Goal: Task Accomplishment & Management: Use online tool/utility

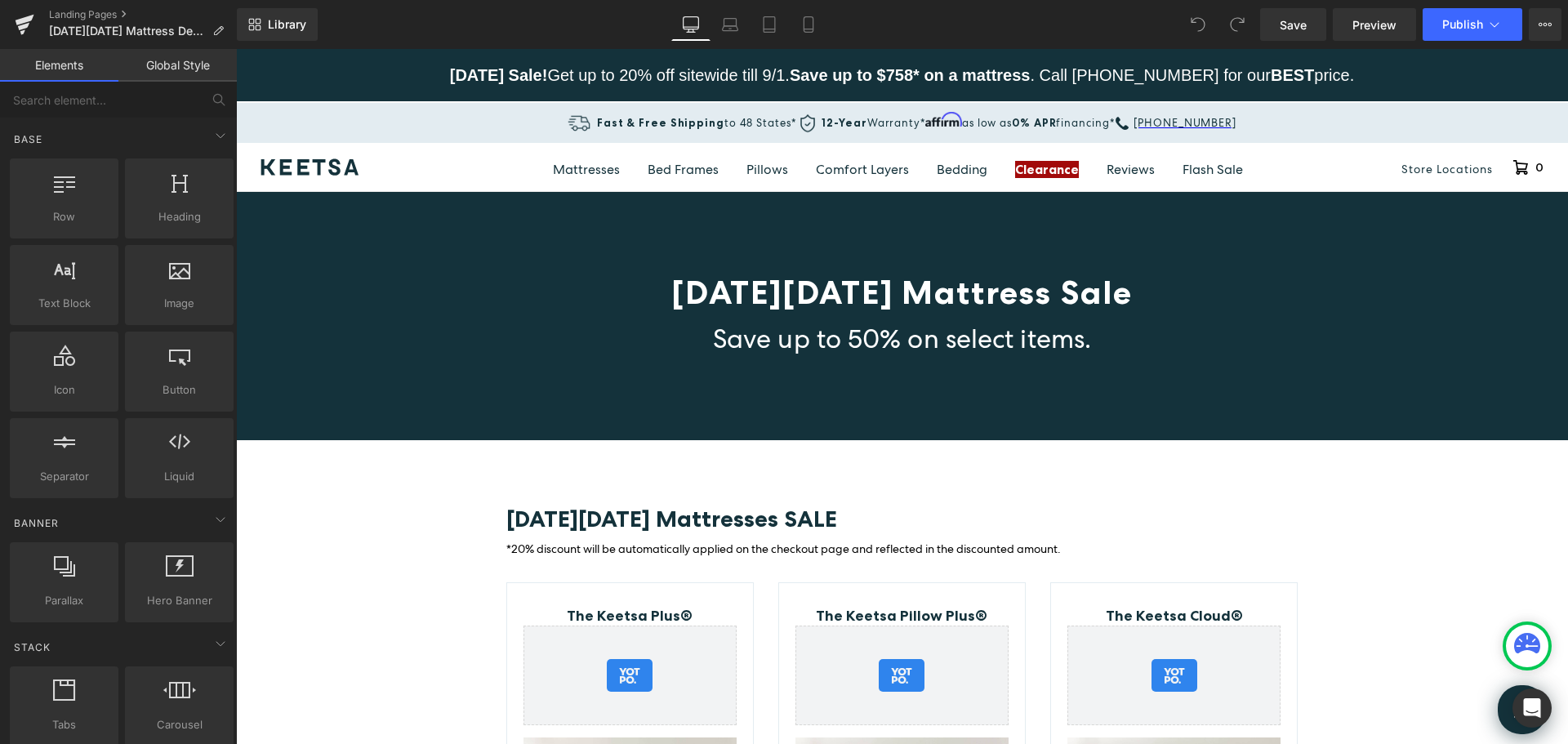
drag, startPoint x: 1563, startPoint y: 97, endPoint x: 1755, endPoint y: 73, distance: 193.5
click at [1503, 16] on button "Publish" at bounding box center [1473, 24] width 99 height 33
click at [1548, 20] on icon at bounding box center [1545, 24] width 13 height 13
drag, startPoint x: 747, startPoint y: 297, endPoint x: 768, endPoint y: 292, distance: 21.6
click at [747, 297] on span "Black Friday Mattress Sale" at bounding box center [902, 293] width 461 height 40
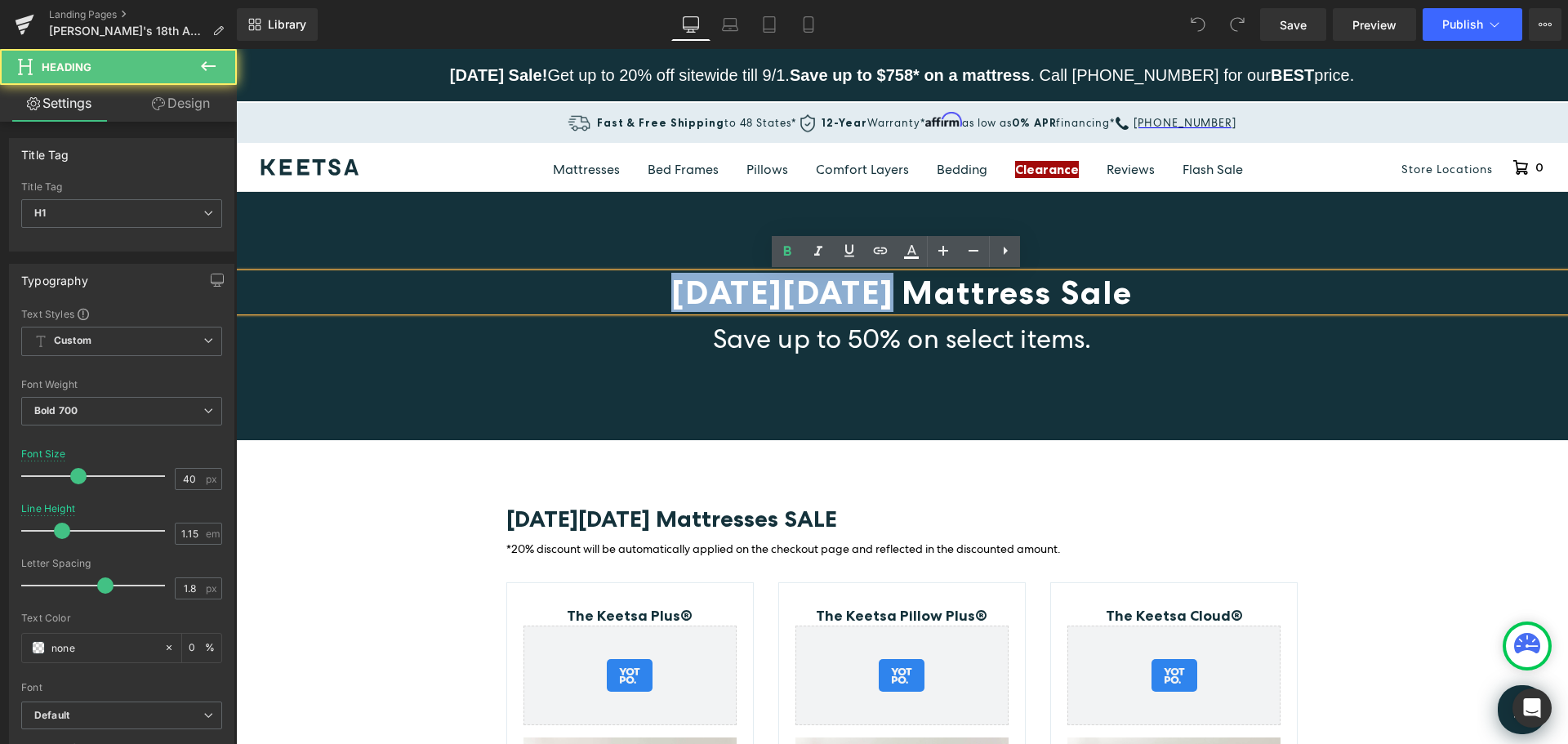
drag, startPoint x: 882, startPoint y: 295, endPoint x: 675, endPoint y: 298, distance: 207.0
click at [675, 298] on span "Black Friday Mattress Sale" at bounding box center [902, 293] width 461 height 40
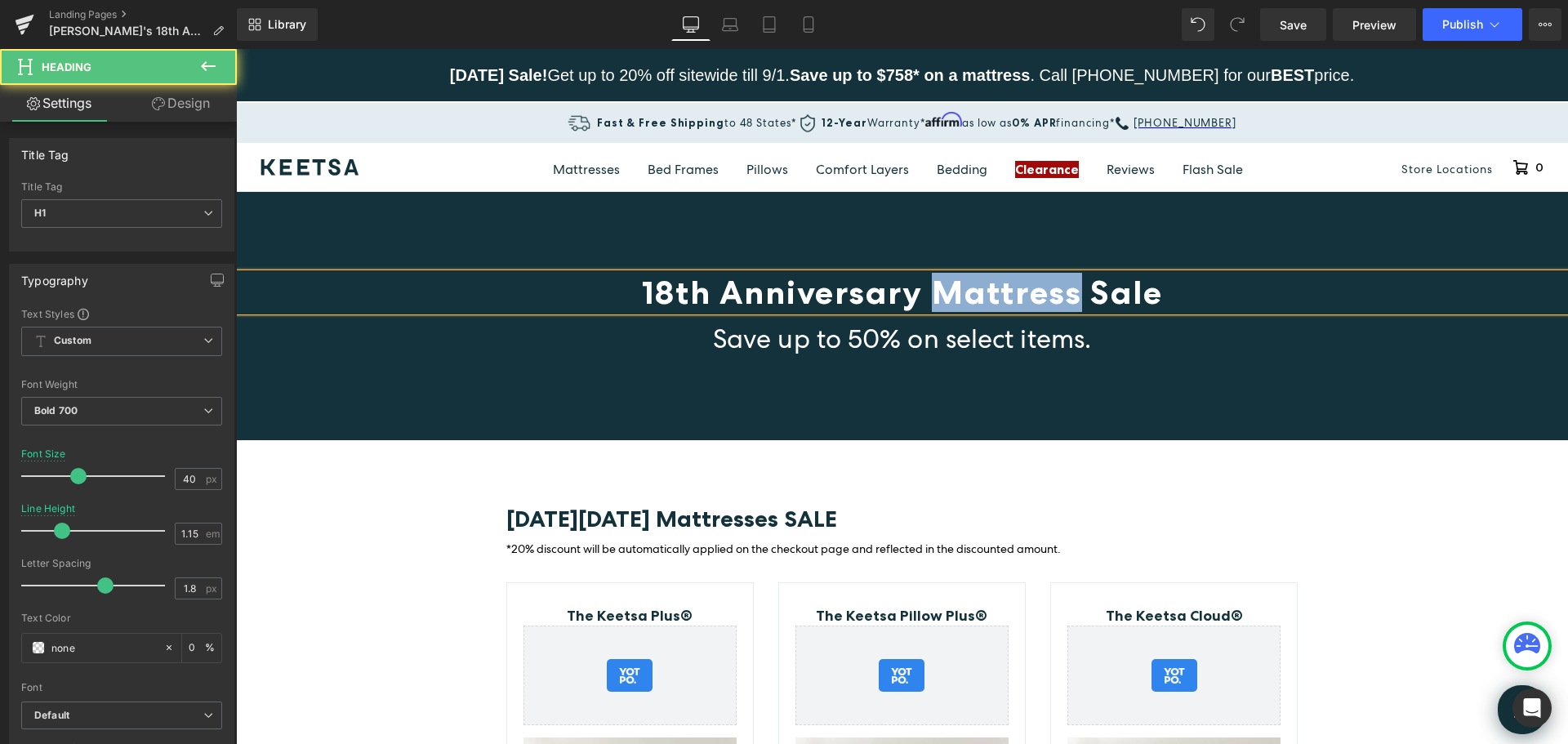
drag, startPoint x: 1071, startPoint y: 294, endPoint x: 936, endPoint y: 290, distance: 135.1
click at [936, 290] on span "18th Anniversary Mattress Sale" at bounding box center [902, 293] width 521 height 40
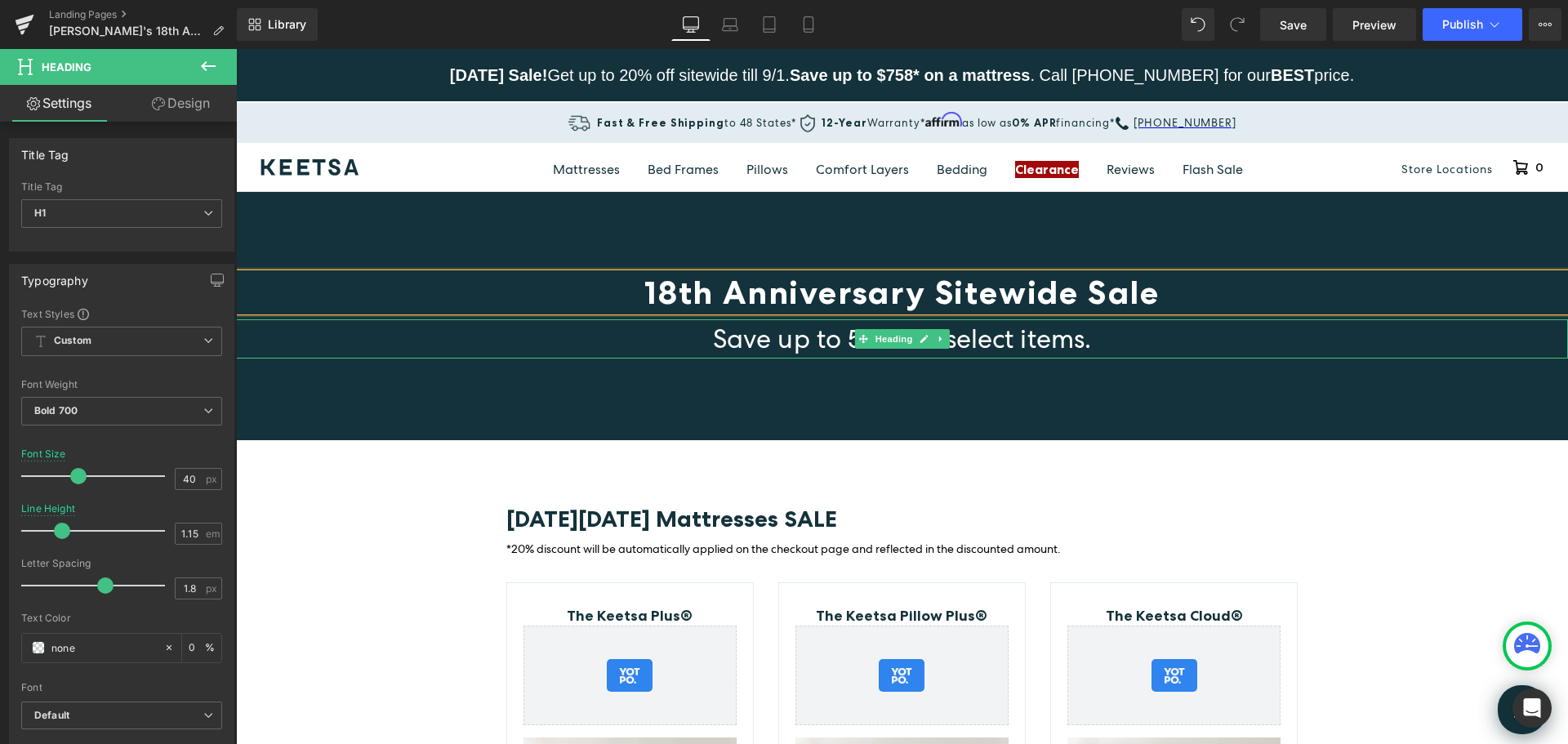
click at [795, 349] on span "Save up to 50% on select items." at bounding box center [902, 338] width 378 height 35
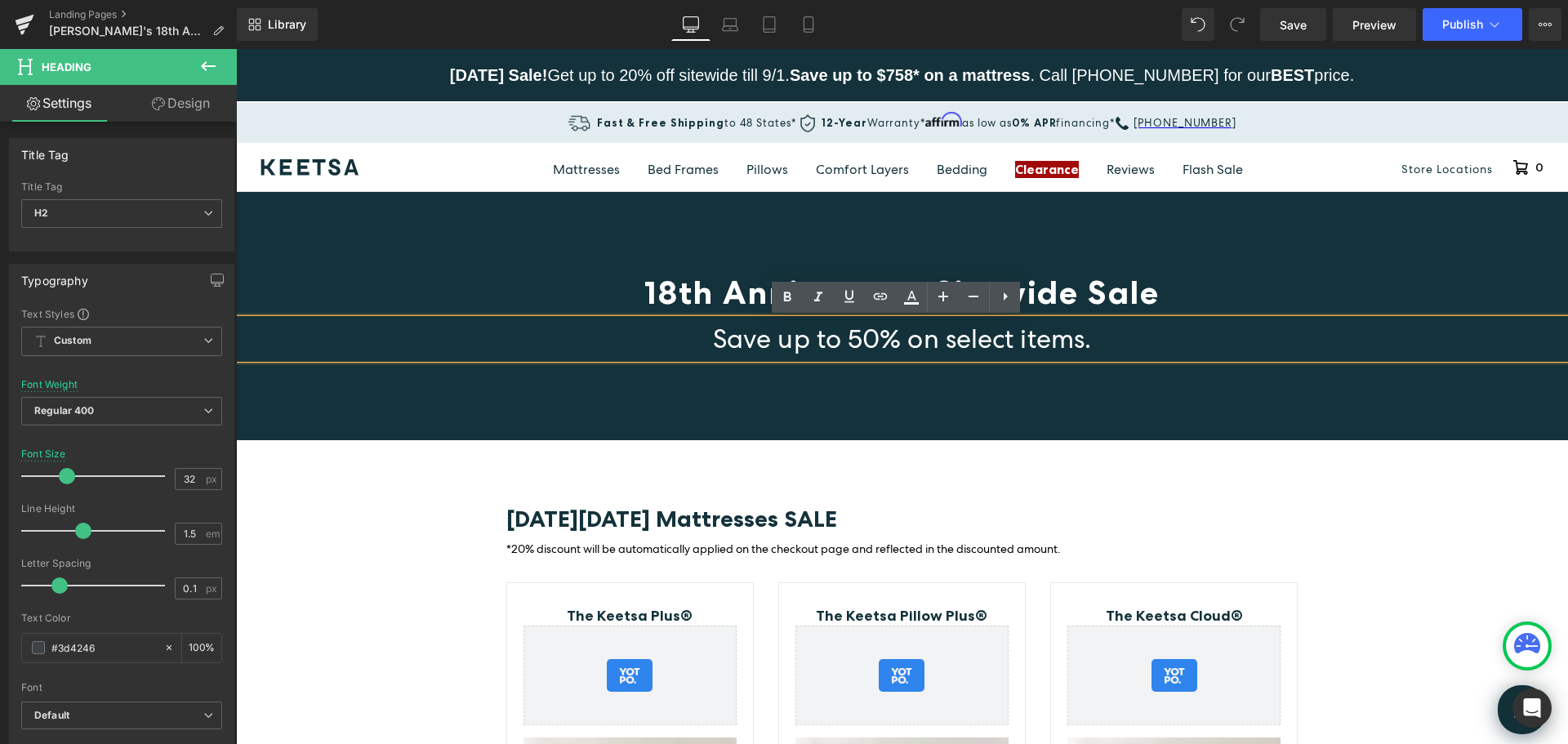
click at [1094, 340] on h2 "Save up to 50% on select items." at bounding box center [902, 339] width 1332 height 40
click at [1132, 290] on span "18th Anniversary Sitewide Sale" at bounding box center [903, 293] width 516 height 40
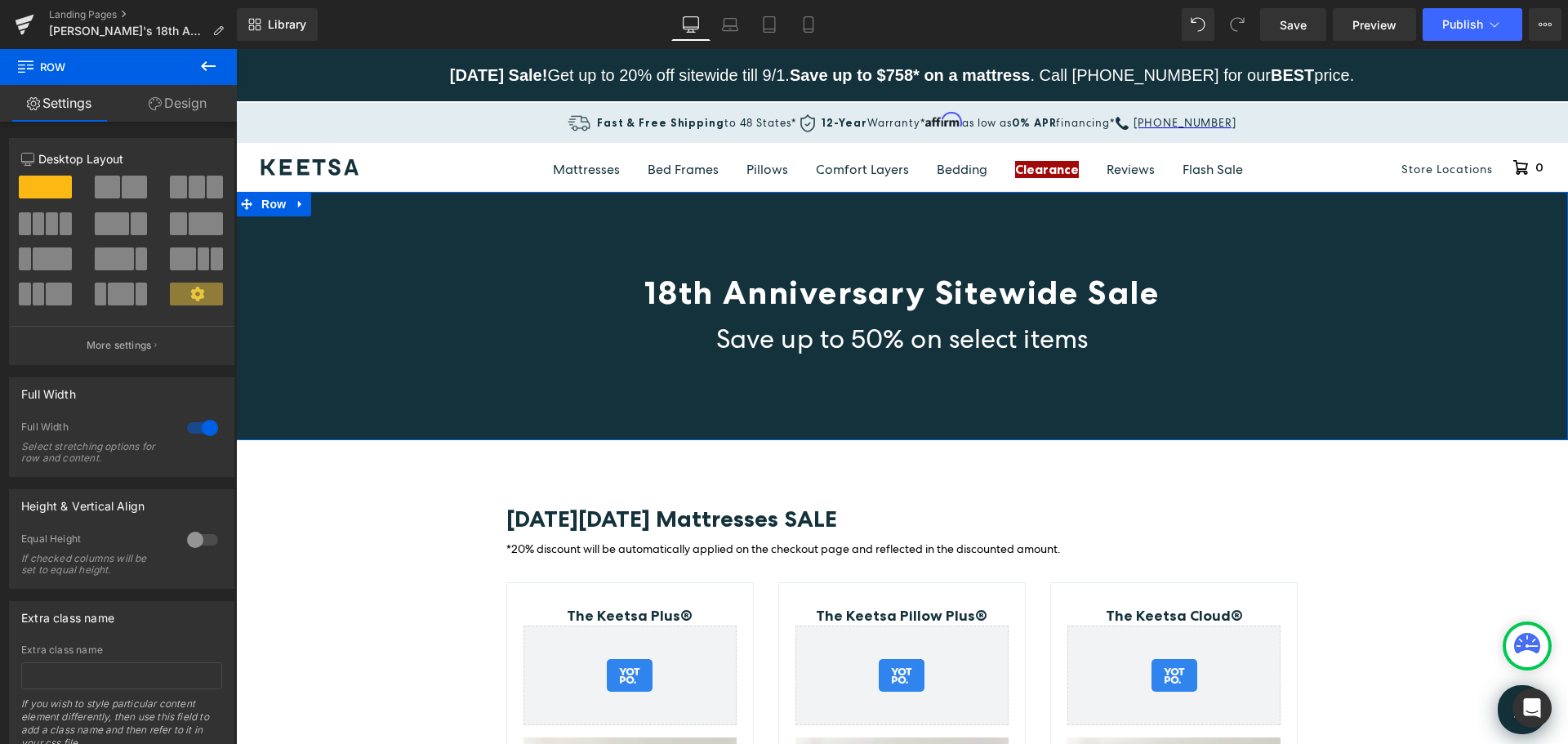
click at [1400, 227] on div "18th Anniversary Sitewide Sale Heading Save up to 50% on select items Heading R…" at bounding box center [902, 316] width 1332 height 248
click at [151, 346] on button "More settings" at bounding box center [122, 345] width 224 height 39
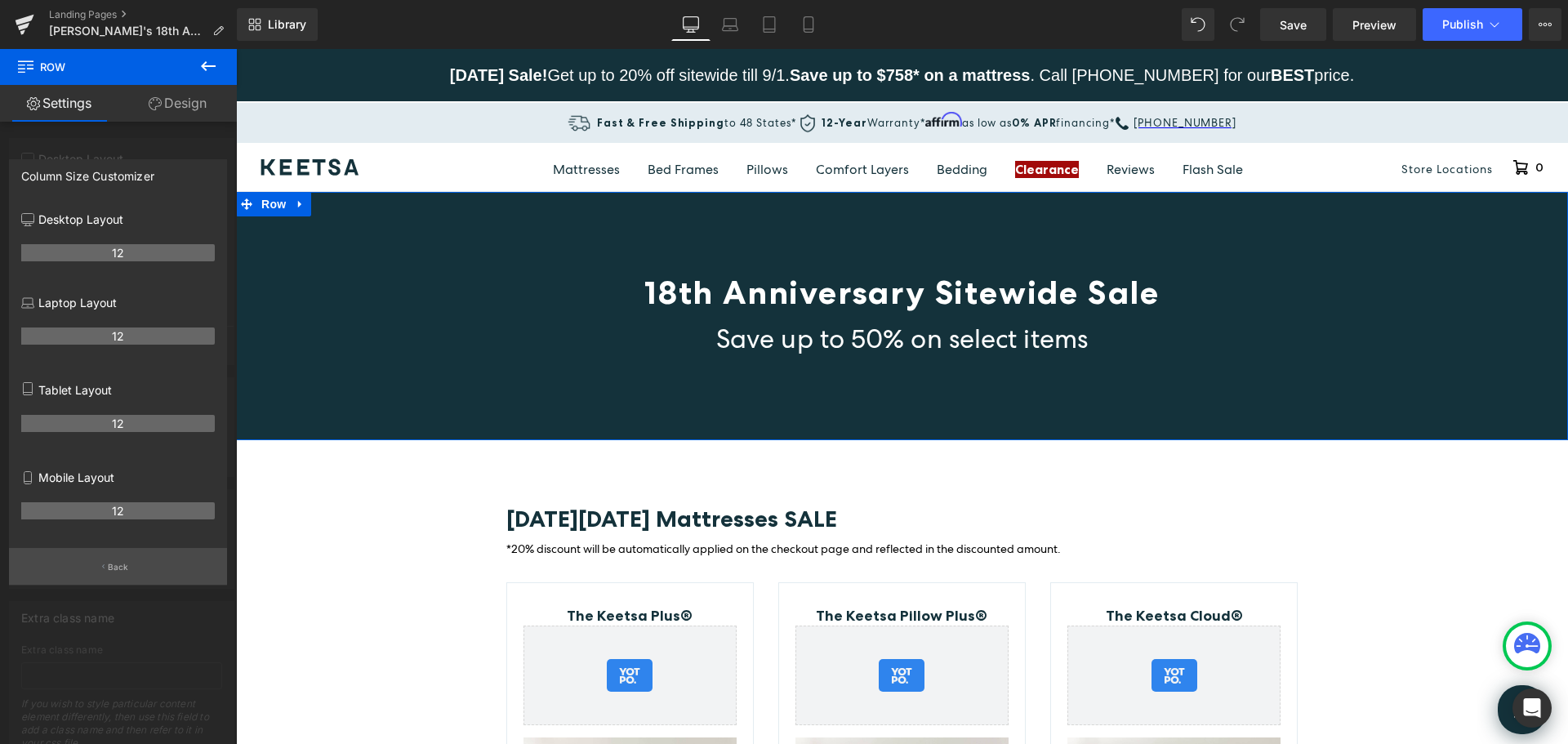
click at [107, 566] on button "Back" at bounding box center [118, 566] width 218 height 37
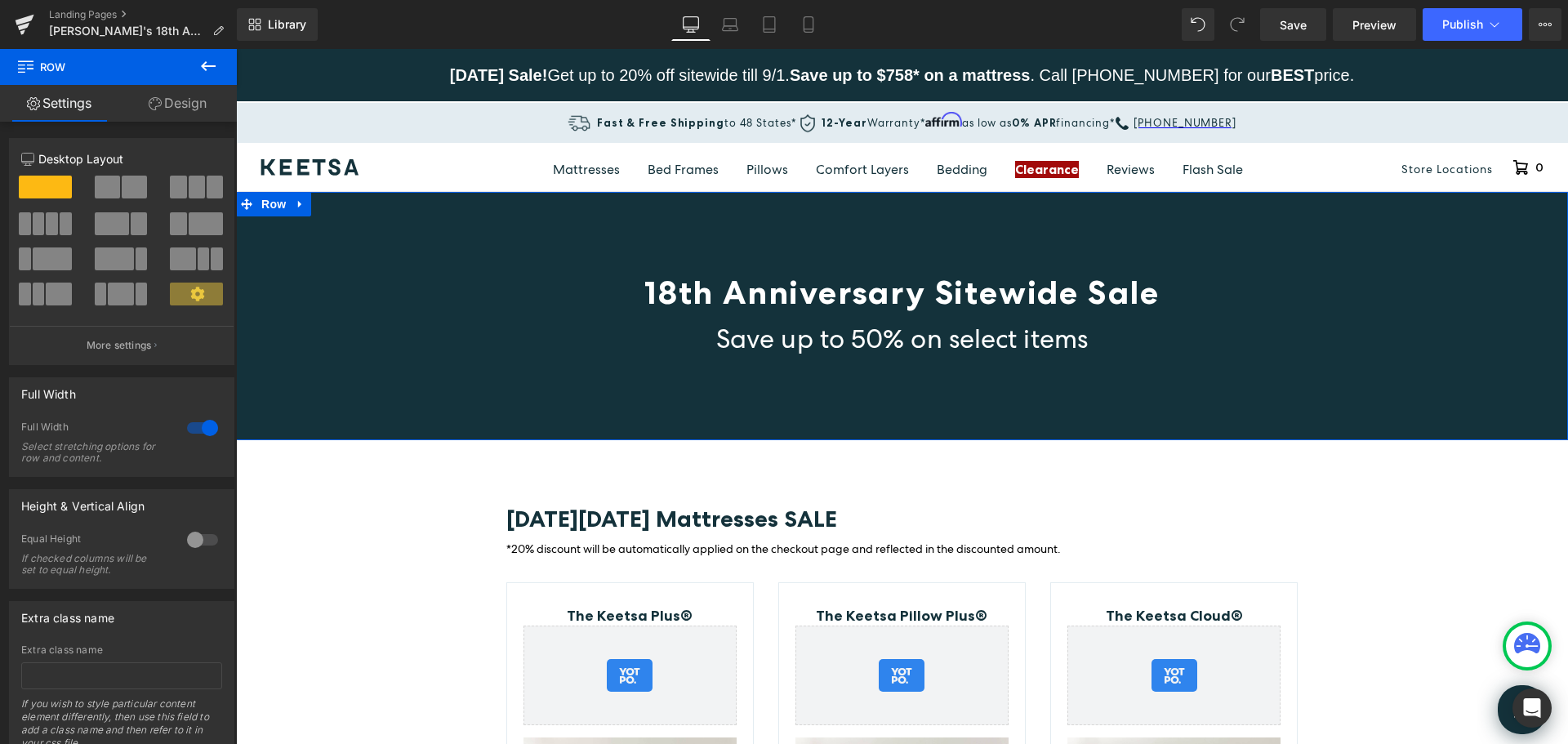
click at [172, 104] on link "Design" at bounding box center [177, 103] width 118 height 37
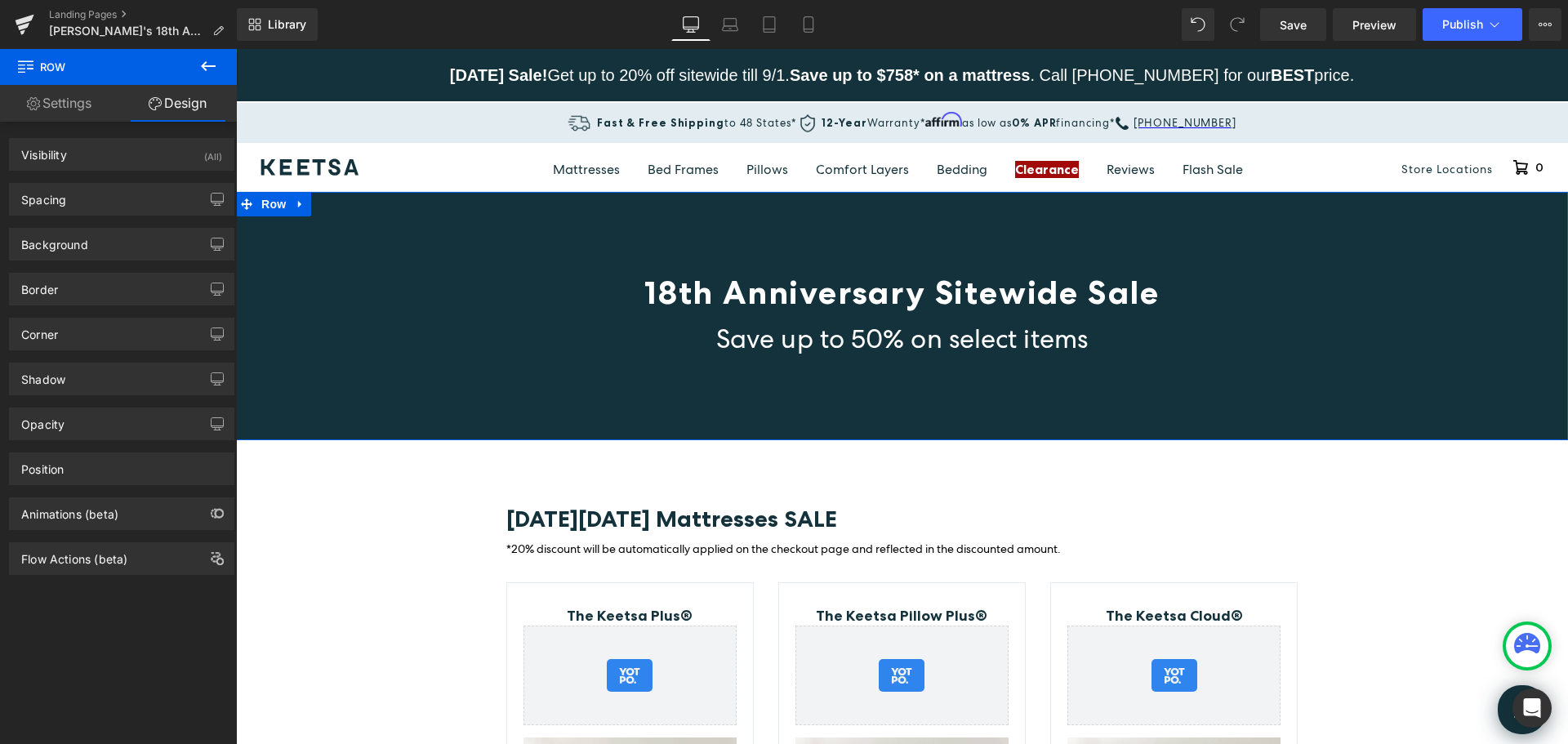
click at [71, 104] on link "Settings" at bounding box center [59, 103] width 118 height 37
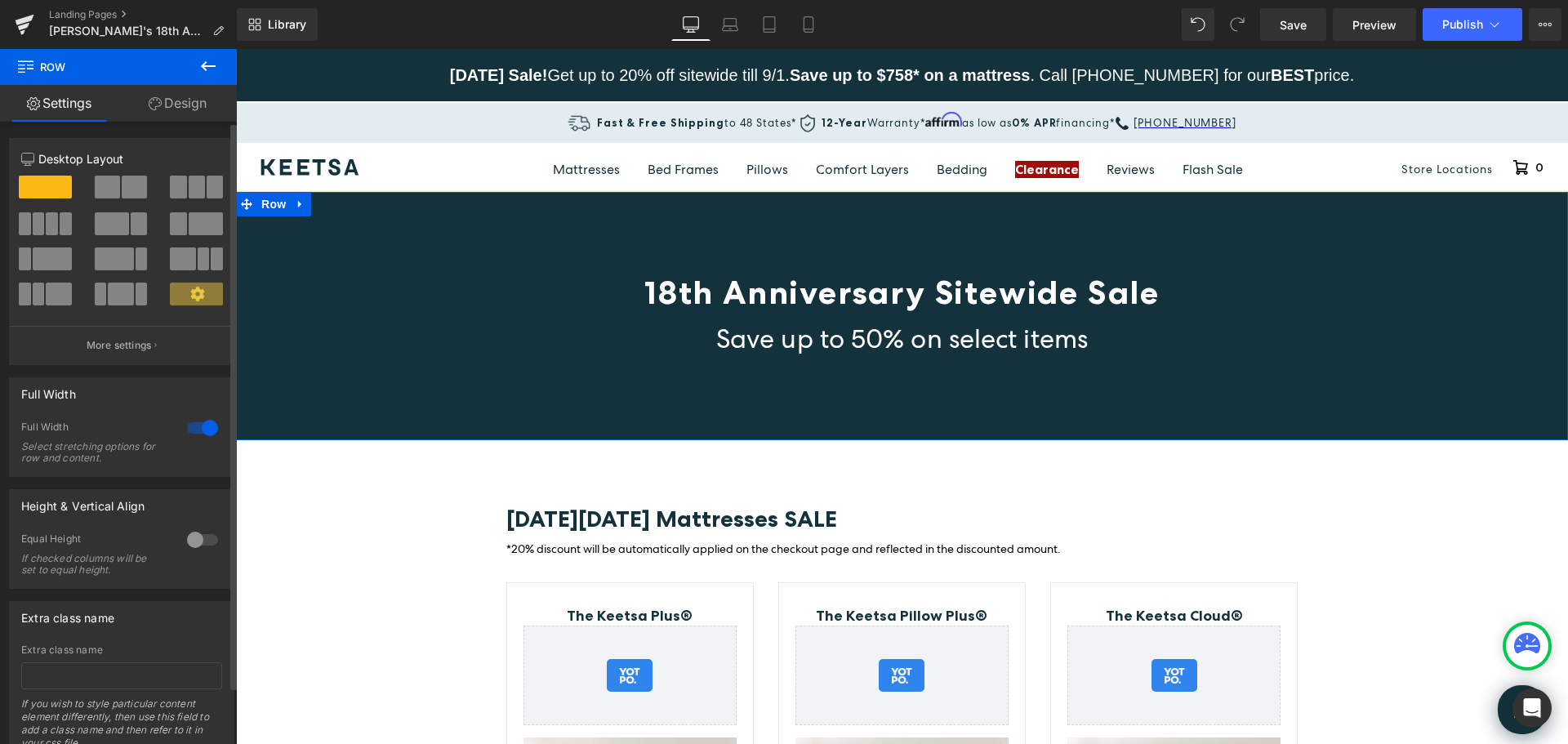
click at [193, 289] on icon at bounding box center [197, 294] width 14 height 14
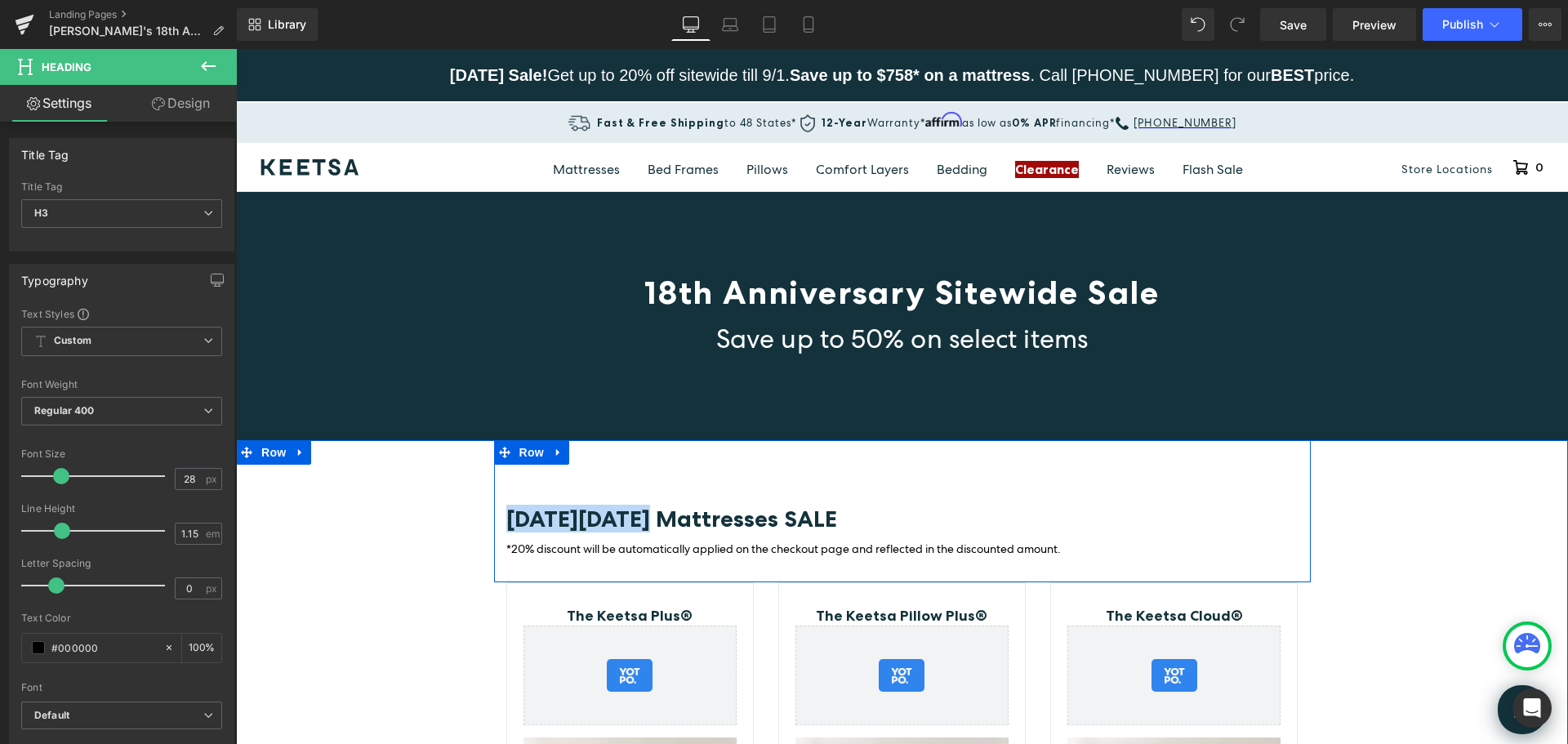
drag, startPoint x: 631, startPoint y: 520, endPoint x: 498, endPoint y: 530, distance: 133.4
click at [498, 530] on div "Black Friday Mattresses SALE Heading *20% discount will be automatically applie…" at bounding box center [903, 533] width 817 height 54
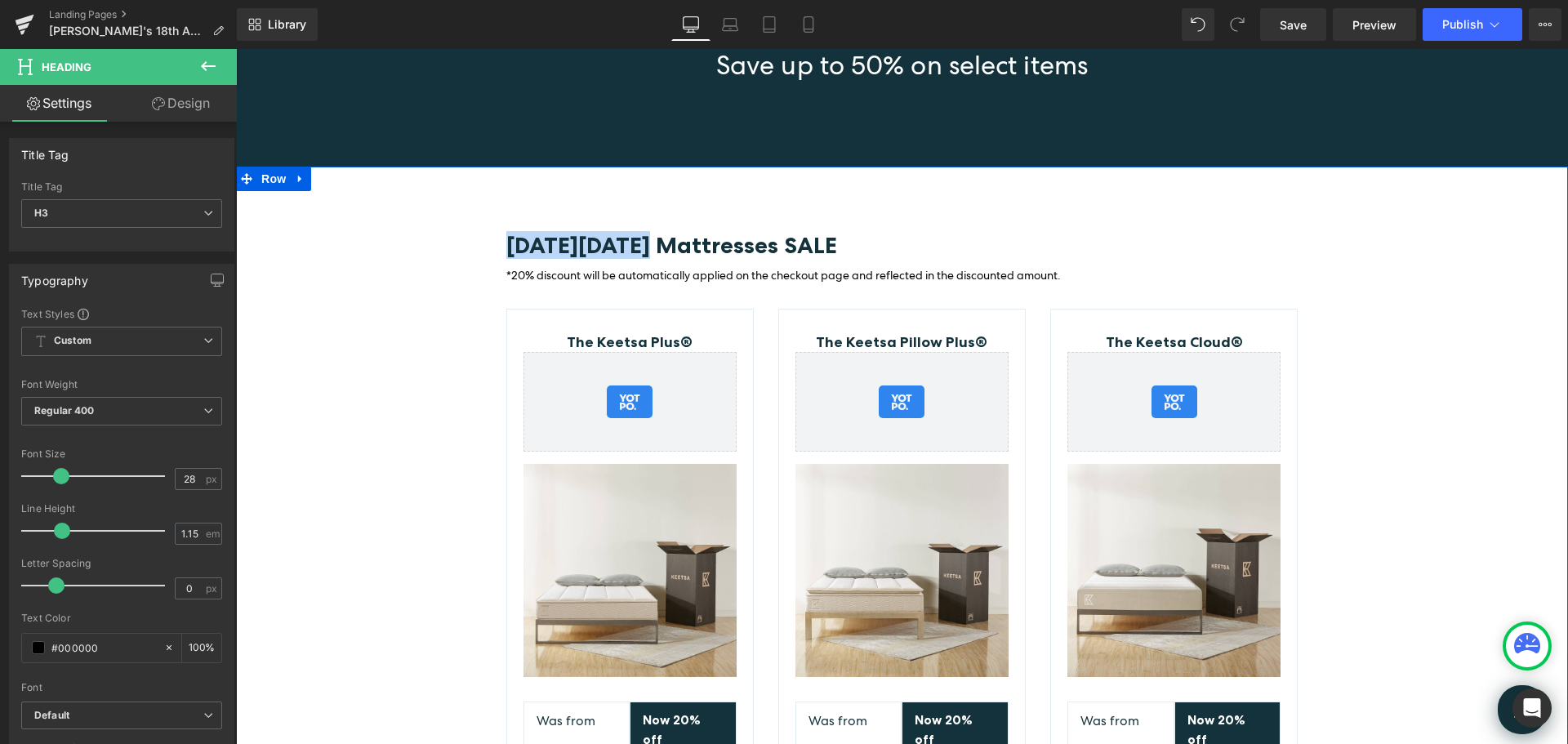
scroll to position [118, 0]
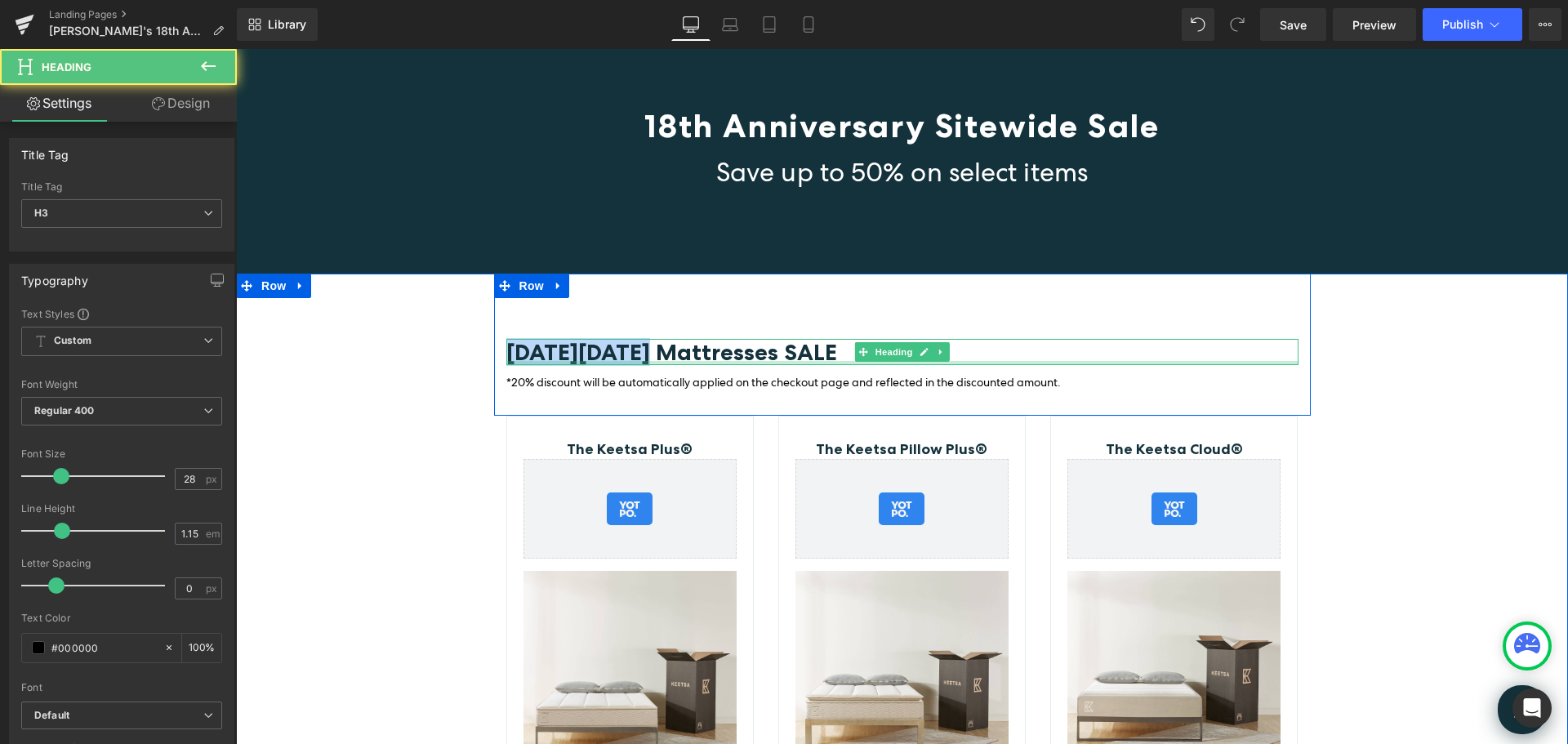
click at [628, 359] on span "Black Friday Mattresses SALE" at bounding box center [672, 352] width 331 height 28
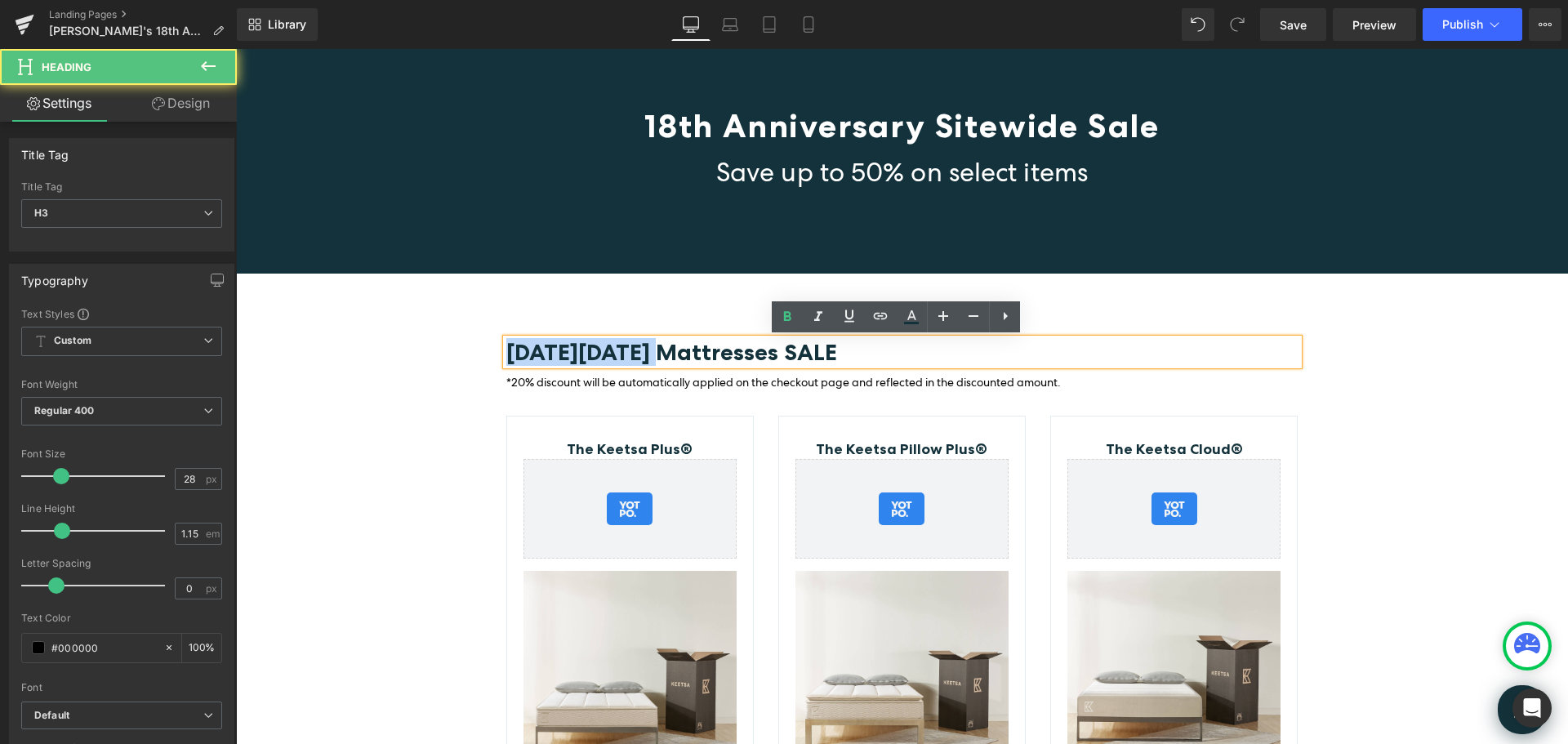
drag, startPoint x: 642, startPoint y: 352, endPoint x: 500, endPoint y: 351, distance: 142.0
click at [507, 351] on span "Black Friday Mattresses SALE" at bounding box center [672, 352] width 331 height 28
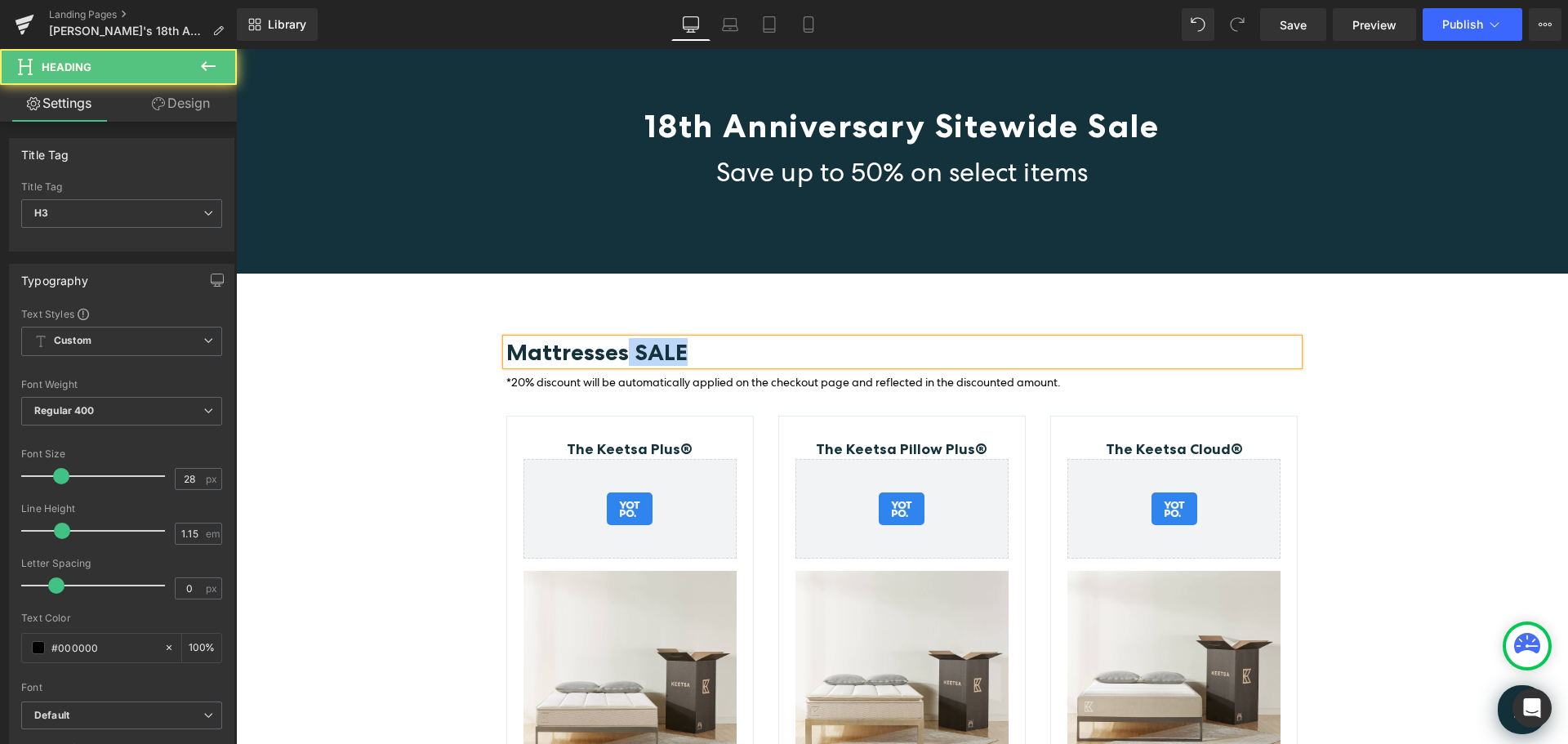
drag, startPoint x: 623, startPoint y: 347, endPoint x: 711, endPoint y: 351, distance: 88.1
click at [711, 351] on h3 "Mattresses SALE" at bounding box center [903, 352] width 792 height 26
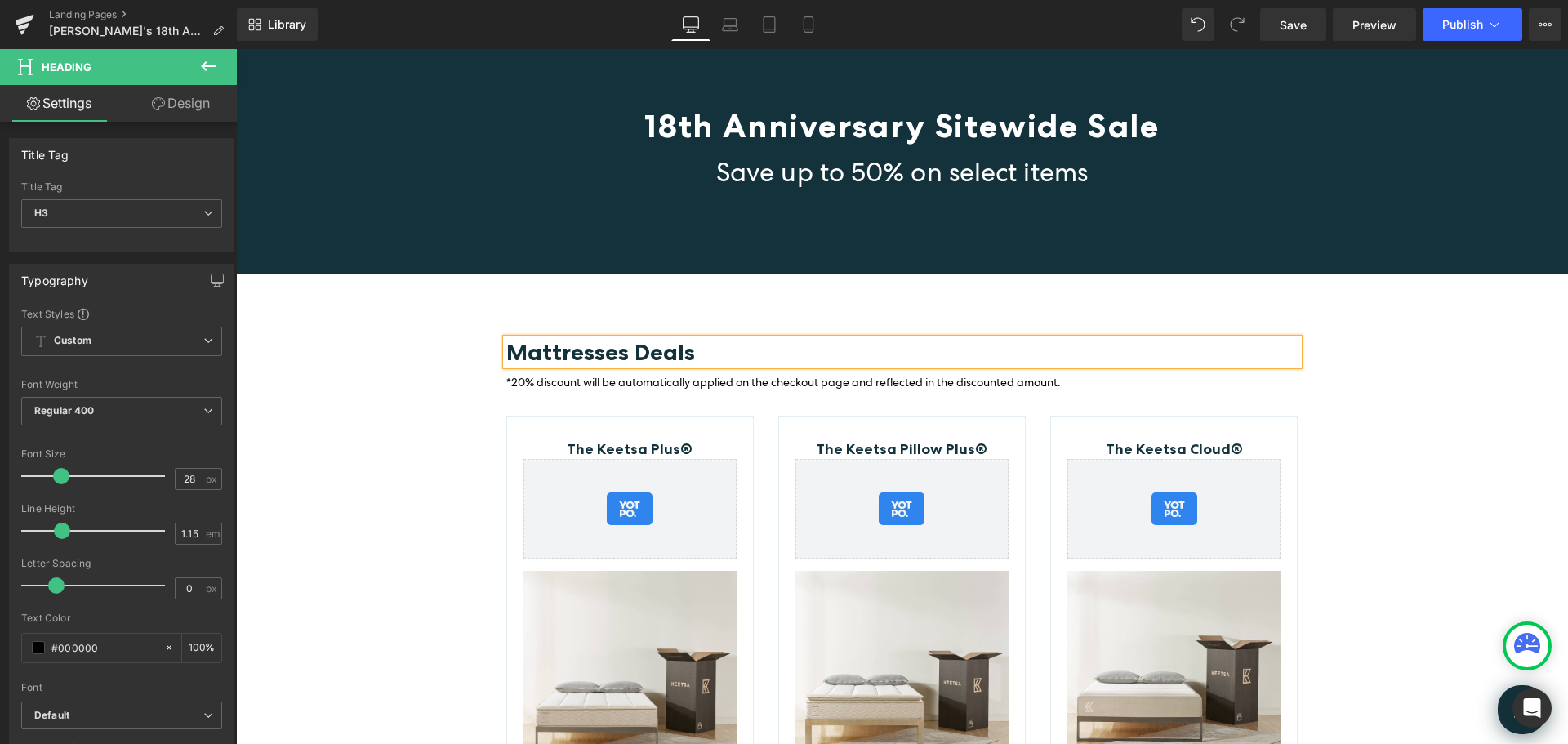
drag, startPoint x: 618, startPoint y: 354, endPoint x: 652, endPoint y: 373, distance: 38.9
click at [618, 355] on span "Mattresses Deals" at bounding box center [601, 352] width 188 height 28
click at [773, 294] on div "Mattress Deals Heading *20% discount will be automatically applied on the check…" at bounding box center [903, 345] width 817 height 143
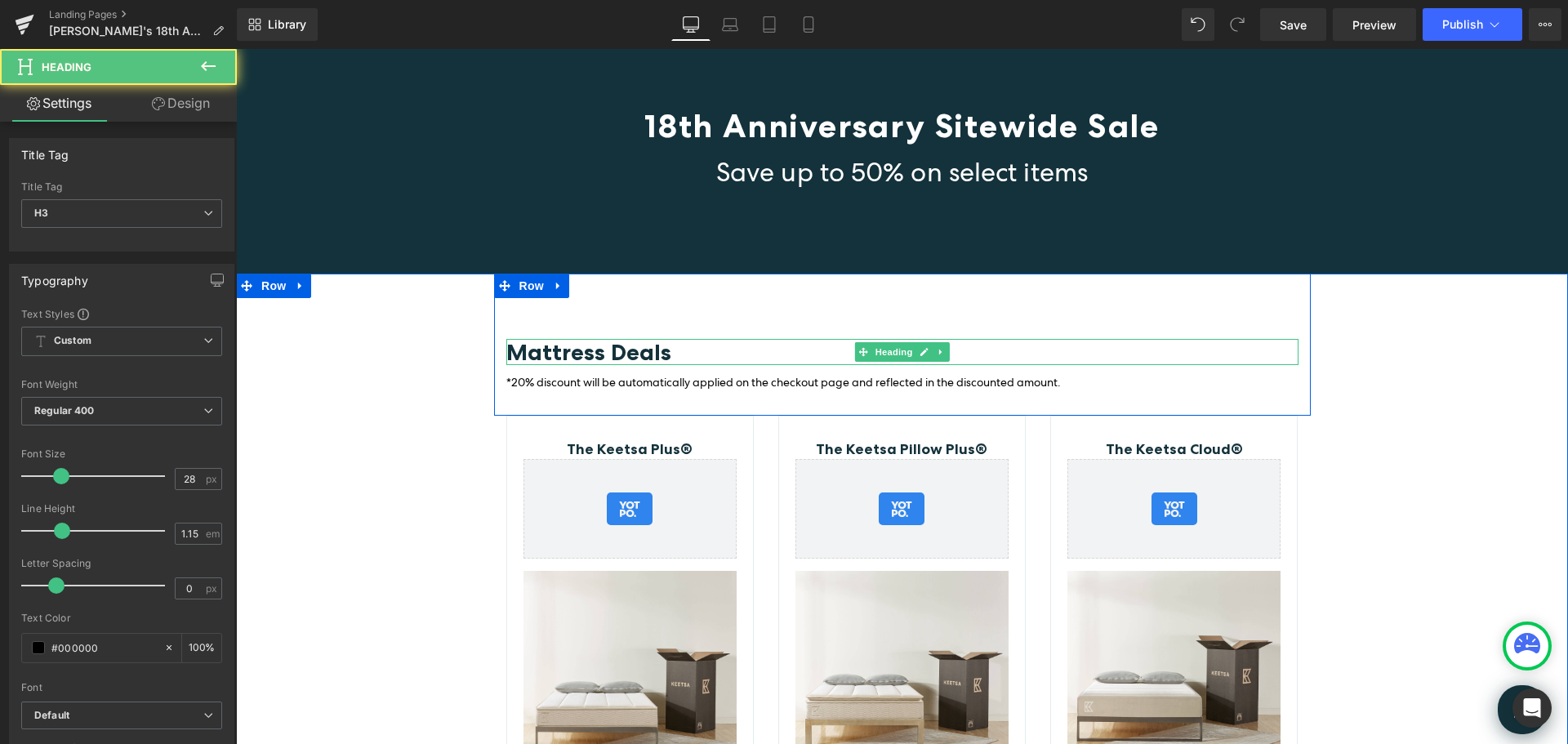
click at [679, 355] on h3 "Mattress Deals" at bounding box center [903, 352] width 792 height 26
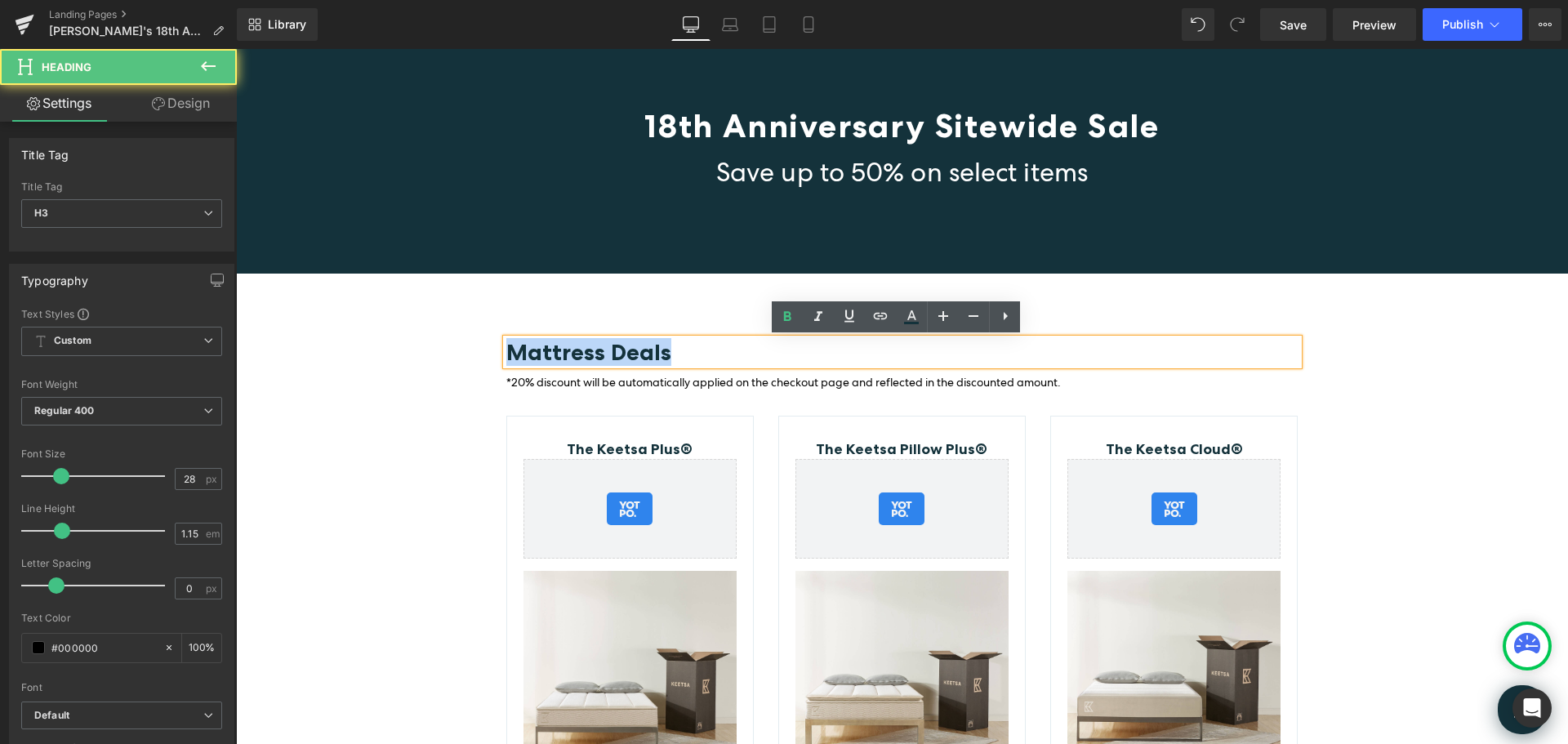
drag, startPoint x: 678, startPoint y: 349, endPoint x: 487, endPoint y: 344, distance: 191.1
click at [487, 344] on div "Mattress Deals Heading *20% discount will be automatically applied on the check…" at bounding box center [902, 648] width 1332 height 748
copy span "Mattress Deals"
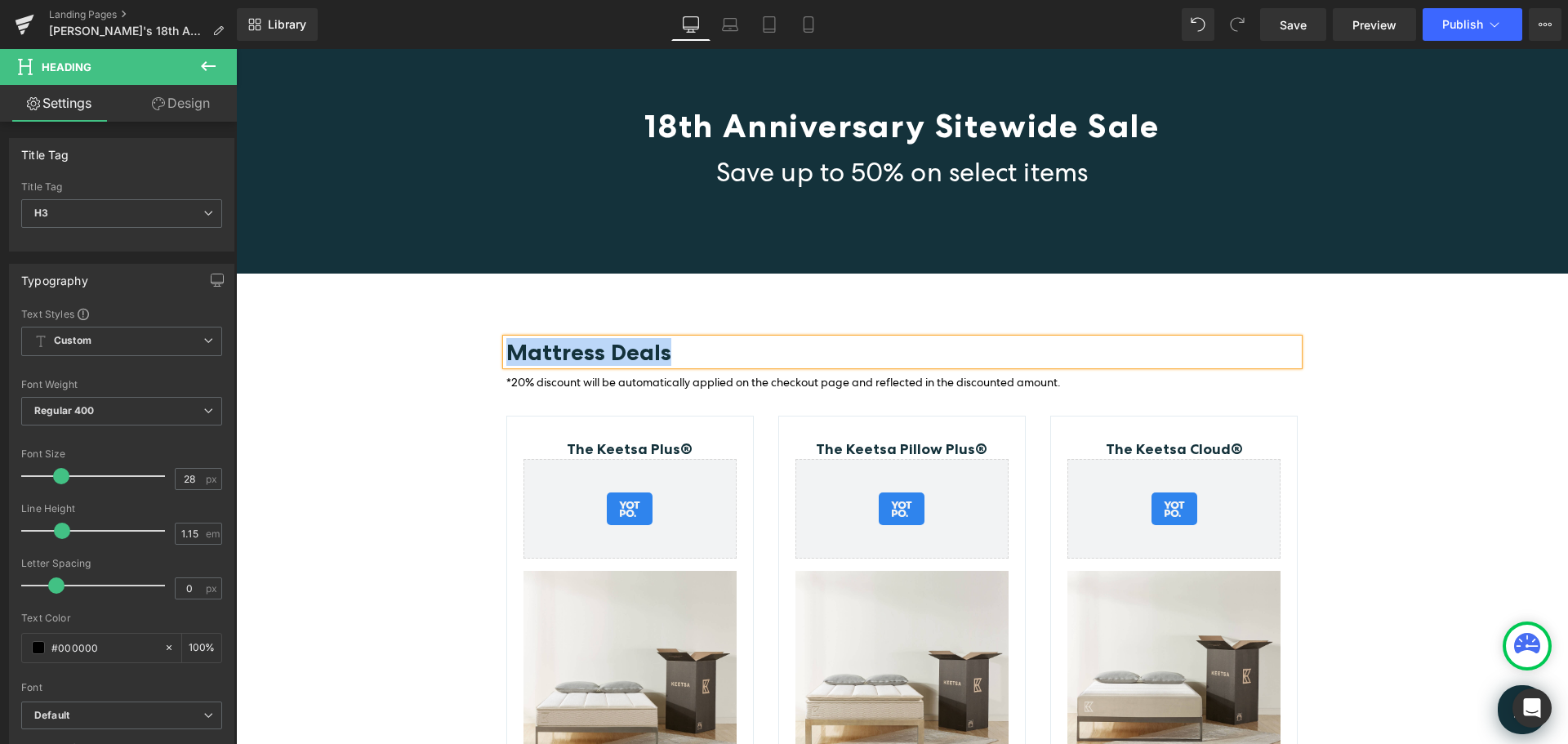
click at [1479, 422] on div "Mattress Deals Heading *20% discount will be automatically applied on the check…" at bounding box center [902, 648] width 1332 height 748
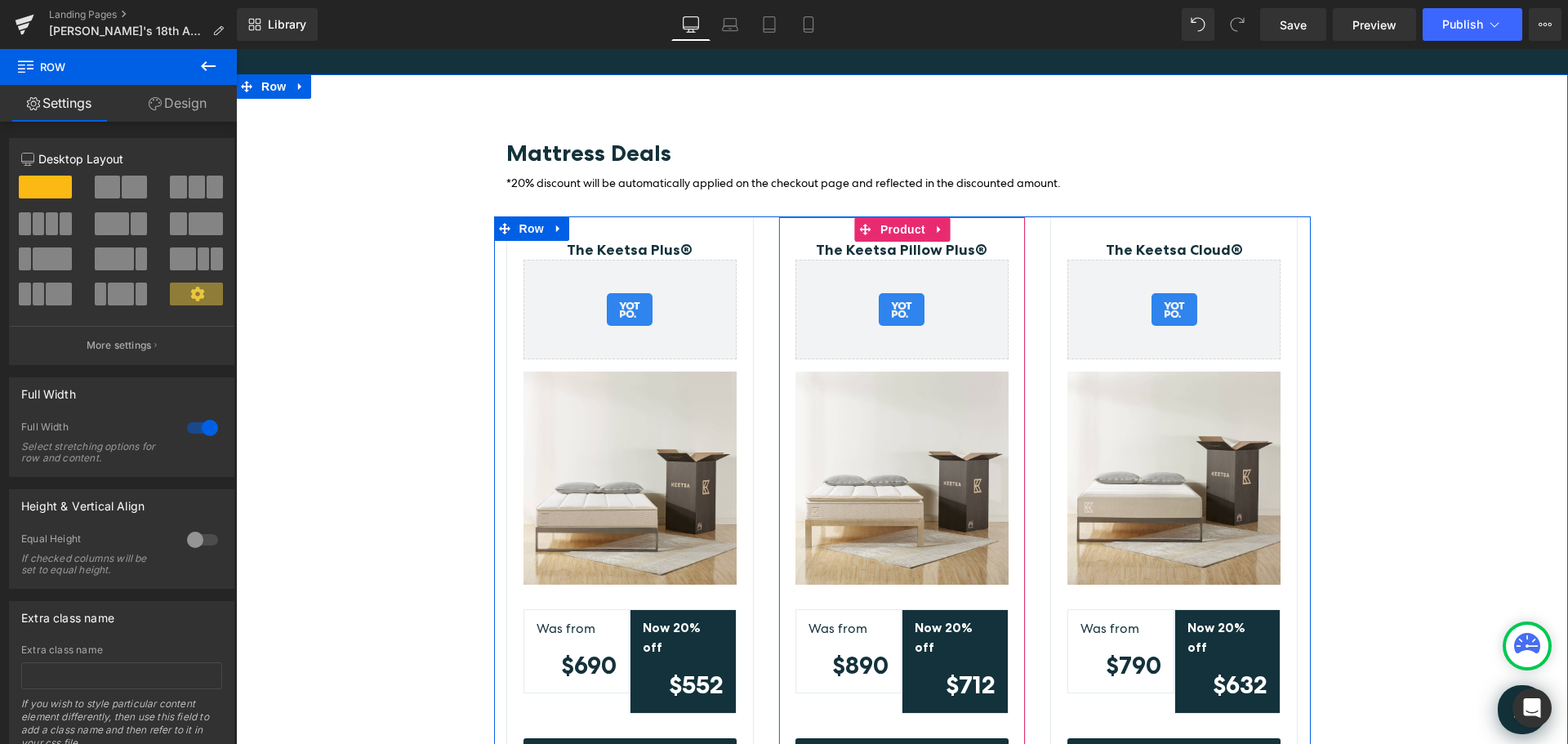
scroll to position [281, 0]
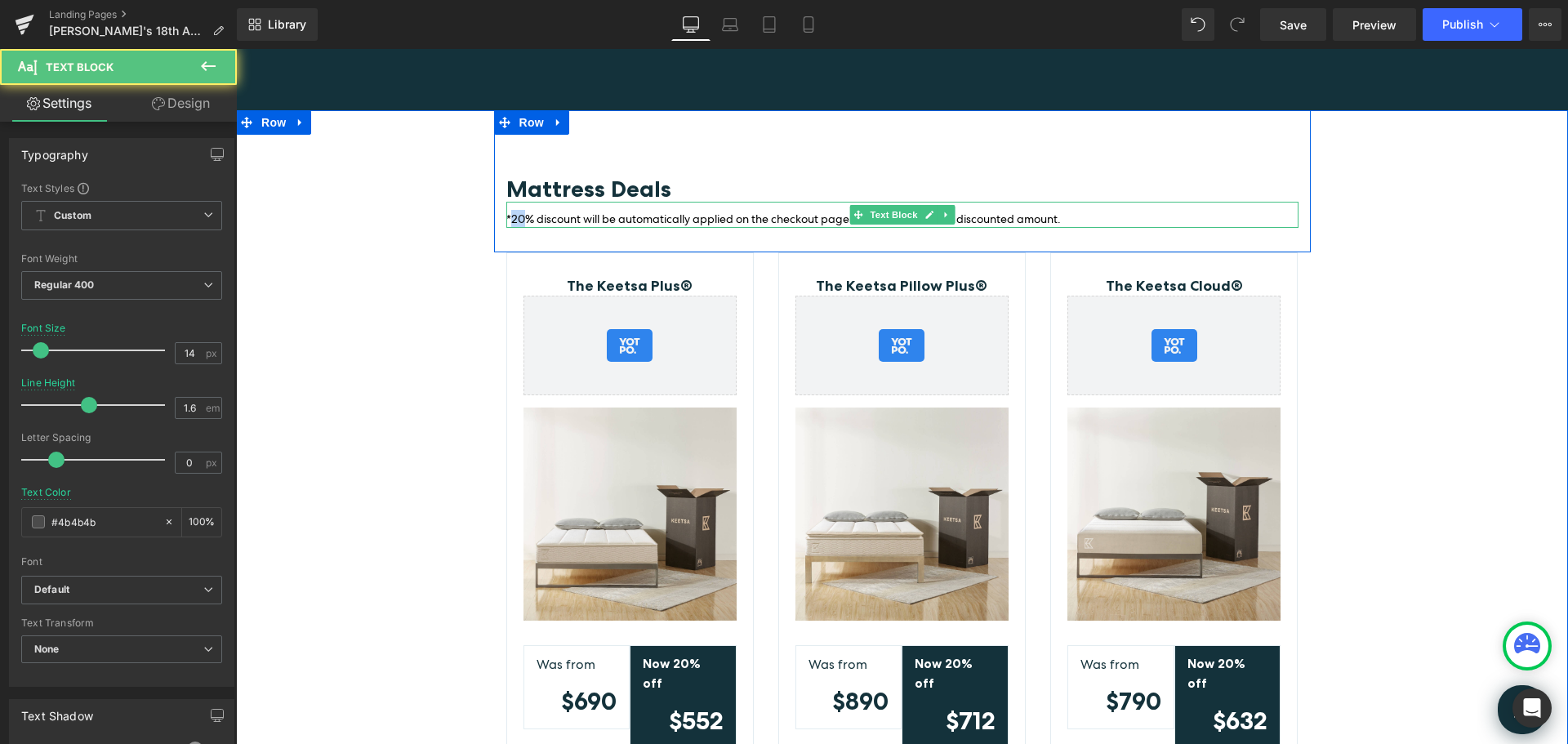
drag, startPoint x: 518, startPoint y: 219, endPoint x: 506, endPoint y: 215, distance: 12.6
click at [507, 215] on span "*20% discount will be automatically applied on the checkout page and reflected …" at bounding box center [784, 218] width 554 height 15
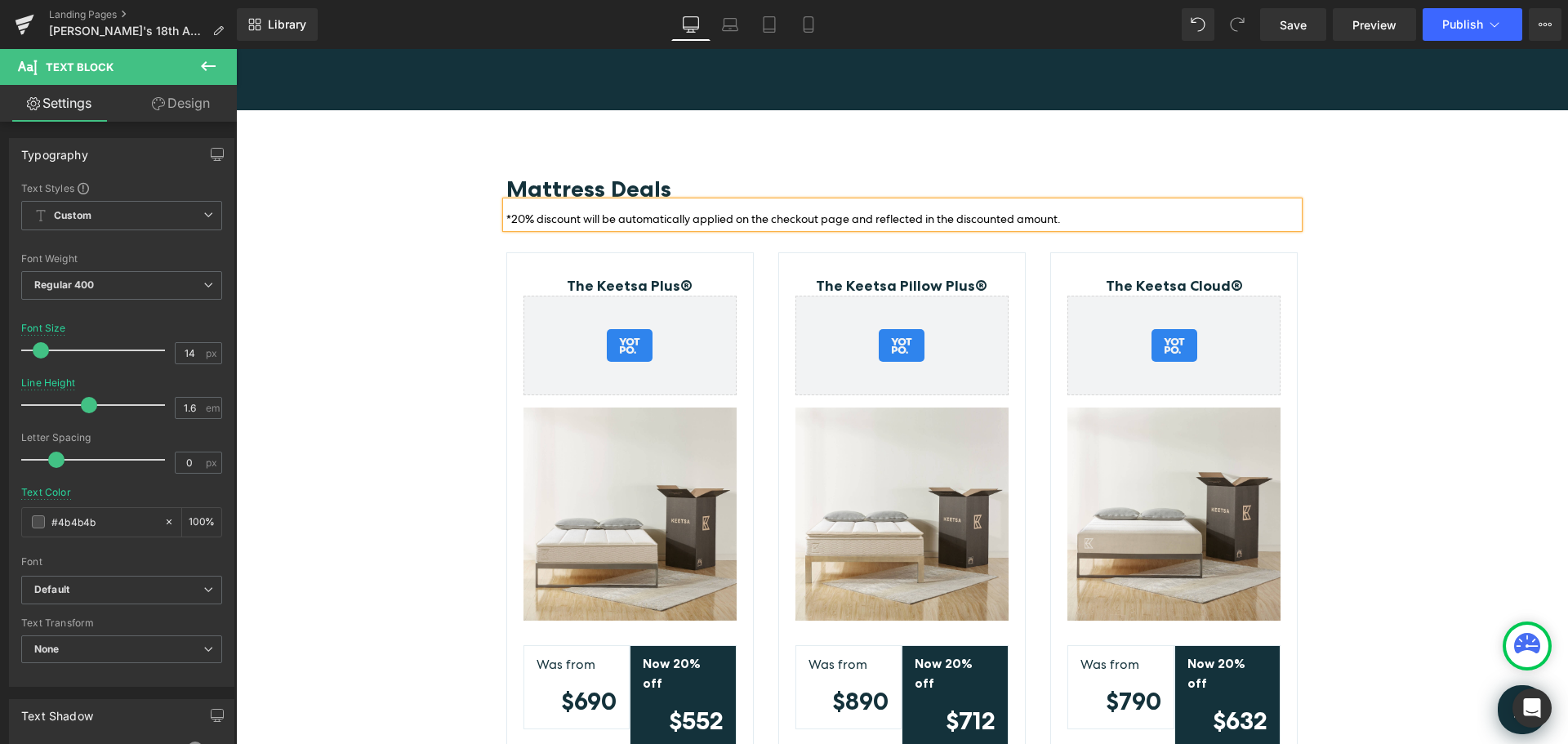
click at [533, 219] on span "*20% discount will be automatically applied on the checkout page and reflected …" at bounding box center [784, 218] width 554 height 15
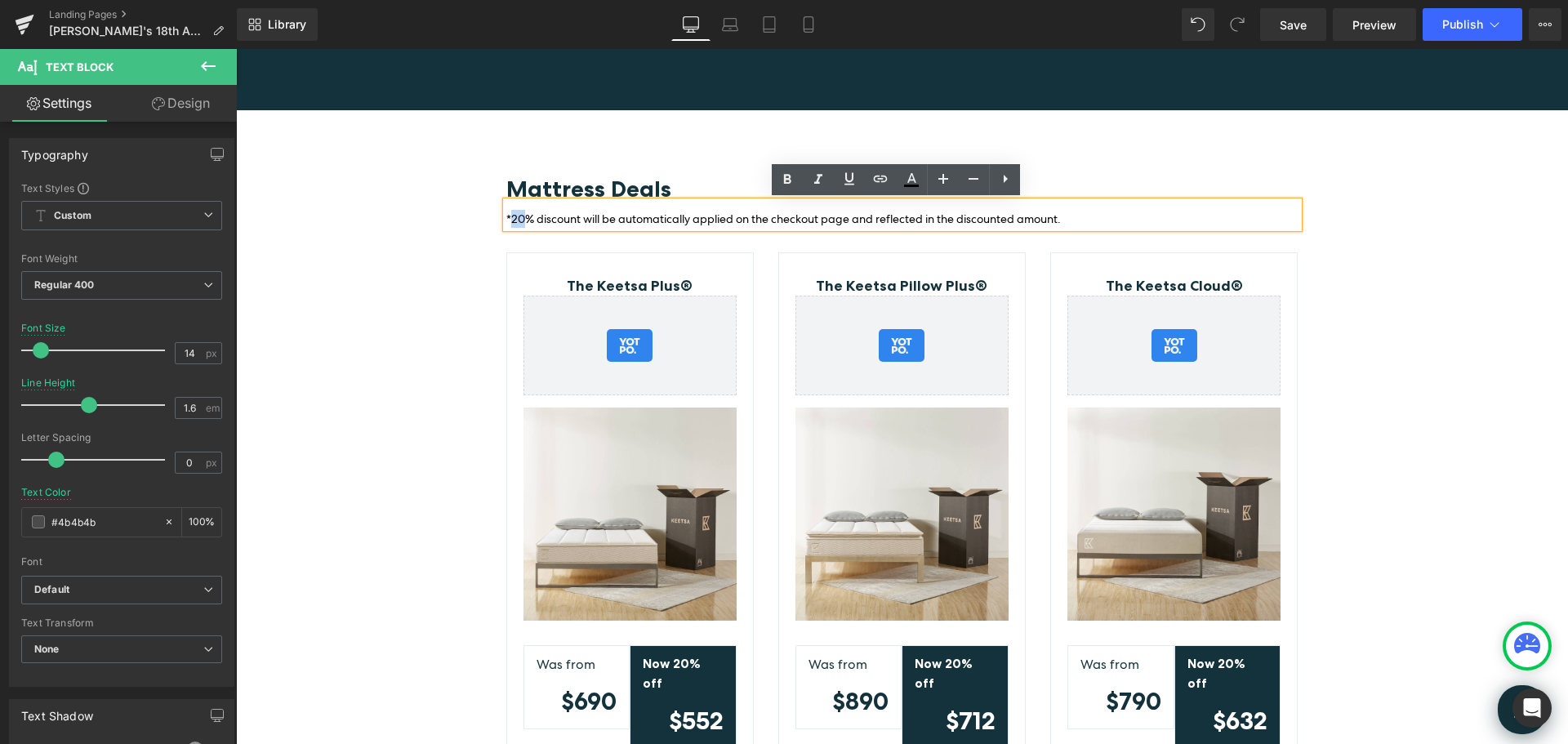
drag, startPoint x: 518, startPoint y: 219, endPoint x: 507, endPoint y: 215, distance: 11.7
click at [507, 215] on span "*20% discount will be automatically applied on the checkout page and reflected …" at bounding box center [784, 218] width 554 height 15
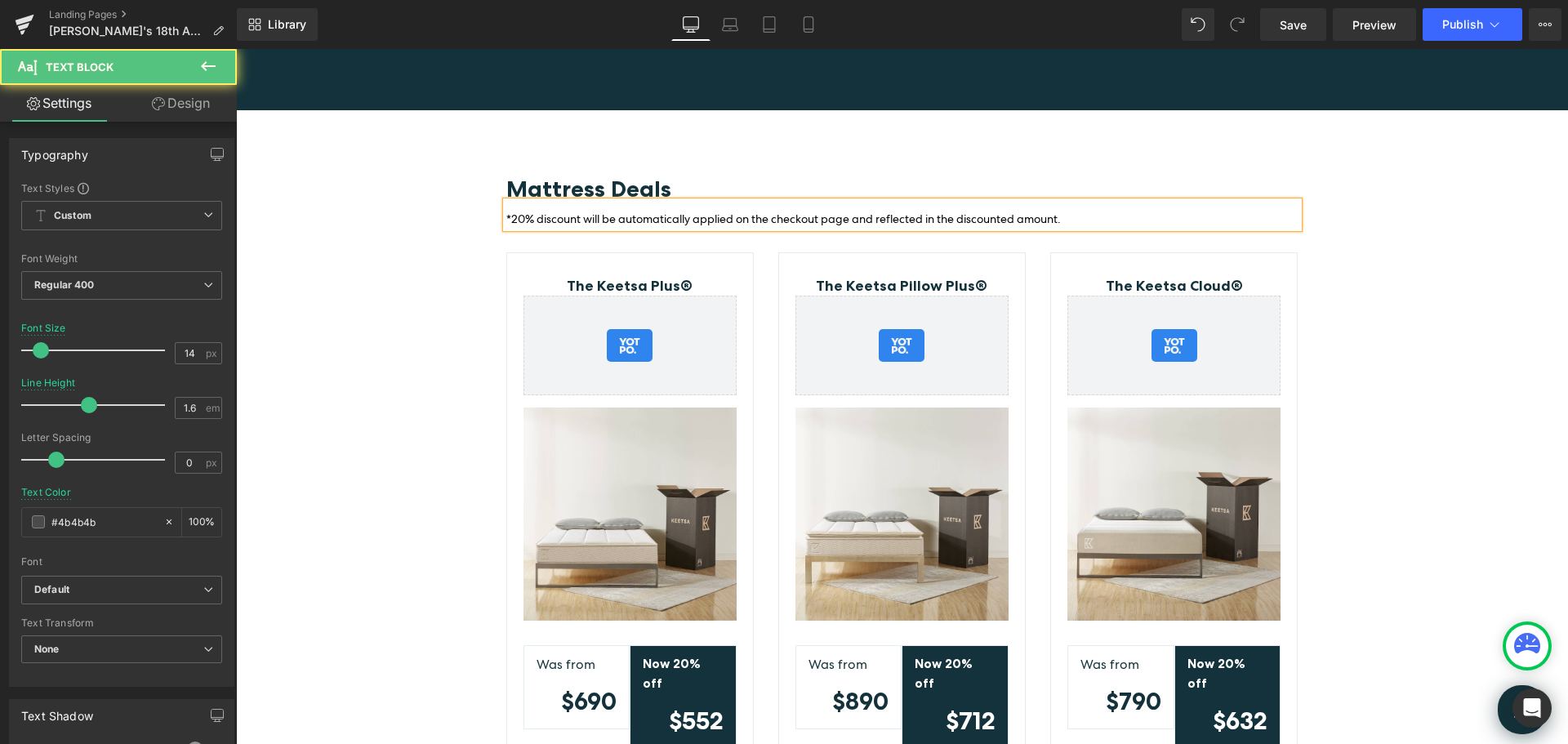
click at [517, 220] on span "*20% discount will be automatically applied on the checkout page and reflected …" at bounding box center [784, 218] width 554 height 15
click at [1456, 304] on div "Mattress Deals Heading *18% discount will be automatically applied on the check…" at bounding box center [902, 484] width 1332 height 748
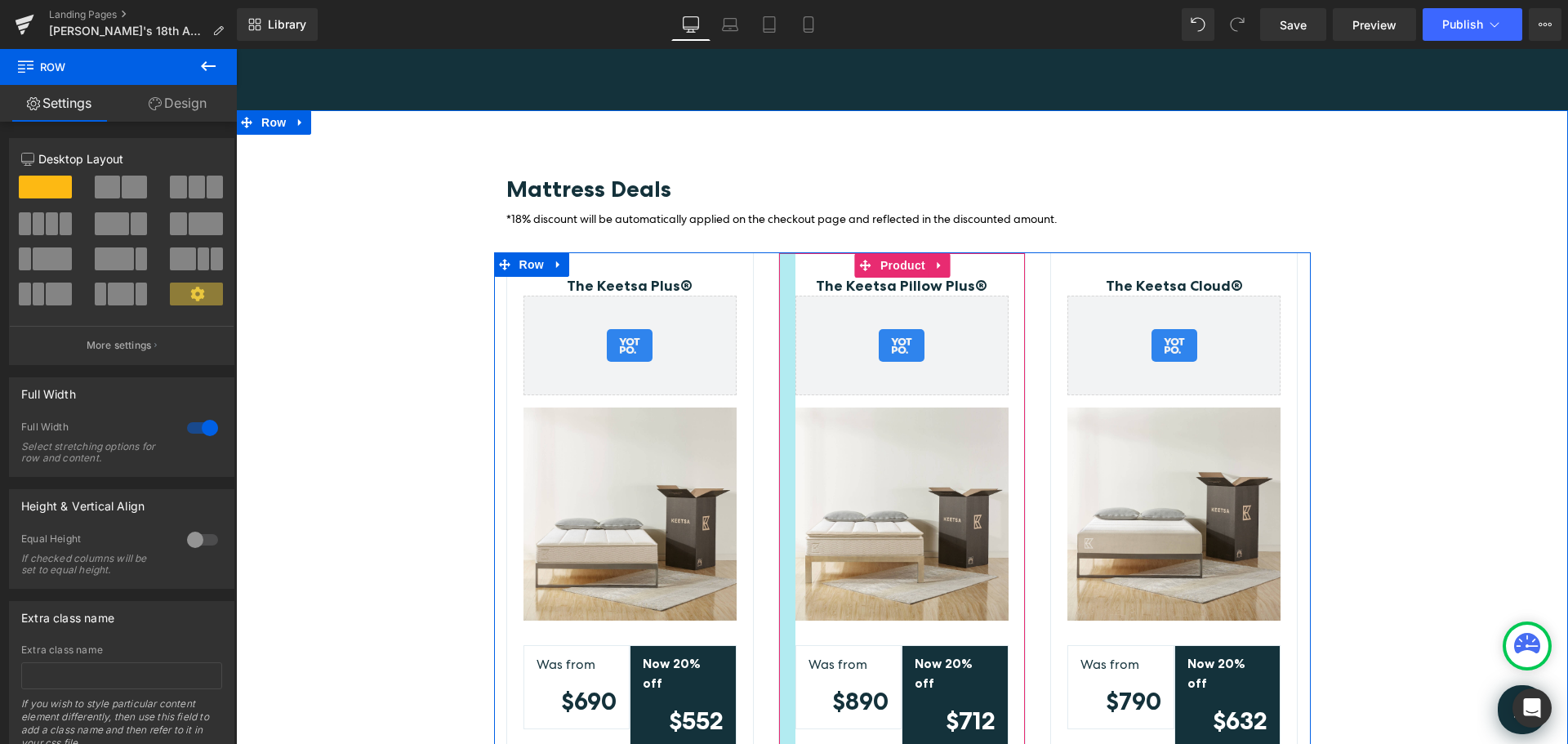
scroll to position [363, 0]
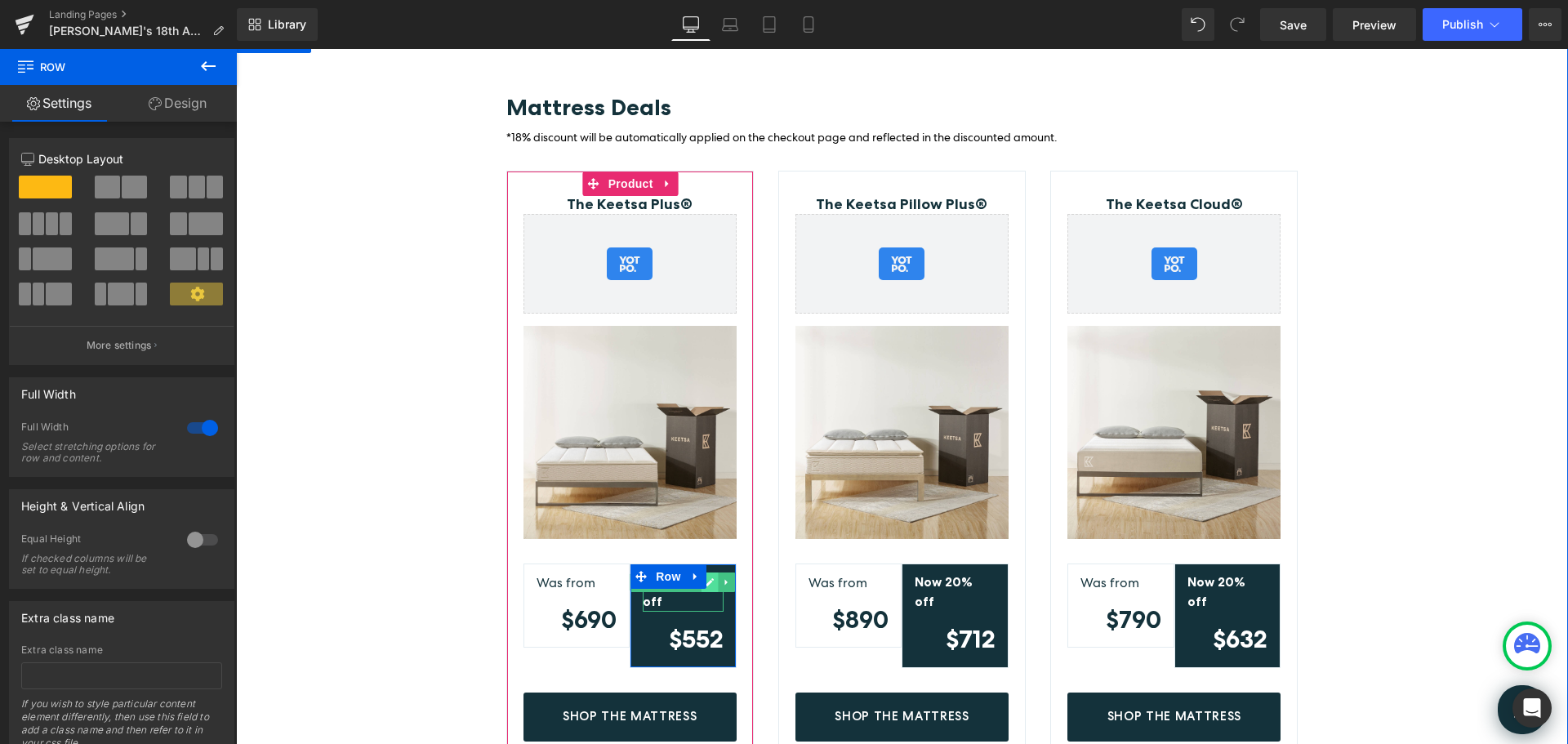
click at [708, 580] on icon at bounding box center [710, 582] width 8 height 8
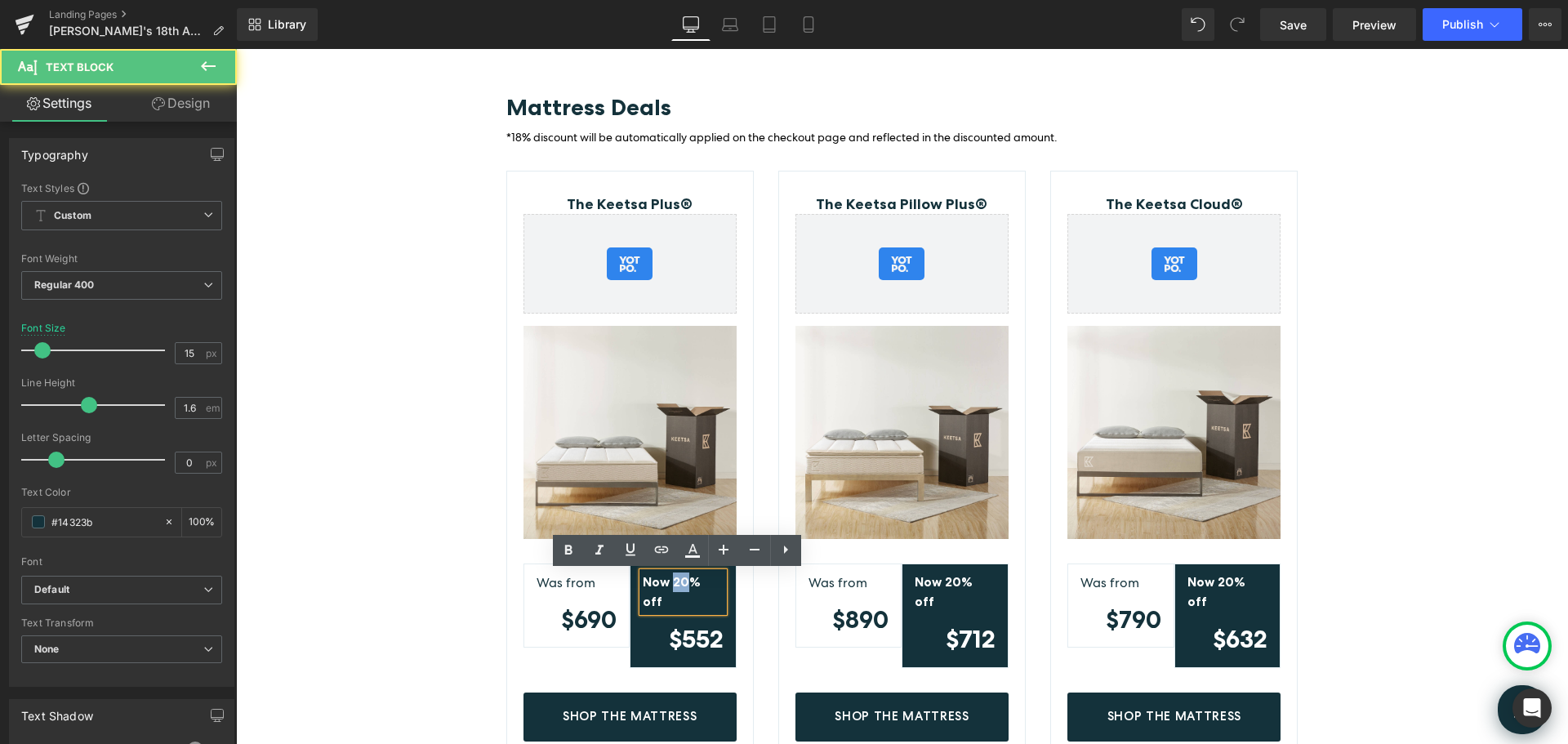
click at [667, 581] on strong "Now 20% off" at bounding box center [671, 591] width 58 height 35
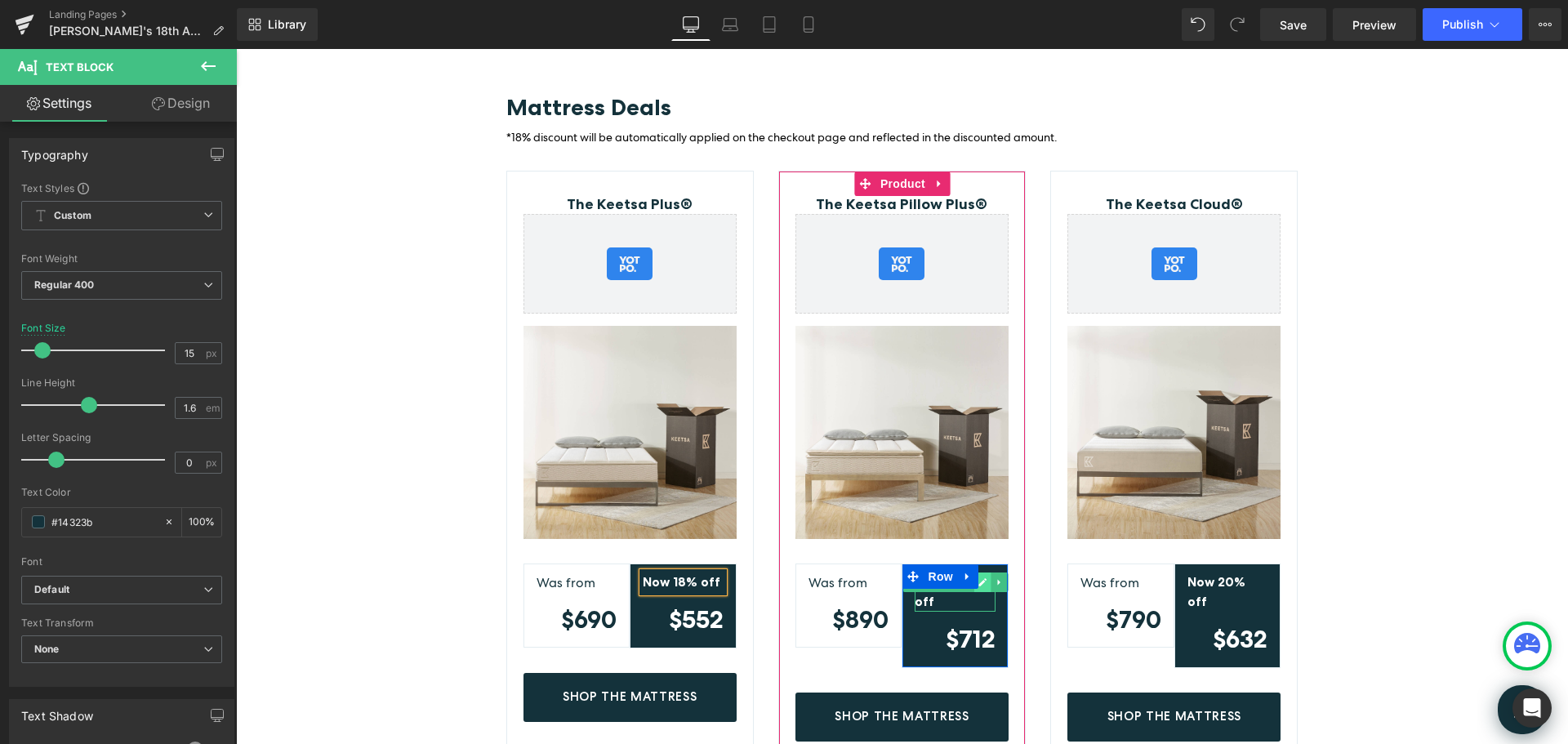
click at [979, 582] on icon at bounding box center [982, 582] width 9 height 10
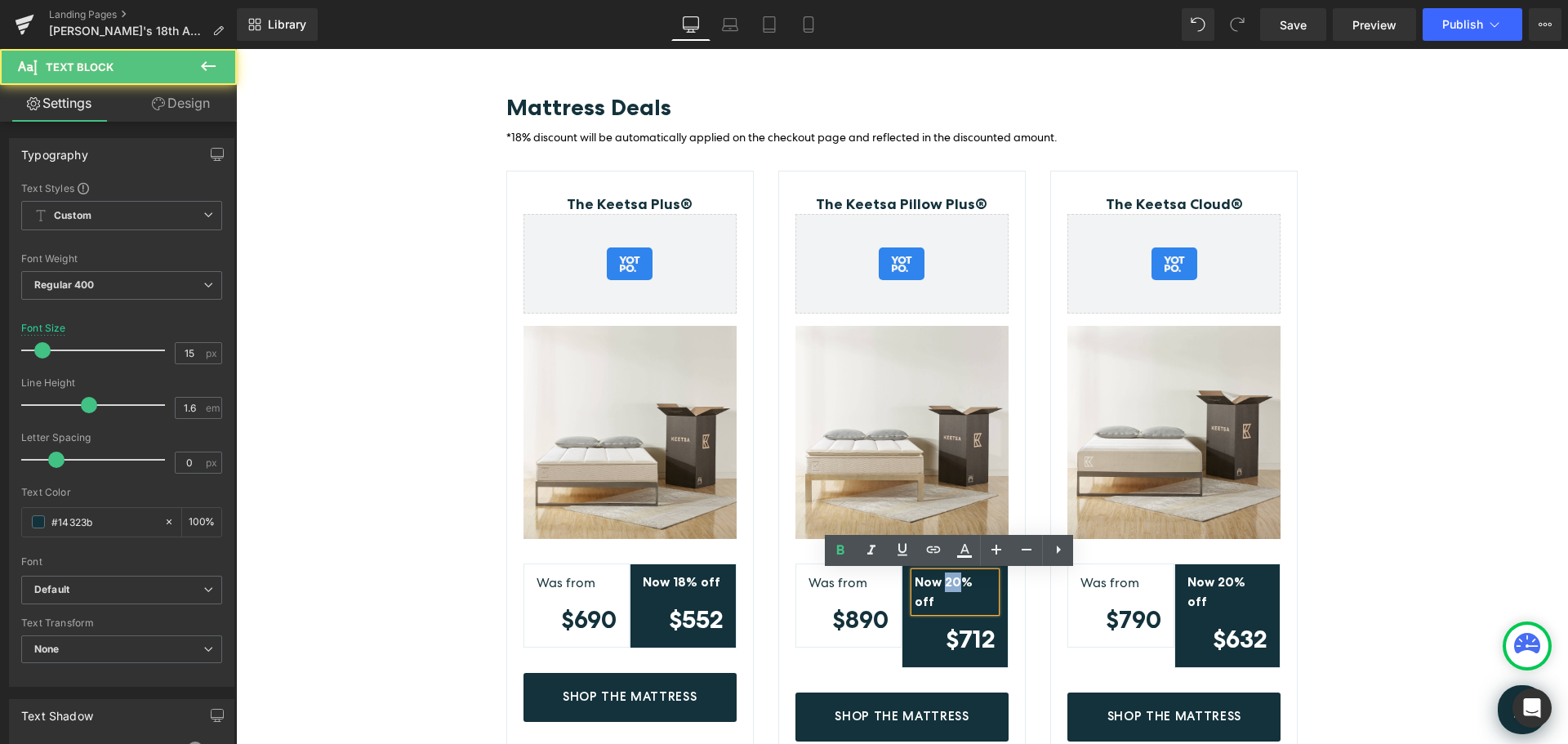
drag, startPoint x: 953, startPoint y: 582, endPoint x: 940, endPoint y: 576, distance: 14.3
click at [940, 576] on strong "Now 20% off" at bounding box center [943, 591] width 58 height 35
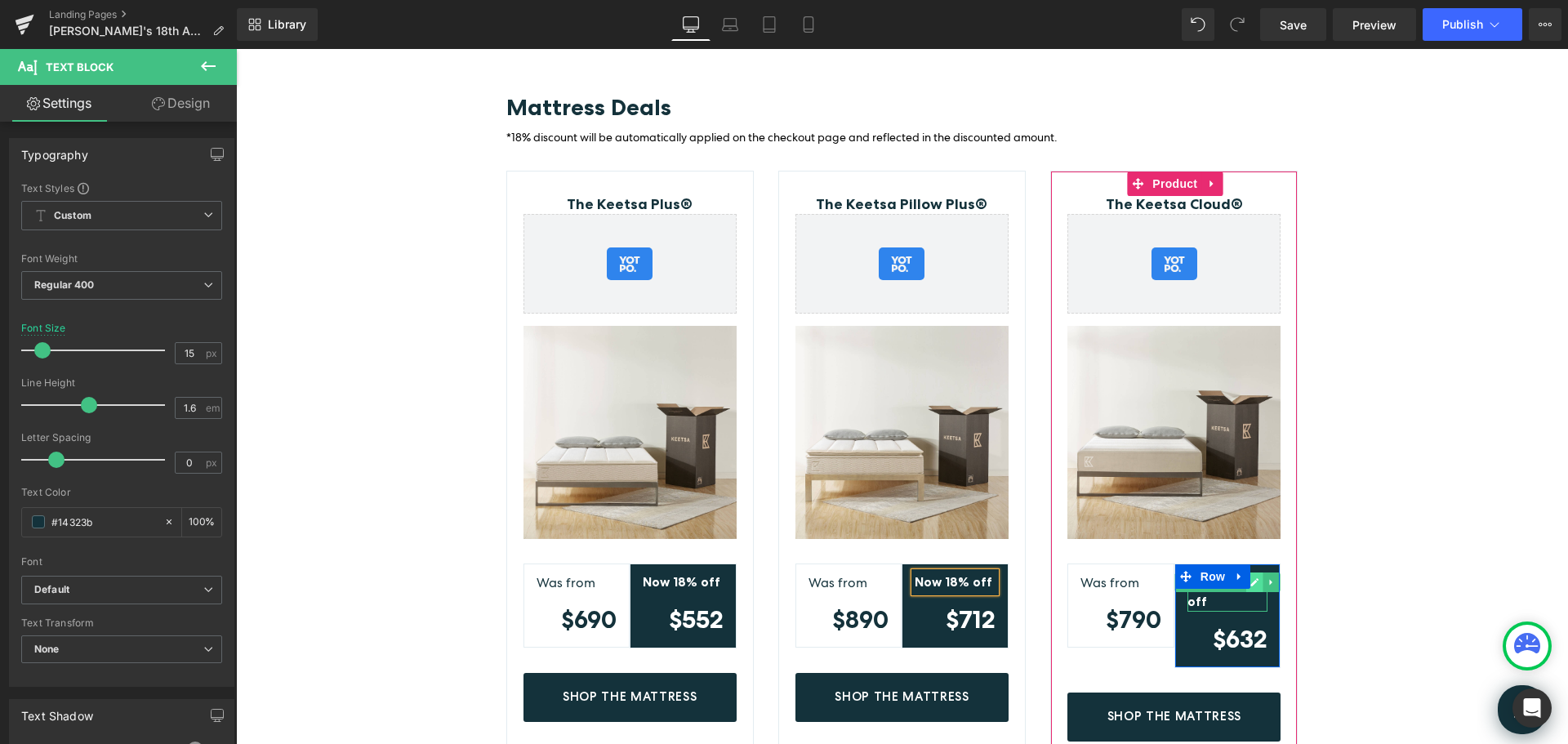
click at [1251, 579] on icon at bounding box center [1255, 582] width 8 height 8
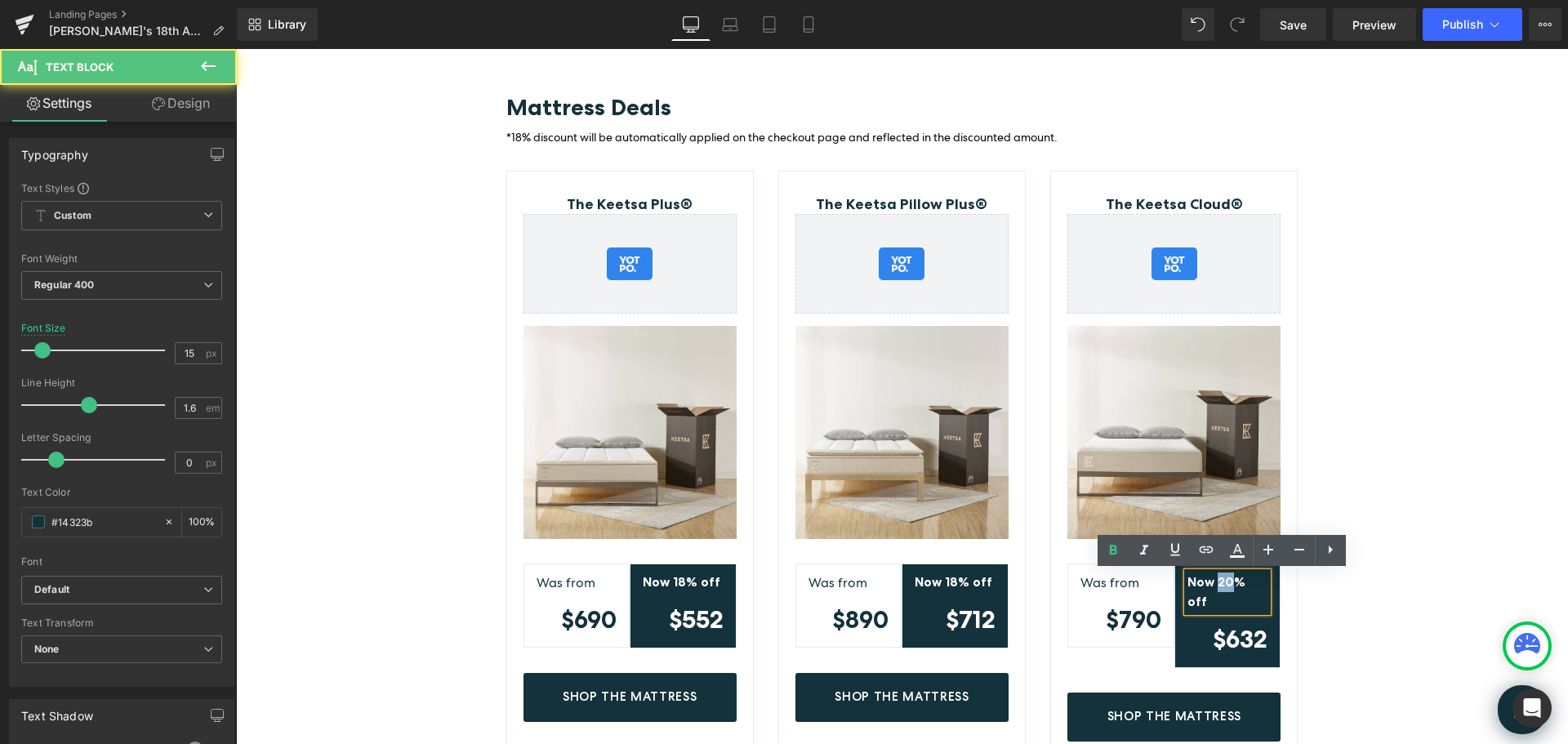
drag, startPoint x: 1226, startPoint y: 582, endPoint x: 1201, endPoint y: 567, distance: 29.2
click at [1213, 578] on strong "Now 20% off" at bounding box center [1216, 591] width 58 height 35
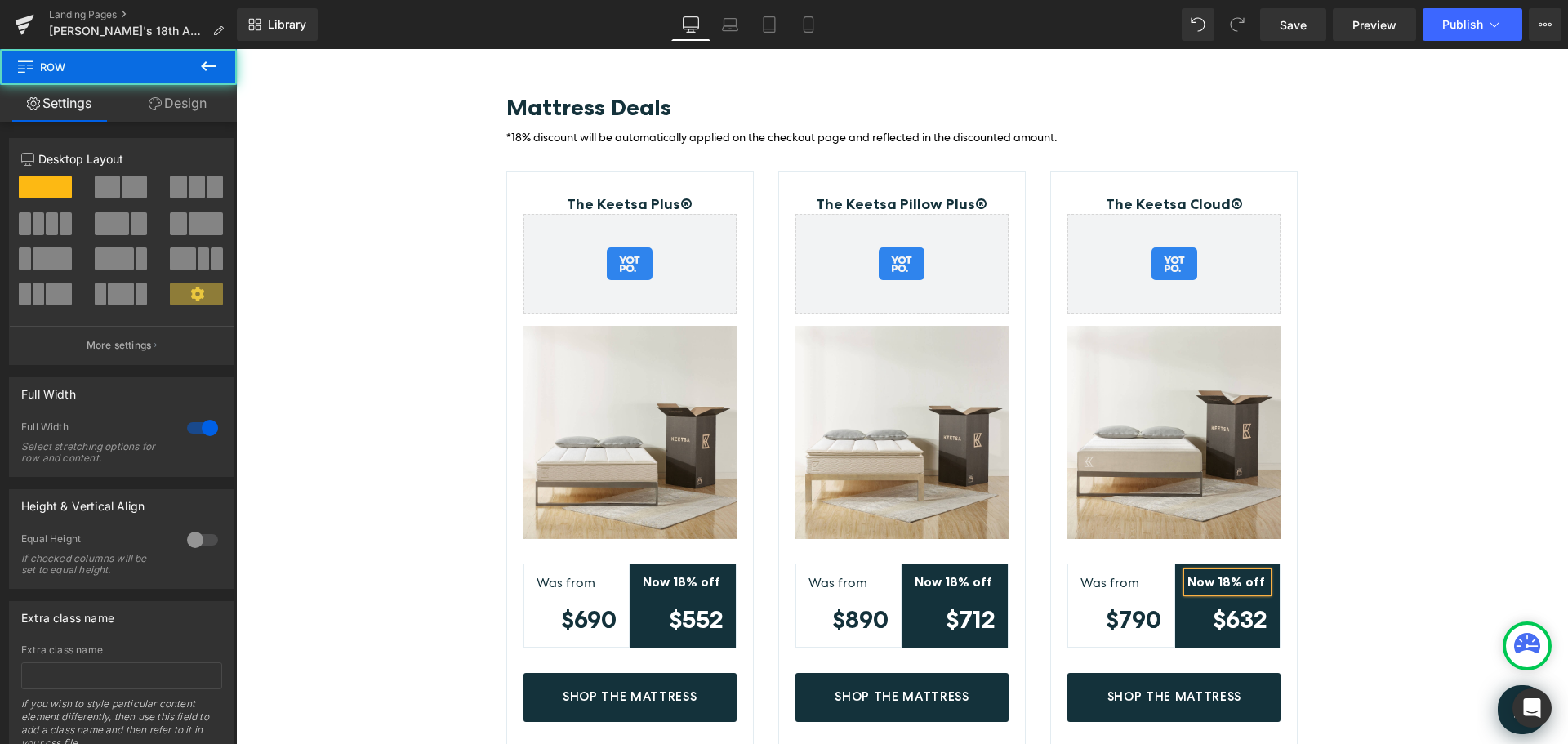
click at [1350, 509] on div "Mattress Deals Heading *18% discount will be automatically applied on the check…" at bounding box center [902, 393] width 1332 height 728
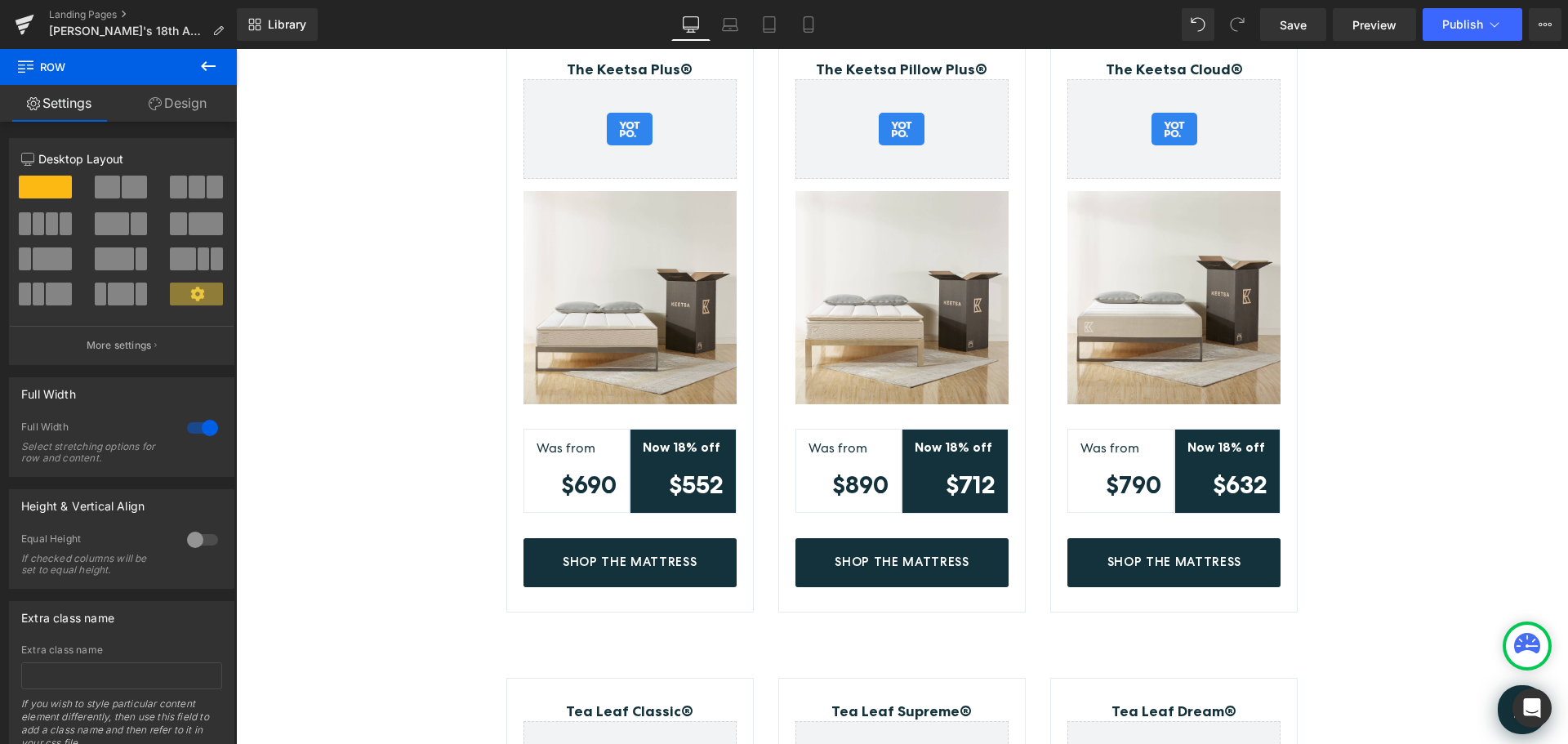
scroll to position [526, 0]
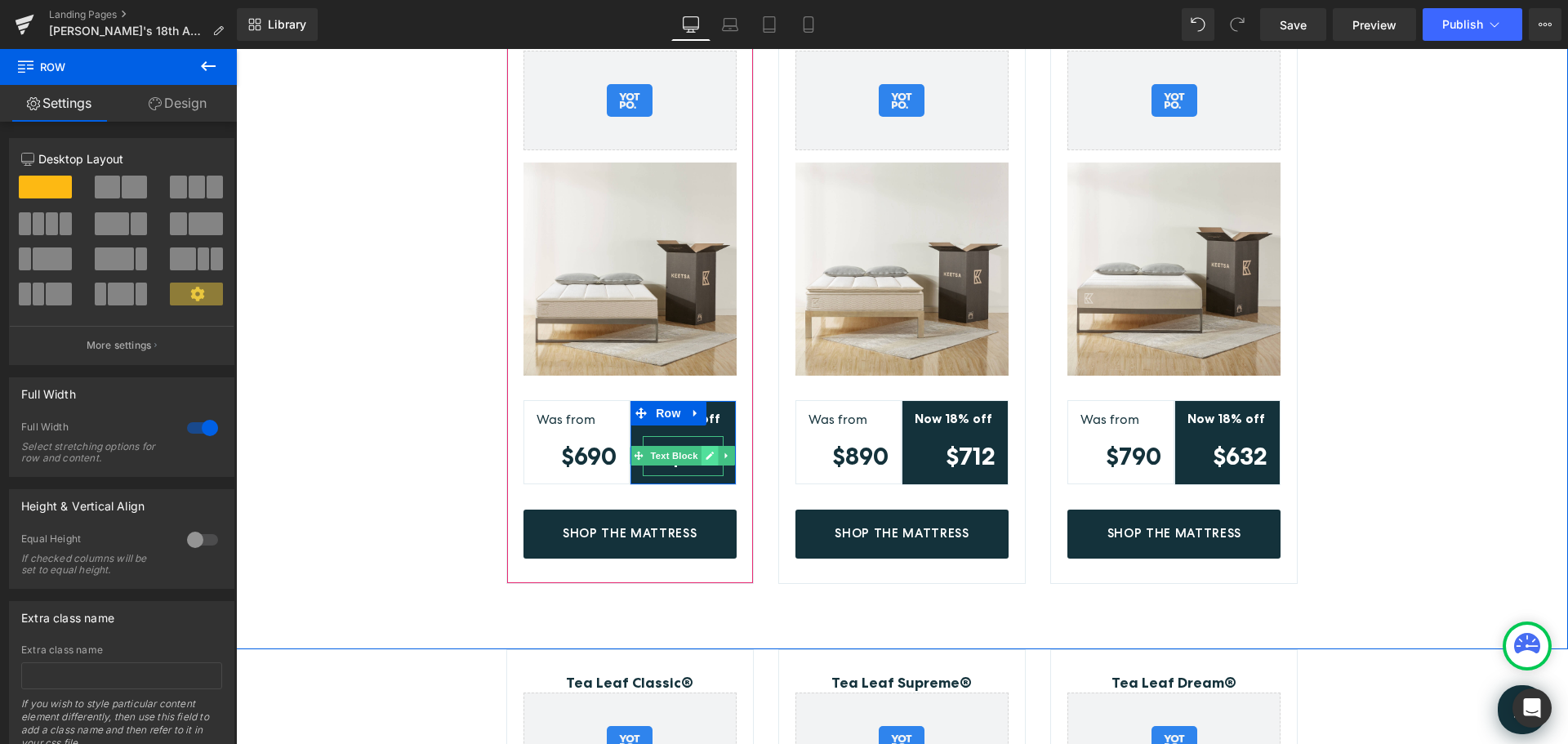
click at [706, 456] on icon at bounding box center [710, 456] width 9 height 10
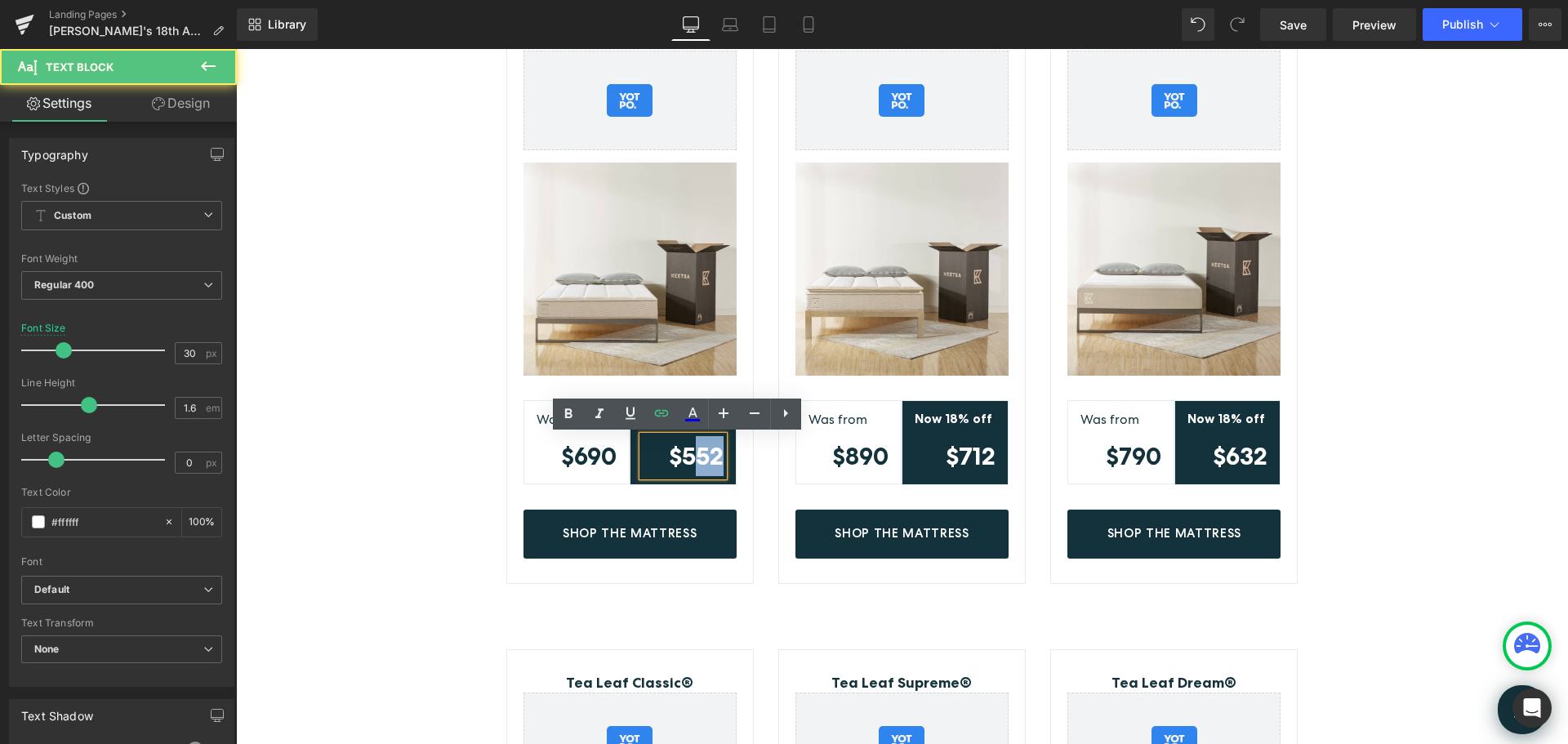
drag, startPoint x: 690, startPoint y: 456, endPoint x: 719, endPoint y: 458, distance: 29.1
click at [719, 458] on div "$552" at bounding box center [683, 456] width 81 height 40
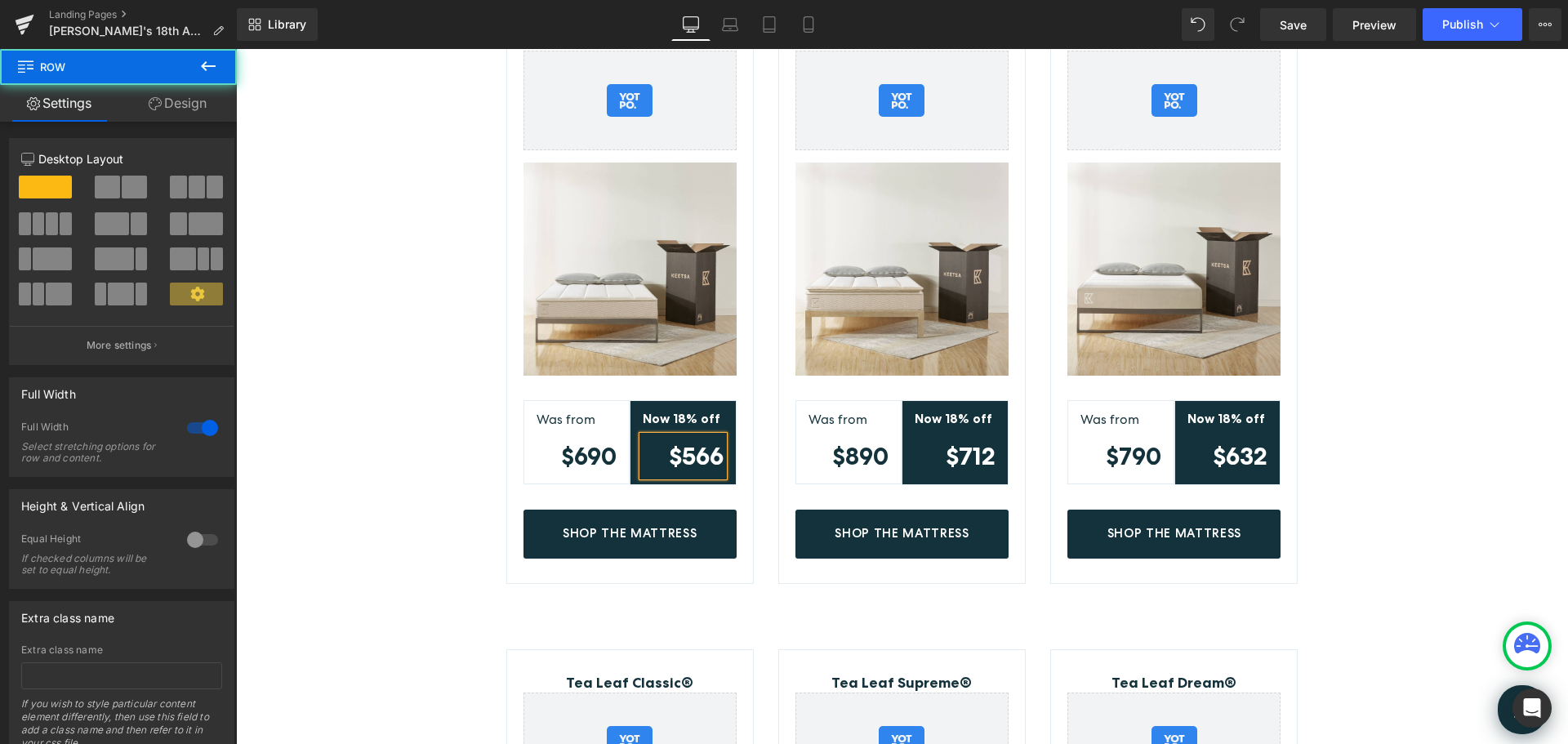
click at [1550, 349] on div "Mattress Deals Heading *18% discount will be automatically applied on the check…" at bounding box center [902, 229] width 1332 height 728
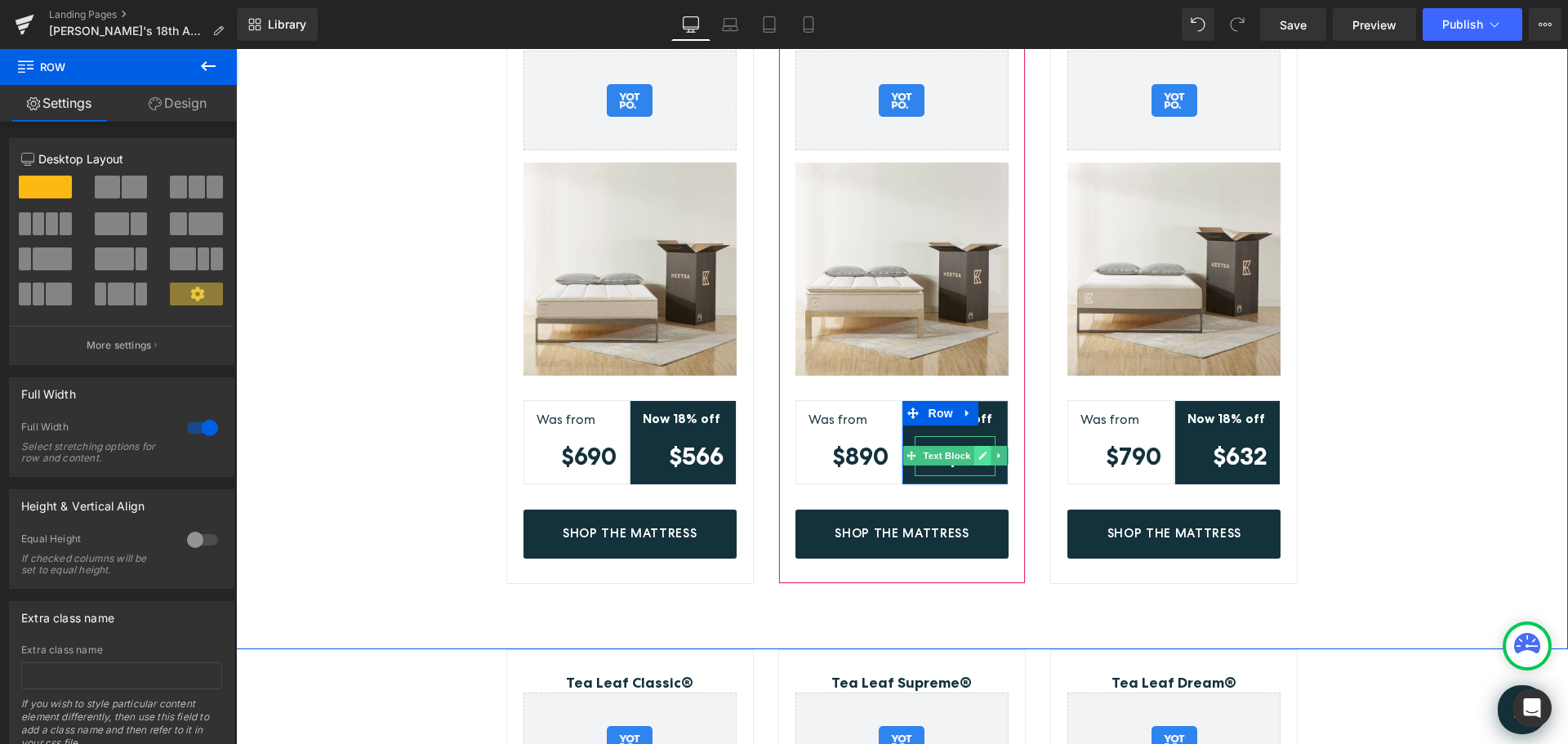
click at [978, 456] on icon at bounding box center [982, 456] width 9 height 10
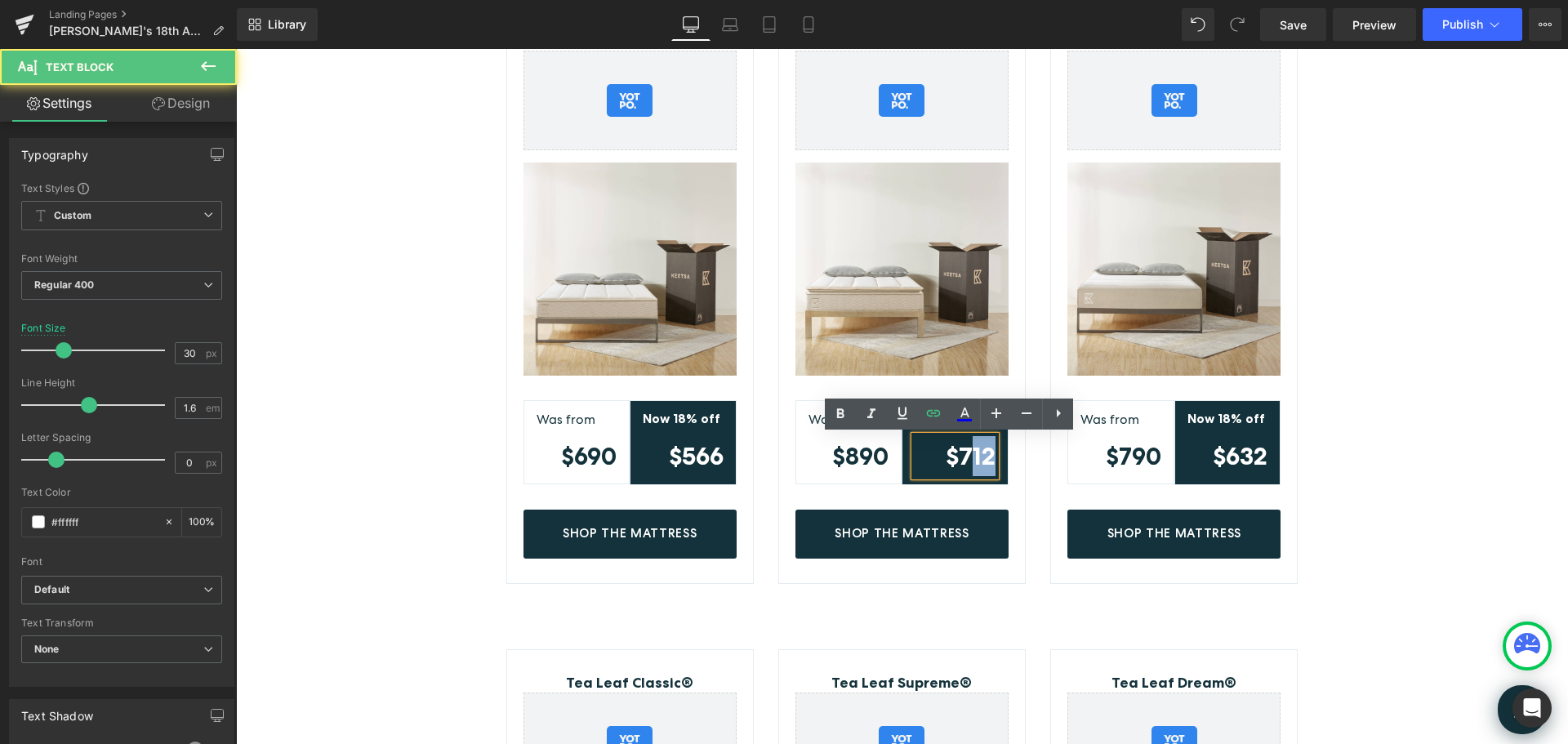
drag, startPoint x: 980, startPoint y: 456, endPoint x: 992, endPoint y: 456, distance: 12.0
click at [992, 456] on div "$712" at bounding box center [955, 456] width 81 height 40
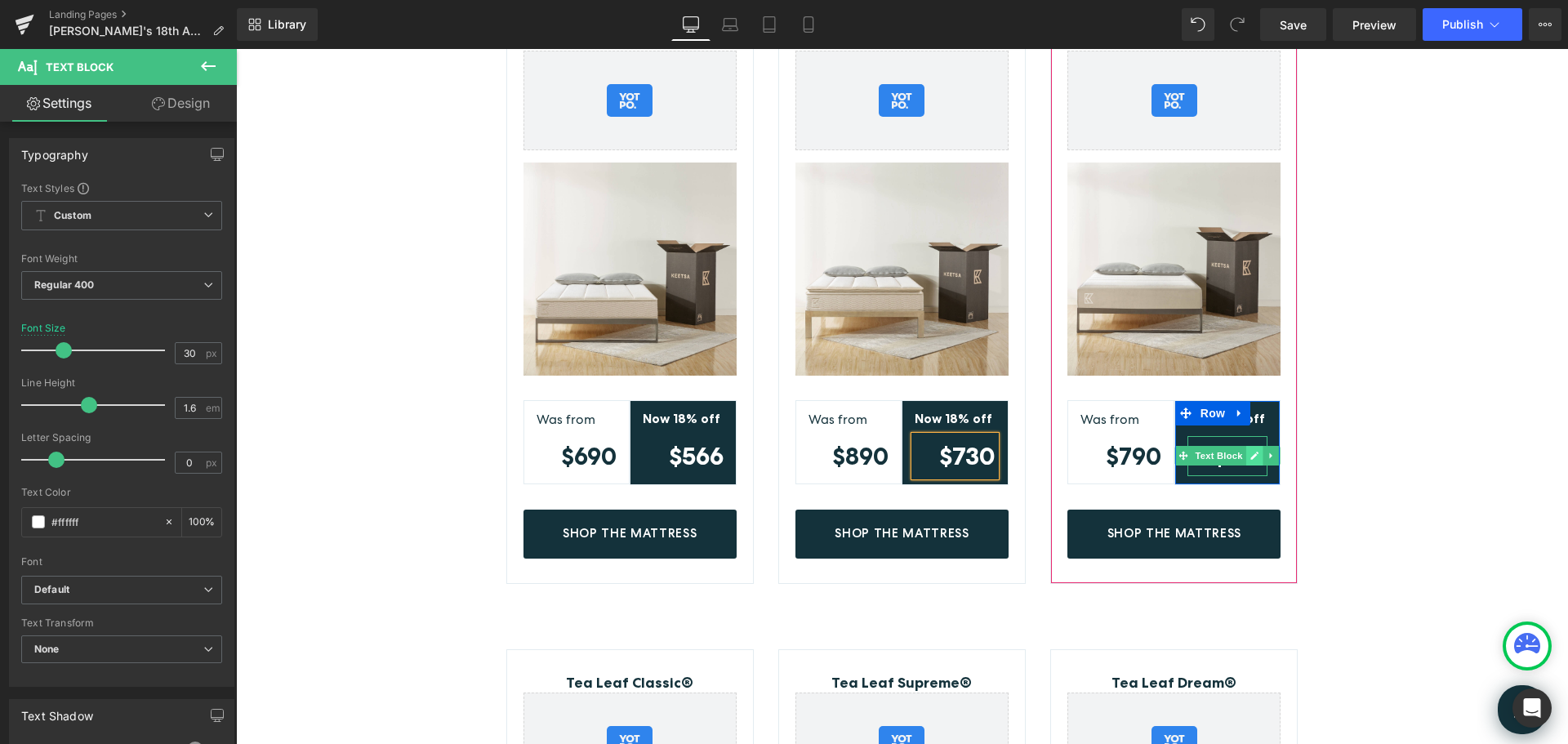
click at [1251, 460] on icon at bounding box center [1255, 456] width 9 height 10
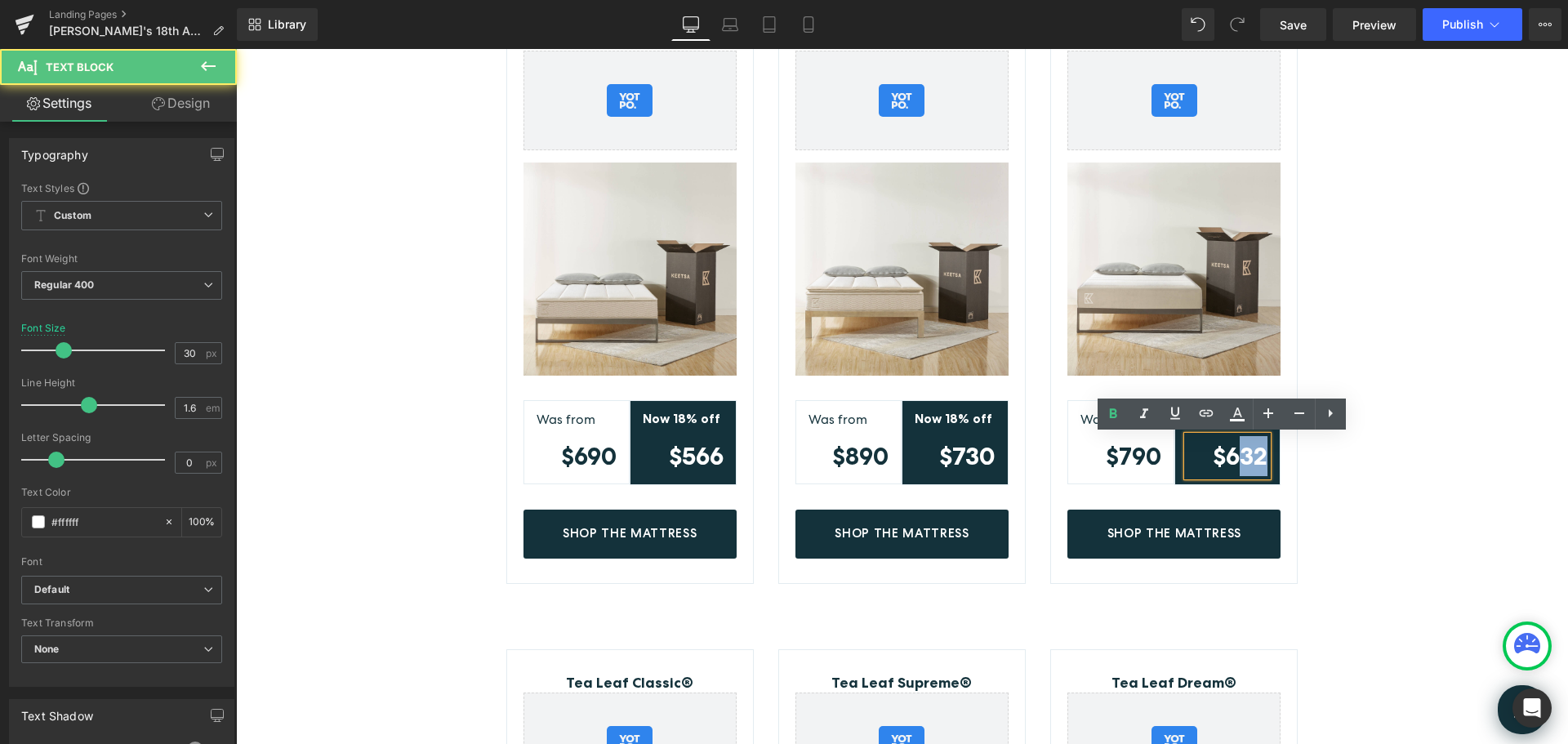
drag, startPoint x: 1234, startPoint y: 458, endPoint x: 1281, endPoint y: 484, distance: 53.7
click at [1260, 456] on strong "$632" at bounding box center [1240, 456] width 55 height 30
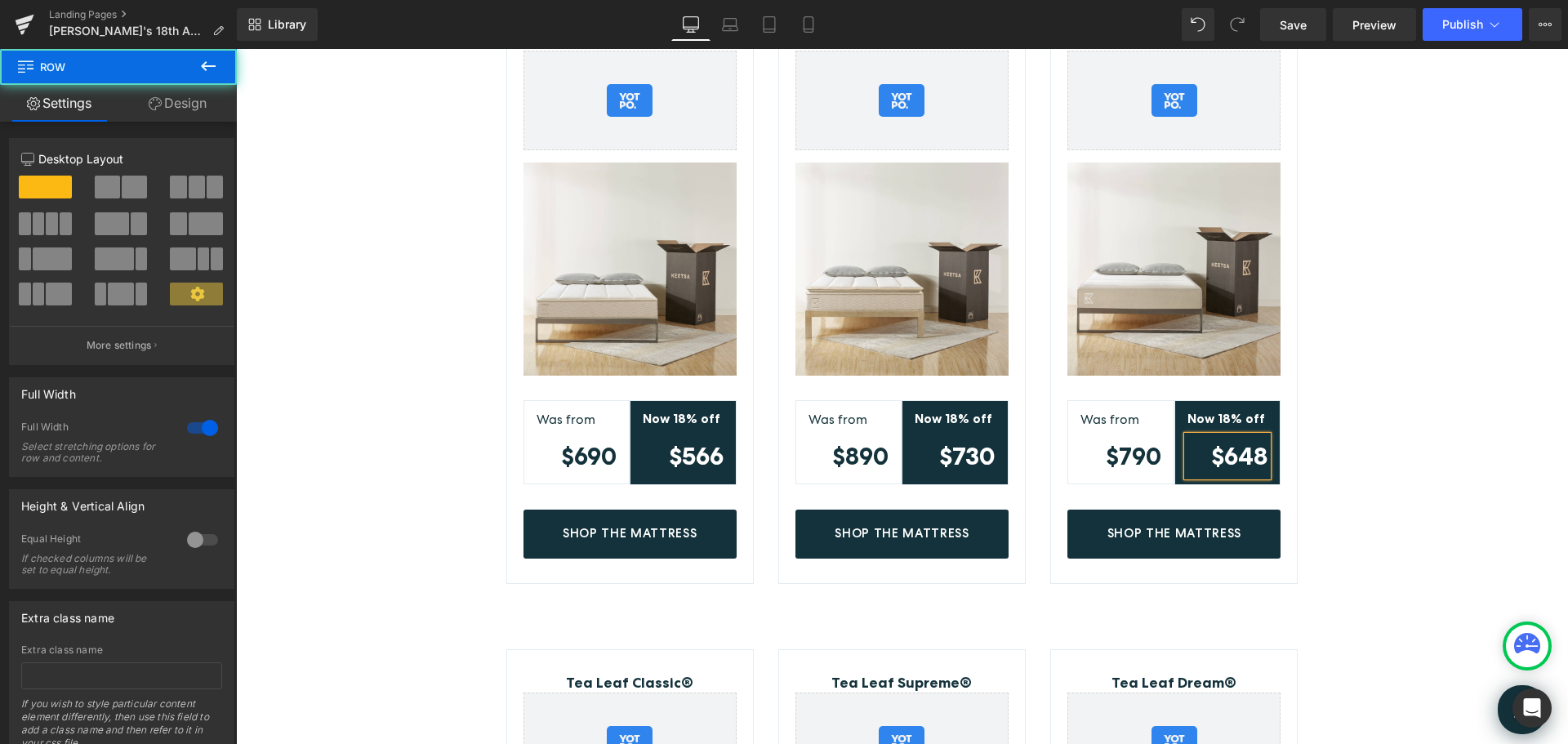
click at [1345, 407] on div "Mattress Deals Heading *18% discount will be automatically applied on the check…" at bounding box center [902, 229] width 1332 height 728
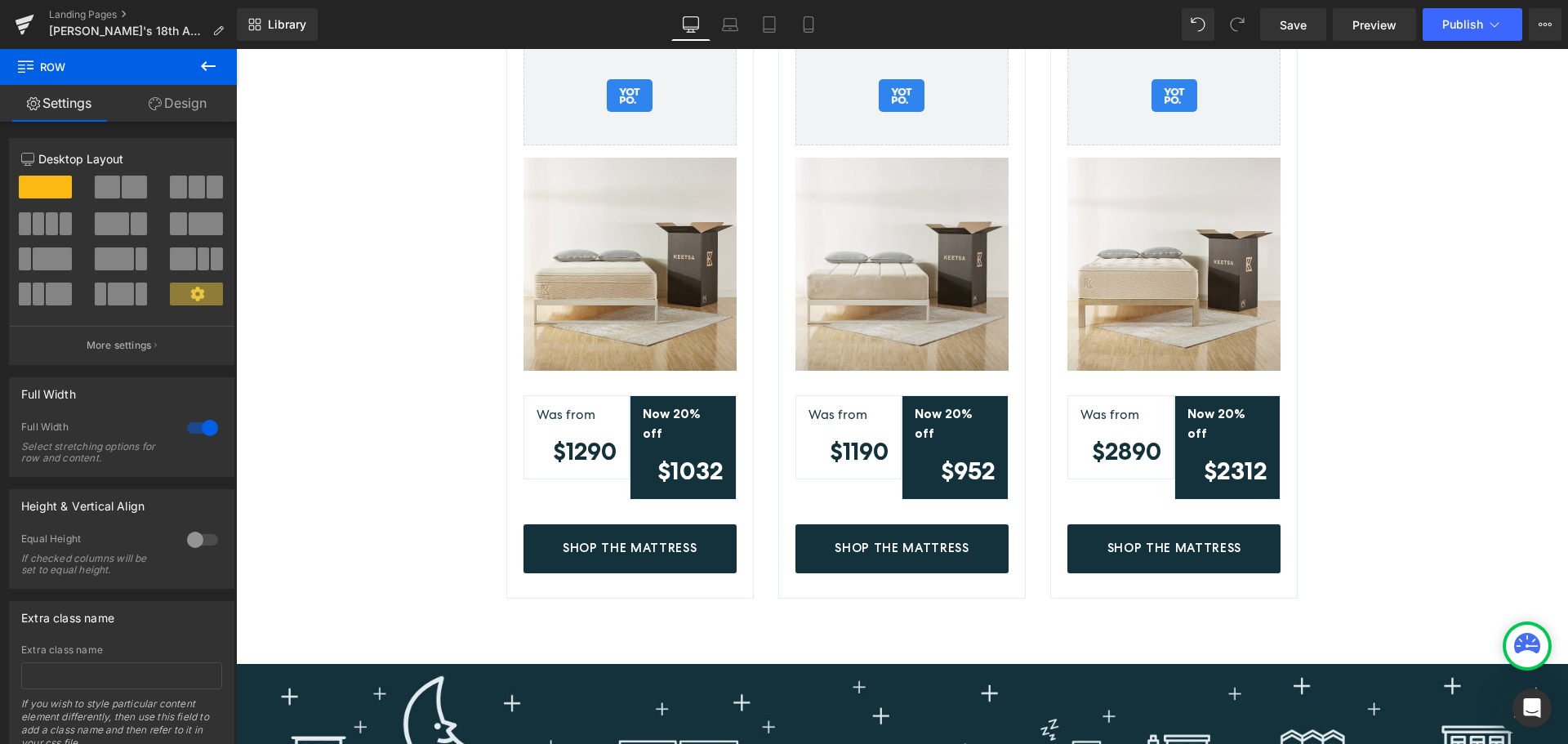
scroll to position [1179, 0]
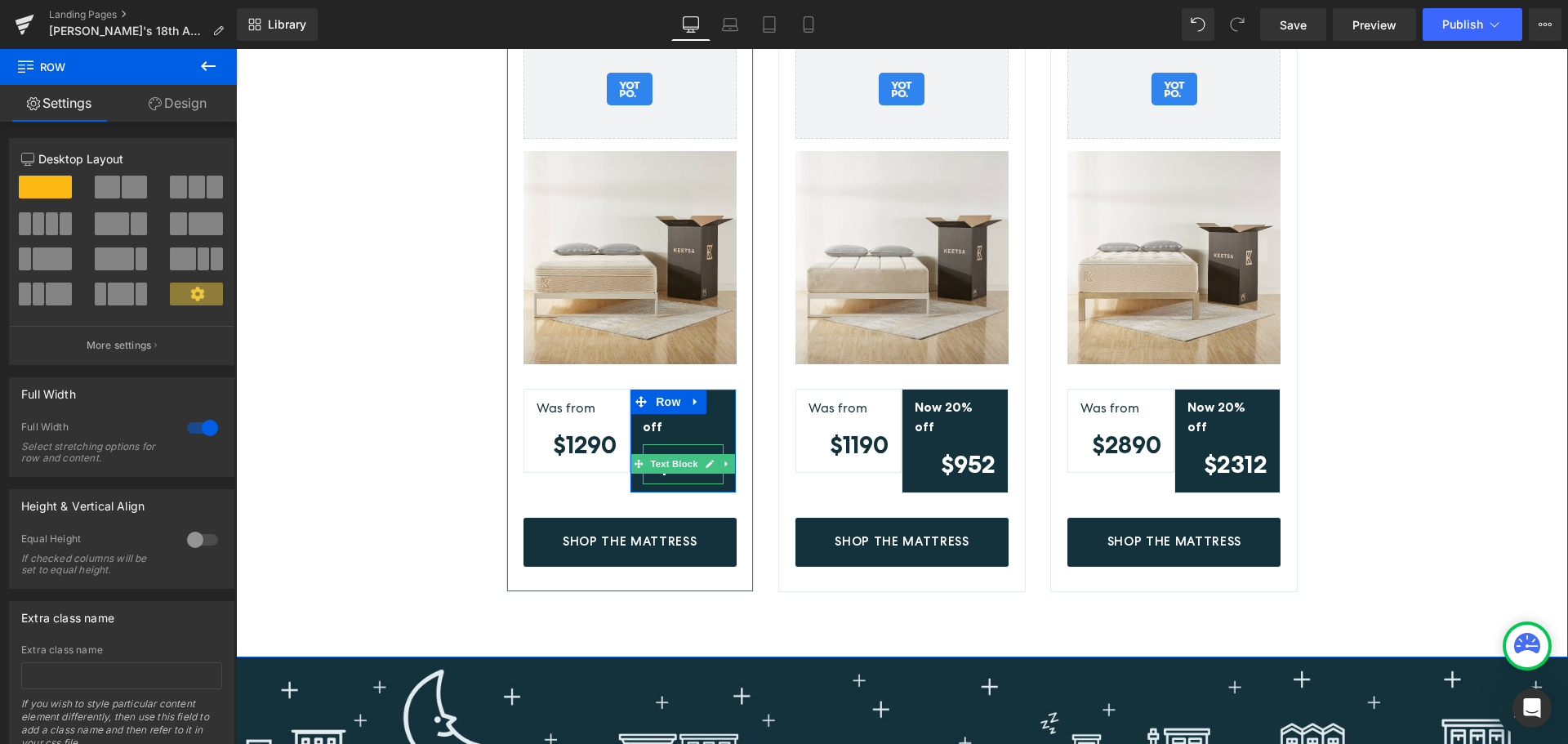
click at [706, 459] on icon at bounding box center [710, 464] width 9 height 10
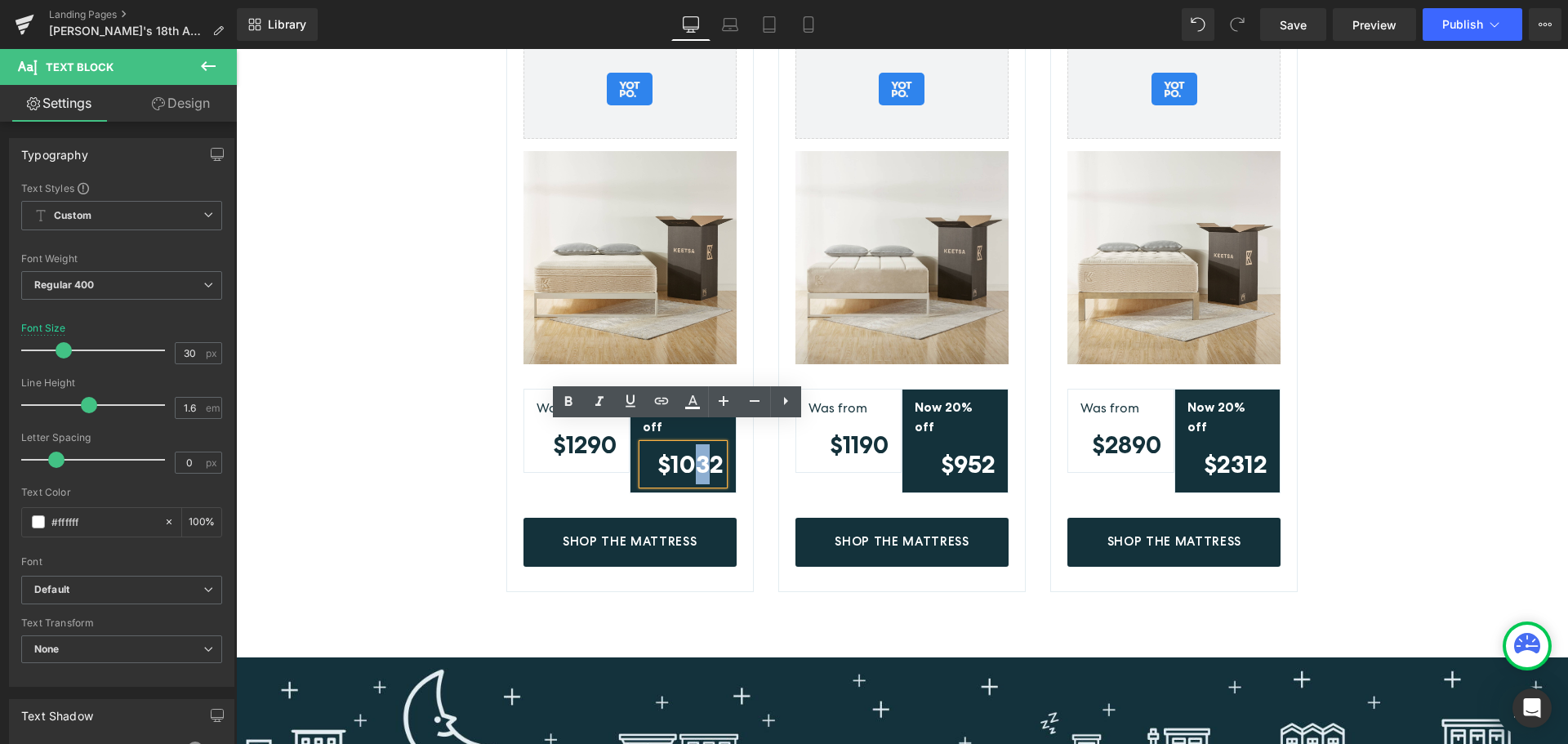
click at [709, 449] on strong "$1032" at bounding box center [690, 464] width 66 height 30
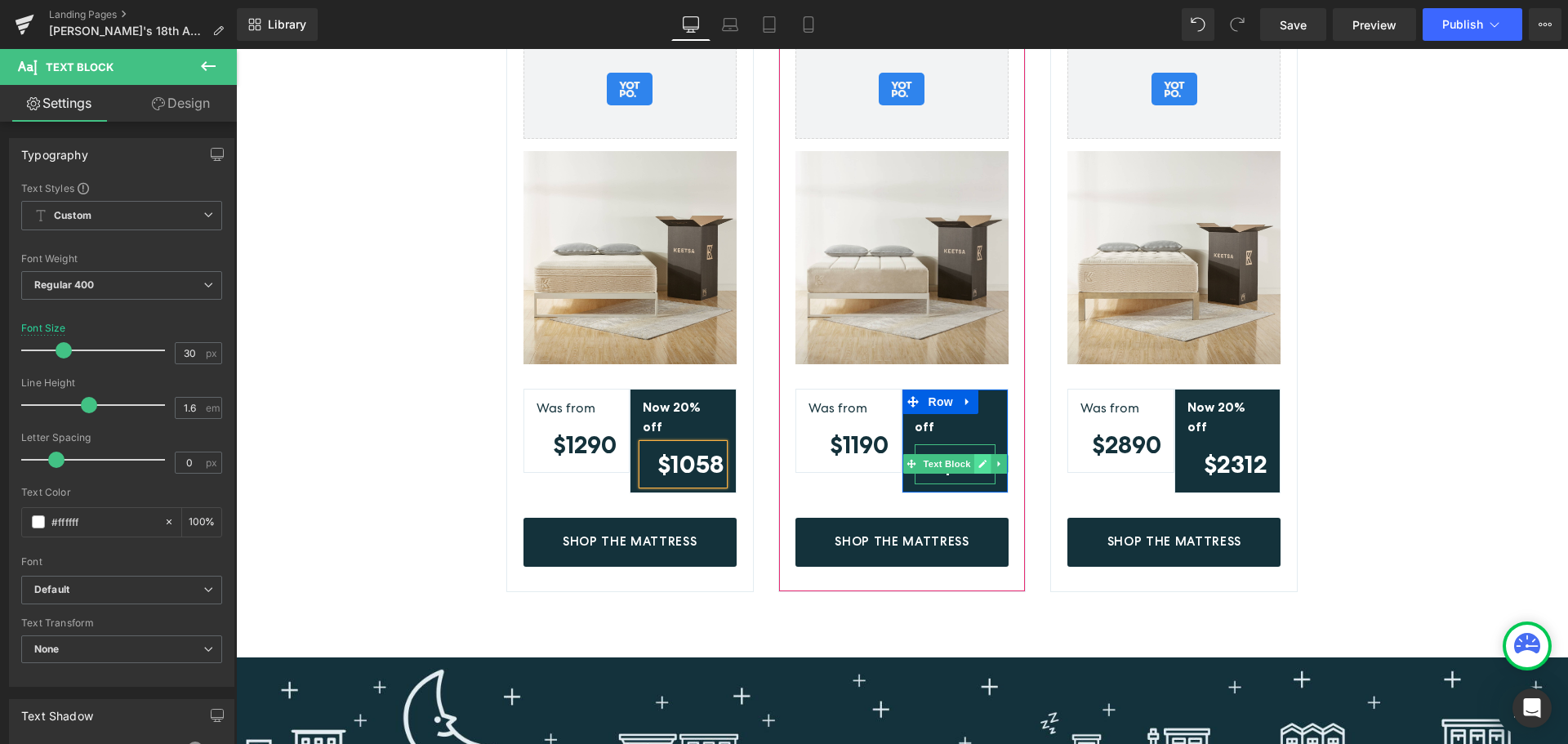
click at [978, 459] on icon at bounding box center [982, 464] width 9 height 10
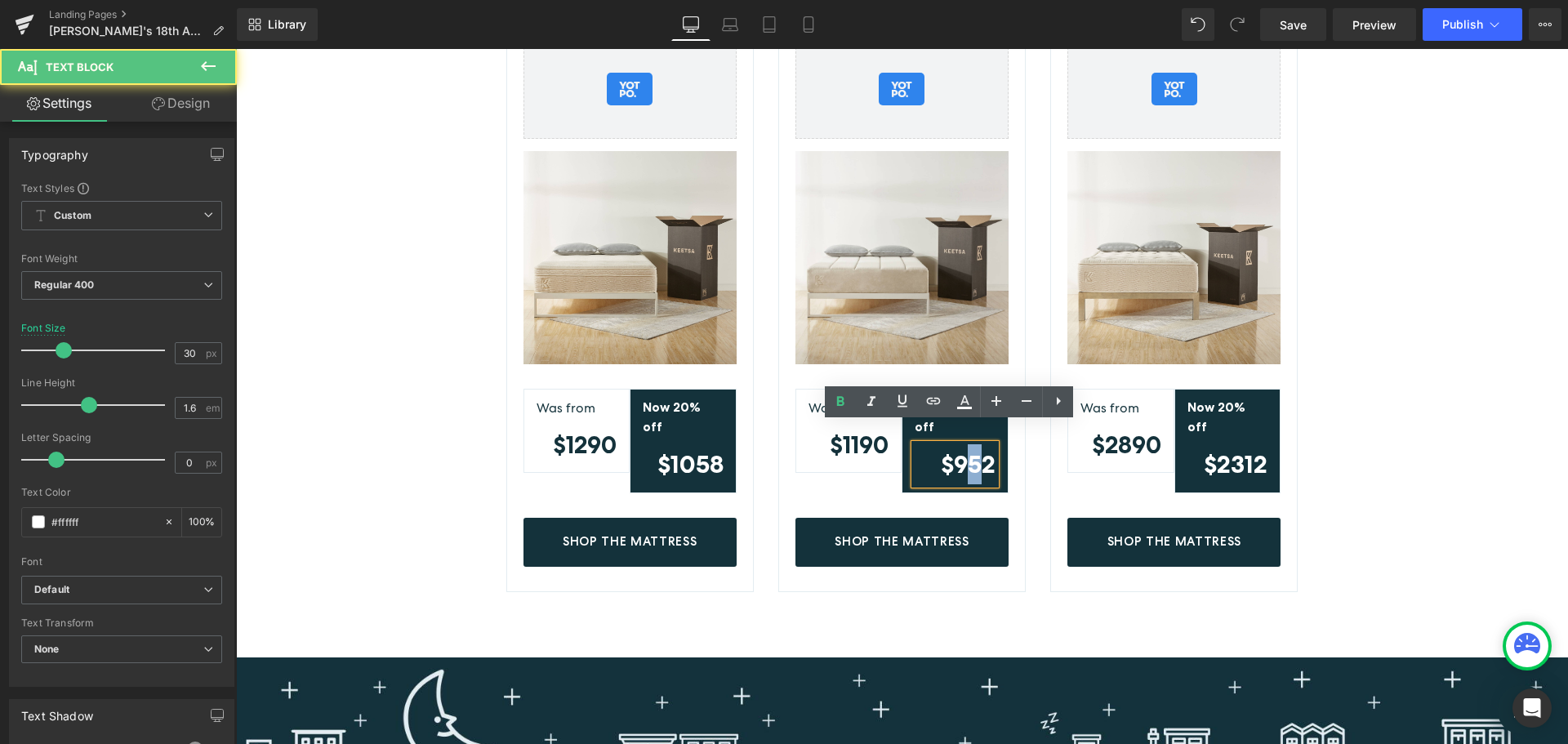
drag, startPoint x: 964, startPoint y: 443, endPoint x: 983, endPoint y: 443, distance: 19.0
click at [983, 449] on strong "$952" at bounding box center [968, 464] width 55 height 30
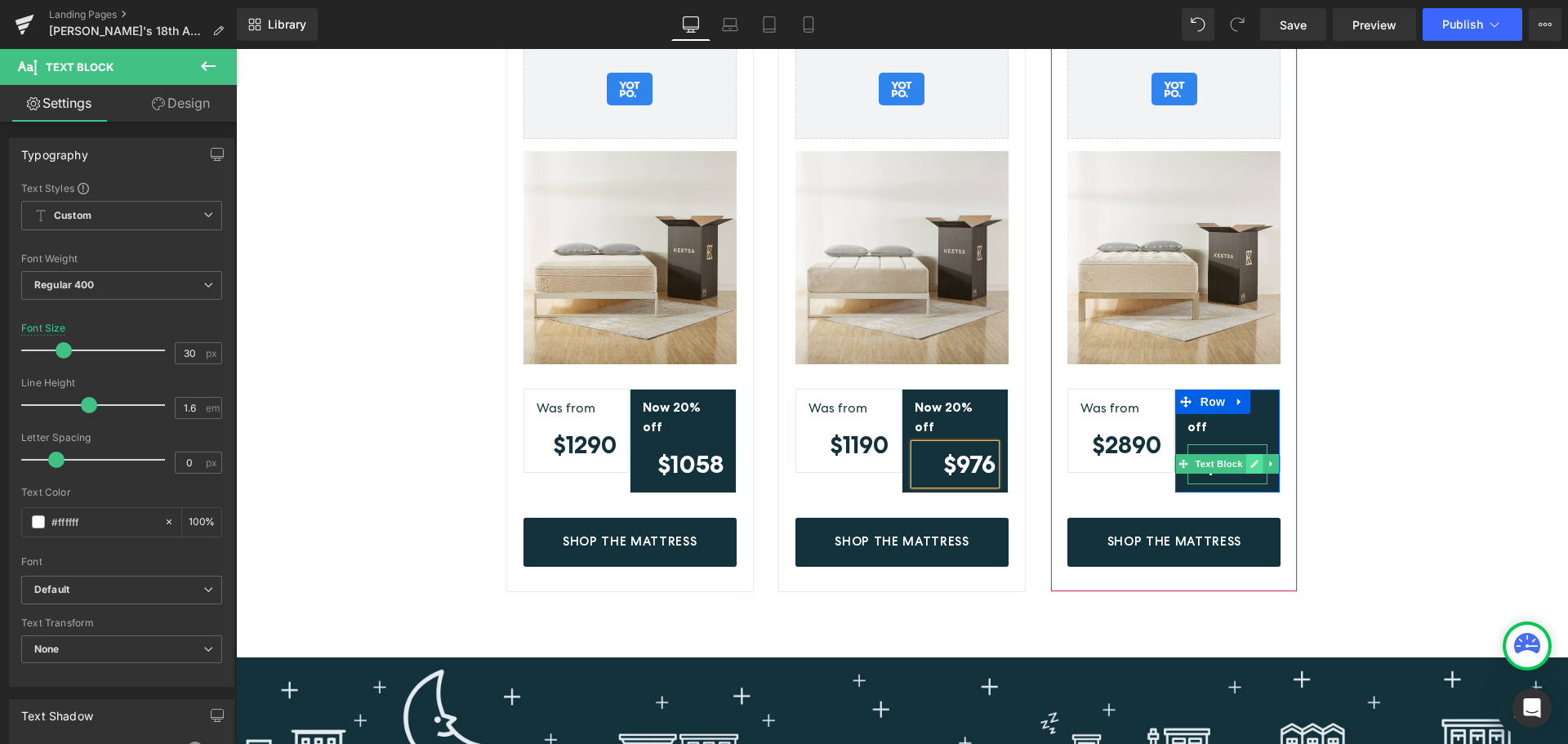
click at [1251, 460] on icon at bounding box center [1255, 464] width 8 height 8
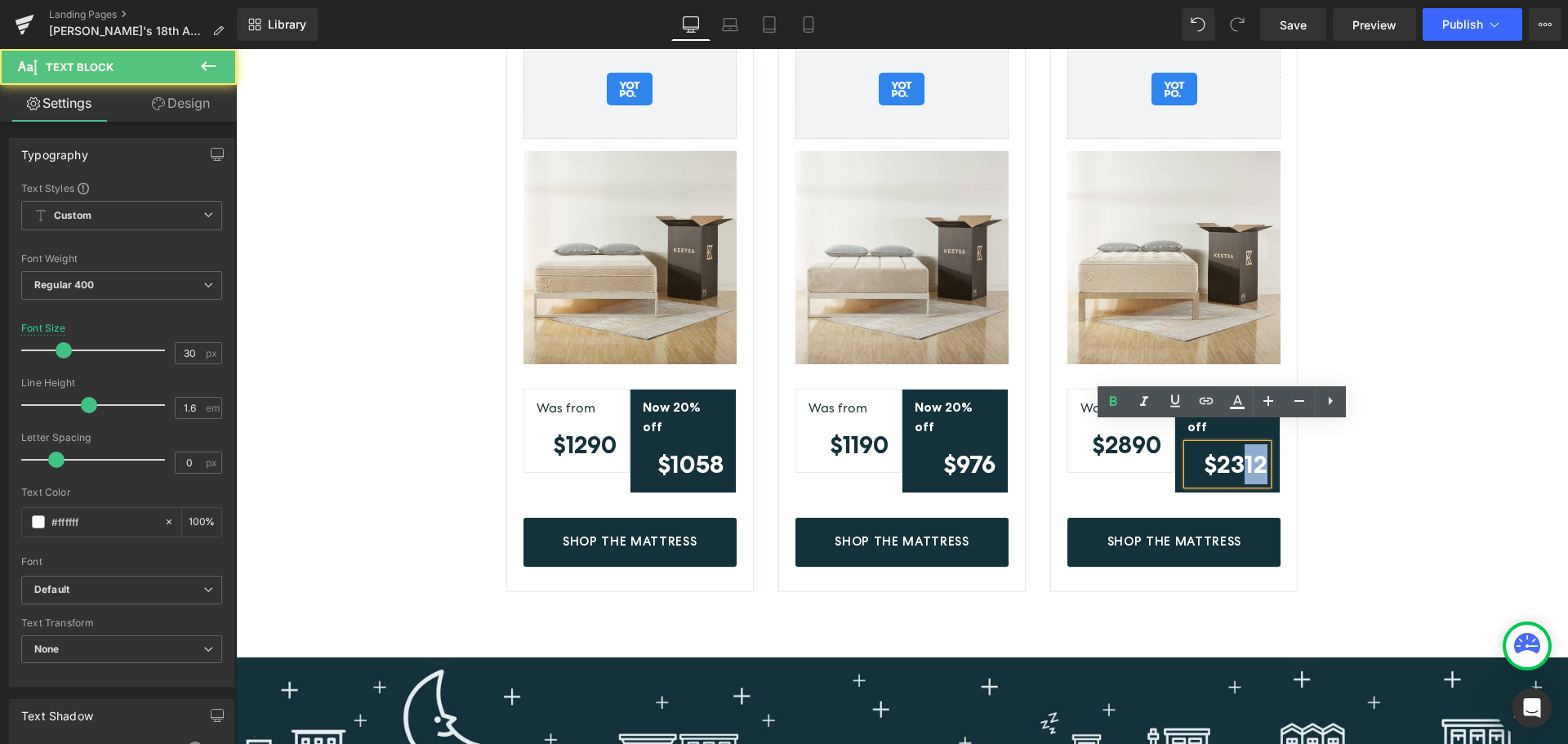
drag, startPoint x: 1239, startPoint y: 446, endPoint x: 1266, endPoint y: 451, distance: 27.5
click at [1266, 451] on div "$2312" at bounding box center [1228, 464] width 81 height 40
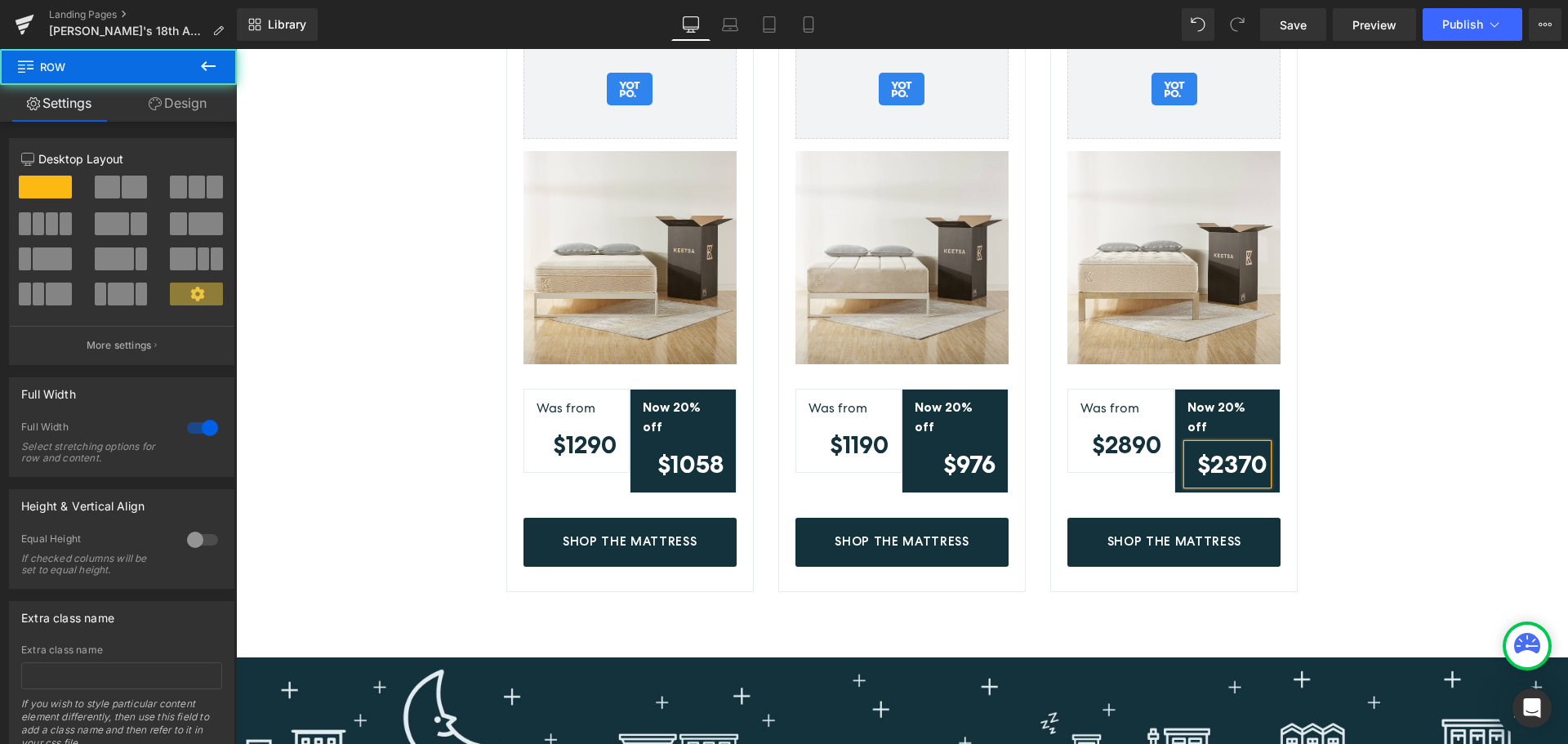
click at [1385, 408] on div "Tea Leaf Classic® (P) Title Yotpo - Product & Collection Page - Star Badge Yotp…" at bounding box center [902, 326] width 1332 height 662
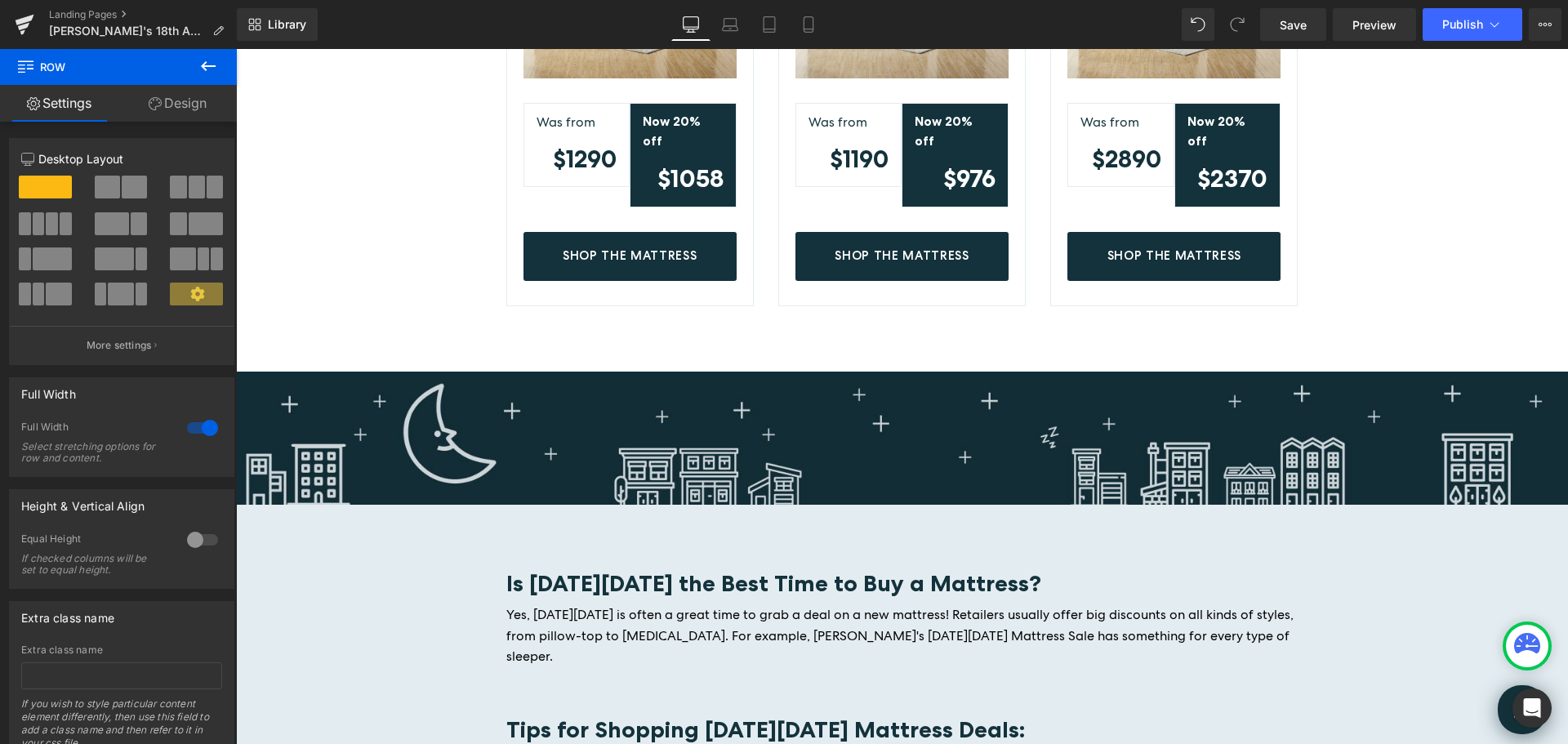
scroll to position [1470, 0]
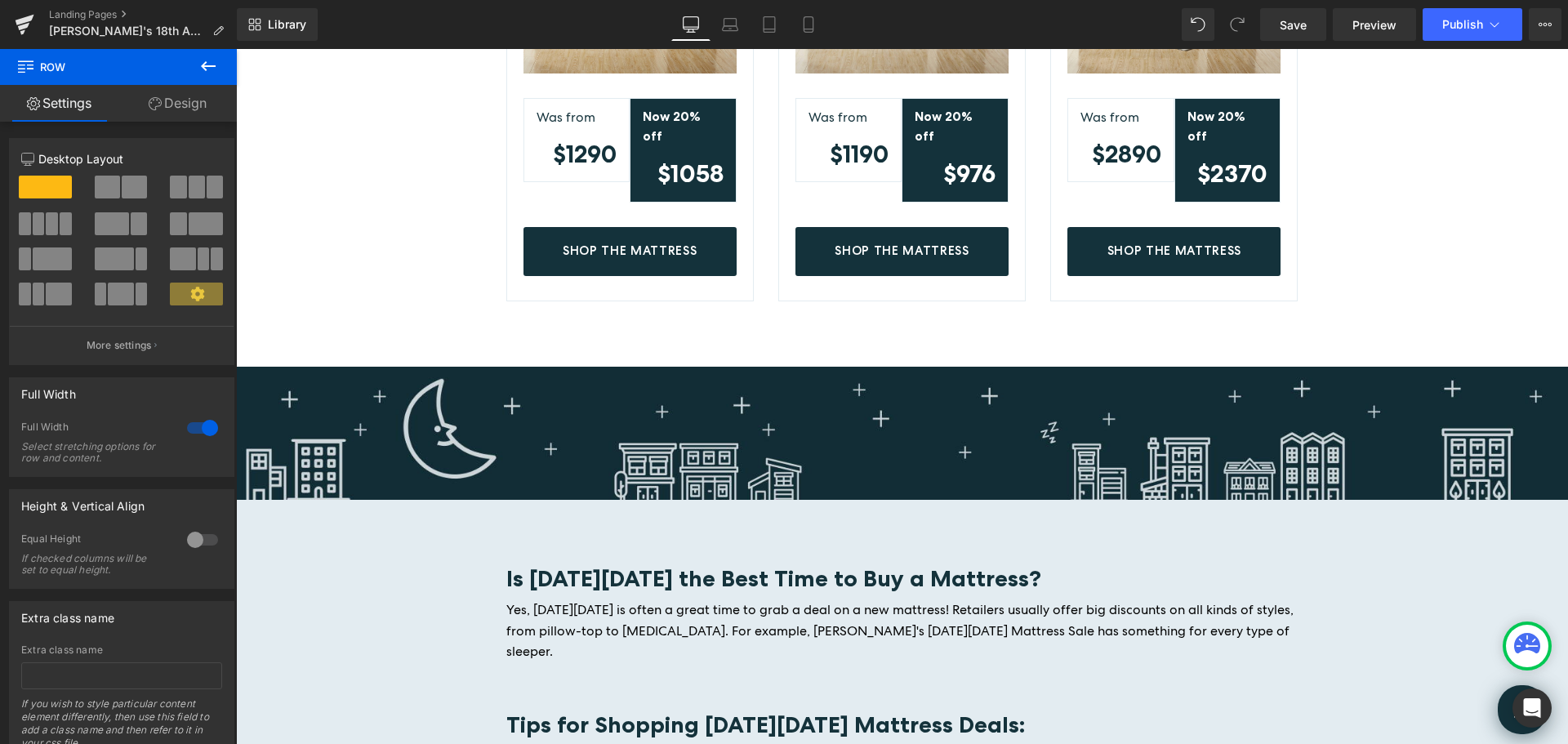
click at [923, 412] on img at bounding box center [902, 466] width 1332 height 198
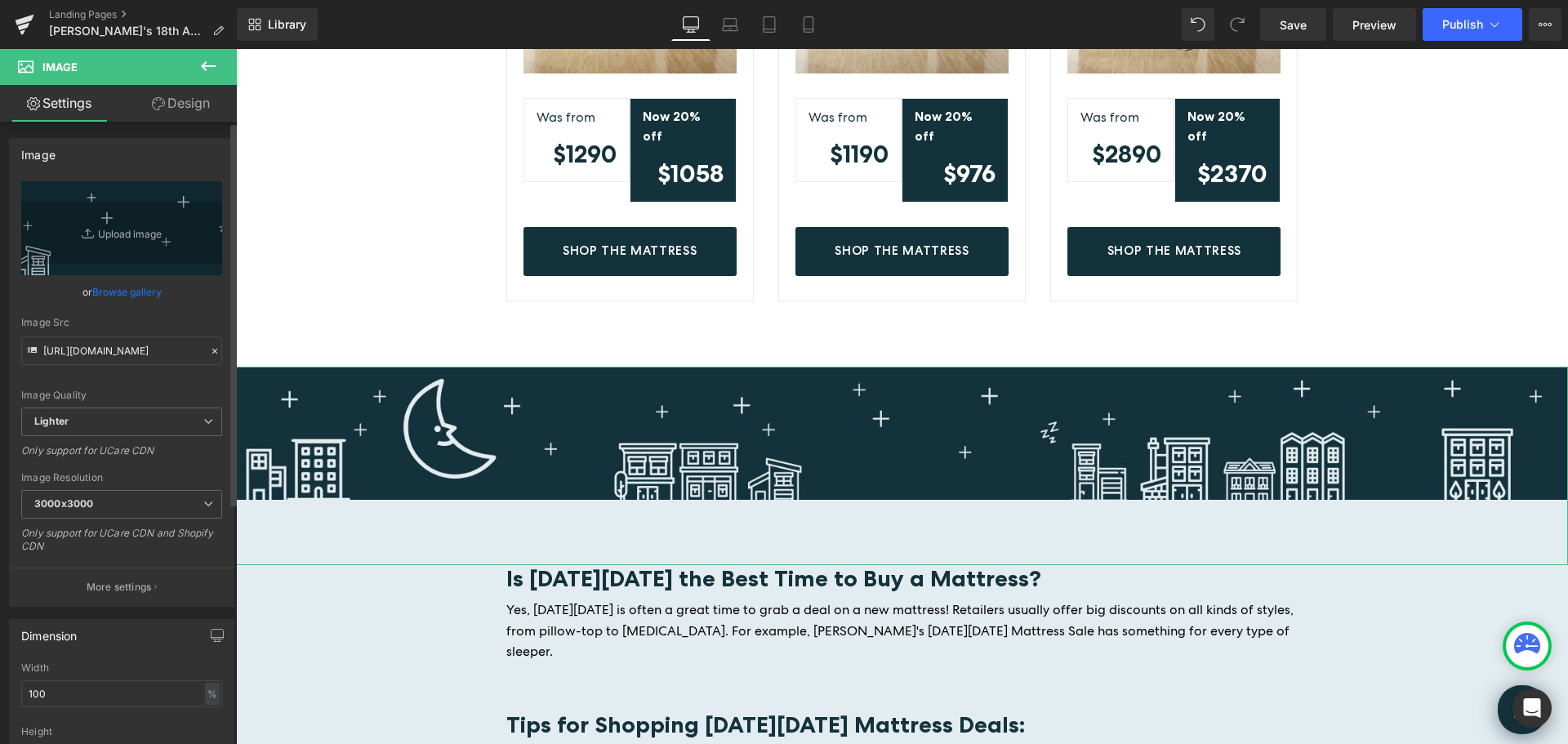
click at [134, 294] on link "Browse gallery" at bounding box center [127, 292] width 69 height 29
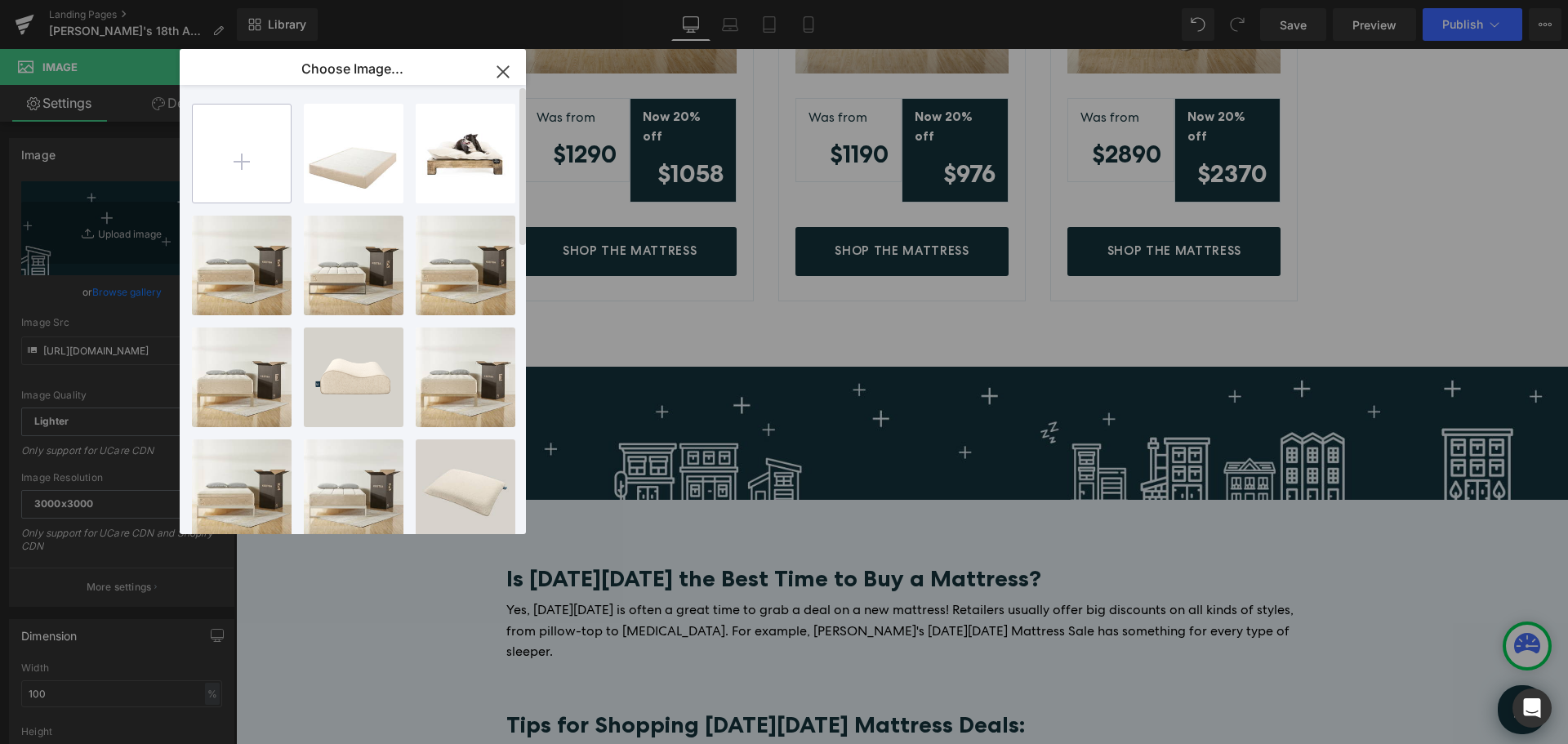
click at [241, 166] on input "file" at bounding box center [241, 153] width 98 height 98
type input "C:\fakepath\18th Anniversary Banner.jpg"
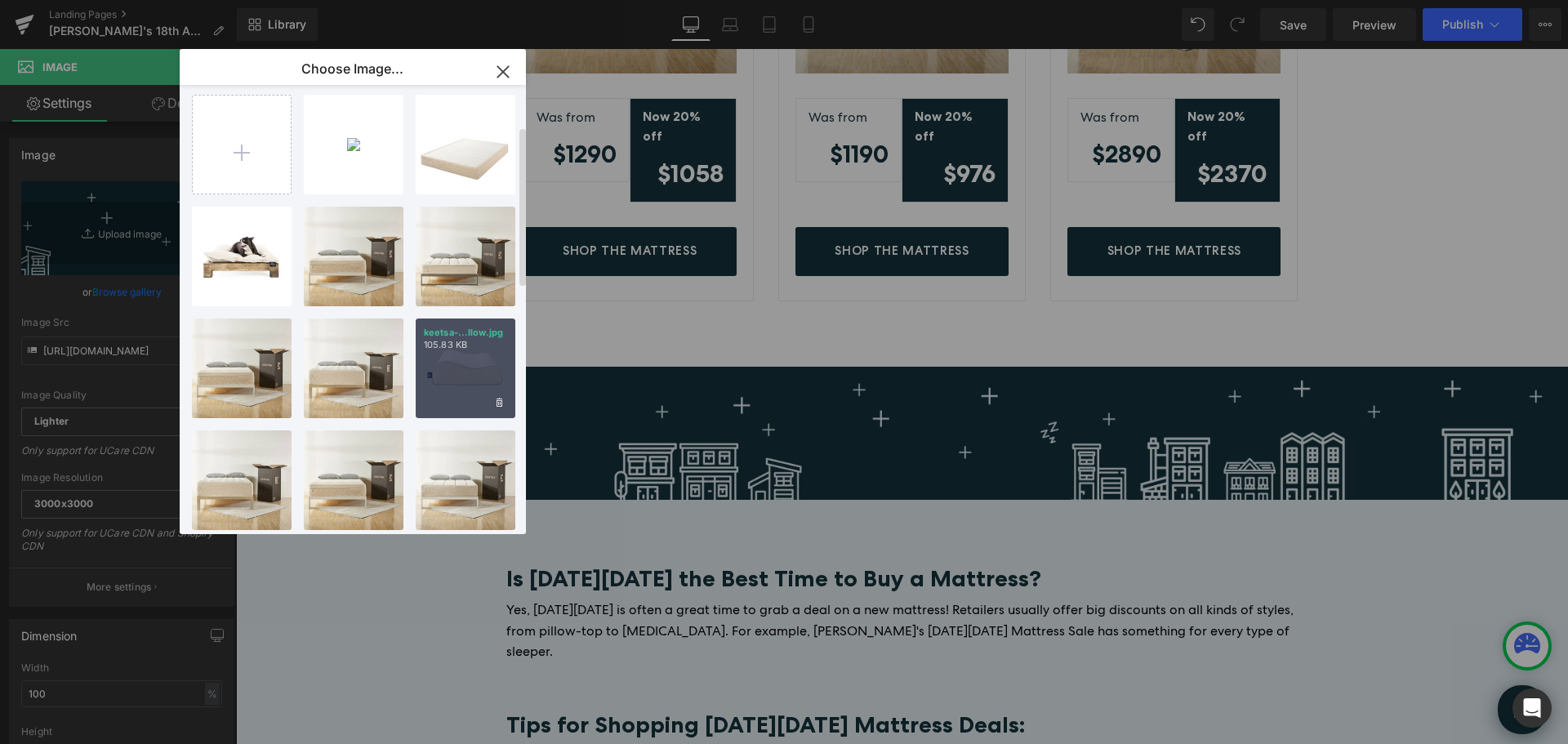
scroll to position [0, 0]
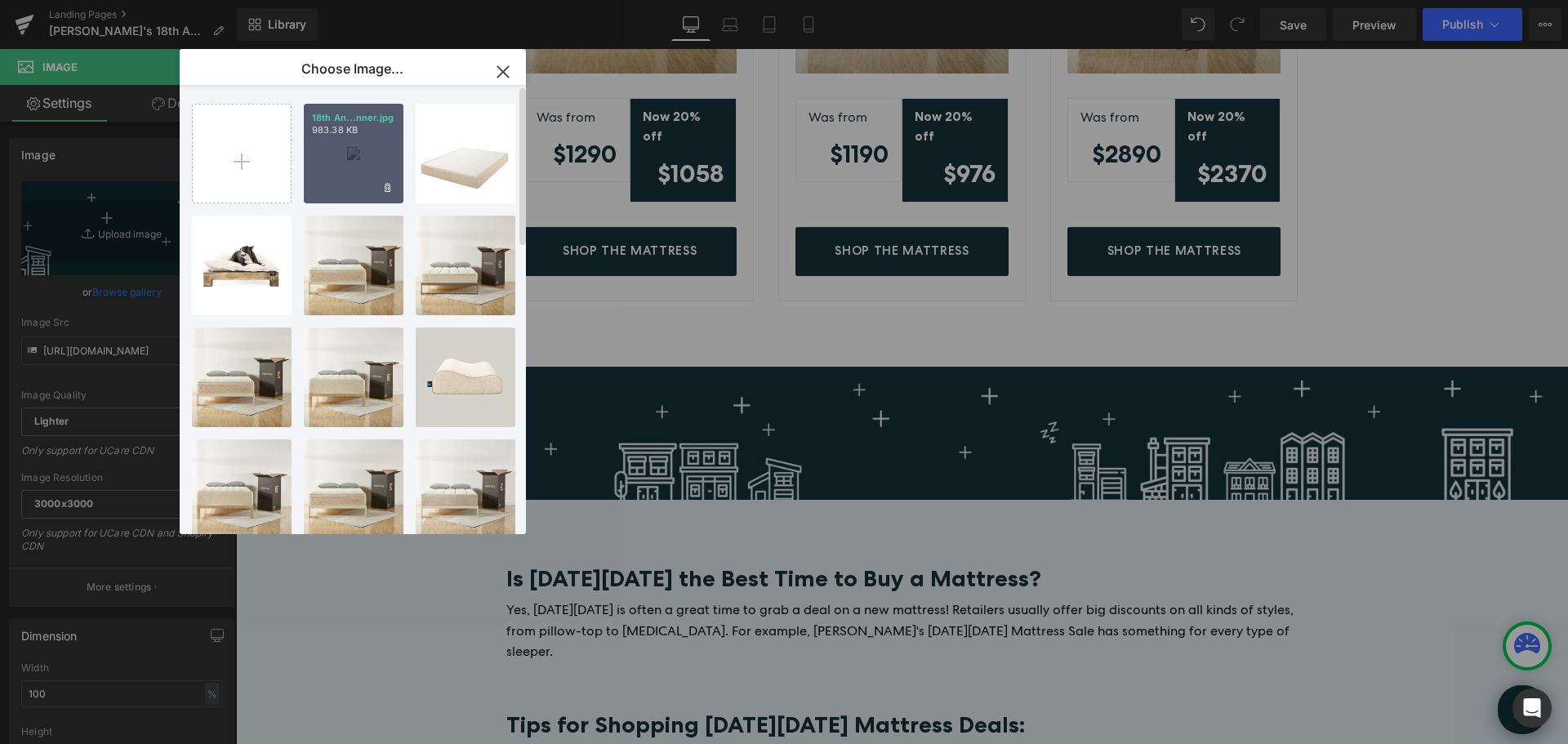
click at [355, 159] on div "18th An...nner.jpg 983.38 KB" at bounding box center [353, 154] width 99 height 99
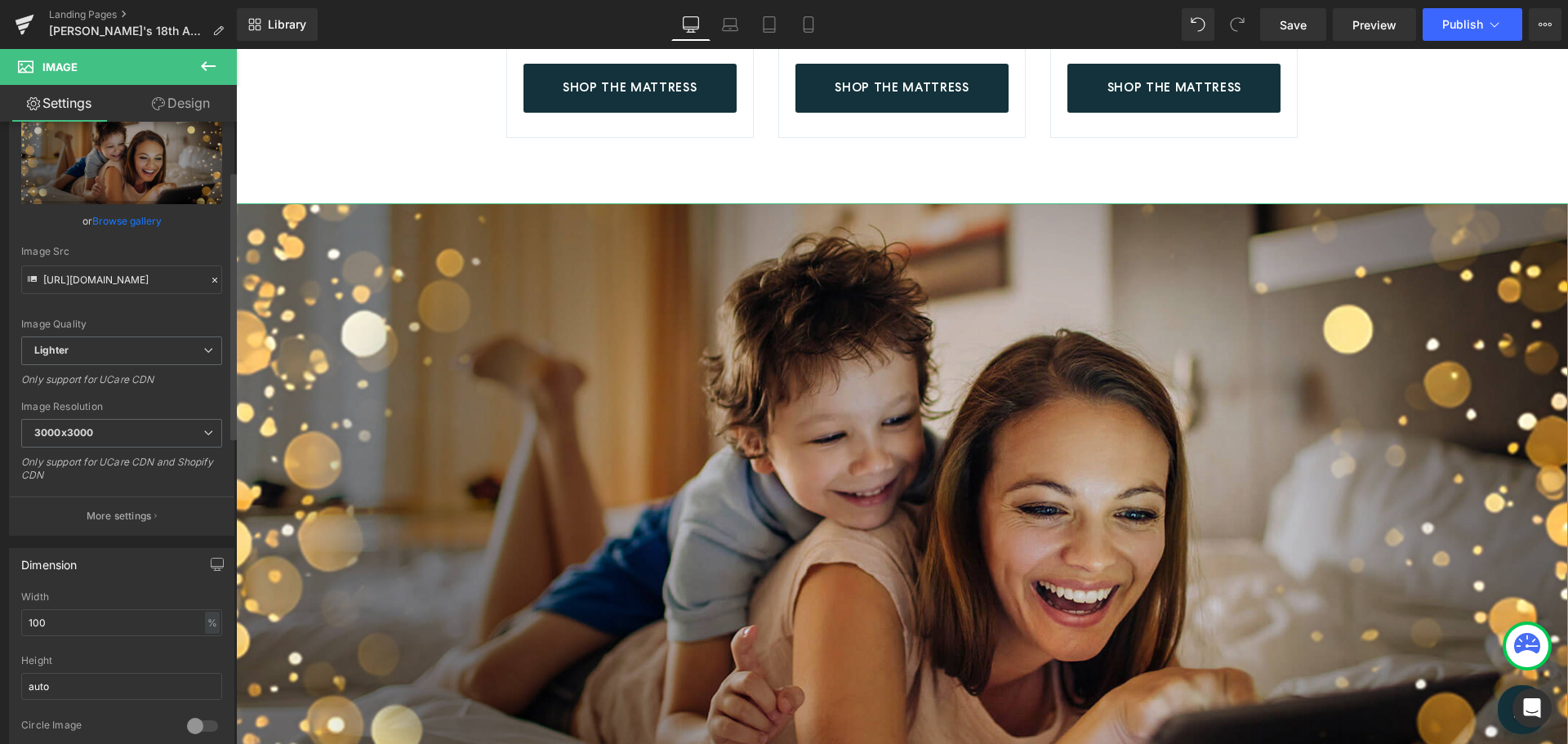
scroll to position [164, 0]
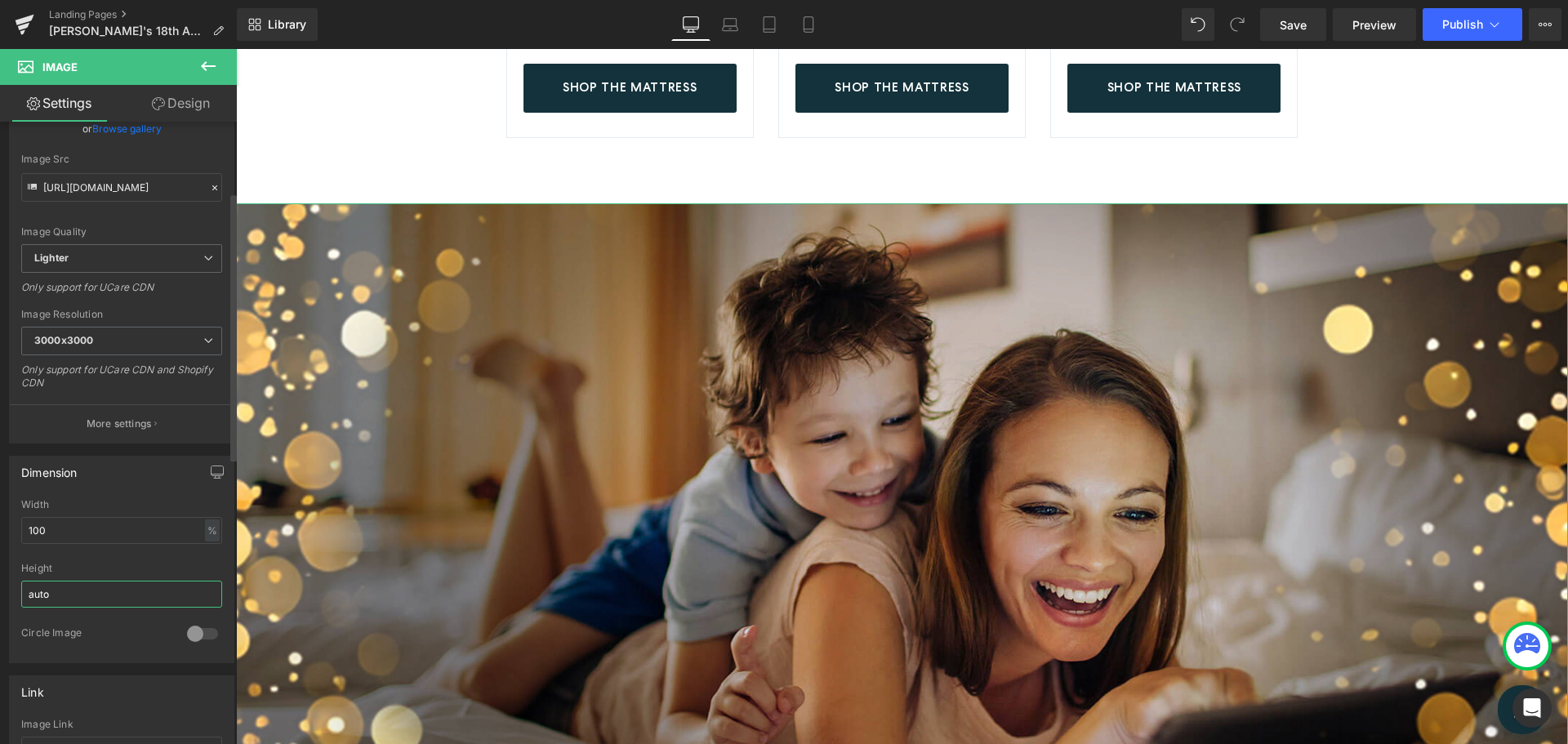
click at [71, 597] on input "auto" at bounding box center [121, 594] width 201 height 27
drag, startPoint x: 67, startPoint y: 595, endPoint x: 11, endPoint y: 598, distance: 56.1
click at [11, 598] on div "100% Width 100 % % px auto Height auto 0 Circle Image" at bounding box center [122, 580] width 224 height 164
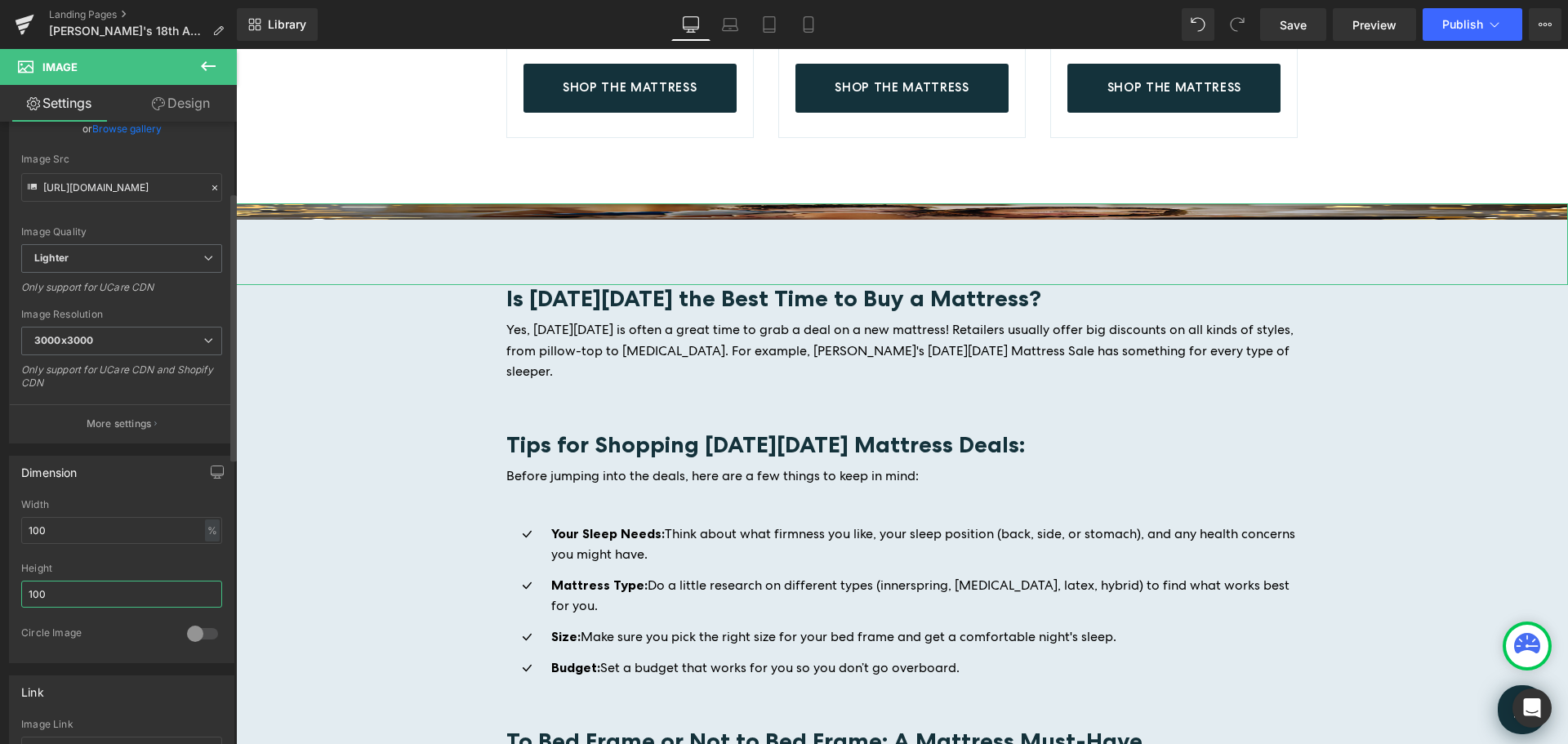
drag, startPoint x: 16, startPoint y: 600, endPoint x: 0, endPoint y: 606, distance: 17.1
click at [0, 605] on div "Dimension 100% Width 100 % % px auto Height 100 0 Circle Image" at bounding box center [122, 554] width 244 height 220
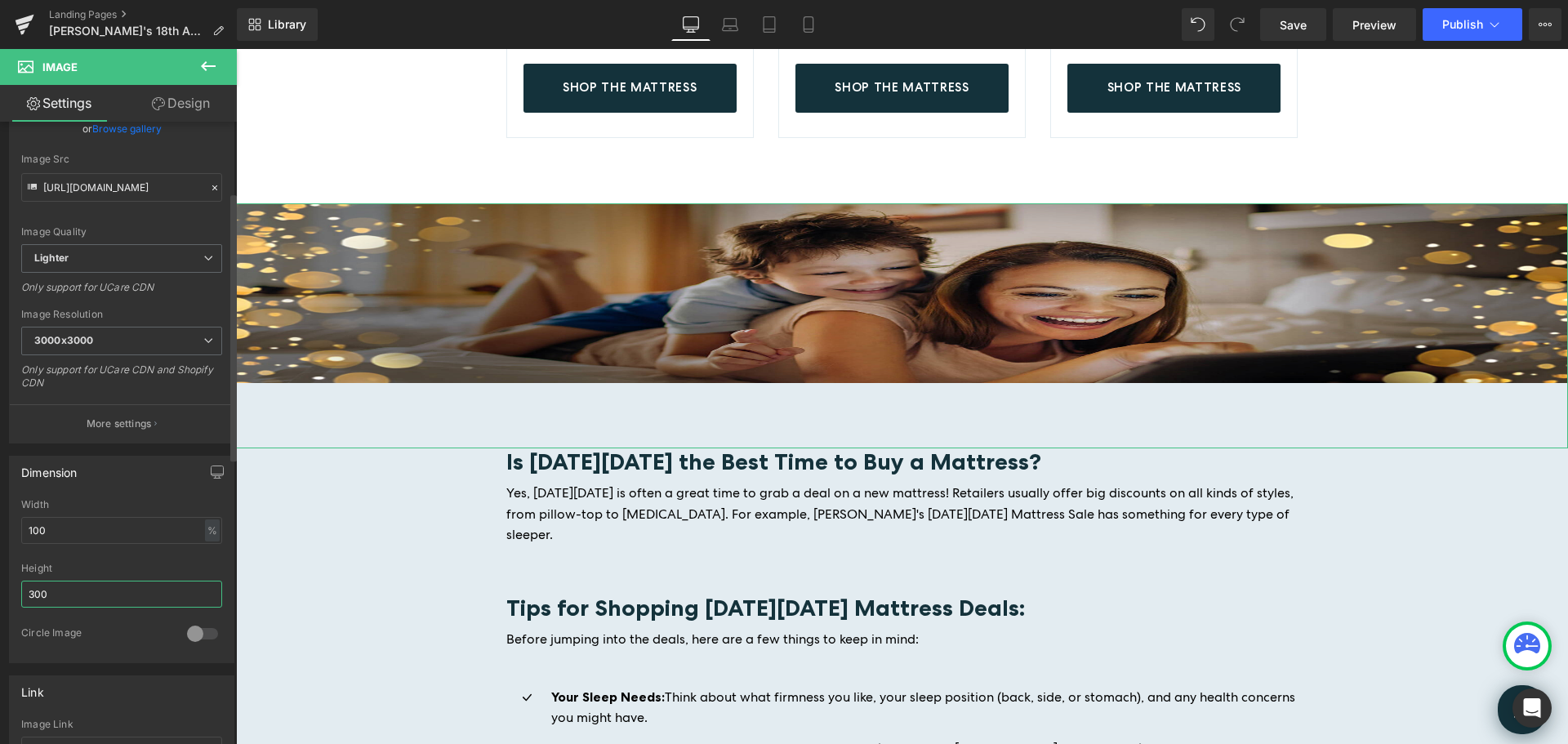
drag, startPoint x: 54, startPoint y: 590, endPoint x: 21, endPoint y: 592, distance: 33.1
click at [21, 592] on div "100% Width 100 % % px auto Height 300 0 Circle Image" at bounding box center [122, 580] width 224 height 164
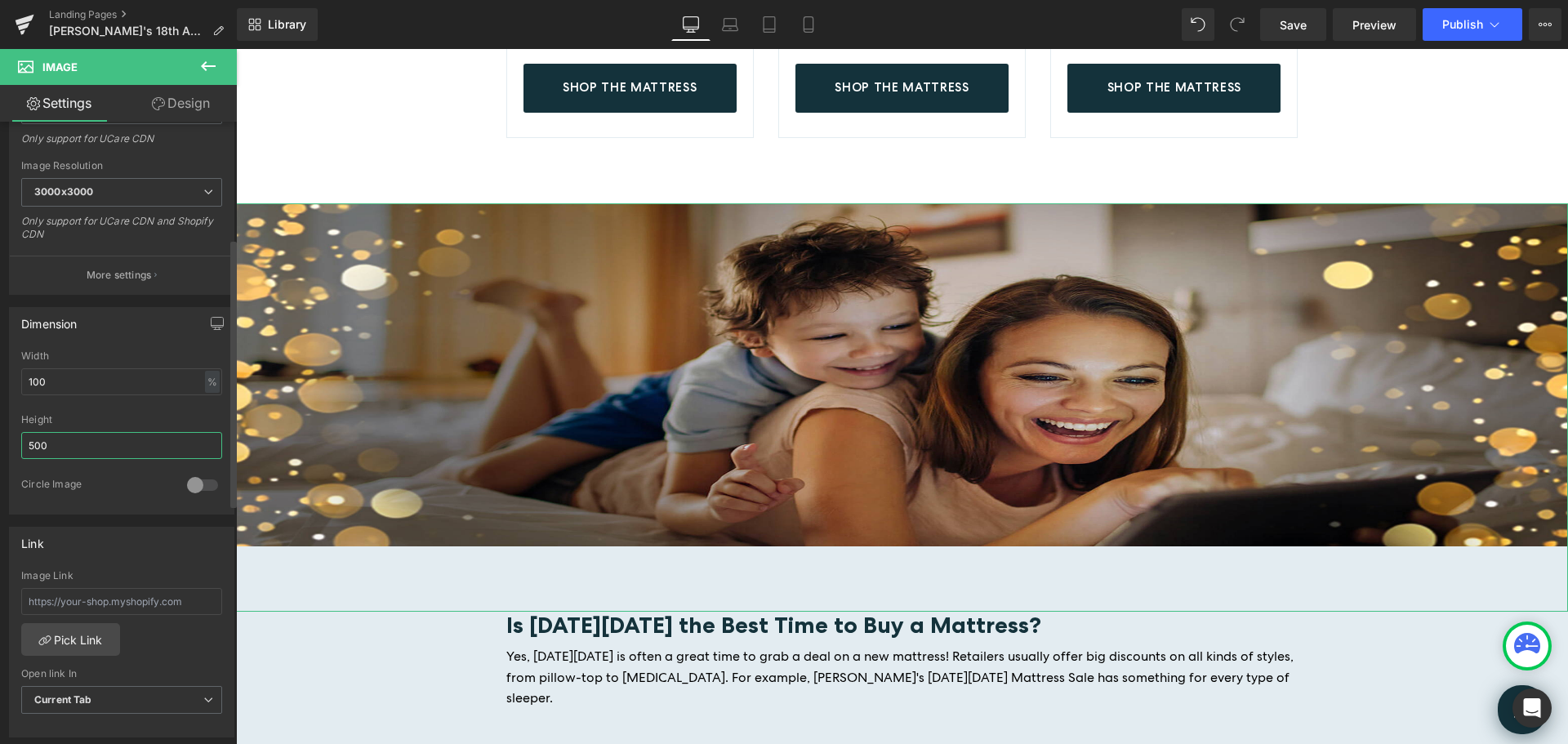
scroll to position [326, 0]
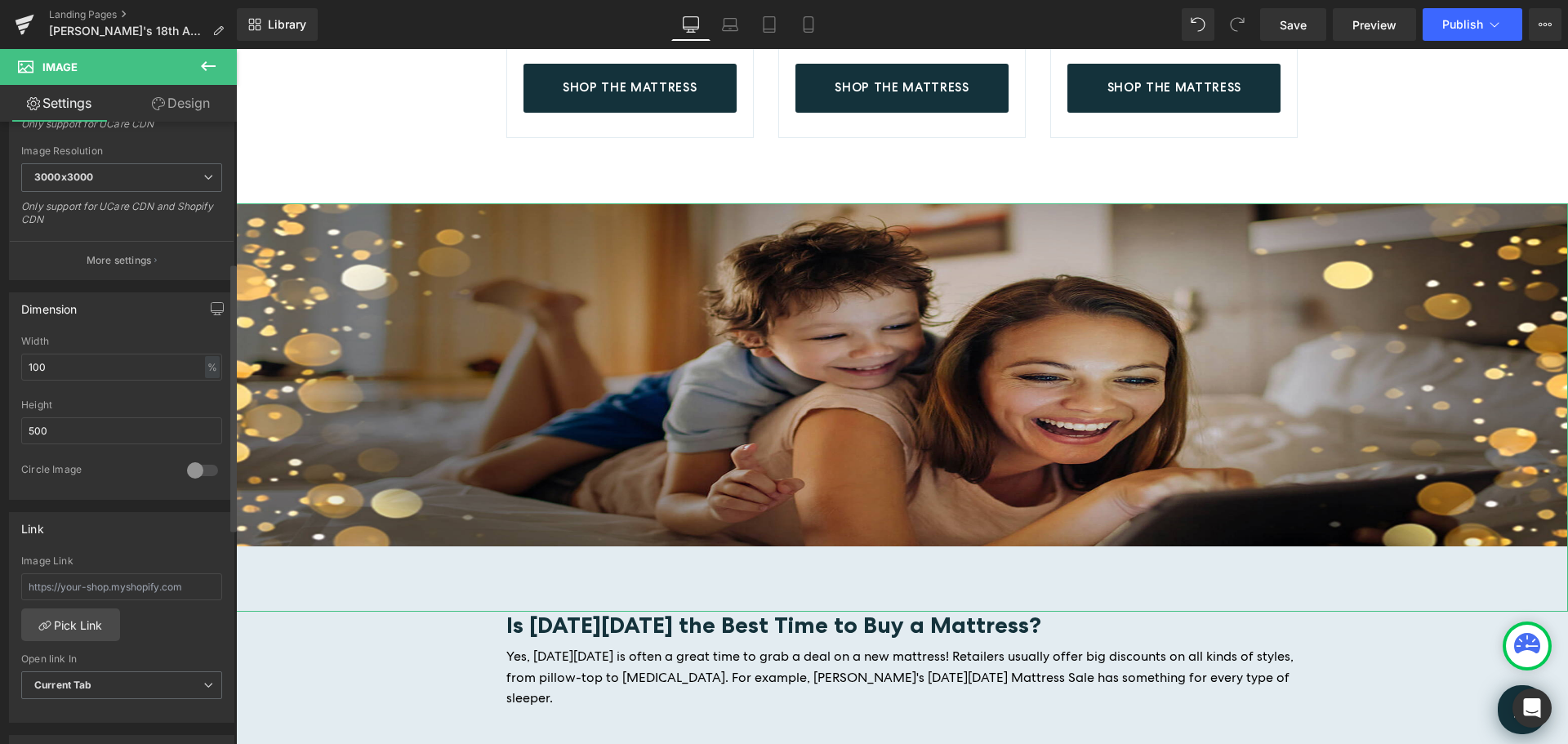
click at [201, 465] on div at bounding box center [202, 470] width 40 height 26
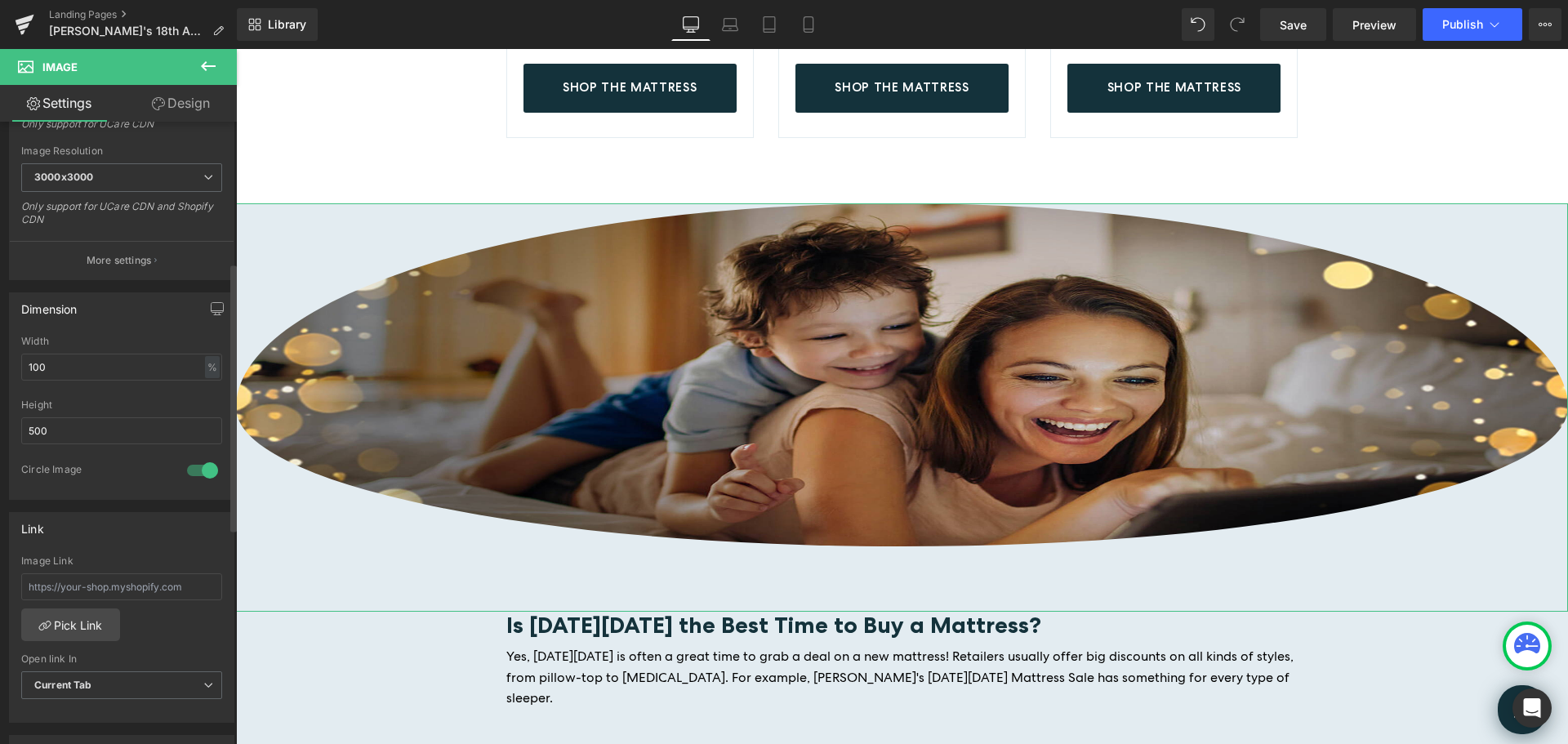
click at [187, 471] on div at bounding box center [202, 470] width 40 height 26
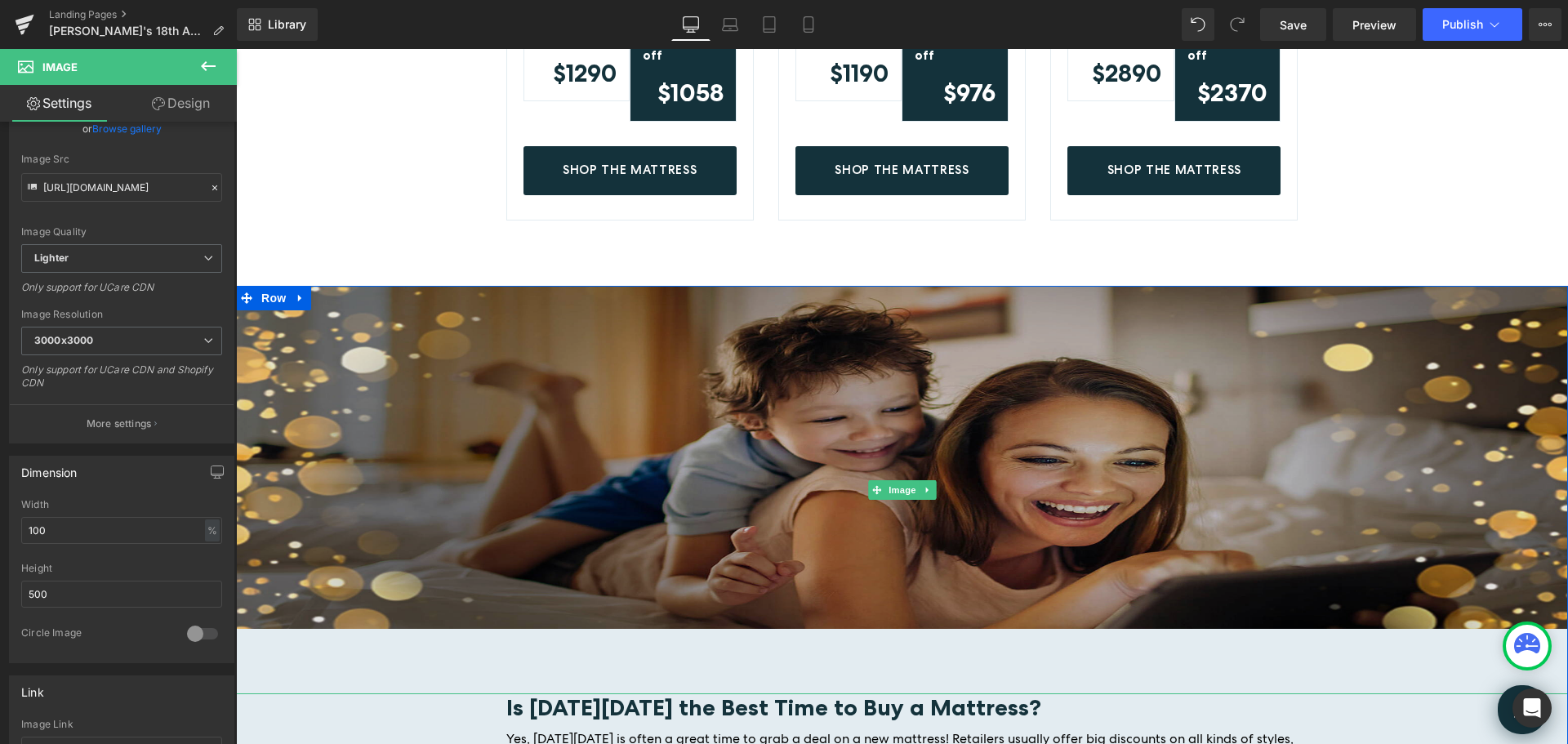
scroll to position [1552, 0]
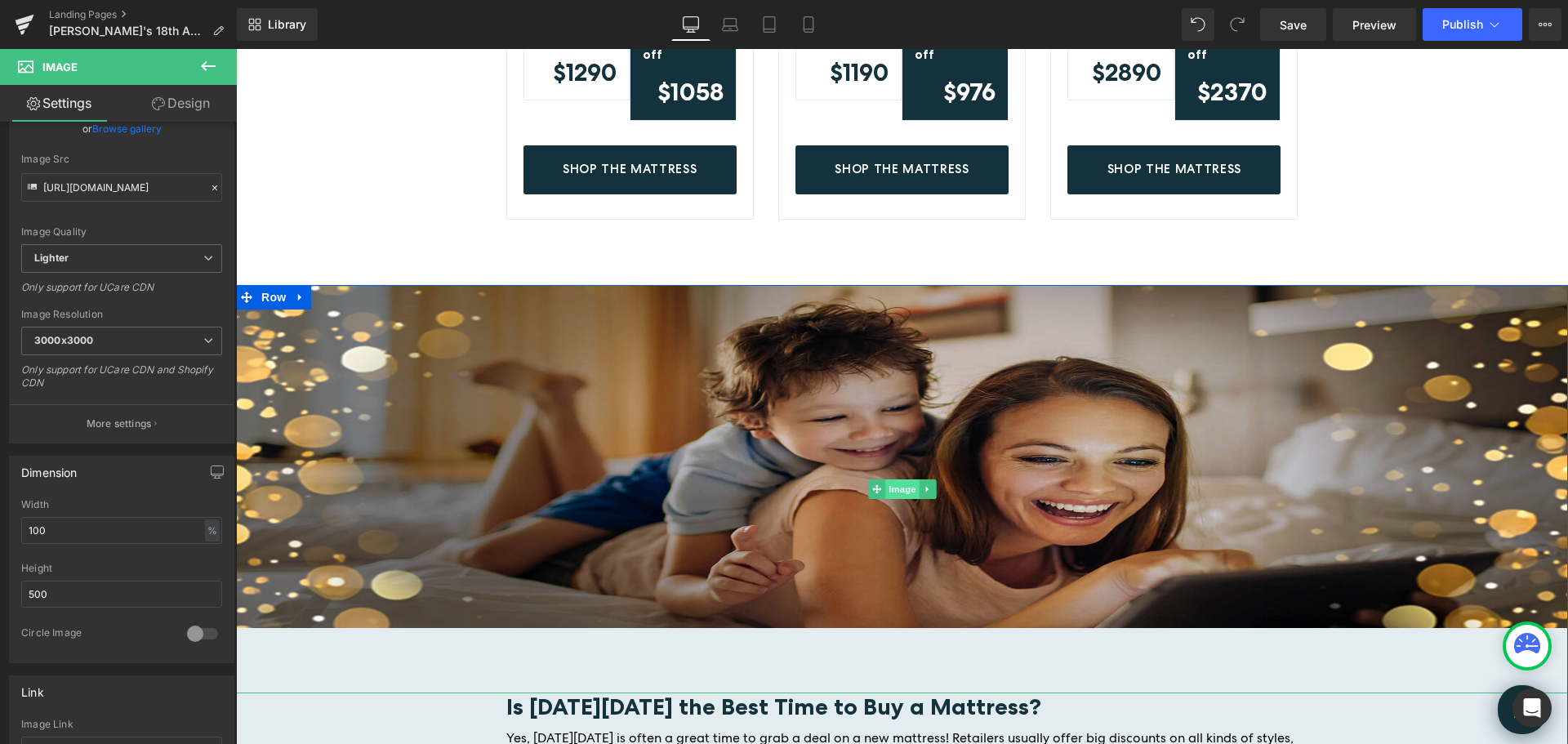
click at [890, 479] on span "Image" at bounding box center [903, 489] width 35 height 20
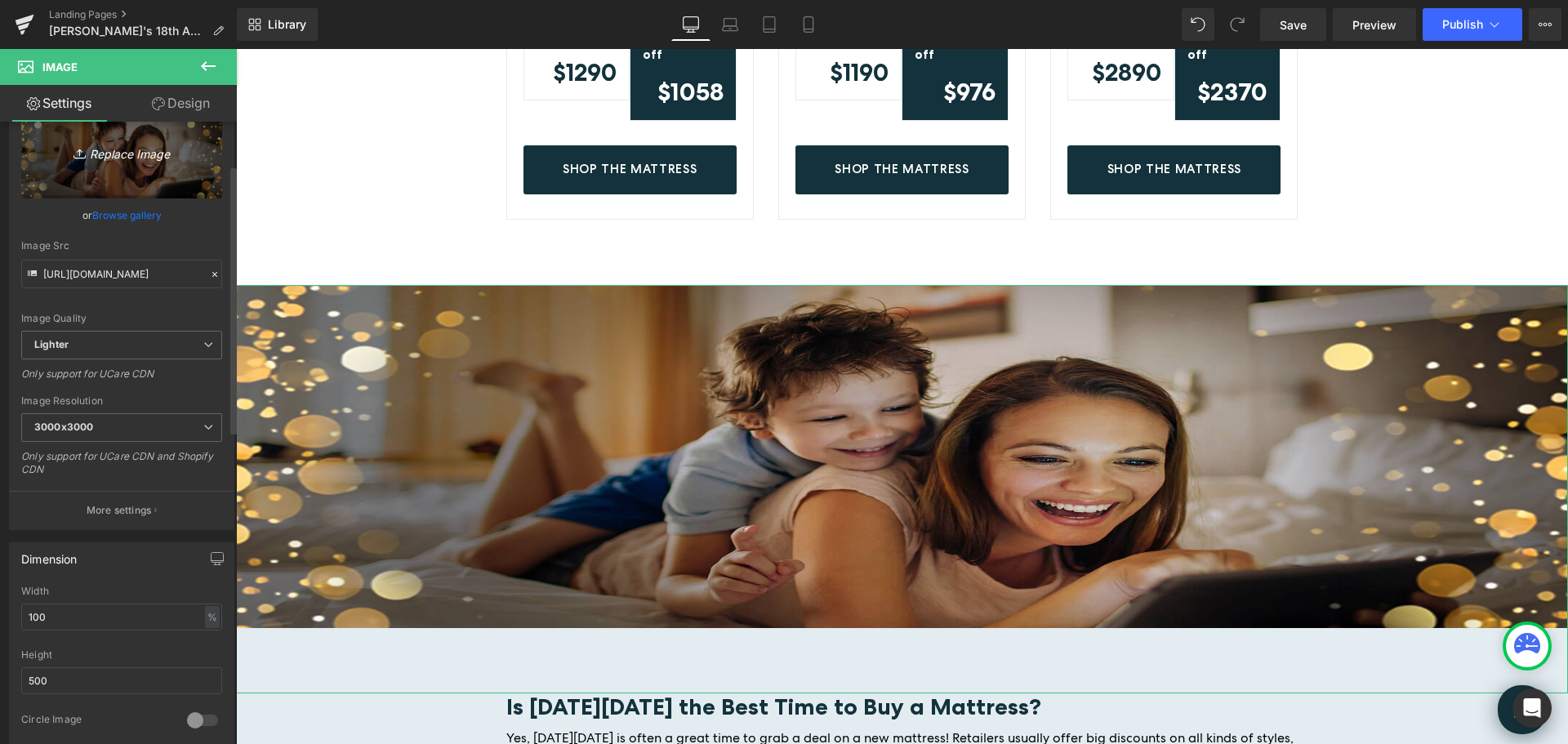
scroll to position [0, 0]
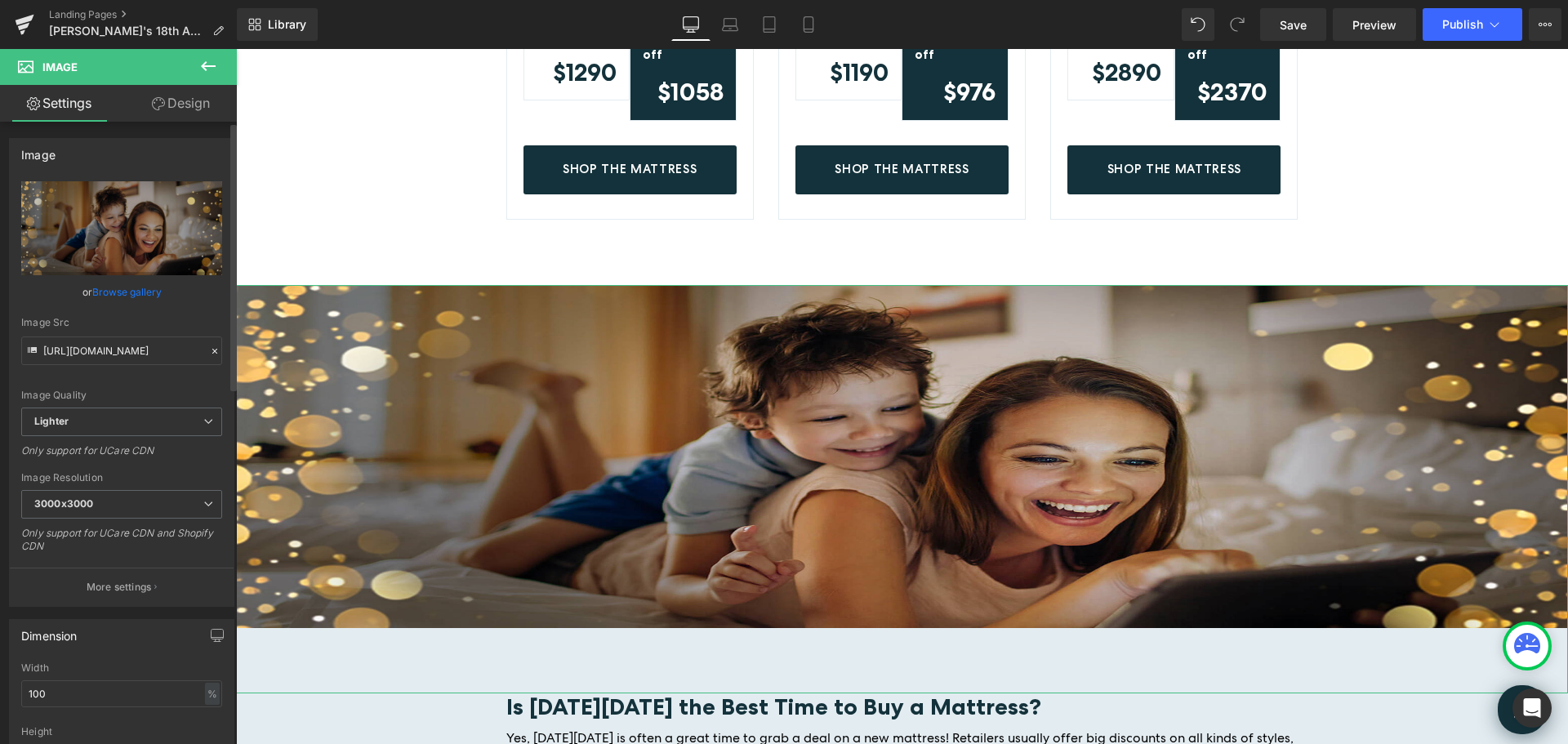
click at [144, 290] on link "Browse gallery" at bounding box center [127, 292] width 69 height 29
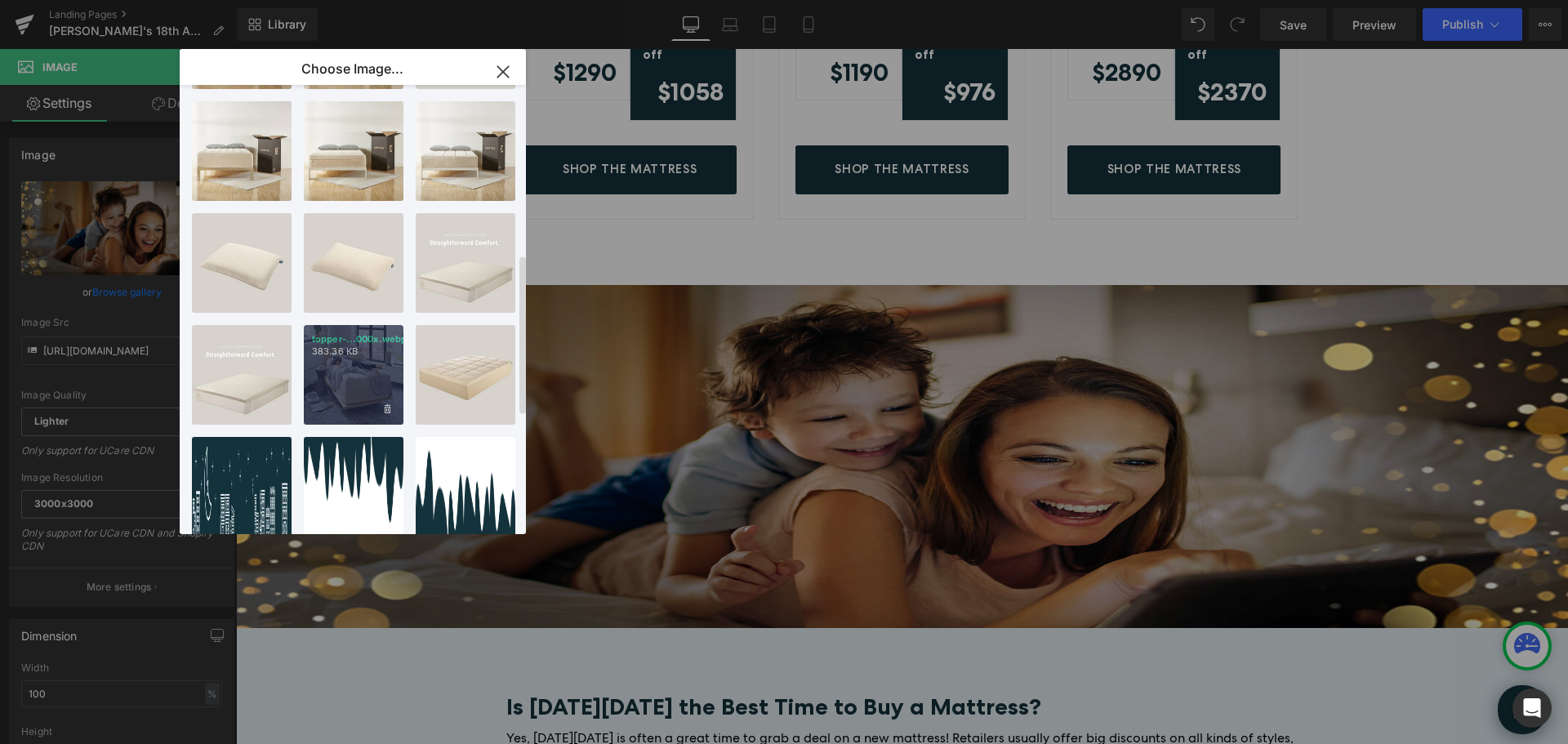
scroll to position [490, 0]
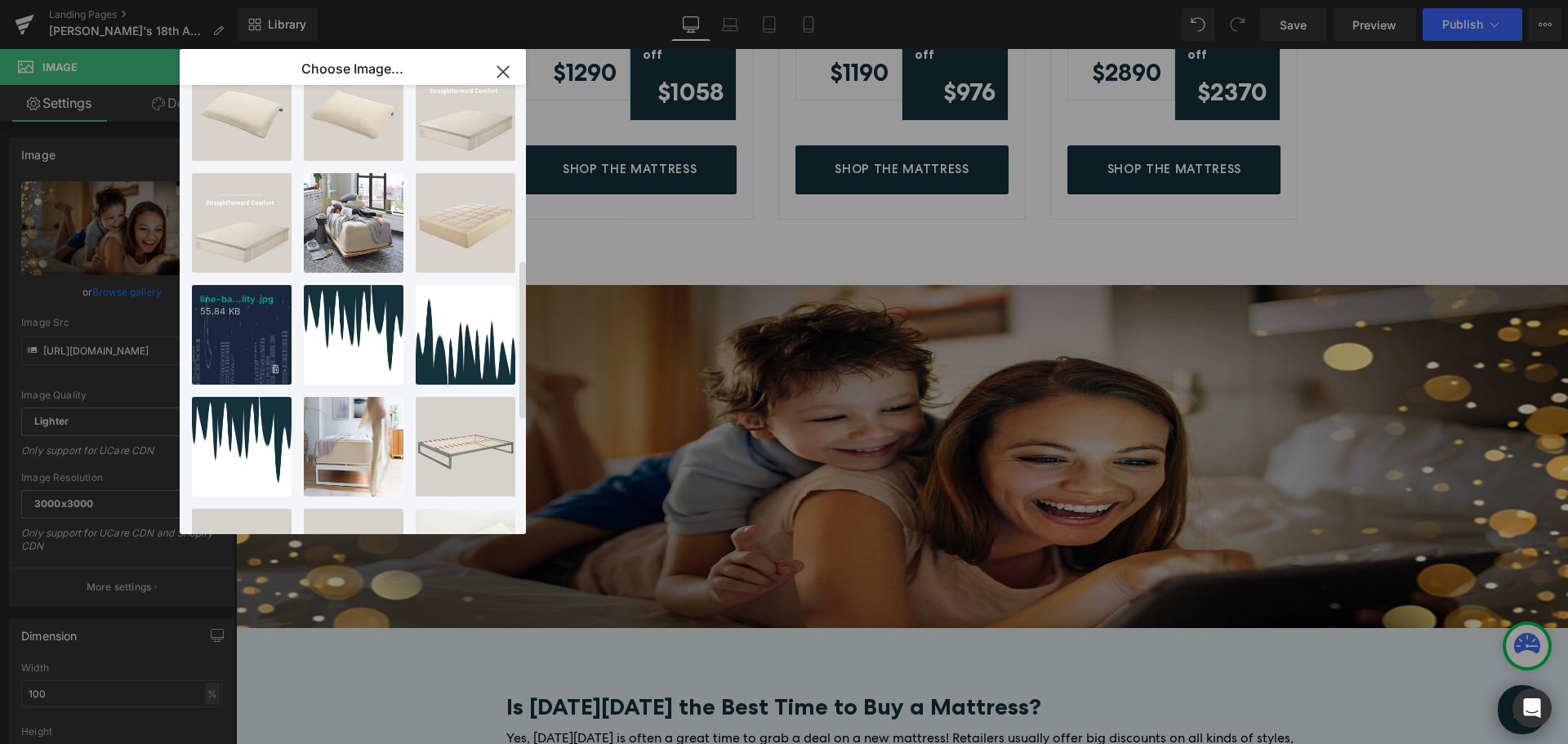
click at [229, 355] on div "line-ba...lity.jpg 55.84 KB" at bounding box center [242, 334] width 99 height 99
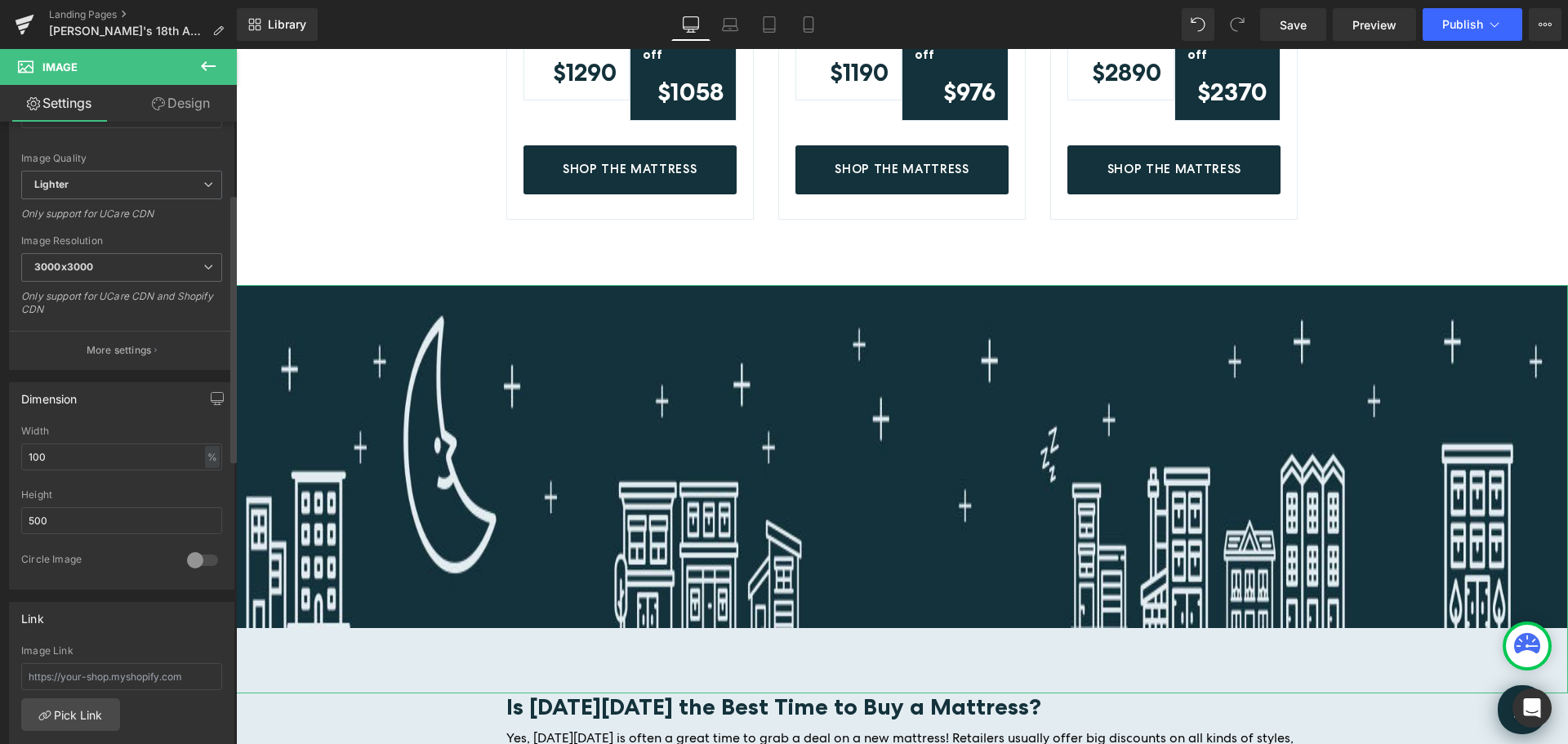
scroll to position [245, 0]
drag, startPoint x: 65, startPoint y: 507, endPoint x: 3, endPoint y: 511, distance: 62.1
click at [3, 511] on div "Dimension 100% Width 100 % % px auto Height 500 0 Circle Image" at bounding box center [122, 472] width 244 height 220
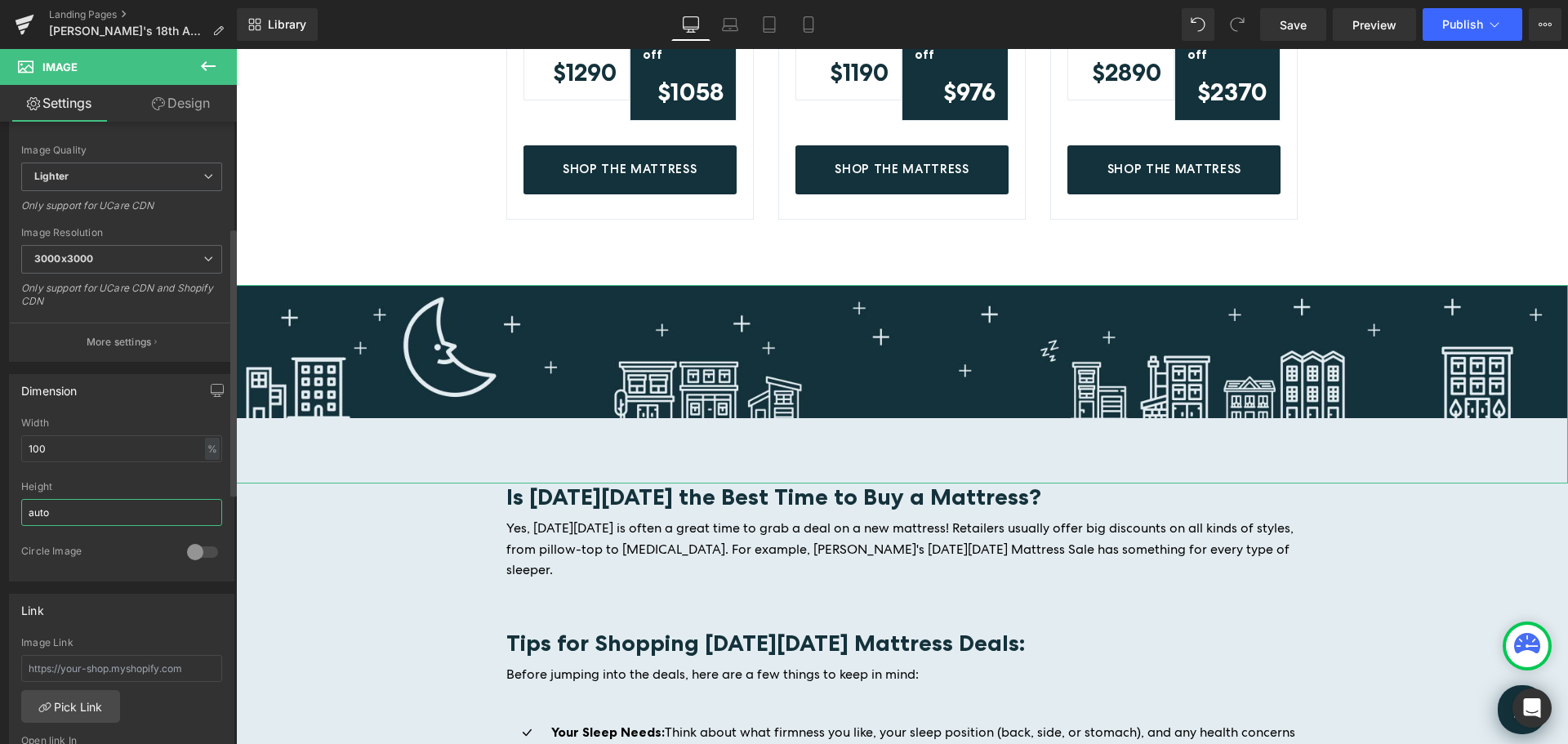
type input "auto"
click at [123, 481] on div "Height" at bounding box center [121, 487] width 201 height 12
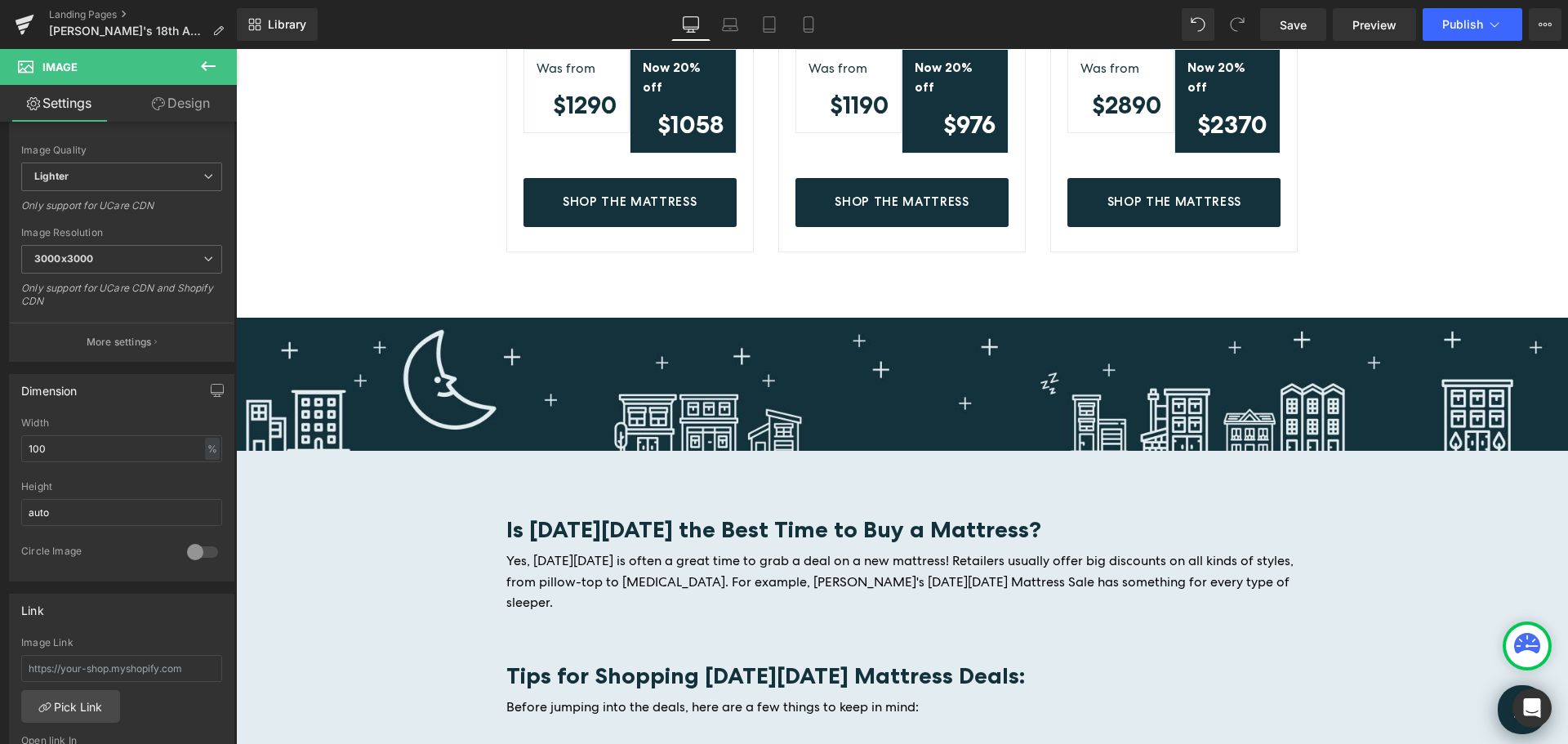
scroll to position [1552, 0]
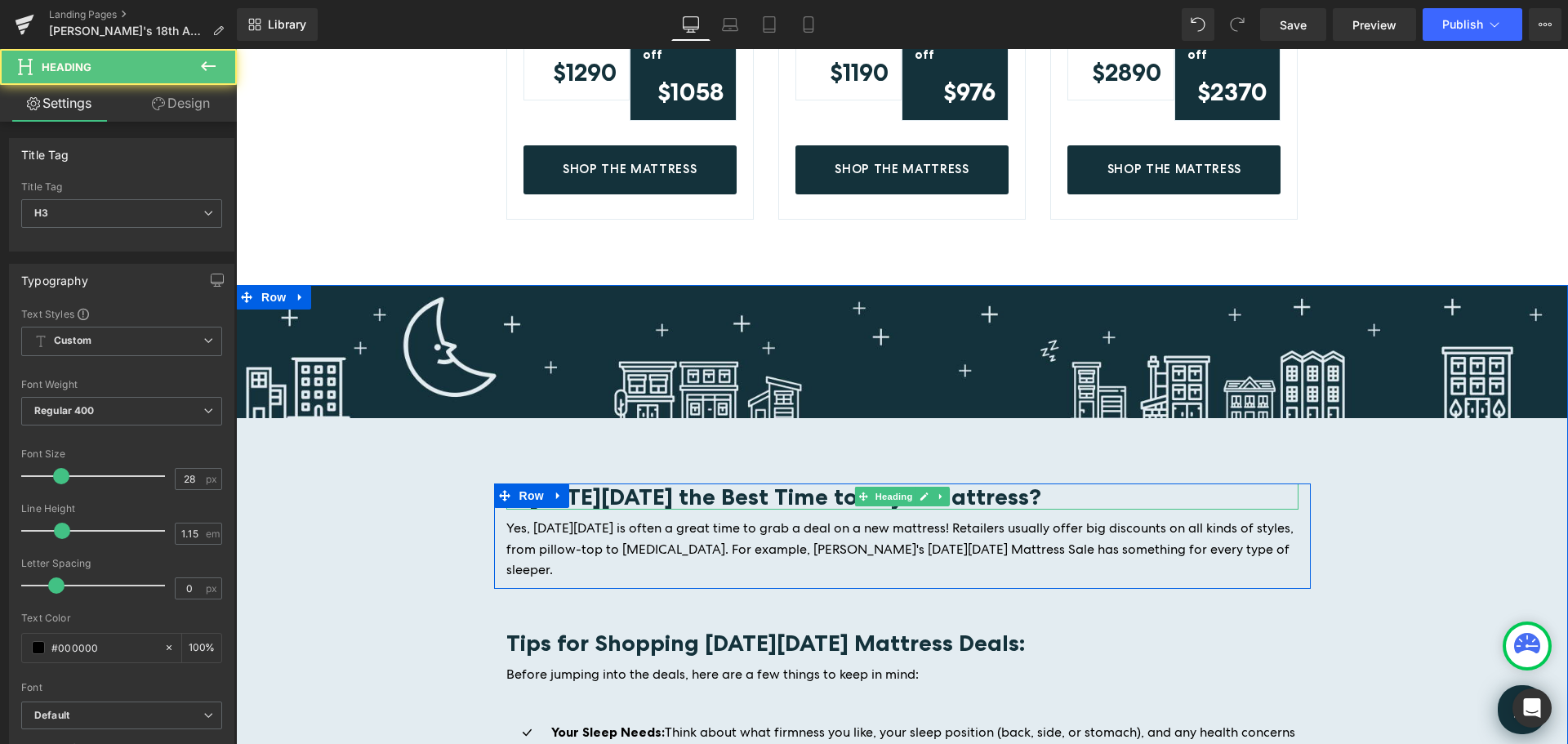
click at [656, 483] on b "Is Black Friday the Best Time to Buy a Mattress?" at bounding box center [774, 497] width 535 height 28
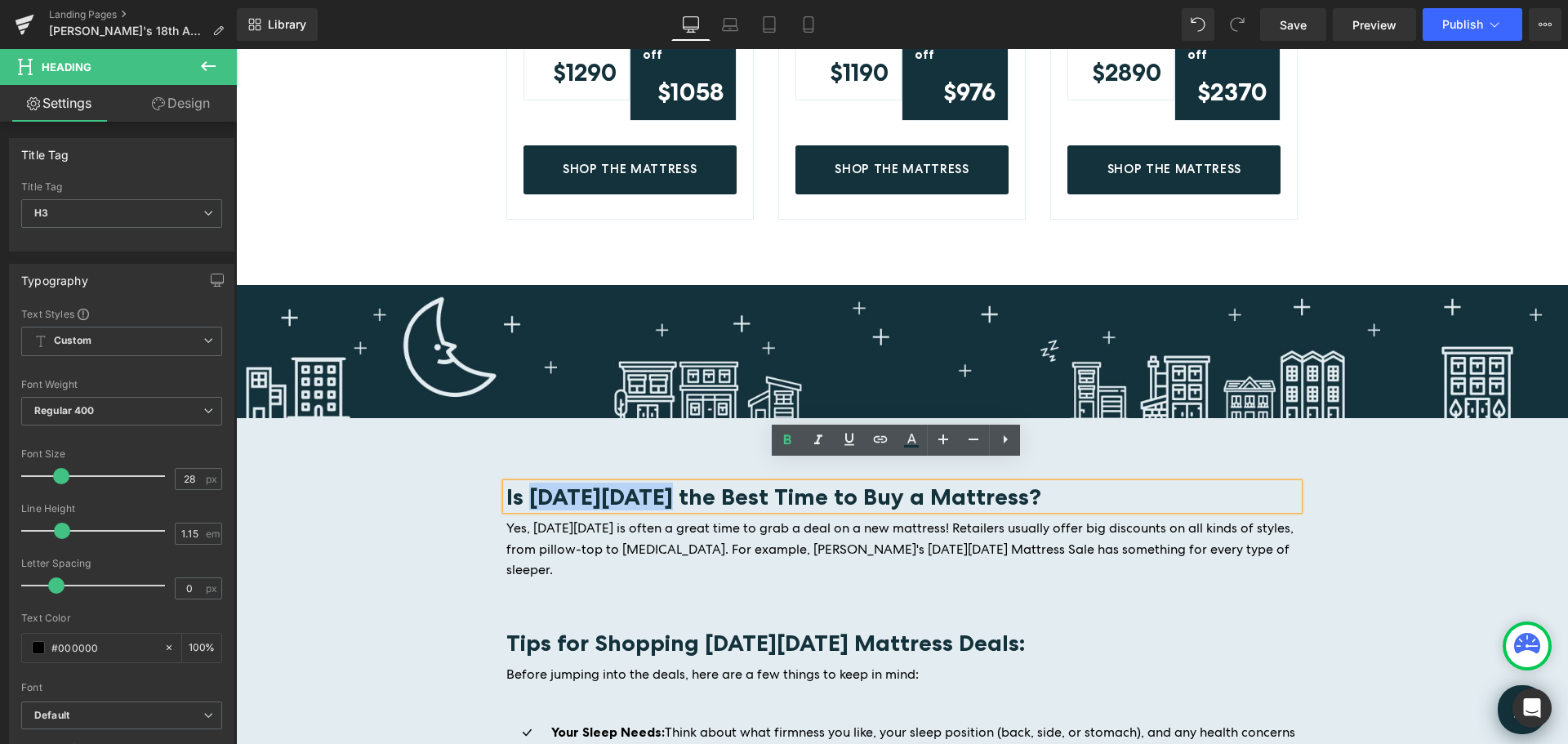
drag, startPoint x: 651, startPoint y: 478, endPoint x: 528, endPoint y: 479, distance: 123.0
click at [528, 483] on b "Is Black Friday the Best Time to Buy a Mattress?" at bounding box center [774, 497] width 535 height 28
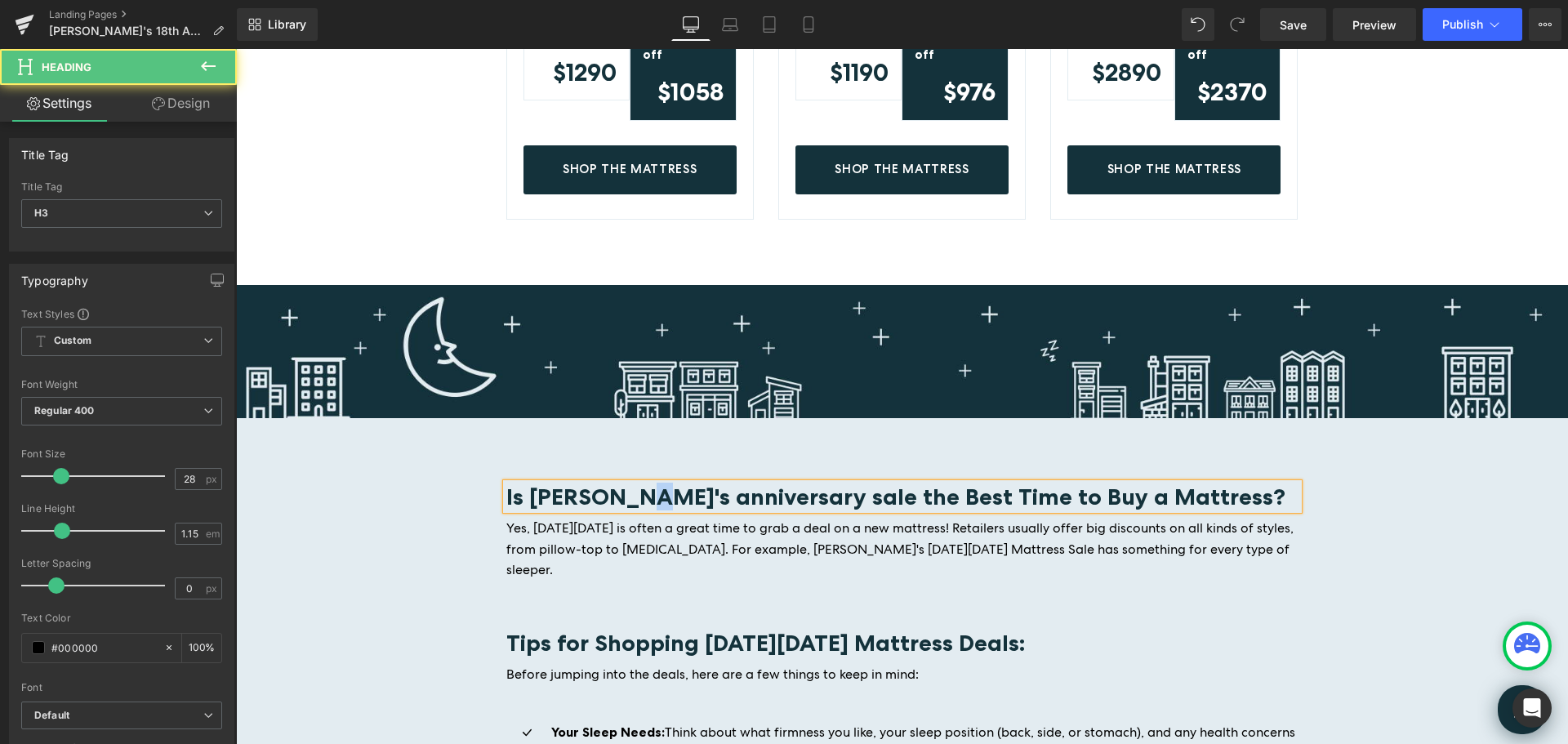
click at [621, 483] on b "Is Keetsa's anniversary sale the Best Time to Buy a Mattress?" at bounding box center [897, 497] width 780 height 28
click at [756, 483] on b "Is Keetsa's Anniversary sale the Best Time to Buy a Mattress?" at bounding box center [897, 497] width 781 height 28
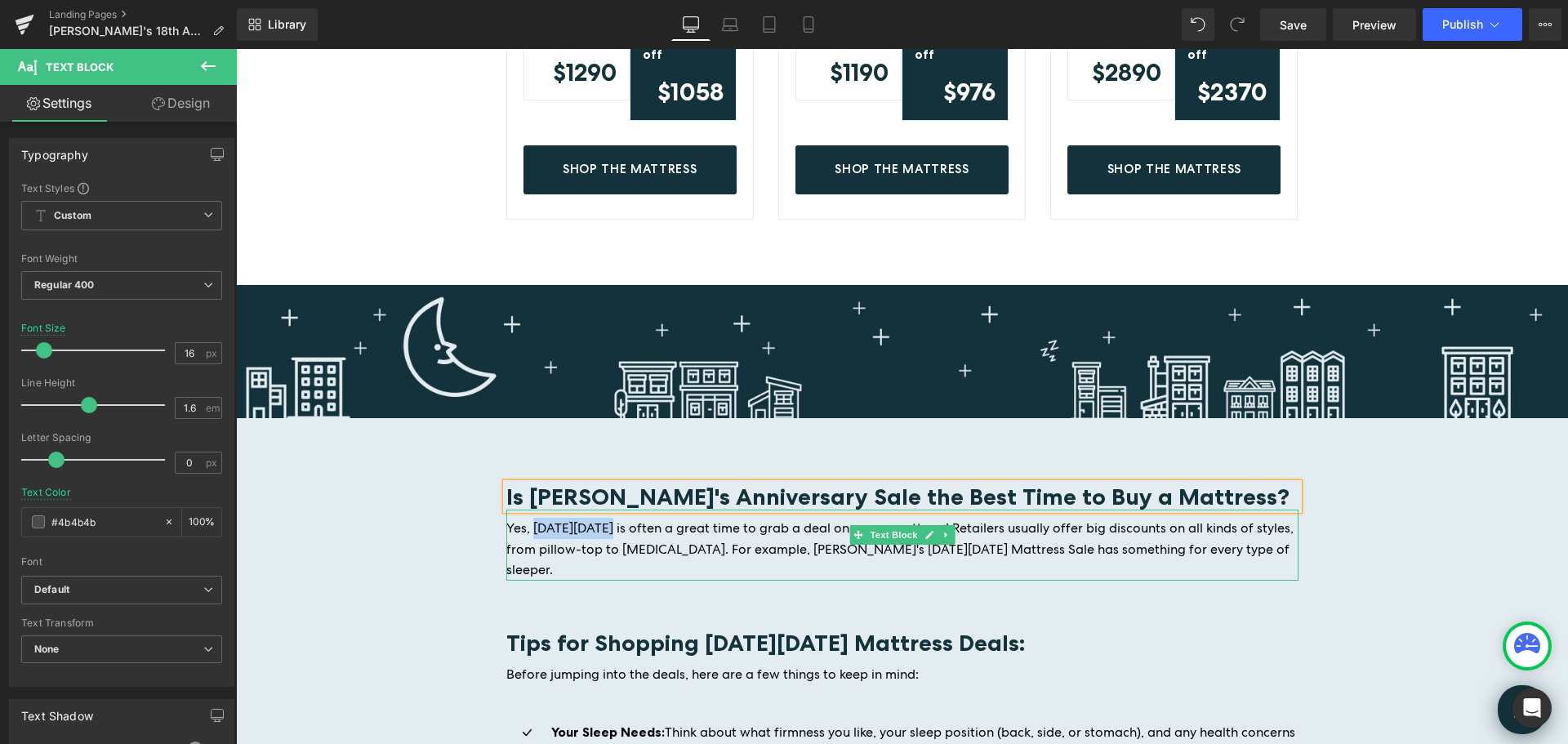
drag, startPoint x: 527, startPoint y: 506, endPoint x: 600, endPoint y: 510, distance: 73.1
click at [600, 520] on span "Yes, Black Friday is often a great time to grab a deal on a new mattress! Retai…" at bounding box center [901, 549] width 787 height 59
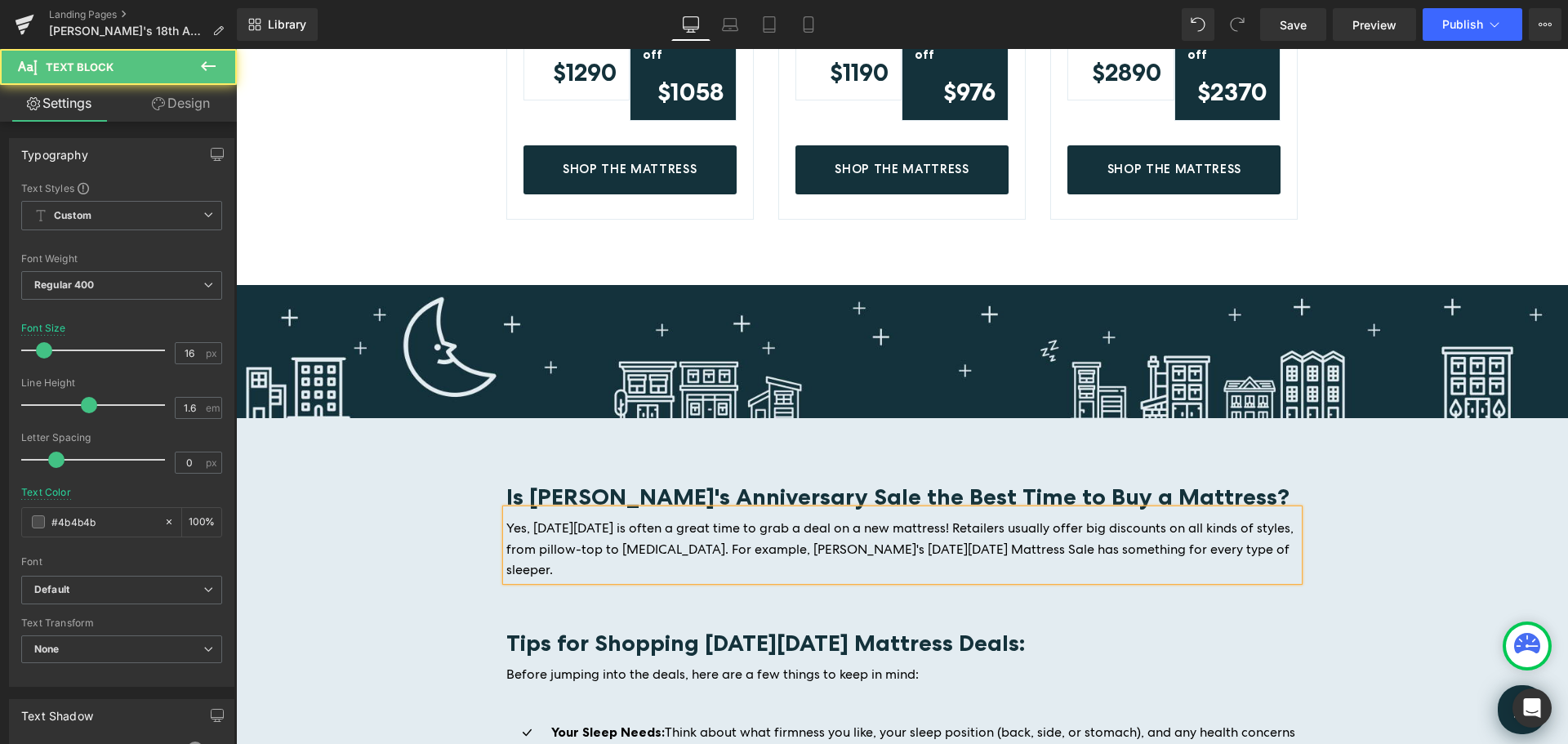
click at [678, 520] on span "Yes, Black Friday is often a great time to grab a deal on a new mattress! Retai…" at bounding box center [901, 549] width 787 height 59
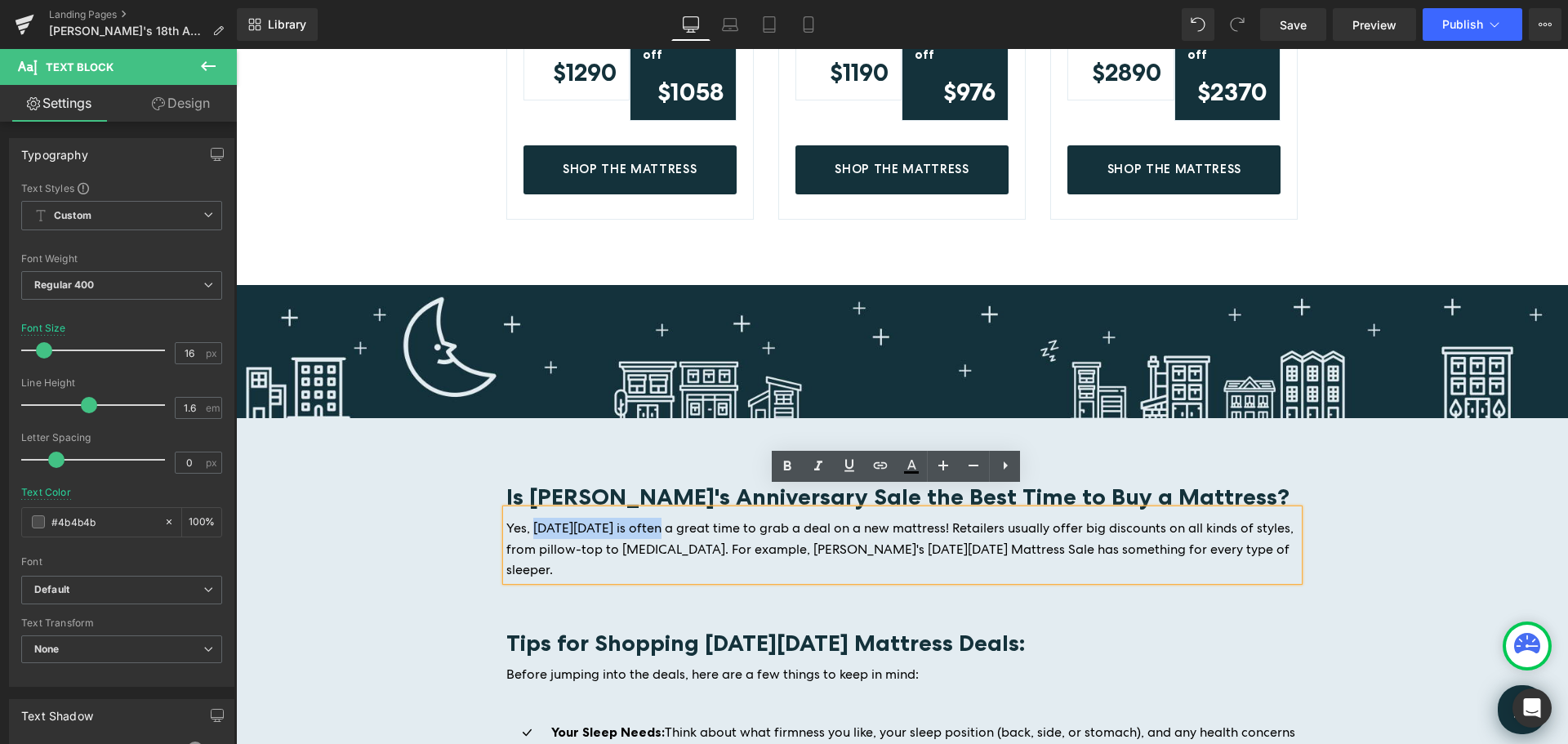
drag, startPoint x: 648, startPoint y: 507, endPoint x: 530, endPoint y: 508, distance: 118.0
click at [530, 520] on span "Yes, Black Friday is often a great time to grab a deal on a new mattress! Retai…" at bounding box center [901, 549] width 787 height 59
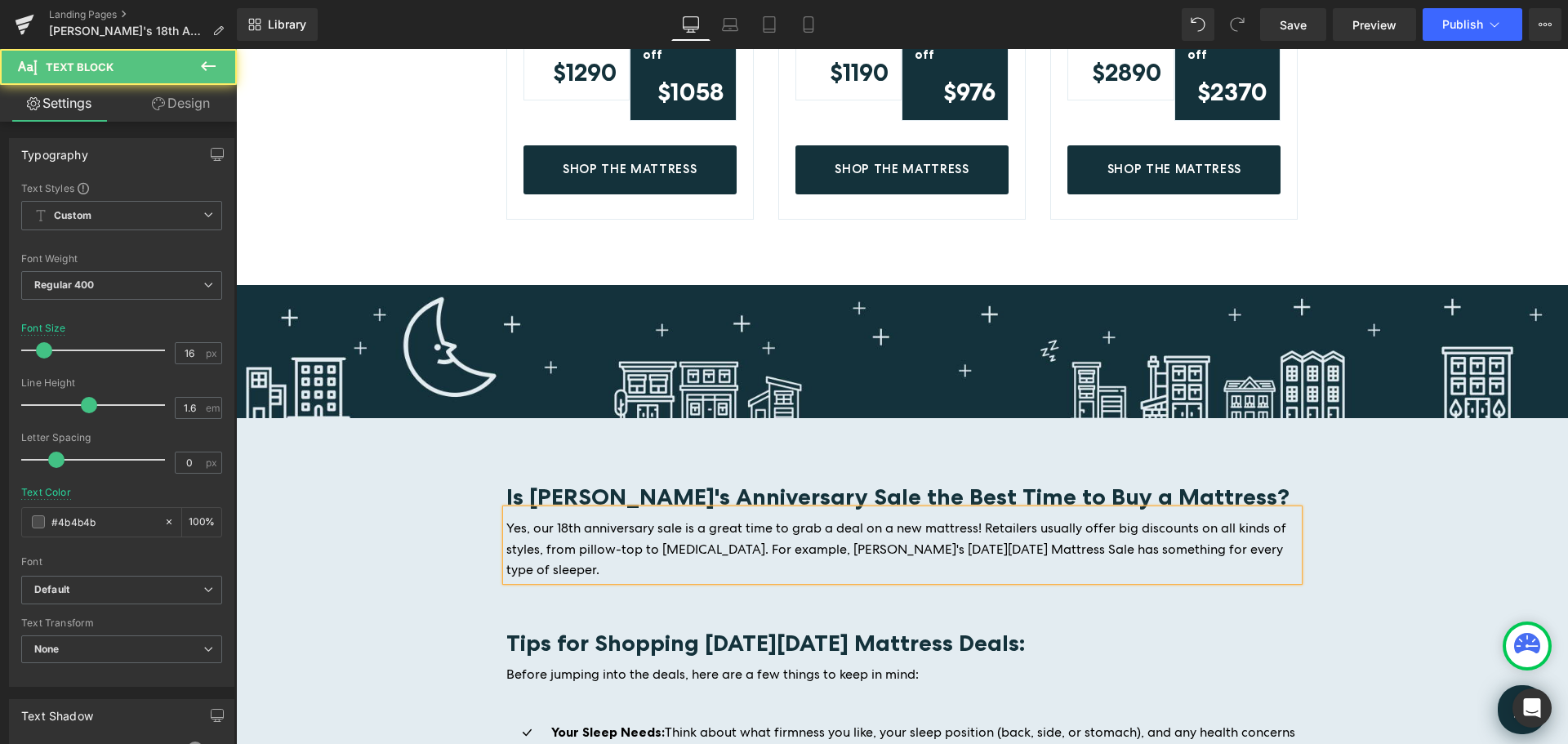
click at [965, 520] on span "Yes, our 18th anniversary sale is a great time to grab a deal on a new mattress…" at bounding box center [897, 549] width 781 height 59
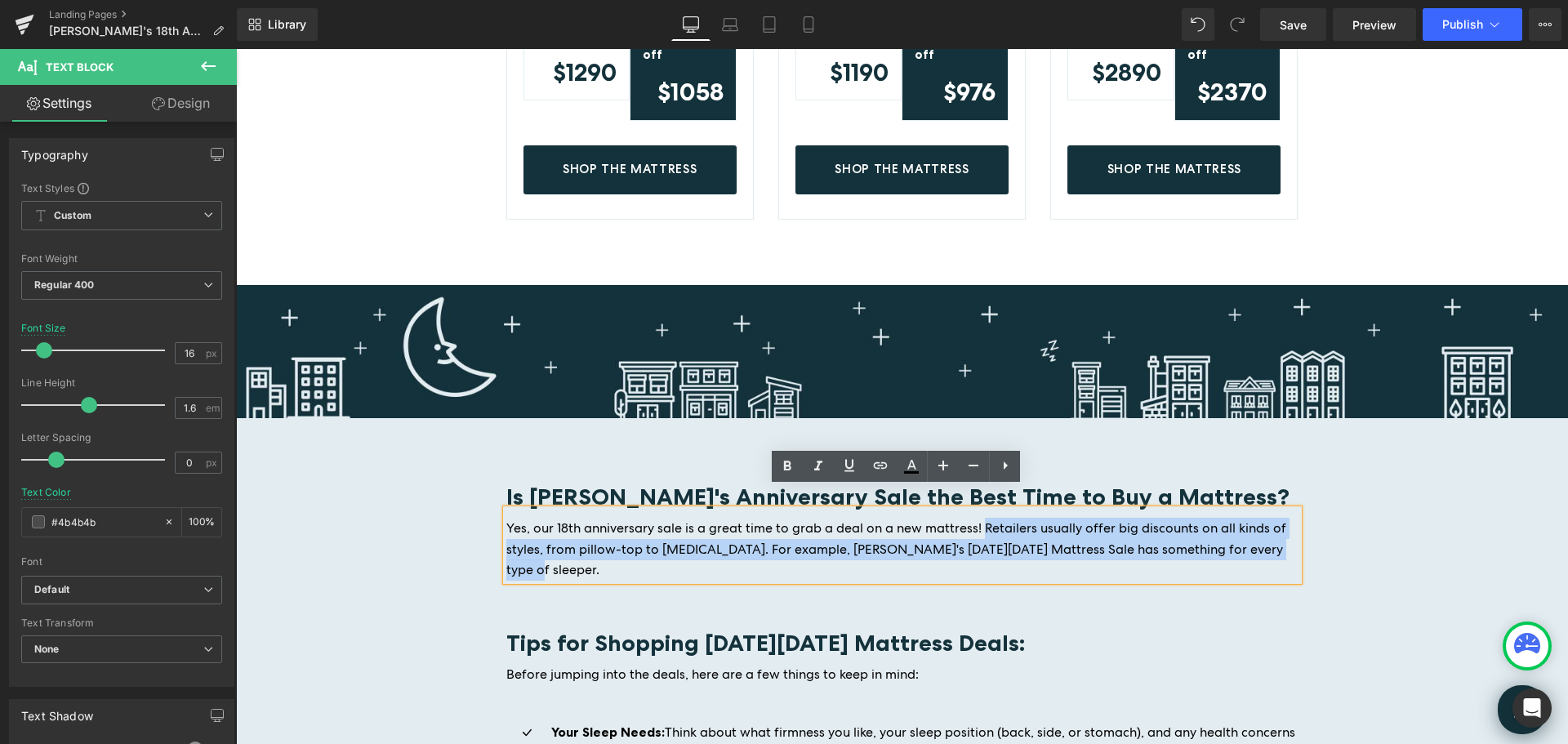
drag, startPoint x: 975, startPoint y: 508, endPoint x: 1275, endPoint y: 530, distance: 300.8
click at [1275, 530] on span "Yes, our 18th anniversary sale is a great time to grab a deal on a new mattress…" at bounding box center [897, 549] width 781 height 59
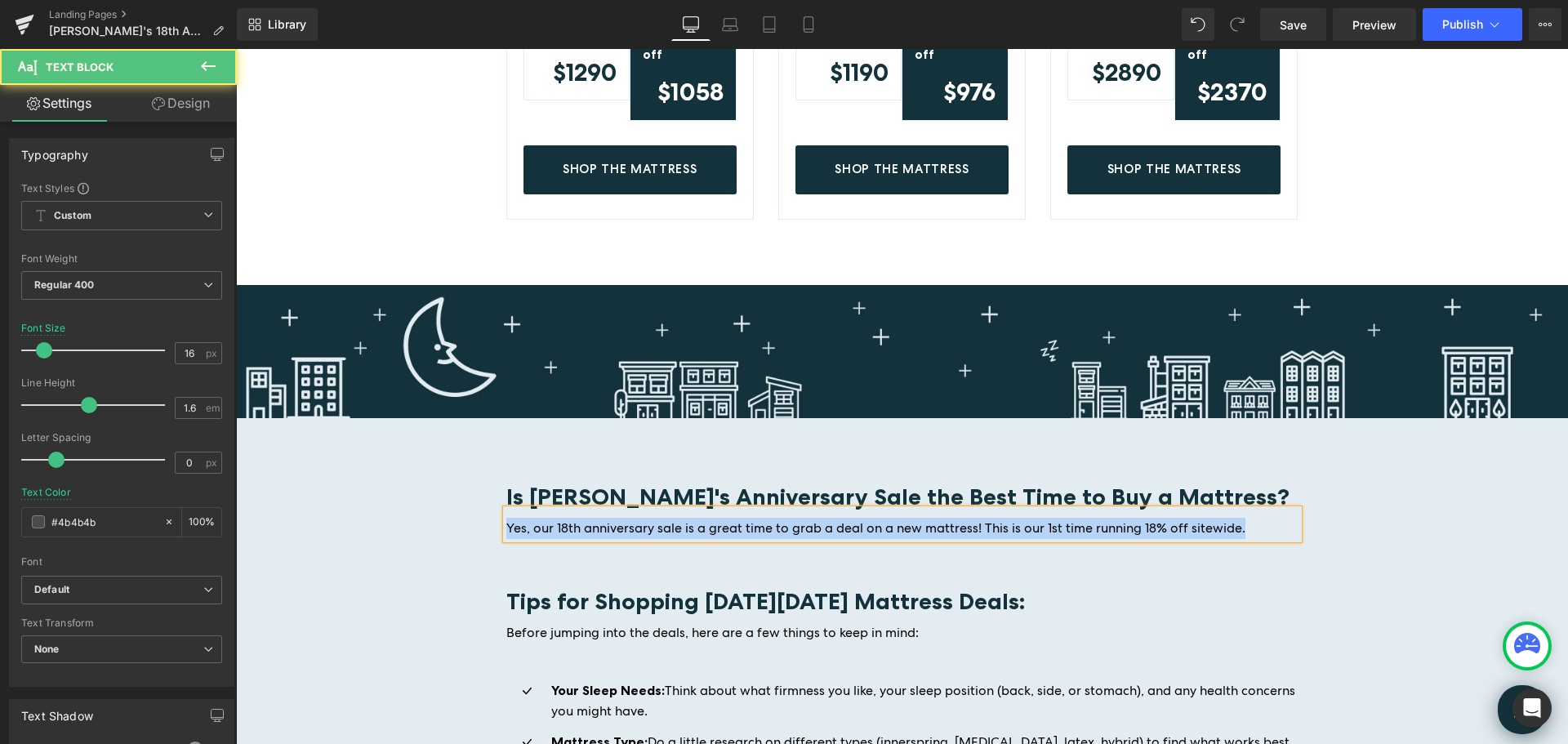
drag, startPoint x: 1239, startPoint y: 509, endPoint x: 434, endPoint y: 504, distance: 805.0
click at [434, 504] on div "Image Is Keetsa's Anniversary Sale the Best Time to Buy a Mattress? Heading Yes…" at bounding box center [902, 648] width 1332 height 726
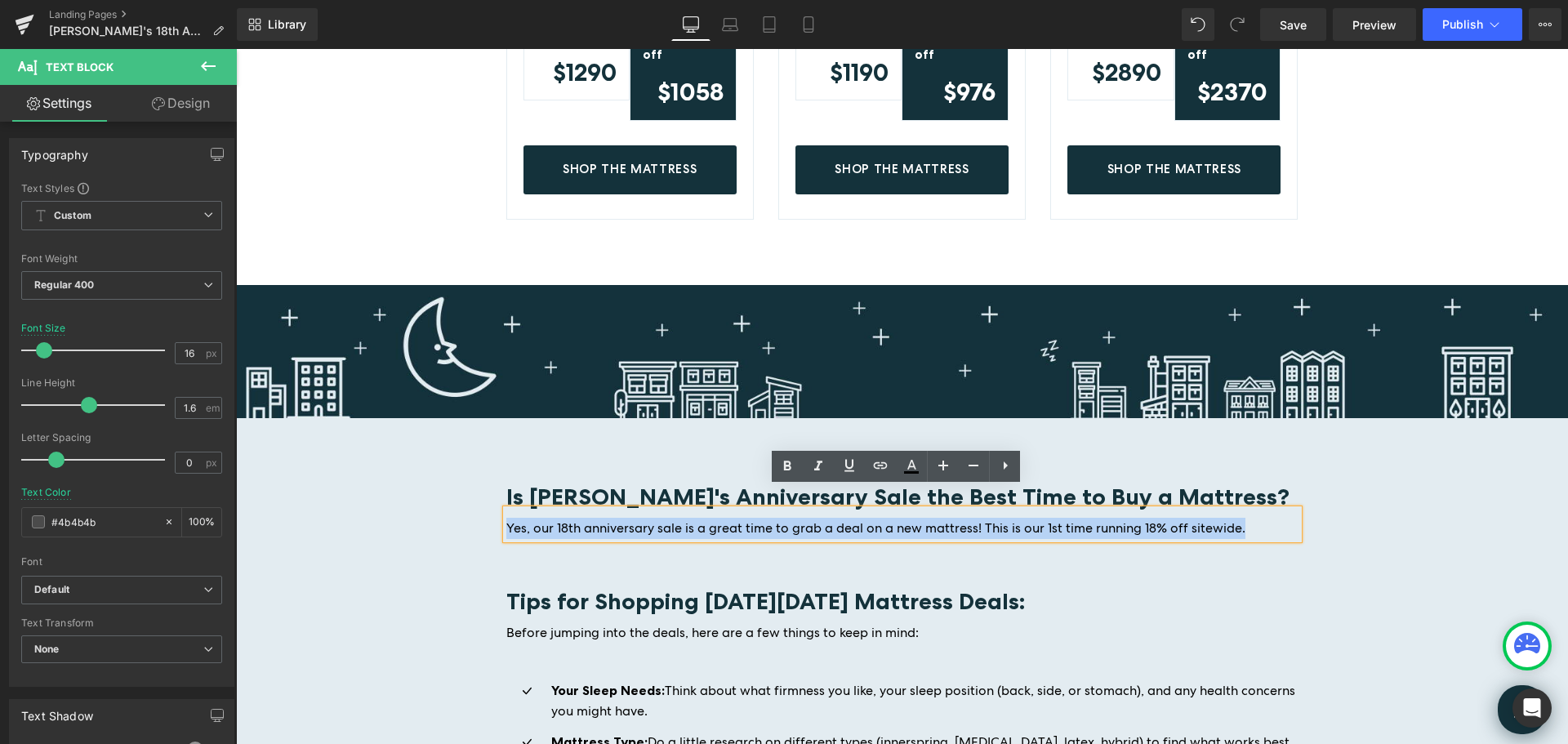
copy span "Yes, our 18th anniversary sale is a great time to grab a deal on a new mattress…"
click at [1241, 518] on p "Yes, our 18th anniversary sale is a great time to grab a deal on a new mattress…" at bounding box center [903, 528] width 792 height 21
drag, startPoint x: 1240, startPoint y: 507, endPoint x: 502, endPoint y: 504, distance: 738.0
click at [507, 518] on p "Yes, our 18th anniversary sale is a great time to grab a deal on a new mattress…" at bounding box center [903, 528] width 792 height 21
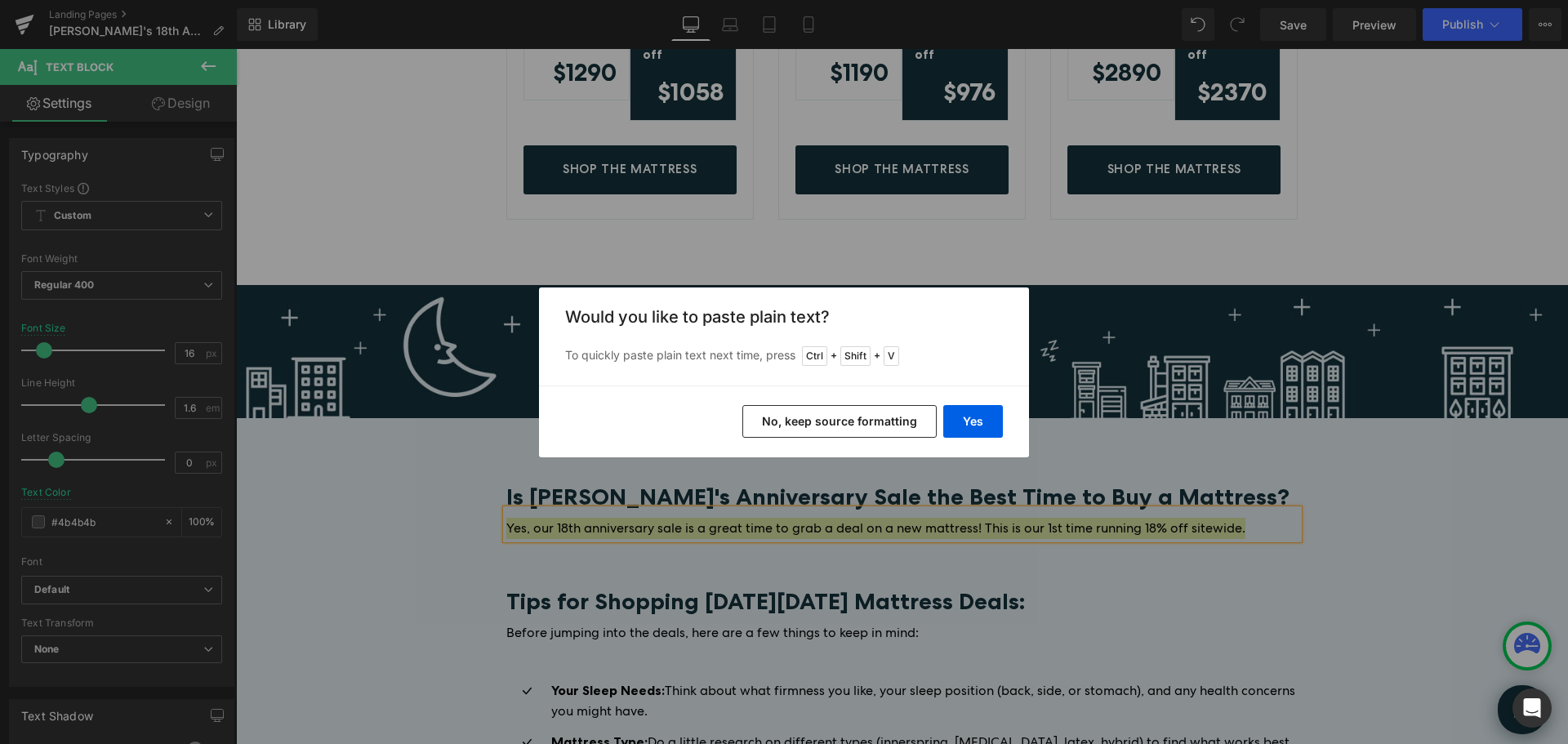
click at [883, 424] on button "No, keep source formatting" at bounding box center [840, 421] width 194 height 33
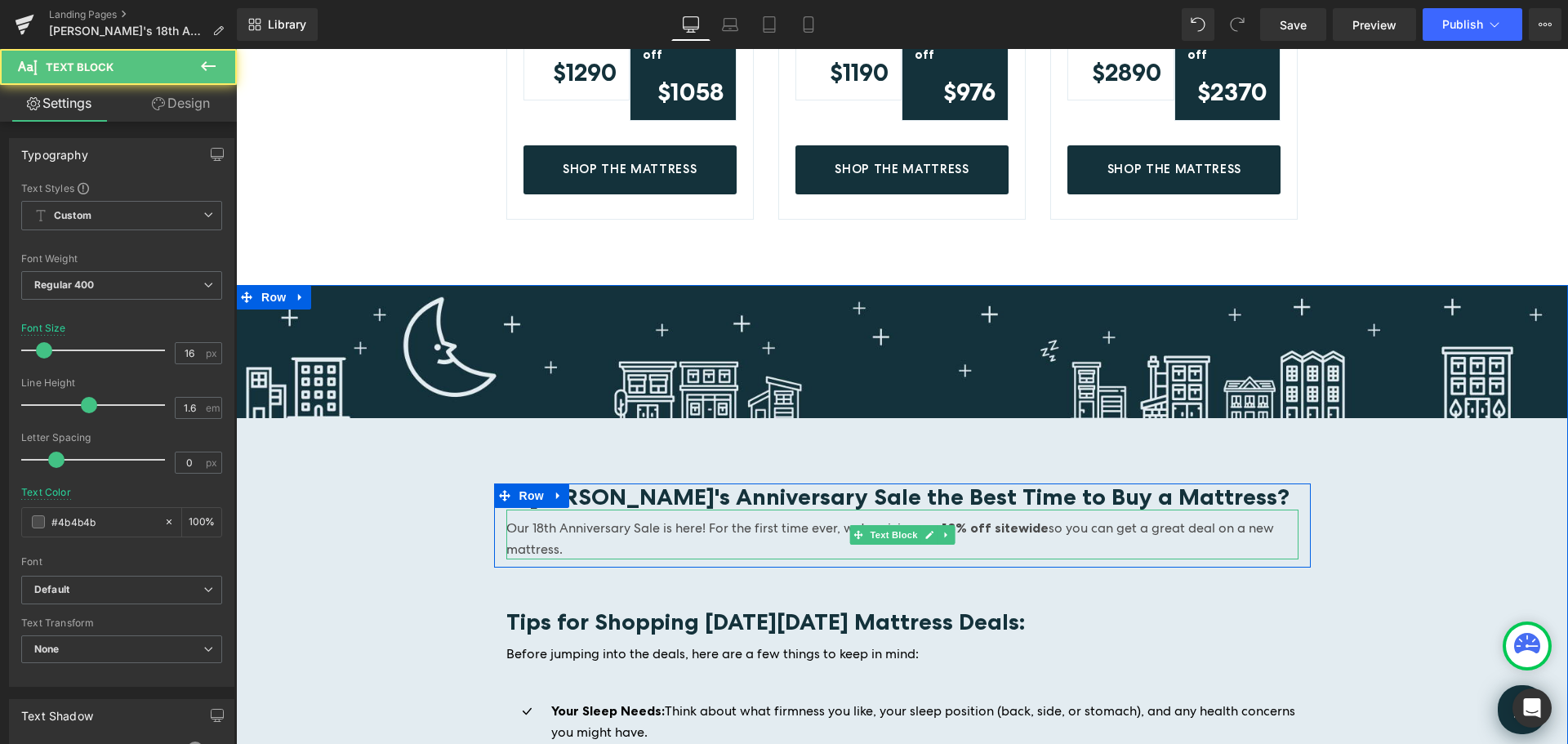
click at [507, 518] on p "Our 18th Anniversary Sale is here! For the first time ever, we're giving you 18…" at bounding box center [903, 539] width 792 height 42
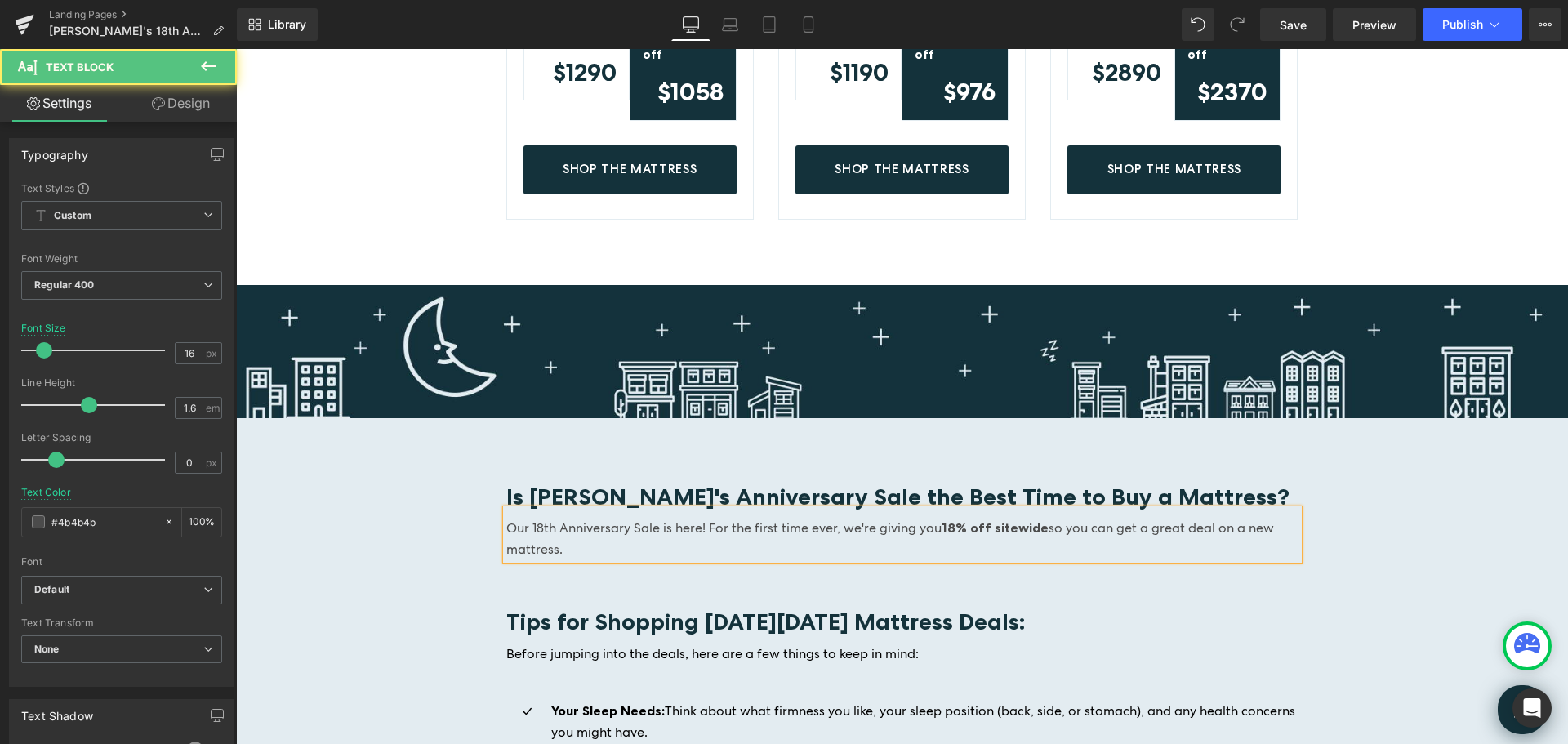
drag, startPoint x: 585, startPoint y: 531, endPoint x: 503, endPoint y: 511, distance: 84.4
click at [507, 518] on p "Our 18th Anniversary Sale is here! For the first time ever, we're giving you 18…" at bounding box center [903, 539] width 792 height 42
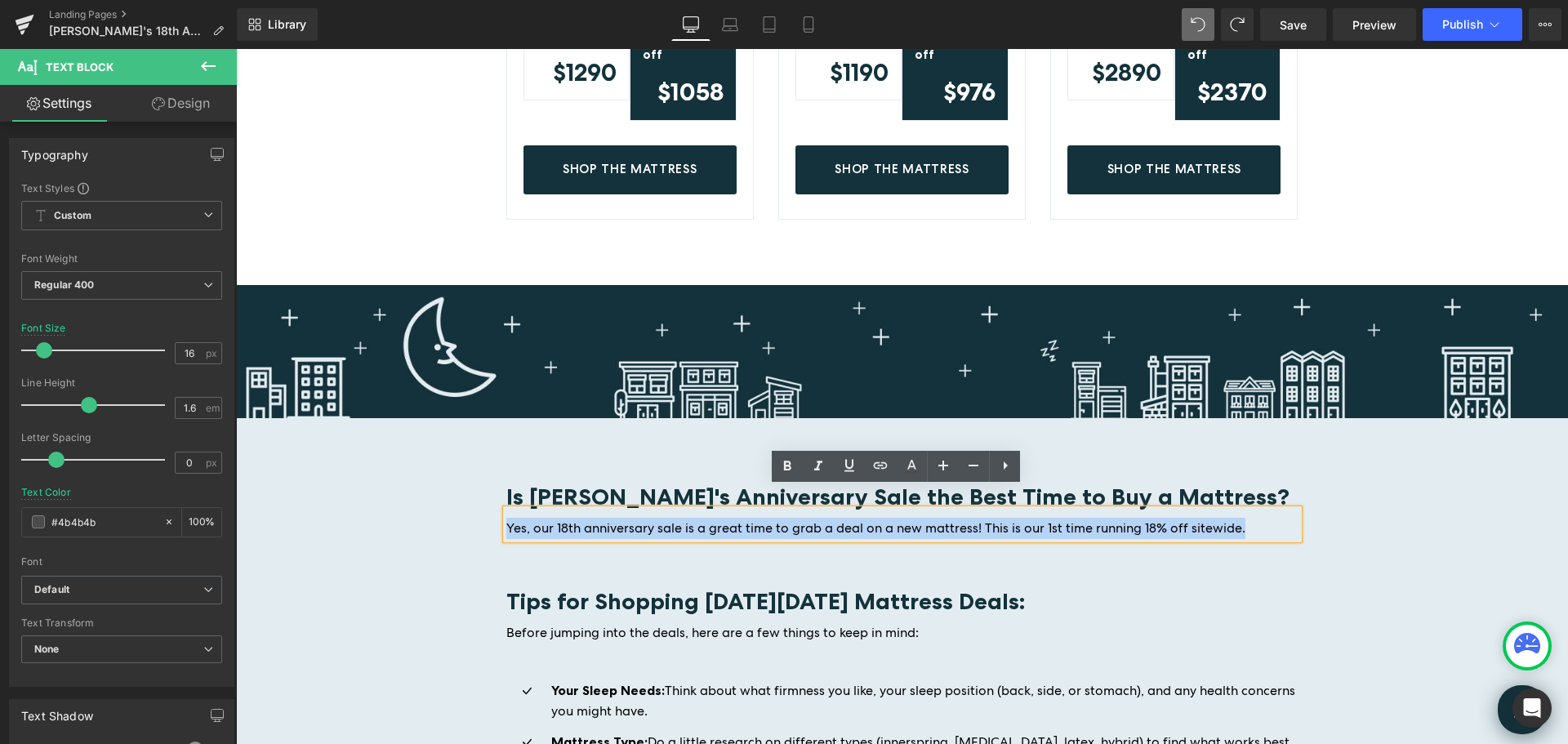
drag, startPoint x: 1194, startPoint y: 506, endPoint x: 502, endPoint y: 507, distance: 692.0
click at [507, 518] on p "Yes, our 18th anniversary sale is a great time to grab a deal on a new mattress…" at bounding box center [903, 528] width 792 height 21
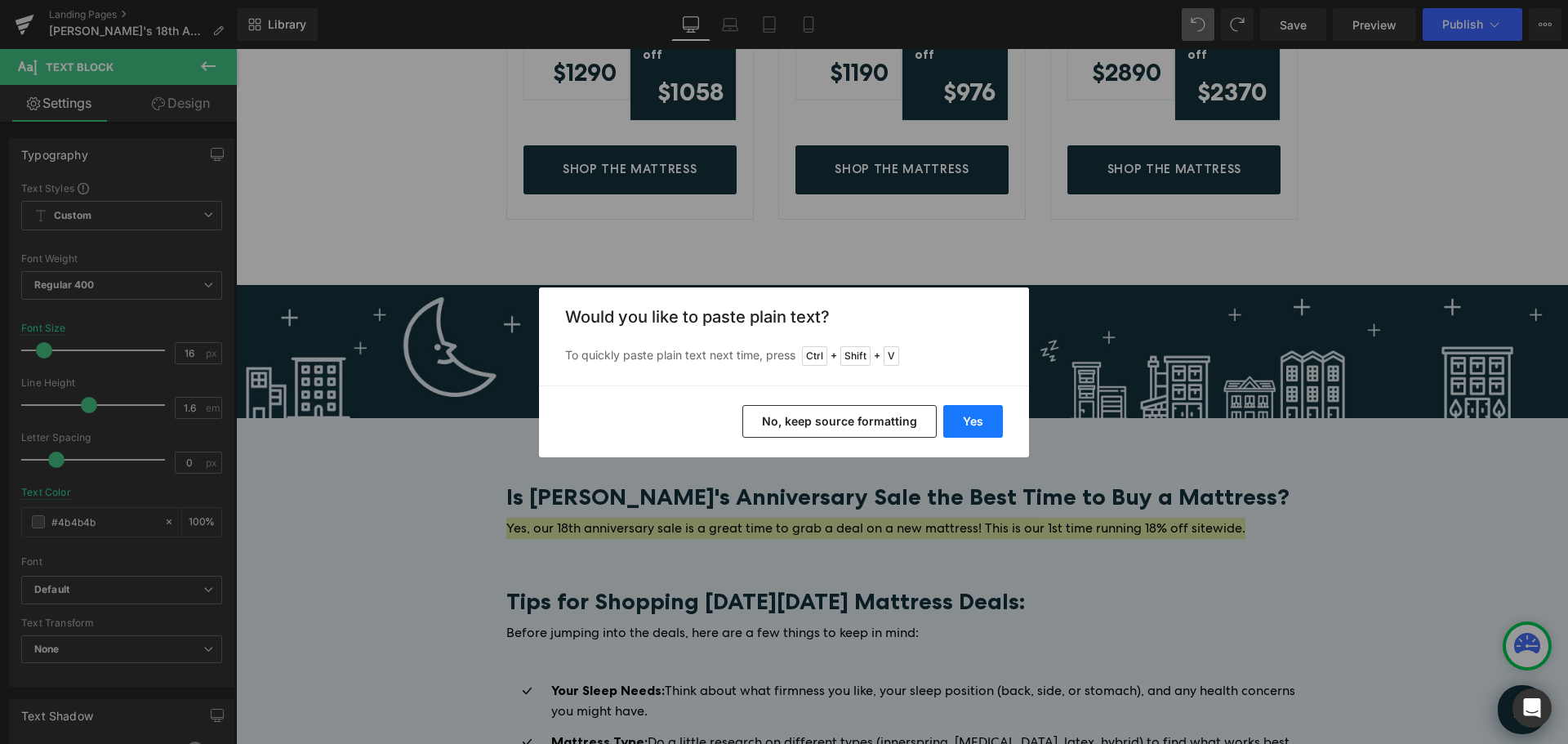
click at [972, 421] on button "Yes" at bounding box center [973, 421] width 60 height 33
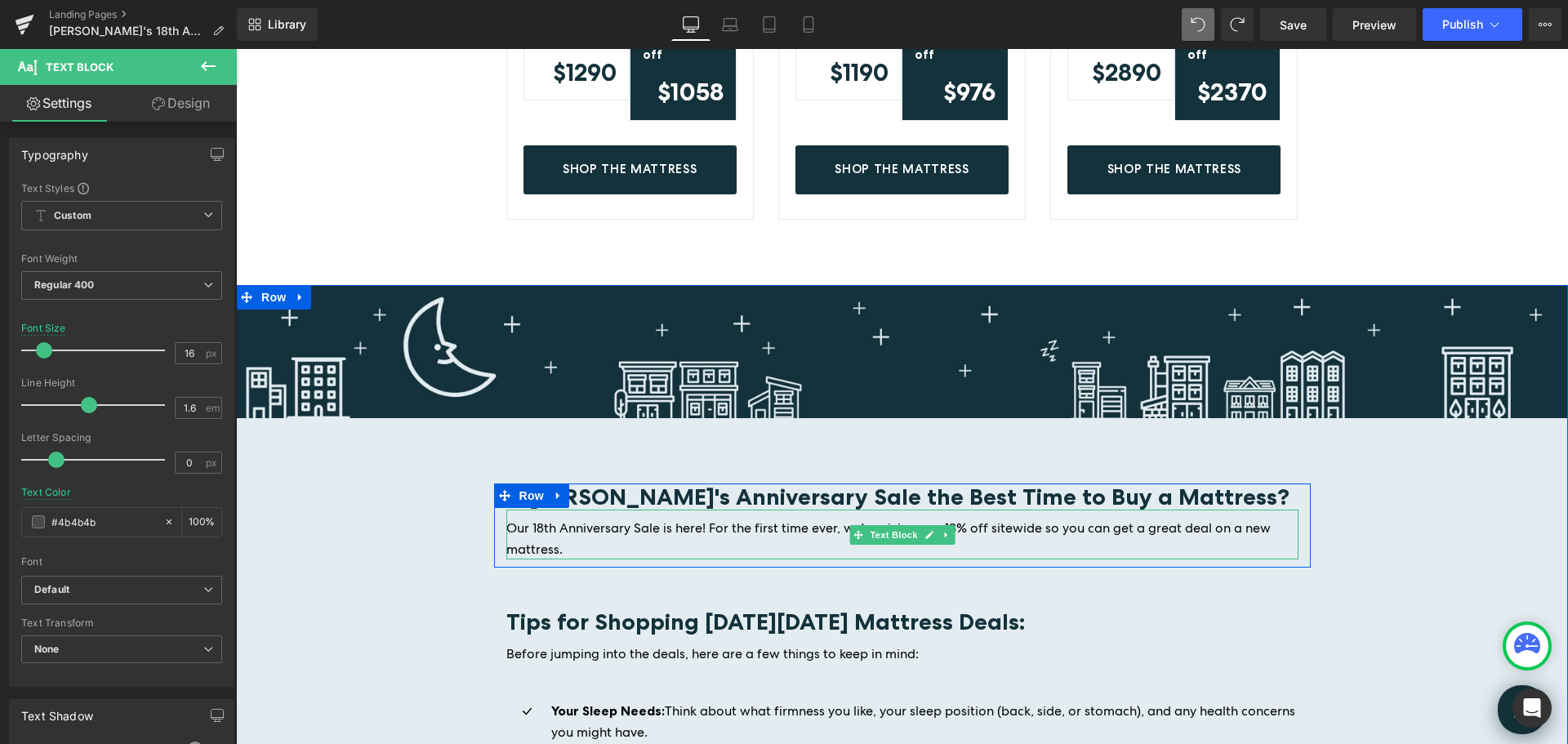
click at [583, 527] on p "Our 18th Anniversary Sale is here! For the first time ever, we're giving you 18…" at bounding box center [903, 539] width 792 height 42
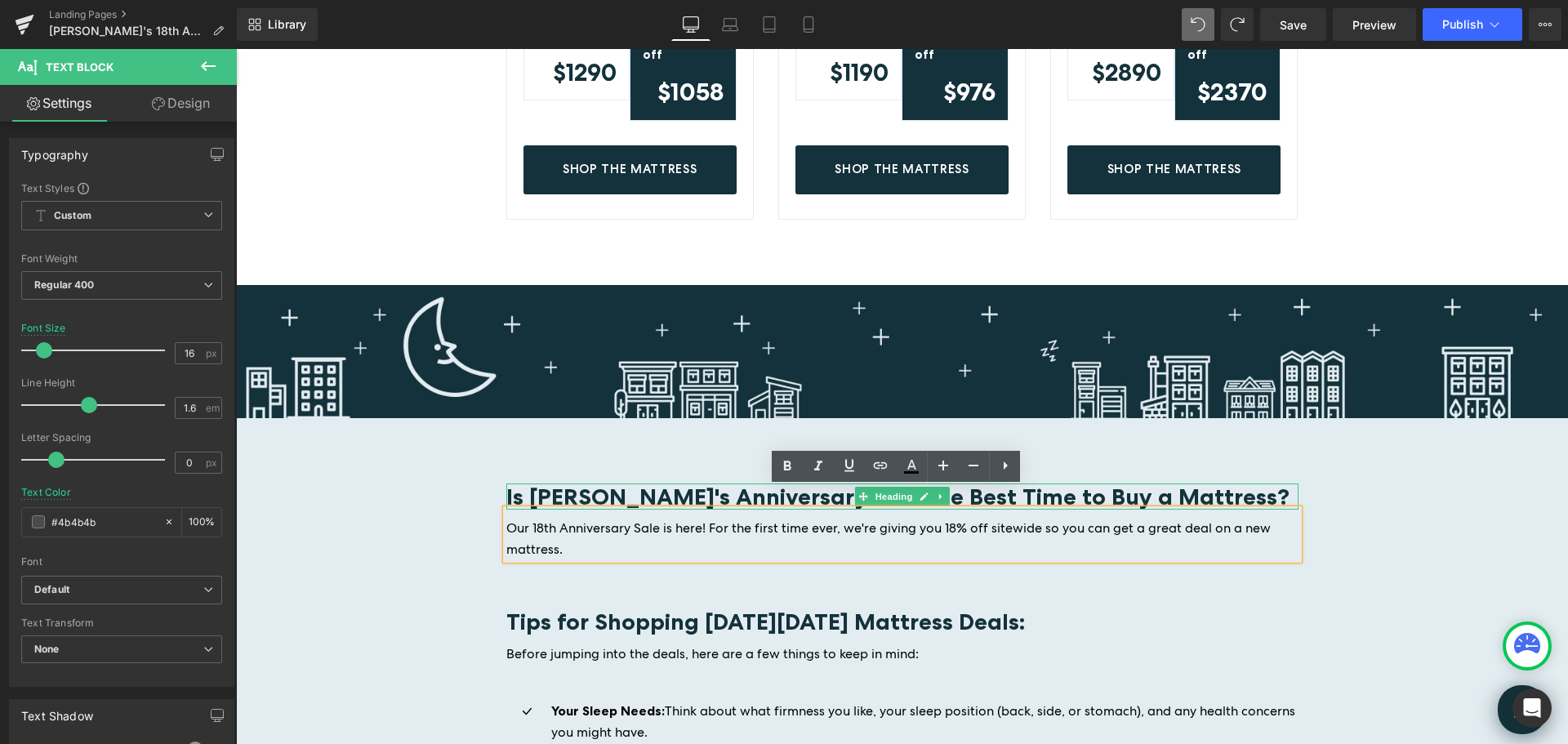
drag, startPoint x: 1072, startPoint y: 473, endPoint x: 1087, endPoint y: 474, distance: 15.0
click at [1072, 483] on b "Is [PERSON_NAME]'s Anniversary Sale the Best Time to Buy a Mattress?" at bounding box center [899, 497] width 784 height 28
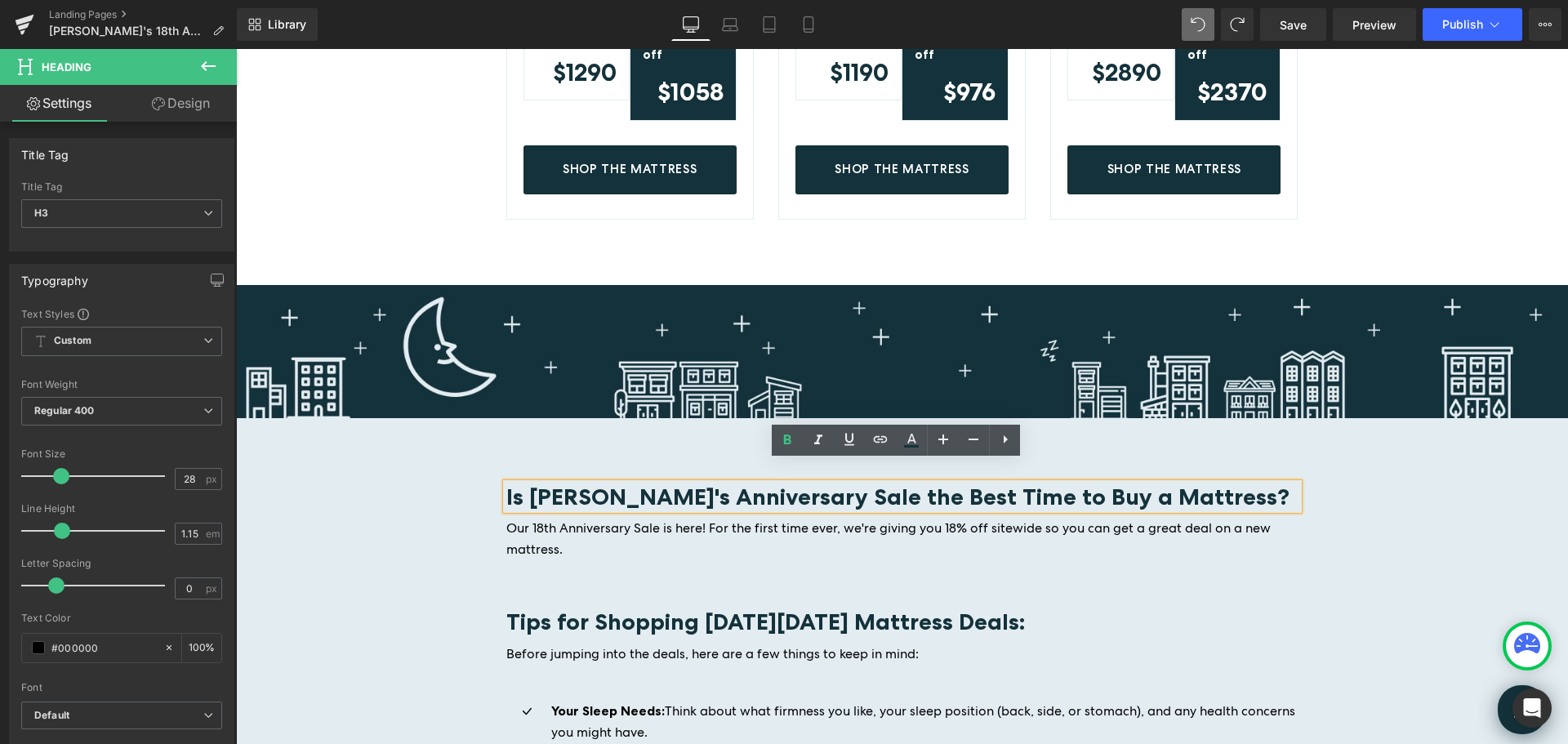
click at [1148, 483] on b "Is [PERSON_NAME]'s Anniversary Sale the Best Time to Buy a Mattress?" at bounding box center [899, 497] width 784 height 28
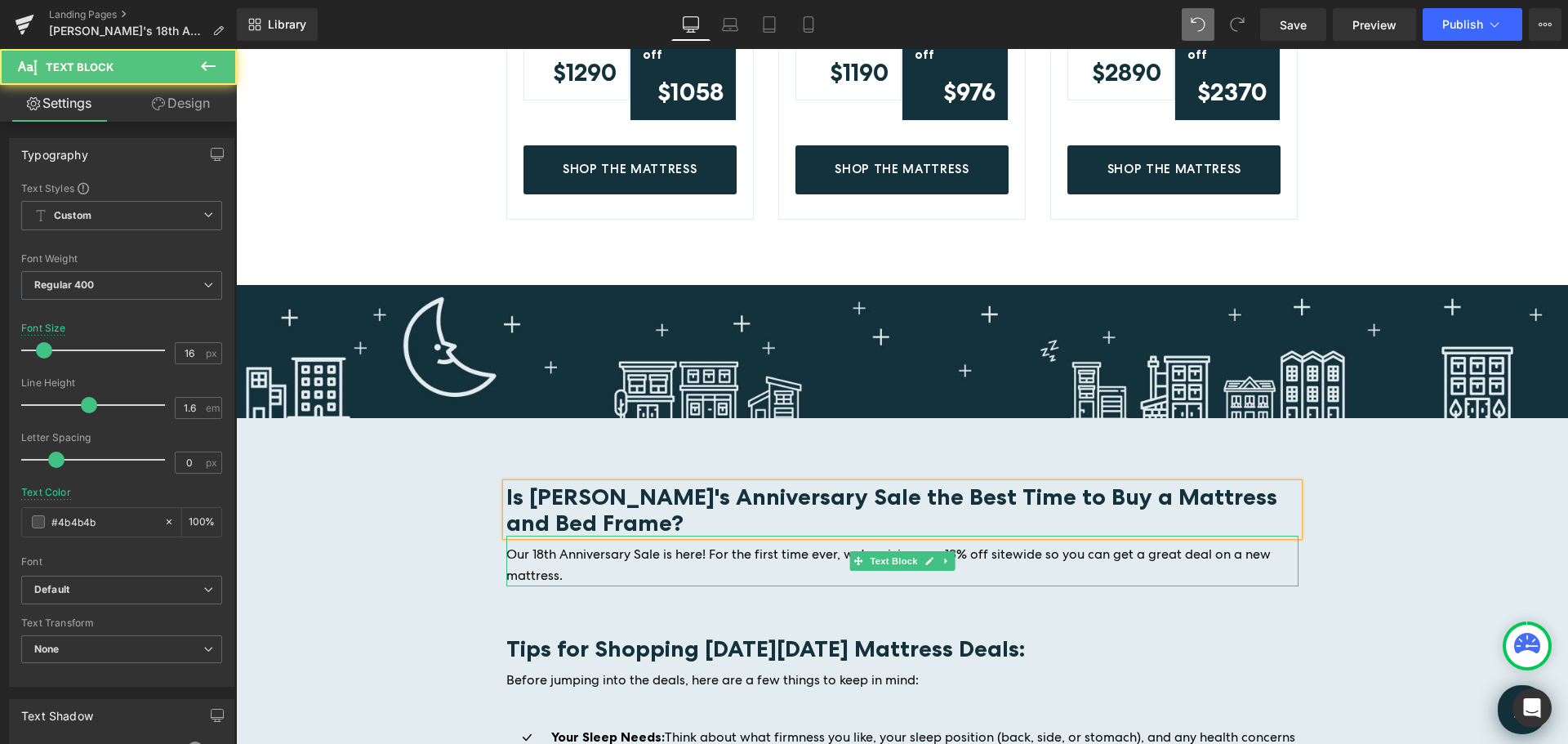
click at [569, 555] on p "Our 18th Anniversary Sale is here! For the first time ever, we're giving you 18…" at bounding box center [903, 564] width 792 height 42
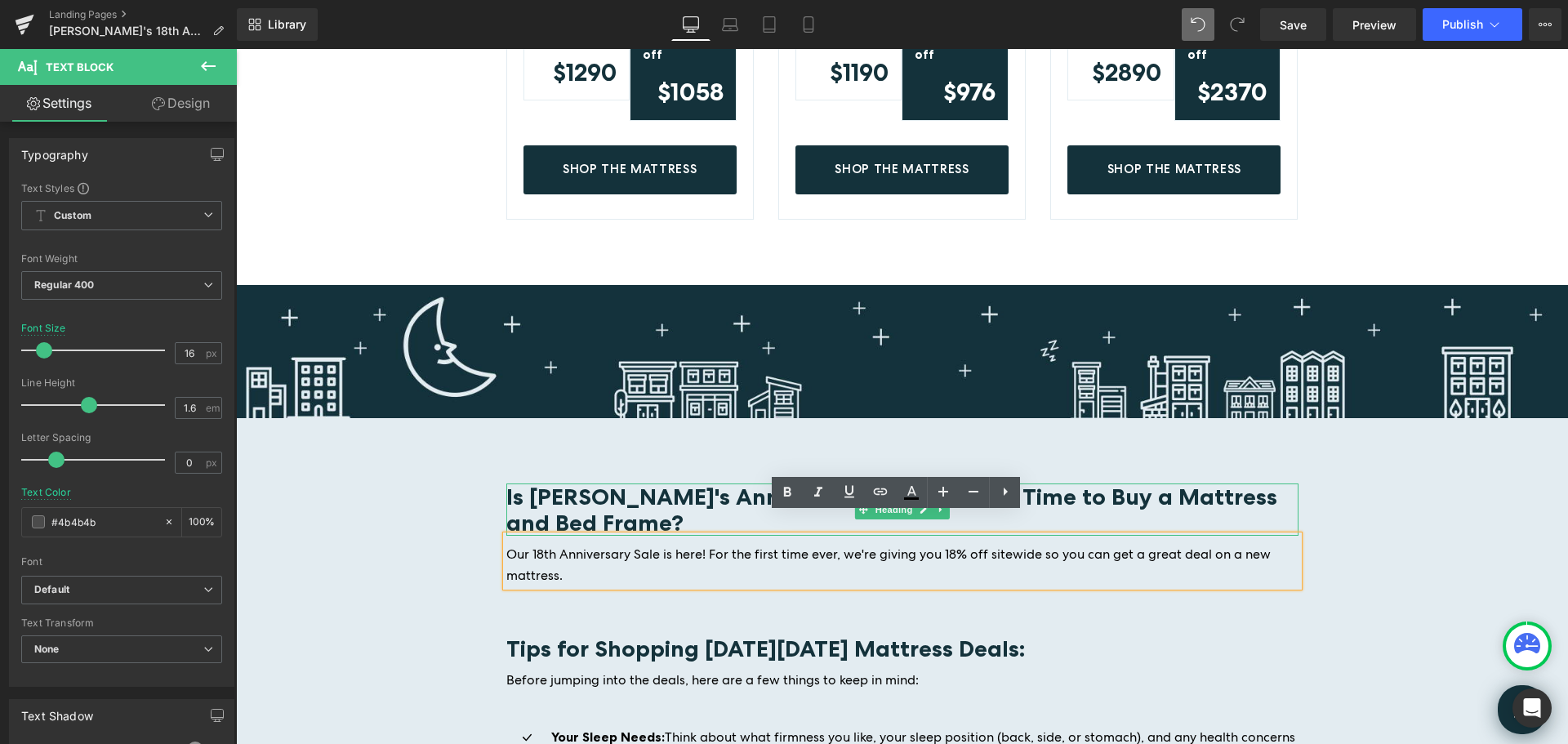
click at [562, 499] on b "Is Keetsa's Anniversary Sale the Best Time to Buy a Mattress and Bed Frame?" at bounding box center [892, 510] width 771 height 54
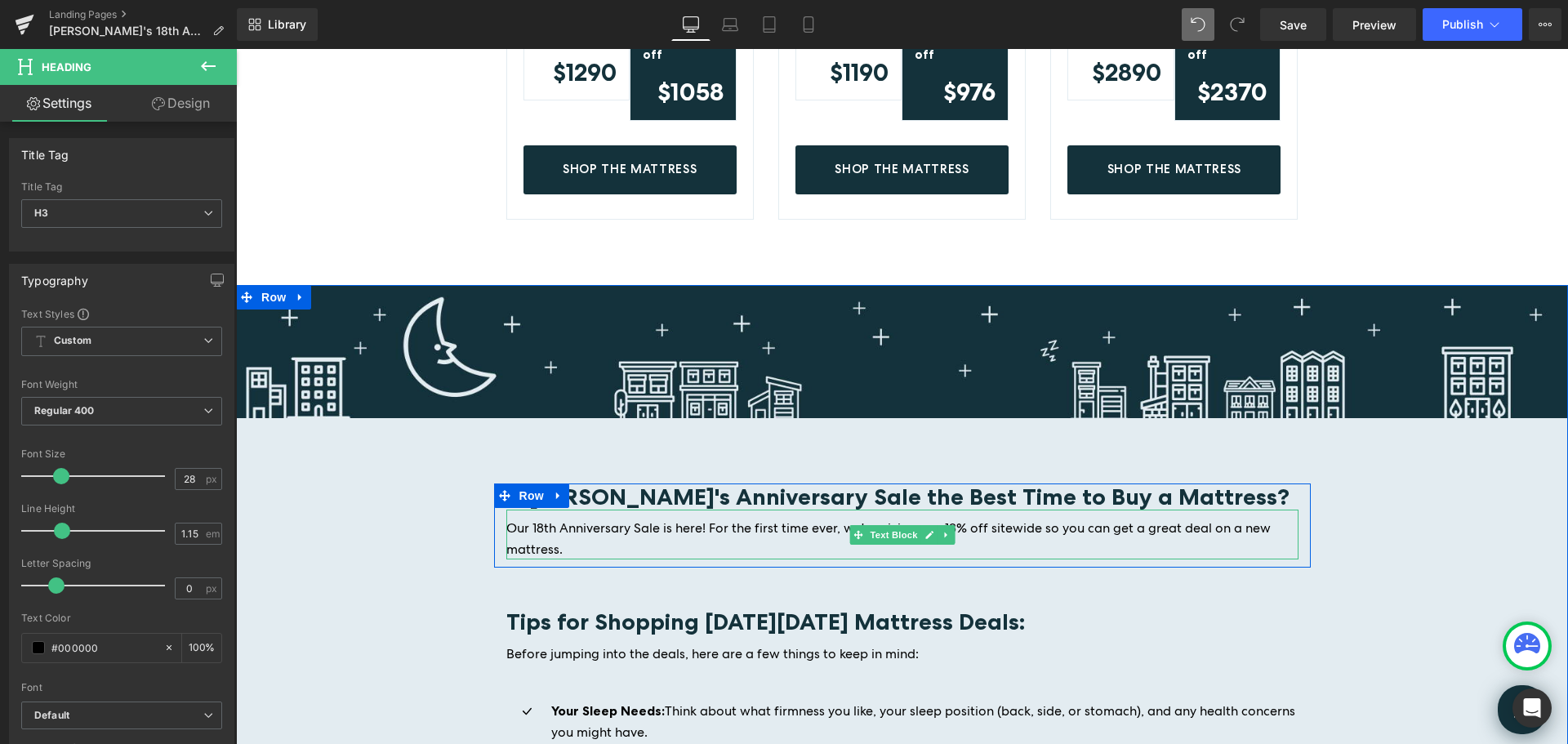
click at [567, 528] on p "Our 18th Anniversary Sale is here! For the first time ever, we're giving you 18…" at bounding box center [903, 539] width 792 height 42
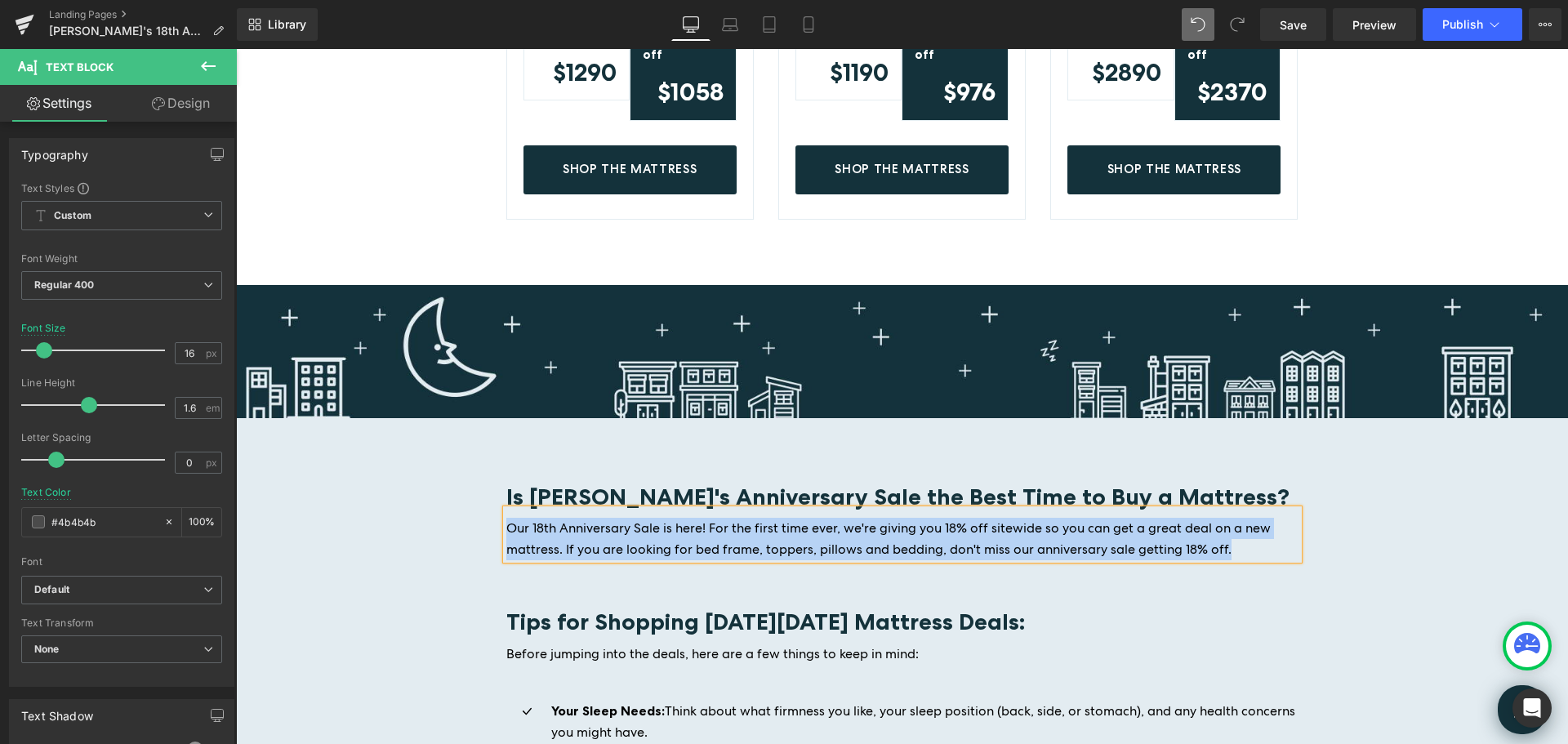
drag, startPoint x: 1239, startPoint y: 530, endPoint x: 1021, endPoint y: 519, distance: 218.3
click at [499, 484] on div "Is Keetsa's Anniversary Sale the Best Time to Buy a Mattress? Heading Our 18th …" at bounding box center [903, 522] width 817 height 76
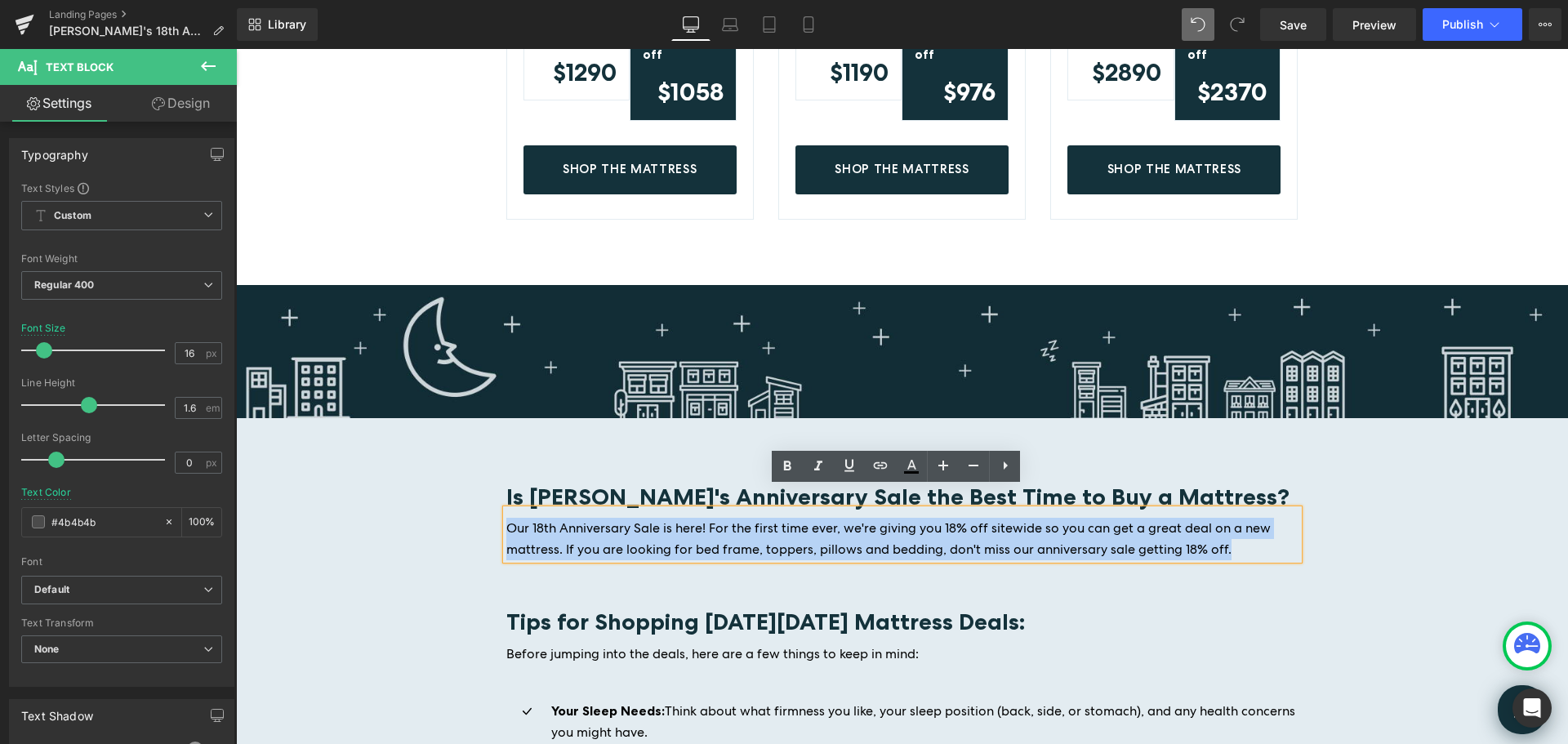
copy span "Our 18th Anniversary Sale is here! For the first time ever, we're giving you 18…"
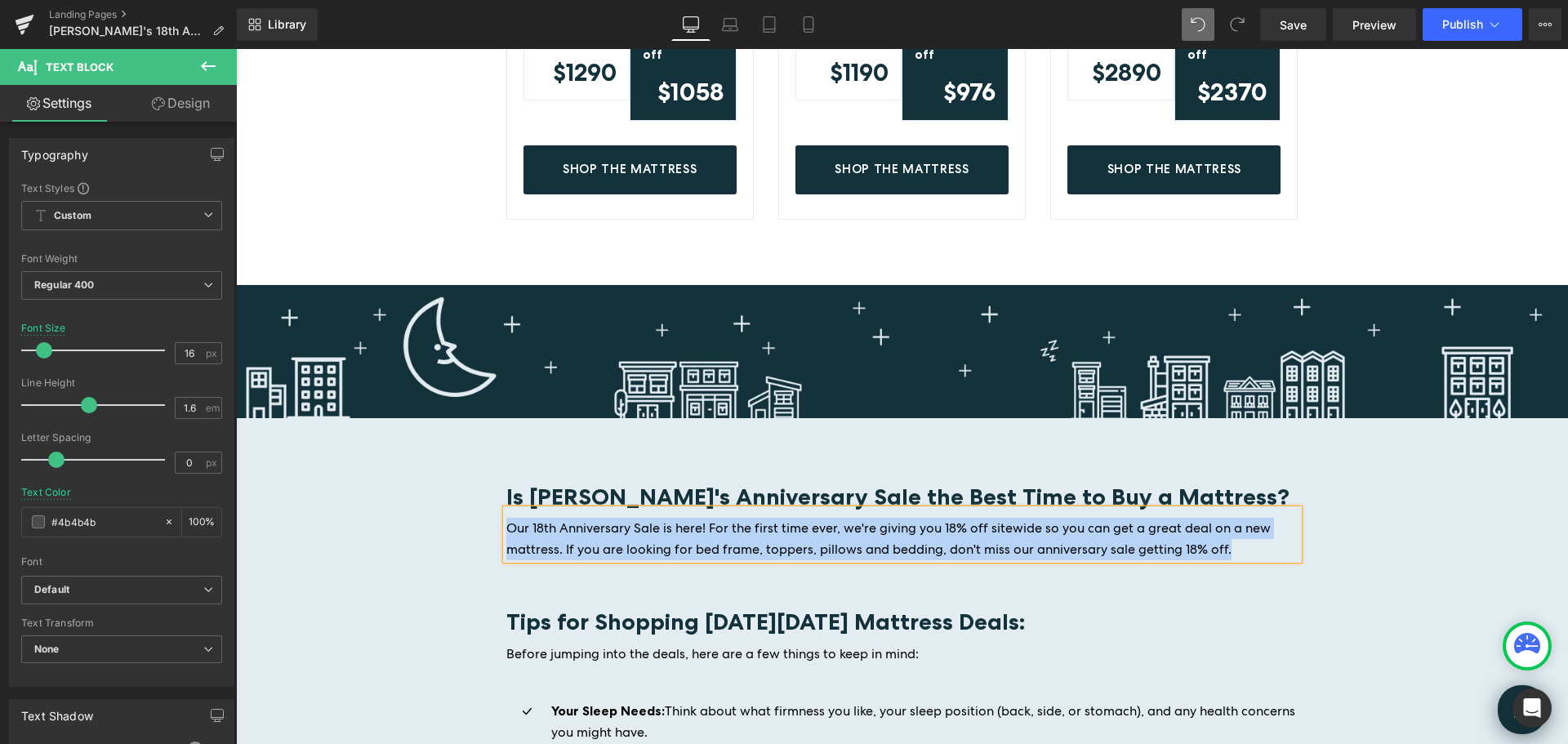
drag, startPoint x: 807, startPoint y: 530, endPoint x: 789, endPoint y: 528, distance: 18.1
click at [807, 530] on span "Our 18th Anniversary Sale is here! For the first time ever, we're giving you 18…" at bounding box center [889, 539] width 765 height 39
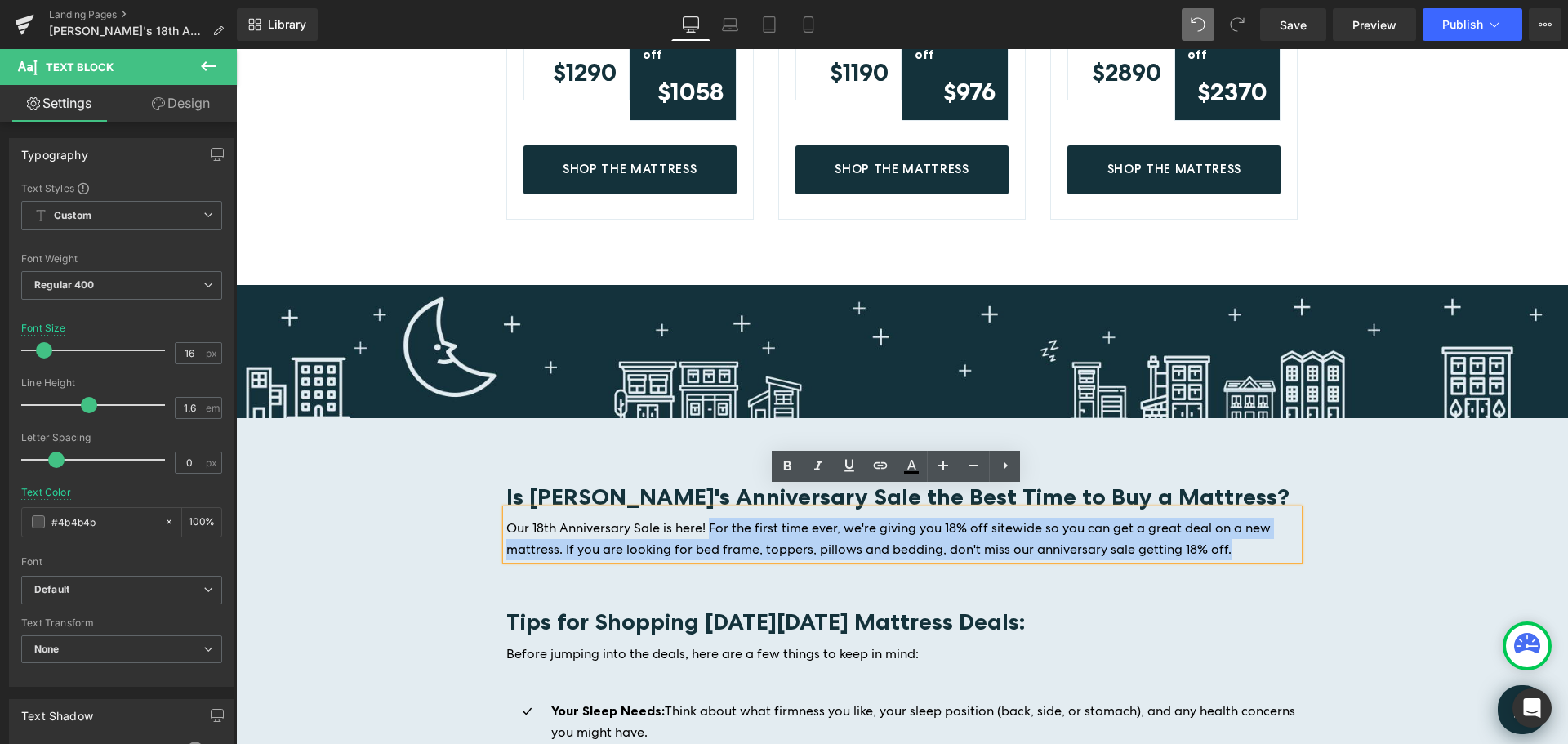
drag, startPoint x: 702, startPoint y: 509, endPoint x: 1244, endPoint y: 538, distance: 542.8
click at [1244, 538] on p "Our 18th Anniversary Sale is here! For the first time ever, we're giving you 18…" at bounding box center [903, 539] width 792 height 42
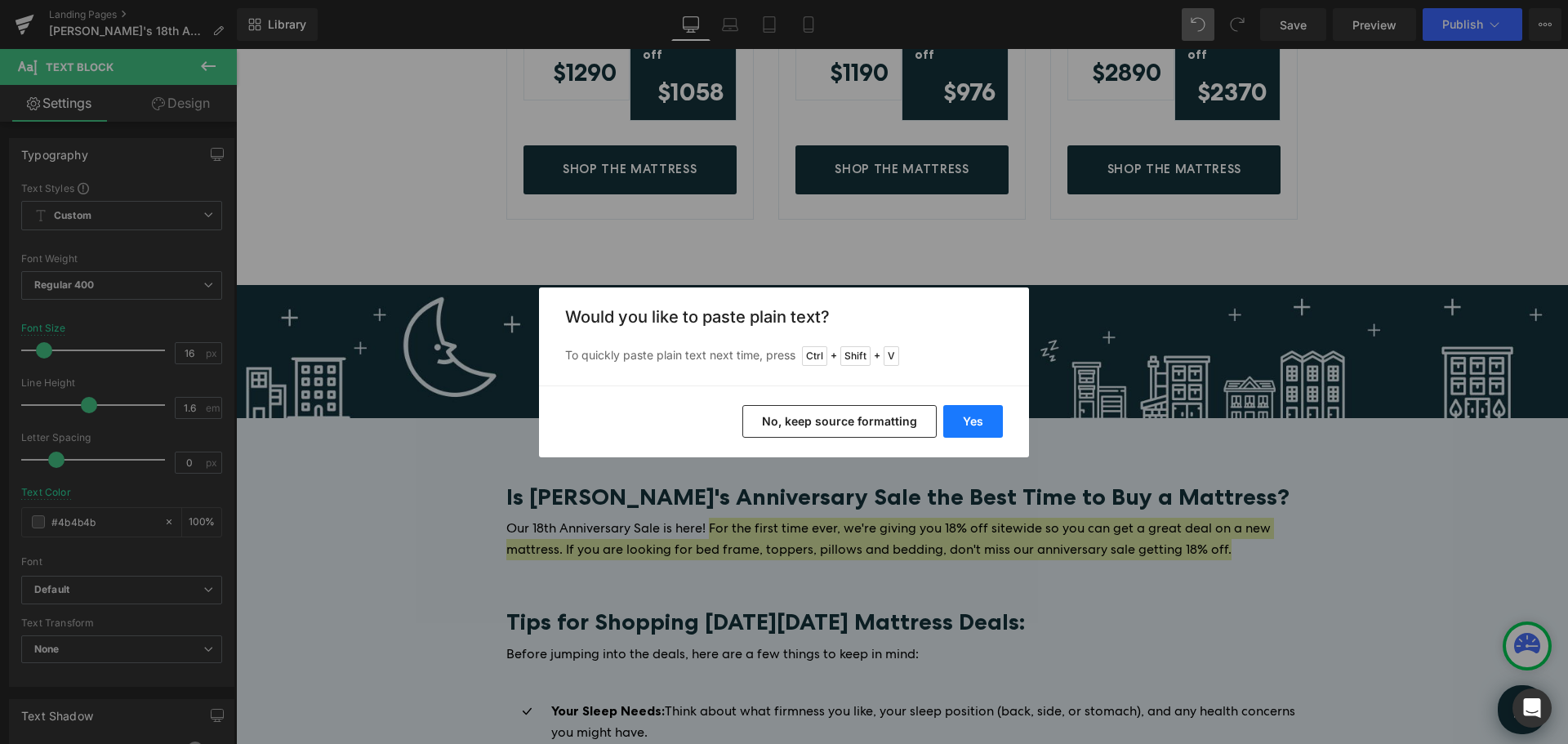
click at [985, 415] on button "Yes" at bounding box center [973, 421] width 60 height 33
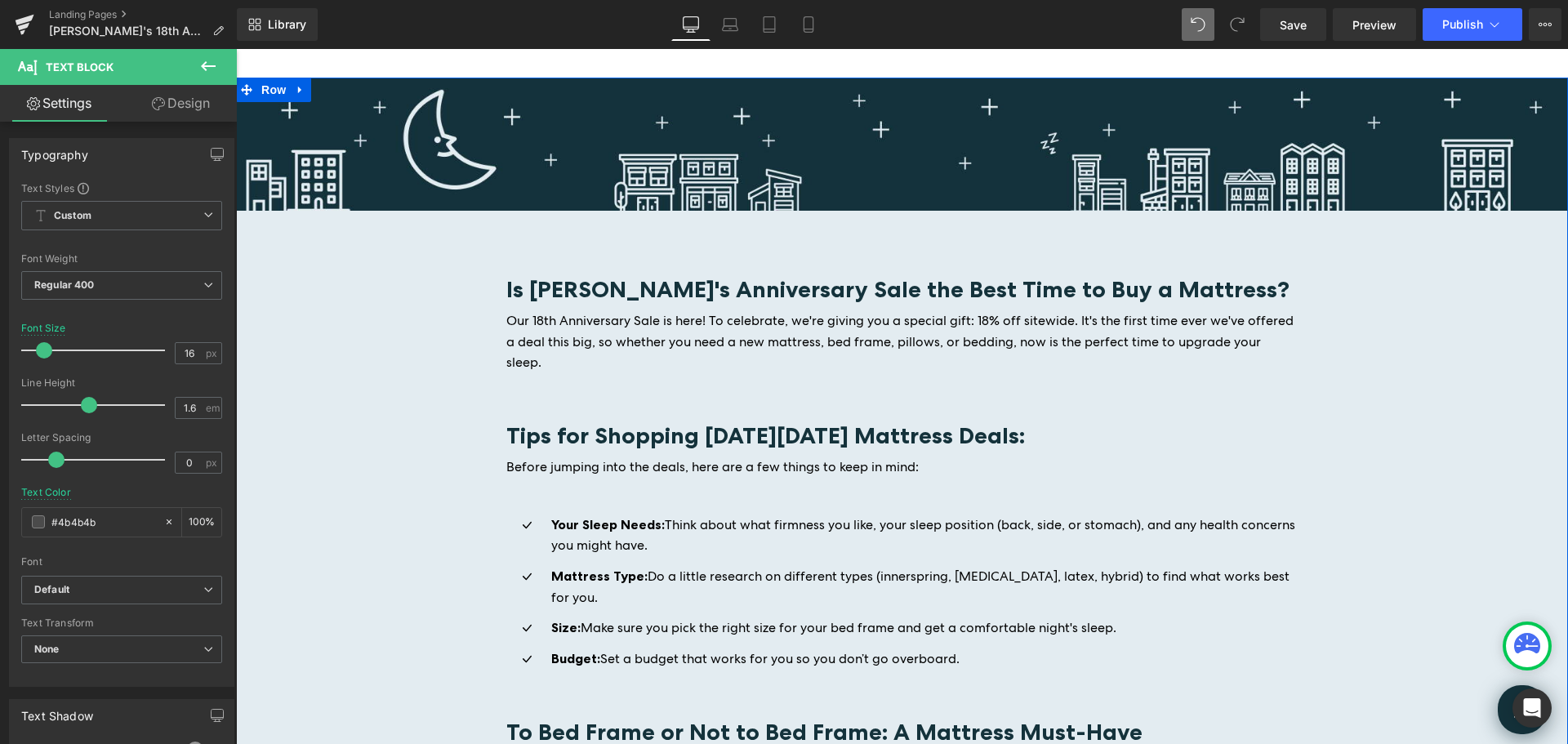
scroll to position [1798, 0]
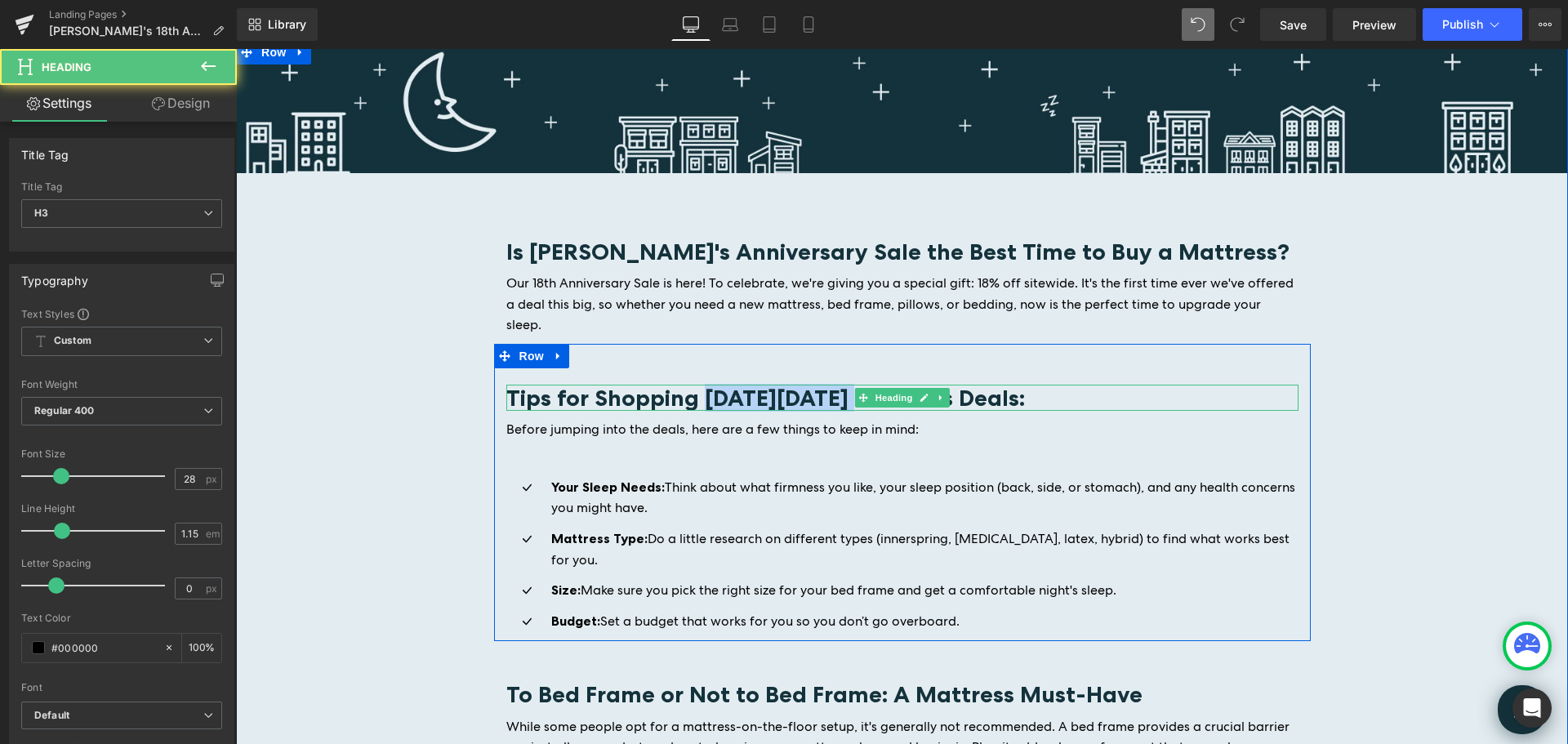
drag, startPoint x: 831, startPoint y: 355, endPoint x: 693, endPoint y: 354, distance: 138.0
click at [693, 384] on b "Tips for Shopping Black Friday Mattress Deals:" at bounding box center [766, 398] width 519 height 28
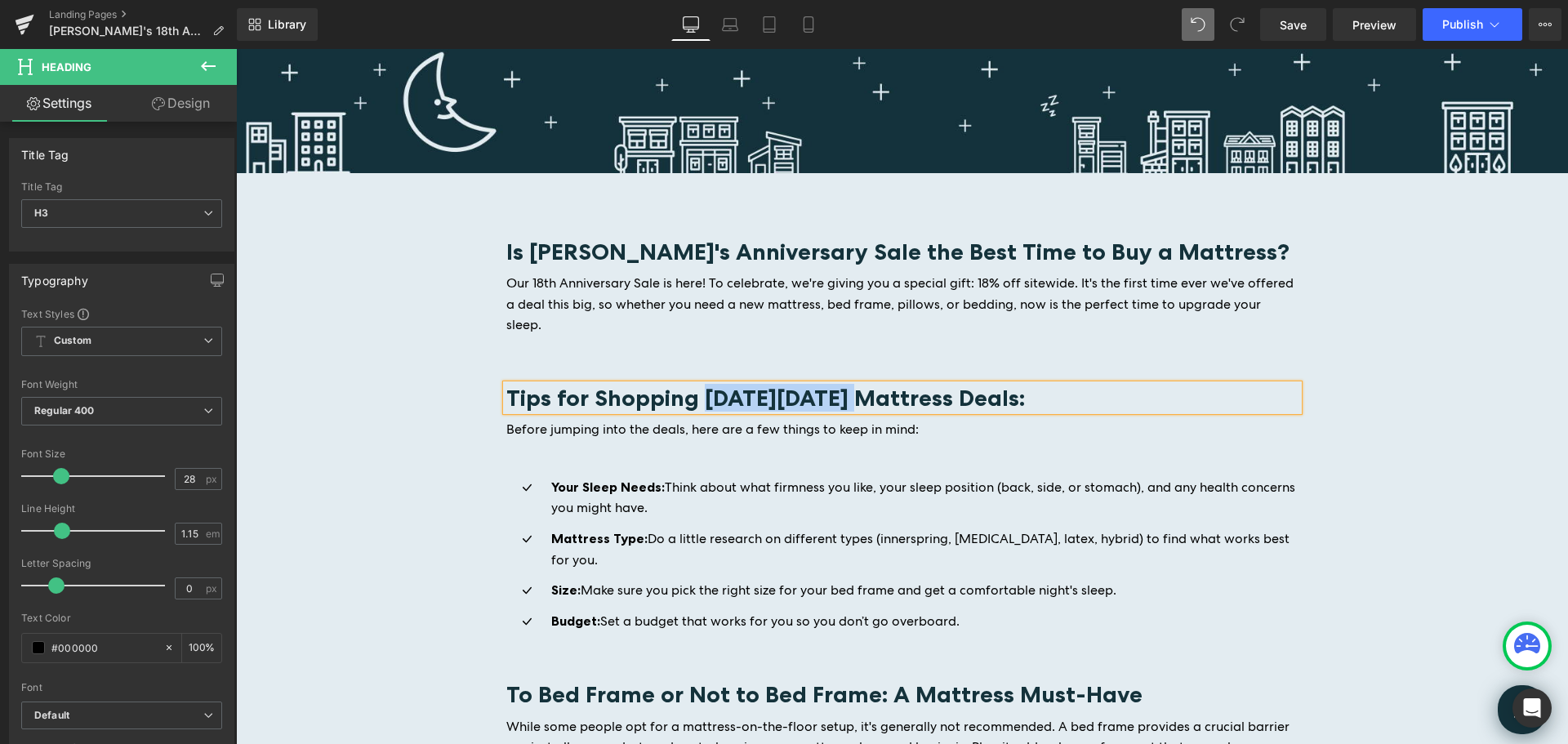
click at [785, 384] on b "Tips for Shopping Black Friday Mattress Deals:" at bounding box center [766, 398] width 519 height 28
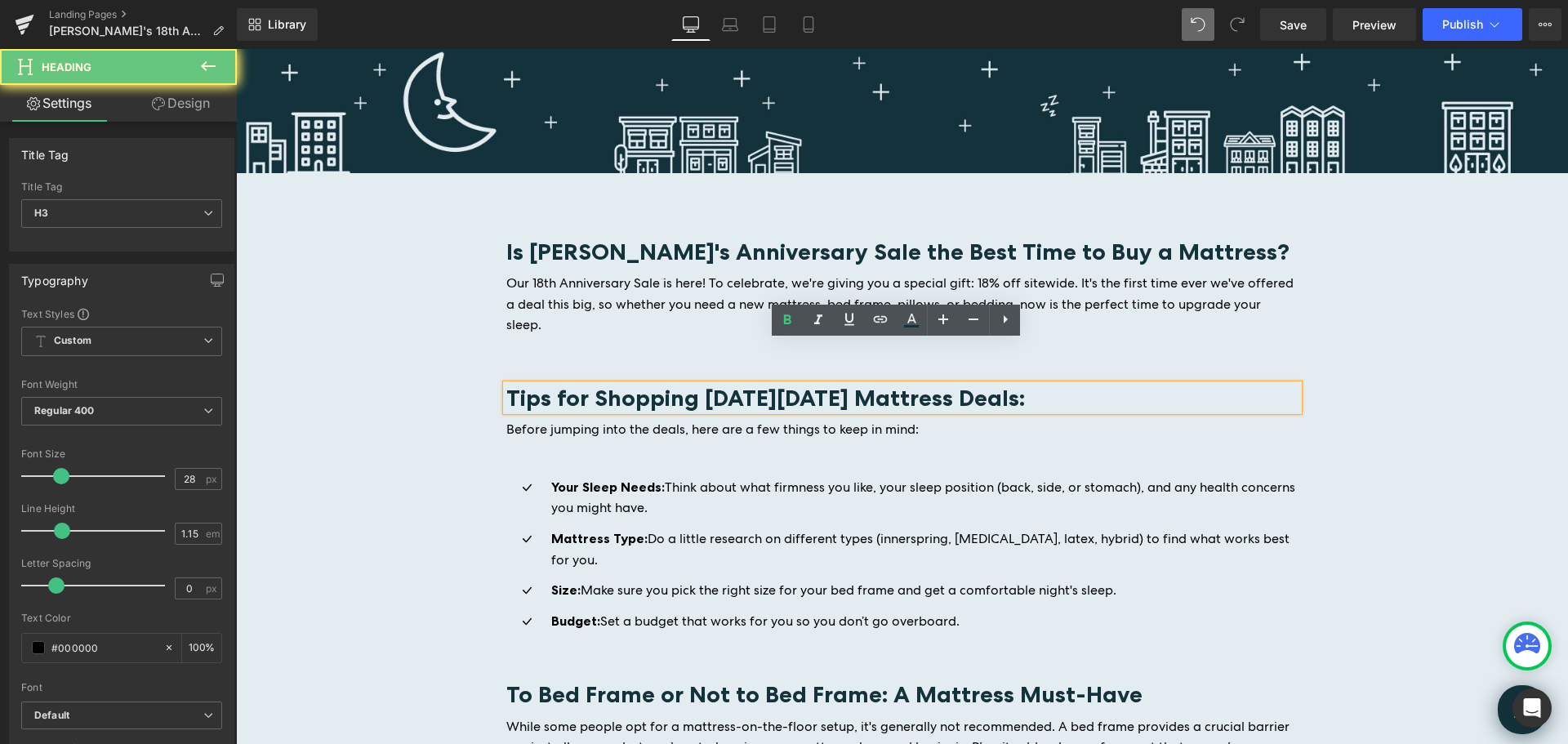
click at [825, 384] on b "Tips for Shopping Black Friday Mattress Deals:" at bounding box center [766, 398] width 519 height 28
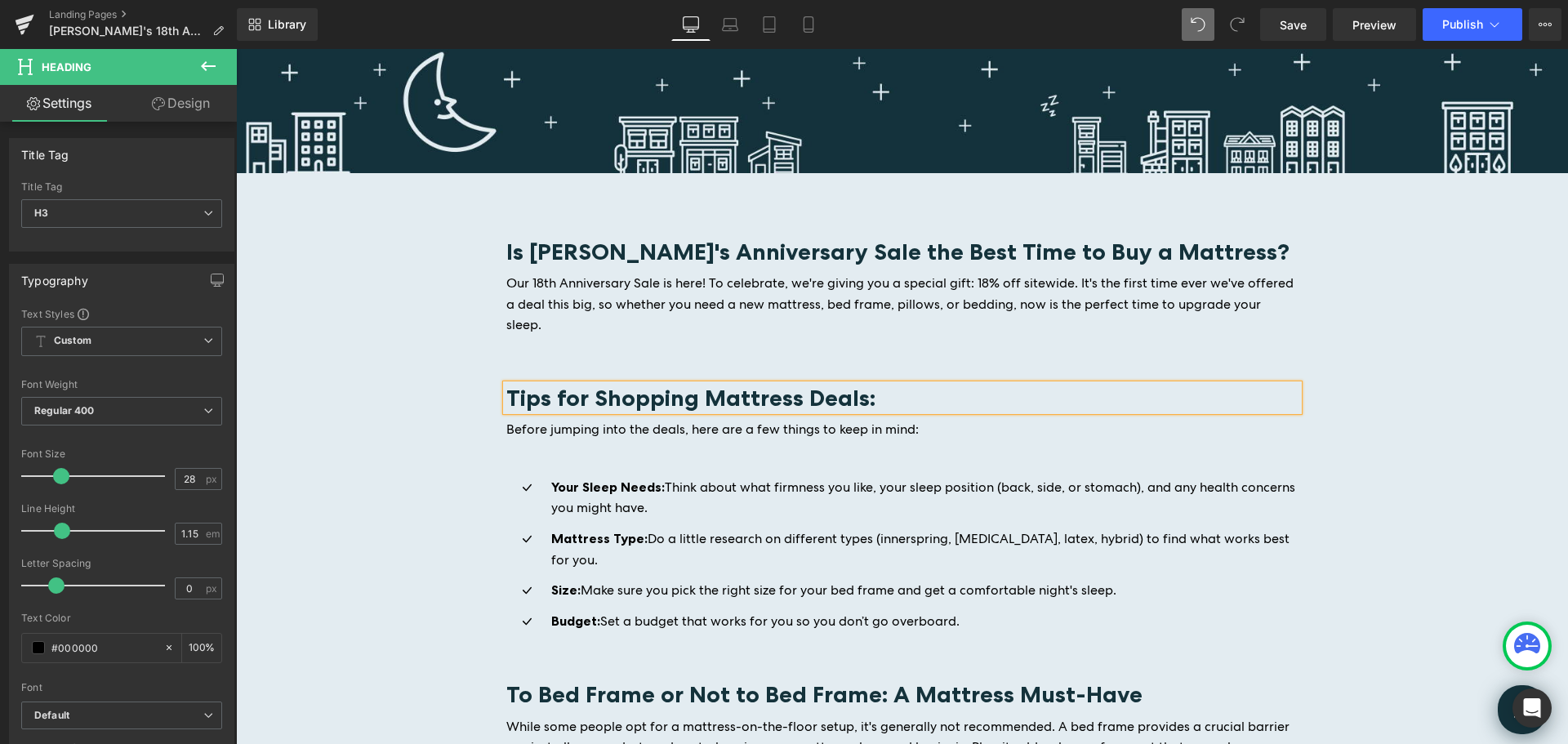
click at [1495, 478] on div "Image Is Keetsa's Anniversary Sale the Best Time to Buy a Mattress? Heading Our…" at bounding box center [902, 424] width 1332 height 768
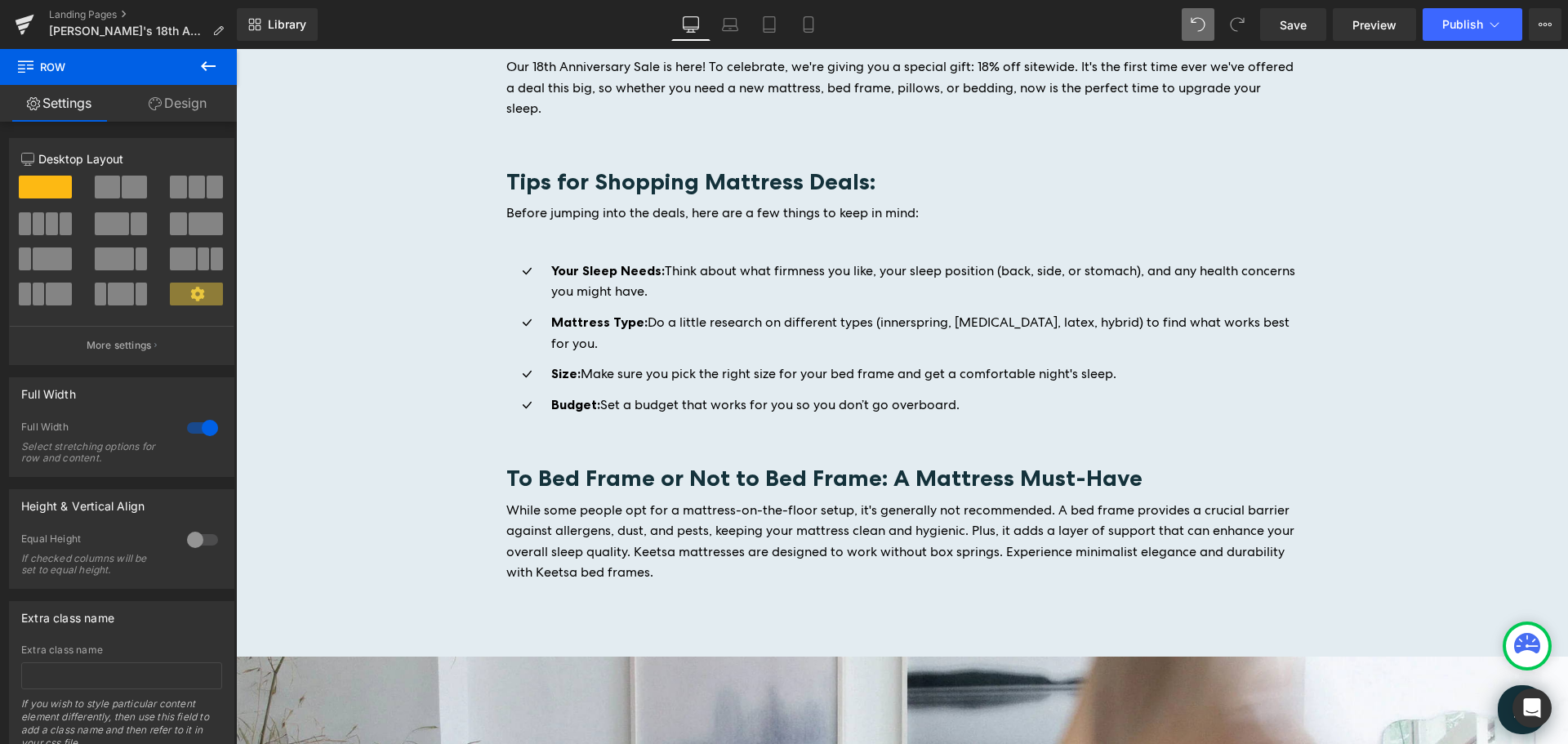
scroll to position [2043, 0]
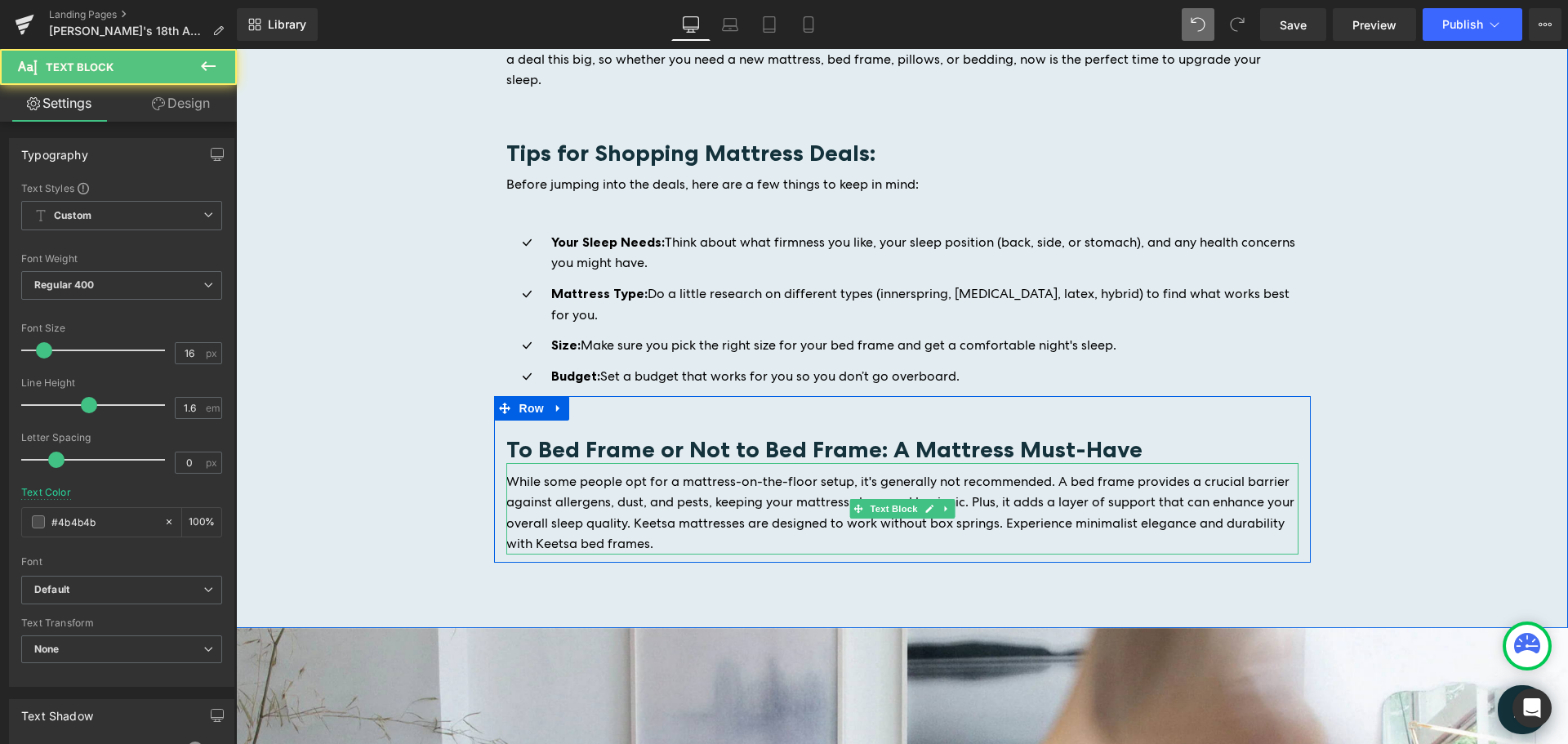
click at [667, 497] on p "While some people opt for a mattress-on-the-floor setup, it's generally not rec…" at bounding box center [903, 513] width 792 height 83
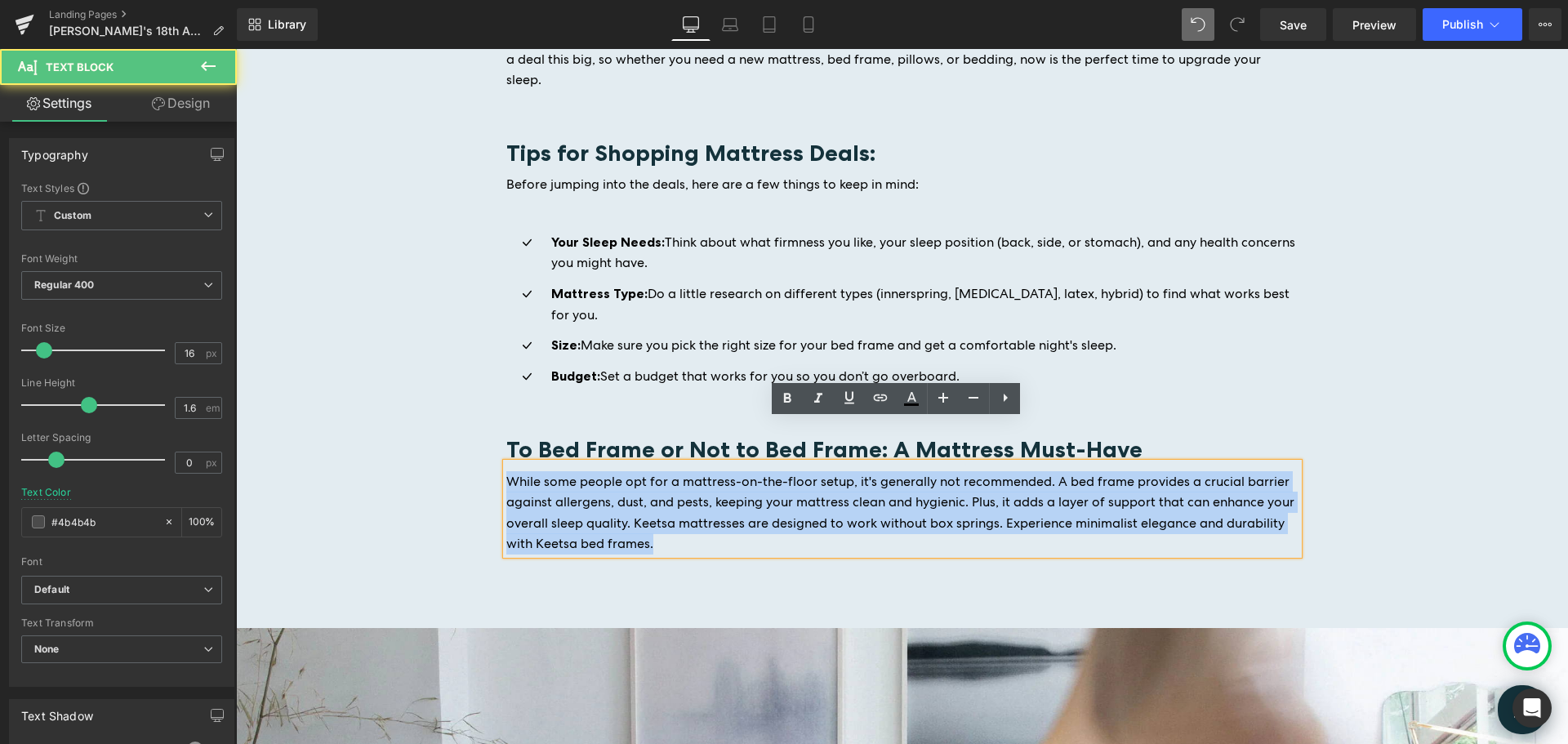
drag, startPoint x: 502, startPoint y: 438, endPoint x: 667, endPoint y: 502, distance: 177.0
click at [667, 502] on p "While some people opt for a mattress-on-the-floor setup, it's generally not rec…" at bounding box center [903, 513] width 792 height 83
copy span "While some people opt for a mattress-on-the-floor setup, it's generally not rec…"
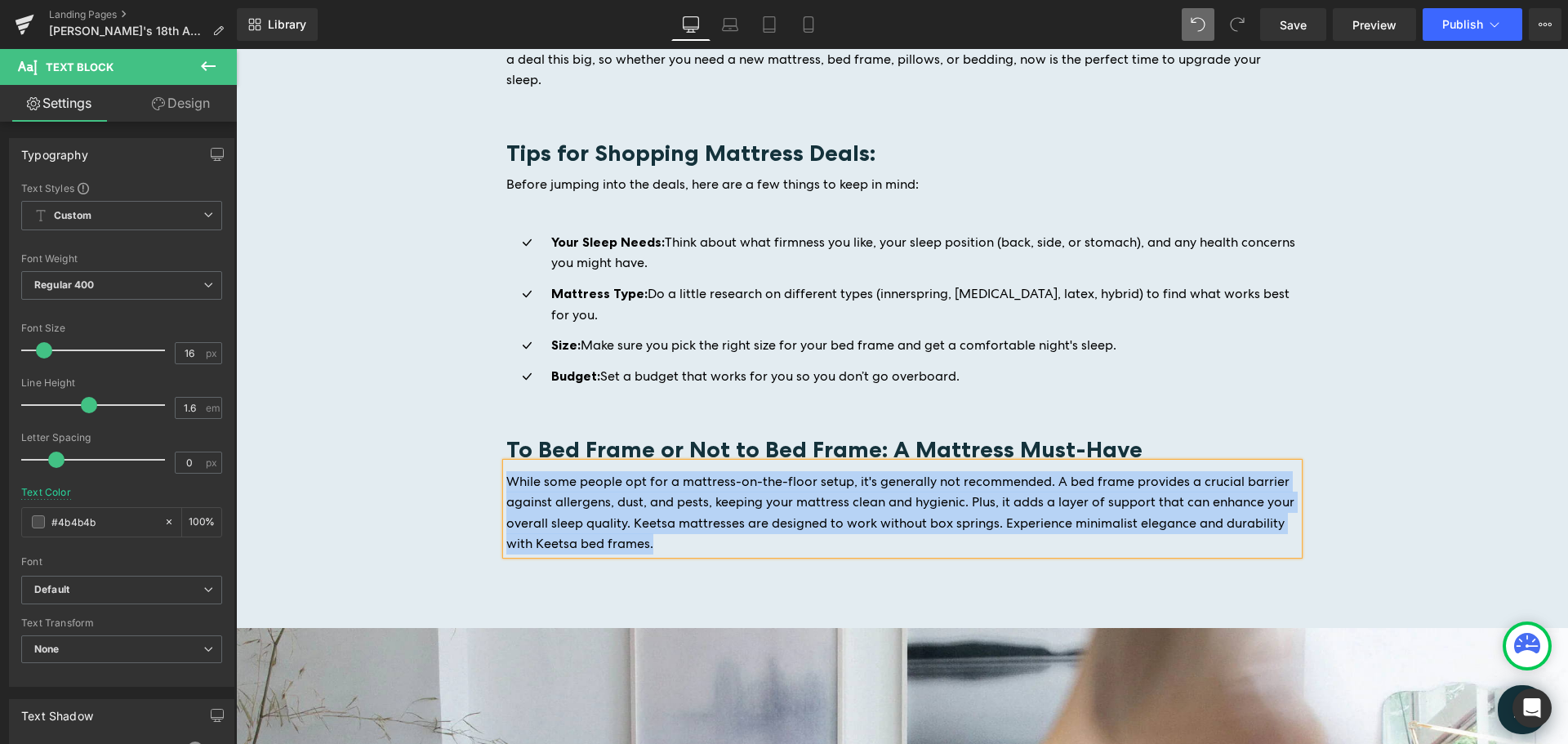
drag, startPoint x: 692, startPoint y: 498, endPoint x: 683, endPoint y: 507, distance: 12.7
click at [692, 498] on p "While some people opt for a mattress-on-the-floor setup, it's generally not rec…" at bounding box center [903, 513] width 792 height 83
drag, startPoint x: 639, startPoint y: 495, endPoint x: 470, endPoint y: 441, distance: 177.4
click at [470, 441] on div "Image Is Keetsa's Anniversary Sale the Best Time to Buy a Mattress? Heading Our…" at bounding box center [902, 179] width 1332 height 768
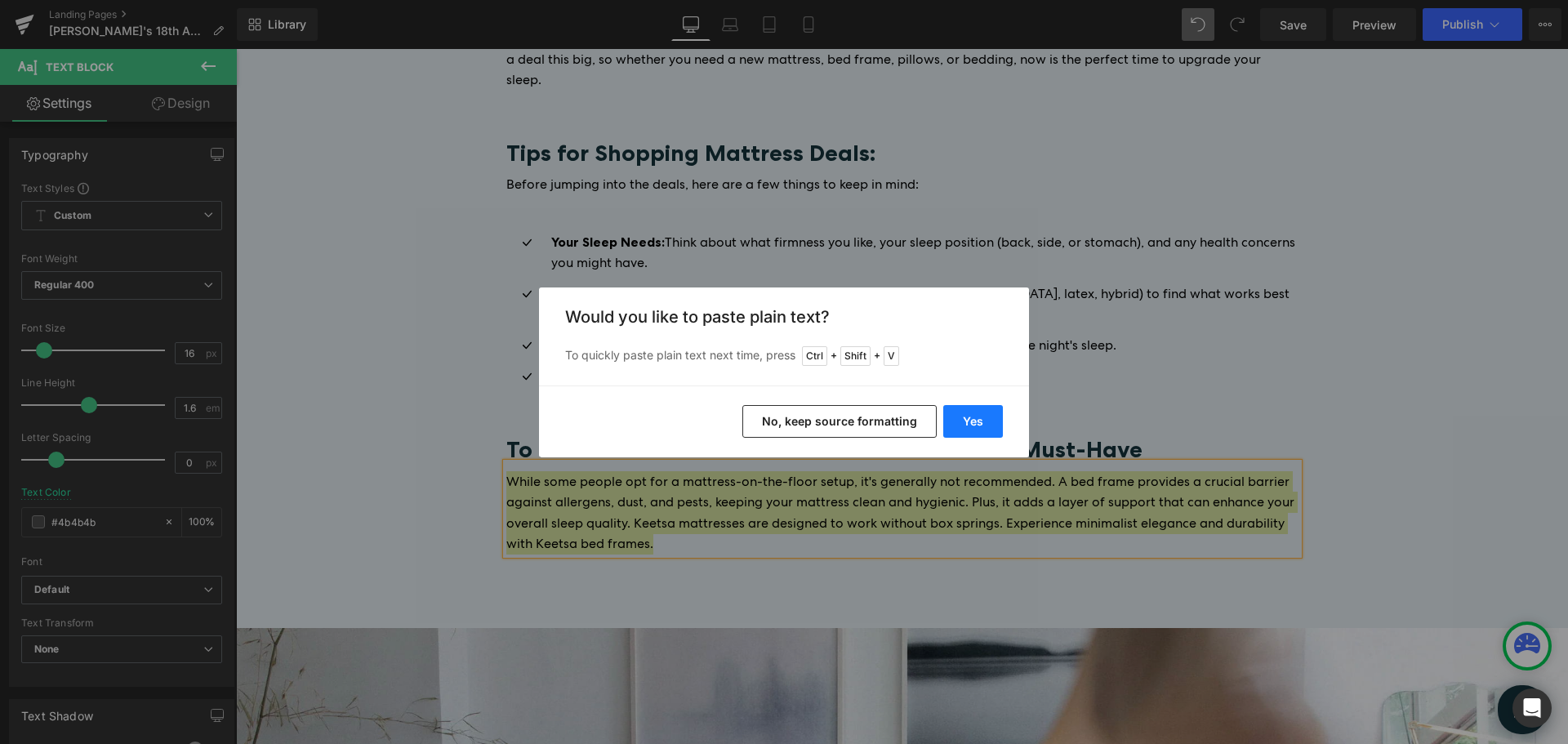
click at [977, 416] on button "Yes" at bounding box center [973, 421] width 60 height 33
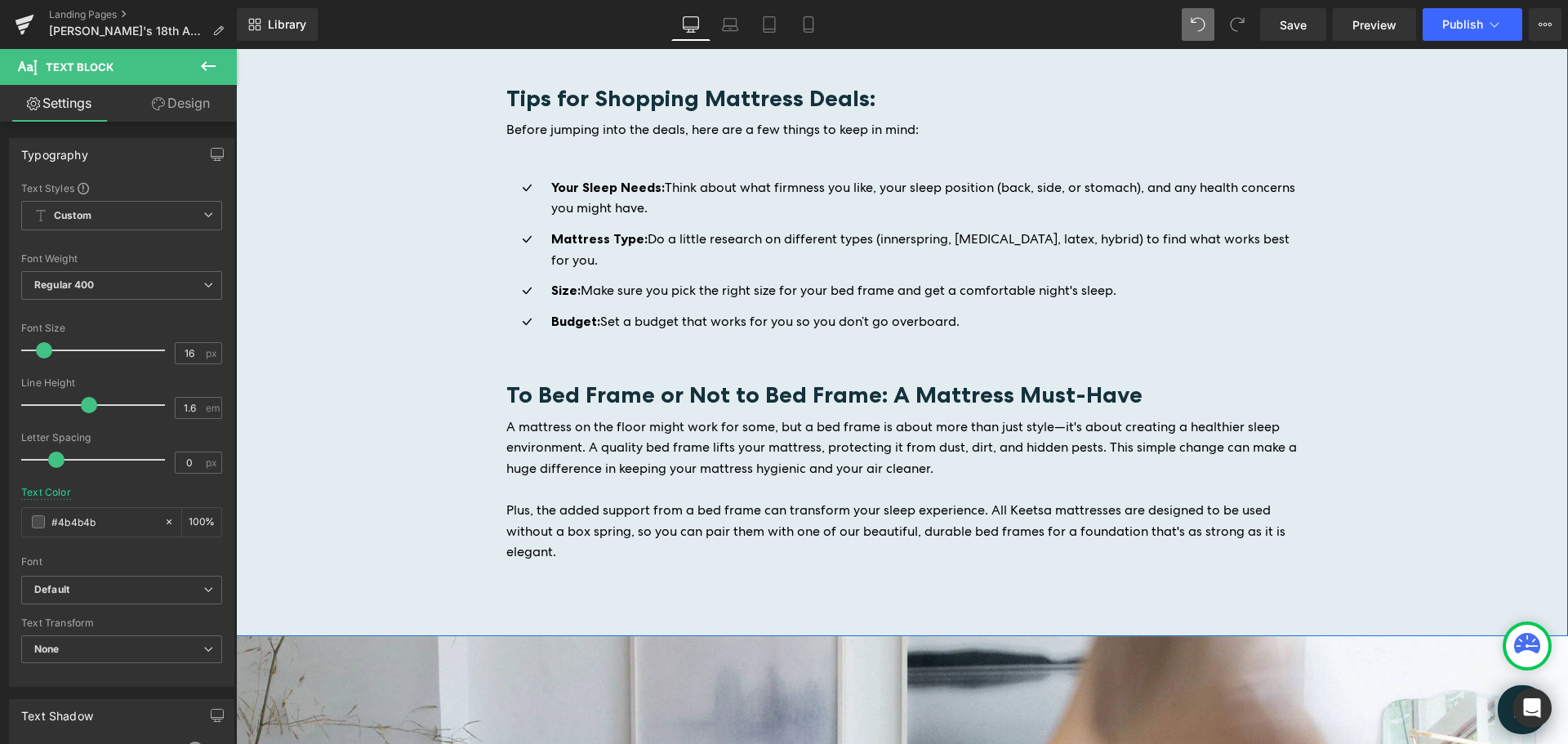
scroll to position [2124, 0]
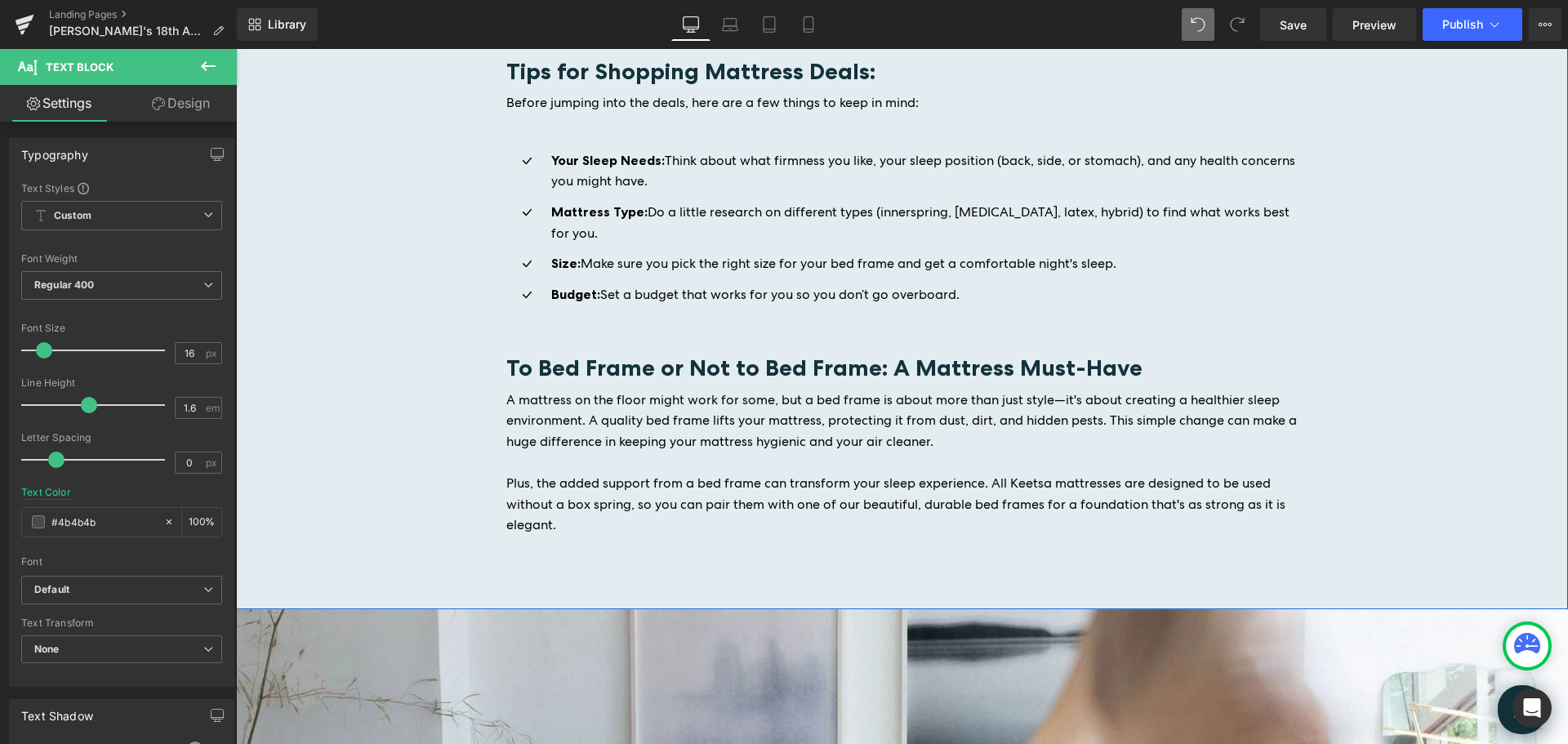
click at [1488, 421] on div "Image Is Keetsa's Anniversary Sale the Best Time to Buy a Mattress? Heading Our…" at bounding box center [902, 129] width 1332 height 831
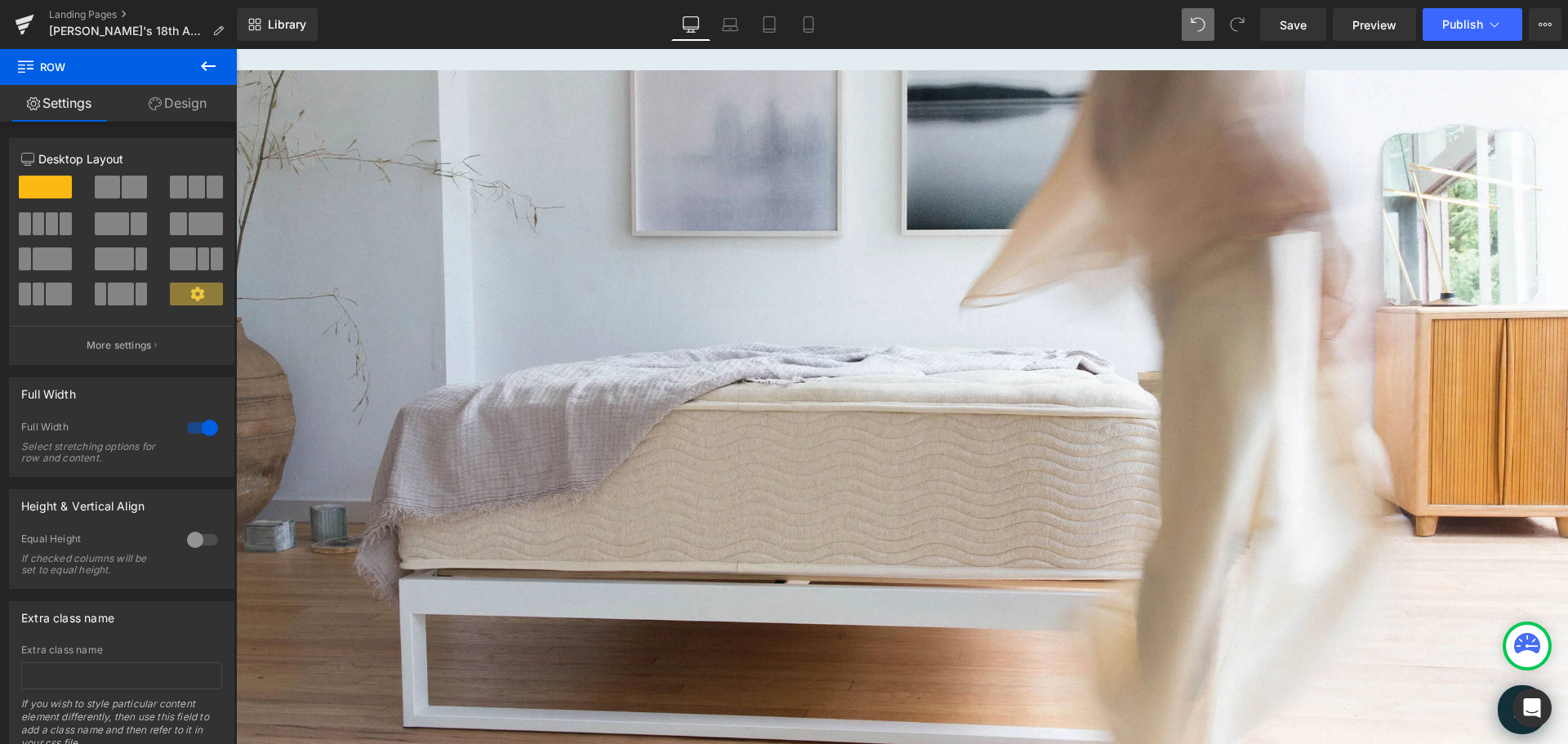
scroll to position [2619, 0]
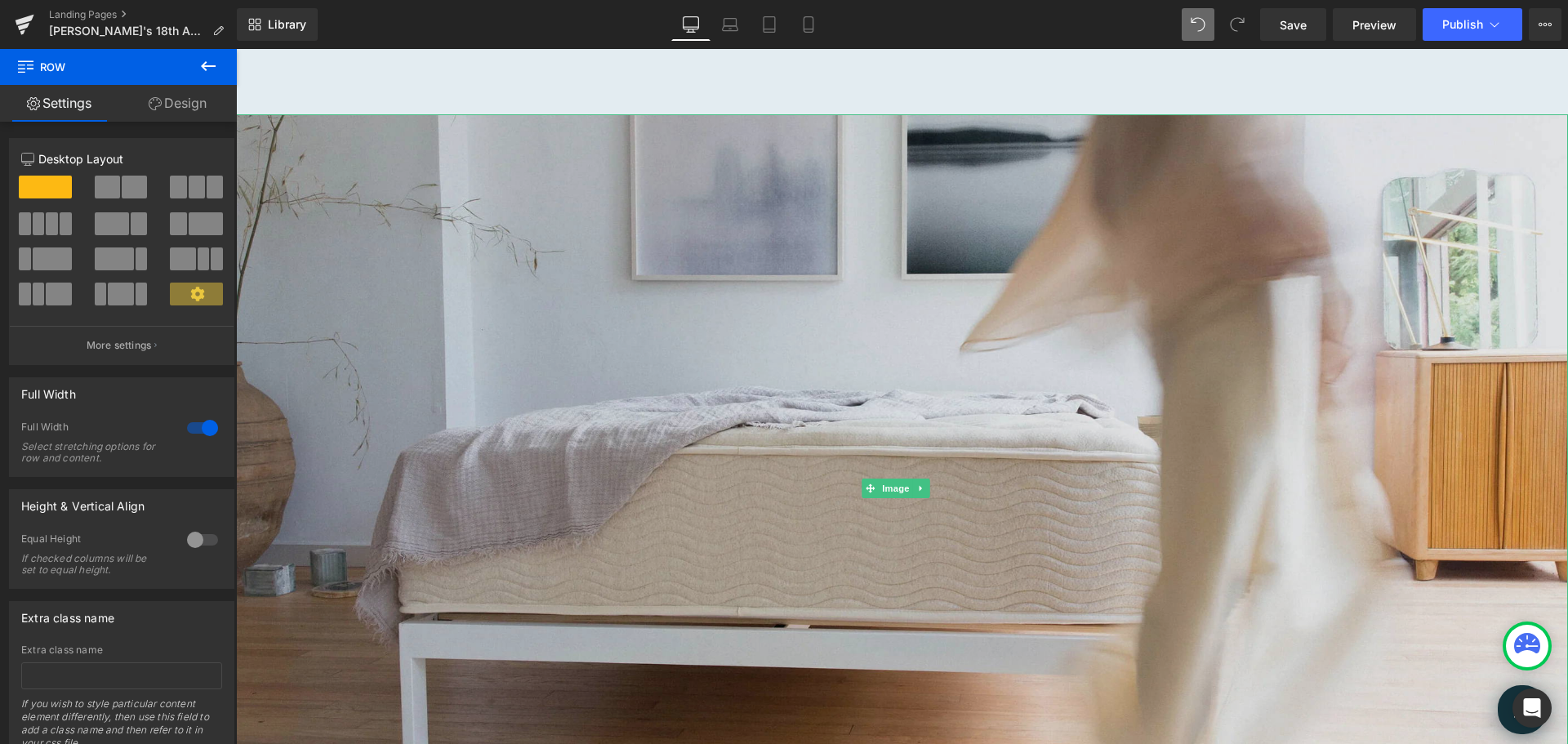
click at [1046, 399] on img at bounding box center [902, 488] width 1332 height 749
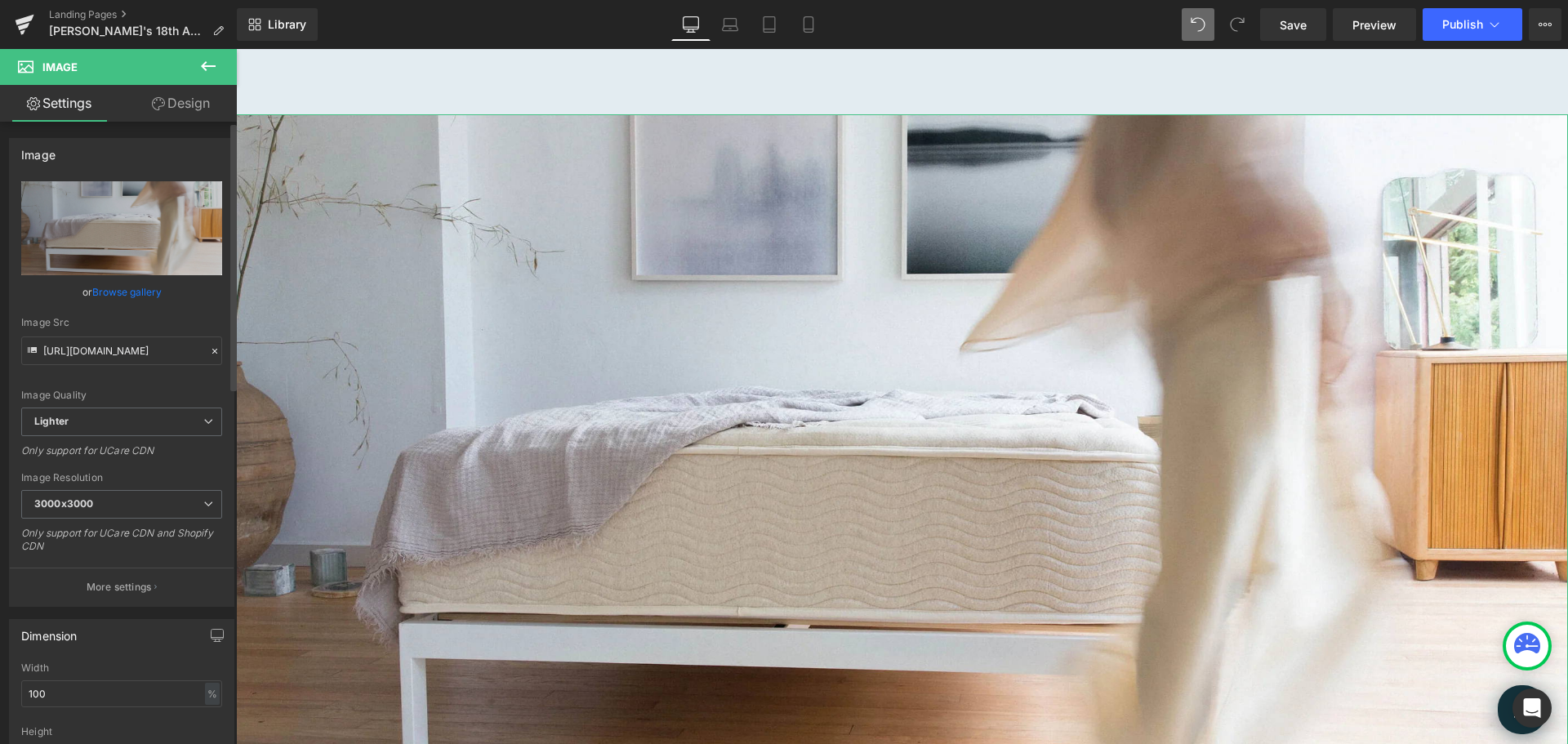
click at [122, 294] on link "Browse gallery" at bounding box center [127, 292] width 69 height 29
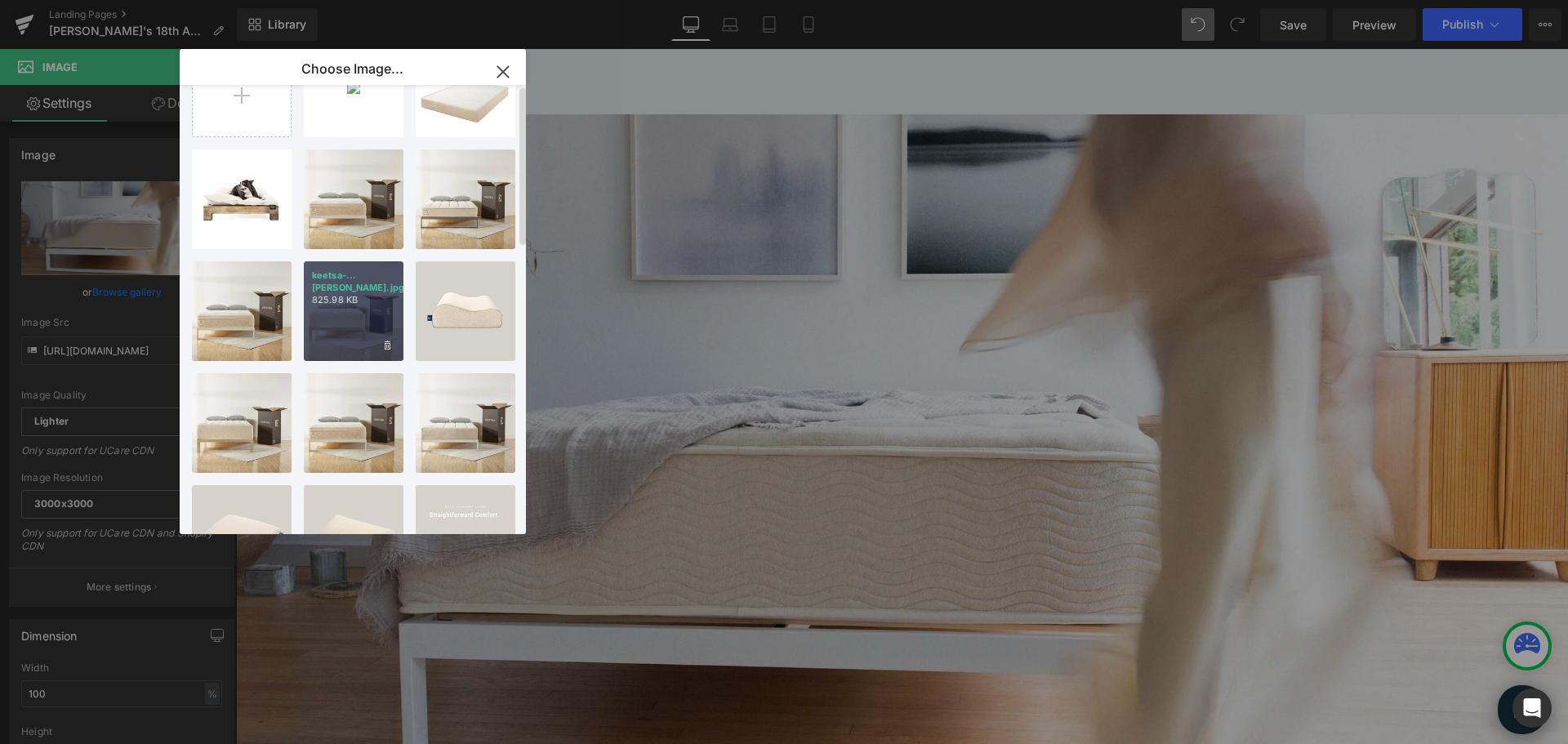
scroll to position [0, 0]
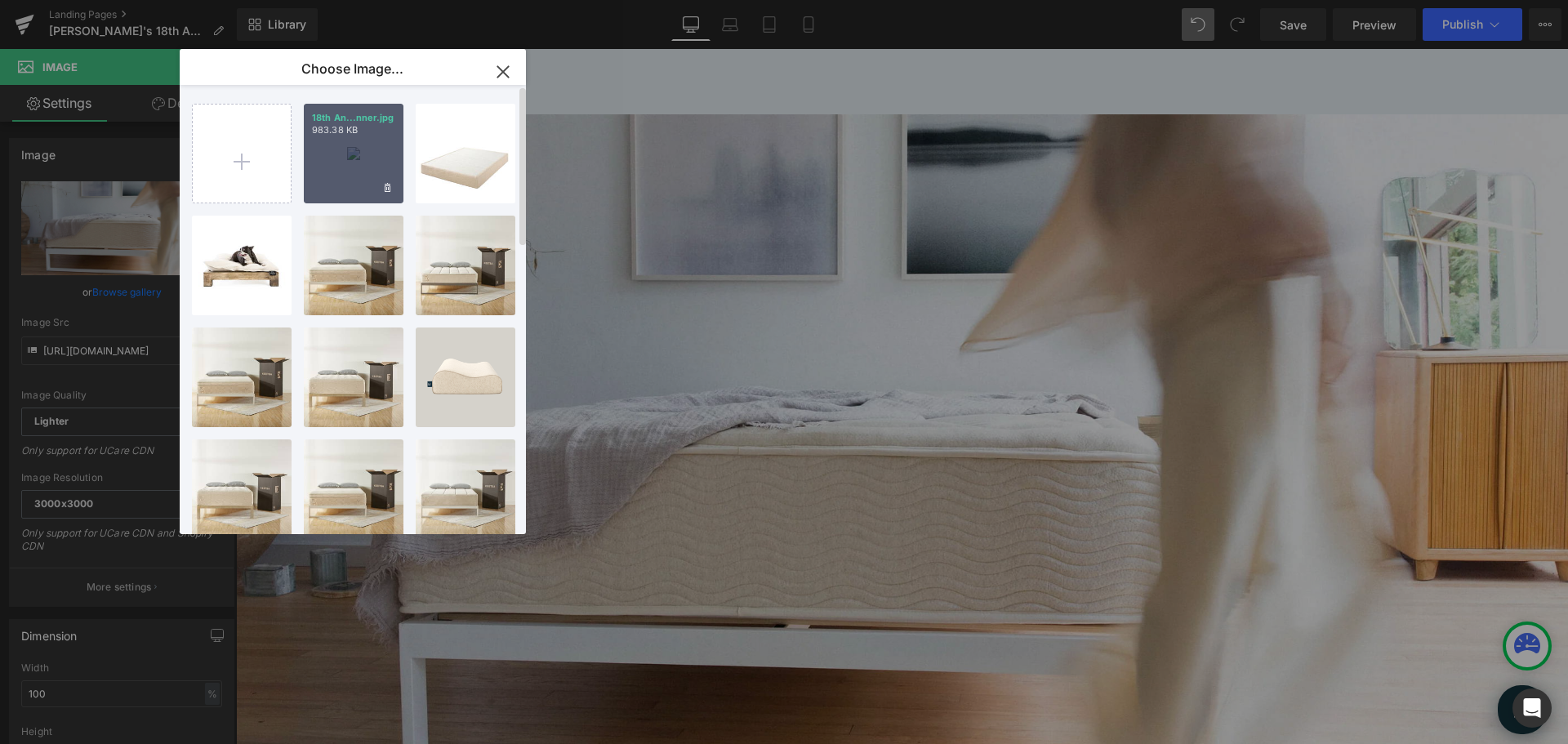
click at [361, 159] on div "18th An...nner.jpg 983.38 KB" at bounding box center [353, 154] width 99 height 99
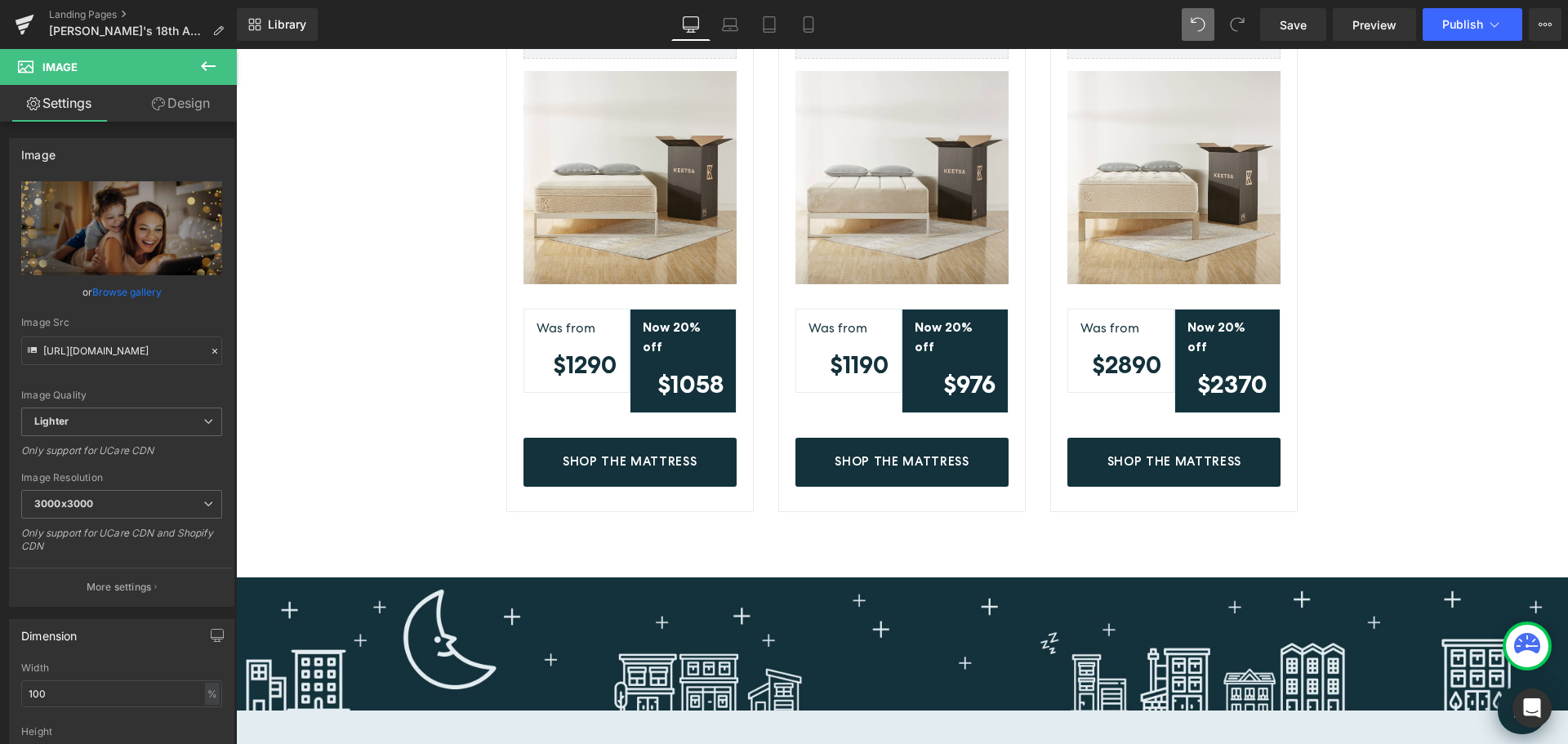
scroll to position [1426, 0]
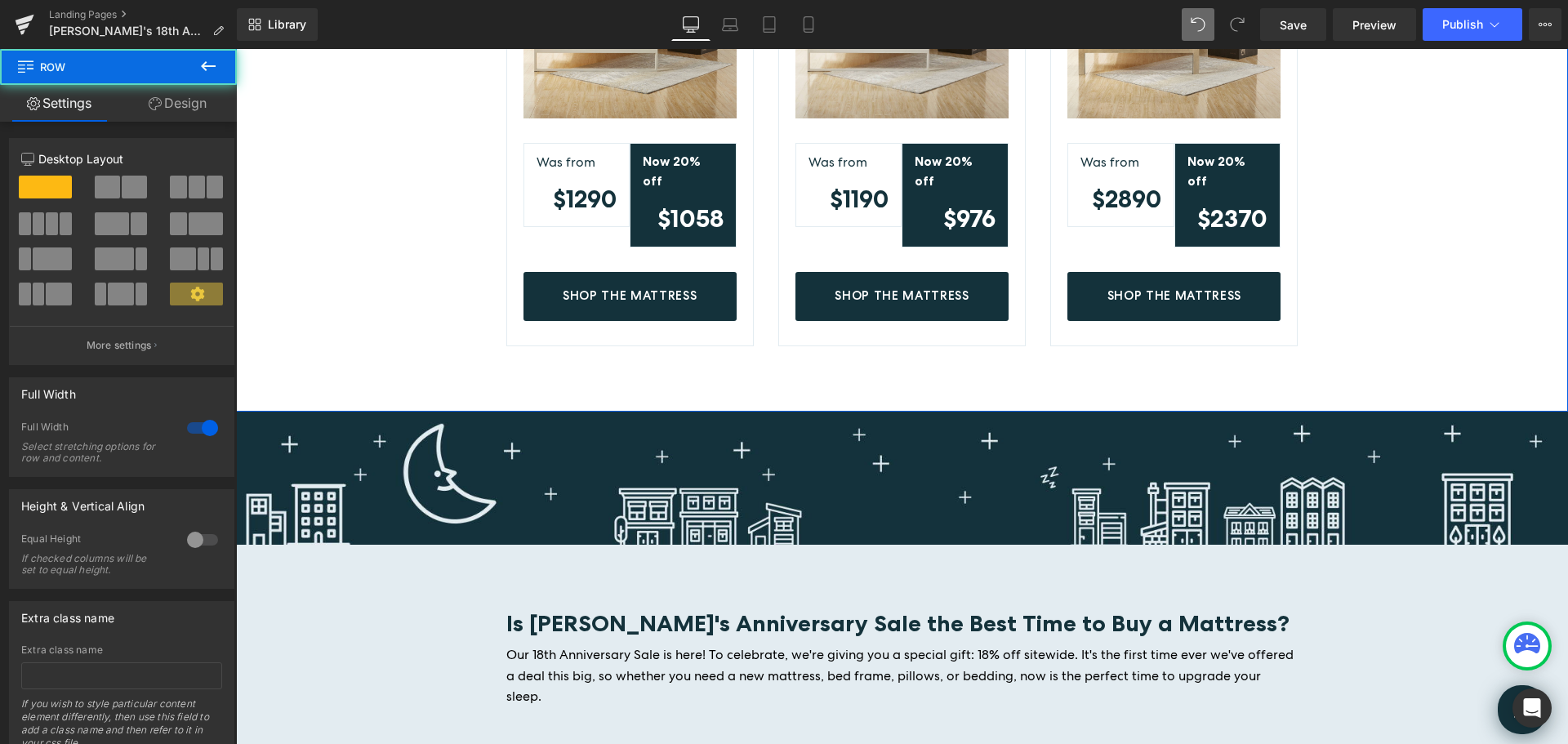
click at [1526, 355] on div "Tea Leaf Classic® (P) Title Yotpo - Product & Collection Page - Star Badge Yotp…" at bounding box center [902, 80] width 1332 height 662
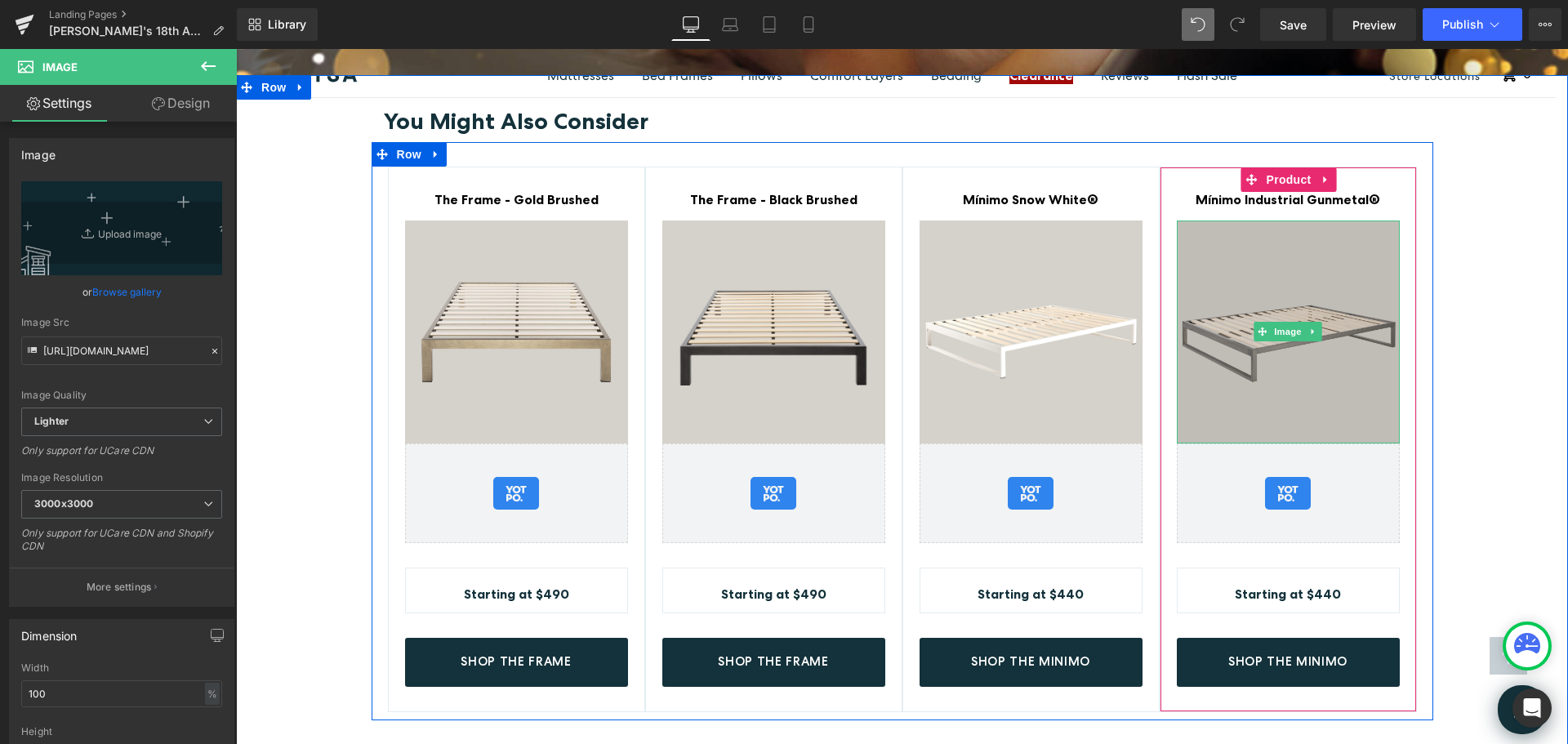
scroll to position [3223, 0]
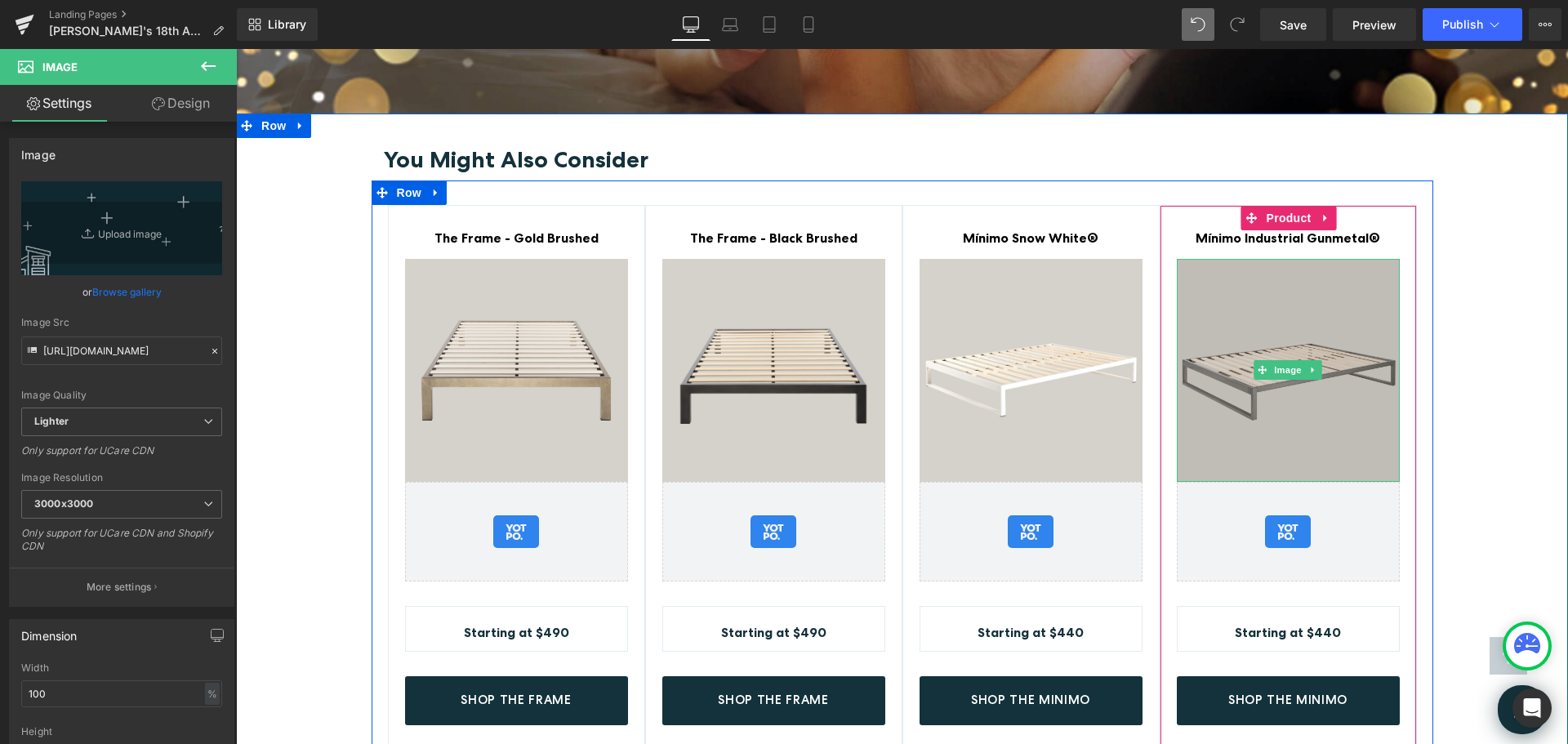
click at [1357, 272] on img at bounding box center [1288, 370] width 223 height 223
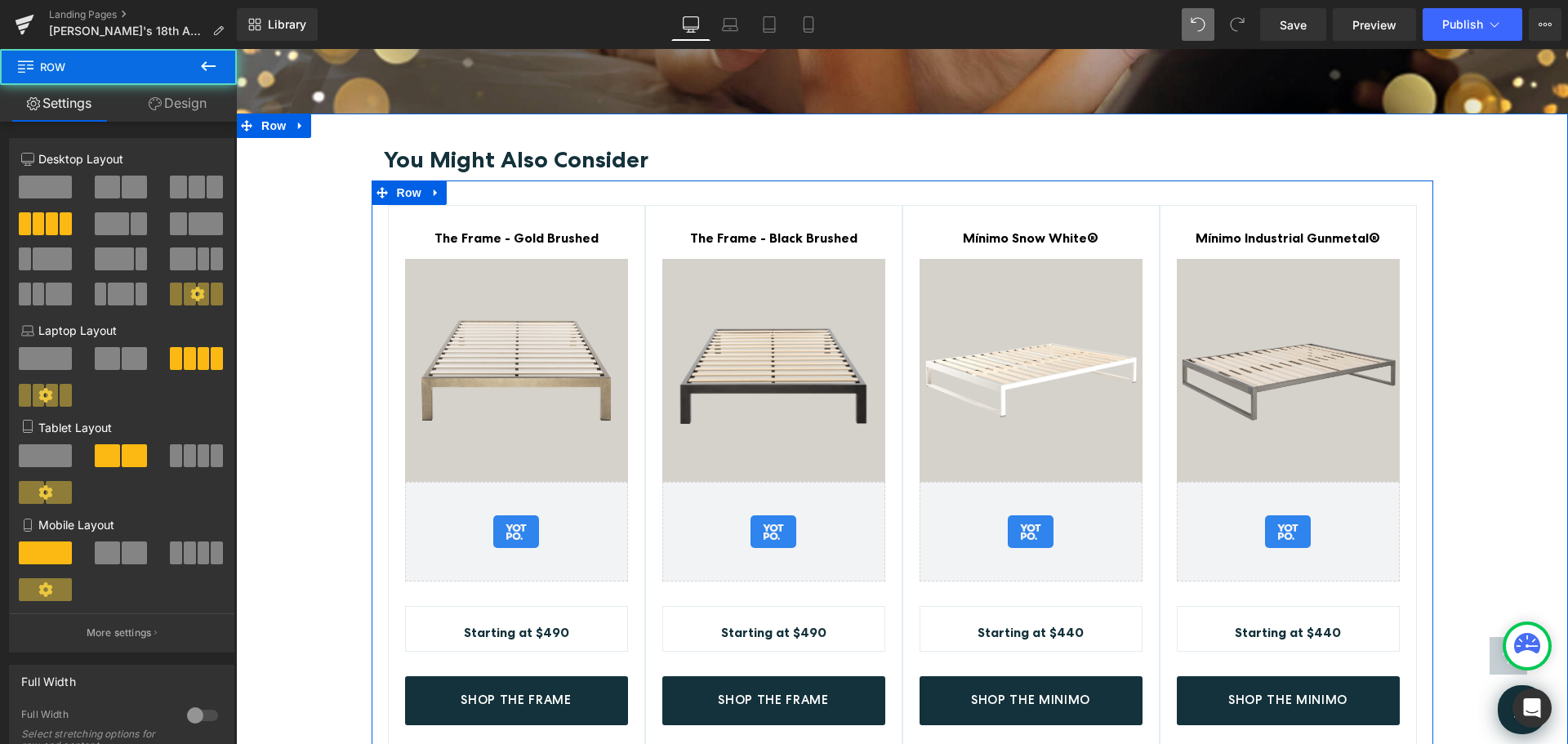
click at [1378, 181] on div "The Frame - Gold Brushed Text Block Image Yotpo - Product & Collection Page - S…" at bounding box center [903, 469] width 1062 height 578
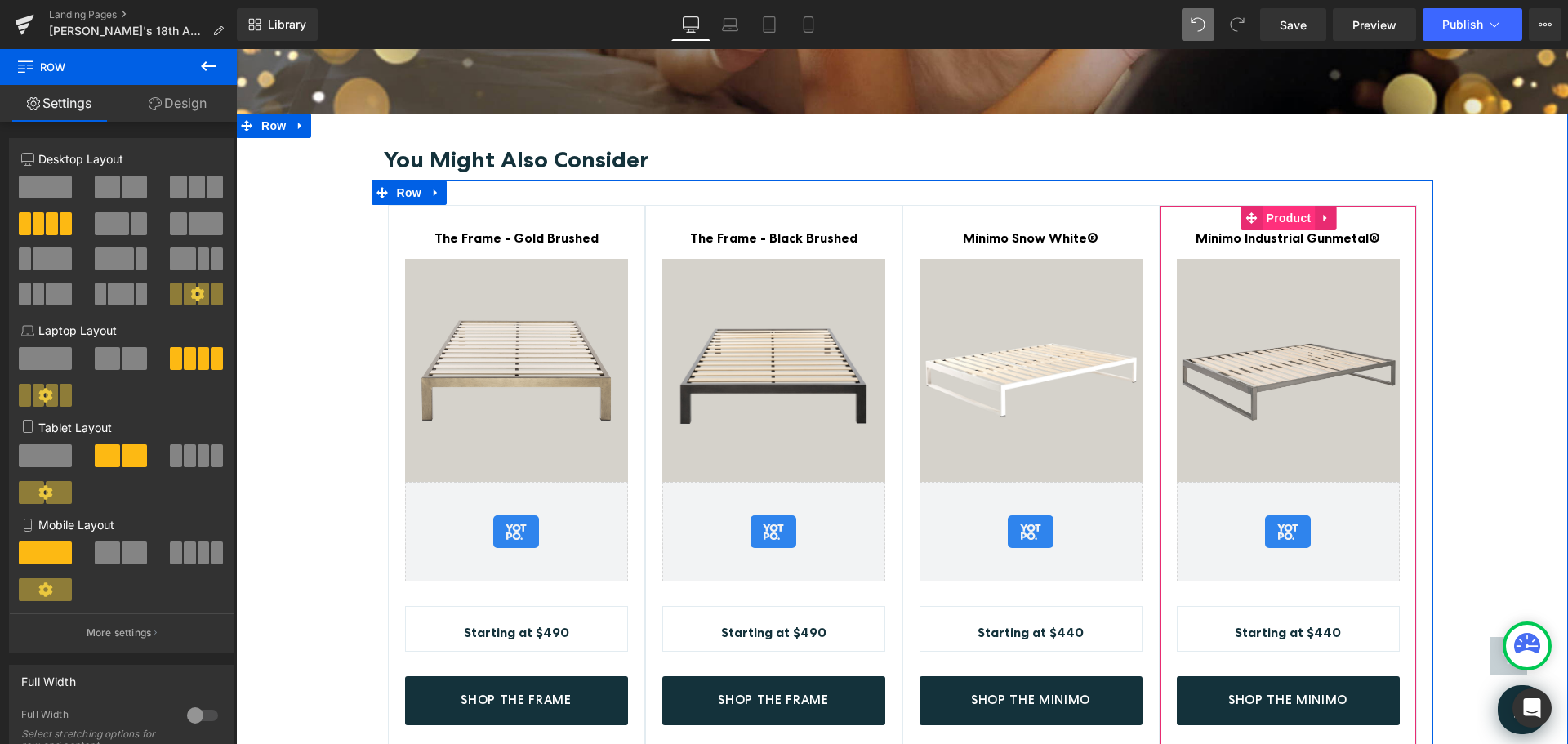
click at [1286, 206] on span "Product" at bounding box center [1289, 218] width 54 height 25
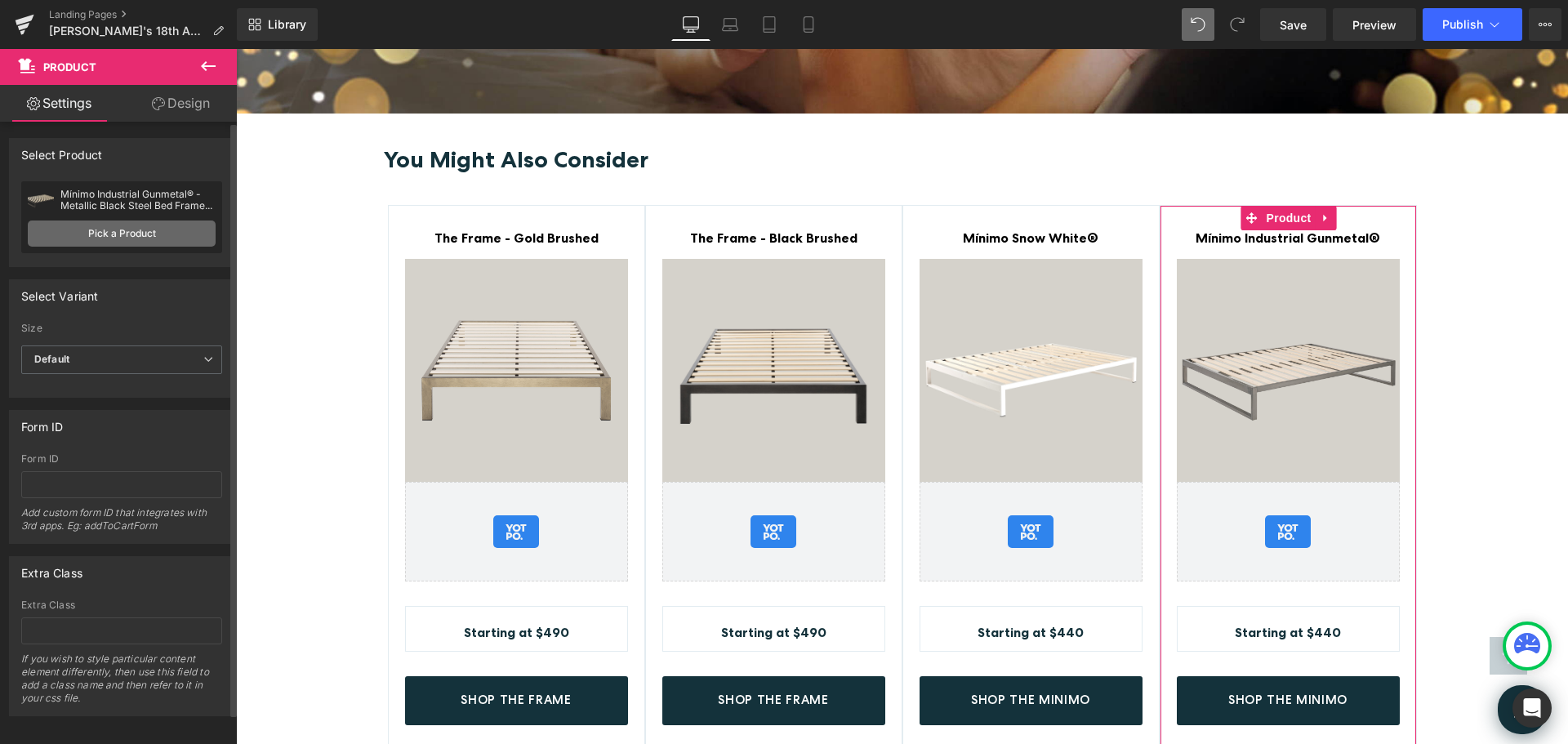
click at [151, 231] on link "Pick a Product" at bounding box center [121, 233] width 187 height 26
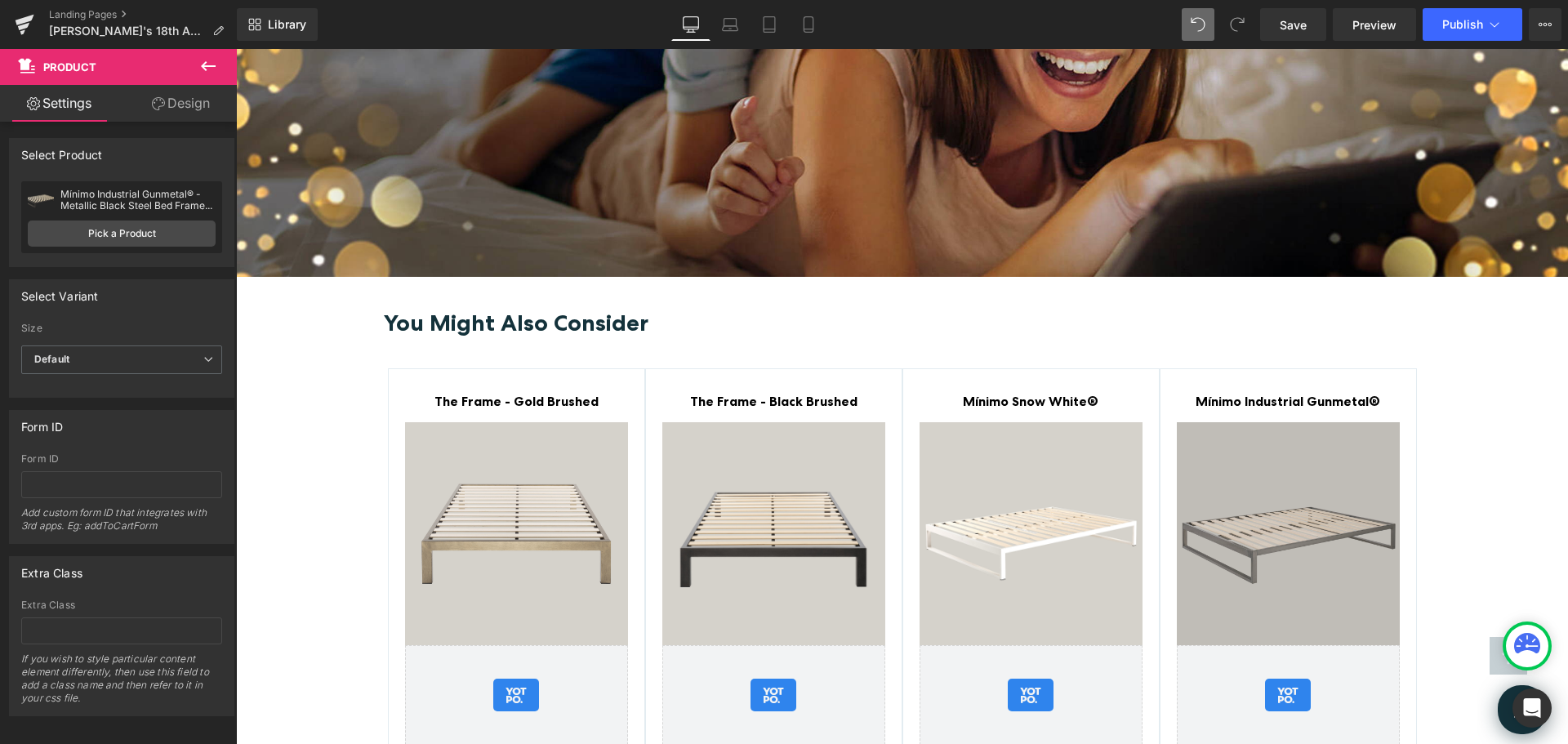
scroll to position [3304, 0]
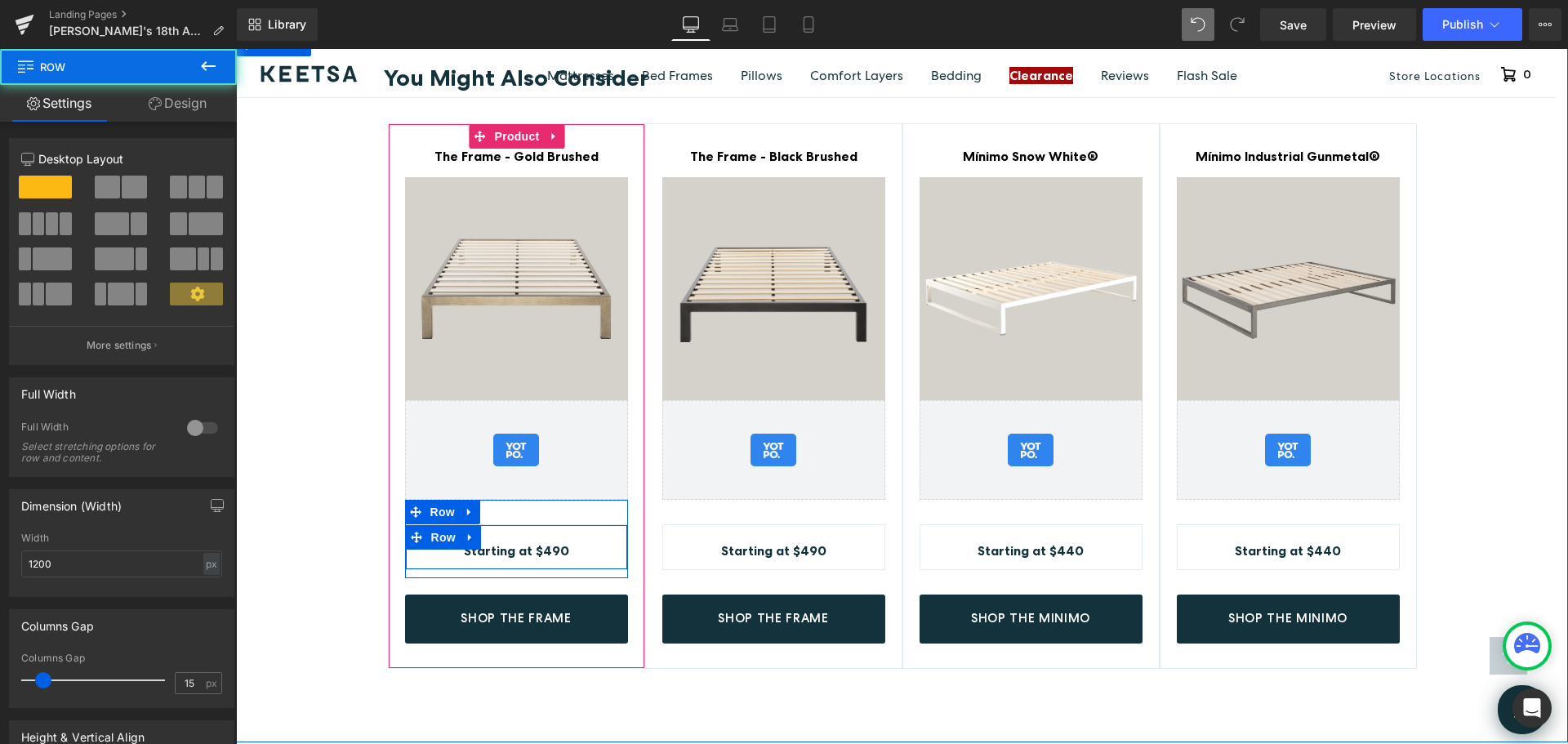
click at [599, 534] on div "Starting at $490 Text Block" at bounding box center [516, 548] width 221 height 29
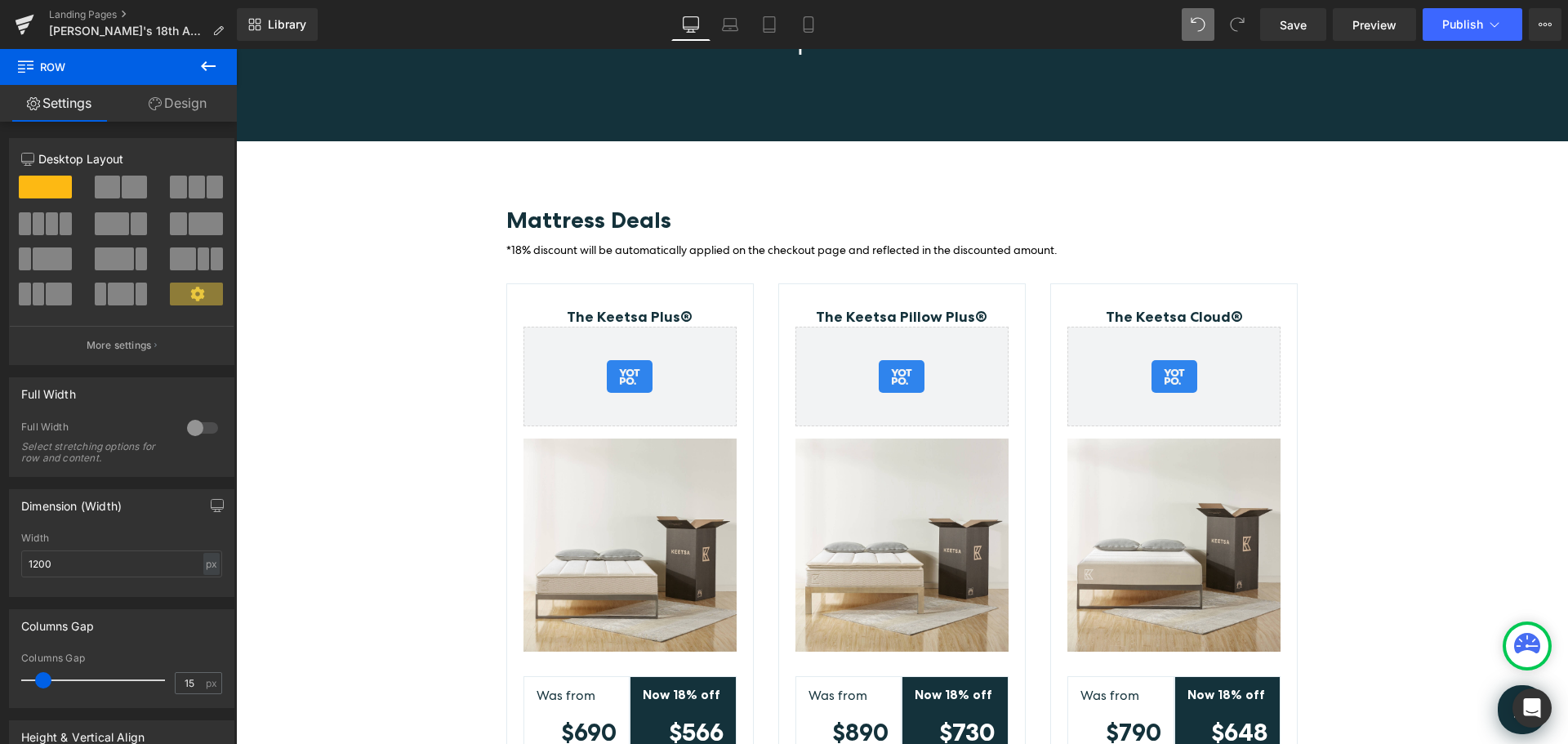
scroll to position [153, 0]
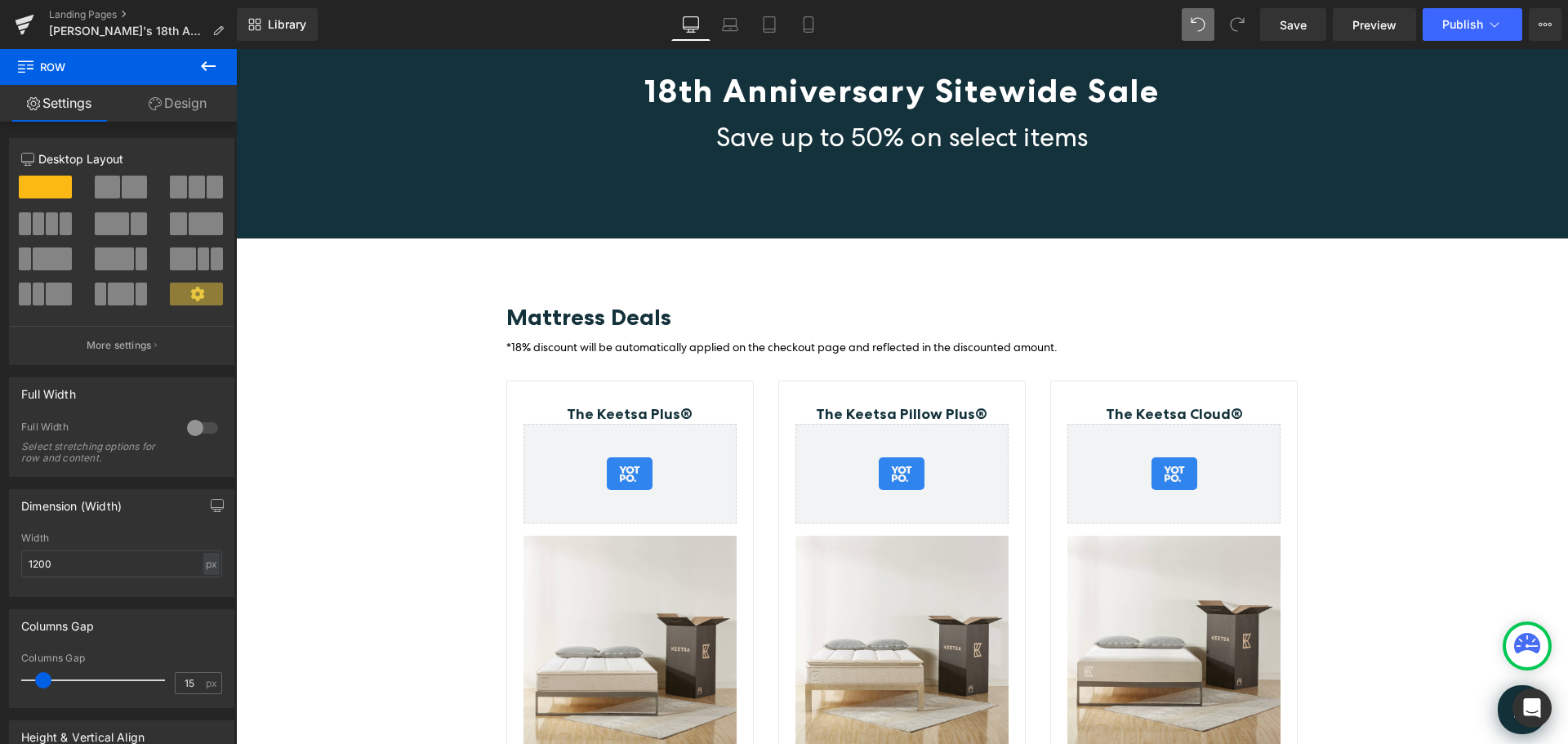
click at [1007, 338] on p "*18% discount will be automatically applied on the checkout page and reflected …" at bounding box center [903, 347] width 792 height 18
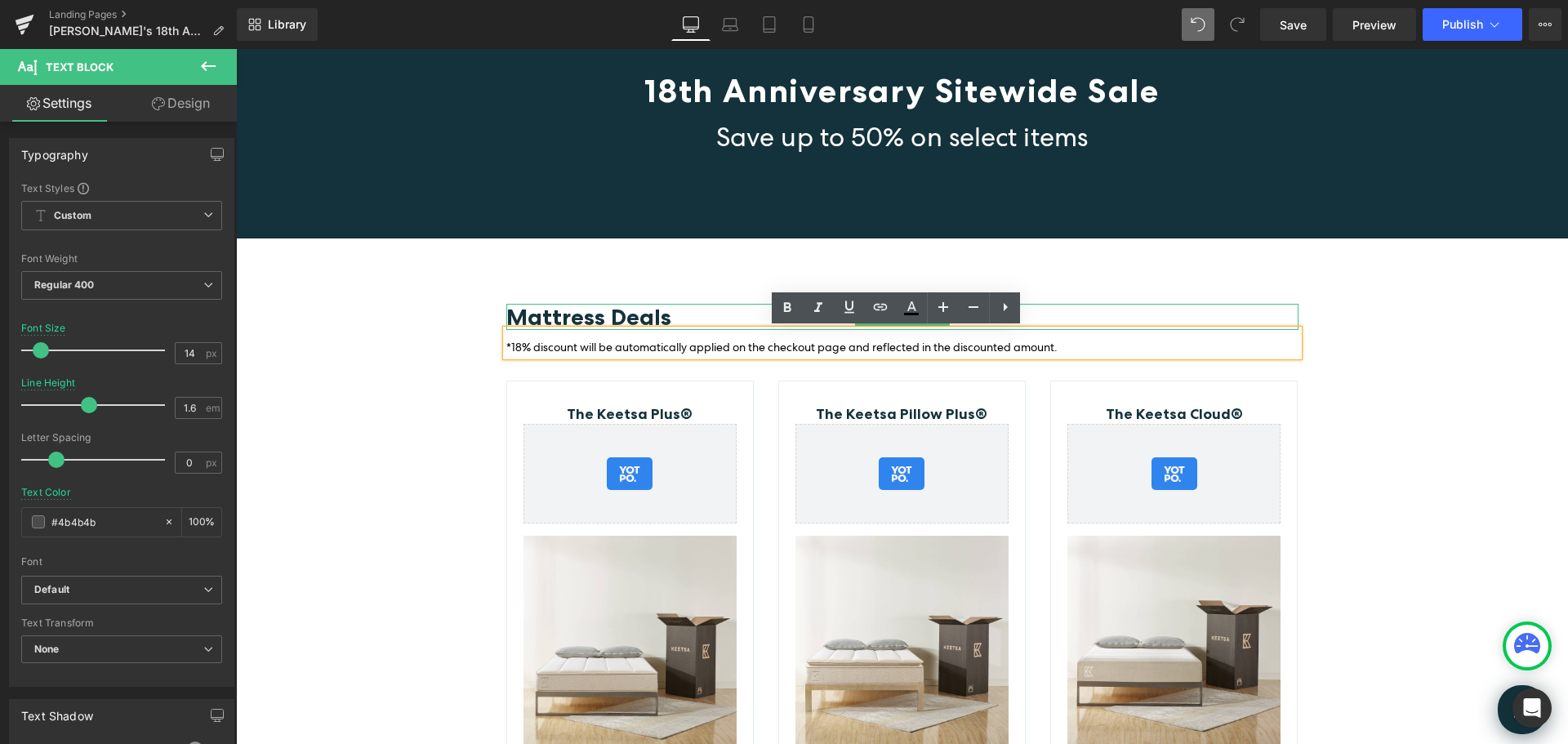
click at [586, 313] on span "Mattress Deals" at bounding box center [589, 317] width 165 height 28
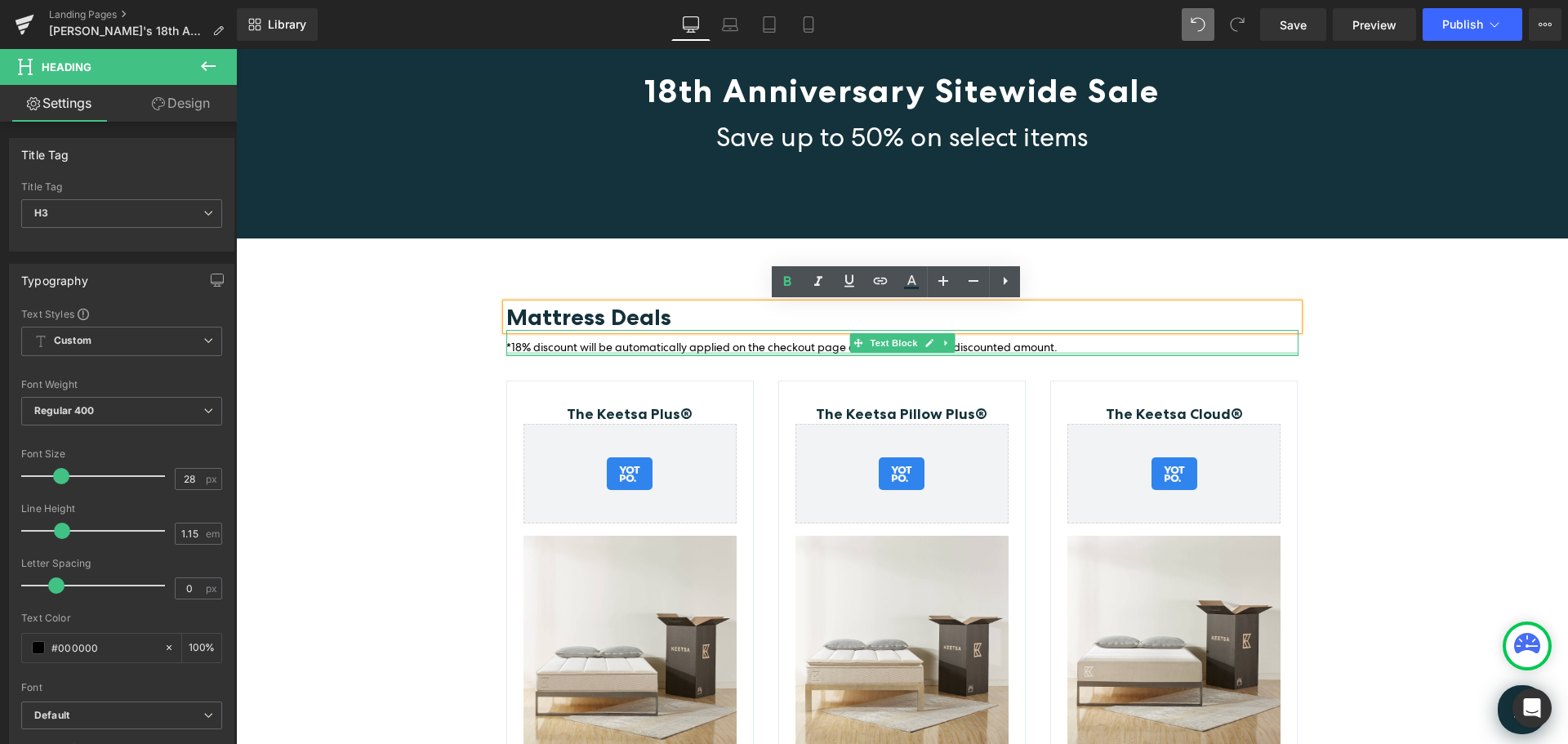
click at [584, 351] on span "*18% discount will be automatically applied on the checkout page and reflected …" at bounding box center [783, 347] width 551 height 15
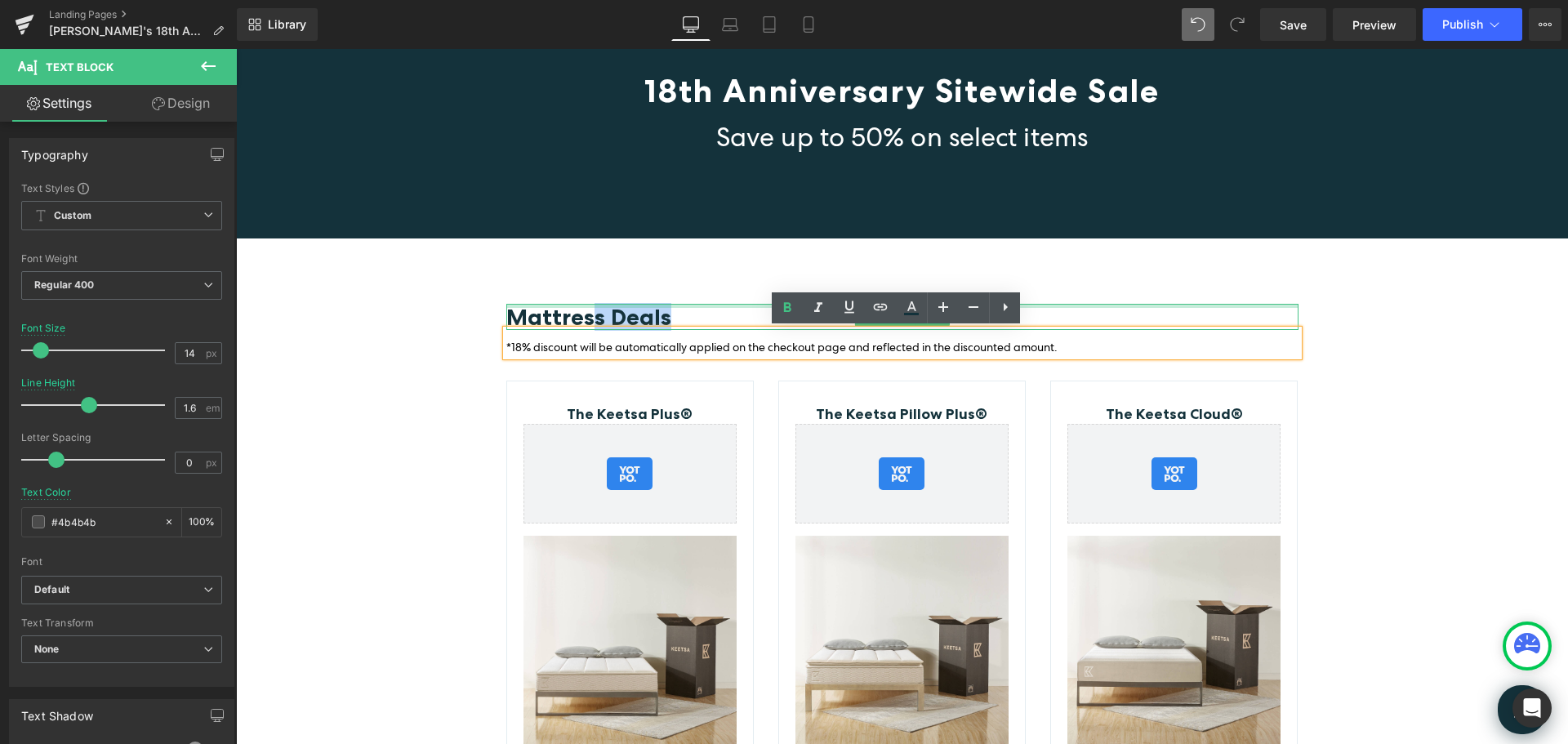
drag, startPoint x: 530, startPoint y: 308, endPoint x: 522, endPoint y: 281, distance: 28.2
click at [530, 307] on div at bounding box center [903, 306] width 792 height 4
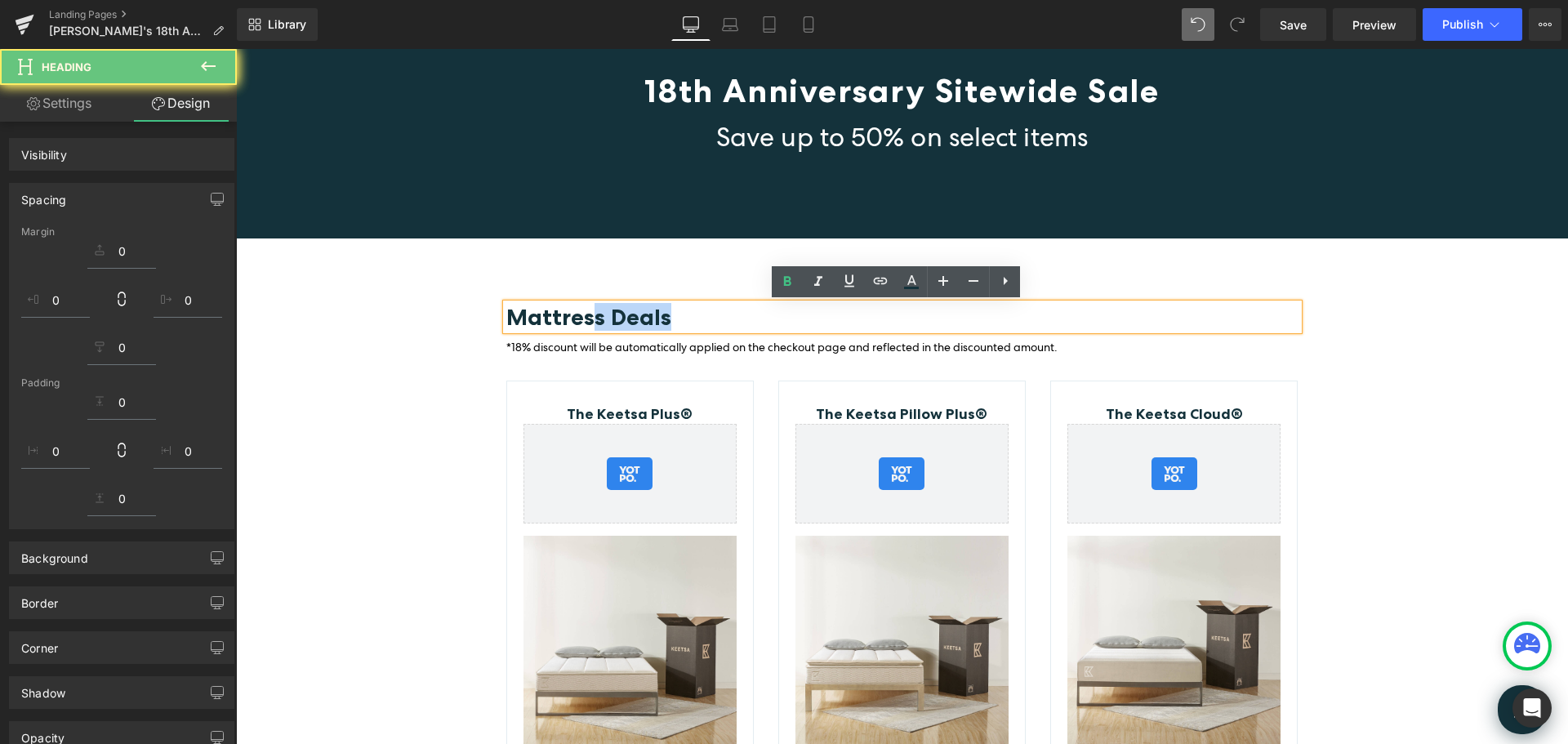
click at [522, 285] on div "Mattress Deals Heading *18% discount will be automatically applied on the check…" at bounding box center [903, 310] width 817 height 143
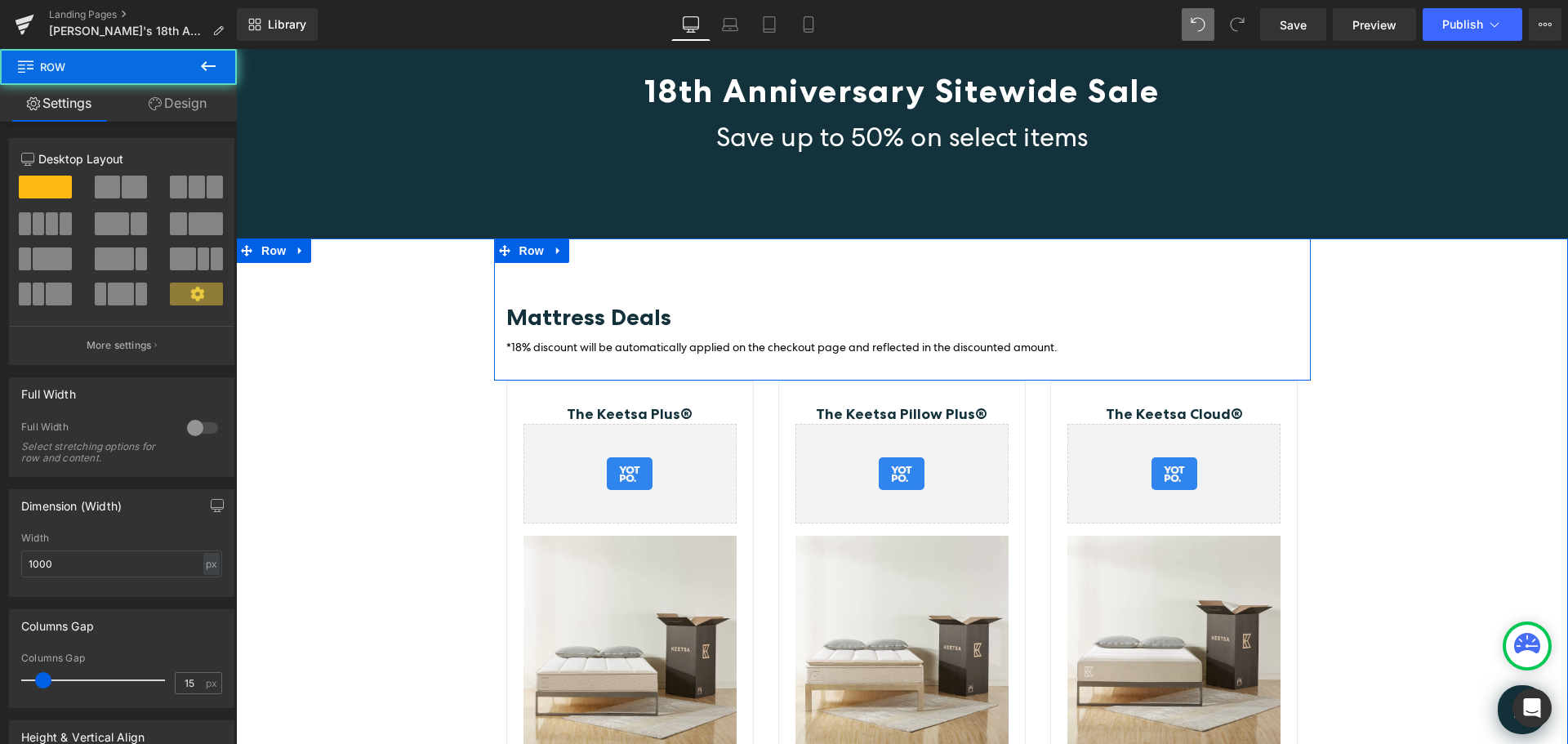
click at [595, 274] on div "Mattress Deals Heading *18% discount will be automatically applied on the check…" at bounding box center [903, 310] width 817 height 143
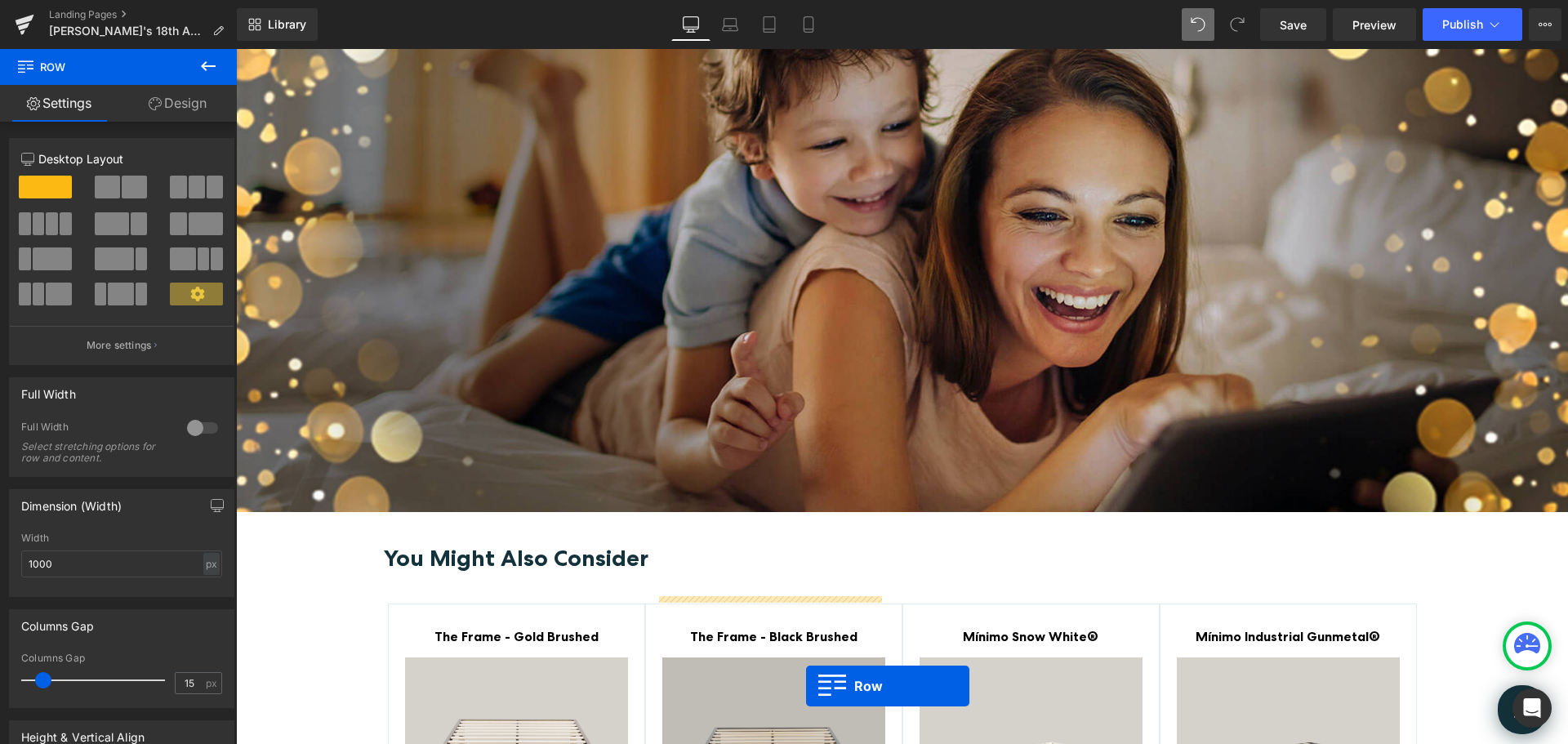
scroll to position [2947, 0]
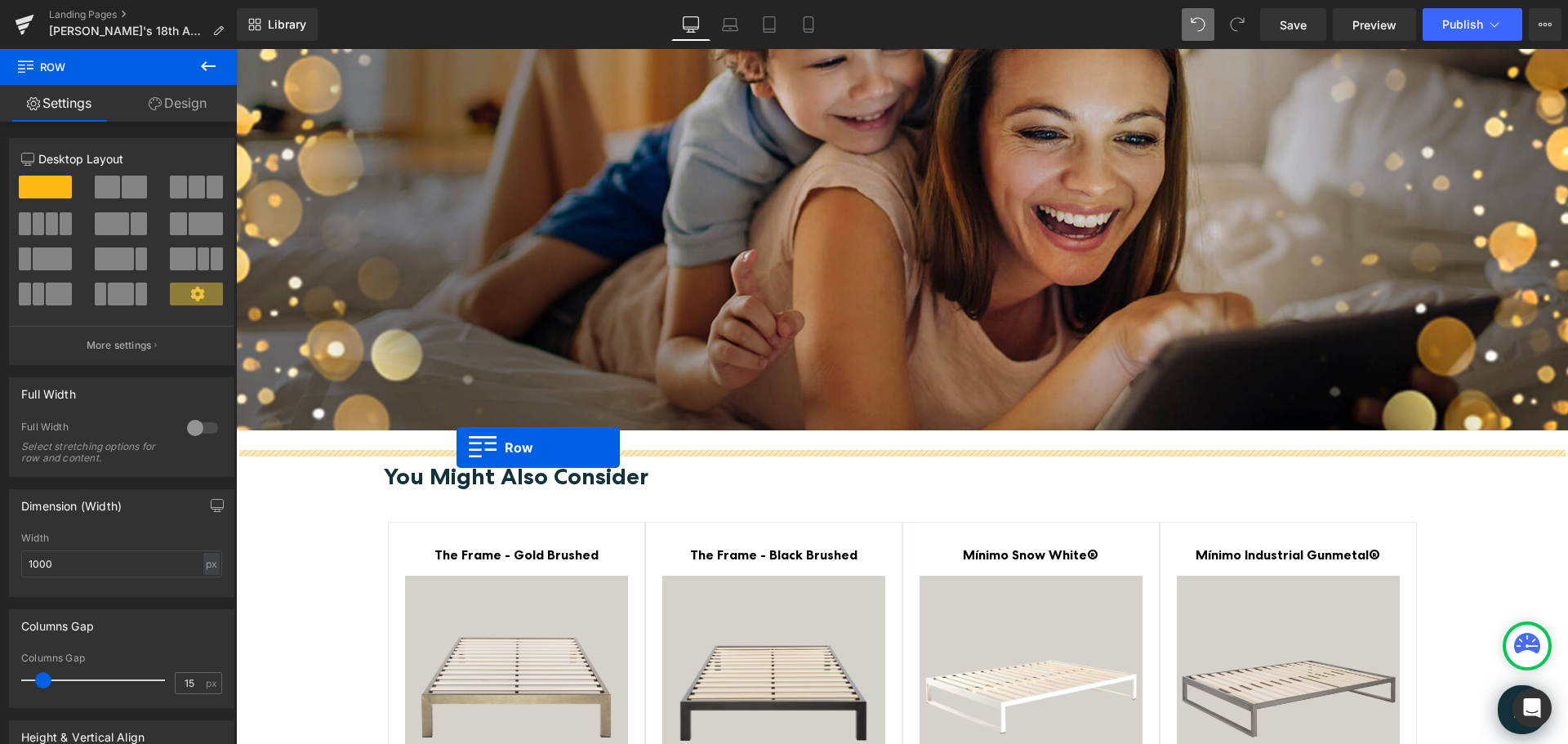
drag, startPoint x: 499, startPoint y: 230, endPoint x: 456, endPoint y: 447, distance: 221.2
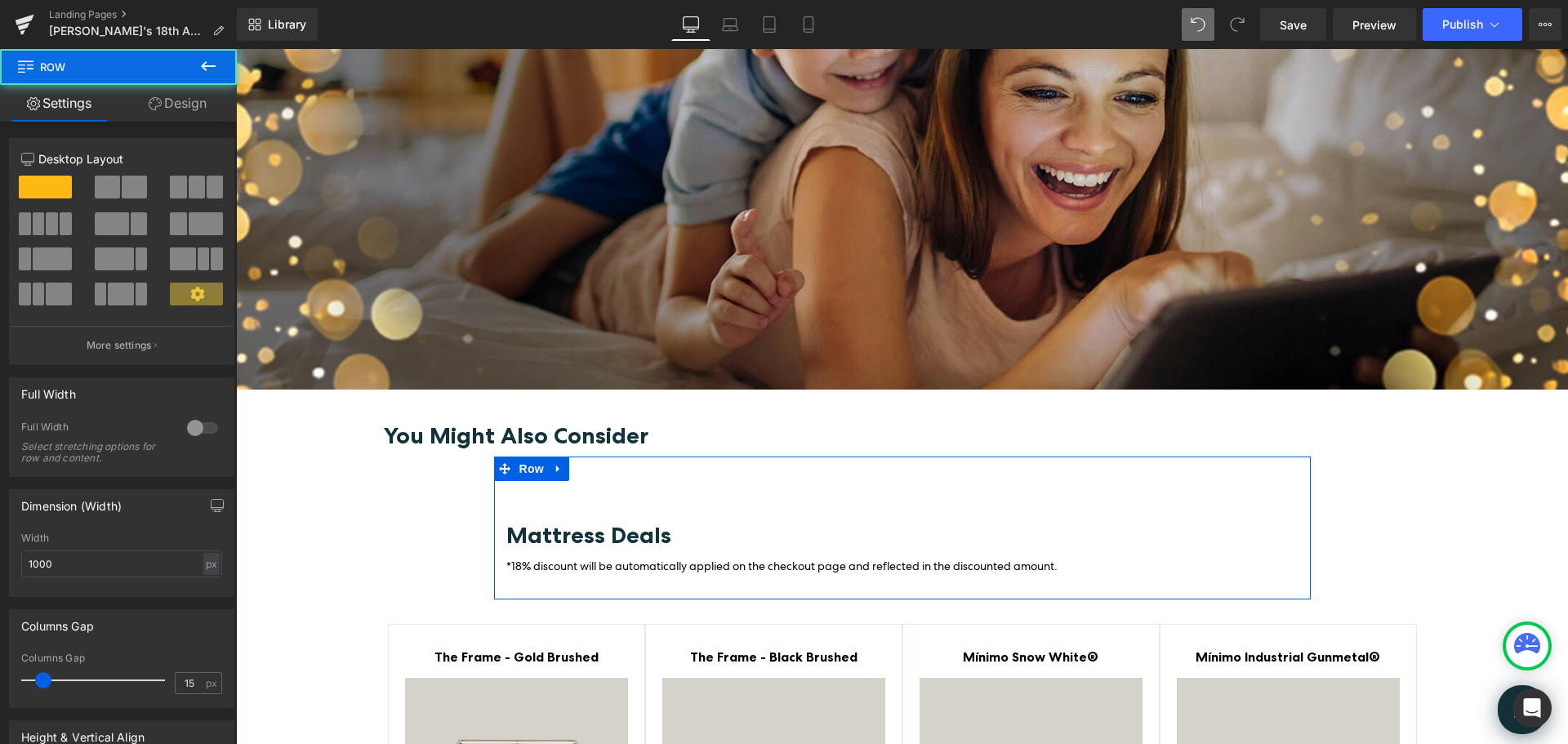
scroll to position [2906, 0]
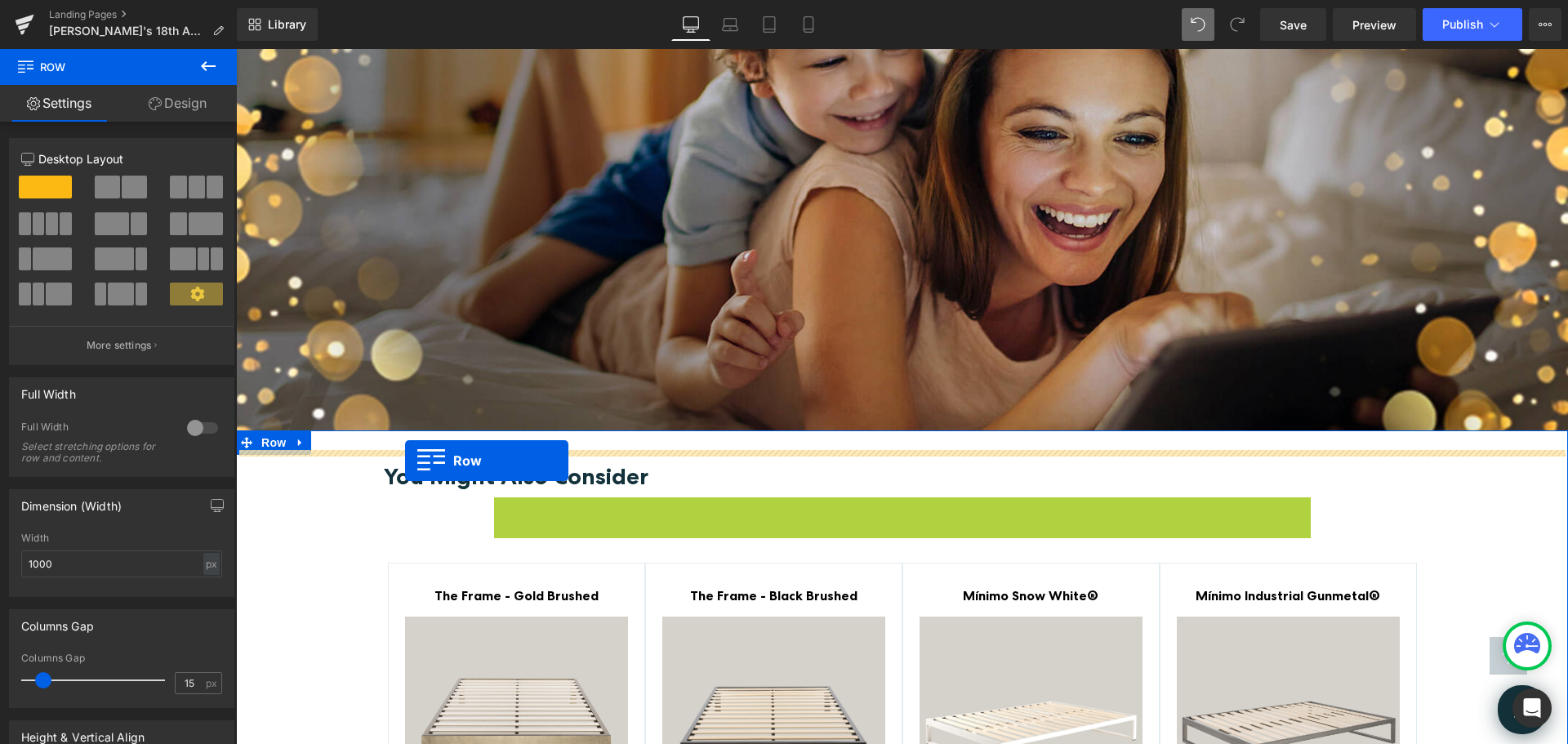
drag, startPoint x: 500, startPoint y: 457, endPoint x: 405, endPoint y: 460, distance: 95.0
drag, startPoint x: 498, startPoint y: 459, endPoint x: 371, endPoint y: 470, distance: 127.5
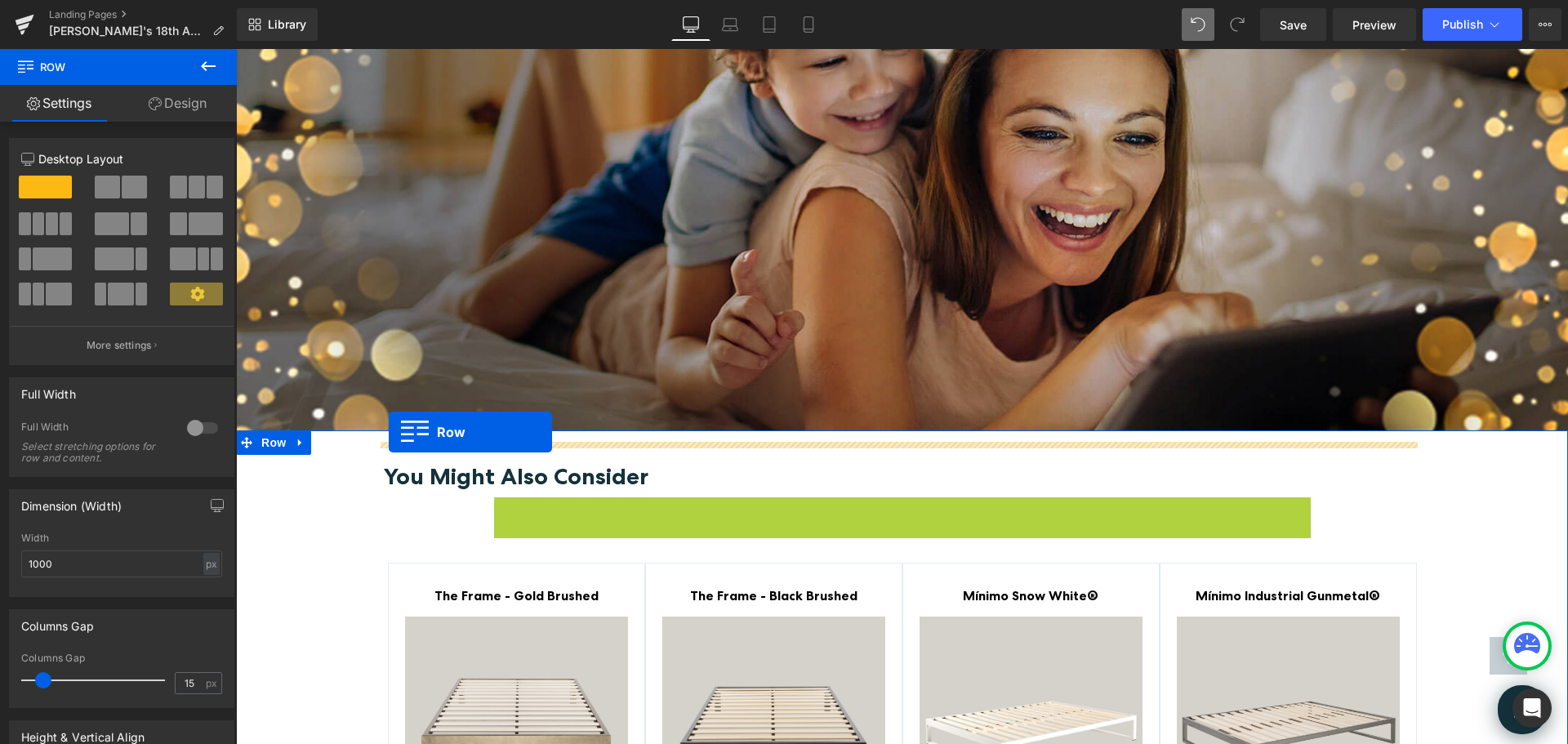
drag, startPoint x: 495, startPoint y: 460, endPoint x: 389, endPoint y: 433, distance: 109.4
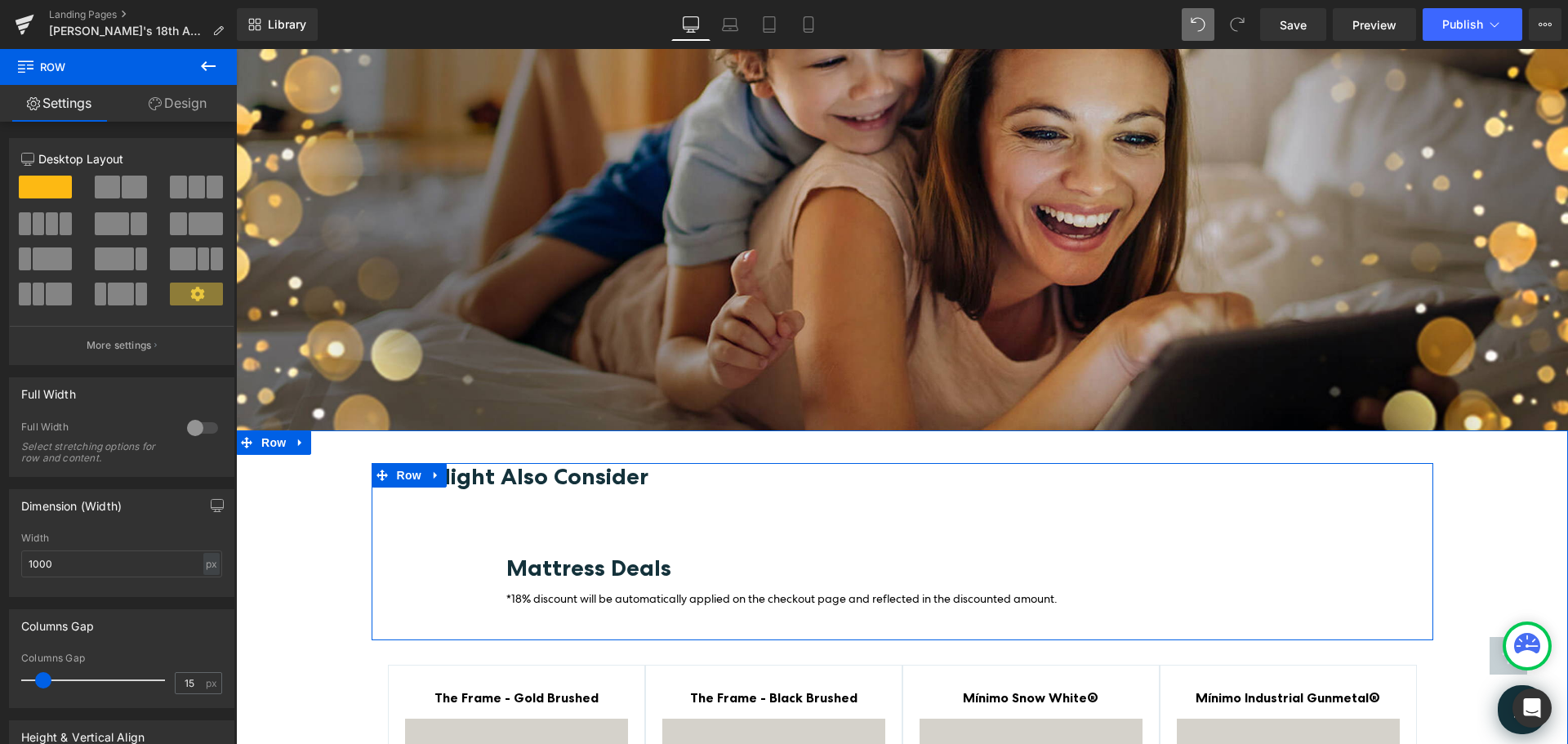
click at [626, 462] on b "You Might Also Consider" at bounding box center [516, 476] width 265 height 28
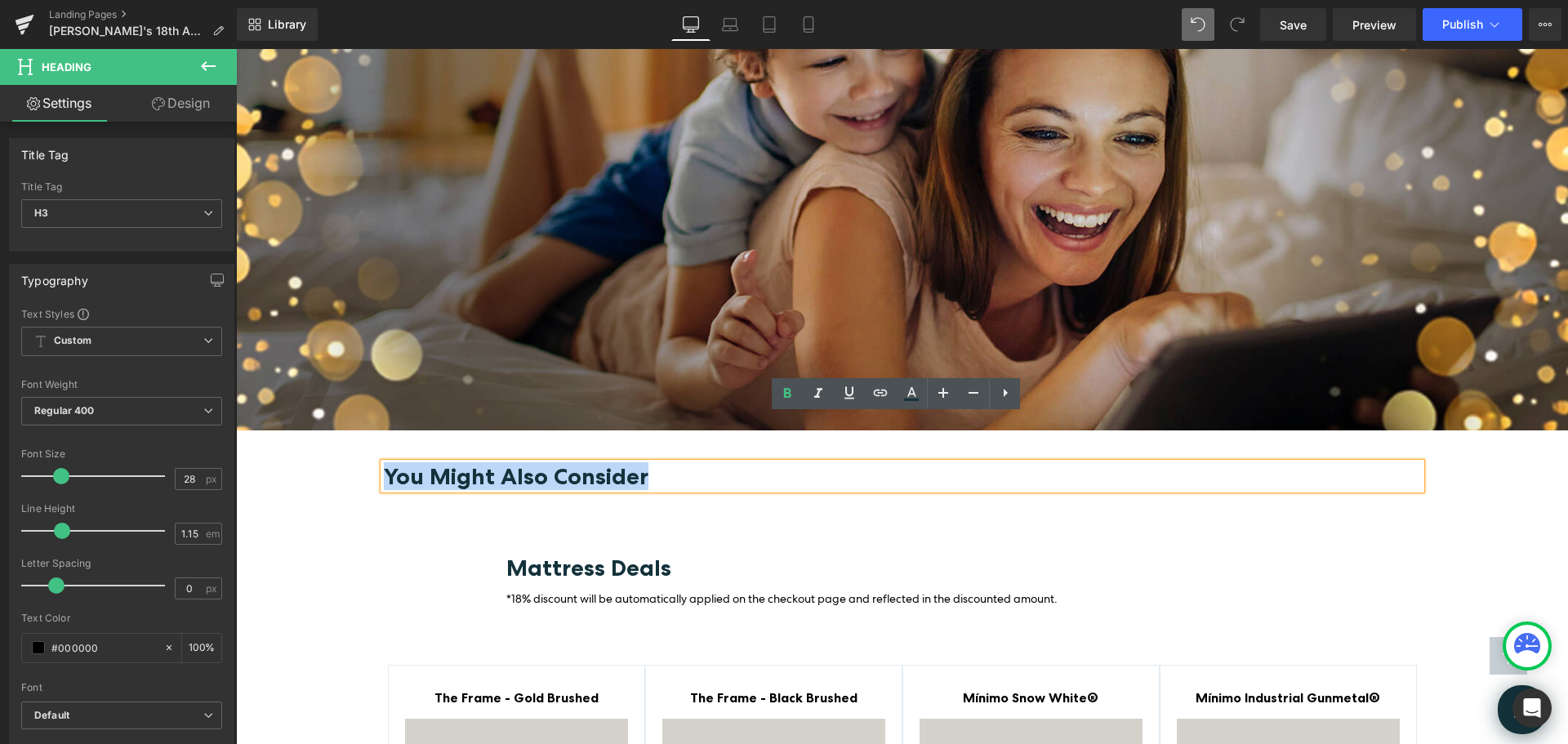
drag, startPoint x: 654, startPoint y: 429, endPoint x: 381, endPoint y: 437, distance: 273.1
click at [384, 463] on h3 "You Might Also Consider" at bounding box center [903, 476] width 1037 height 26
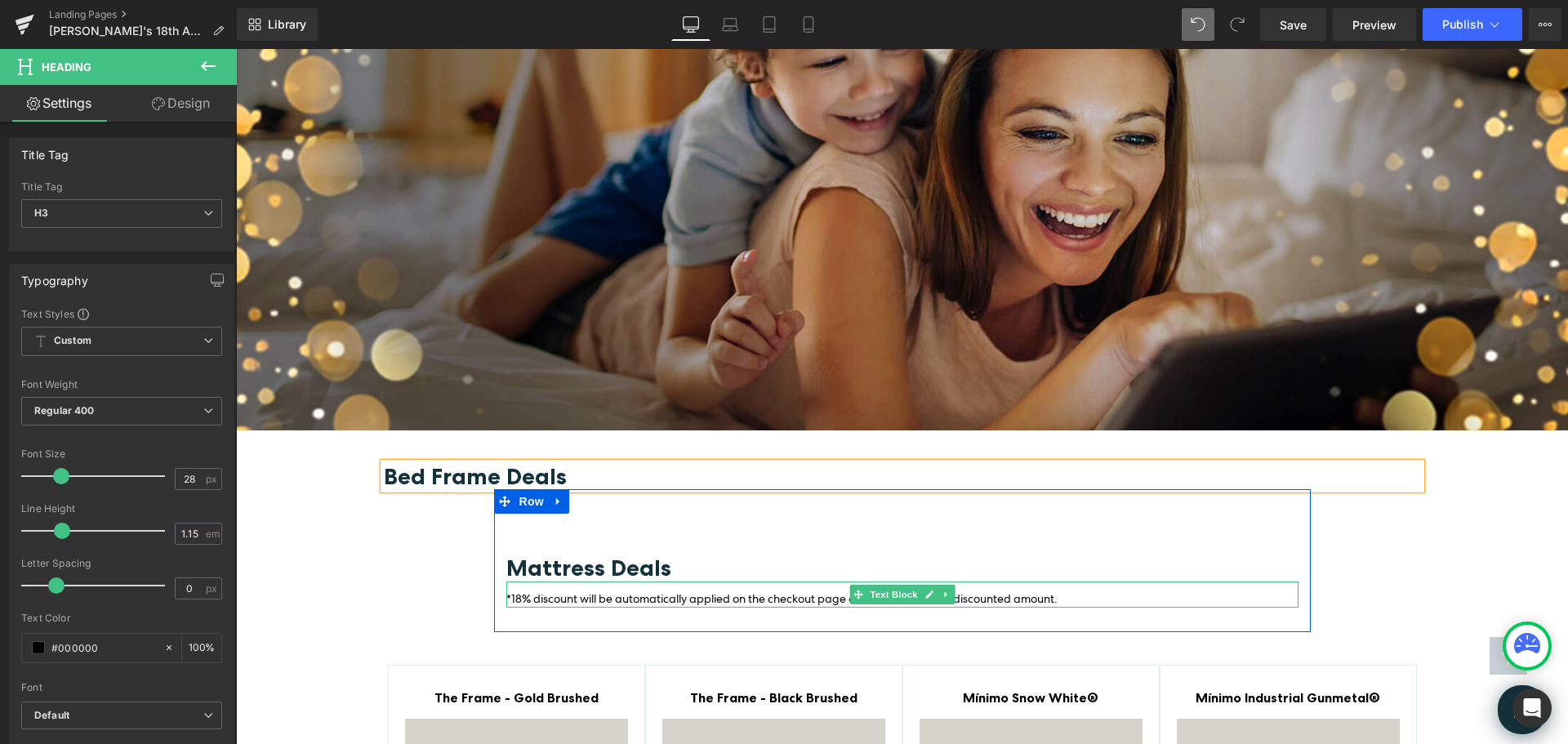
click at [595, 591] on span "*18% discount will be automatically applied on the checkout page and reflected …" at bounding box center [783, 598] width 551 height 15
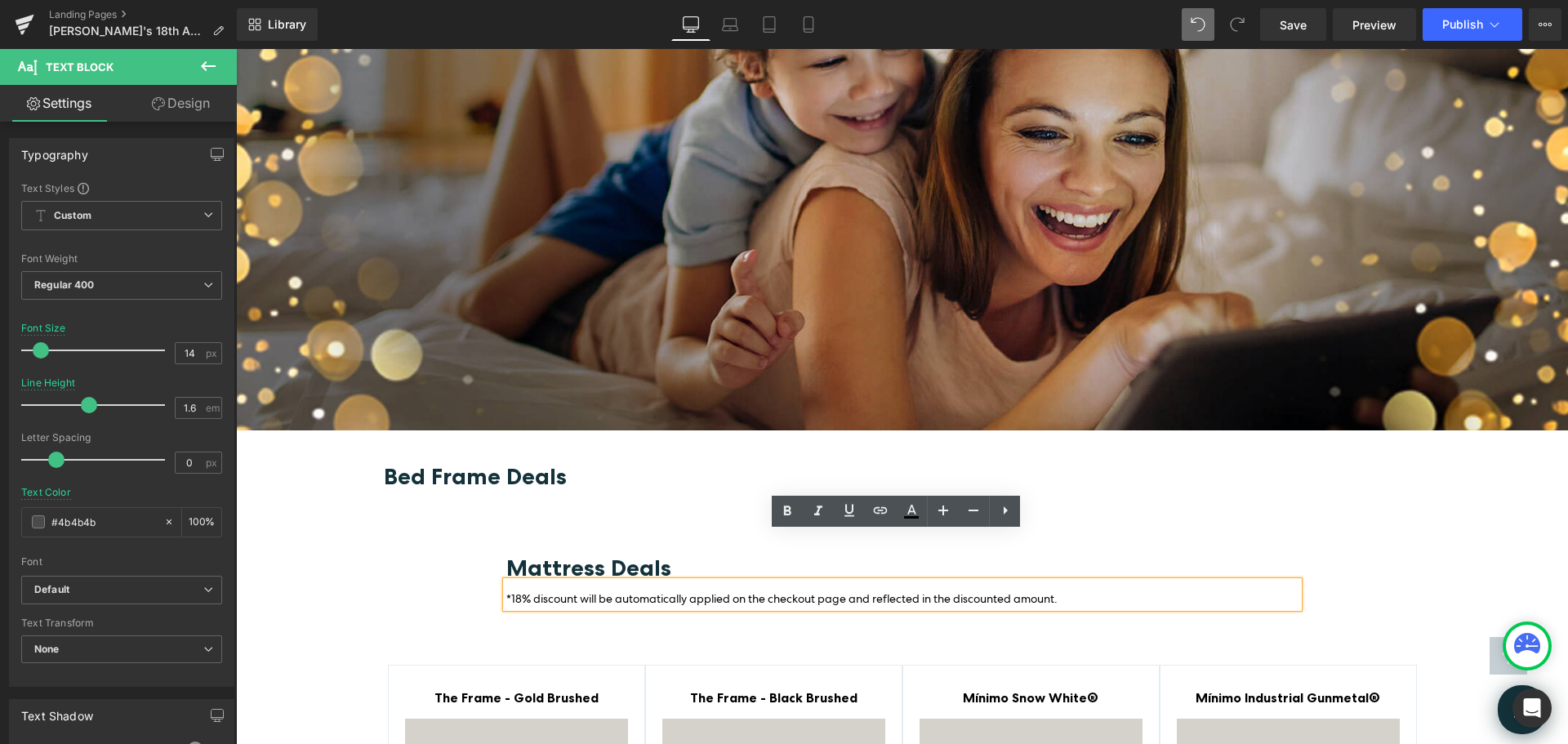
click at [444, 462] on b "Bed Frame Deals" at bounding box center [475, 476] width 182 height 28
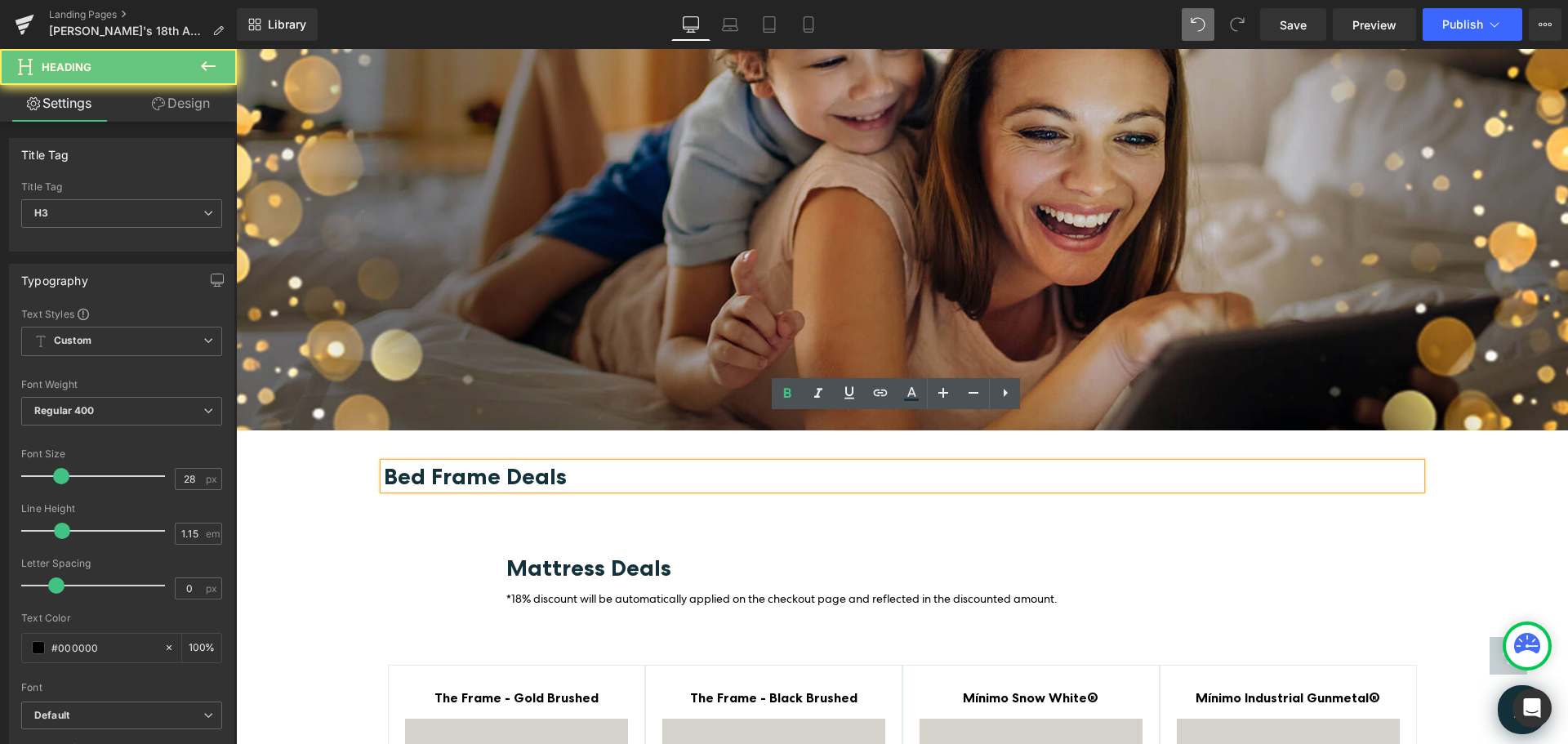
click at [578, 463] on h3 "Bed Frame Deals" at bounding box center [903, 476] width 1037 height 26
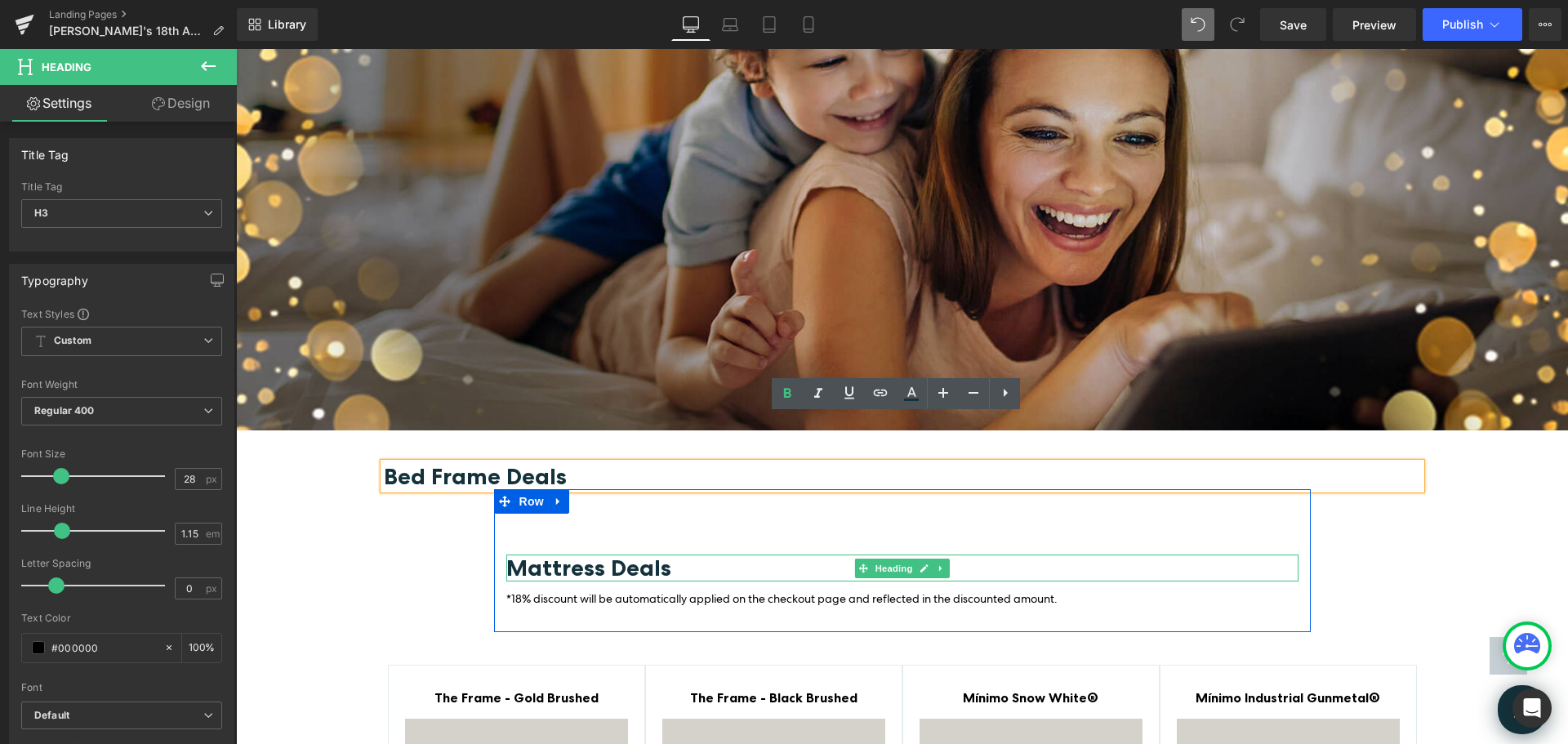
click at [548, 554] on span "Mattress Deals" at bounding box center [589, 567] width 165 height 28
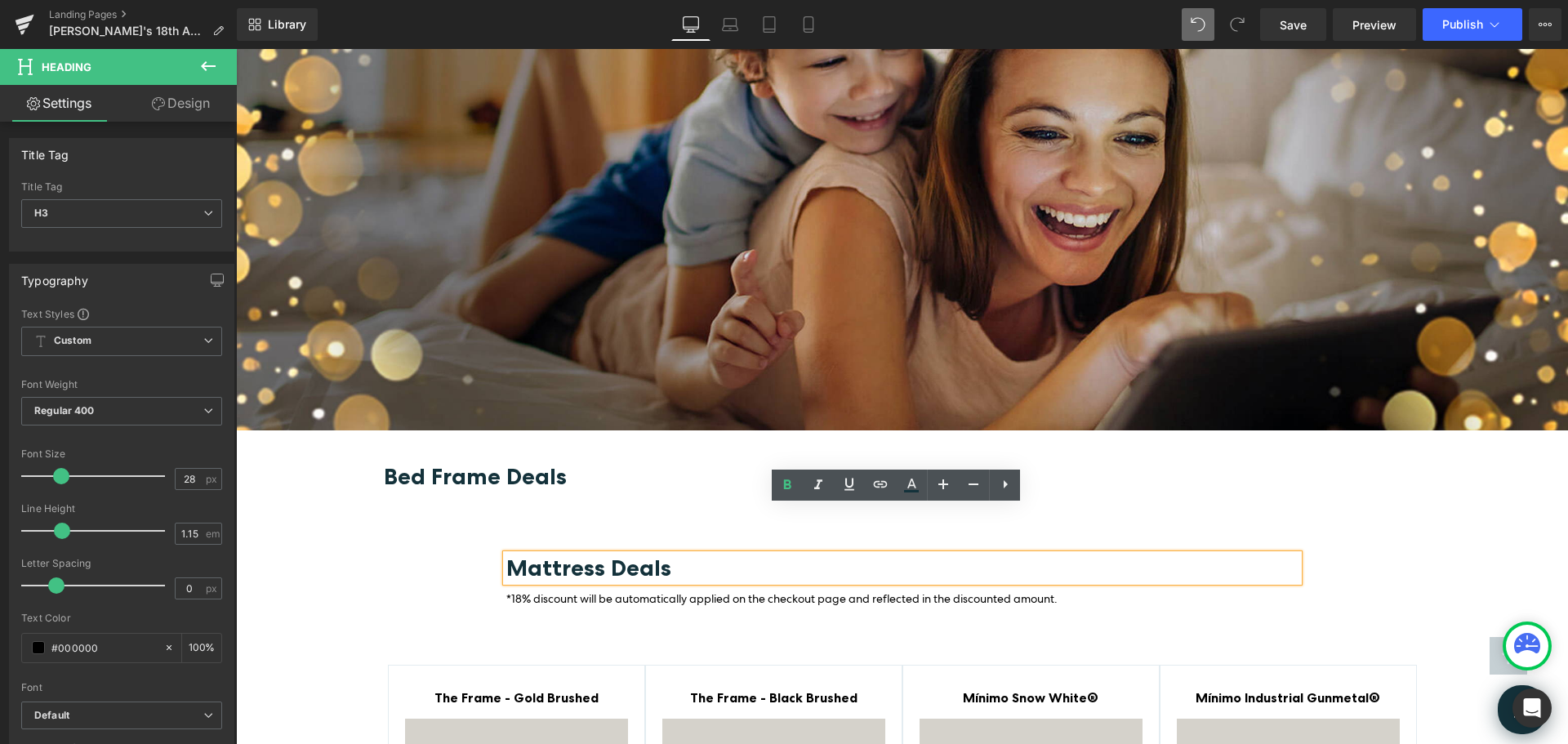
click at [562, 489] on div "Mattress Deals Heading *18% discount will be automatically applied on the check…" at bounding box center [903, 560] width 817 height 143
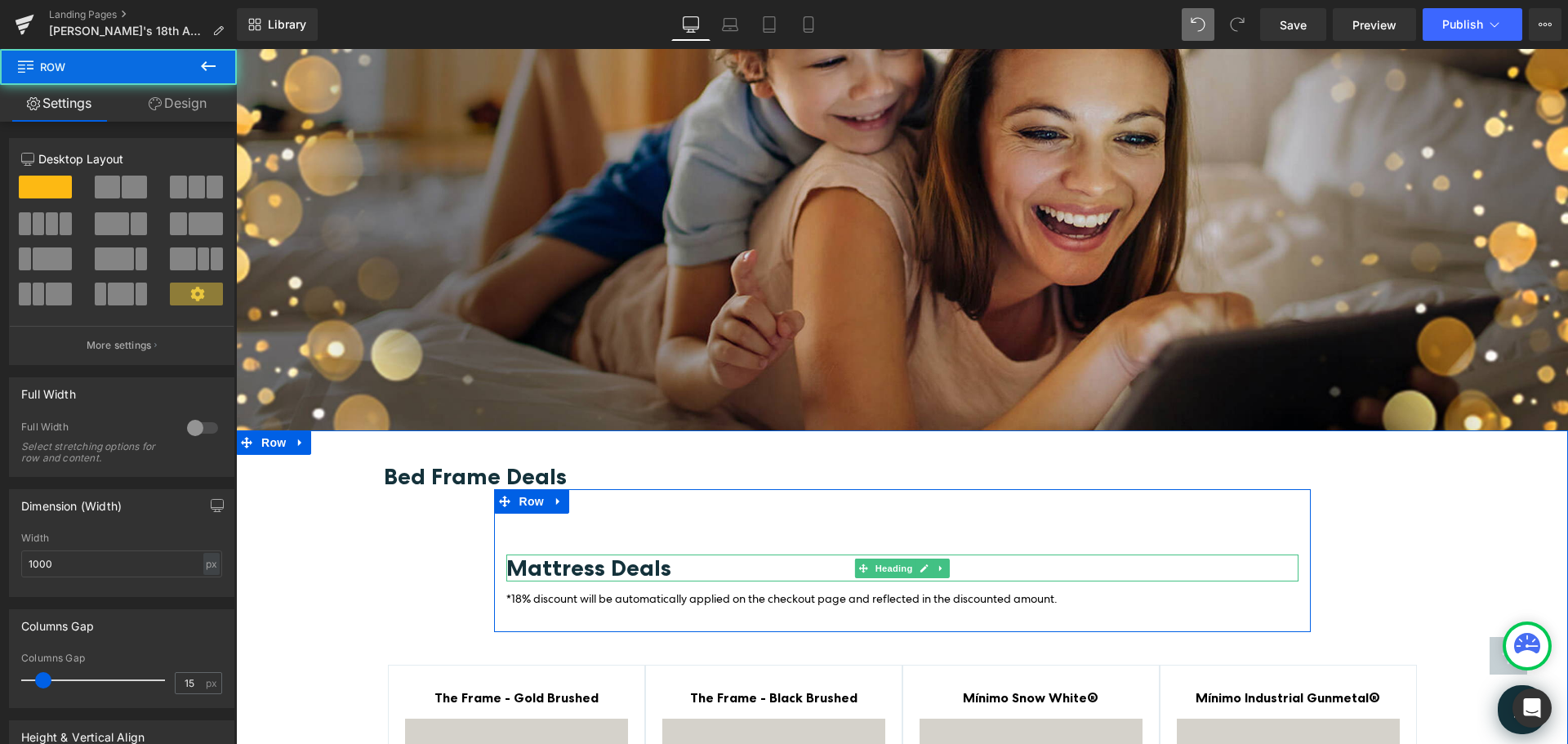
click at [590, 554] on span "Mattress Deals" at bounding box center [589, 567] width 165 height 28
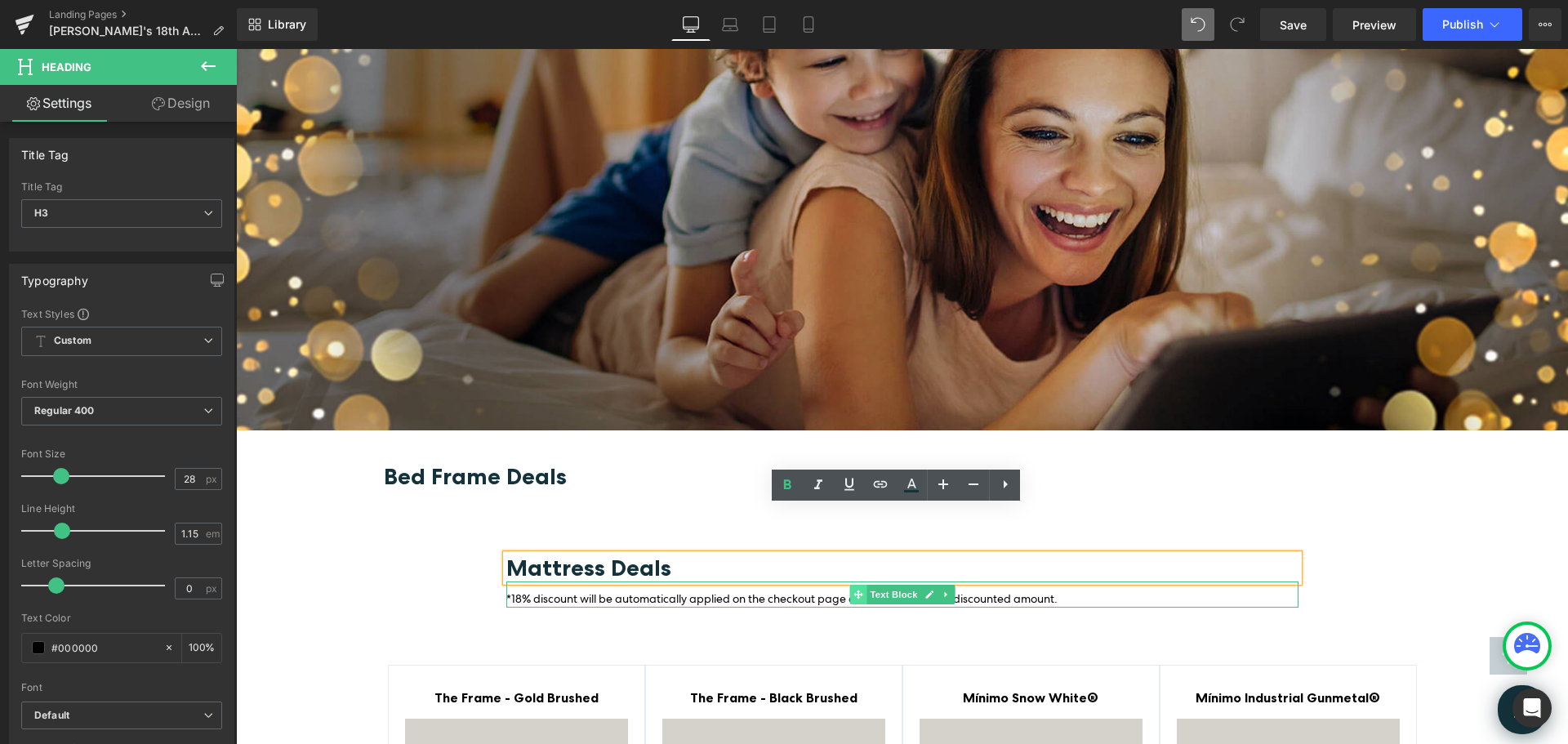
click at [850, 585] on span at bounding box center [858, 595] width 17 height 20
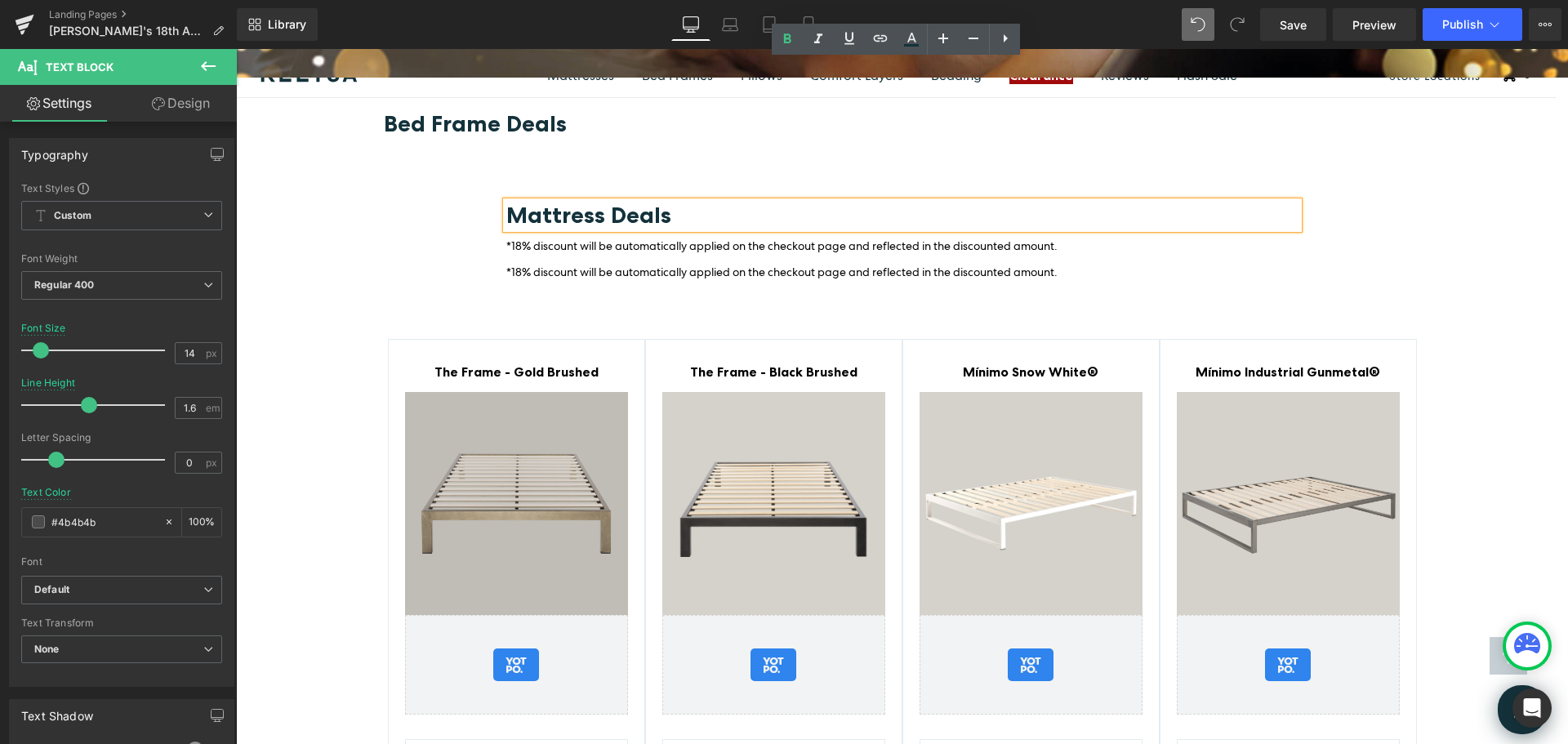
scroll to position [3107, 0]
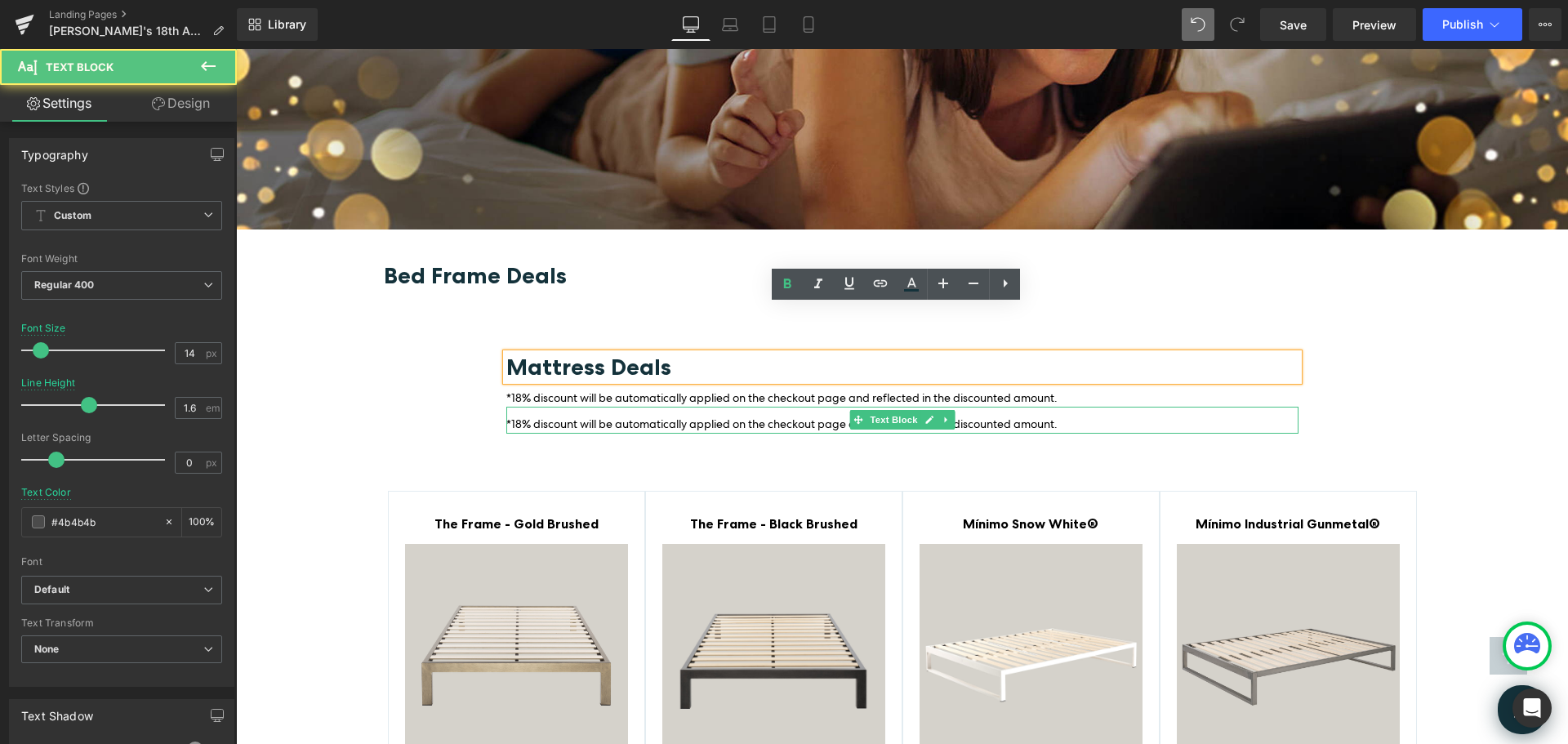
click at [545, 415] on p "*18% discount will be automatically applied on the checkout page and reflected …" at bounding box center [903, 424] width 792 height 18
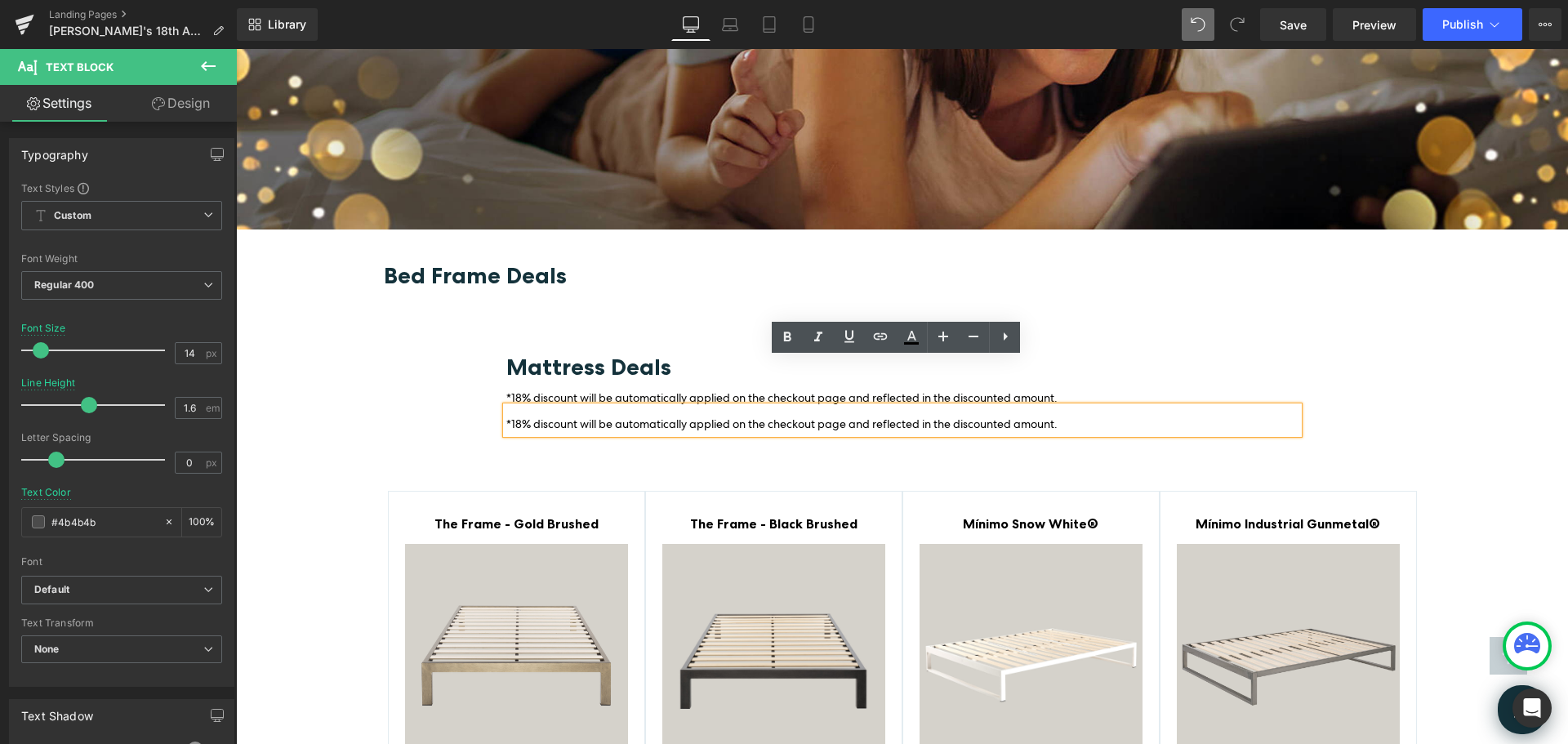
click at [842, 417] on span "*18% discount will be automatically applied on the checkout page and reflected …" at bounding box center [783, 424] width 551 height 15
click at [236, 49] on div at bounding box center [236, 49] width 0 height 0
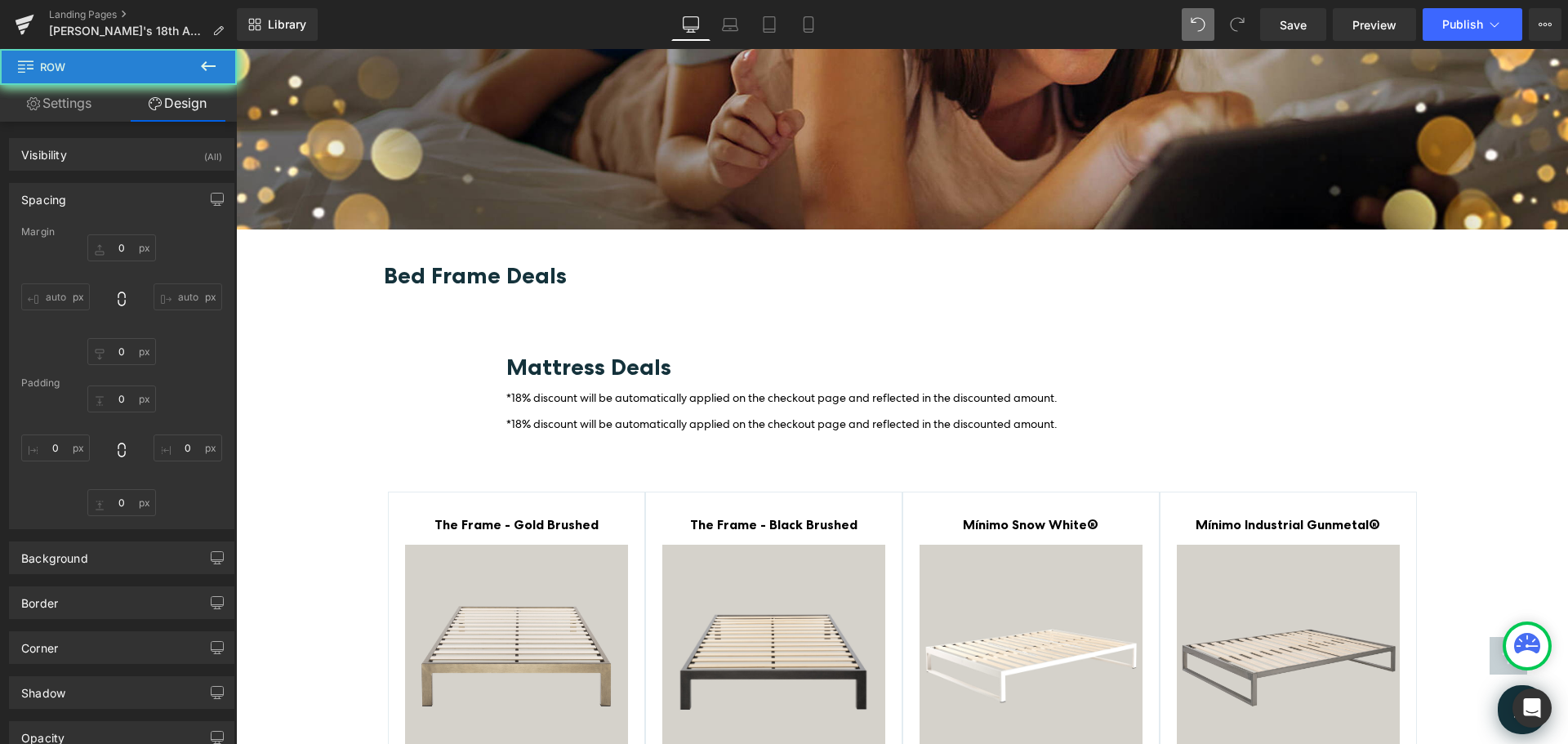
click at [874, 410] on span "Text Block" at bounding box center [894, 420] width 54 height 20
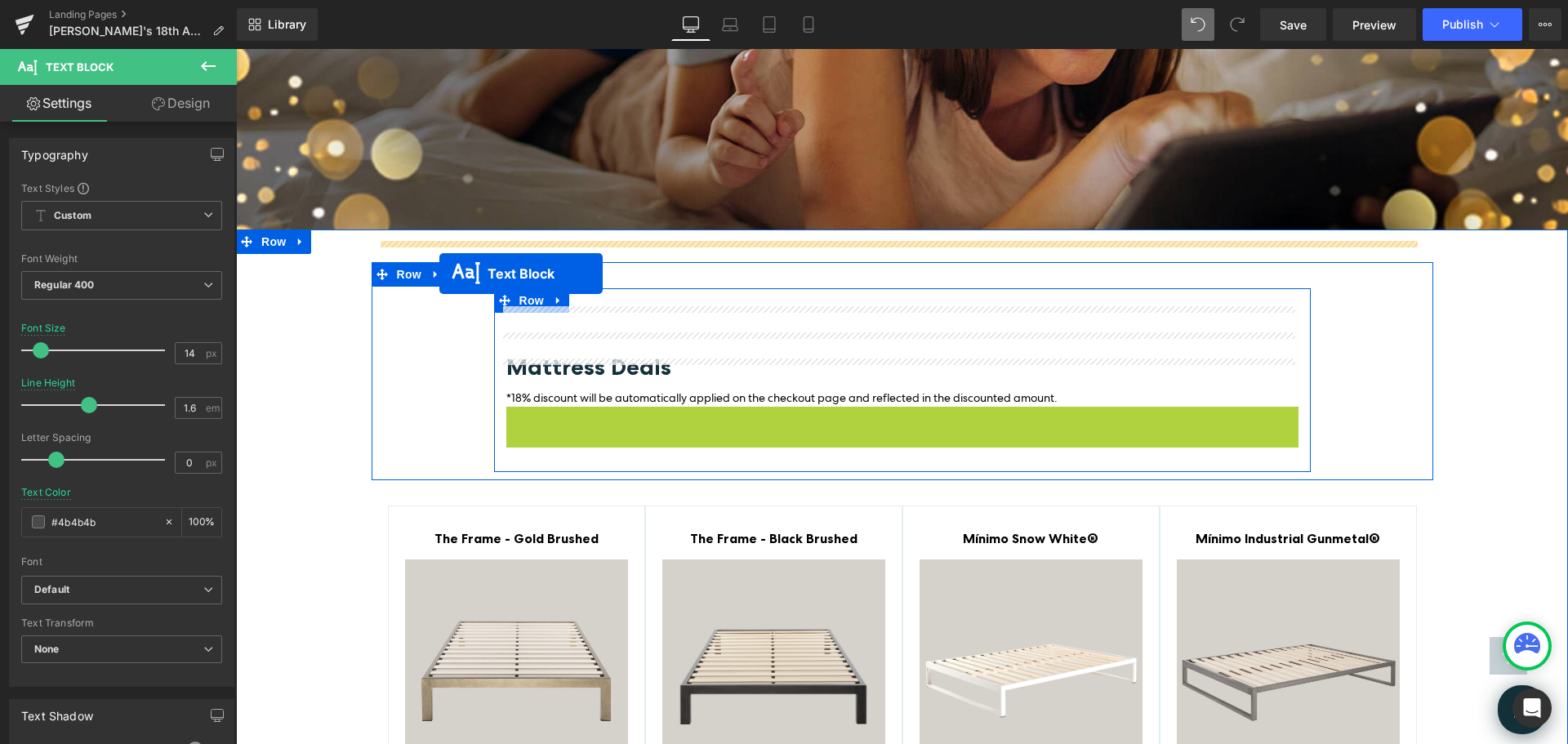
drag, startPoint x: 853, startPoint y: 371, endPoint x: 439, endPoint y: 274, distance: 425.2
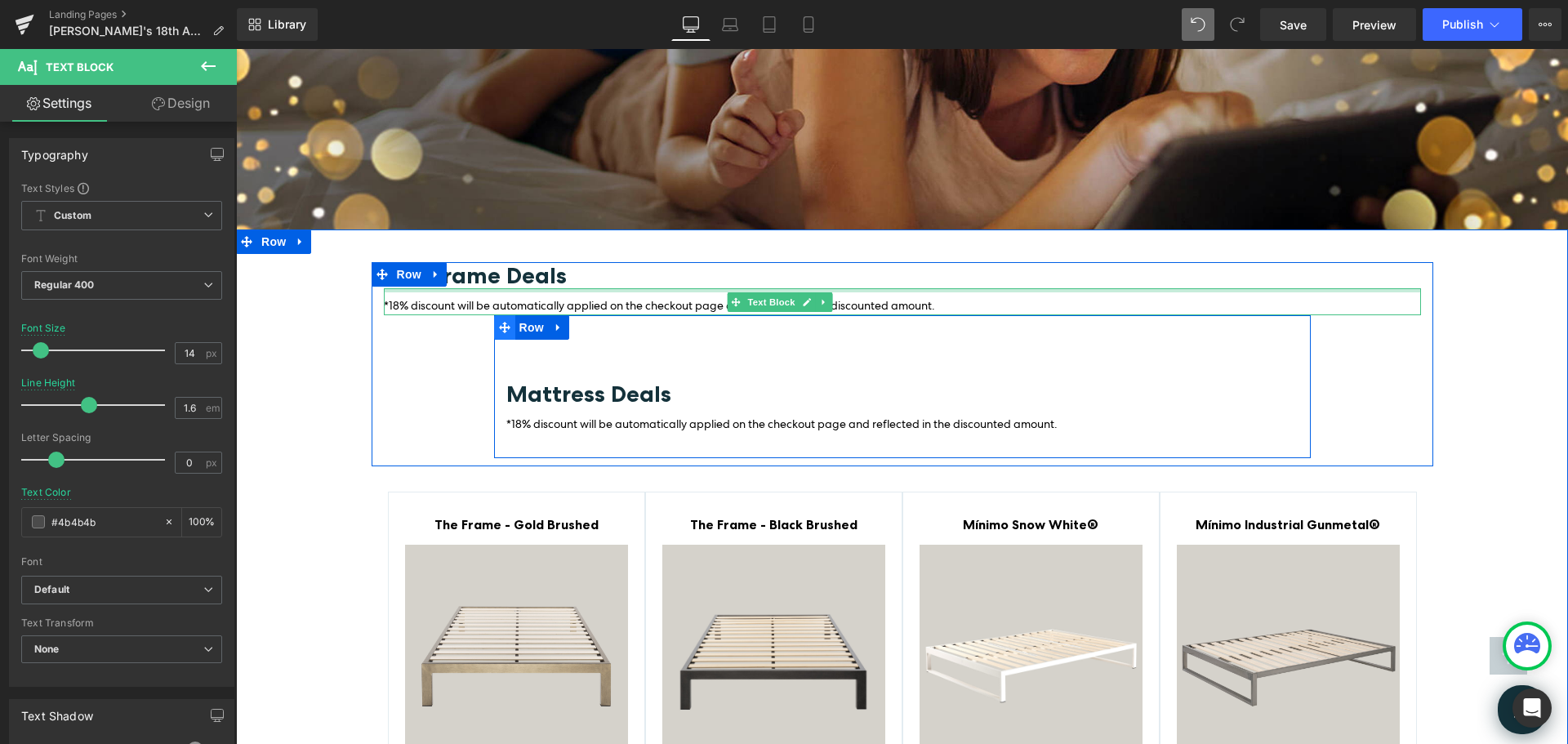
click at [499, 321] on icon at bounding box center [505, 327] width 12 height 12
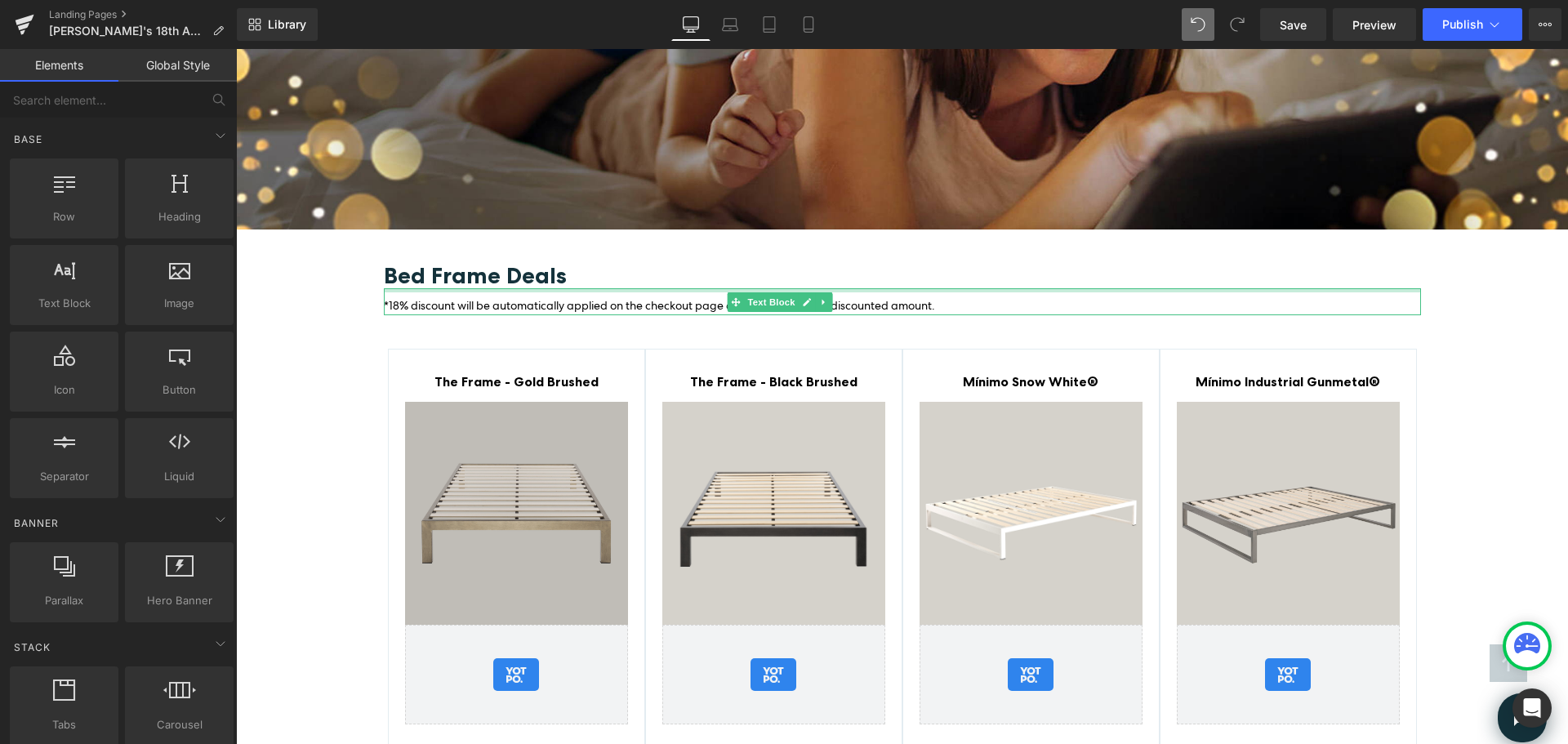
drag, startPoint x: 694, startPoint y: 516, endPoint x: 458, endPoint y: 467, distance: 241.0
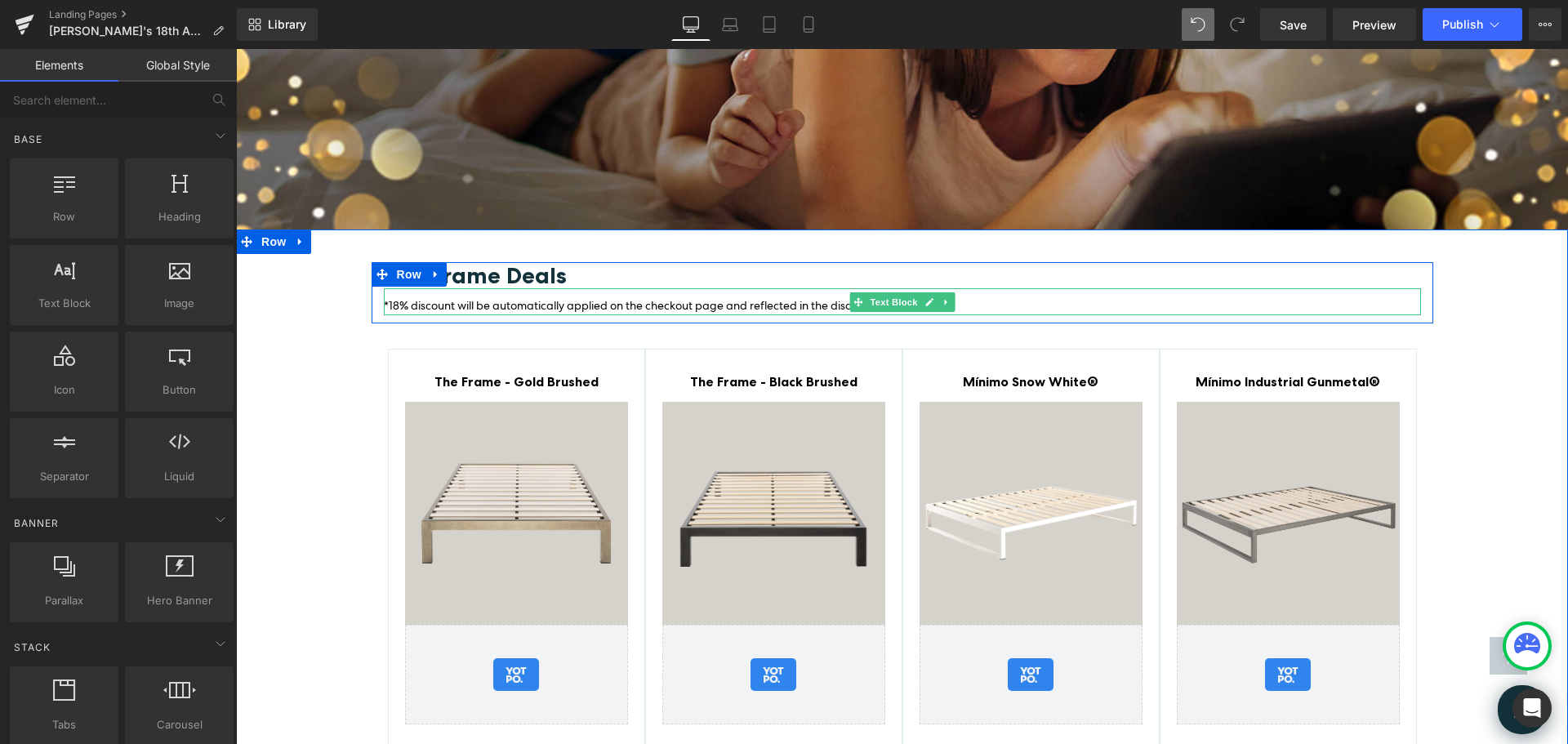
click at [493, 299] on span "*18% discount will be automatically applied on the checkout page and reflected …" at bounding box center [660, 306] width 551 height 15
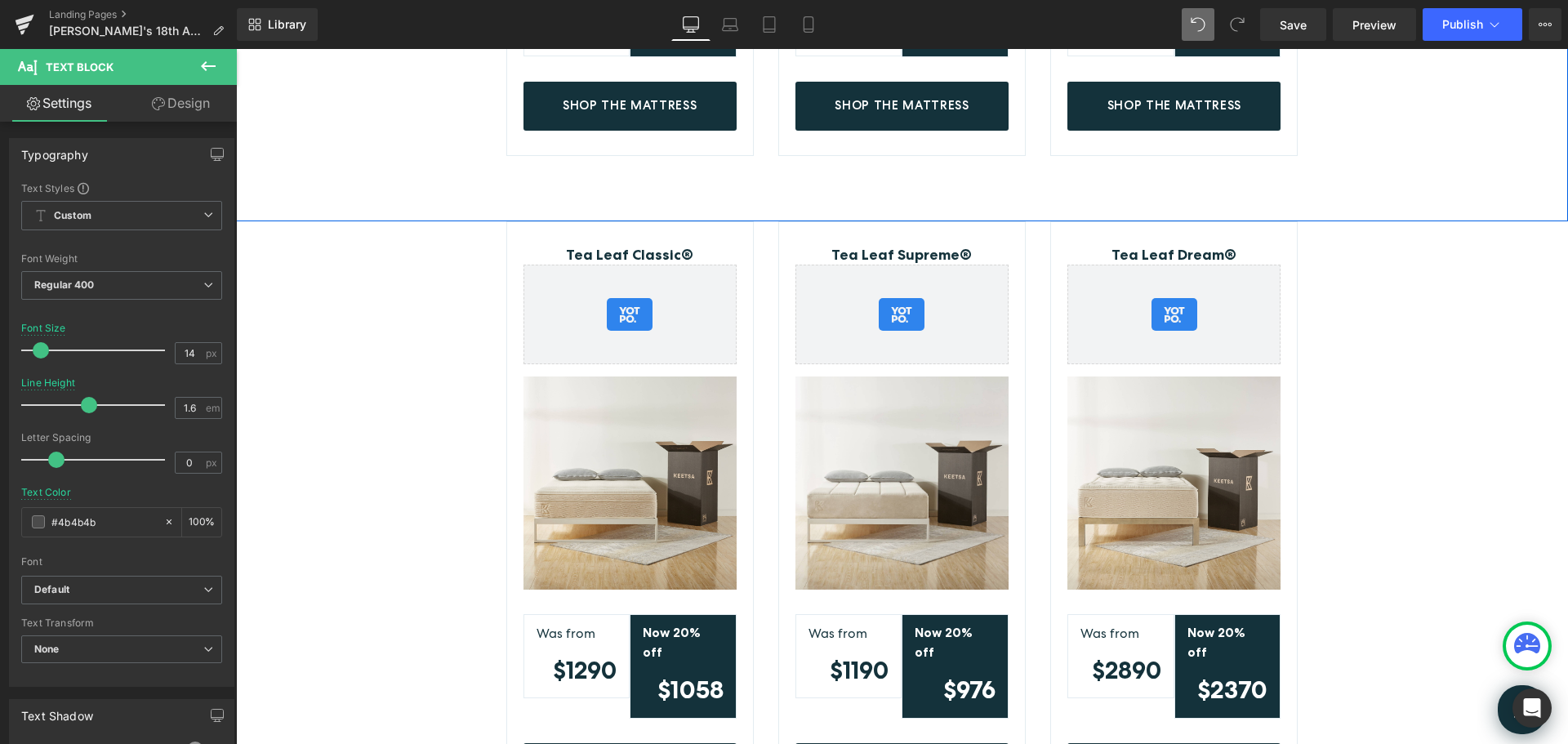
scroll to position [983, 0]
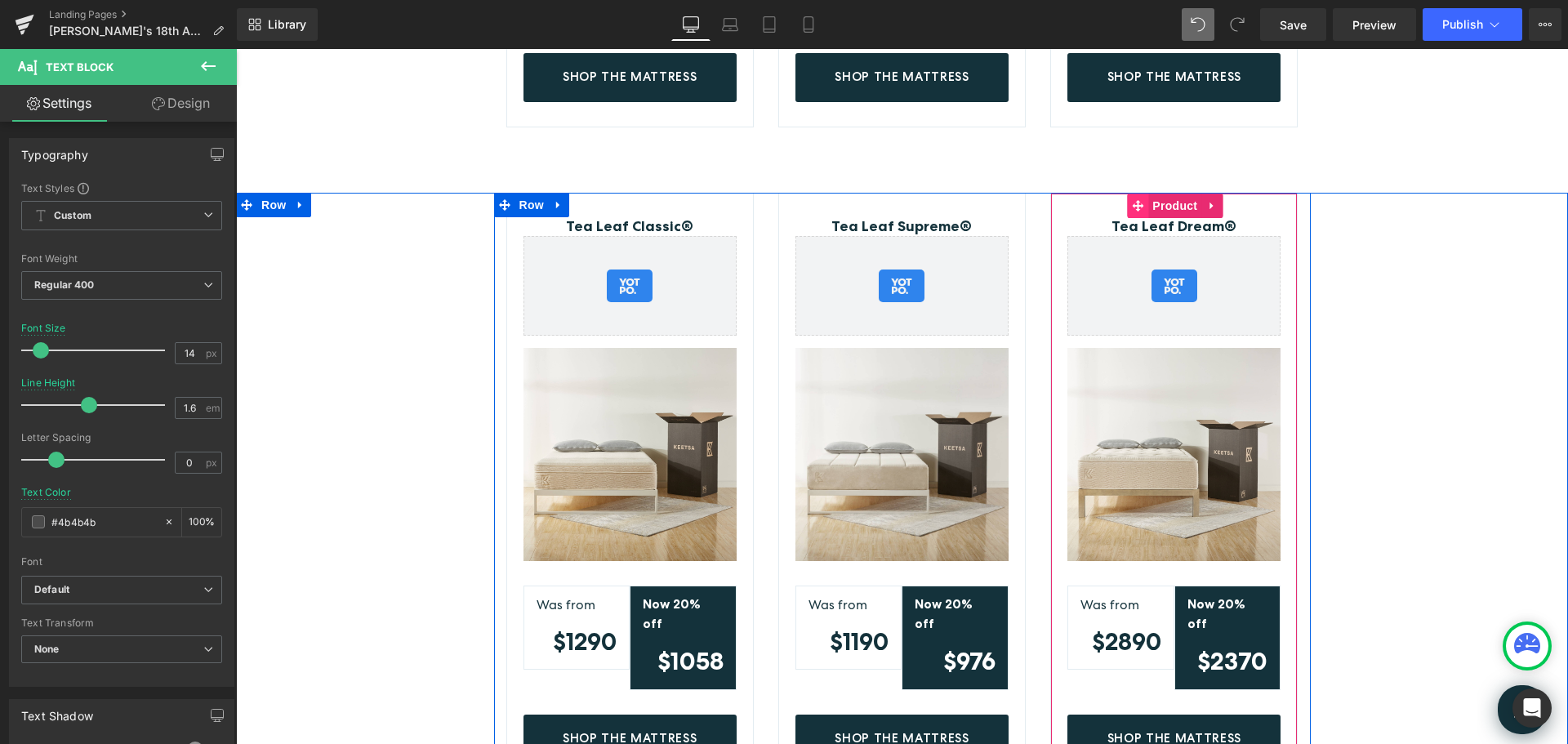
click at [1132, 201] on icon at bounding box center [1138, 206] width 12 height 12
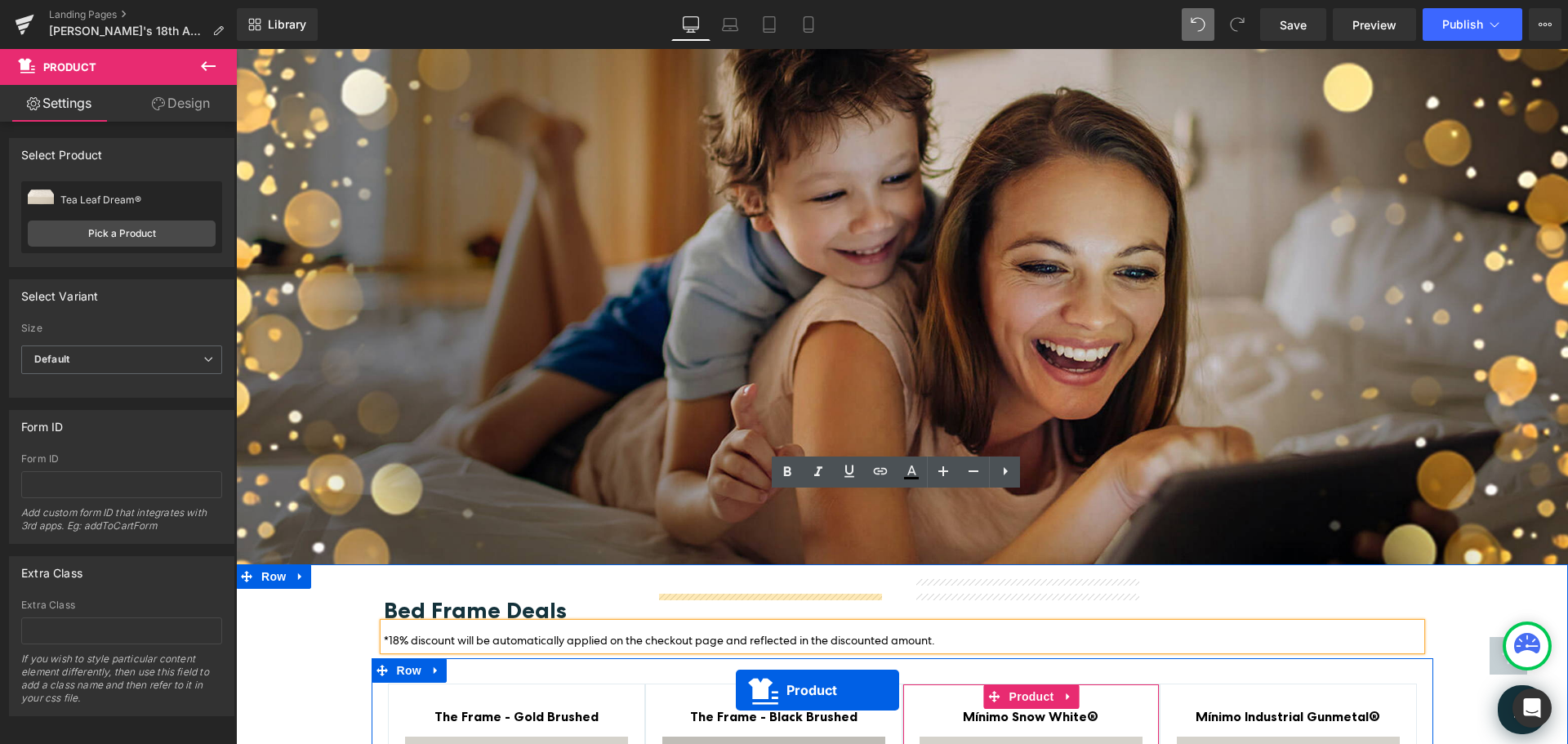
scroll to position [2960, 0]
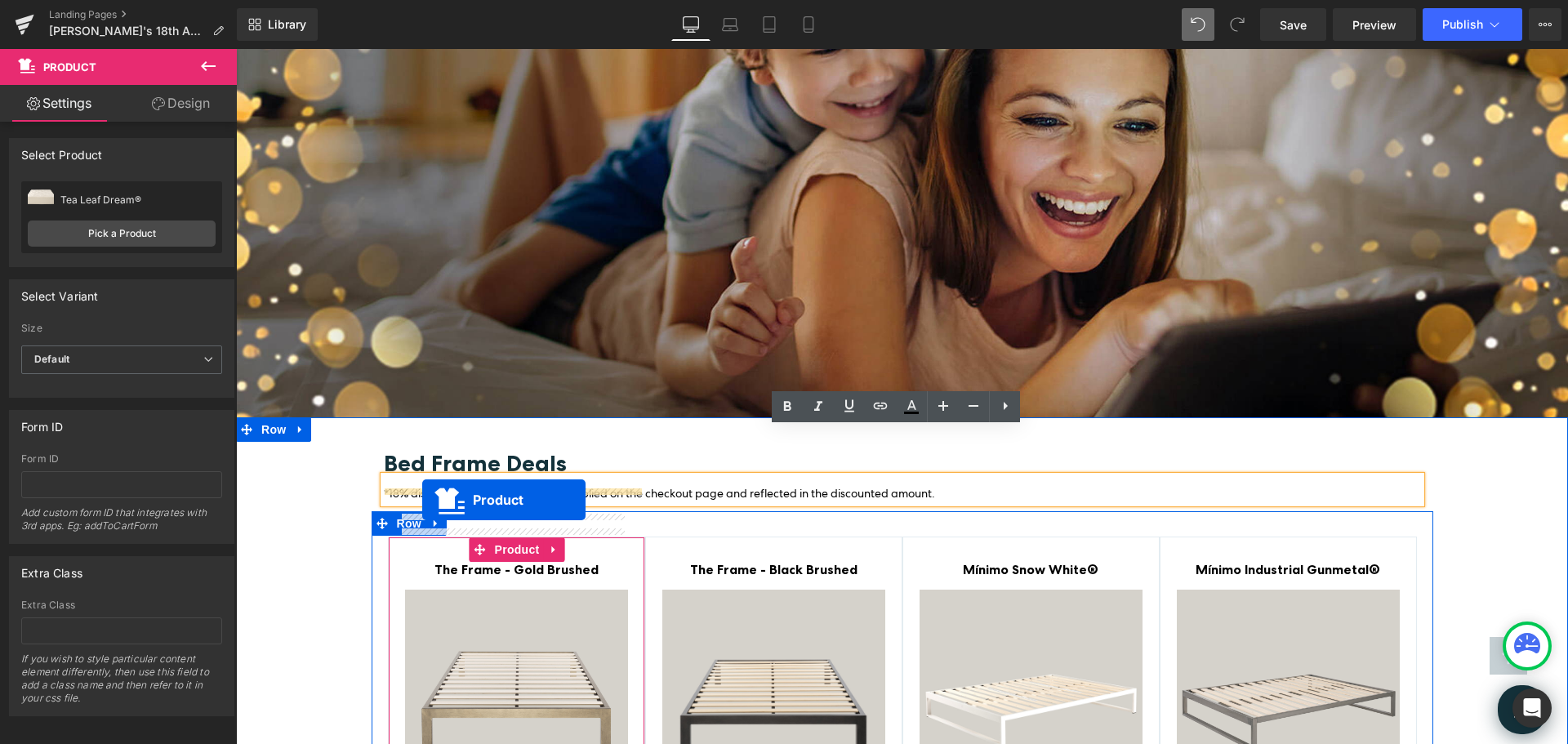
drag, startPoint x: 1131, startPoint y: 126, endPoint x: 422, endPoint y: 500, distance: 801.6
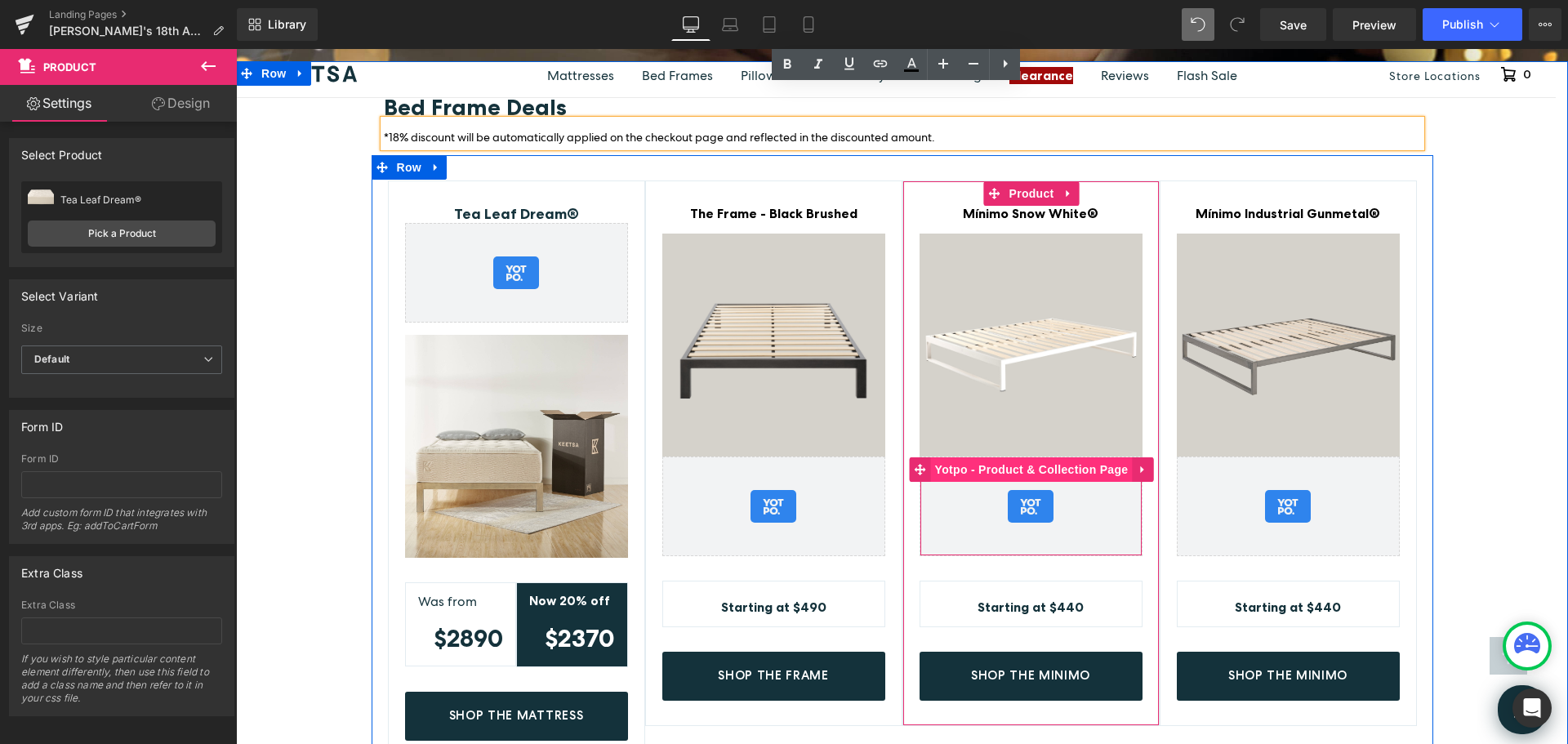
scroll to position [3246, 0]
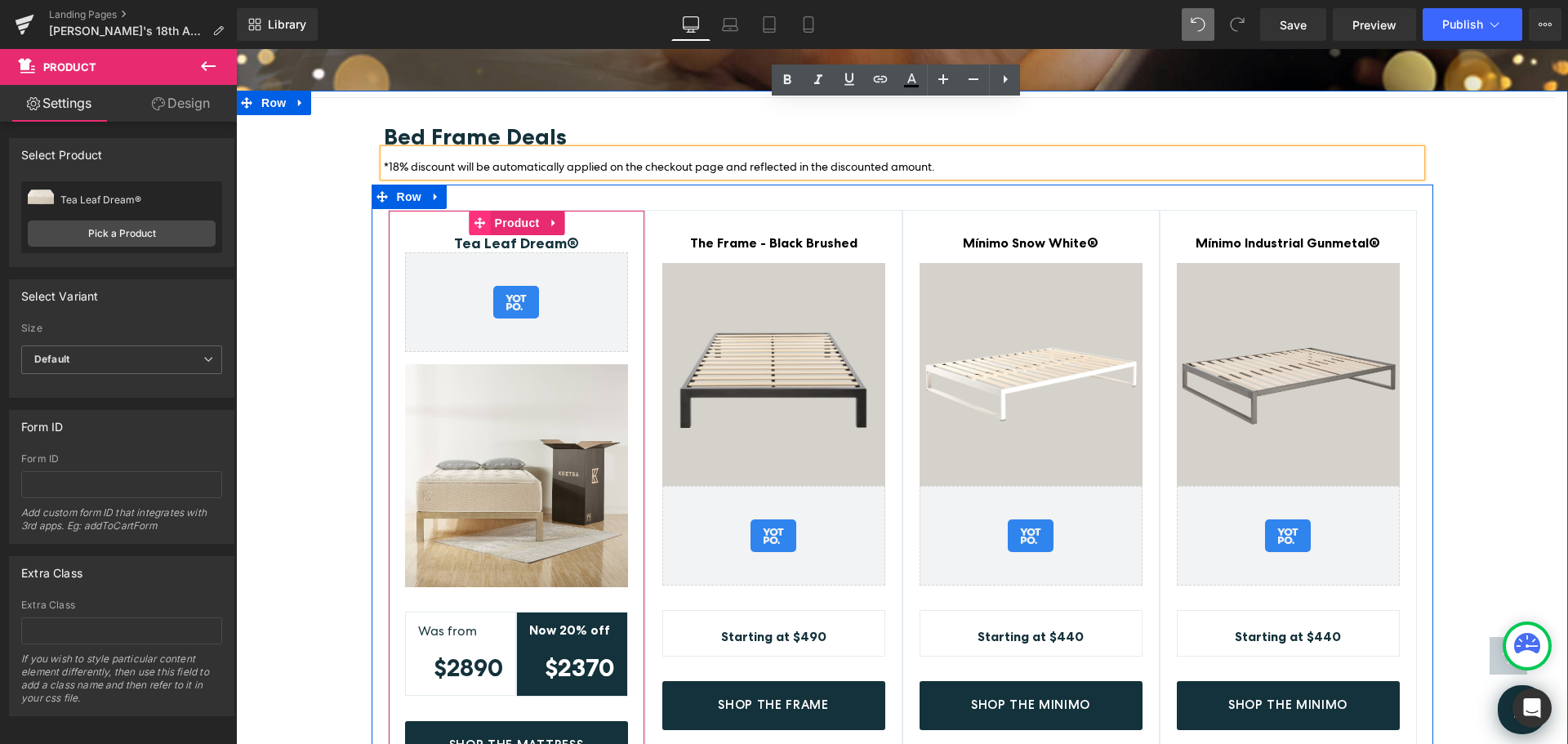
click at [476, 216] on icon at bounding box center [480, 222] width 12 height 12
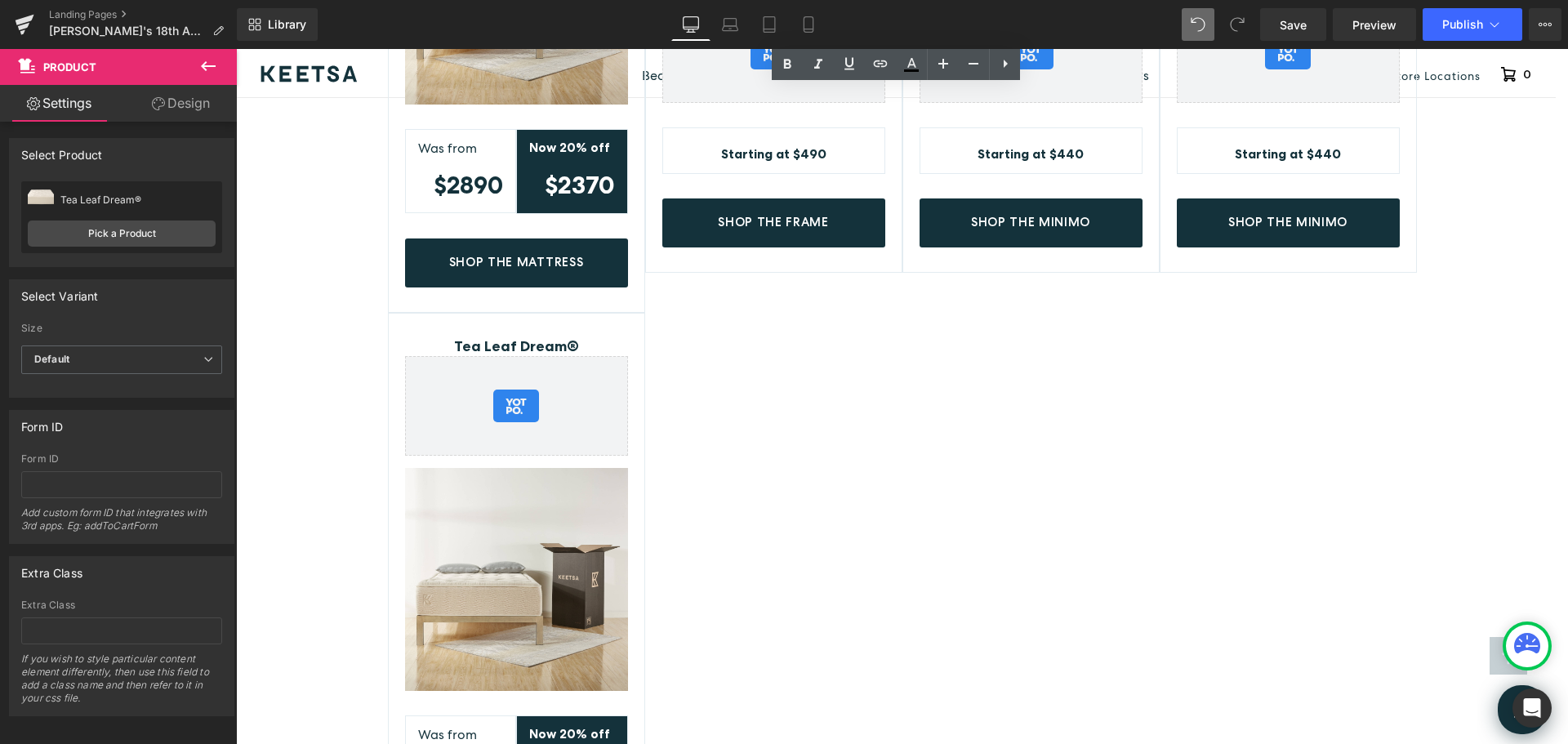
scroll to position [3716, 0]
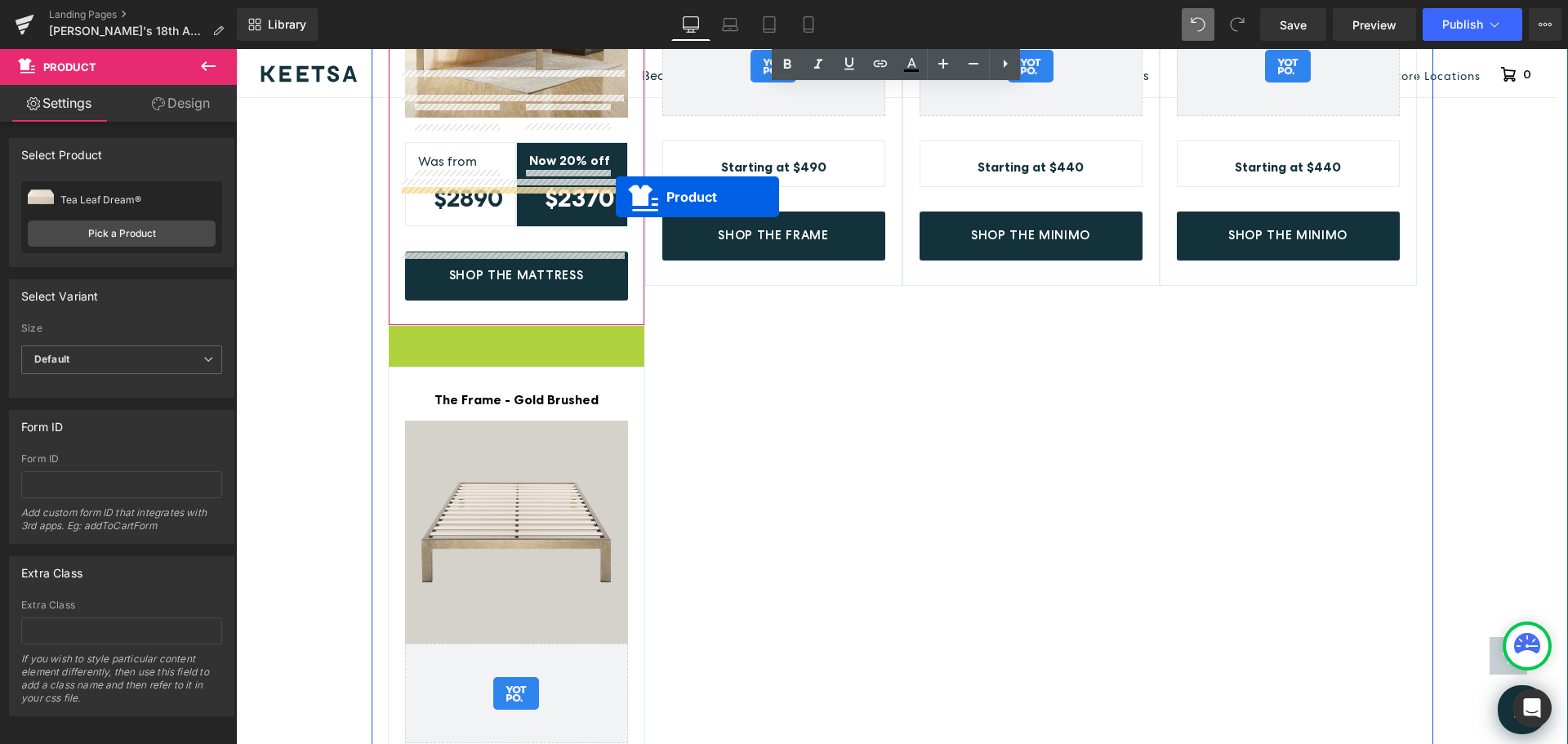
drag, startPoint x: 469, startPoint y: 294, endPoint x: 616, endPoint y: 196, distance: 176.7
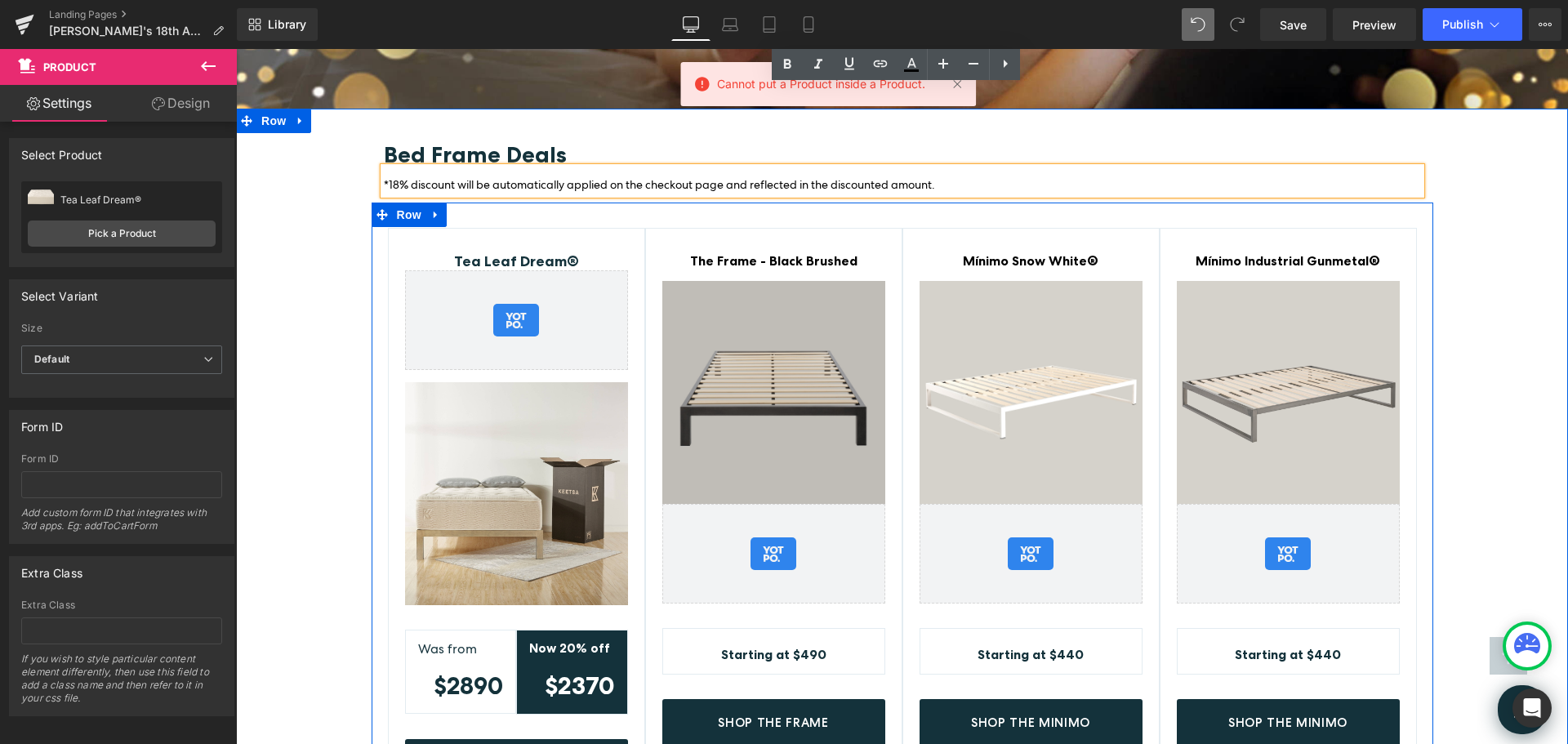
scroll to position [3225, 0]
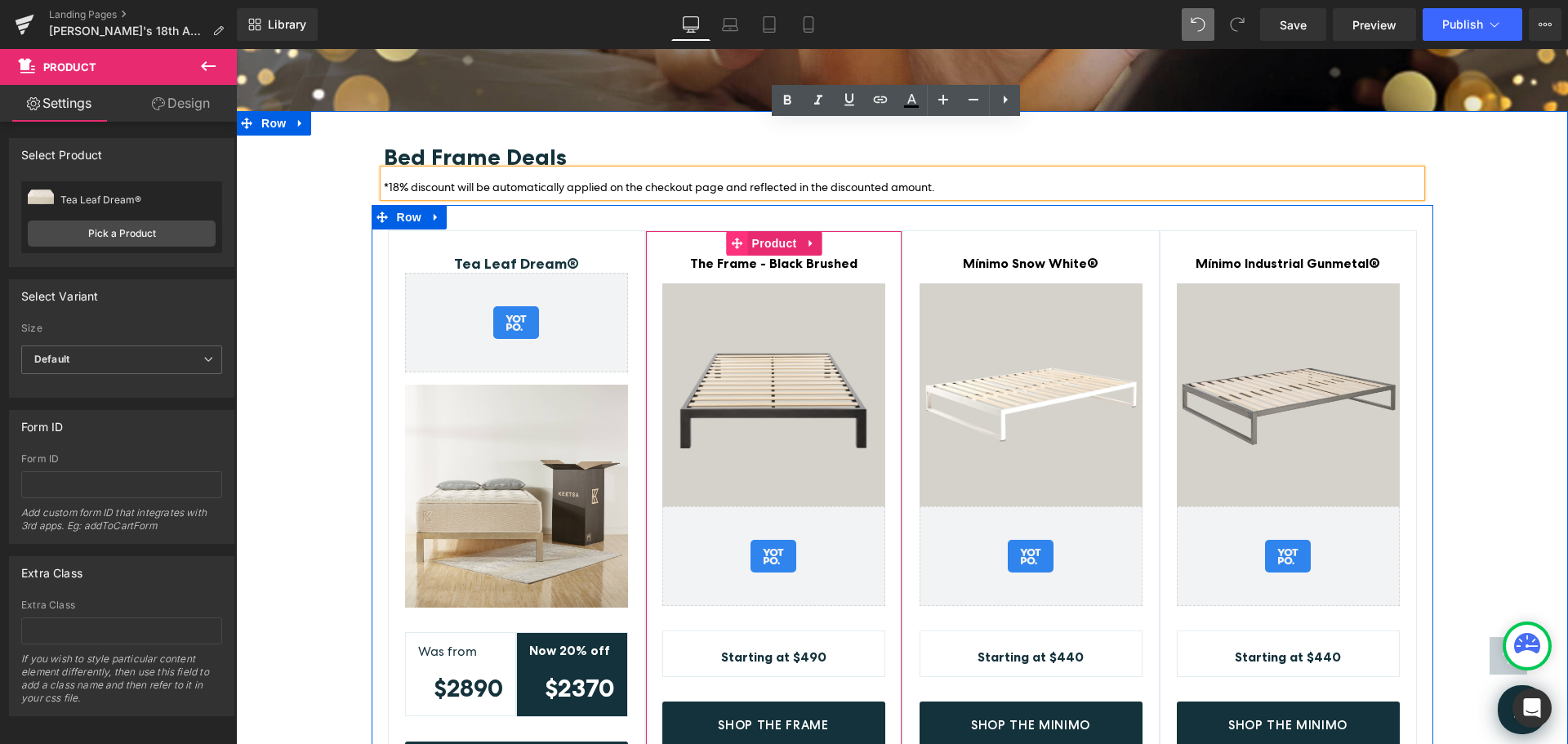
click at [732, 238] on icon at bounding box center [738, 244] width 12 height 12
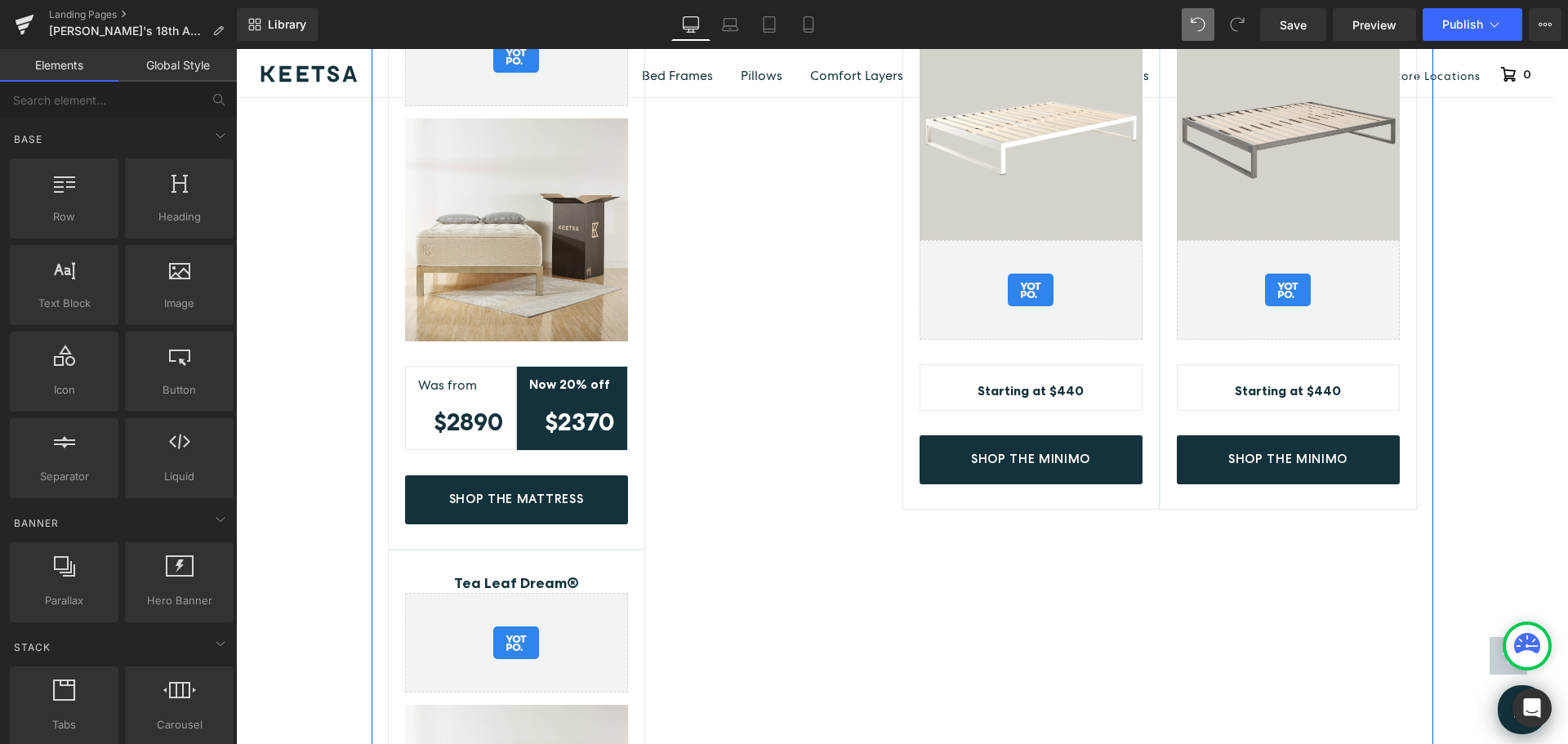
scroll to position [3552, 0]
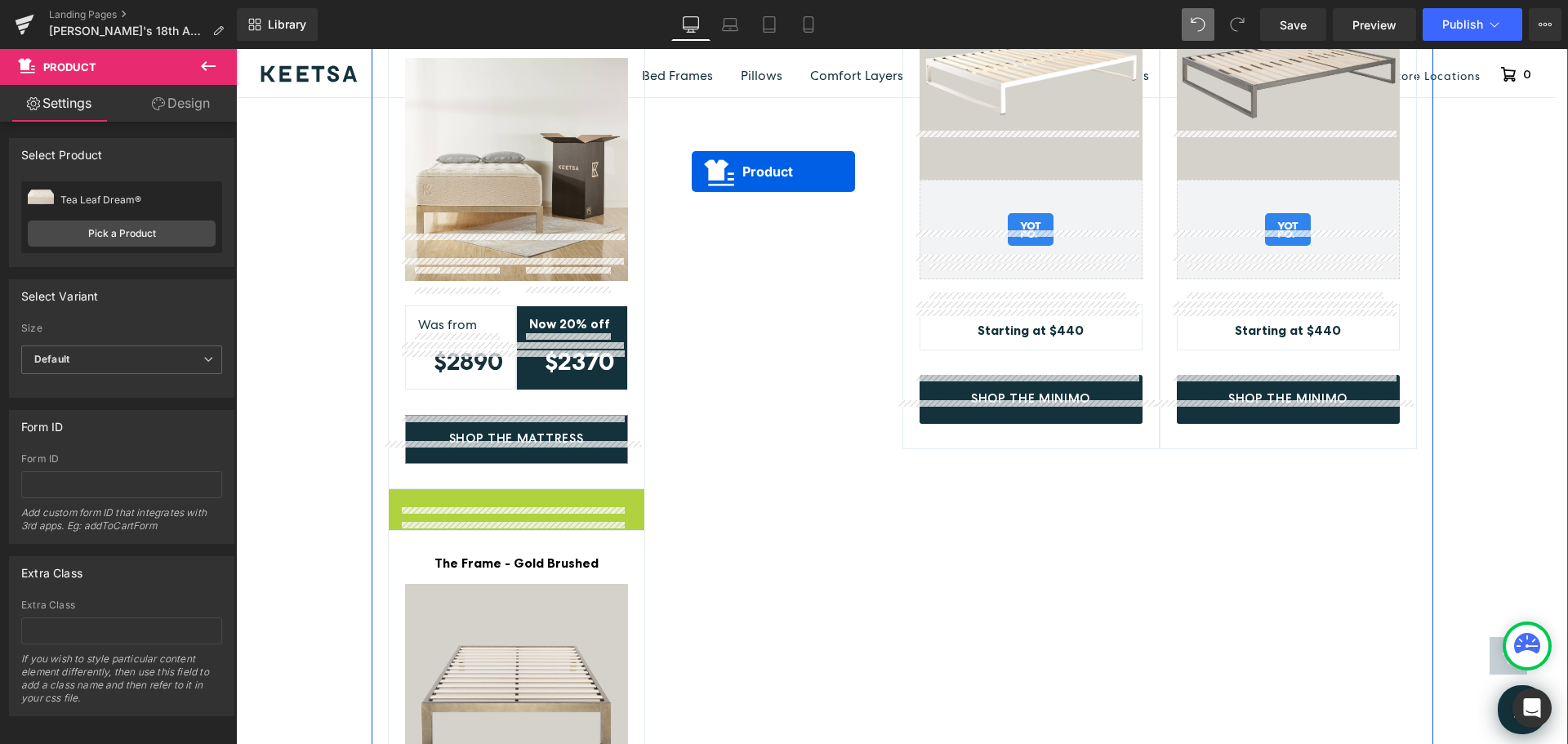
drag, startPoint x: 469, startPoint y: 456, endPoint x: 692, endPoint y: 172, distance: 361.1
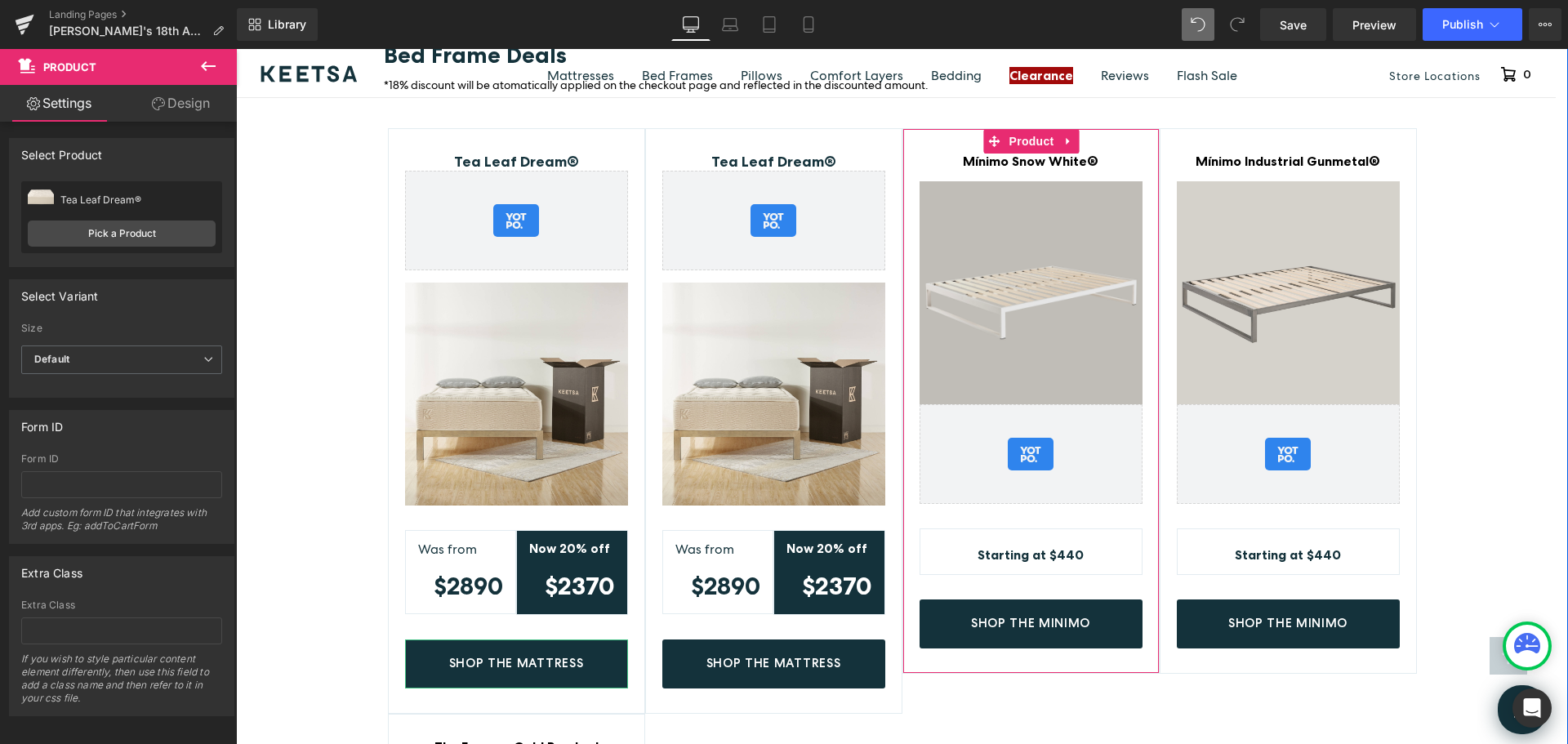
scroll to position [3307, 0]
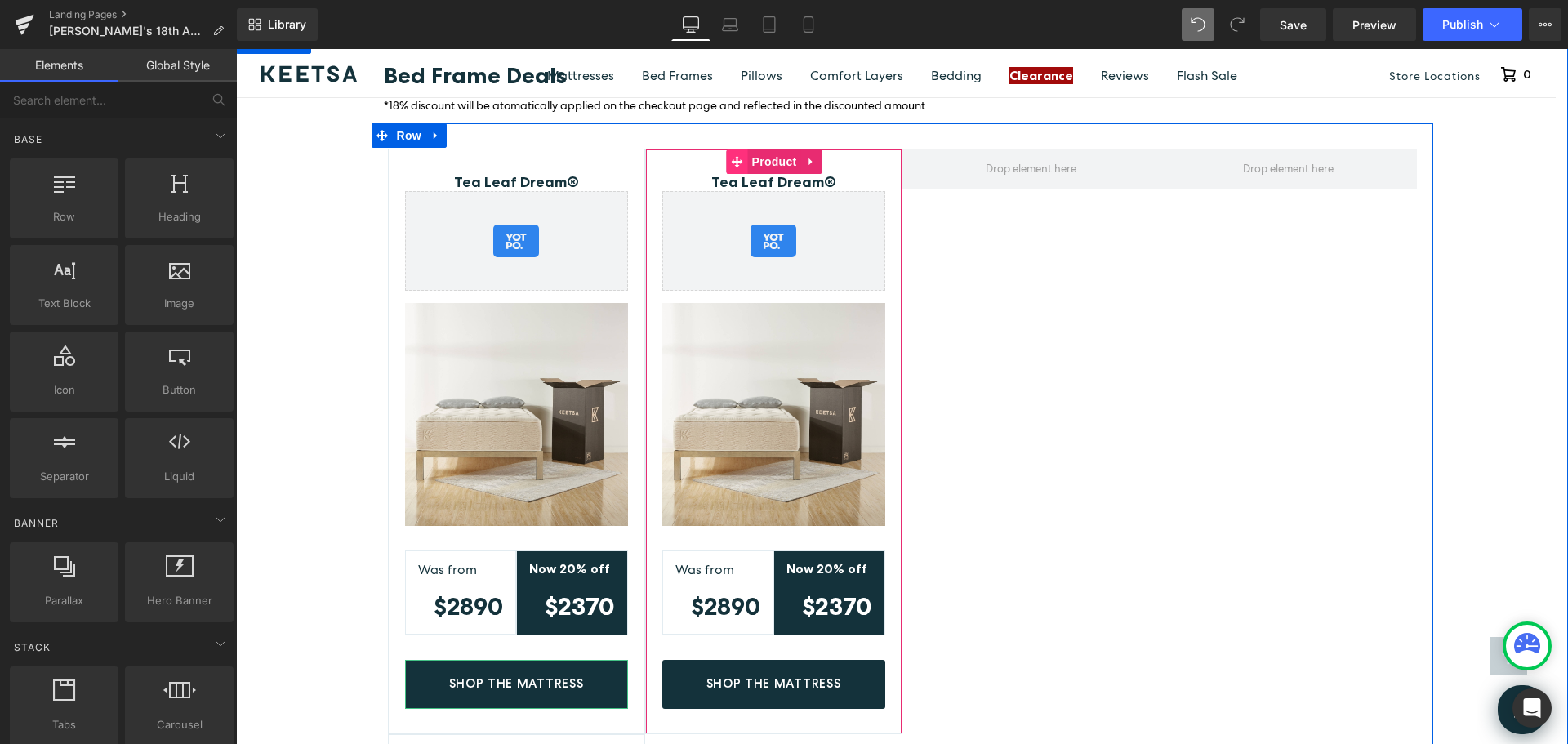
click at [736, 156] on icon at bounding box center [738, 162] width 12 height 12
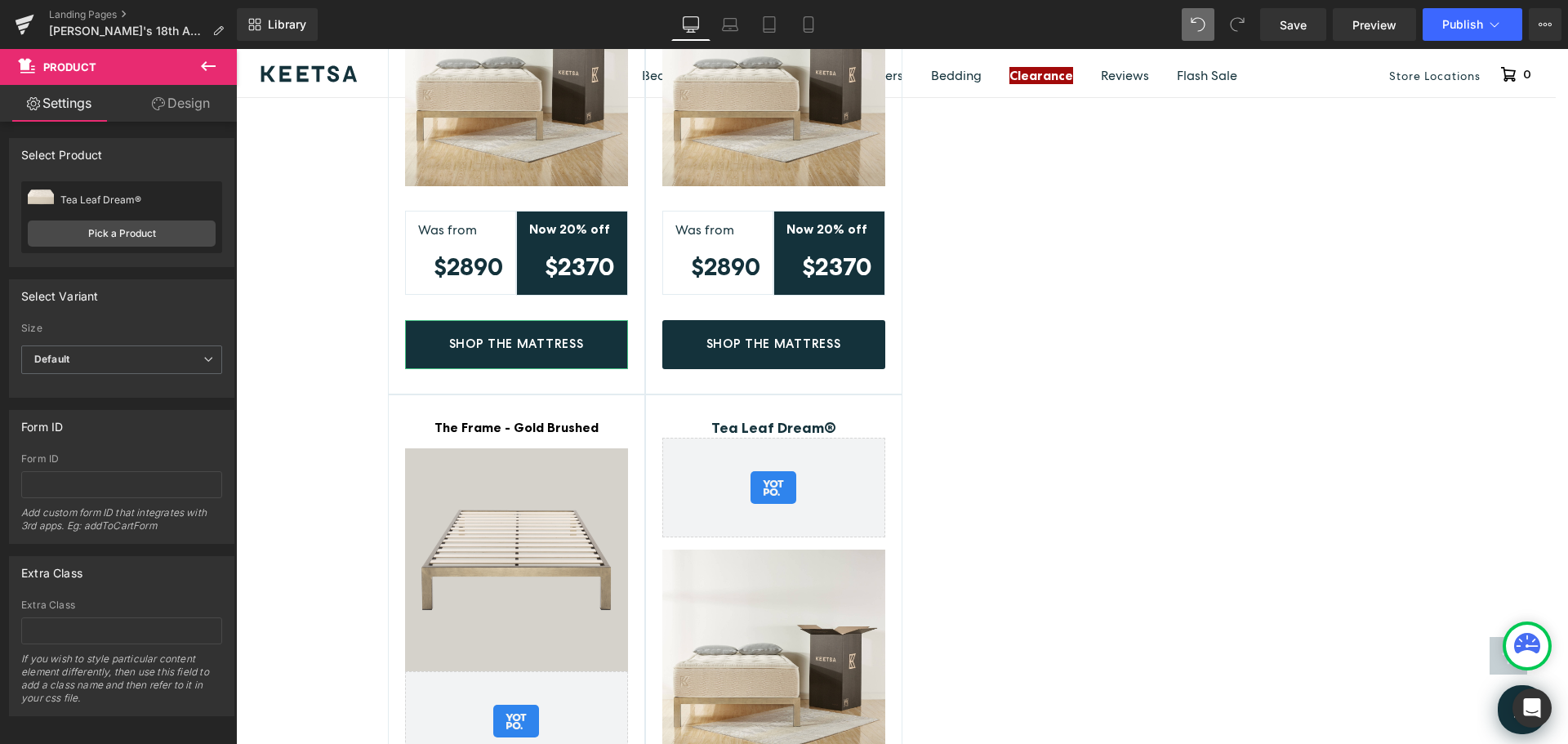
scroll to position [3634, 0]
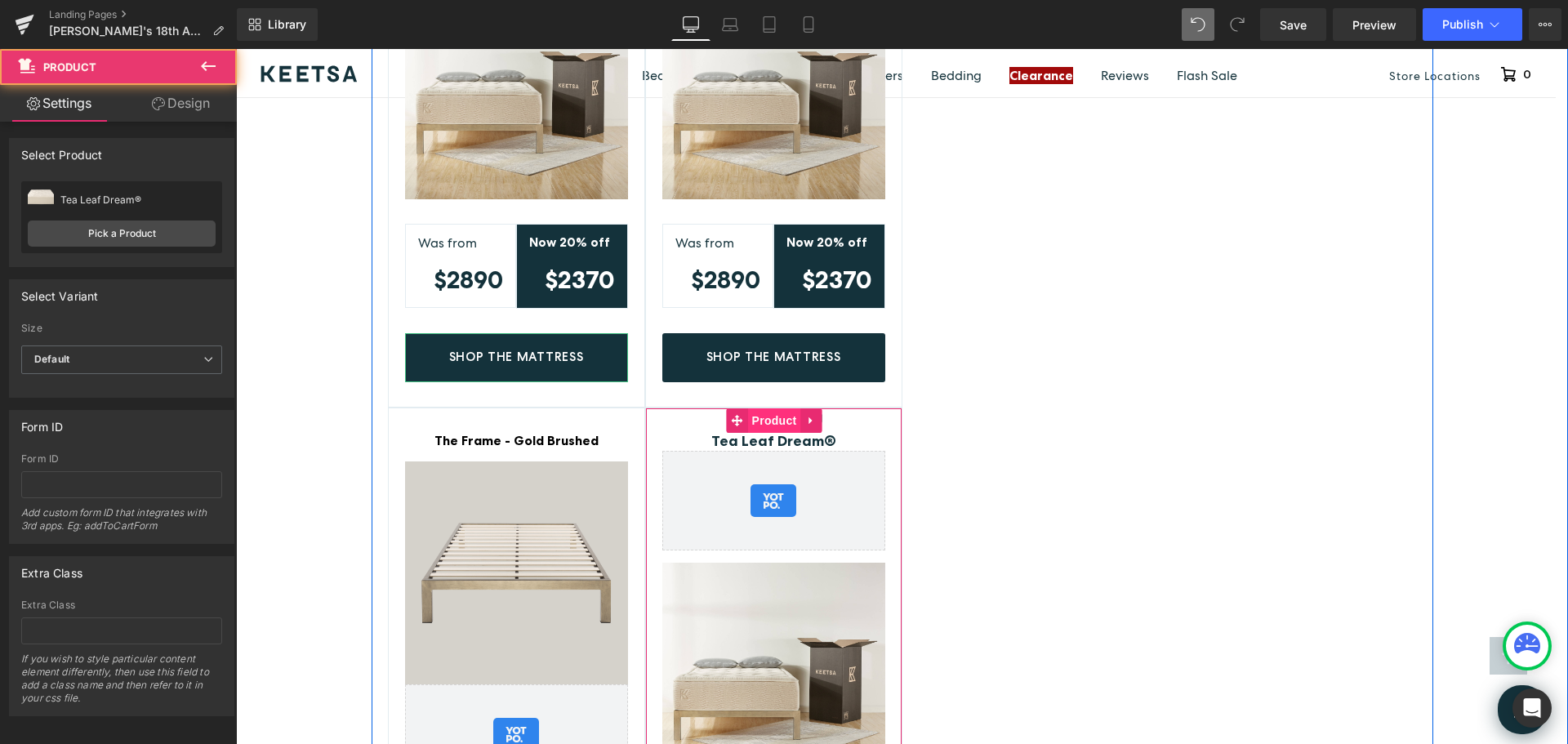
click at [753, 408] on div "Tea Leaf Dream® (P) Title Yotpo - Product & Collection Page - Star Badge Yotpo …" at bounding box center [774, 700] width 257 height 586
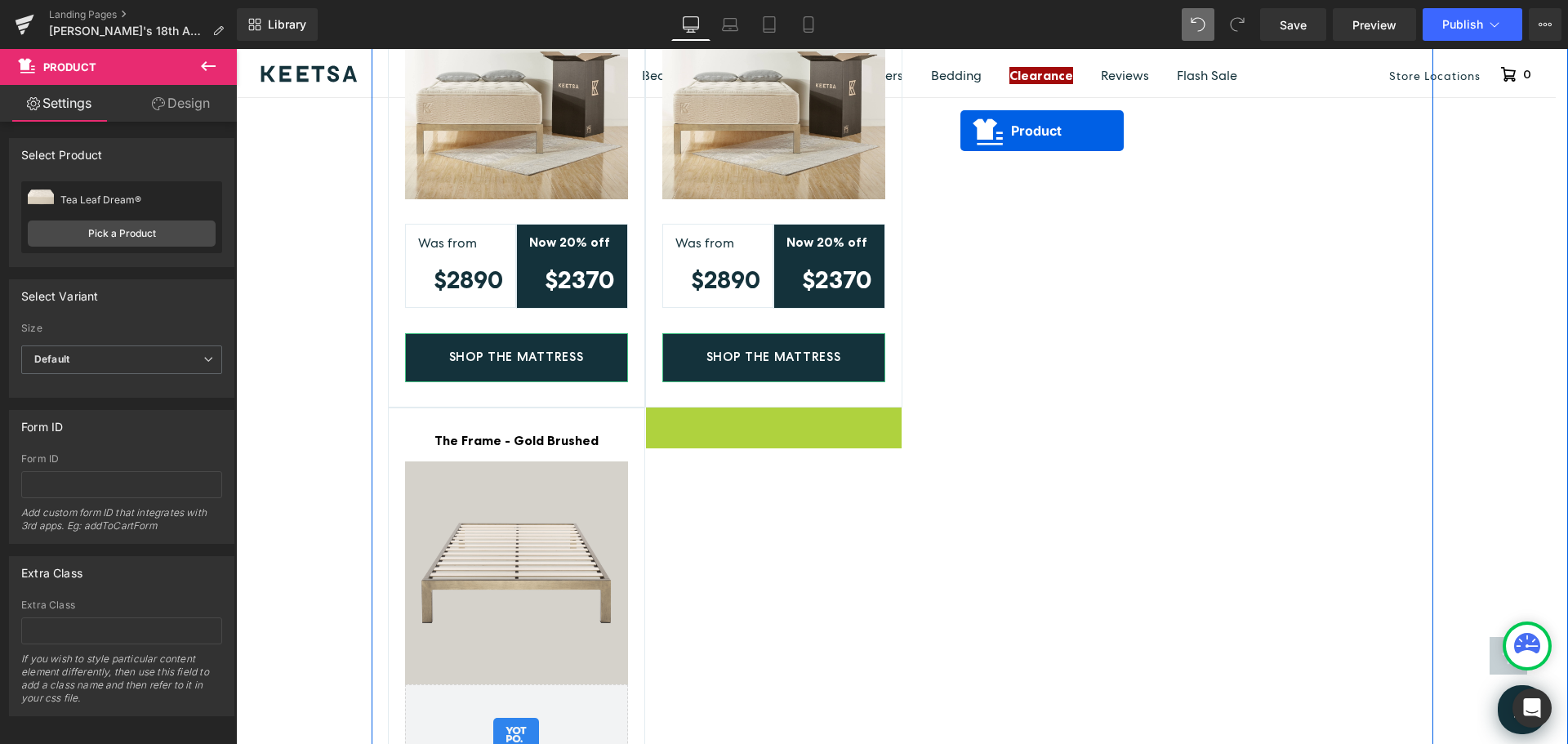
drag, startPoint x: 734, startPoint y: 371, endPoint x: 961, endPoint y: 131, distance: 330.3
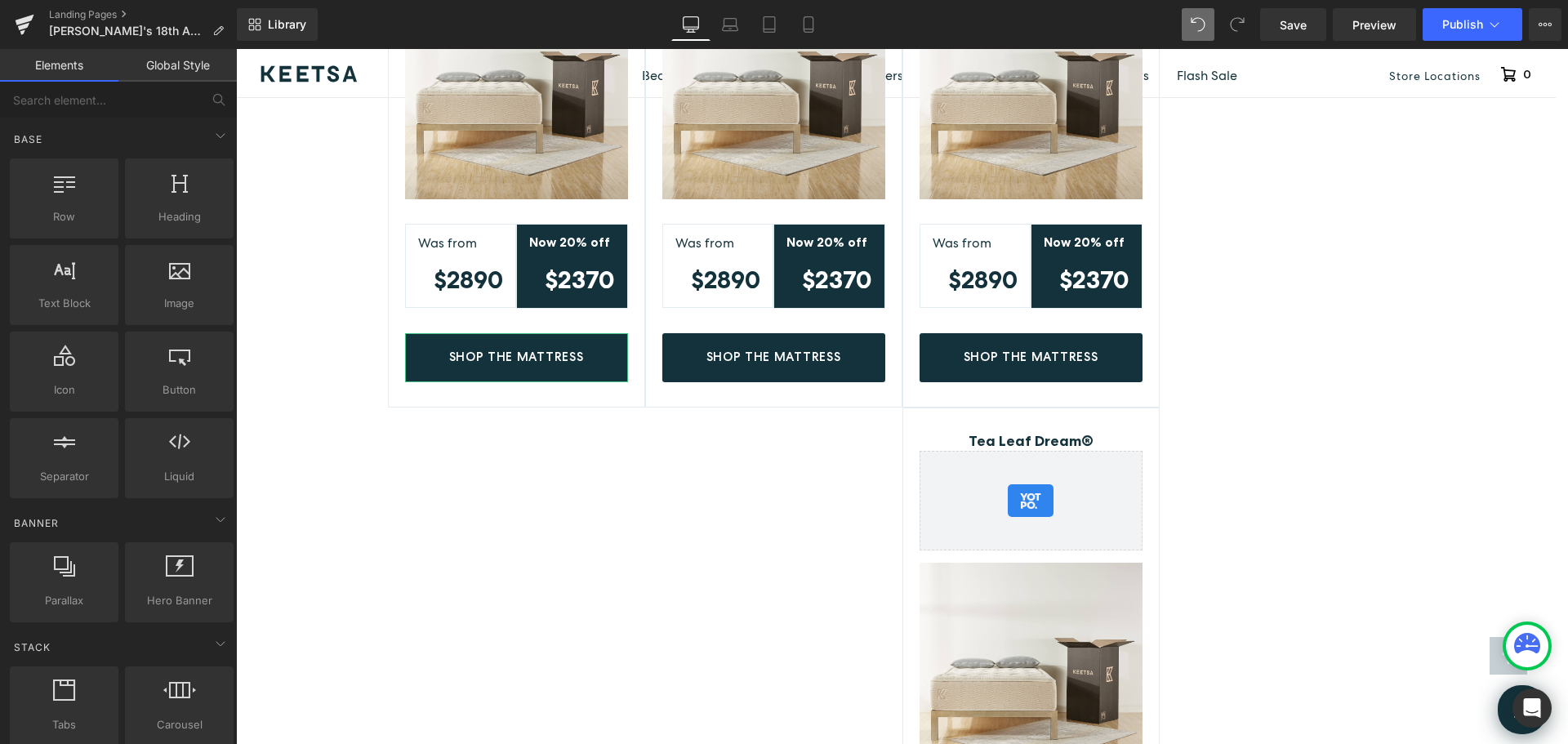
drag, startPoint x: 989, startPoint y: 379, endPoint x: 979, endPoint y: 381, distance: 10.2
click at [993, 411] on span at bounding box center [1001, 421] width 17 height 20
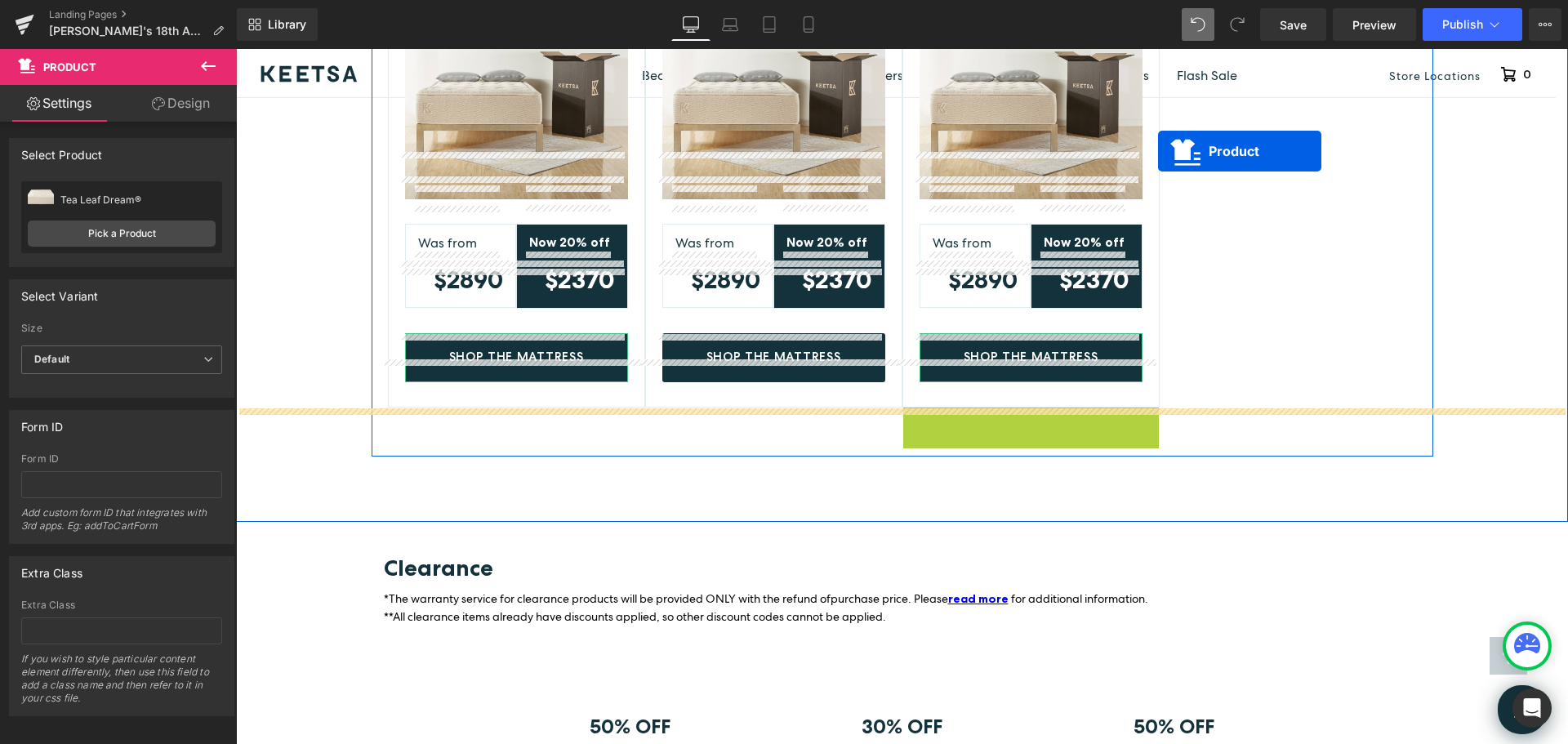
drag, startPoint x: 988, startPoint y: 375, endPoint x: 1158, endPoint y: 151, distance: 281.2
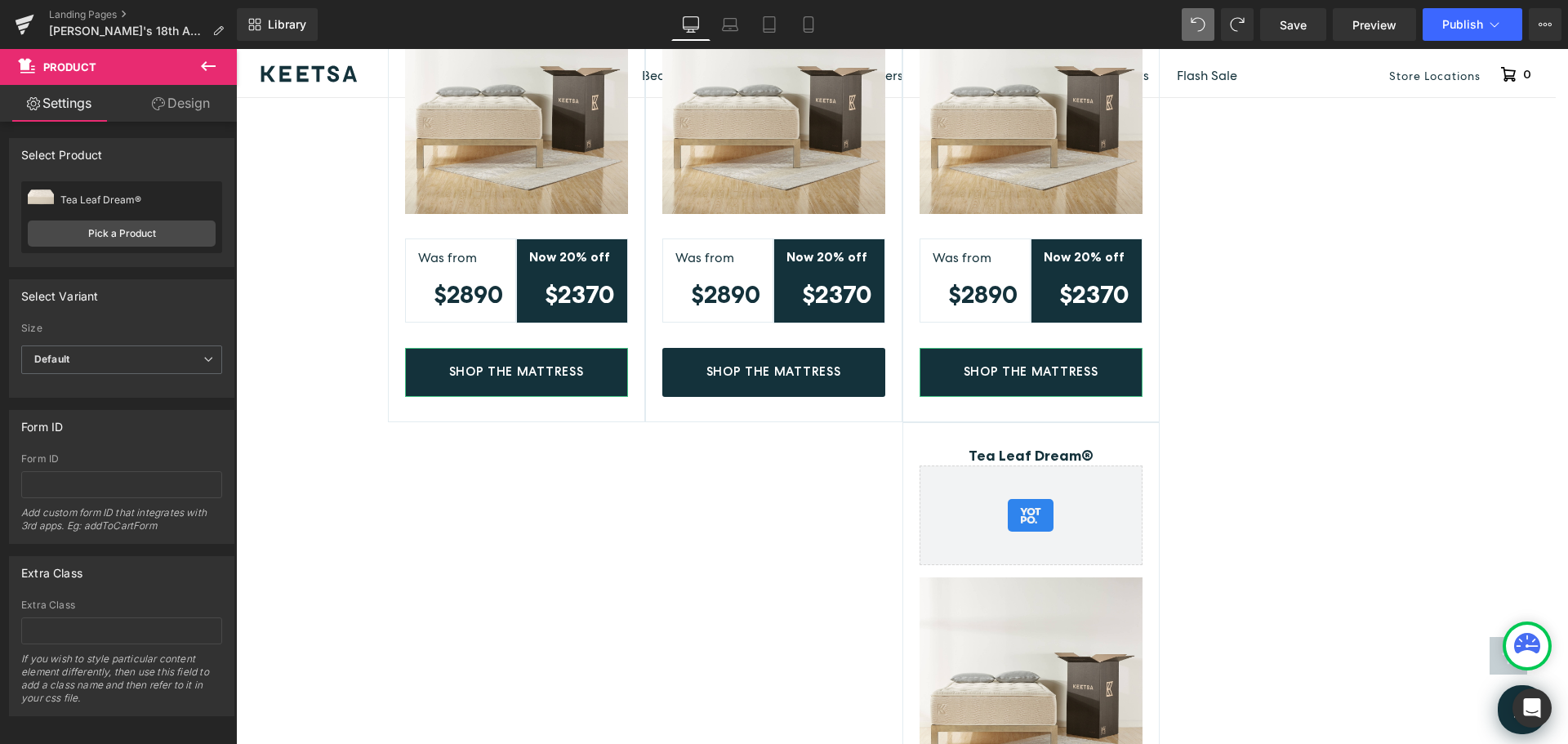
scroll to position [3710, 0]
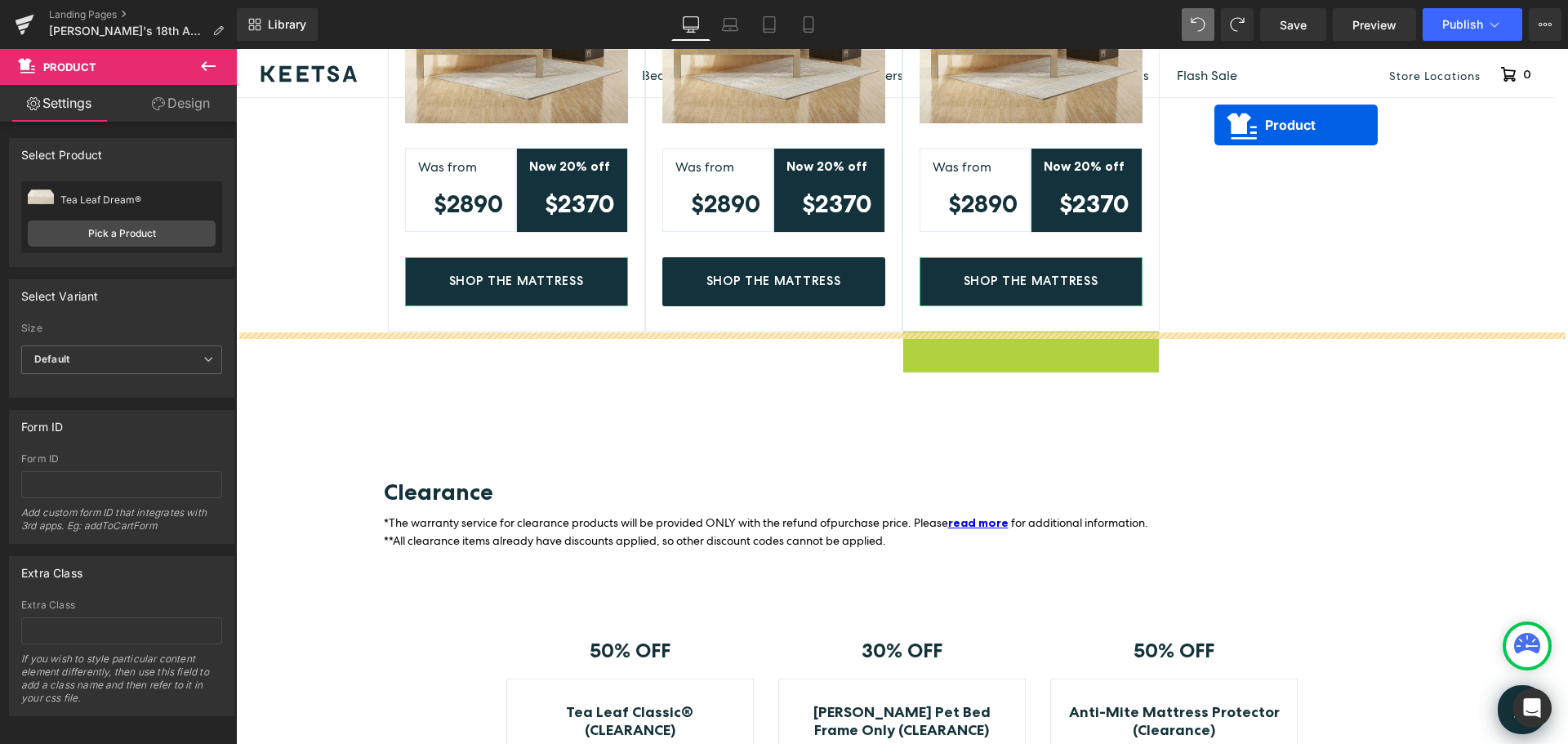
drag, startPoint x: 986, startPoint y: 296, endPoint x: 1215, endPoint y: 125, distance: 285.8
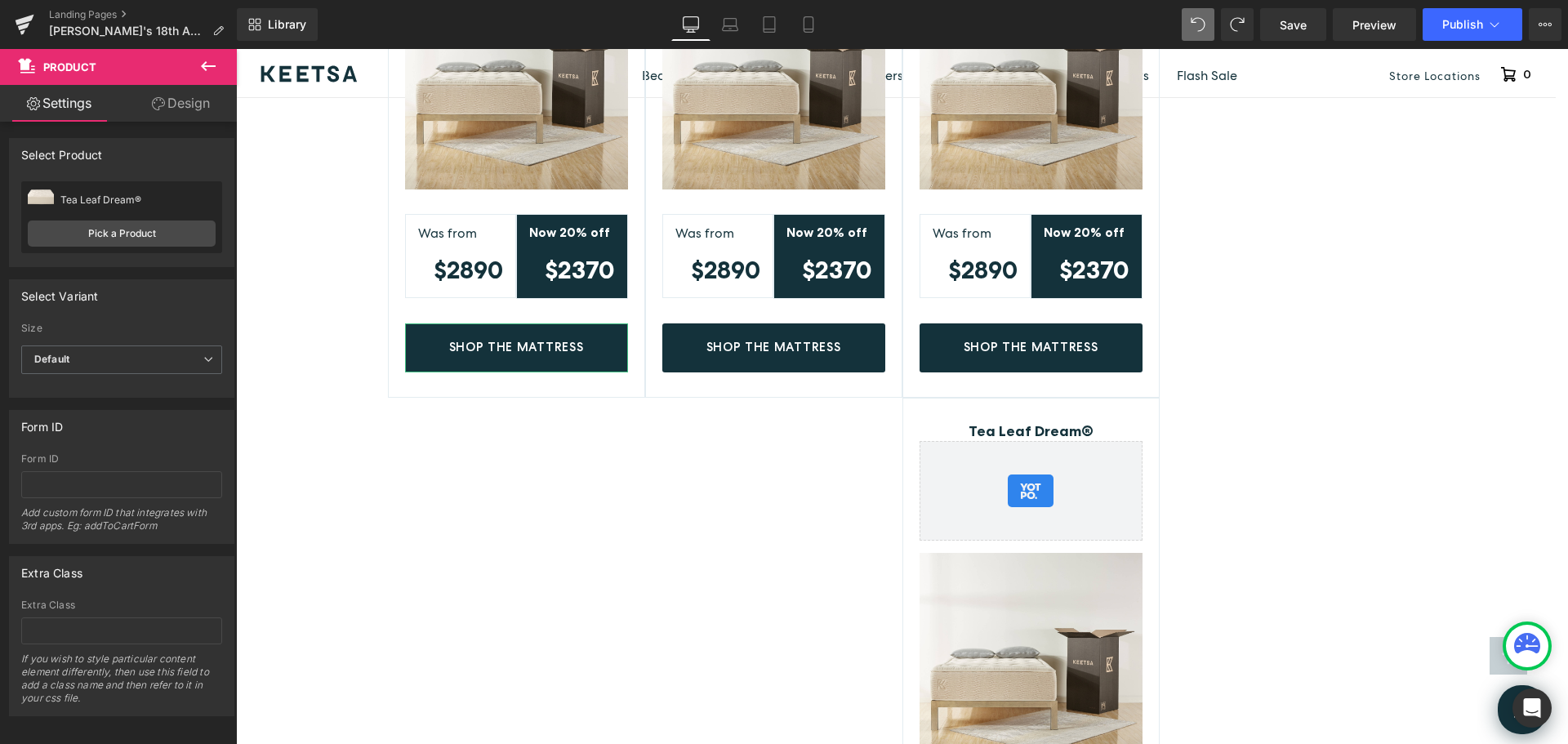
scroll to position [3546, 0]
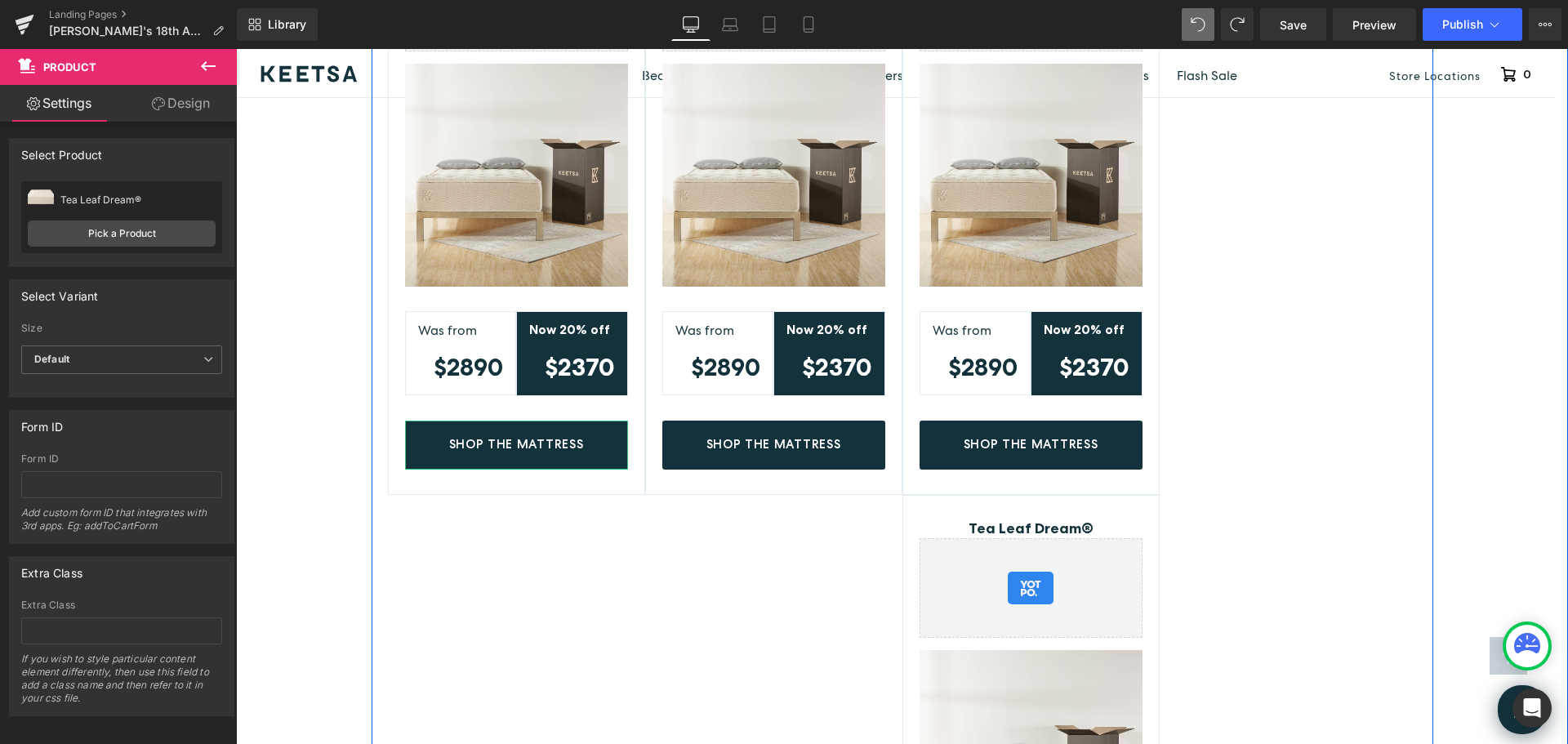
click at [870, 477] on div "Tea Leaf Dream® (P) Title Yotpo - Product & Collection Page - Star Badge Yotpo …" at bounding box center [903, 487] width 1062 height 1206
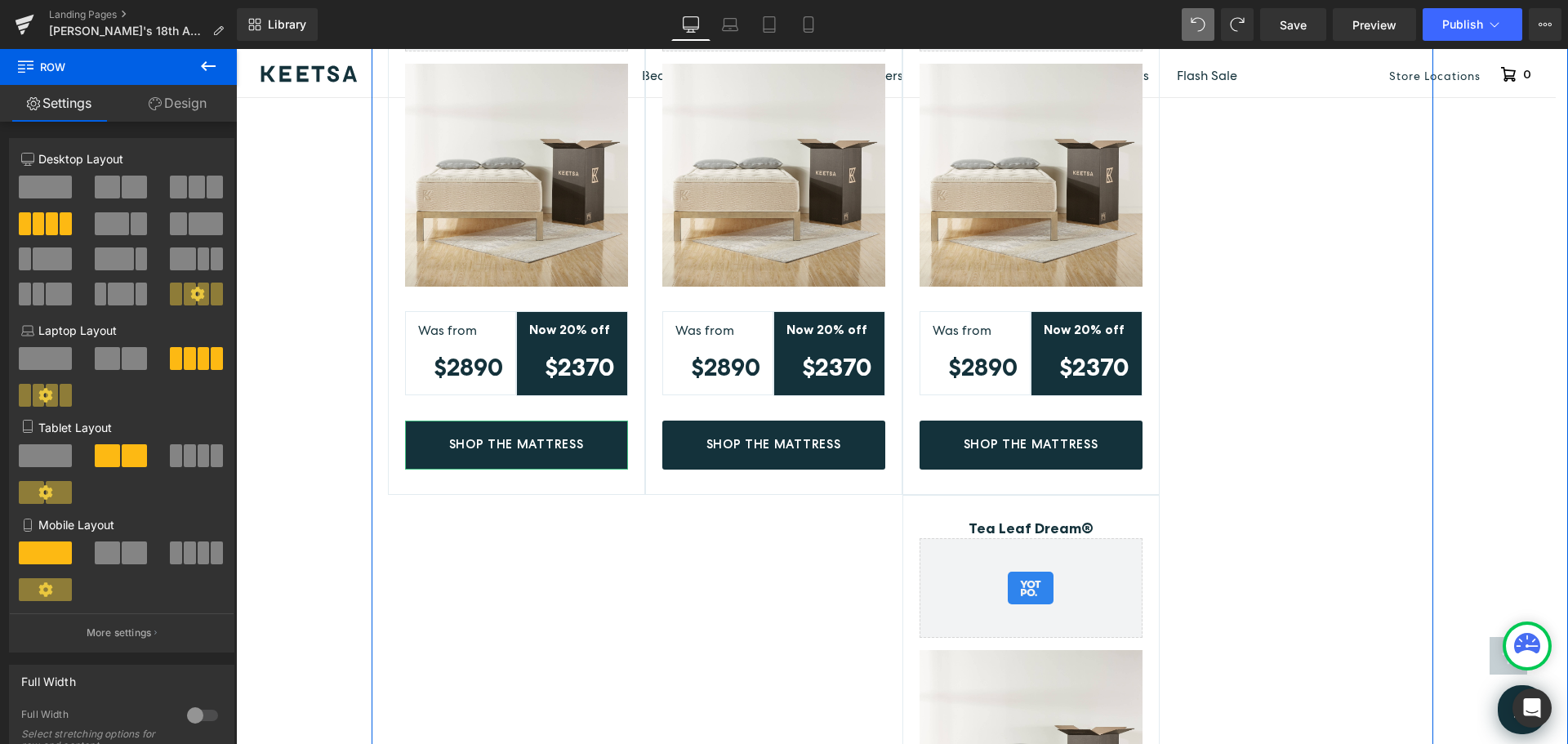
click at [1288, 230] on div "Tea Leaf Dream® (P) Title Yotpo - Product & Collection Page - Star Badge Yotpo …" at bounding box center [903, 487] width 1062 height 1206
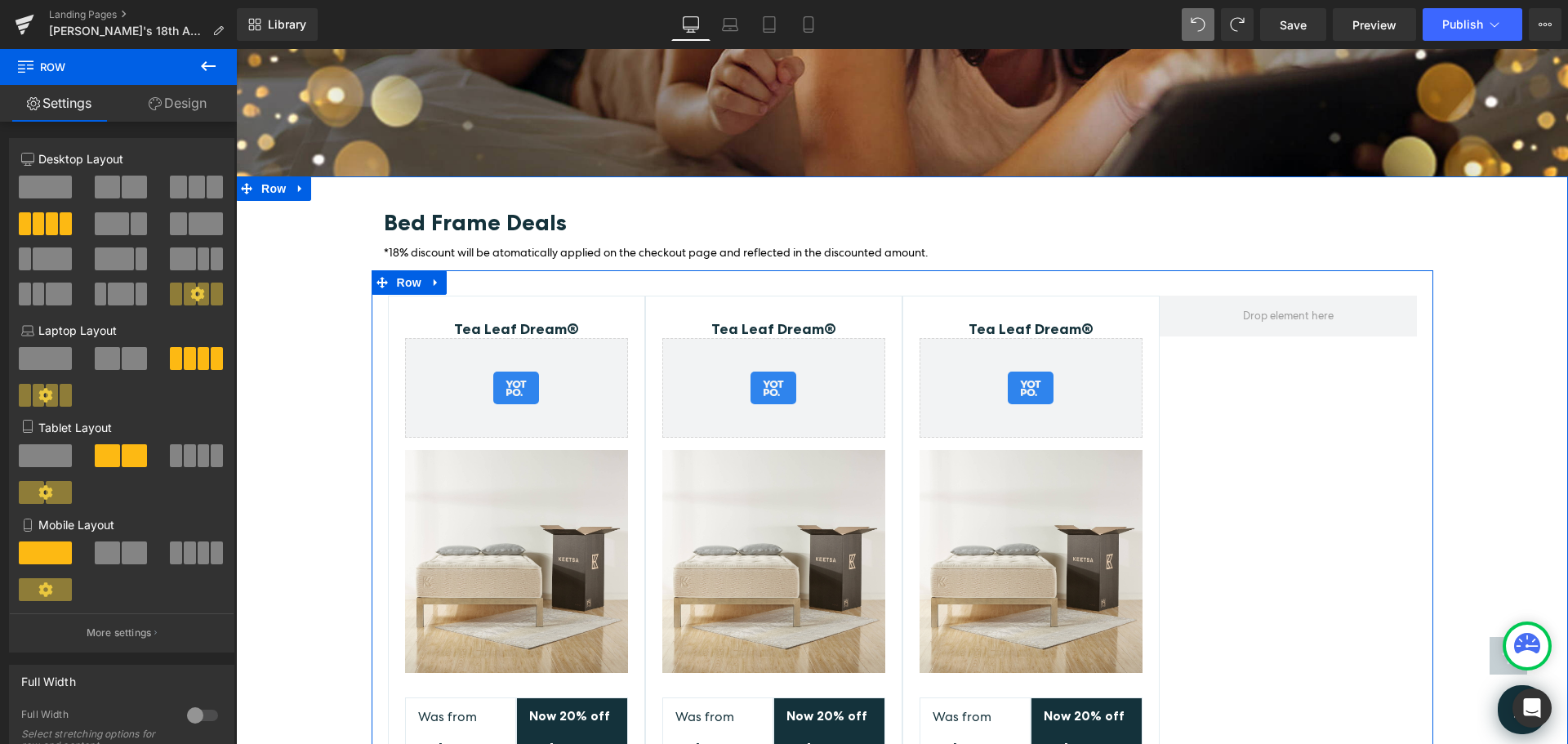
scroll to position [3138, 0]
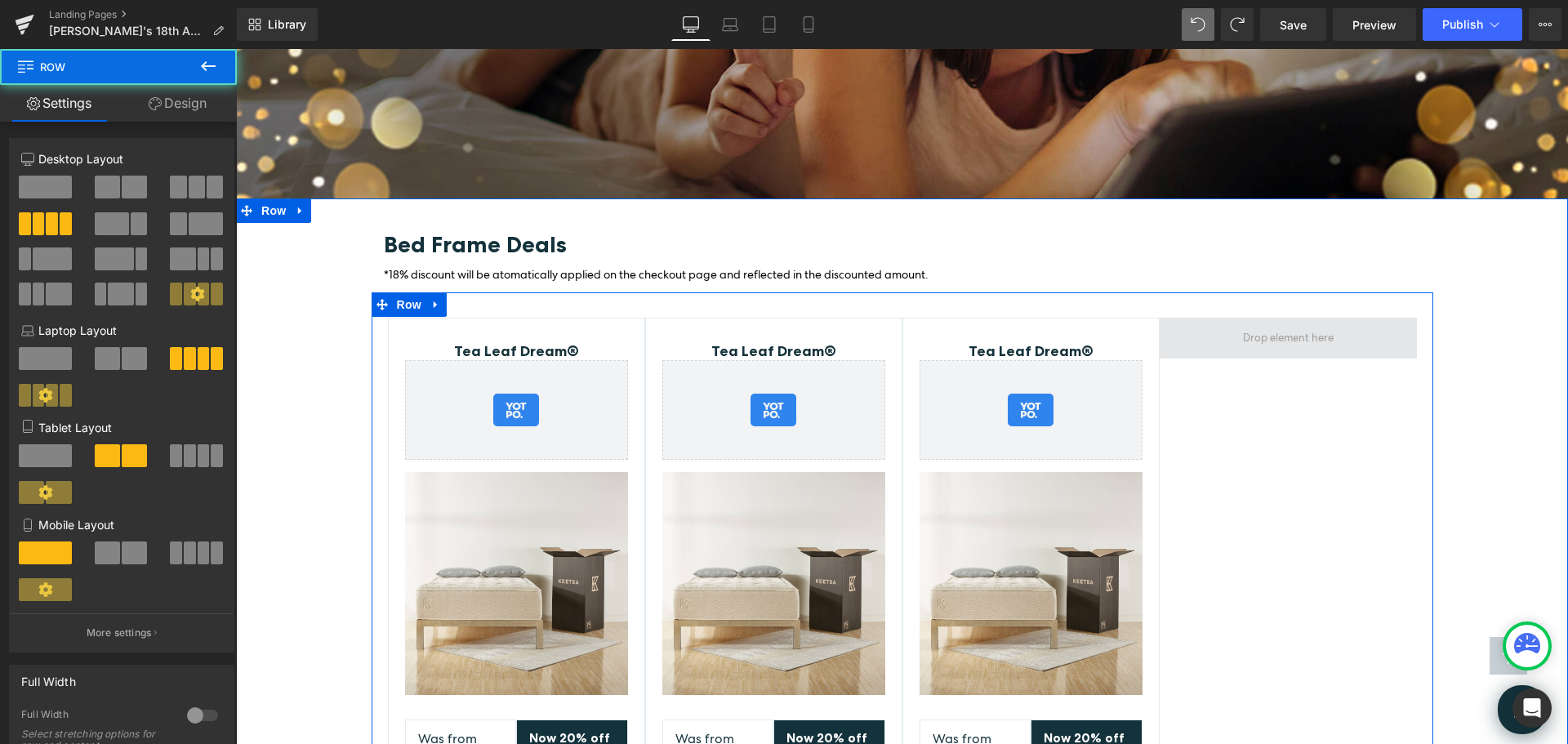
click at [1222, 317] on span at bounding box center [1287, 337] width 257 height 41
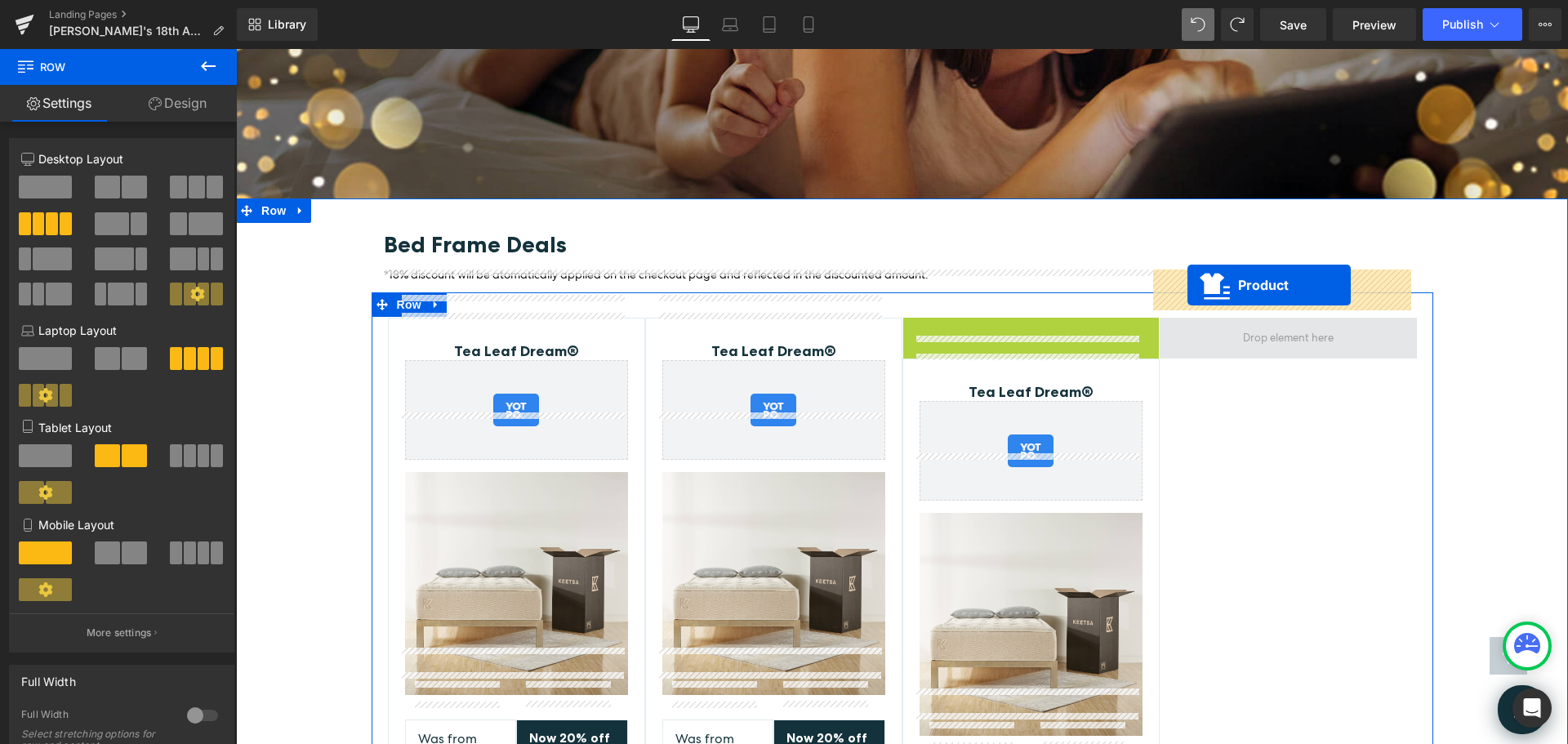
drag, startPoint x: 988, startPoint y: 285, endPoint x: 1187, endPoint y: 285, distance: 199.0
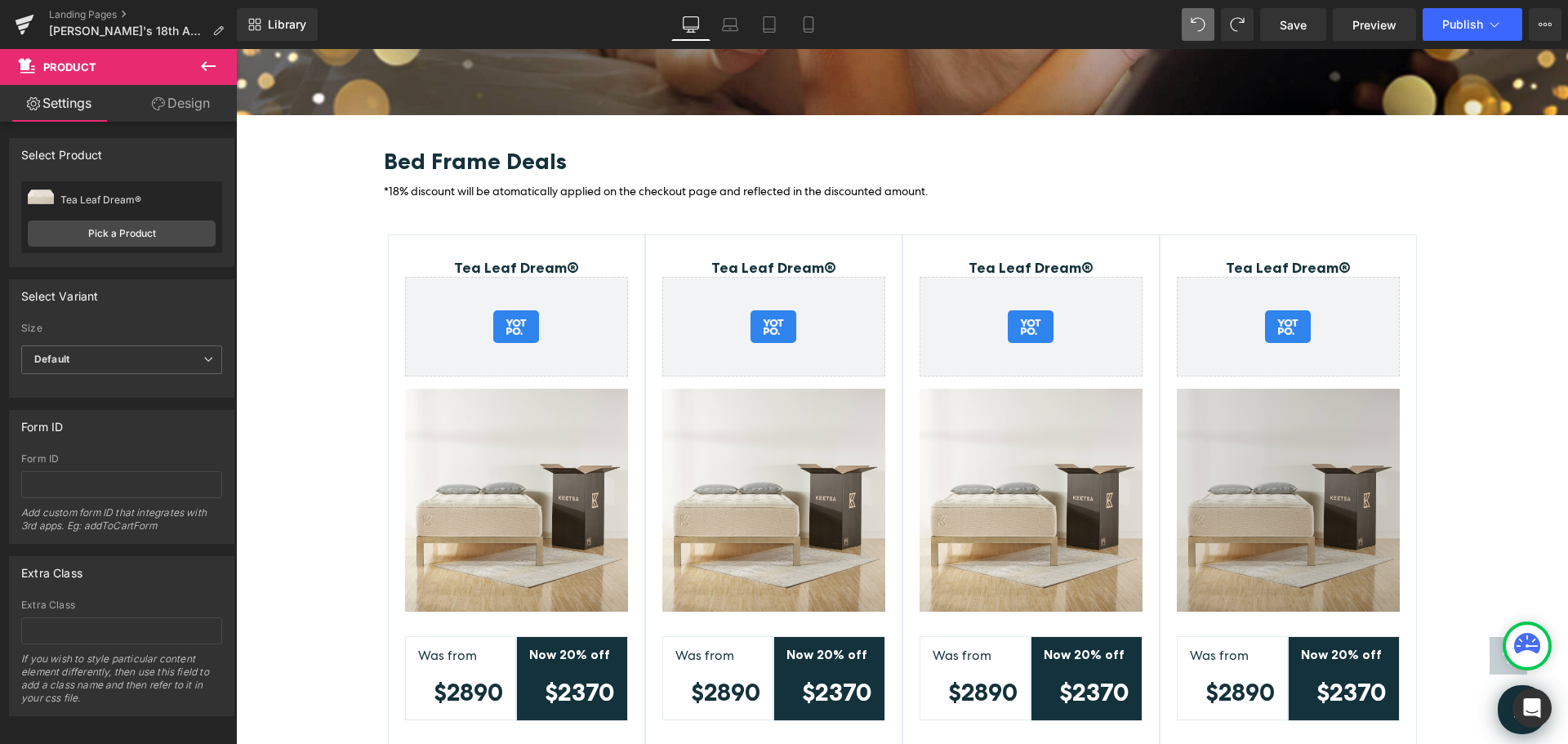
scroll to position [3220, 0]
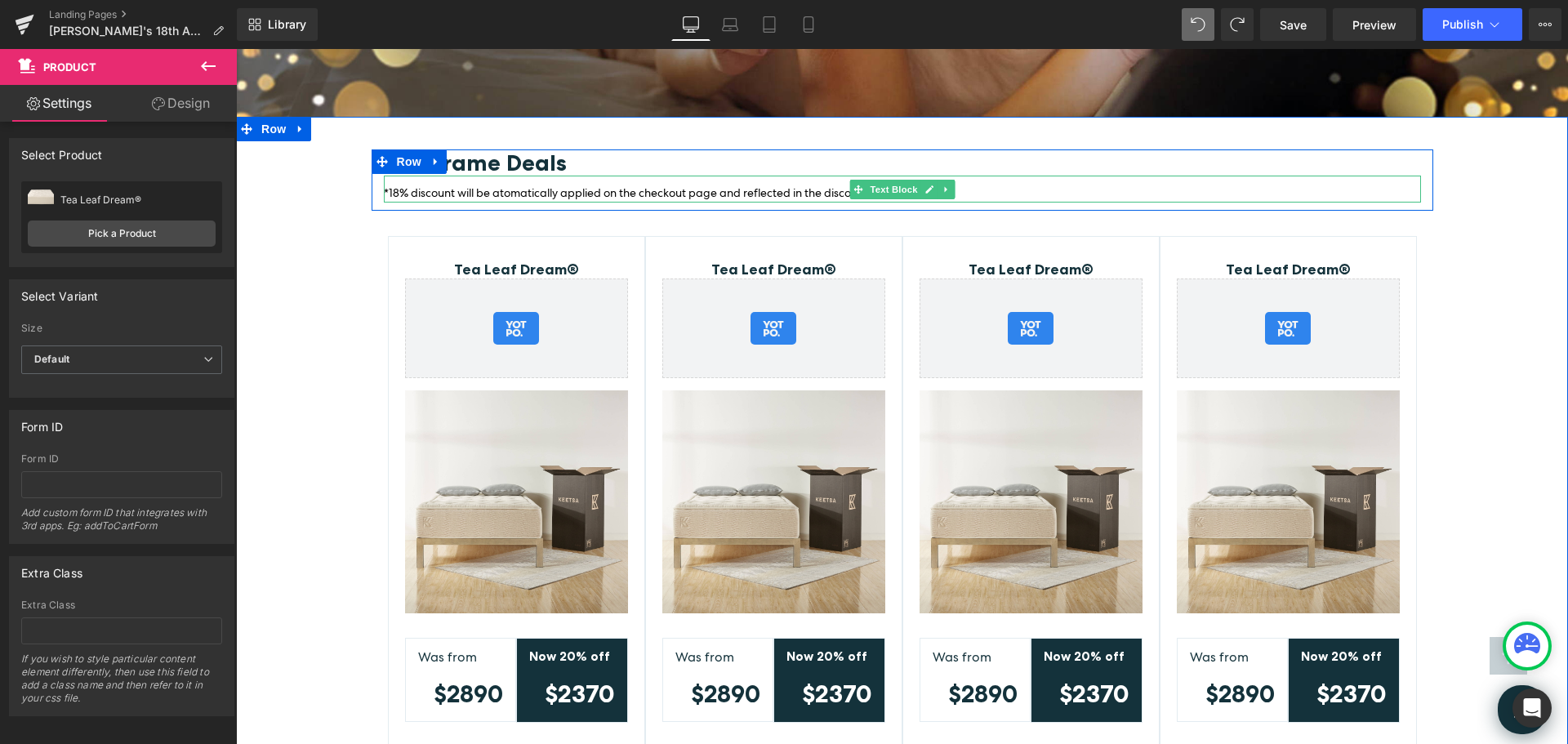
click at [493, 186] on span "*18% discount will be atomatically applied on the checkout page and reflected i…" at bounding box center [656, 192] width 544 height 15
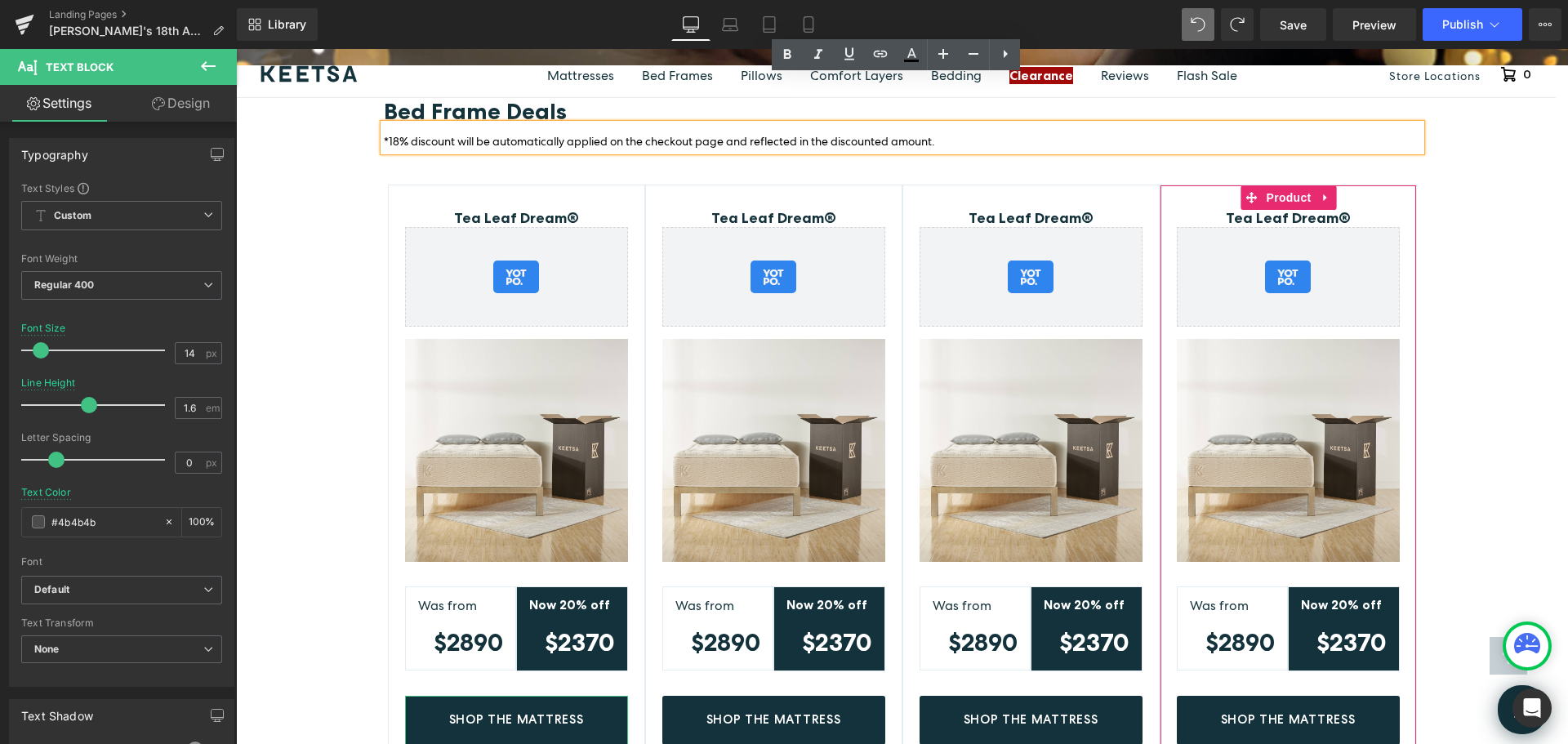
scroll to position [3173, 0]
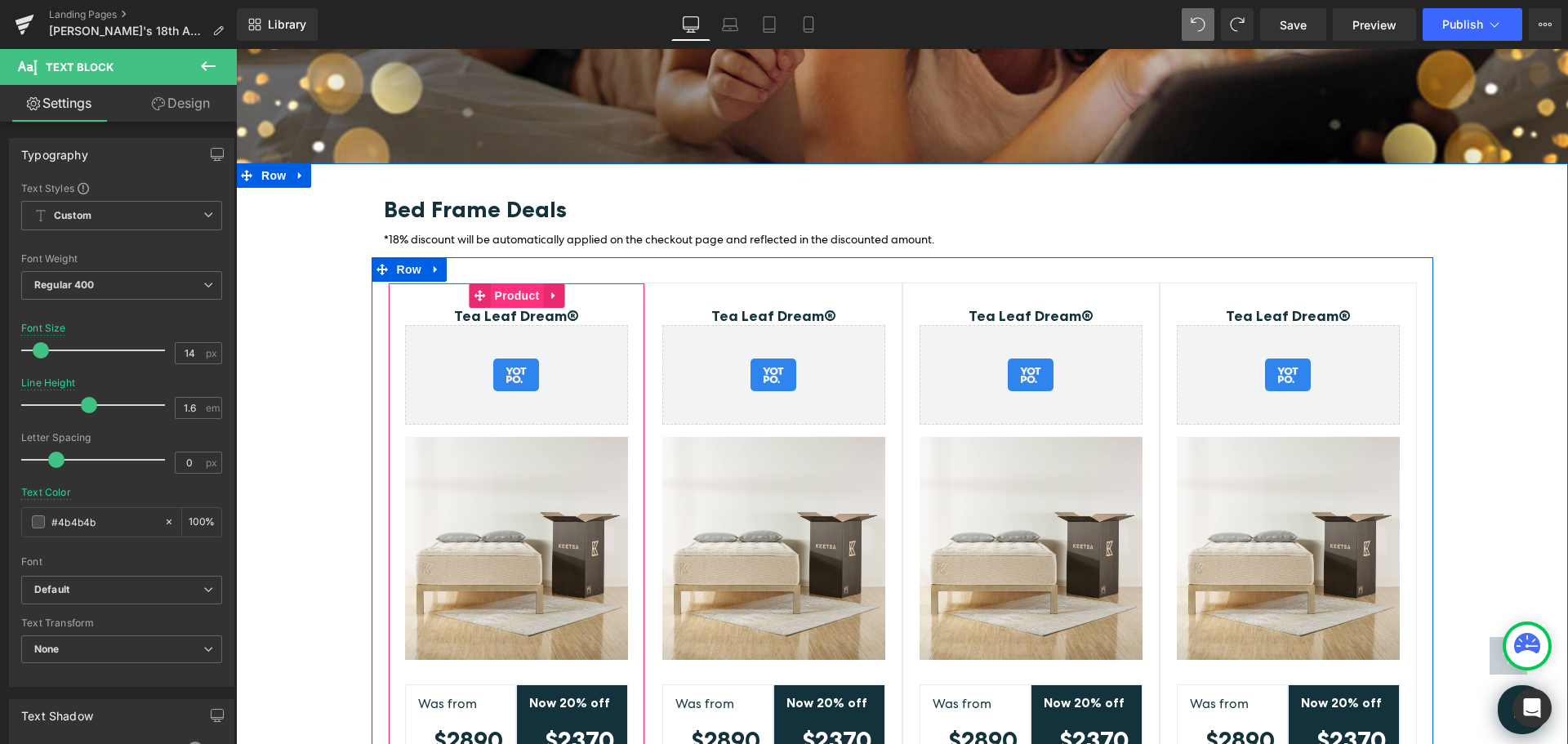
click at [503, 284] on span "Product" at bounding box center [518, 296] width 54 height 25
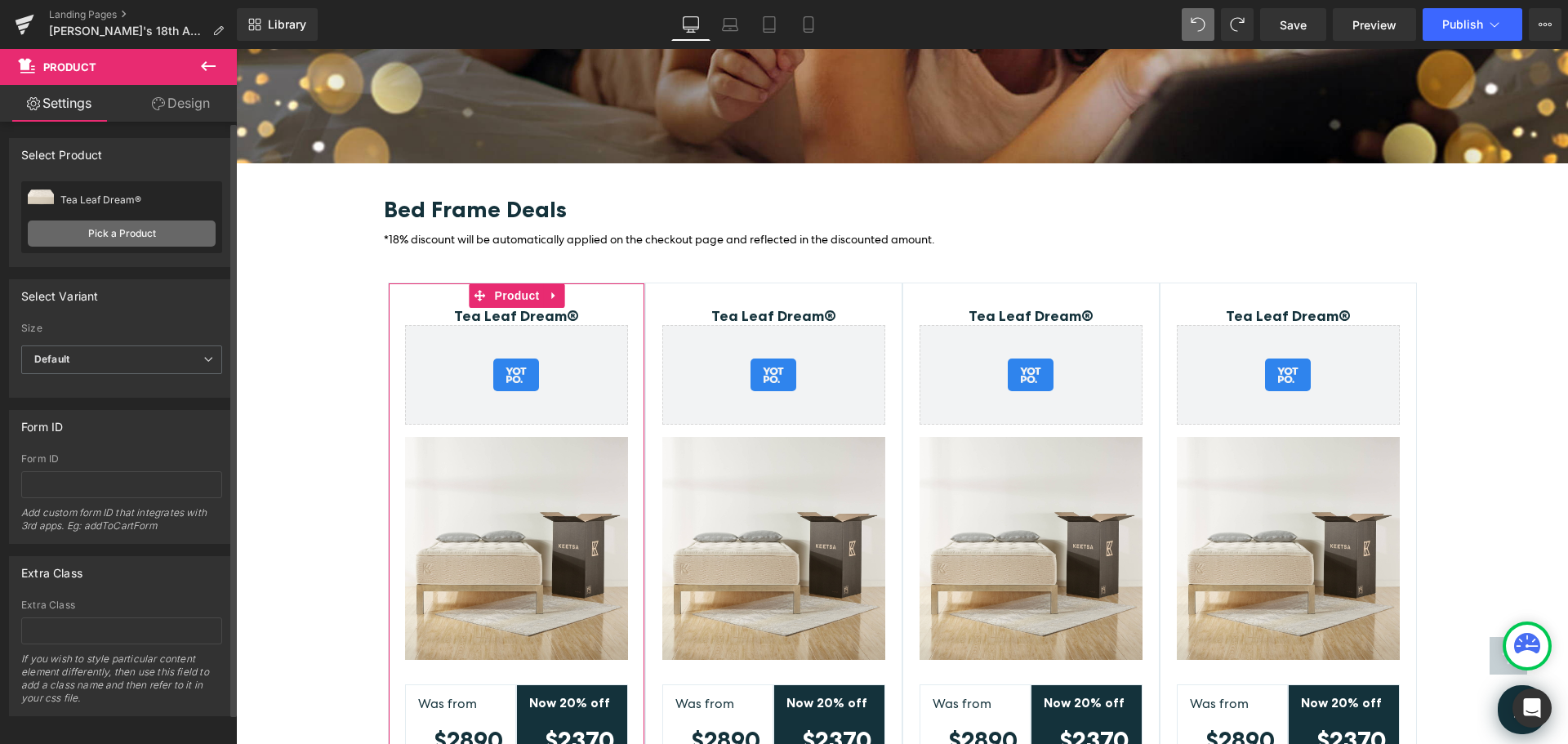
click at [155, 234] on link "Pick a Product" at bounding box center [121, 233] width 187 height 26
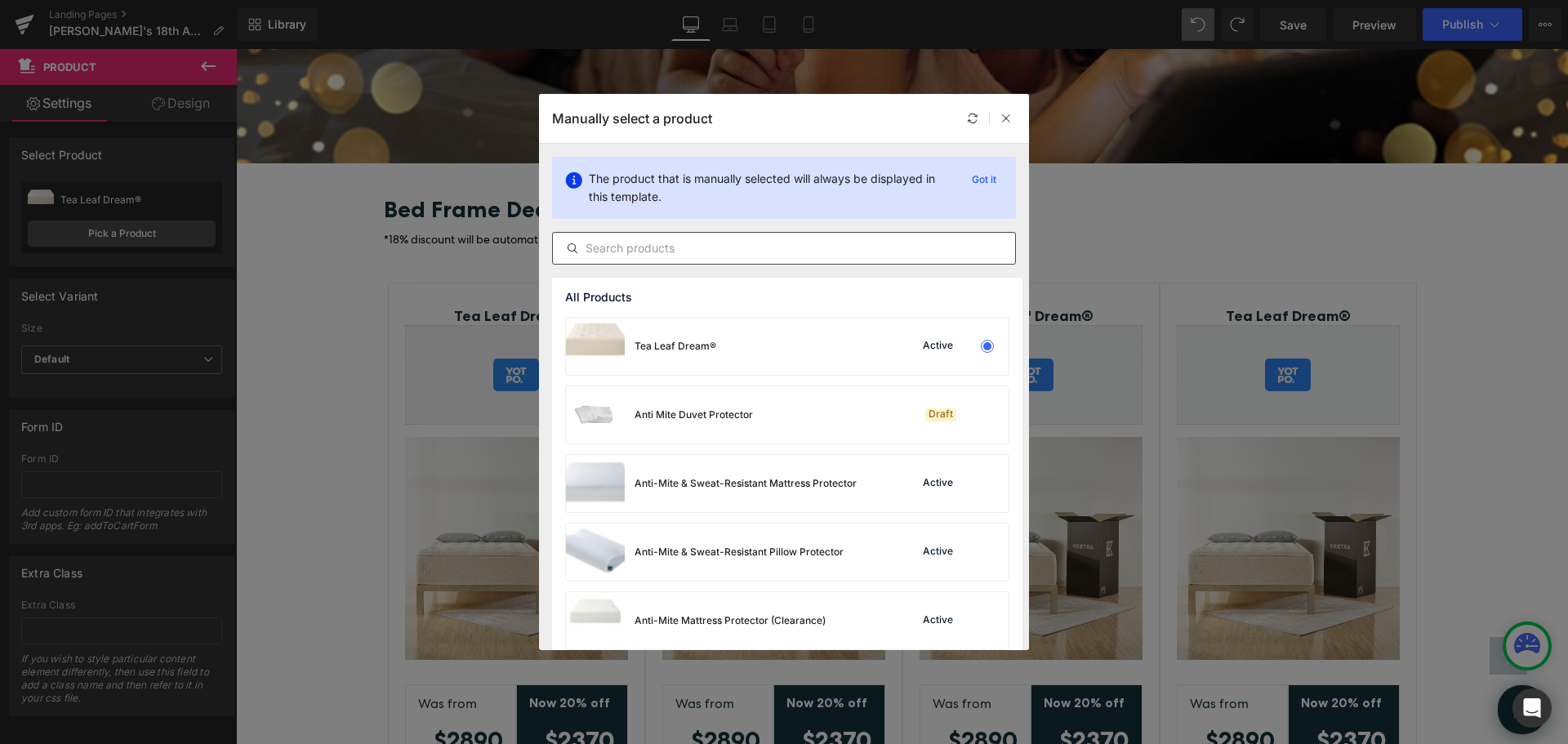
click at [711, 249] on input "text" at bounding box center [784, 248] width 462 height 20
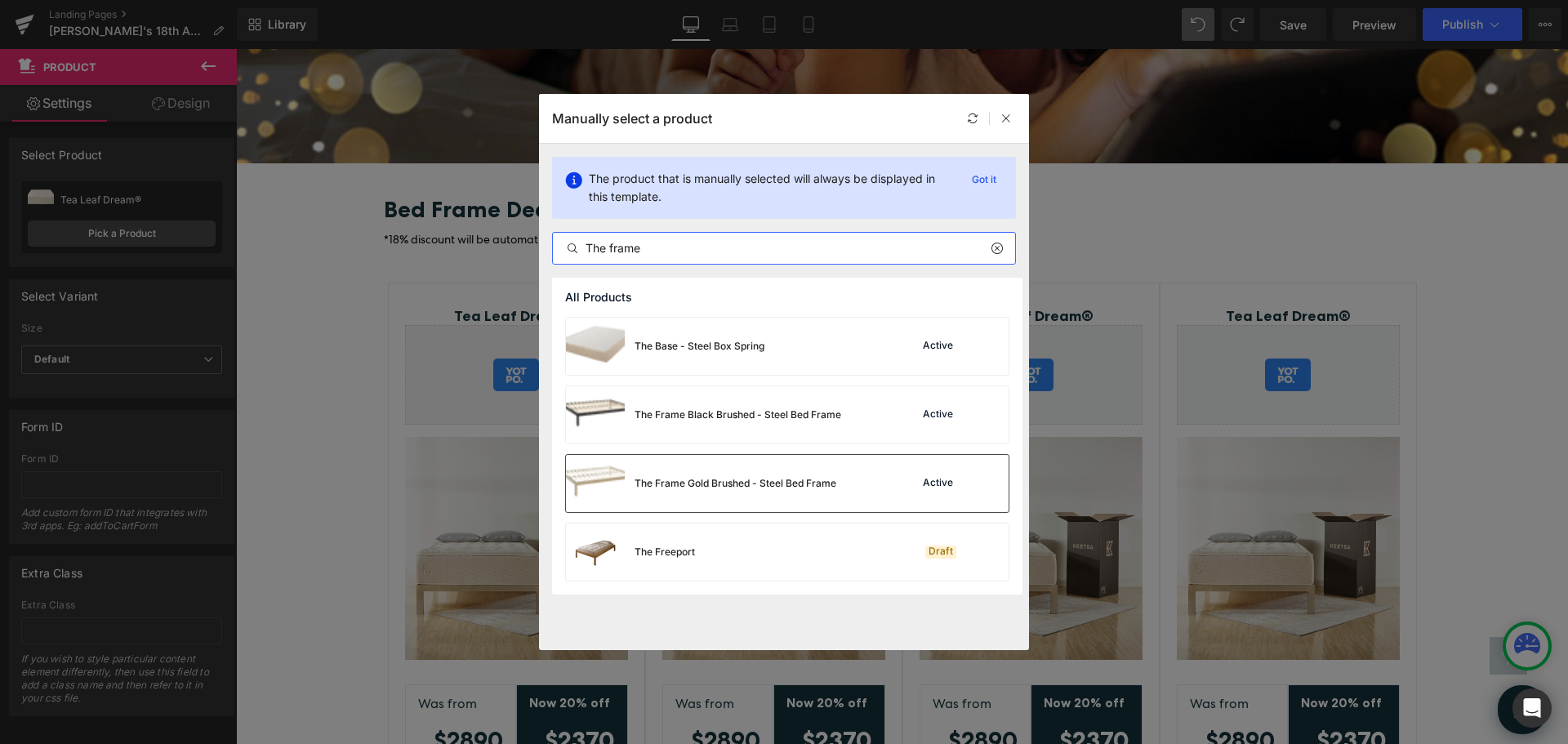
type input "The frame"
click at [767, 485] on div "The Frame Gold Brushed - Steel Bed Frame" at bounding box center [735, 483] width 201 height 15
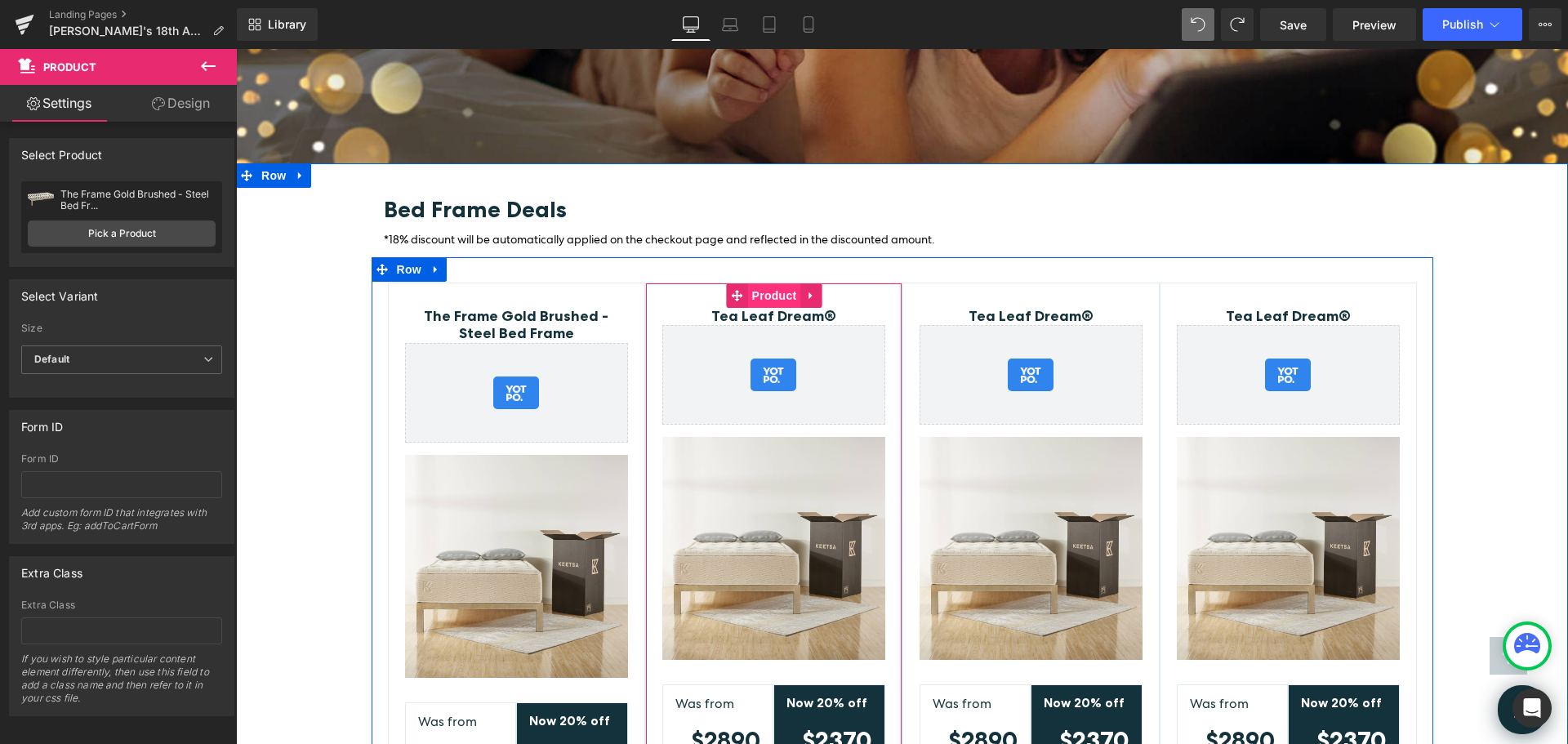
click at [760, 284] on span "Product" at bounding box center [775, 296] width 54 height 25
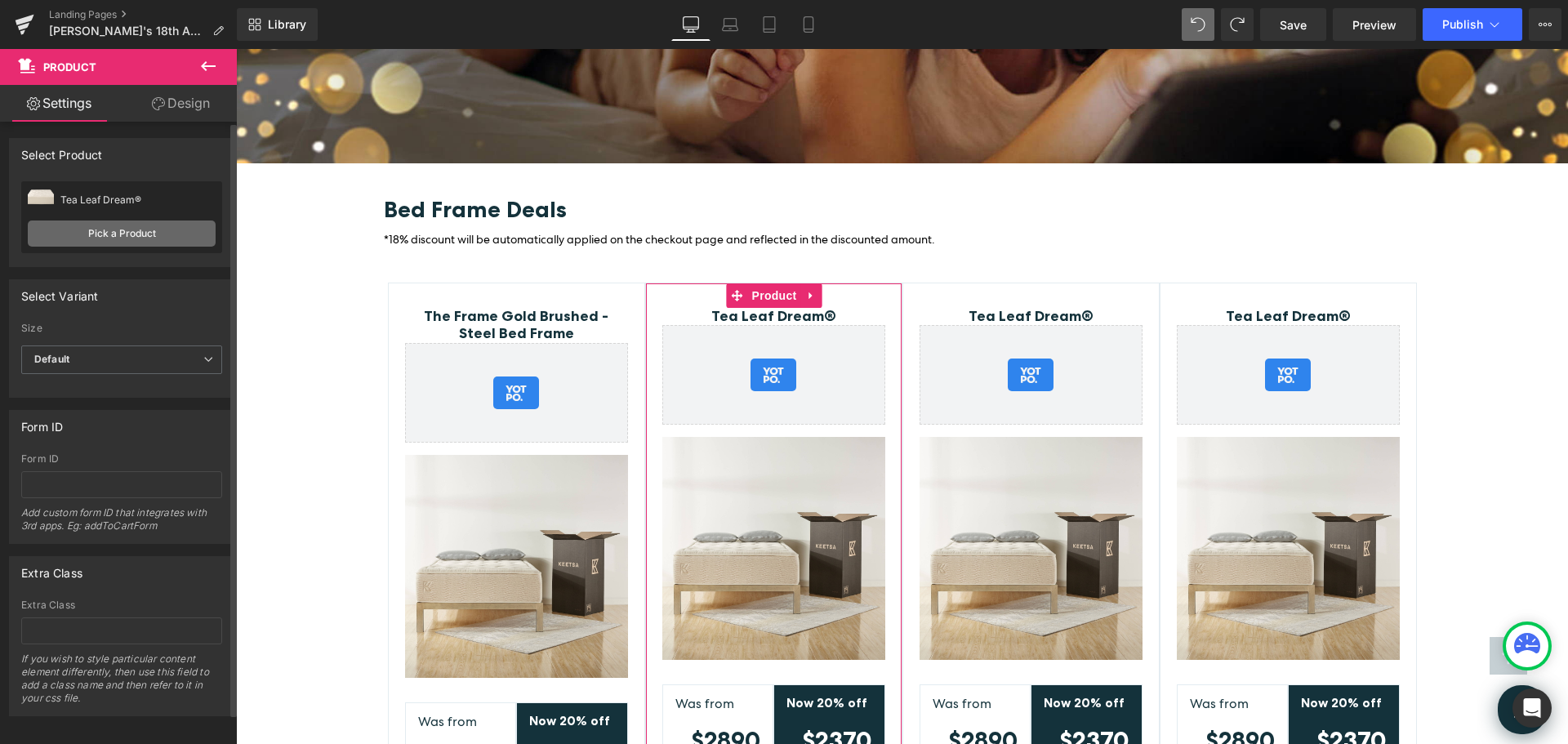
click at [160, 230] on link "Pick a Product" at bounding box center [121, 233] width 187 height 26
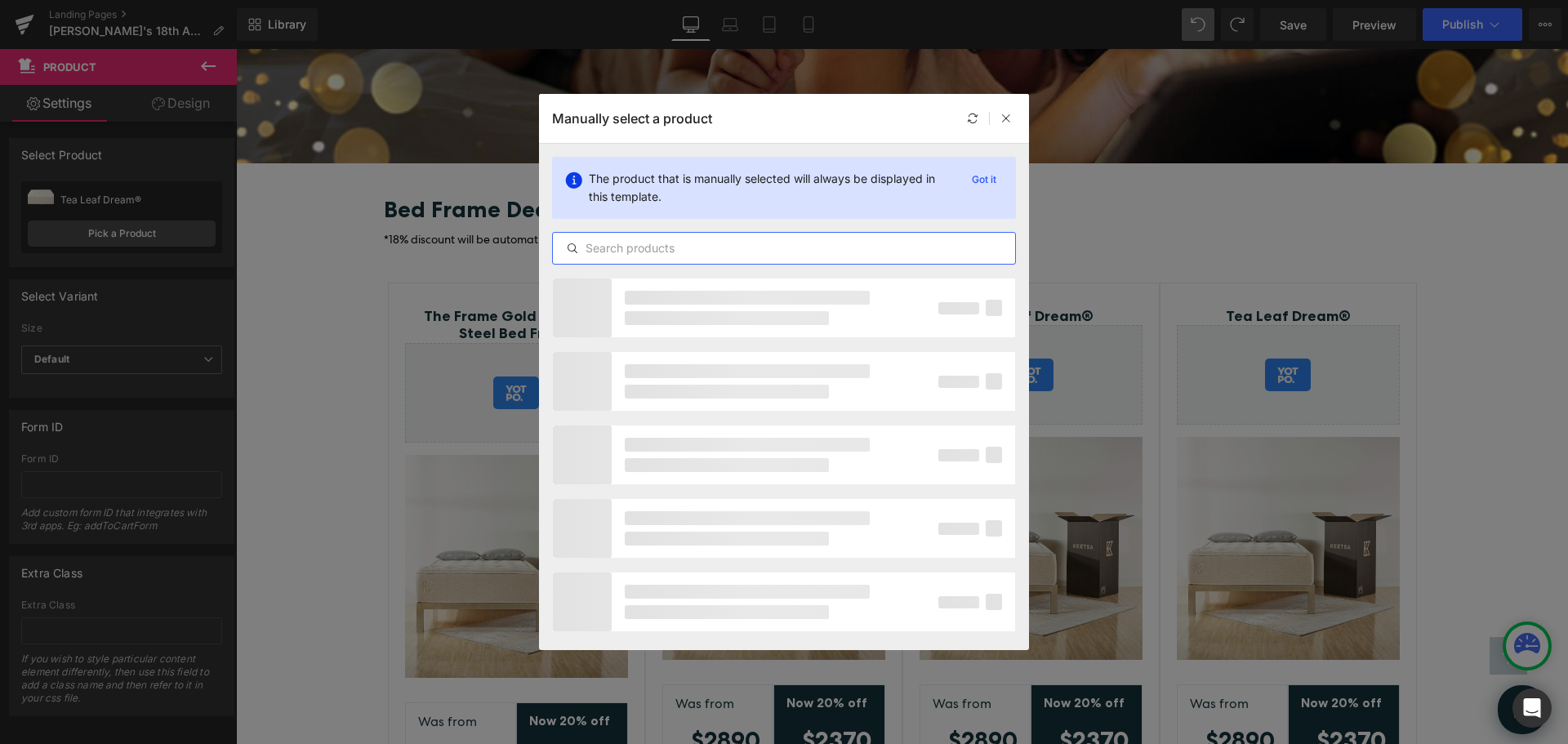
click at [665, 247] on input "text" at bounding box center [784, 248] width 462 height 20
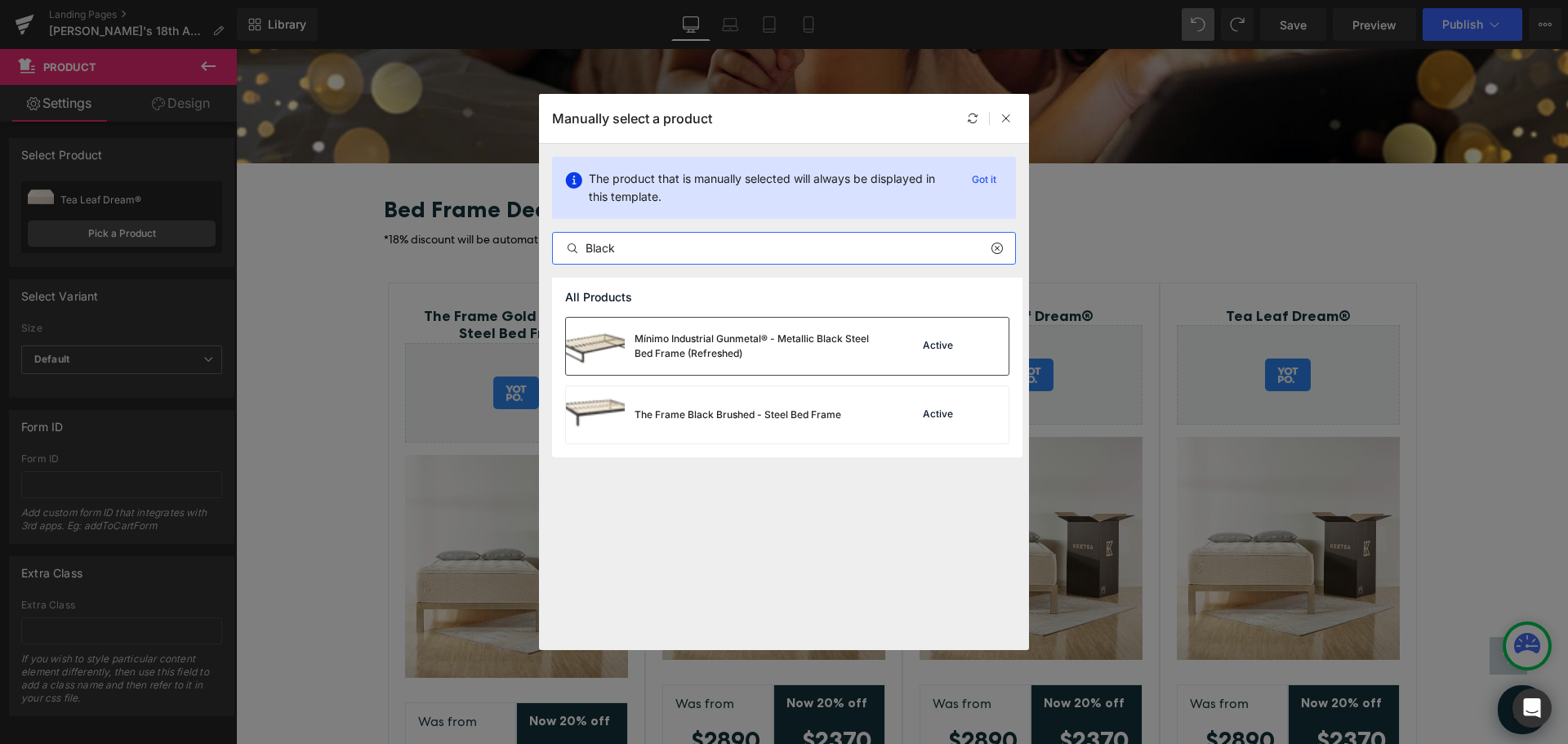
type input "Black"
click at [765, 344] on div "Mínimo Industrial Gunmetal® - Metallic Black Steel Bed Frame (Refreshed)" at bounding box center [757, 346] width 245 height 30
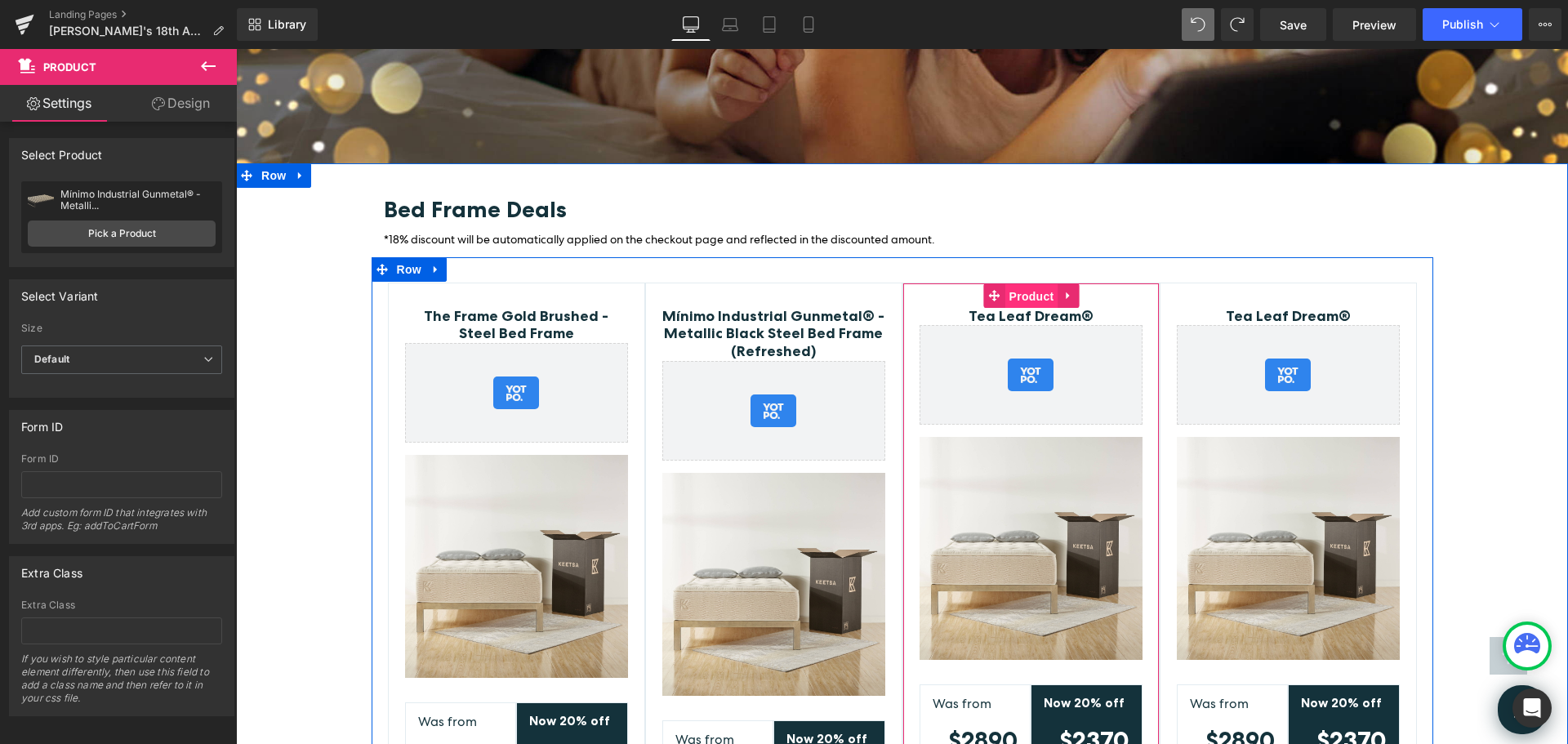
click at [1027, 285] on span "Product" at bounding box center [1032, 297] width 54 height 25
click at [1018, 285] on span "Product" at bounding box center [1032, 297] width 54 height 25
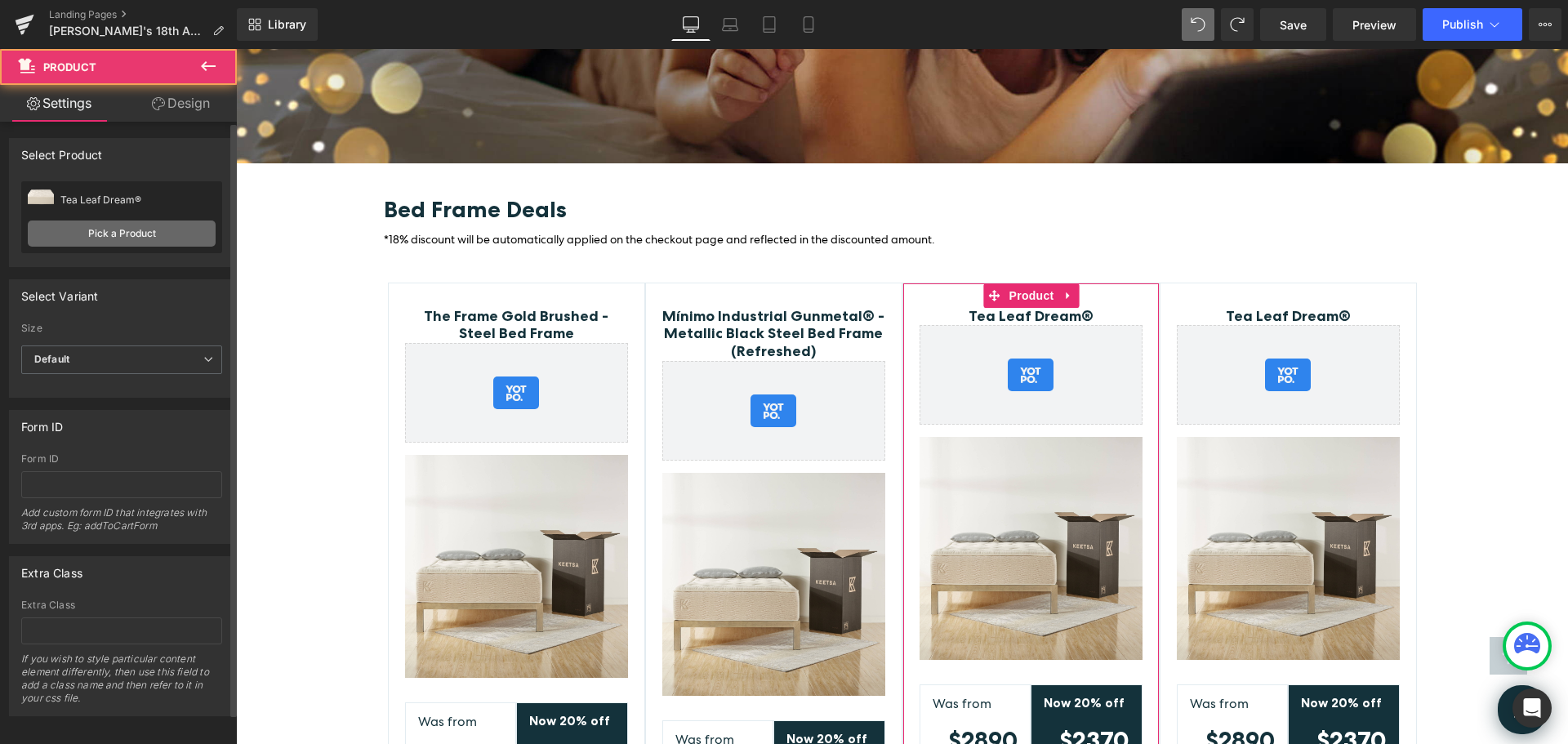
click at [146, 238] on link "Pick a Product" at bounding box center [121, 233] width 187 height 26
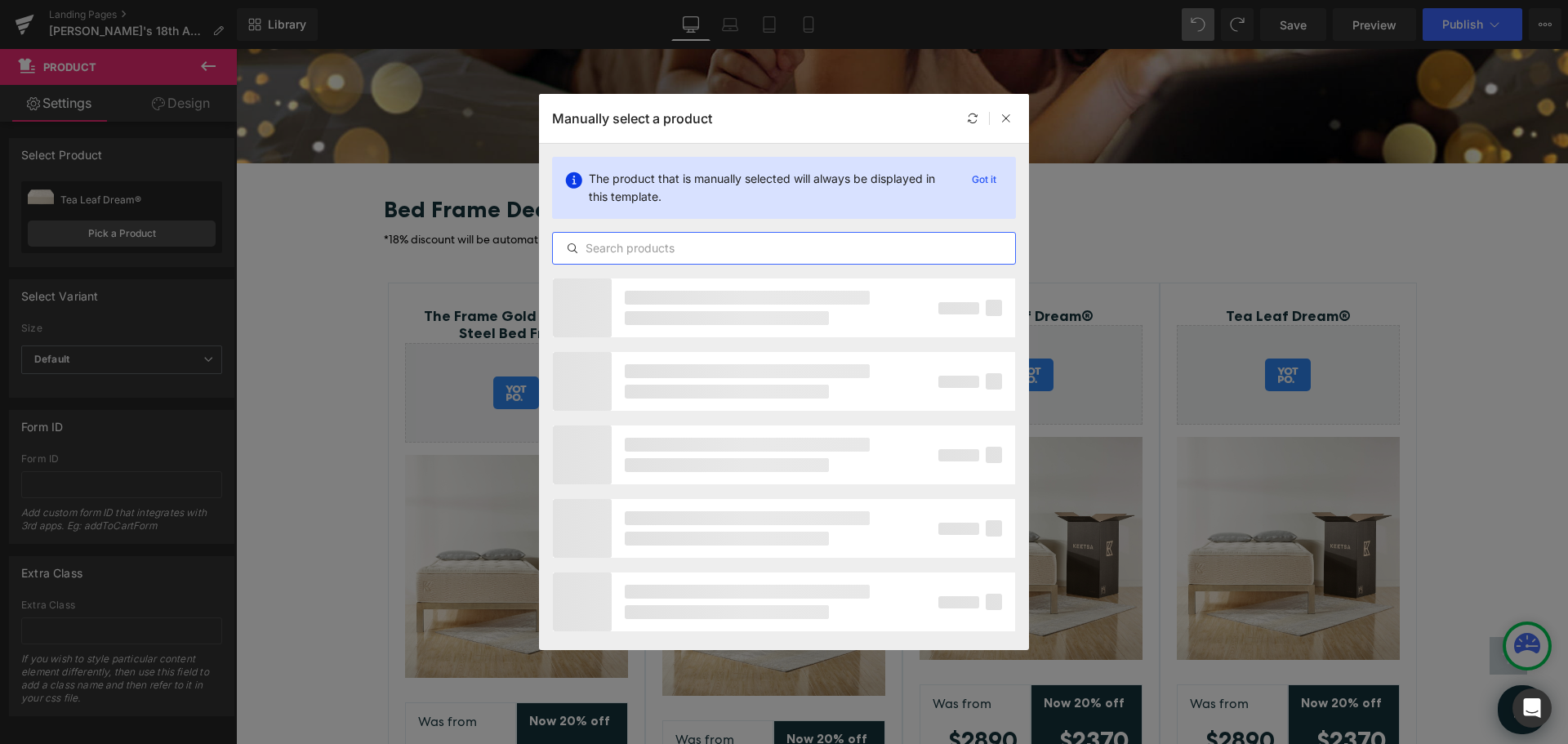
click at [711, 252] on input "text" at bounding box center [784, 248] width 462 height 20
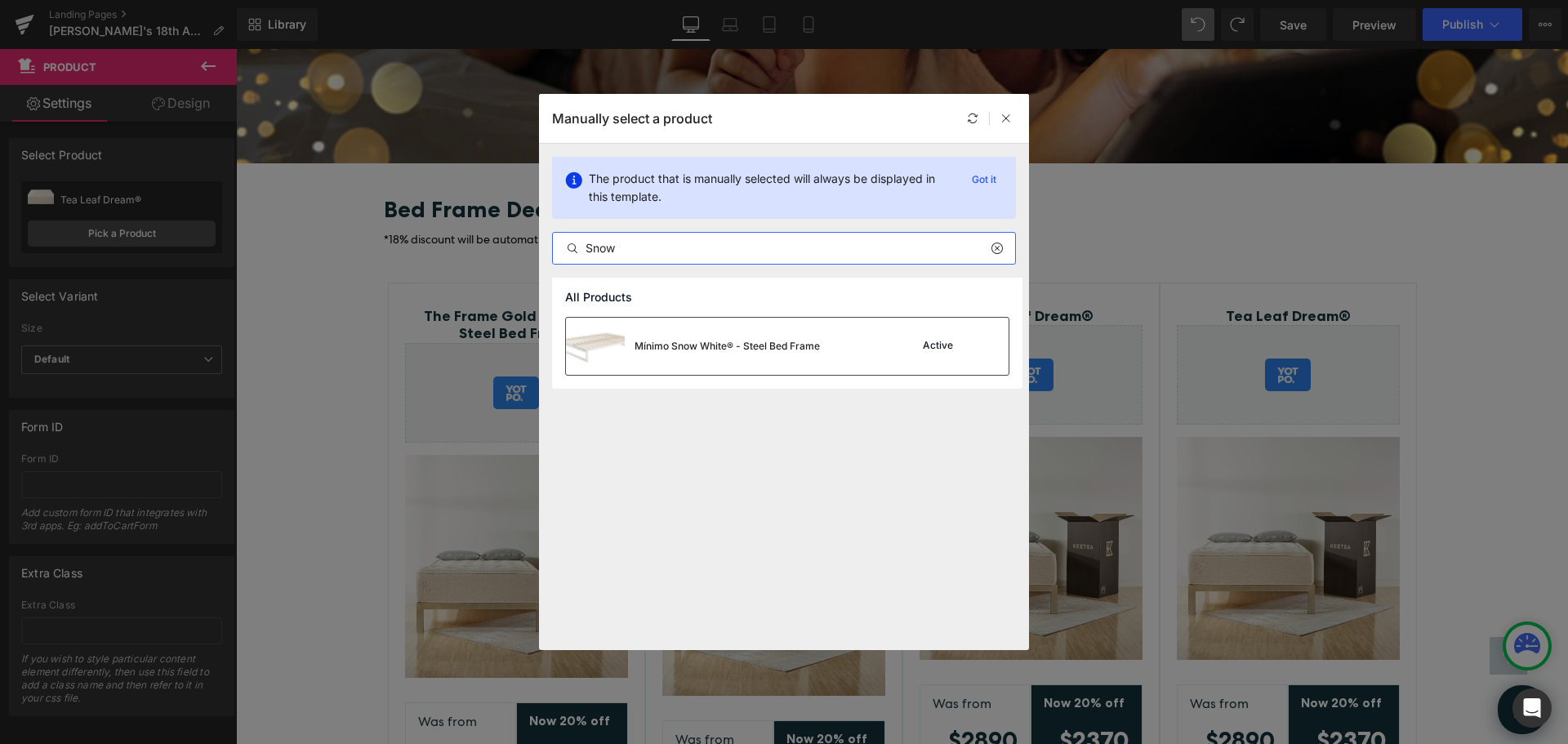
type input "Snow"
click at [840, 351] on div "Mínimo Snow White® - Steel Bed Frame Active" at bounding box center [787, 346] width 442 height 58
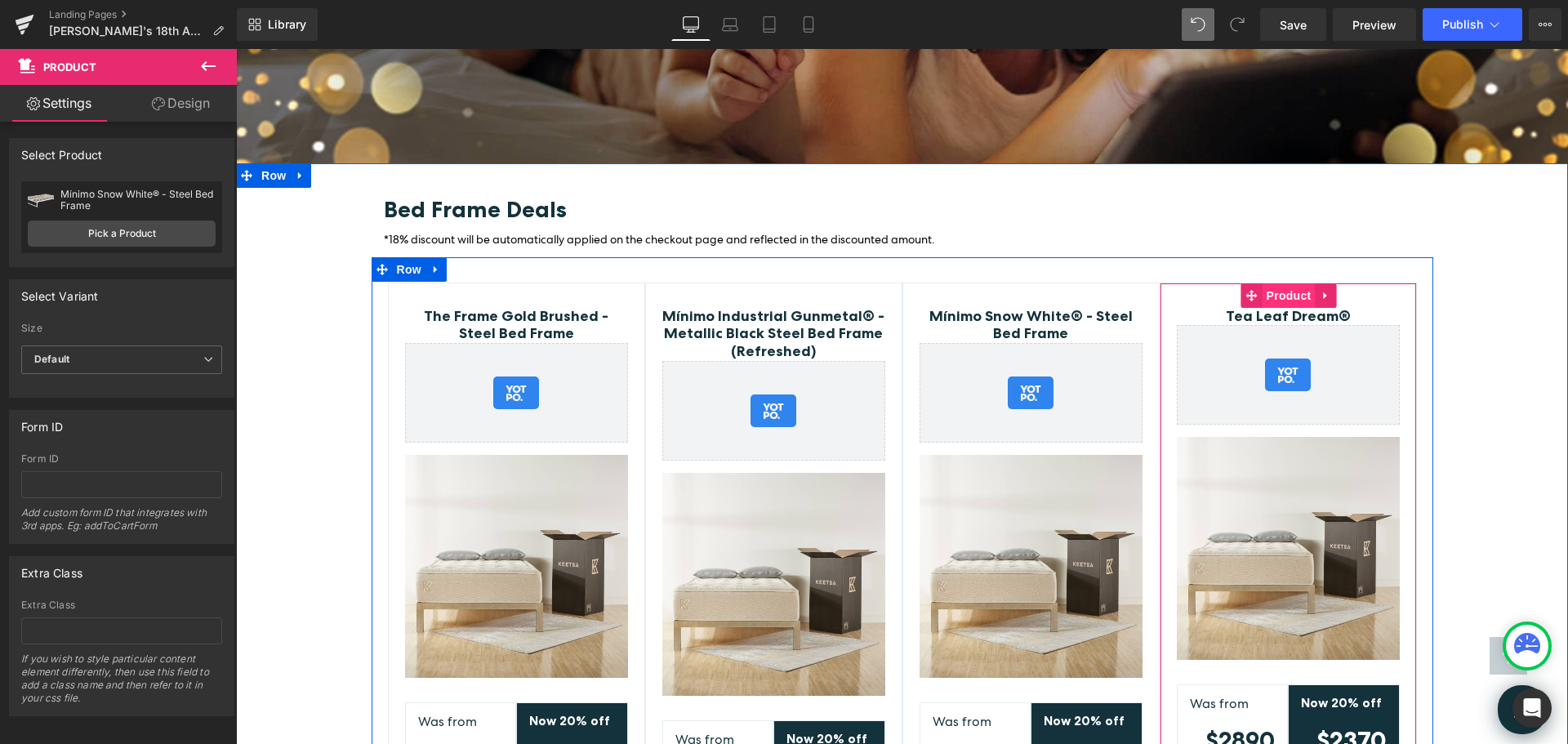
click at [1282, 284] on span "Product" at bounding box center [1289, 296] width 54 height 25
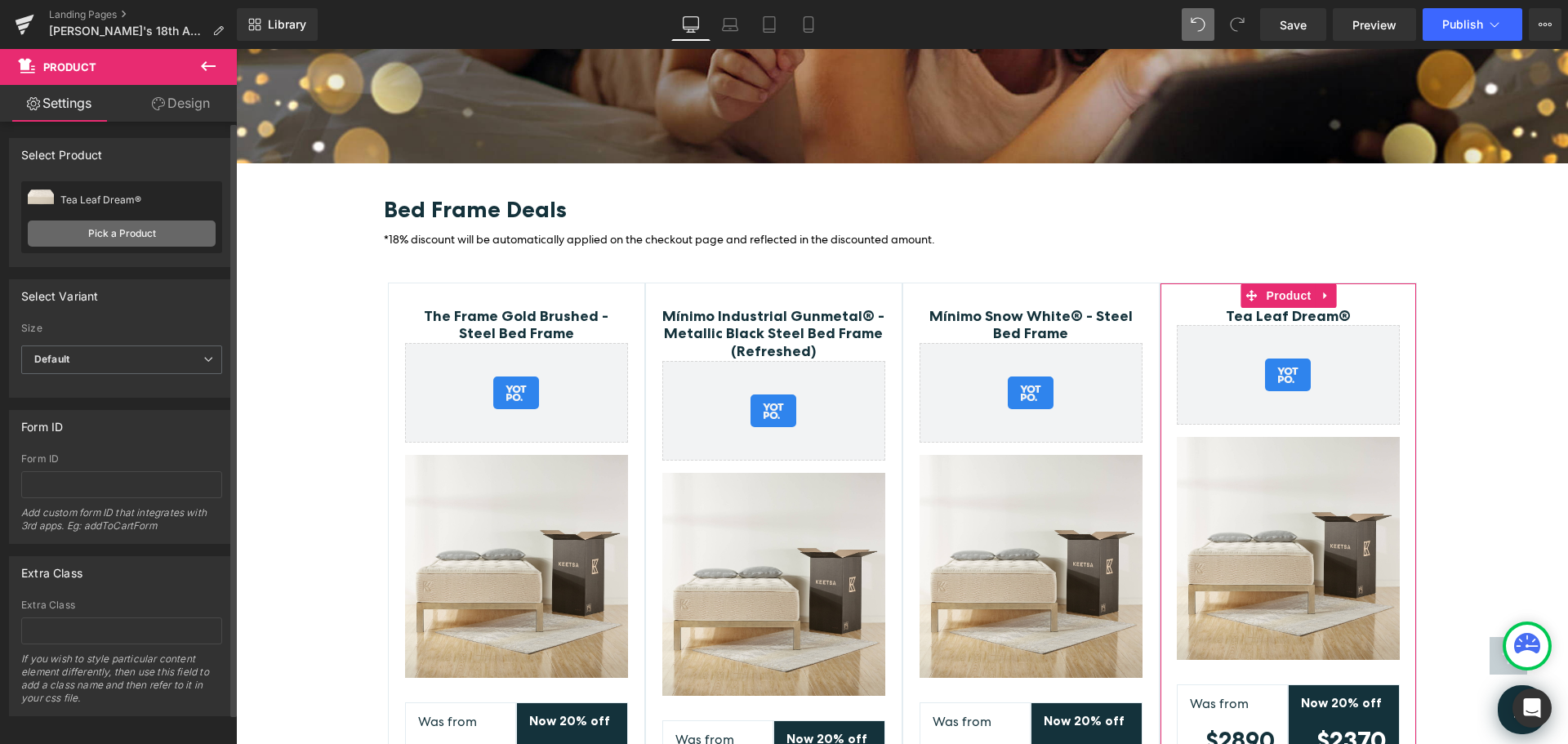
click at [130, 229] on link "Pick a Product" at bounding box center [121, 233] width 187 height 26
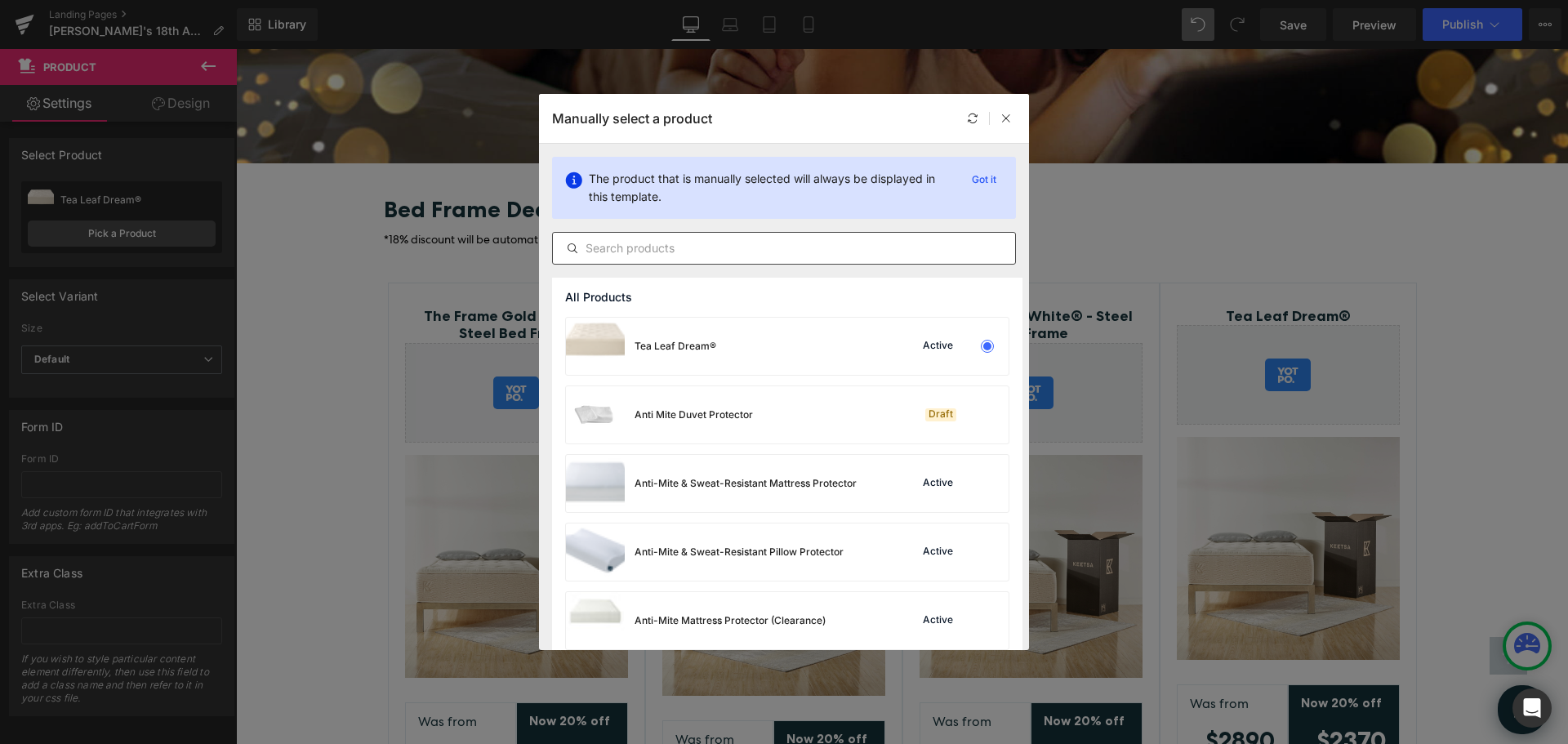
click at [639, 248] on input "text" at bounding box center [784, 248] width 462 height 20
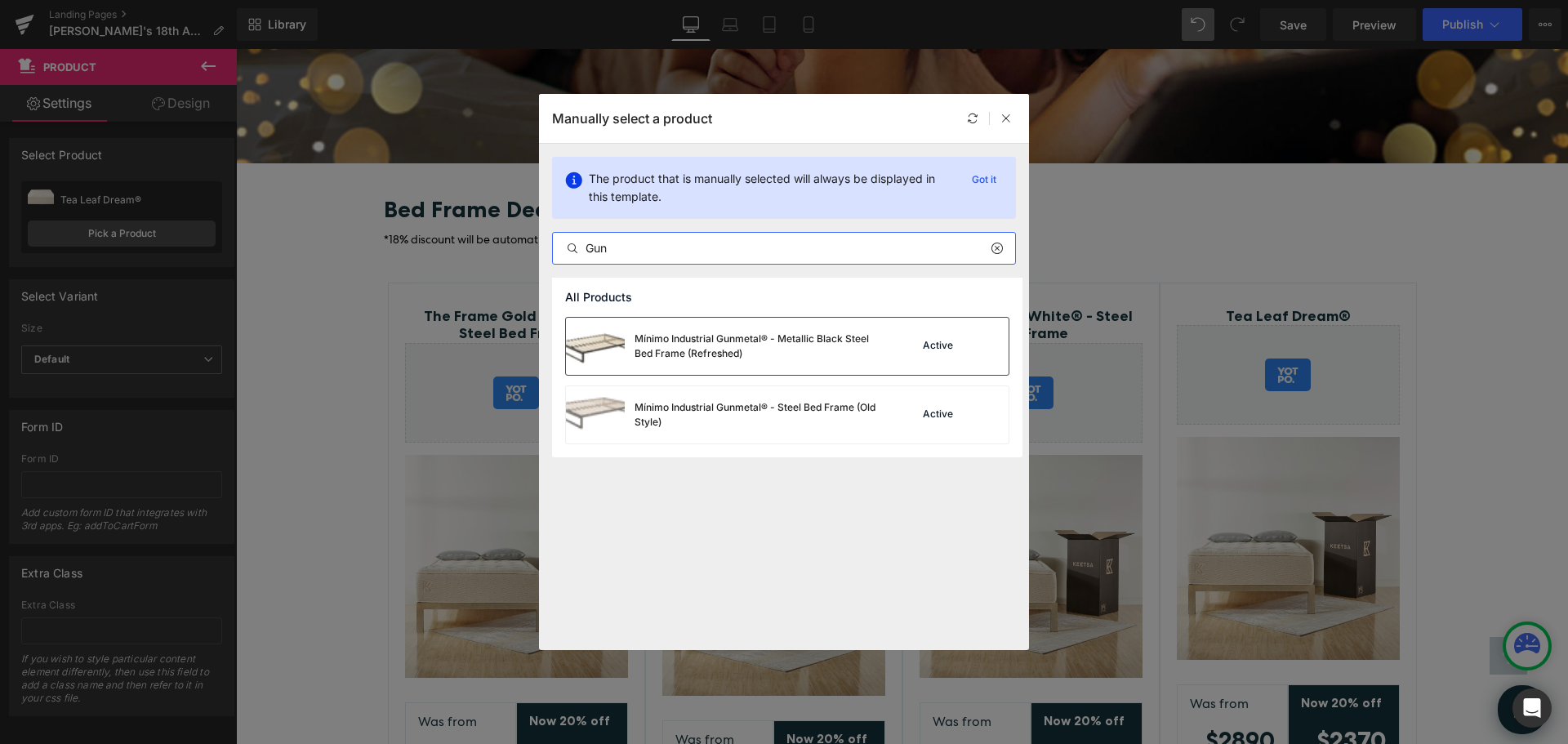
type input "Gun"
drag, startPoint x: 674, startPoint y: 349, endPoint x: 436, endPoint y: 295, distance: 244.0
click at [674, 349] on div "Mínimo Industrial Gunmetal® - Metallic Black Steel Bed Frame (Refreshed)" at bounding box center [757, 346] width 245 height 30
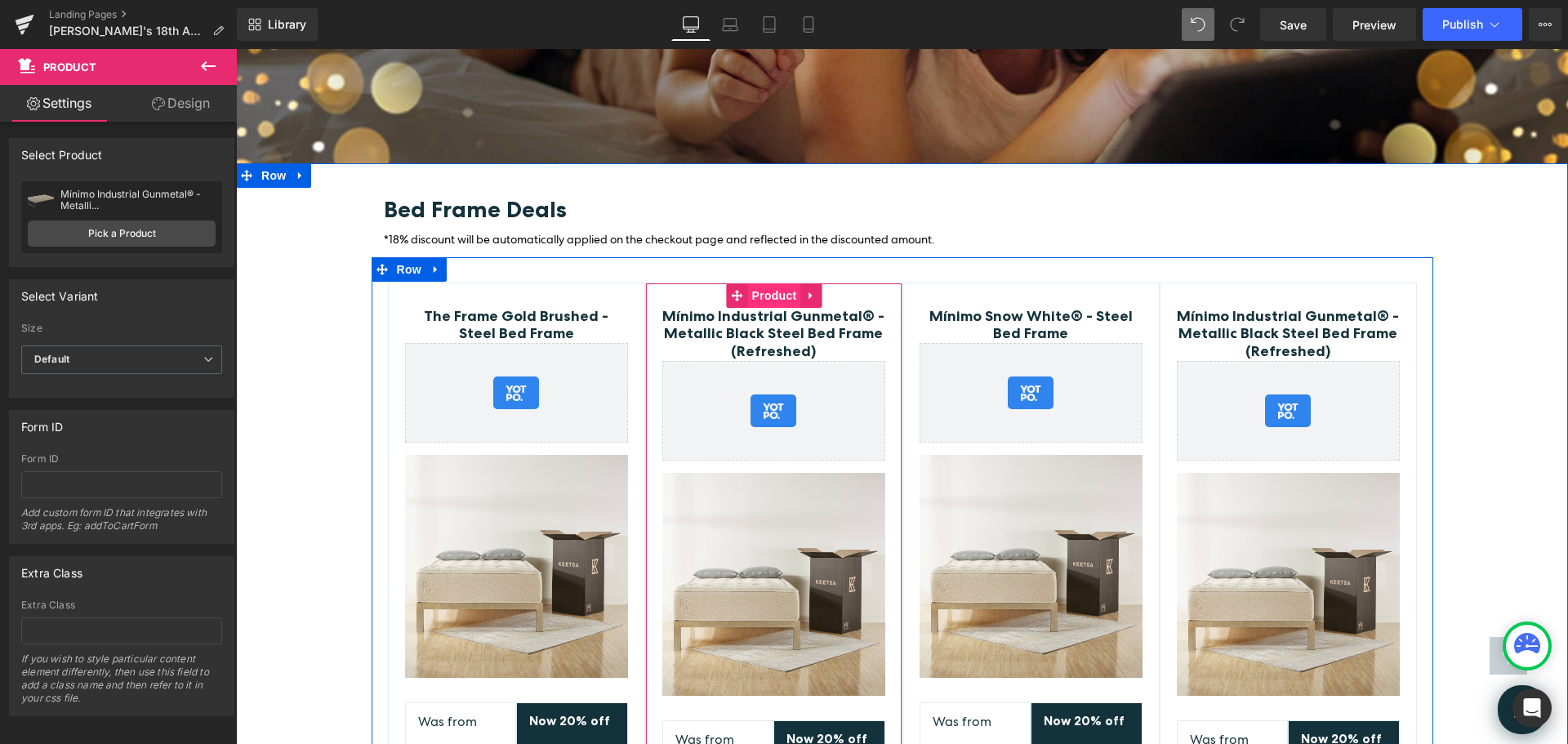
click at [777, 284] on span "Product" at bounding box center [775, 296] width 54 height 25
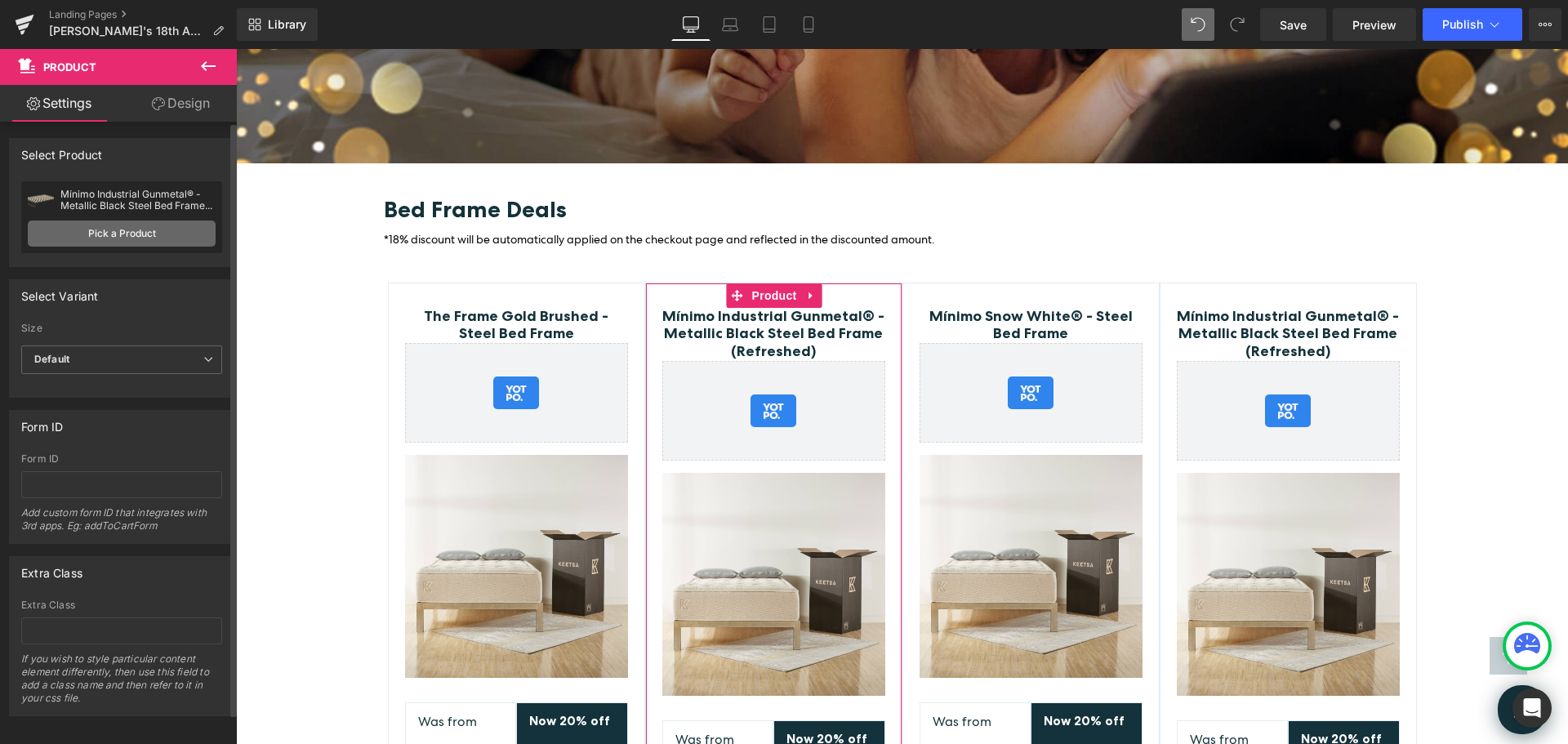
click at [128, 228] on link "Pick a Product" at bounding box center [121, 233] width 187 height 26
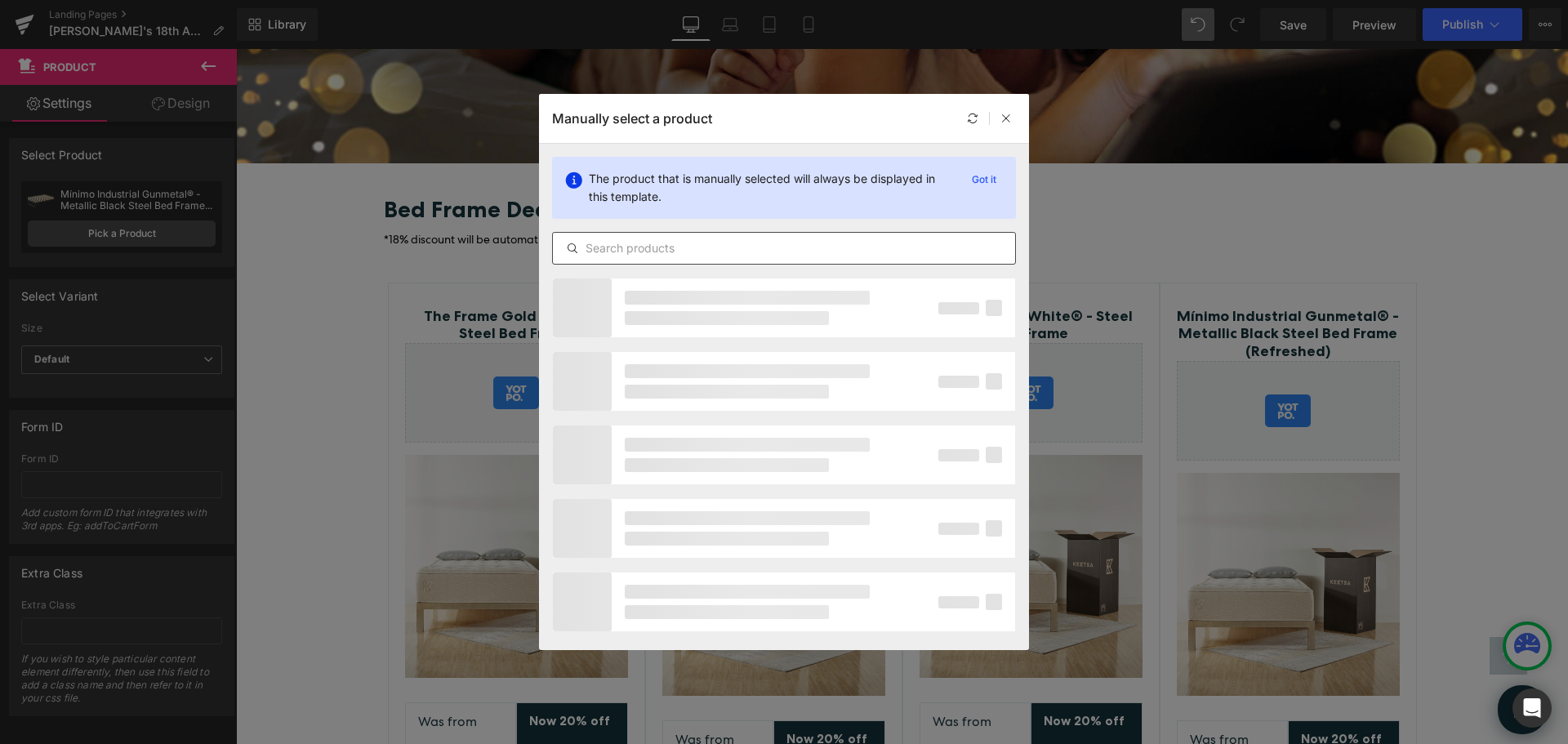
click at [669, 252] on input "text" at bounding box center [784, 248] width 462 height 20
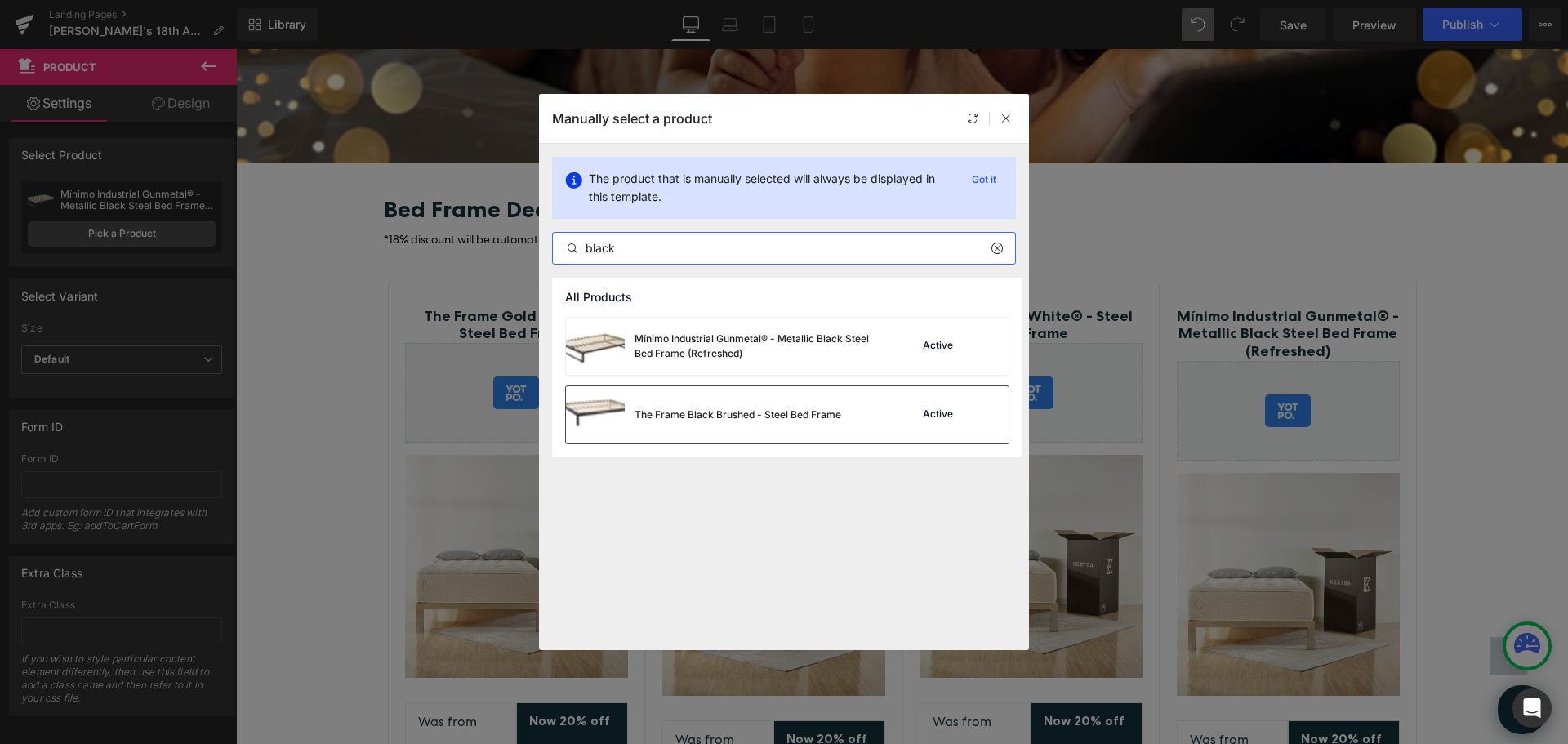
type input "black"
click at [794, 426] on div "The Frame Black Brushed - Steel Bed Frame" at bounding box center [704, 416] width 276 height 58
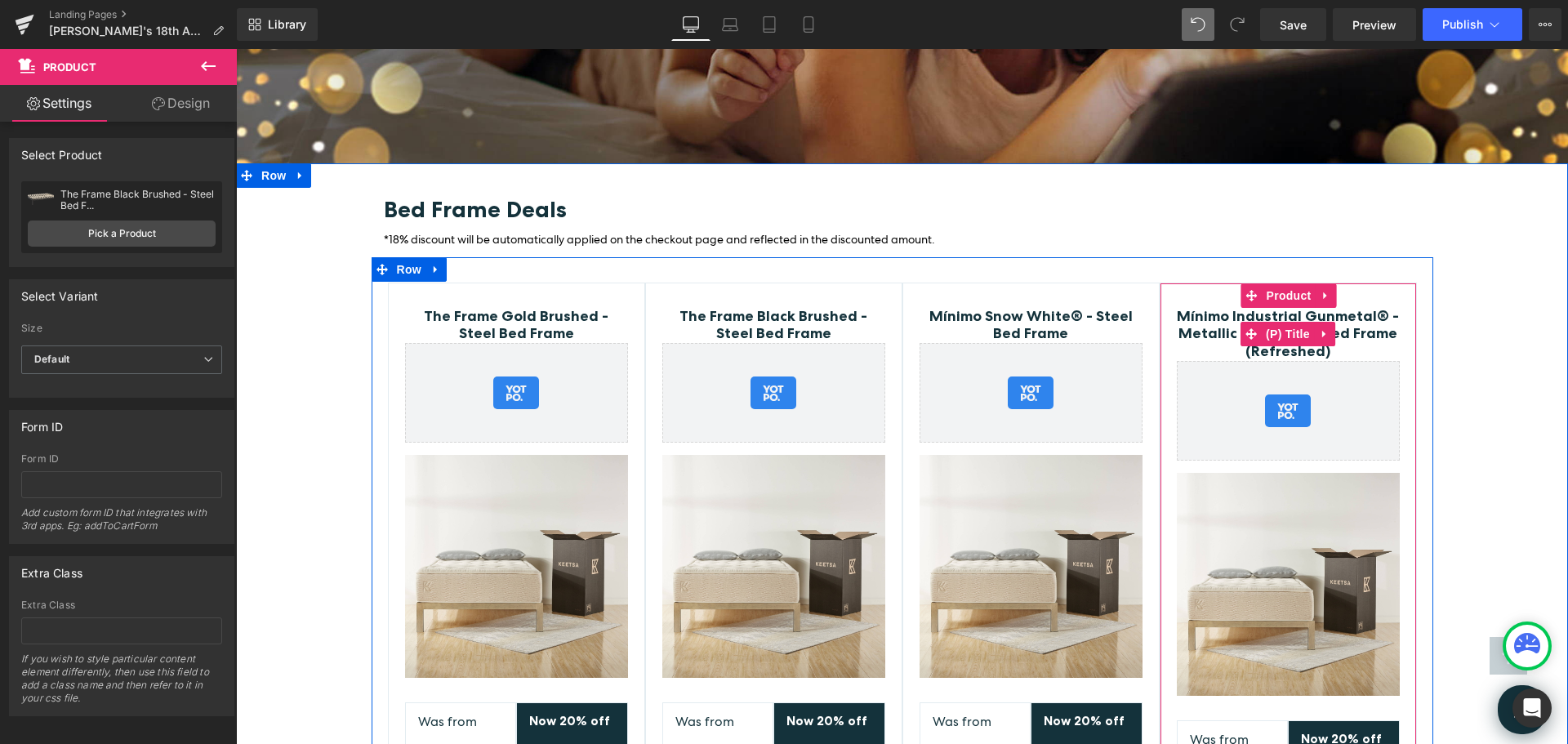
click at [1350, 308] on link "Mínimo Industrial Gunmetal® - Metallic Black Steel Bed Frame (Refreshed)" at bounding box center [1288, 334] width 223 height 54
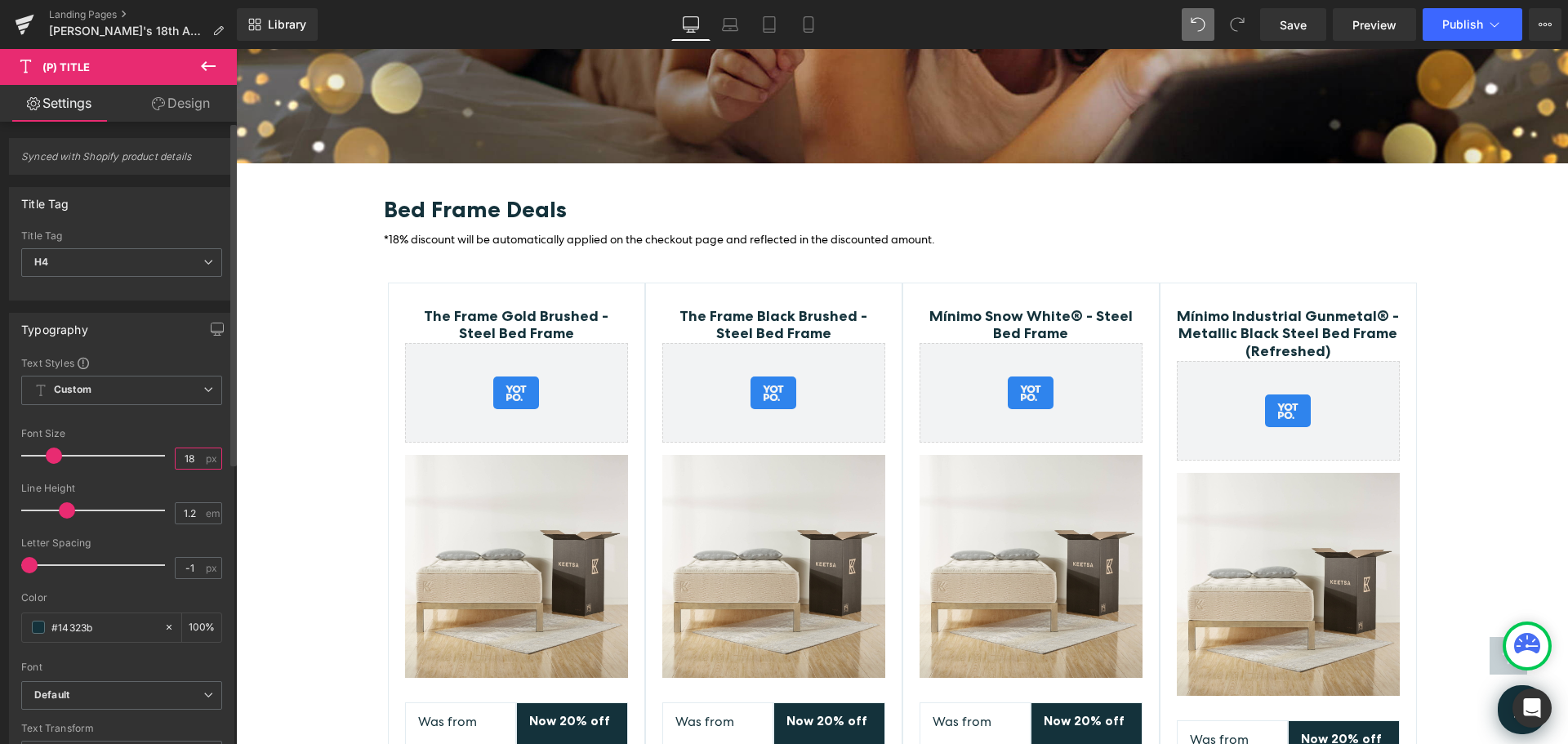
click at [193, 454] on input "18" at bounding box center [189, 458] width 29 height 21
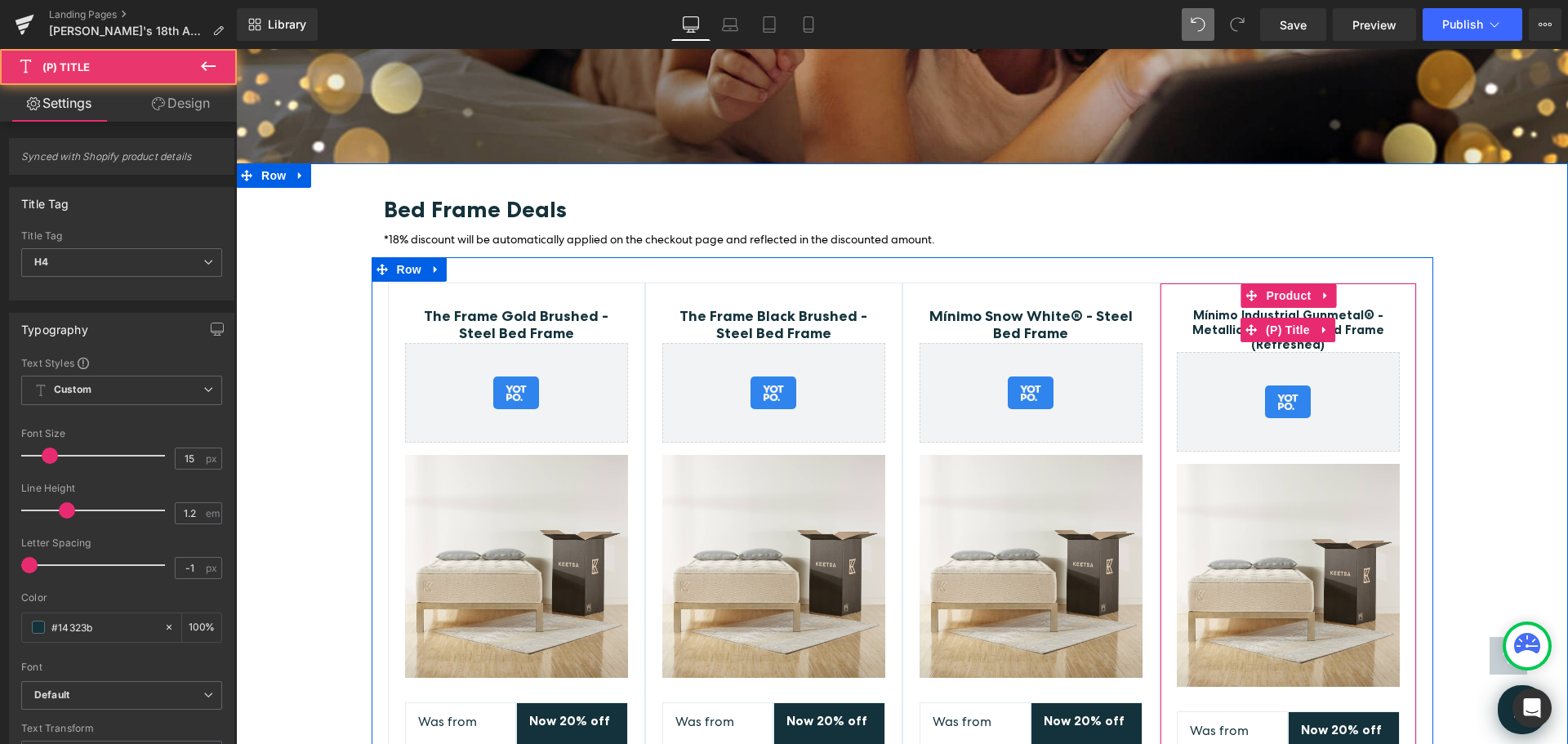
click at [1358, 308] on link "Mínimo Industrial Gunmetal® - Metallic Black Steel Bed Frame (Refreshed)" at bounding box center [1288, 329] width 223 height 44
click at [1206, 308] on link "Mínimo Industrial Gunmetal® - Metallic Black Steel Bed Frame (Refreshed)" at bounding box center [1288, 329] width 223 height 44
click at [1211, 308] on link "Mínimo Industrial Gunmetal® - Metallic Black Steel Bed Frame (Refreshed)" at bounding box center [1288, 329] width 223 height 44
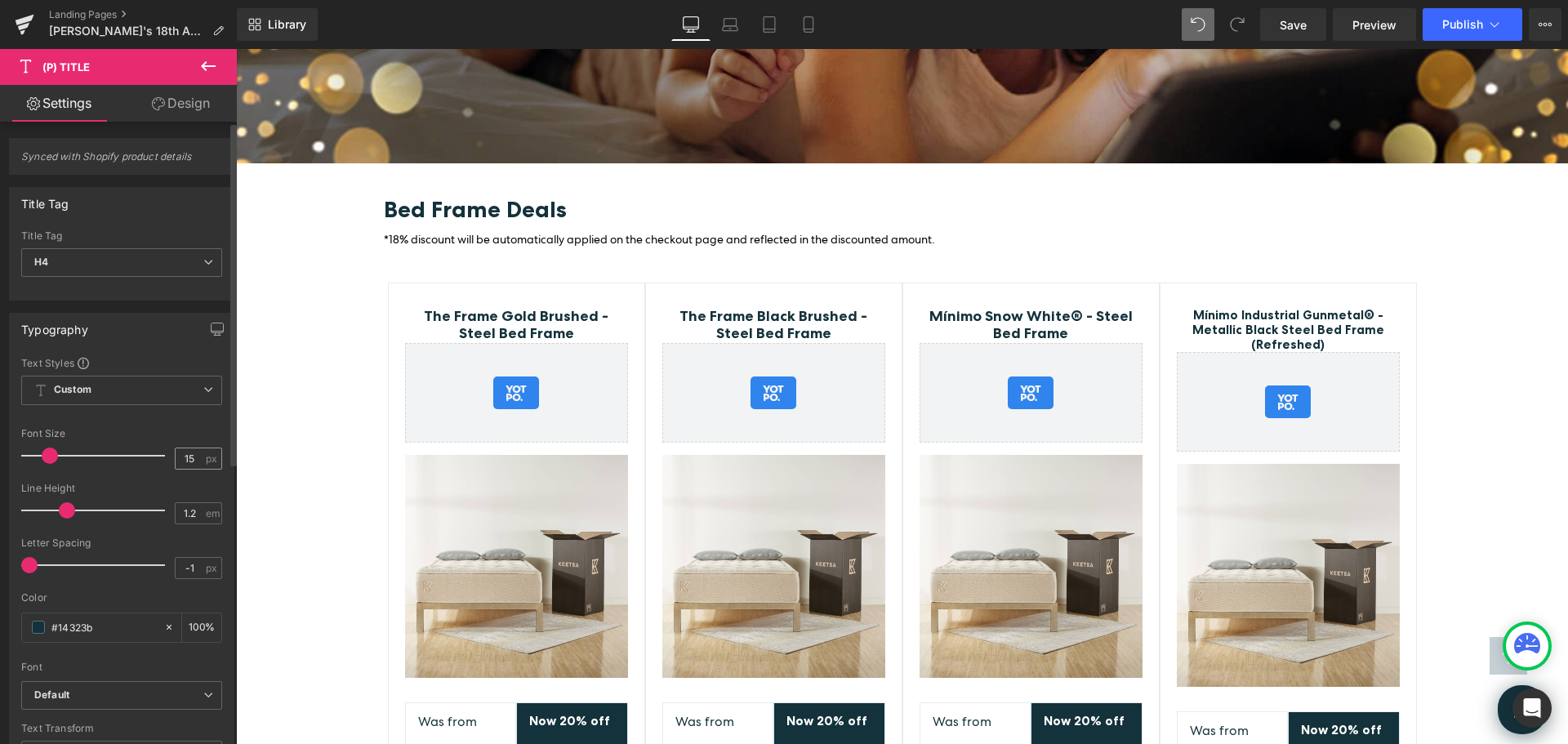
drag, startPoint x: 191, startPoint y: 461, endPoint x: 179, endPoint y: 456, distance: 13.0
click at [179, 456] on input "15" at bounding box center [189, 458] width 29 height 21
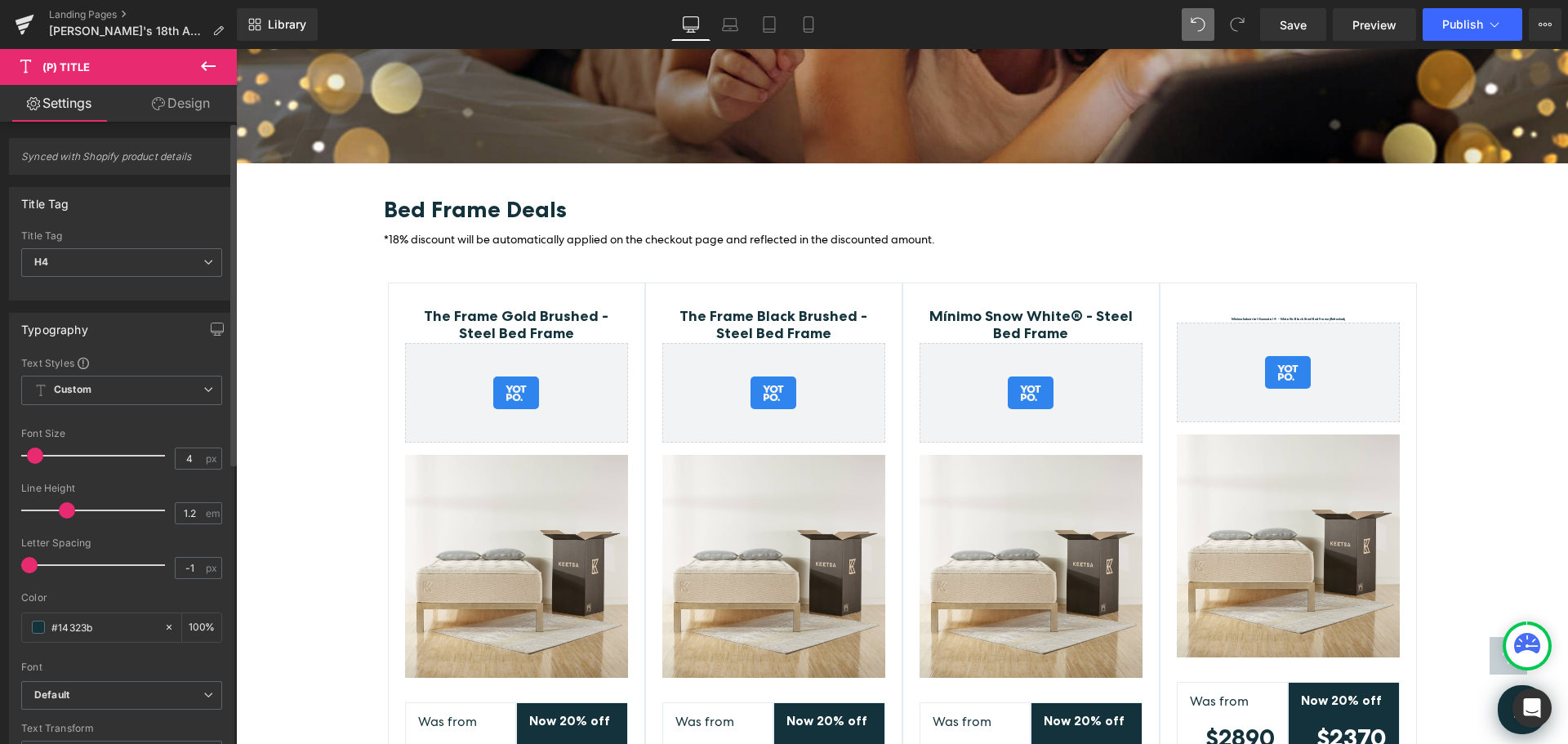
drag, startPoint x: 192, startPoint y: 460, endPoint x: 162, endPoint y: 454, distance: 30.6
click at [162, 454] on div "Font Size 4 px" at bounding box center [121, 455] width 201 height 55
type input "14"
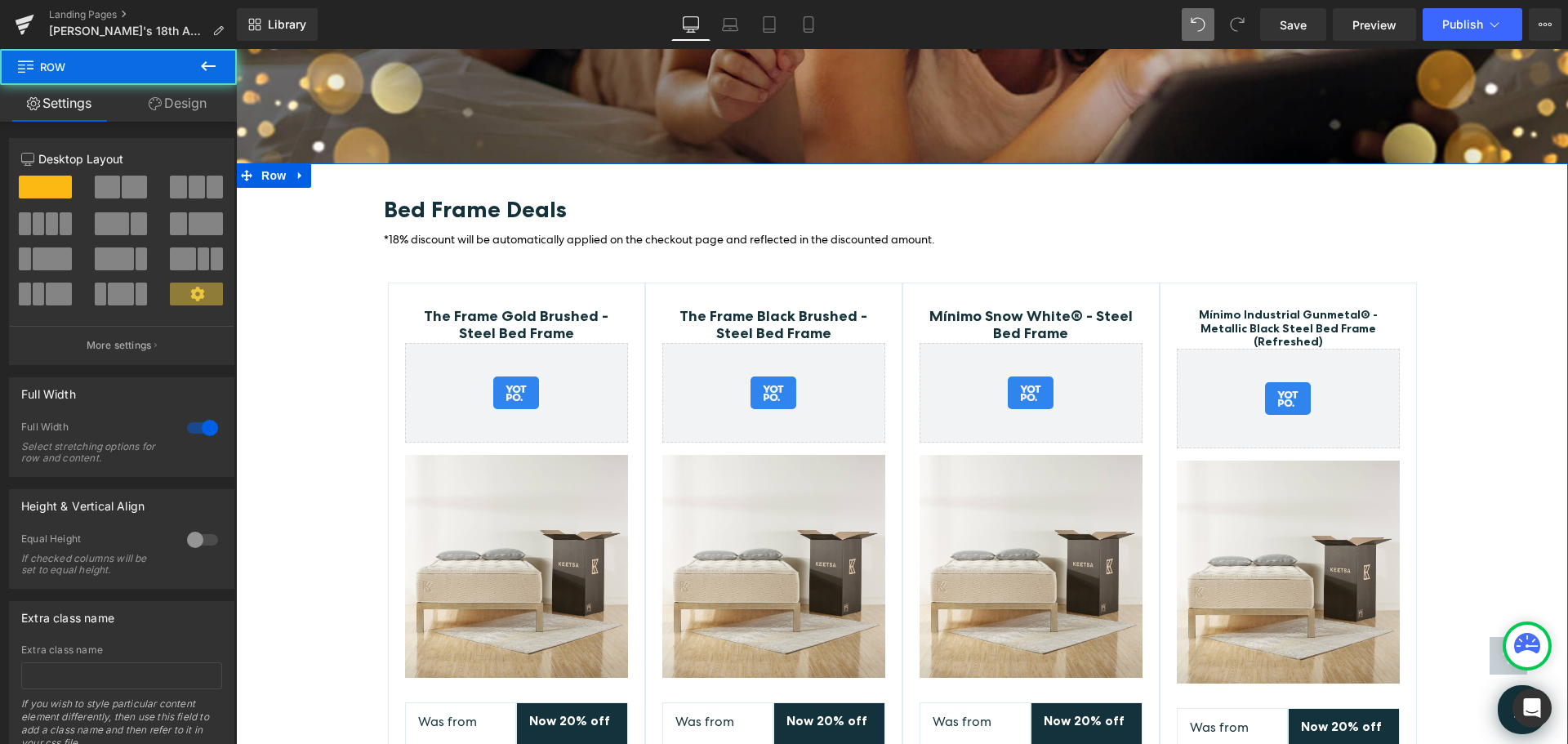
click at [1489, 340] on div "Bed Frame Deals Heading *18% discount will be automatically applied on the chec…" at bounding box center [902, 549] width 1332 height 704
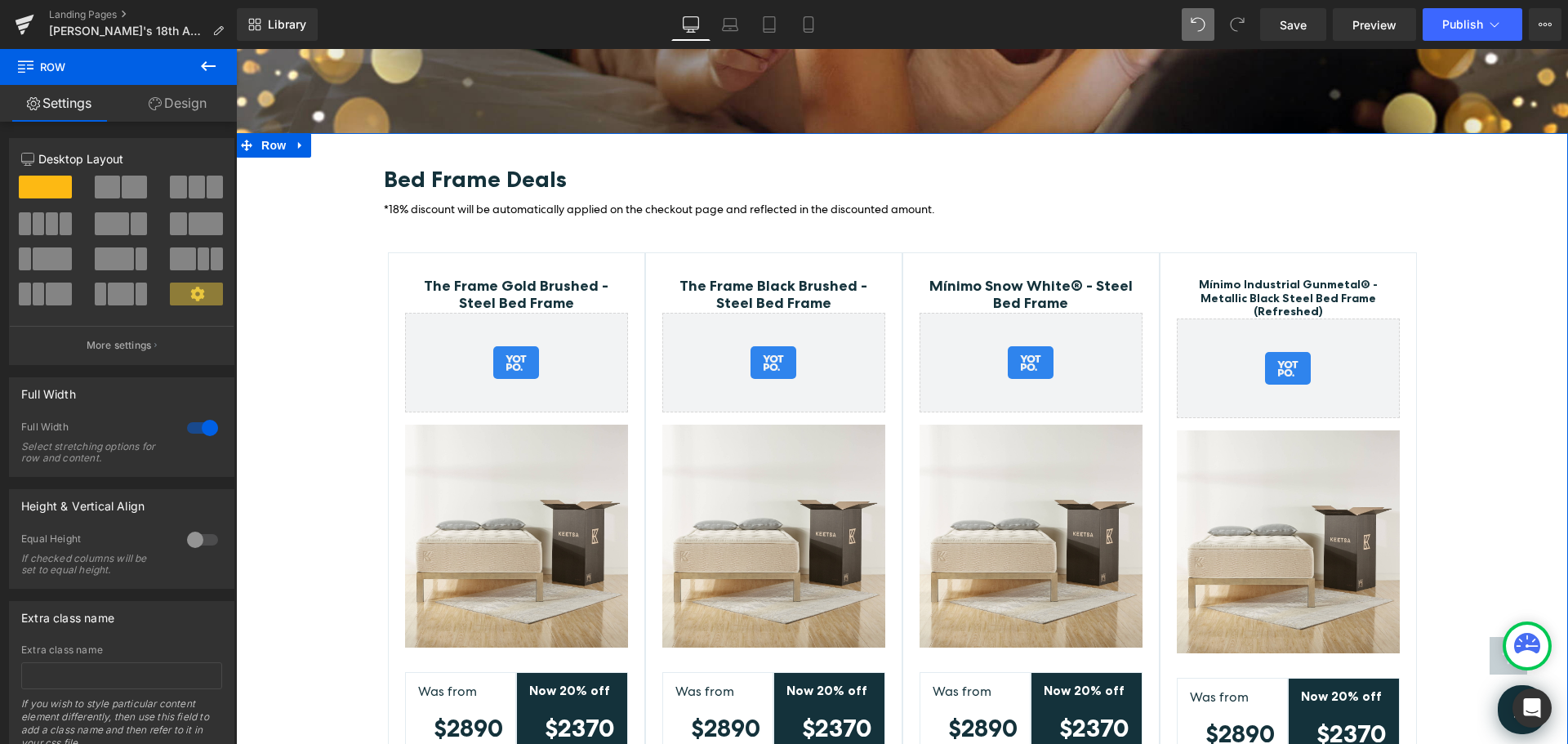
scroll to position [3255, 0]
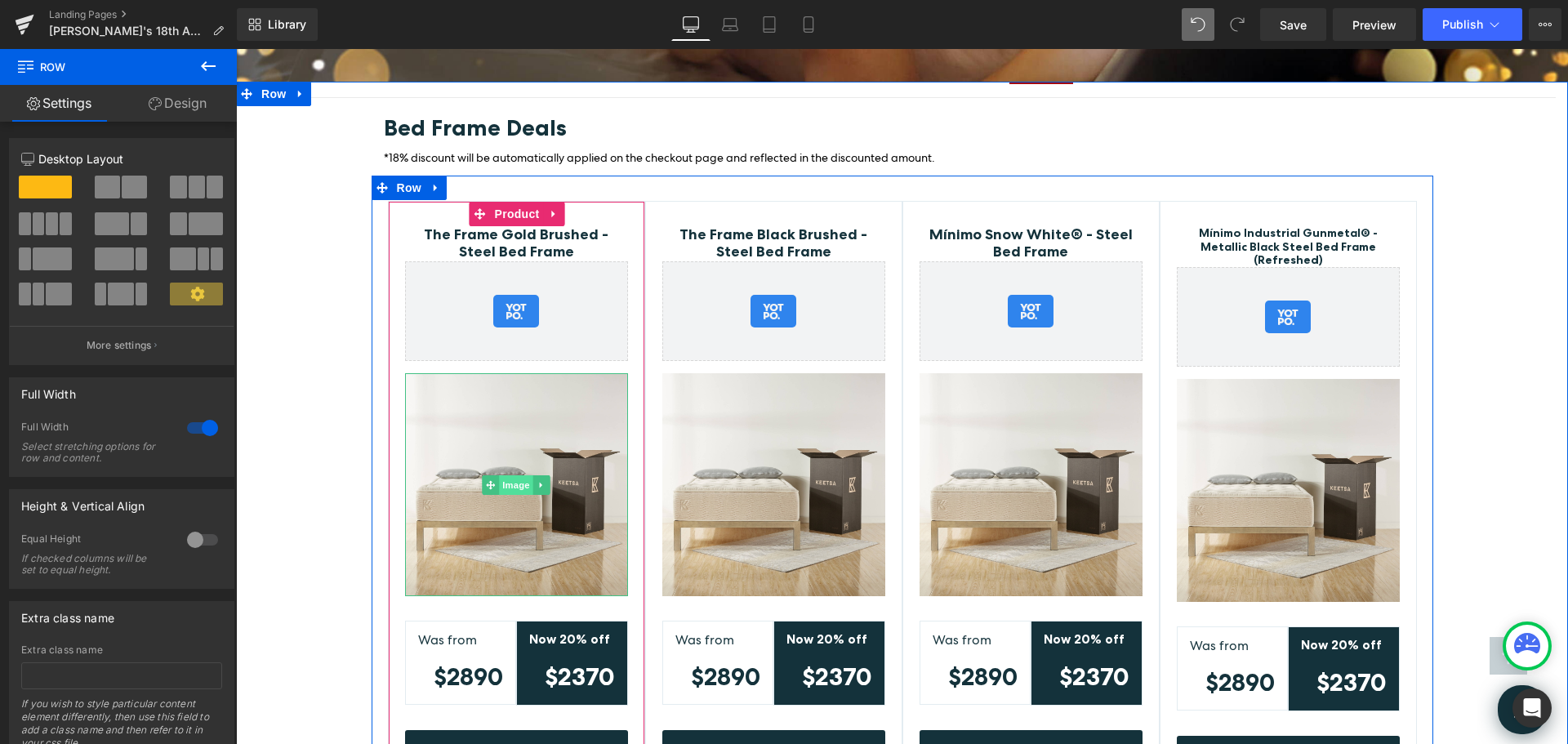
click at [500, 475] on span "Image" at bounding box center [516, 485] width 35 height 20
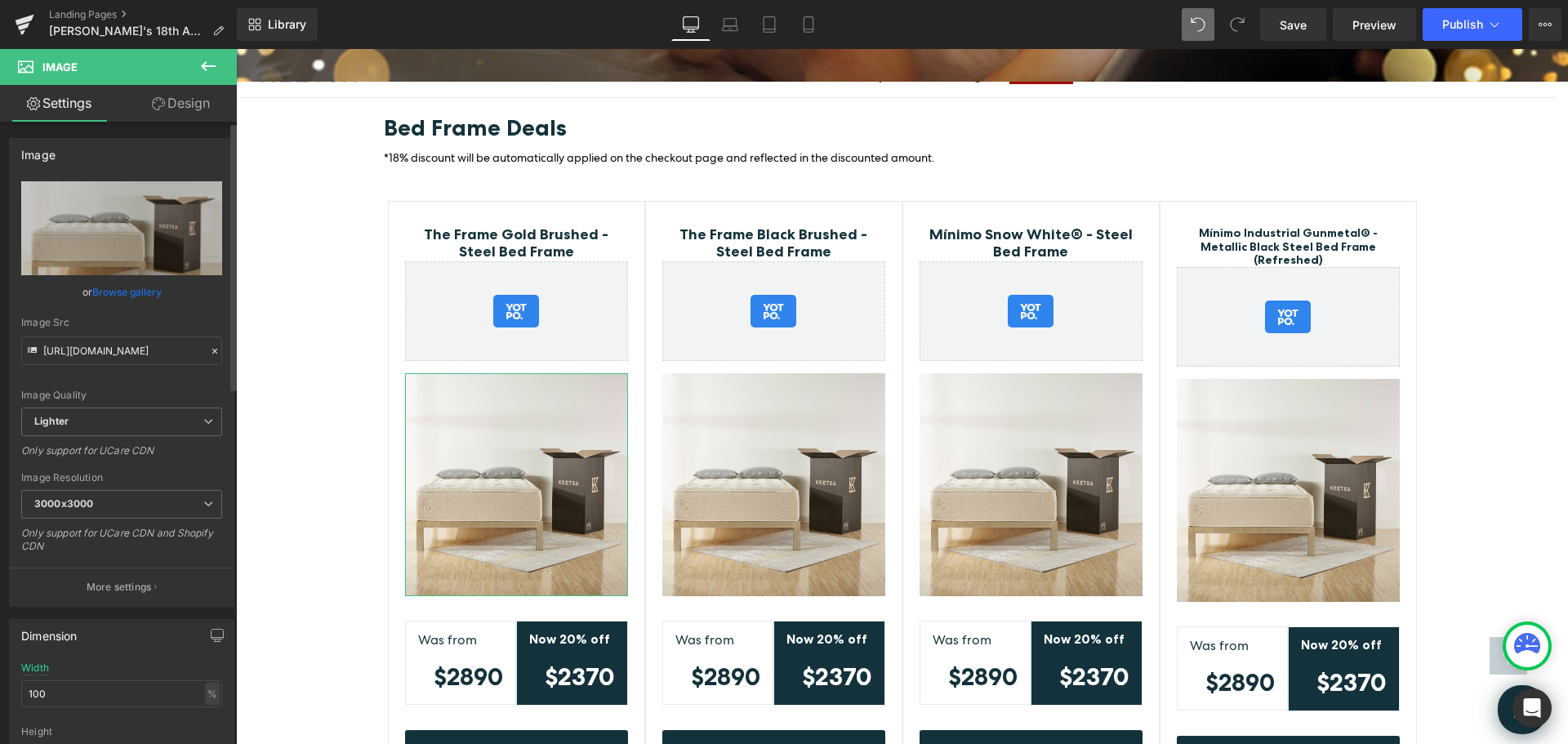
click at [116, 293] on link "Browse gallery" at bounding box center [127, 292] width 69 height 29
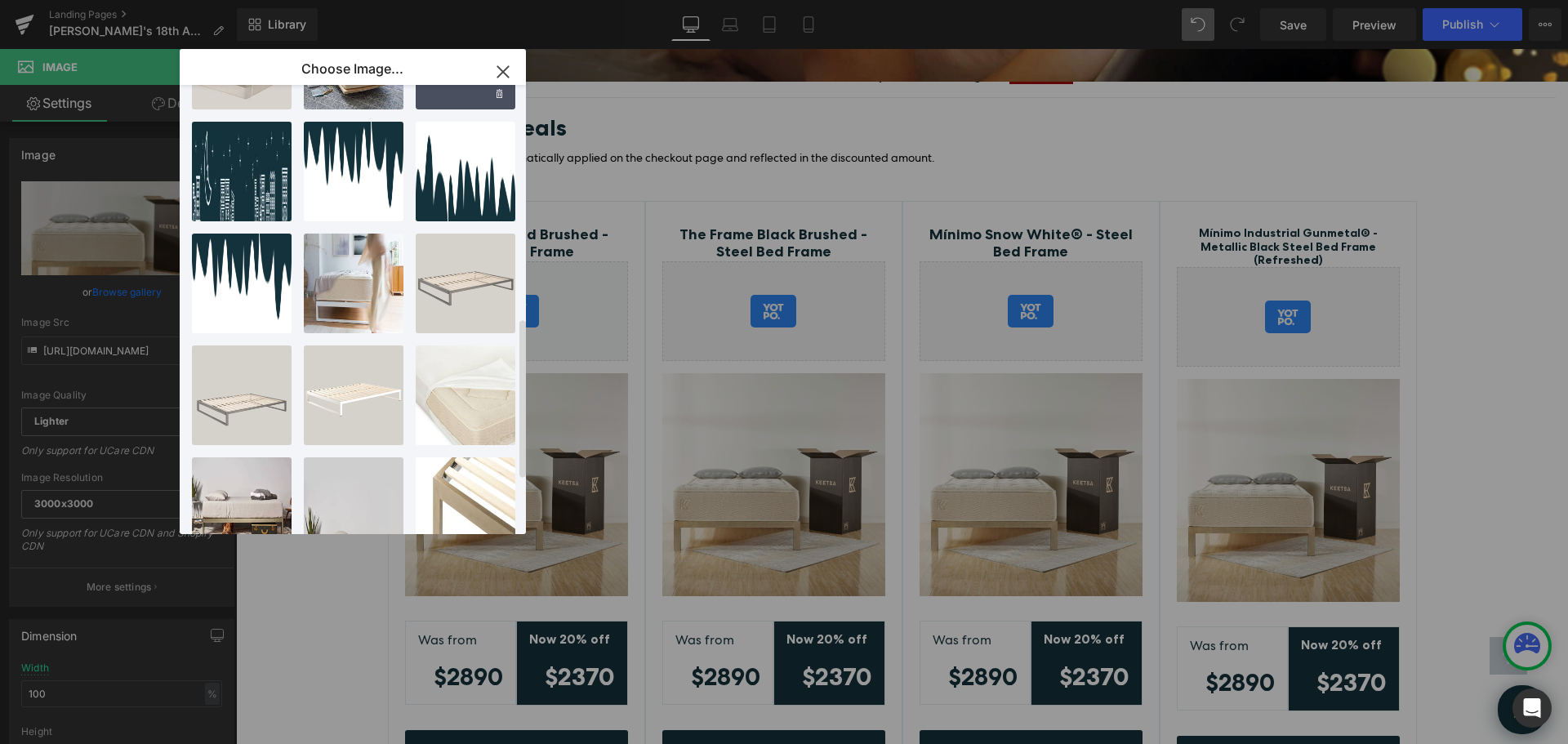
scroll to position [806, 0]
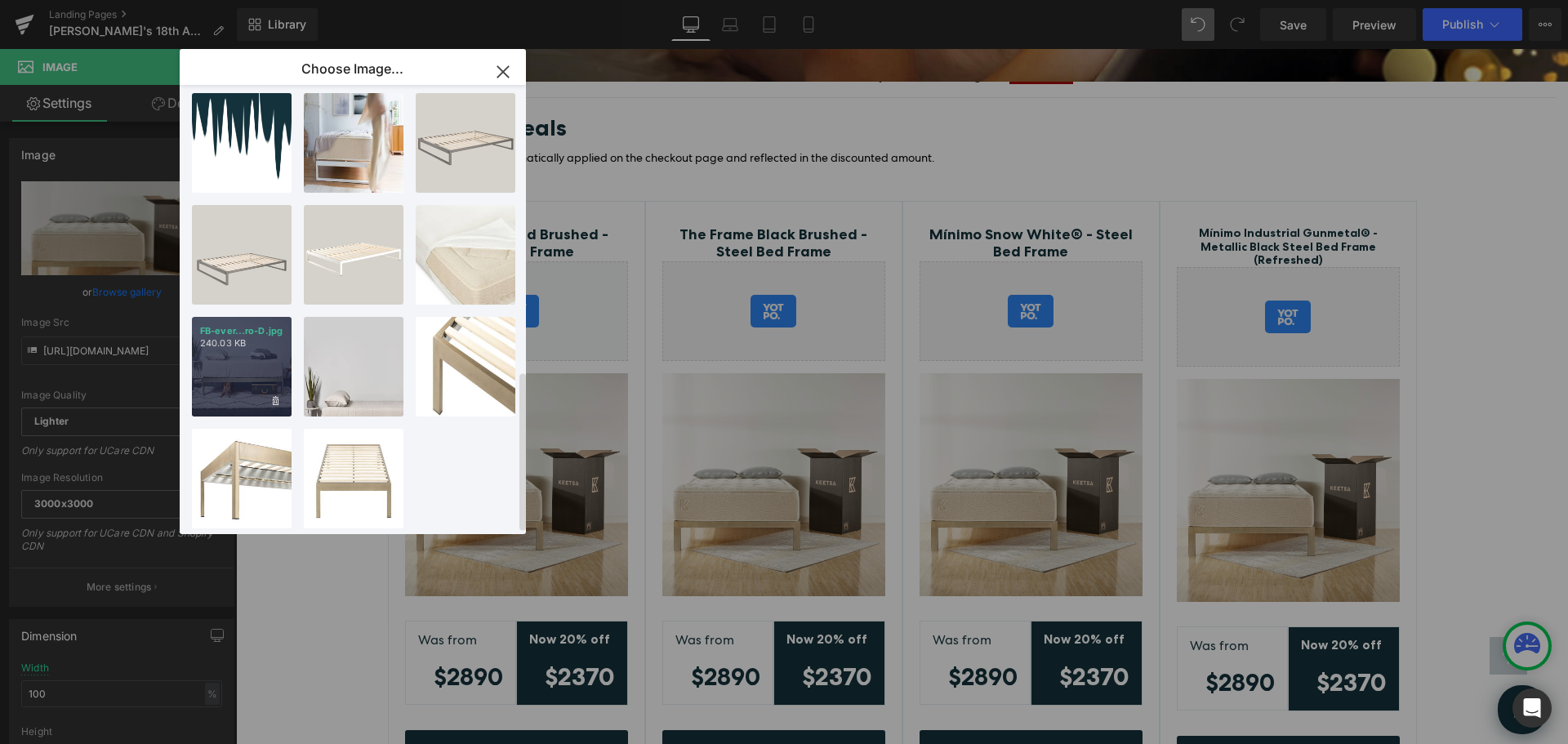
click at [254, 363] on div "FB-ever...ro-D.jpg 240.03 KB" at bounding box center [242, 367] width 99 height 99
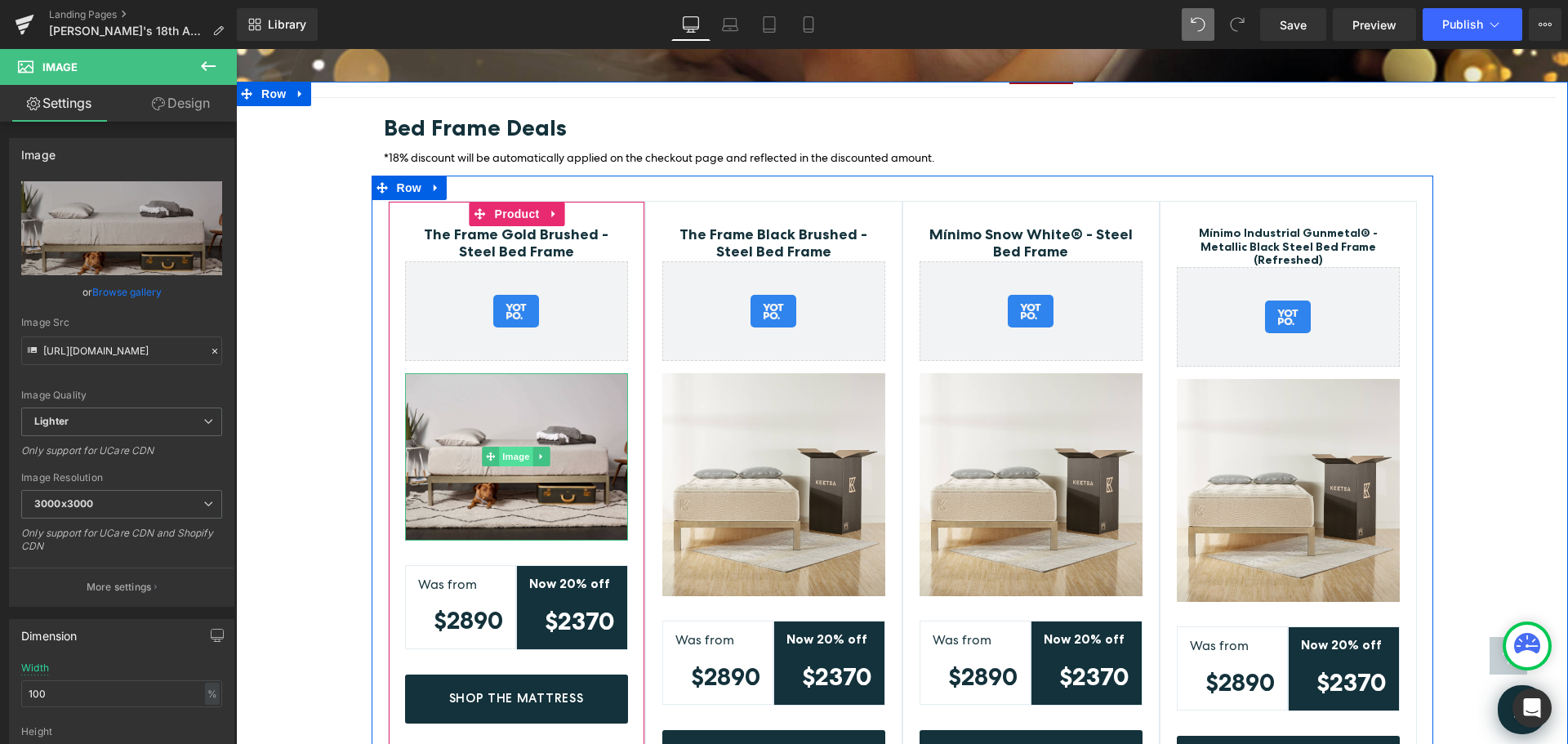
click at [499, 446] on span "Image" at bounding box center [516, 456] width 35 height 20
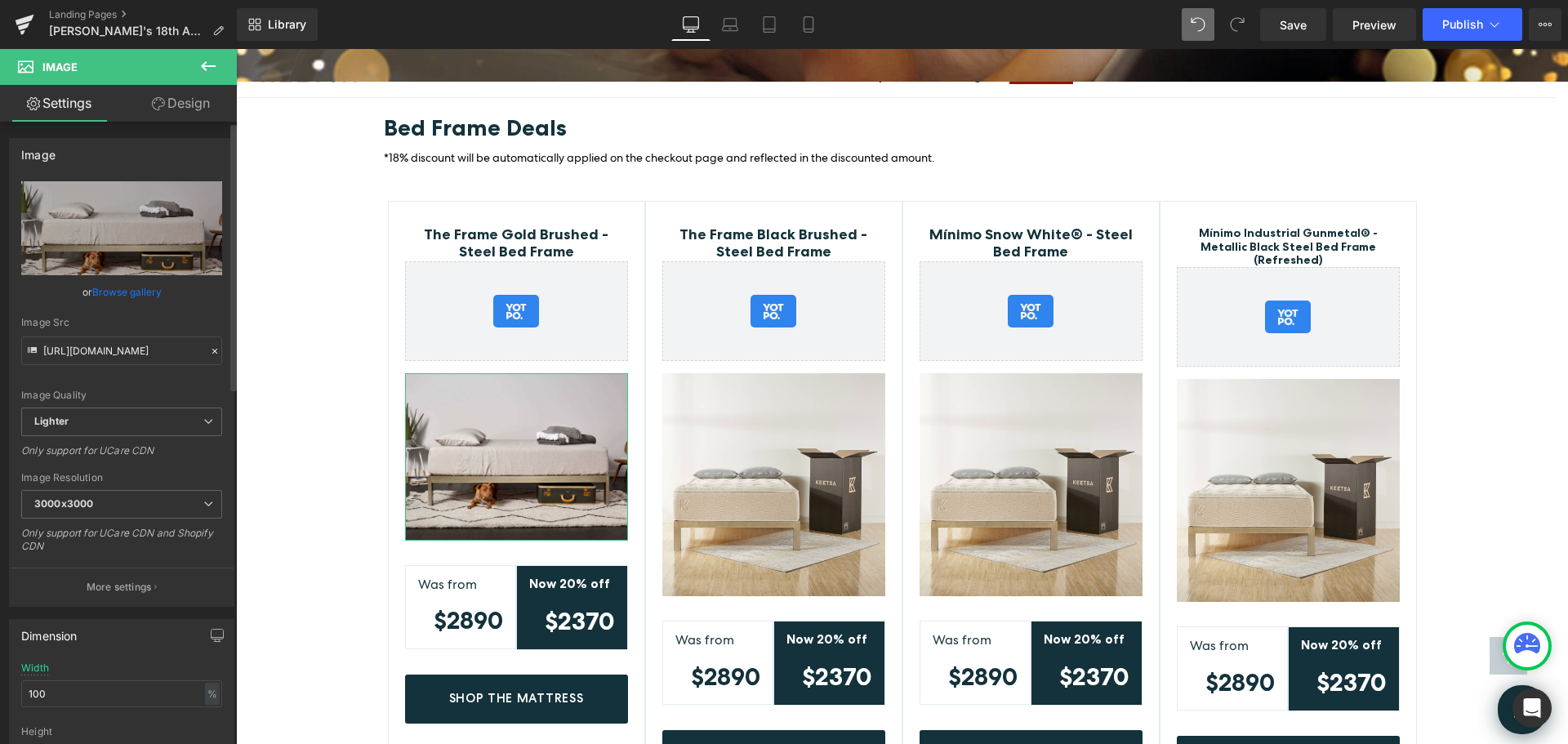
click at [131, 295] on link "Browse gallery" at bounding box center [127, 292] width 69 height 29
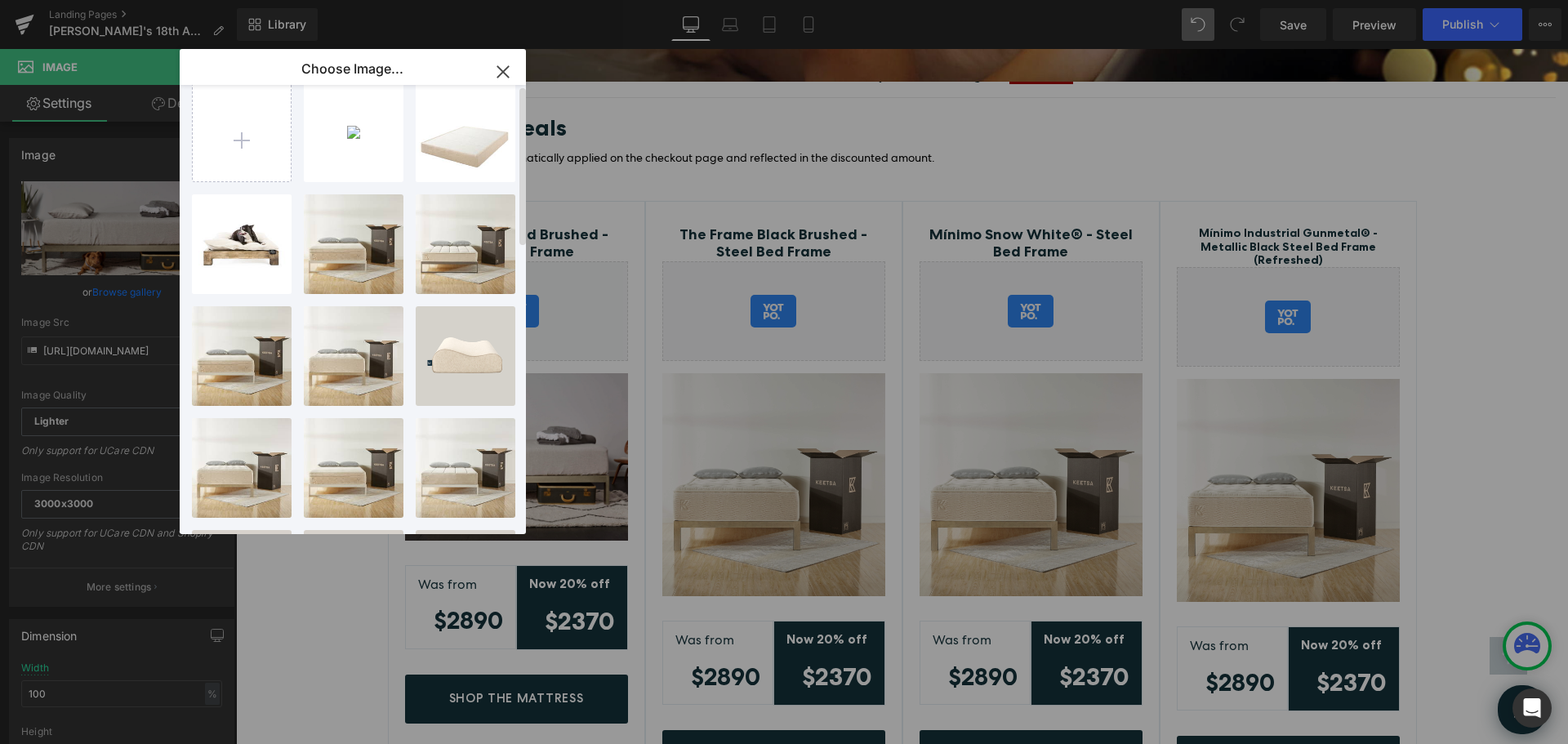
scroll to position [0, 0]
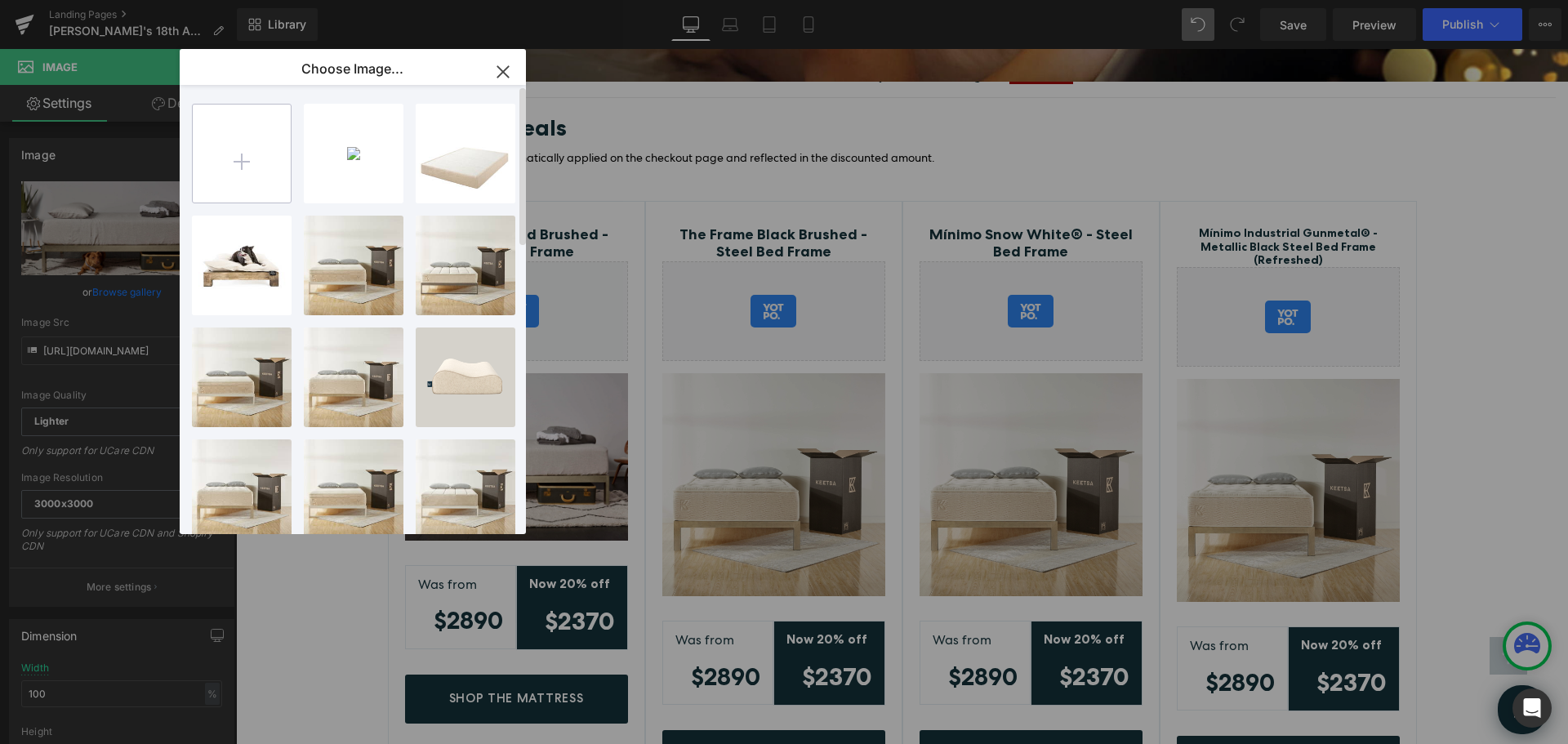
click at [245, 159] on input "file" at bounding box center [241, 153] width 98 height 98
type input "C:\fakepath\Copy of Copy of theframe-simple.jpg"
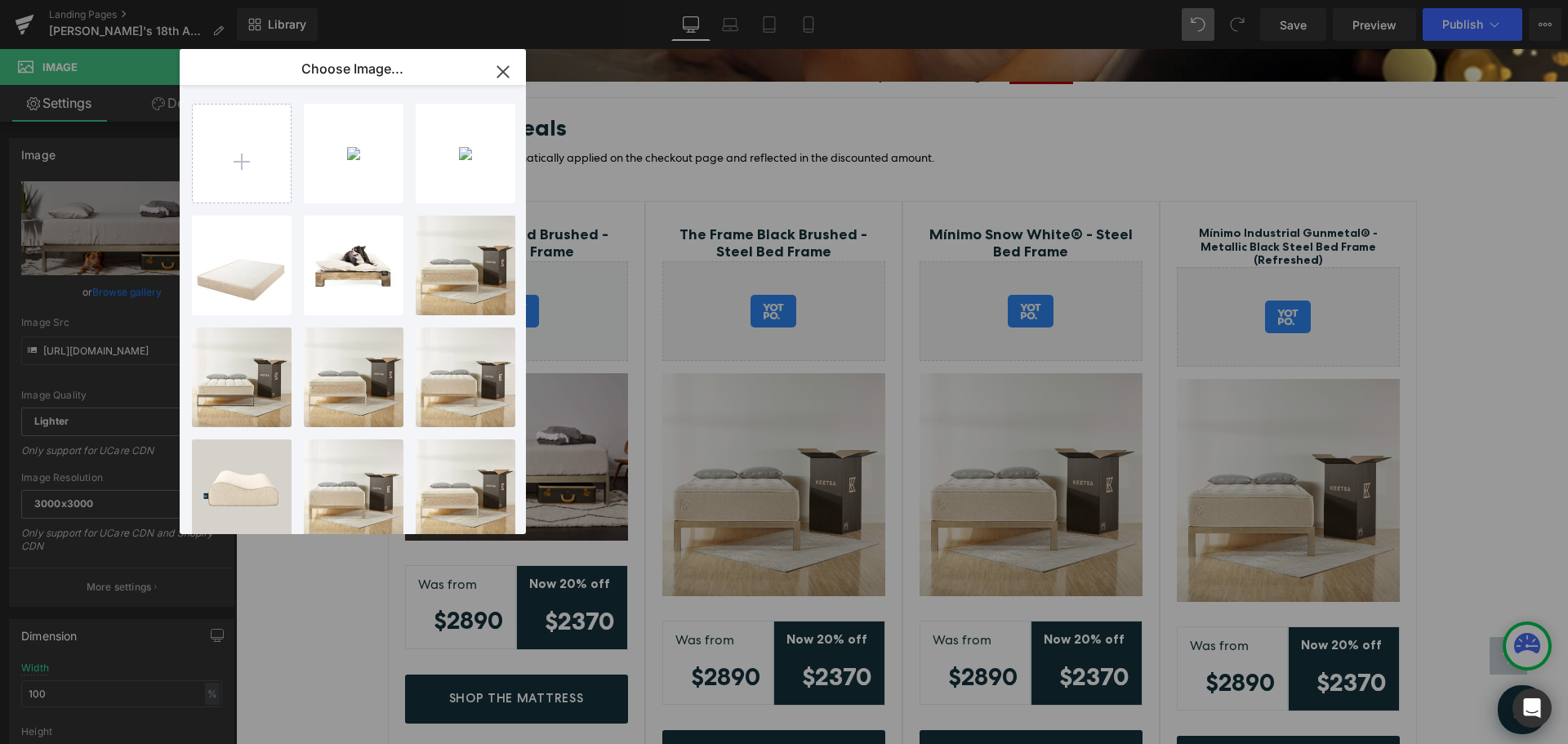
click at [0, 0] on div "Copy of...mple.jpg 88.91 KB" at bounding box center [0, 0] width 0 height 0
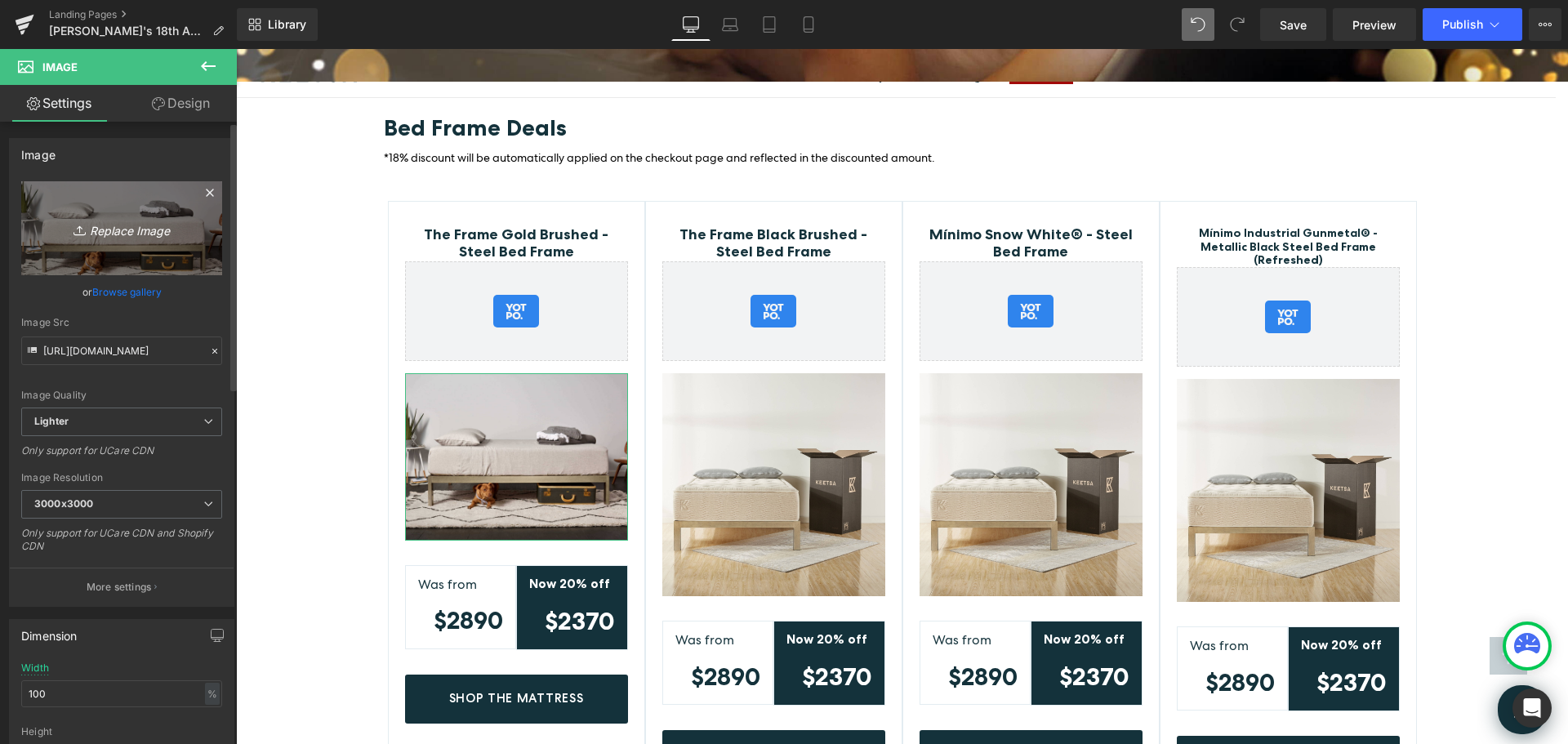
click at [141, 237] on icon "Replace Image" at bounding box center [122, 228] width 131 height 21
type input "C:\fakepath\Copy of Copy of theframe-simple.jpg"
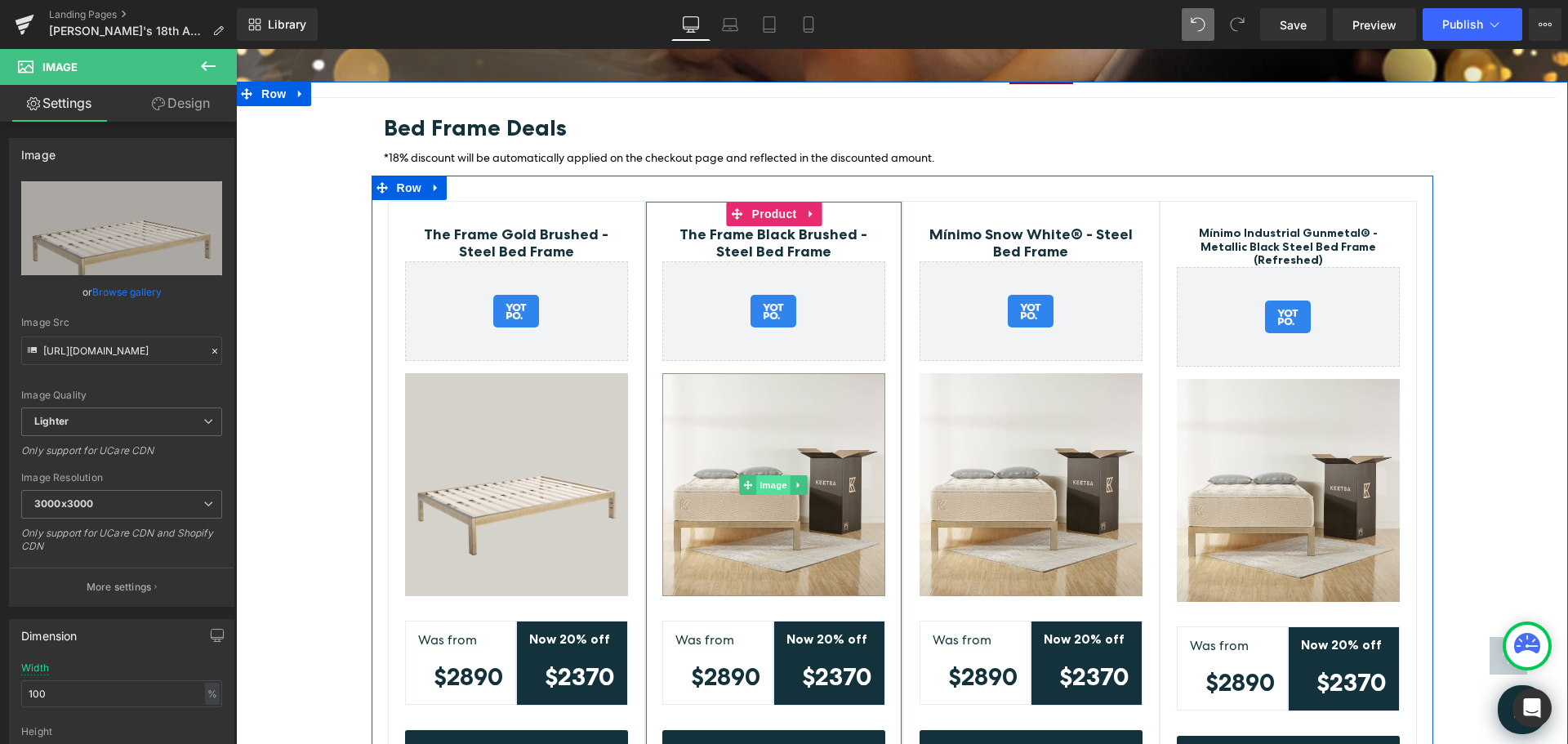
click at [762, 475] on span "Image" at bounding box center [774, 485] width 35 height 20
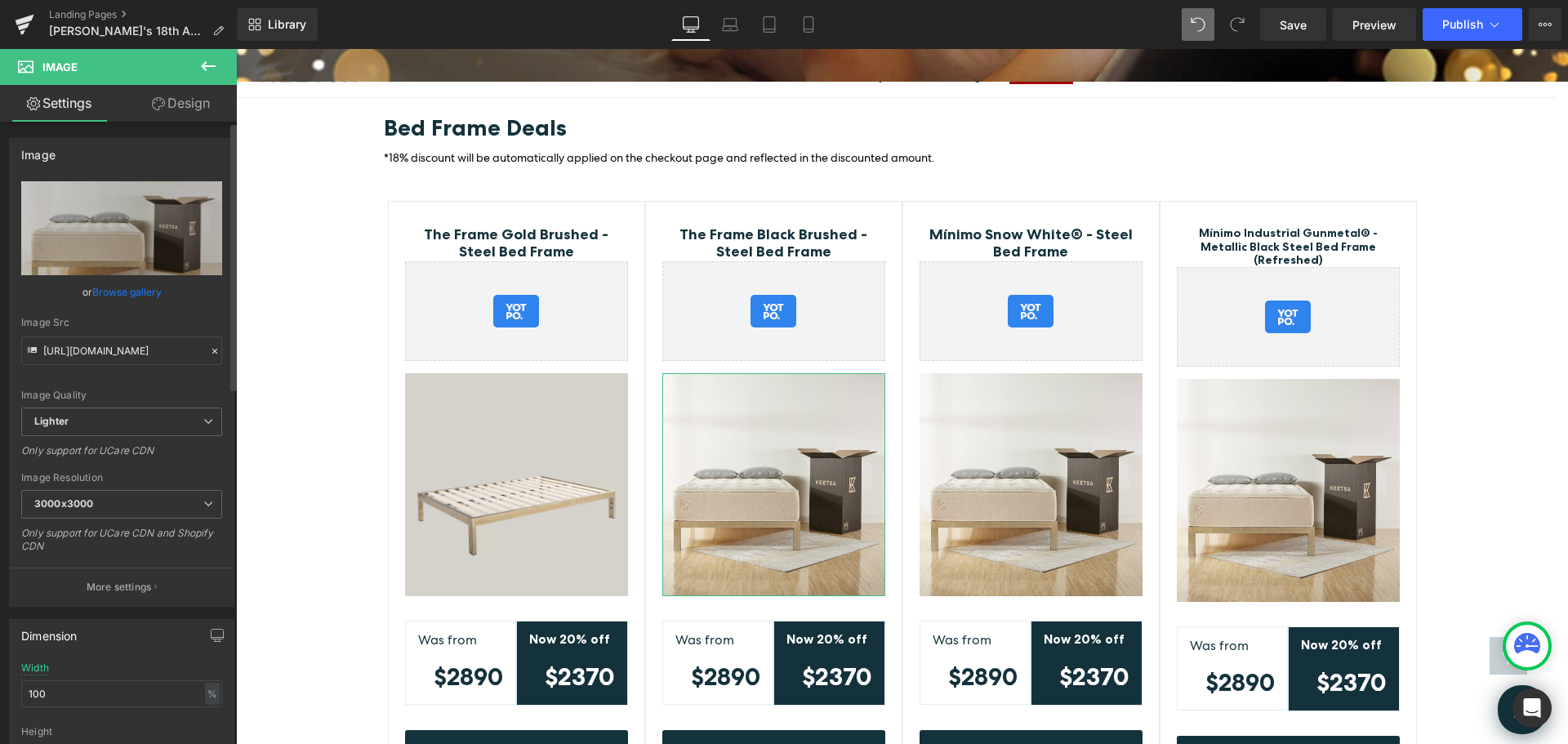
click at [144, 292] on link "Browse gallery" at bounding box center [127, 292] width 69 height 29
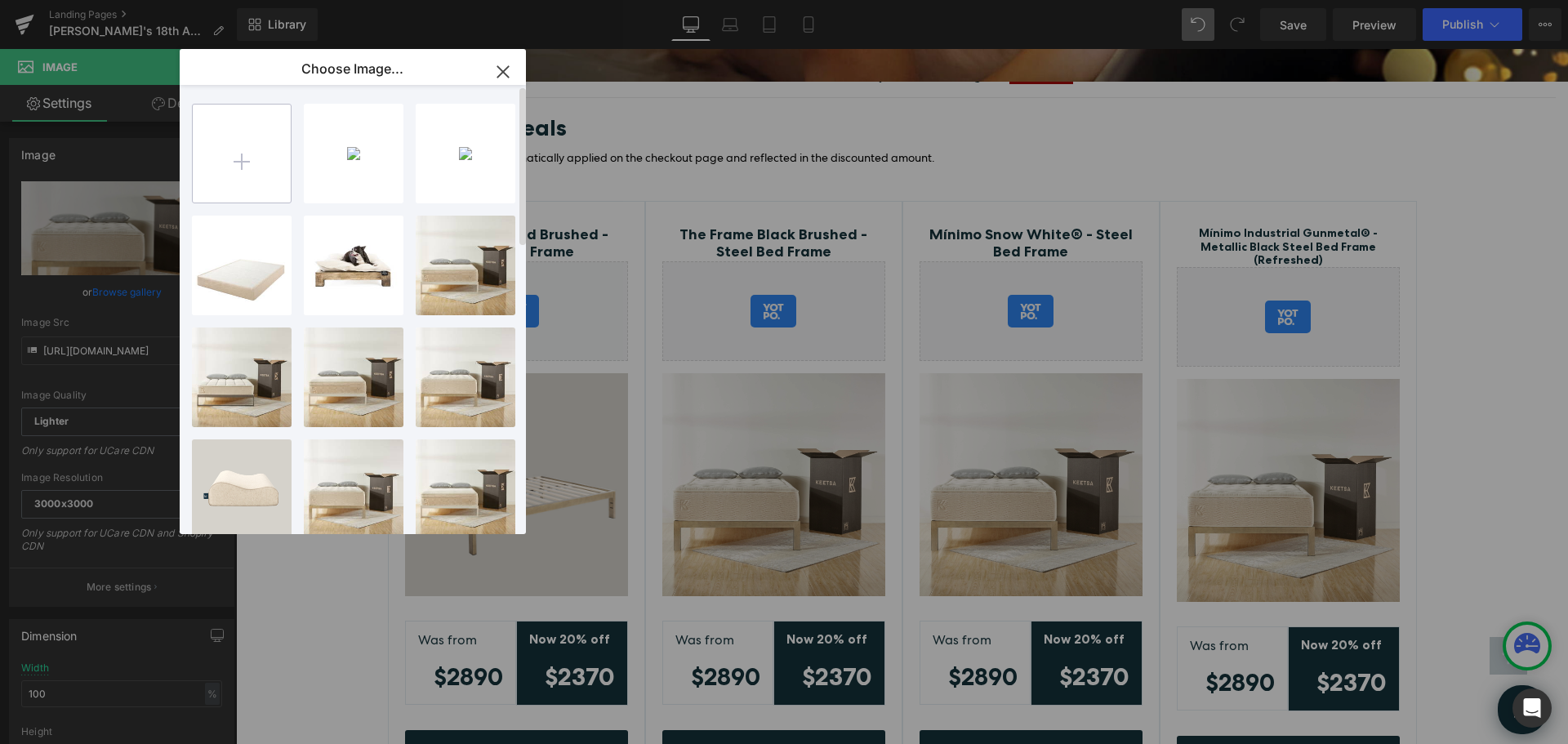
click at [240, 168] on input "file" at bounding box center [241, 153] width 98 height 98
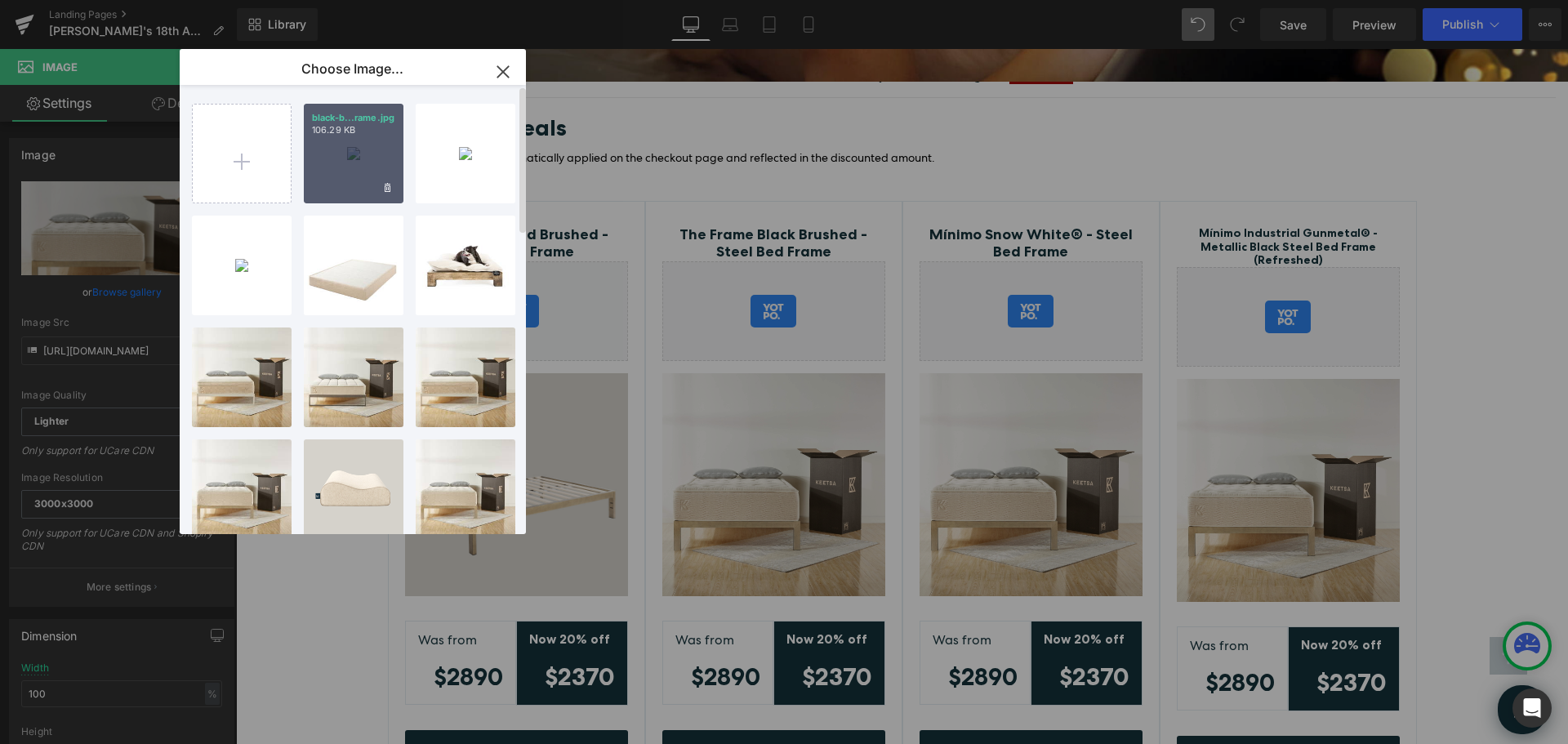
click at [348, 156] on div "black-b...rame.jpg 106.29 KB" at bounding box center [353, 154] width 99 height 99
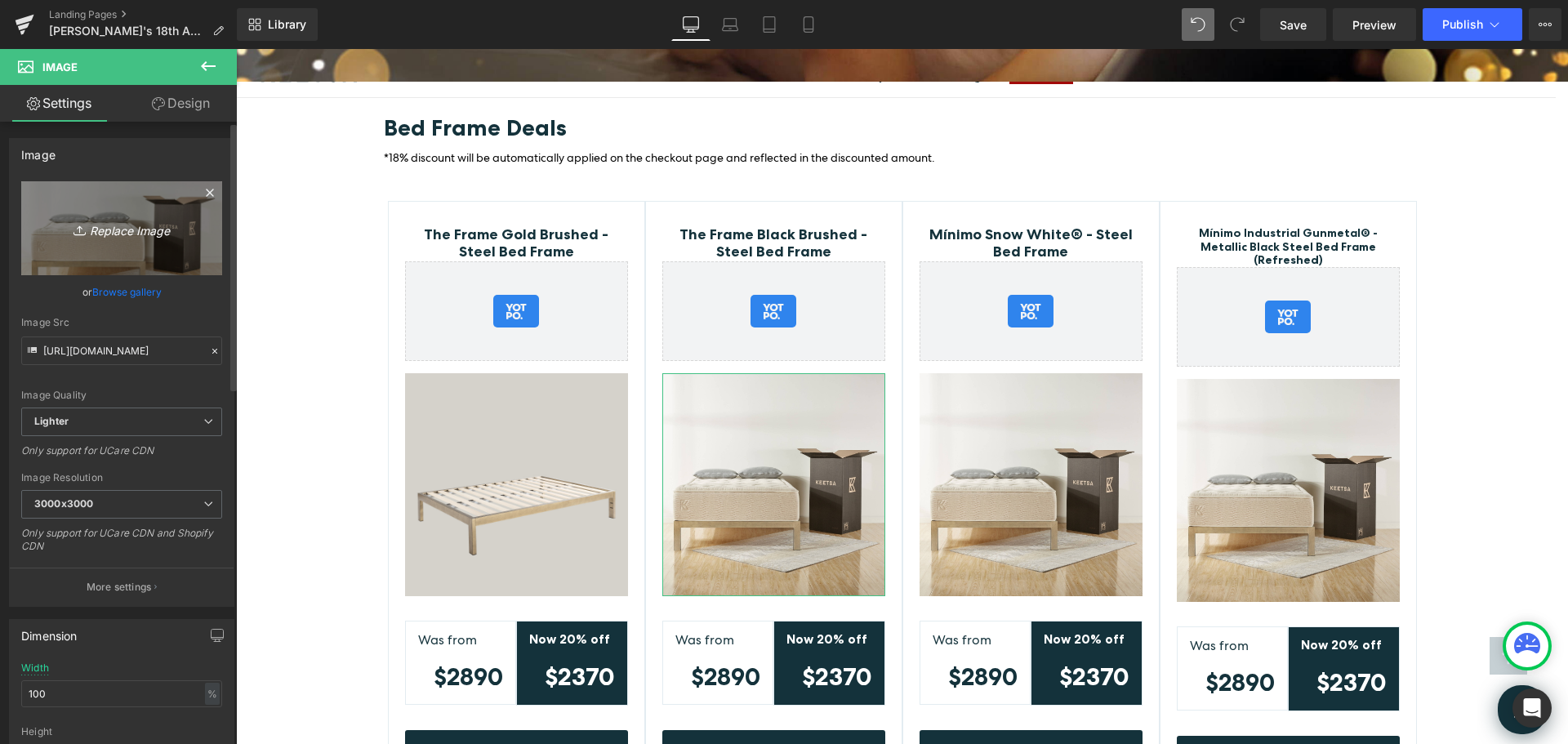
click at [107, 240] on link "Replace Image" at bounding box center [121, 228] width 201 height 94
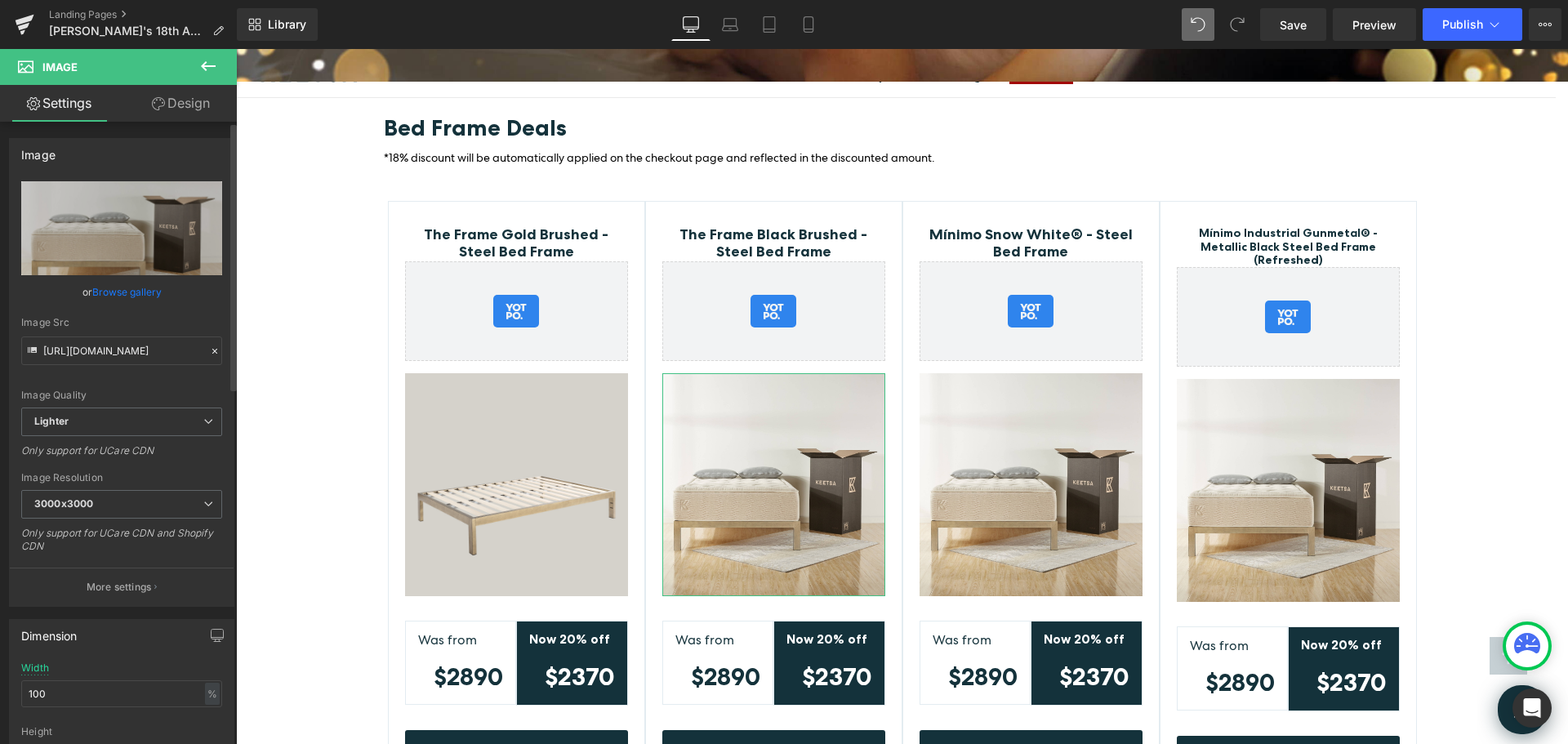
click at [139, 293] on link "Browse gallery" at bounding box center [127, 292] width 69 height 29
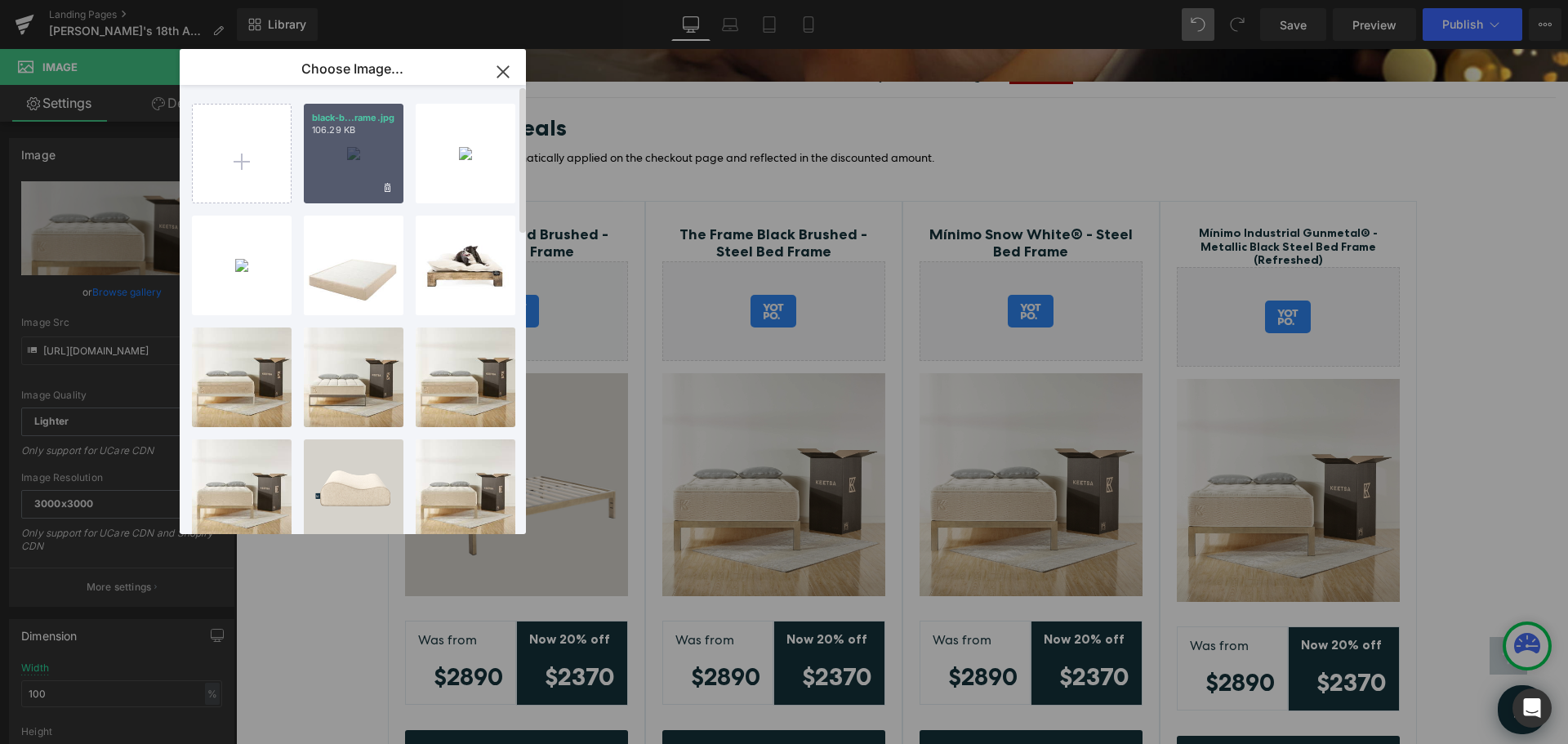
click at [358, 145] on div "black-b...rame.jpg 106.29 KB" at bounding box center [353, 154] width 99 height 99
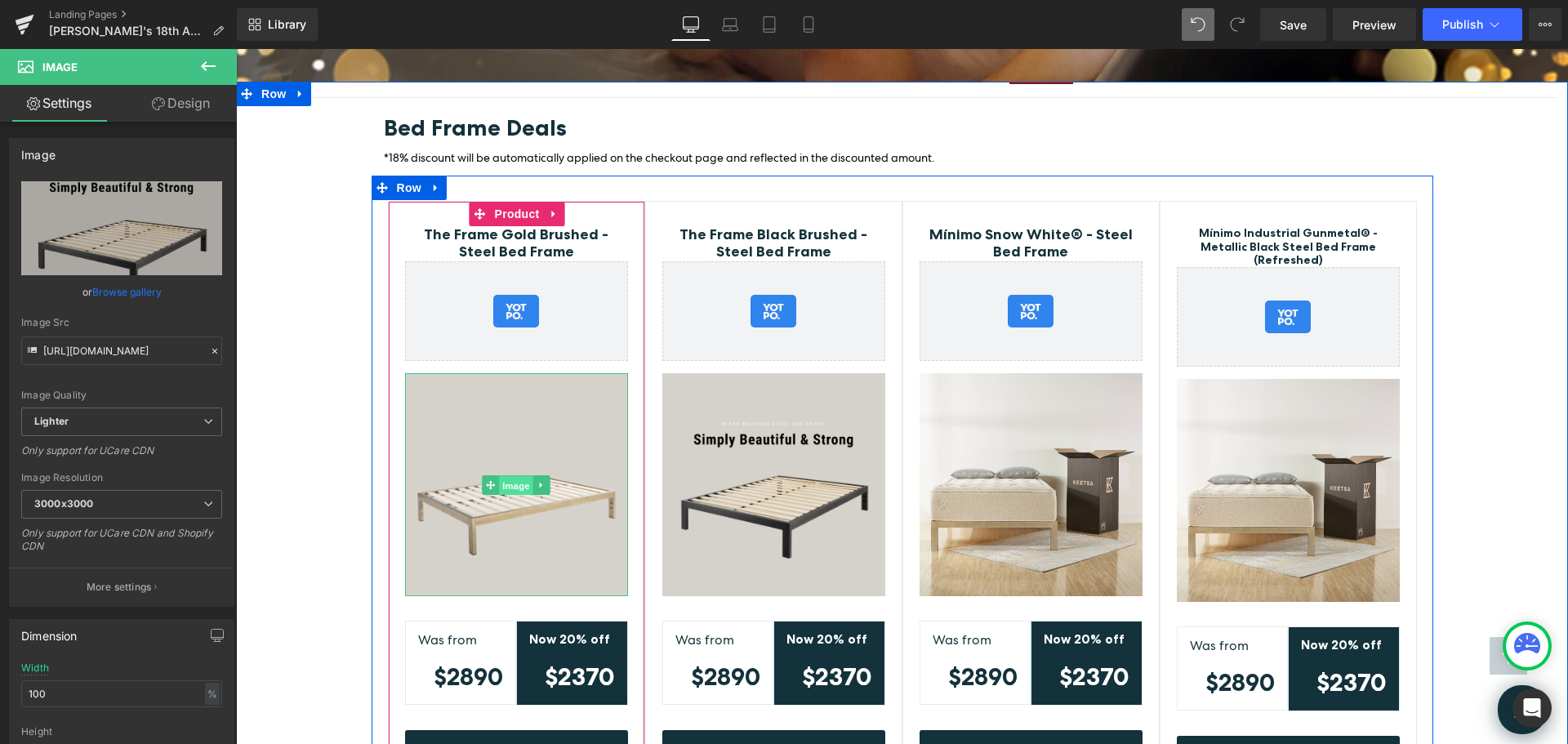
click at [500, 475] on span "Image" at bounding box center [516, 485] width 35 height 20
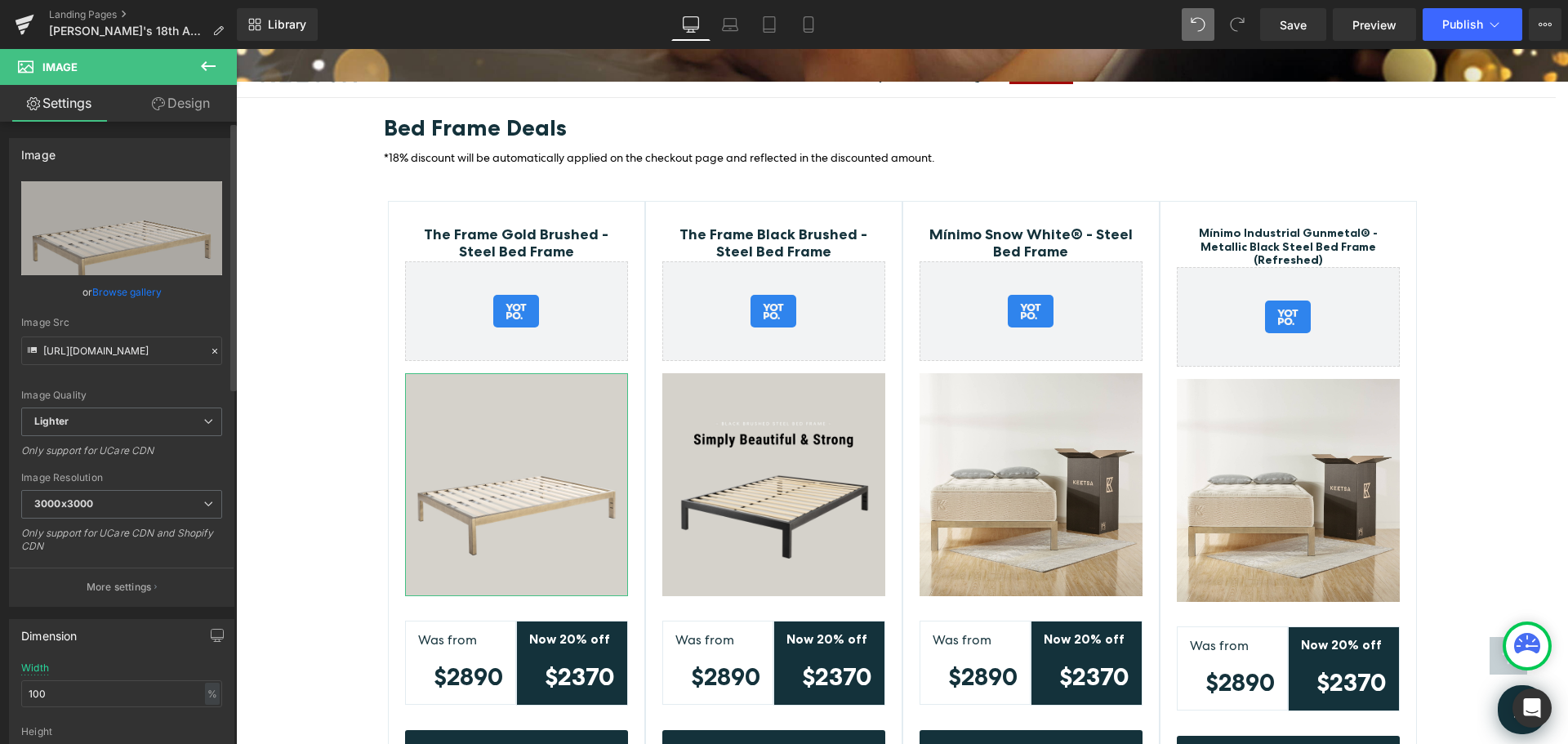
click at [135, 294] on link "Browse gallery" at bounding box center [127, 292] width 69 height 29
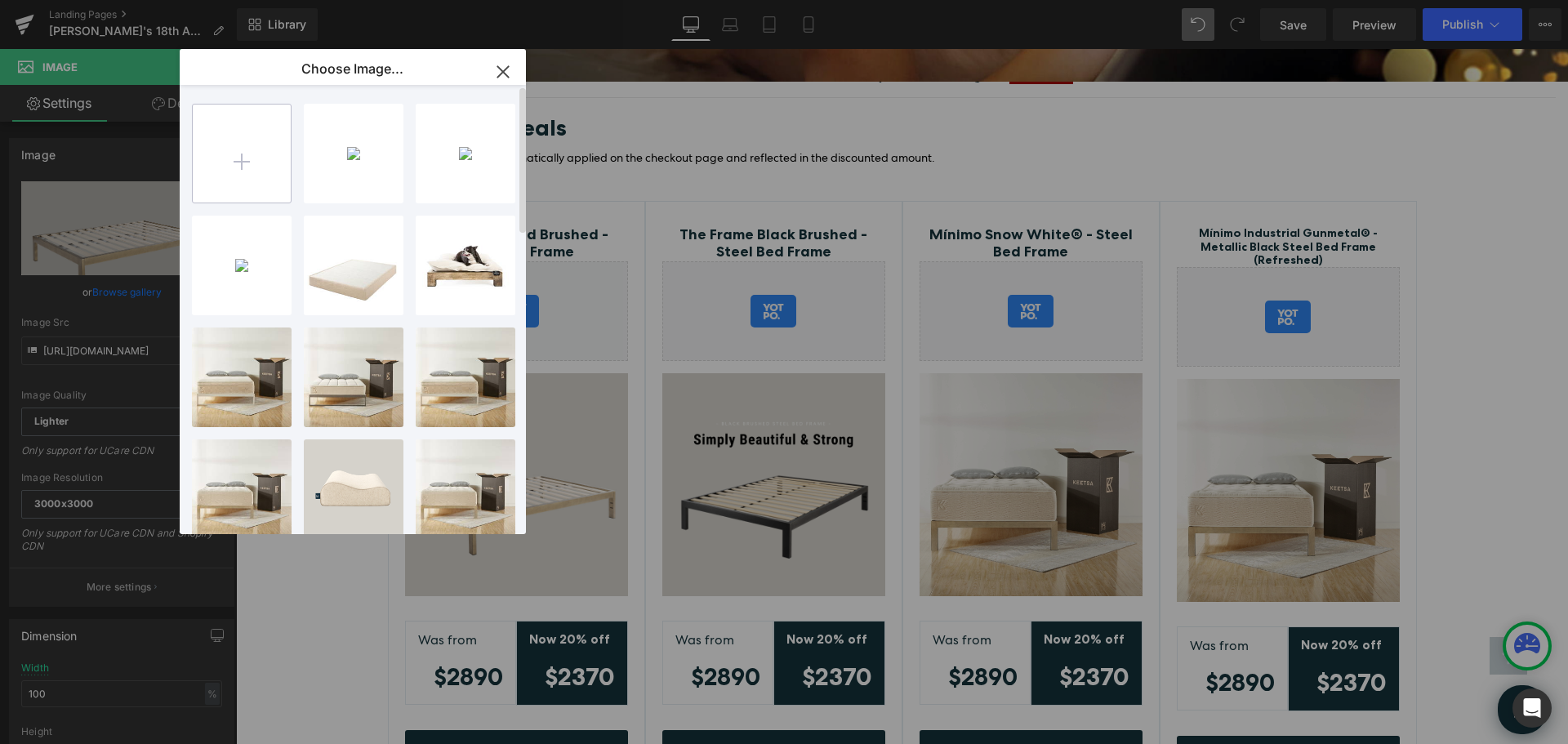
click at [231, 159] on input "file" at bounding box center [241, 153] width 98 height 98
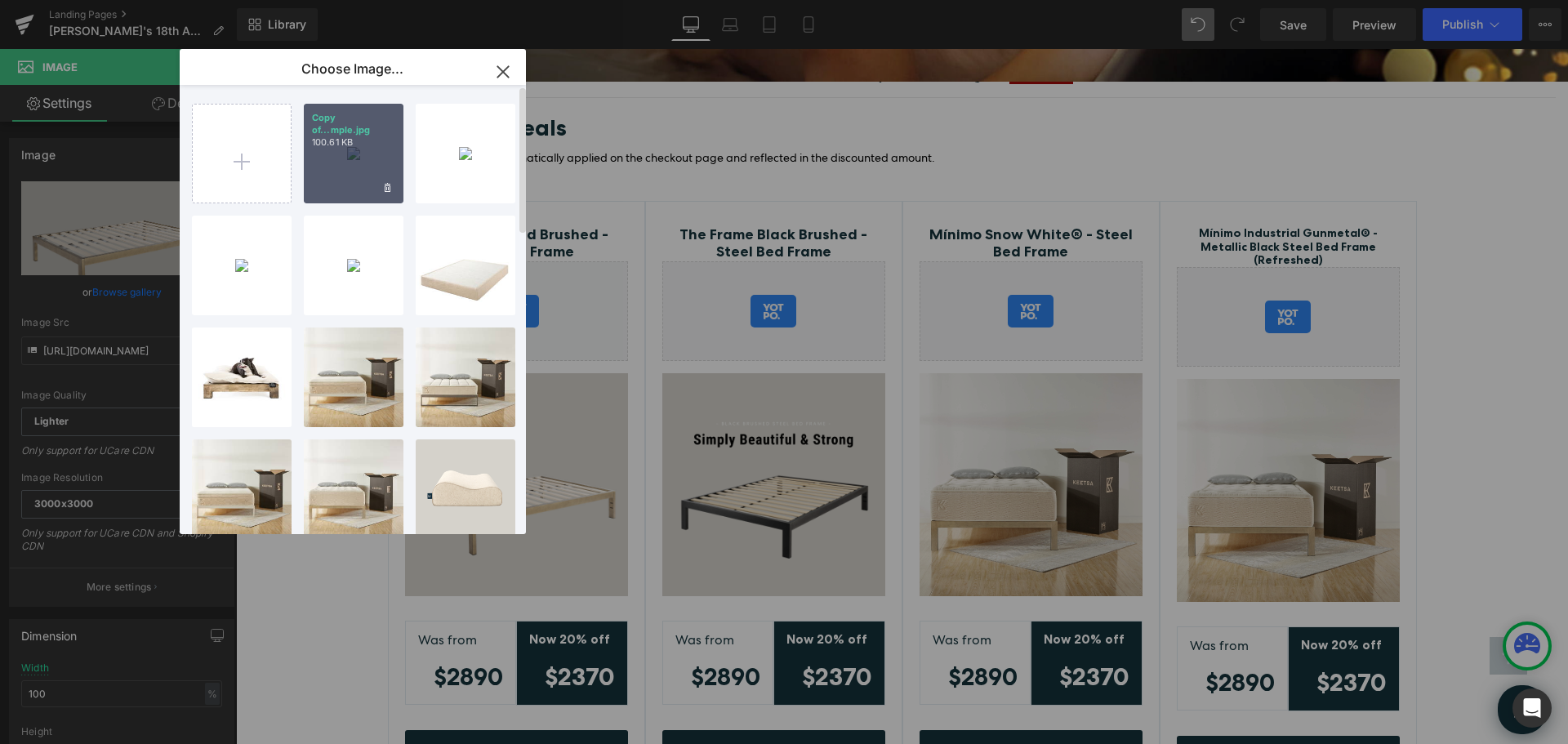
click at [339, 167] on div "Copy of...mple.jpg 100.61 KB" at bounding box center [353, 154] width 99 height 99
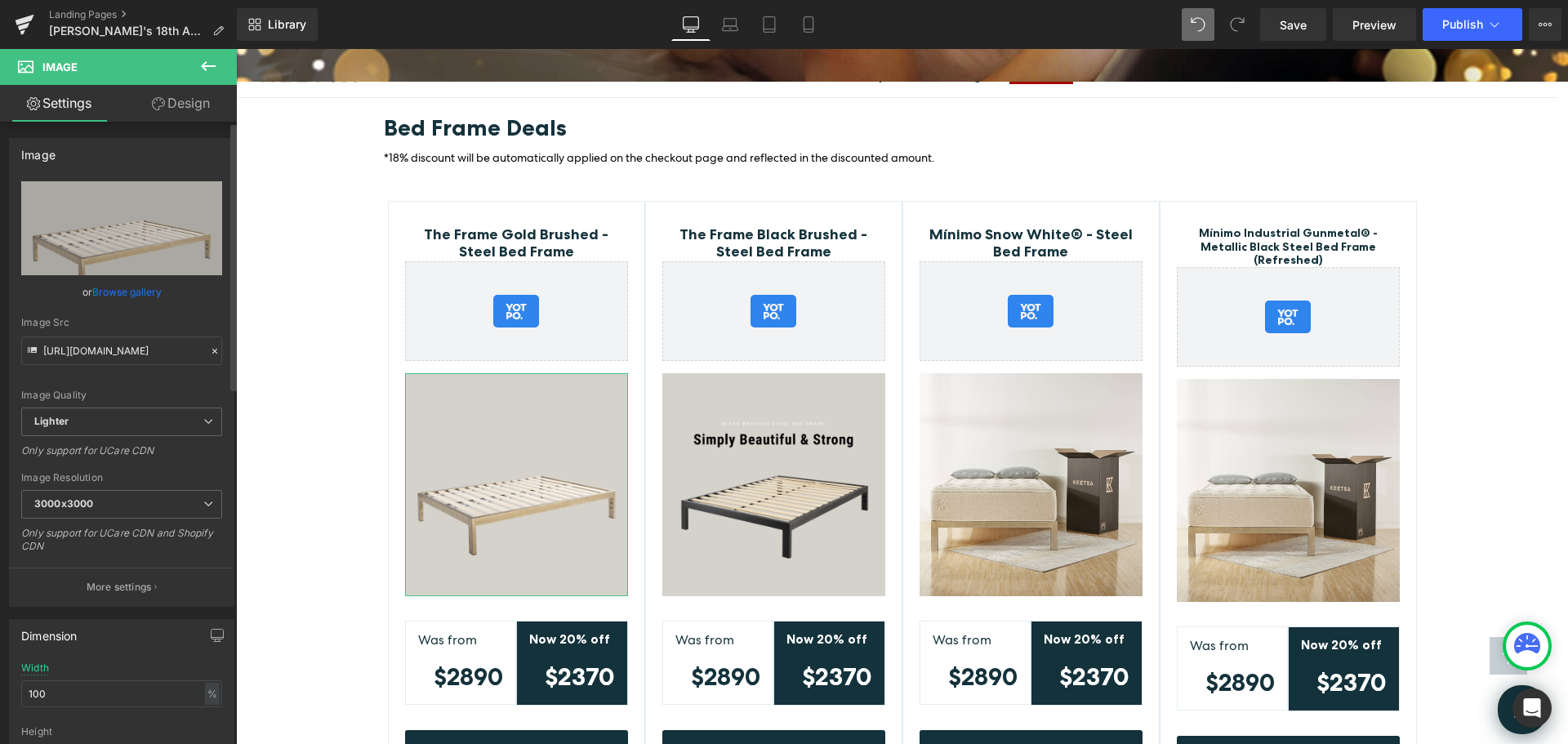
click at [117, 288] on link "Browse gallery" at bounding box center [127, 292] width 69 height 29
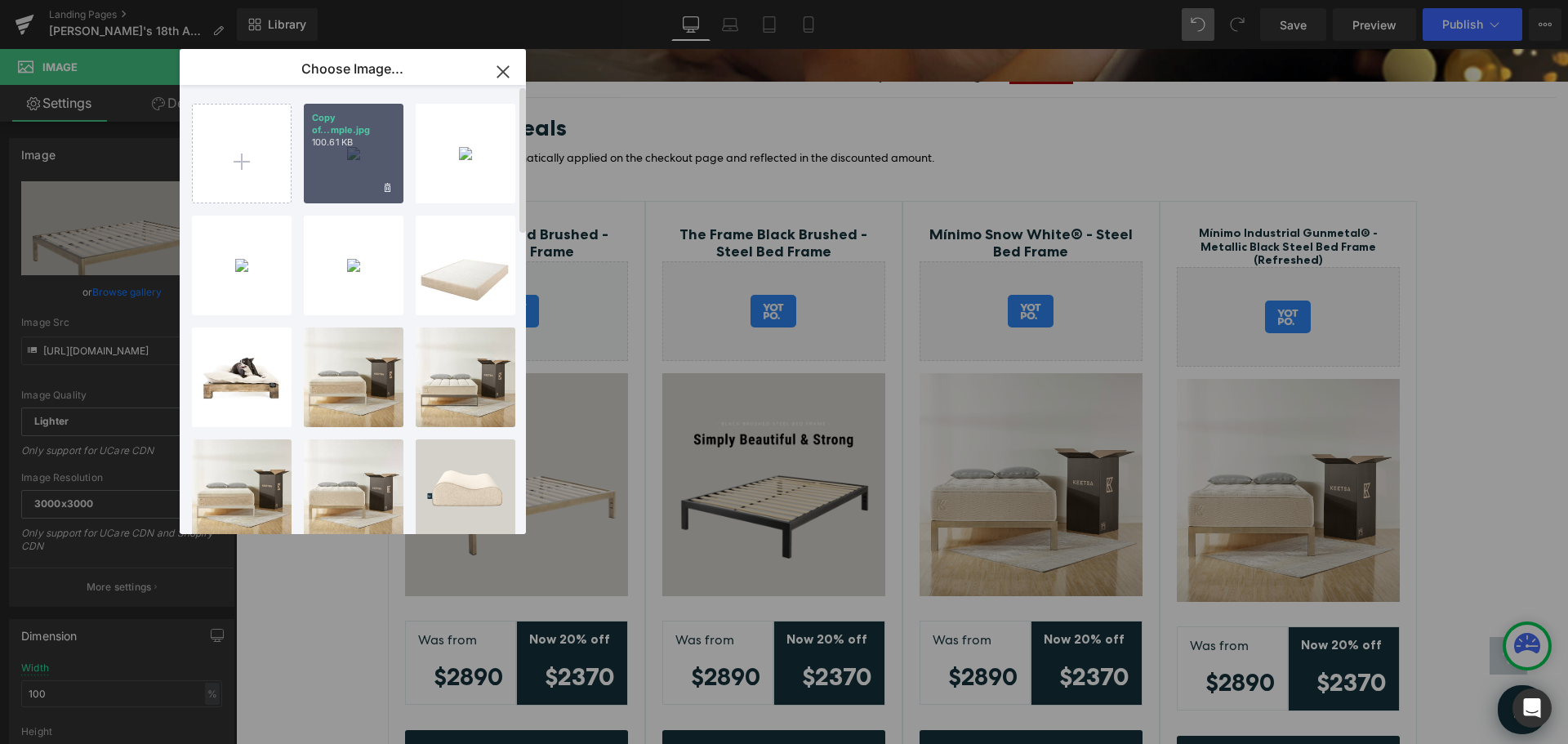
click at [365, 149] on div "Copy of...mple.jpg 100.61 KB" at bounding box center [353, 154] width 99 height 99
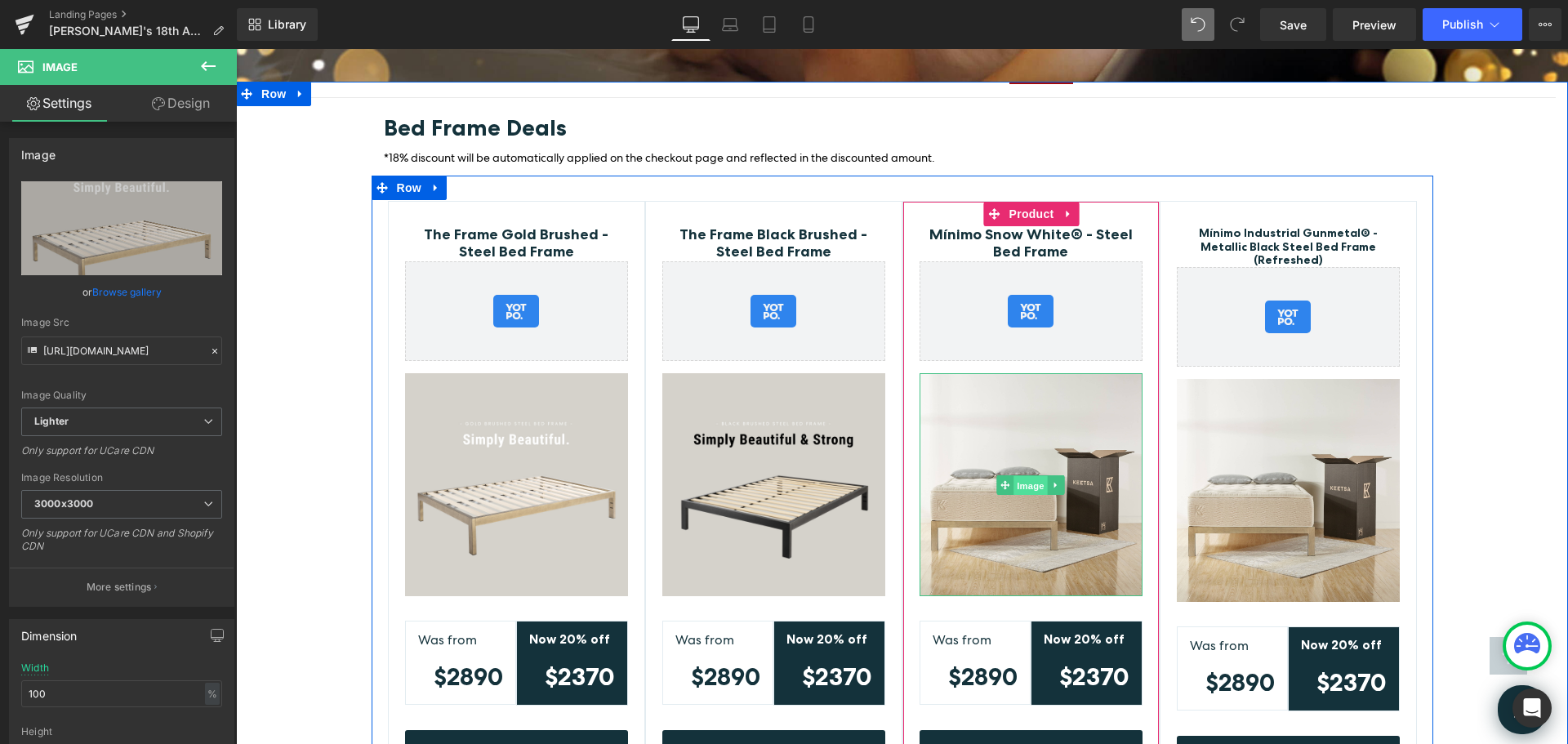
click at [1017, 475] on span "Image" at bounding box center [1030, 485] width 35 height 20
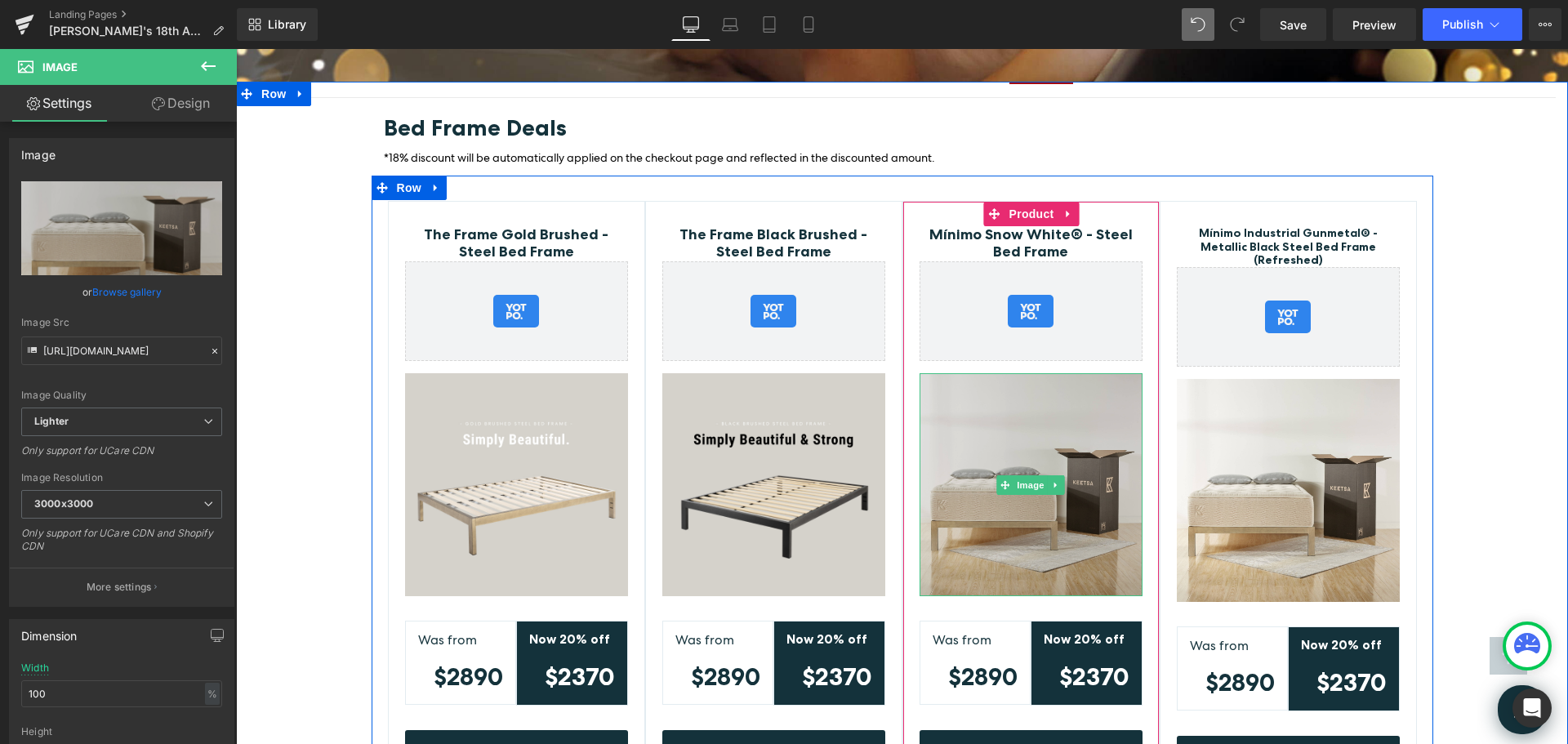
click at [1005, 418] on img at bounding box center [1030, 484] width 223 height 223
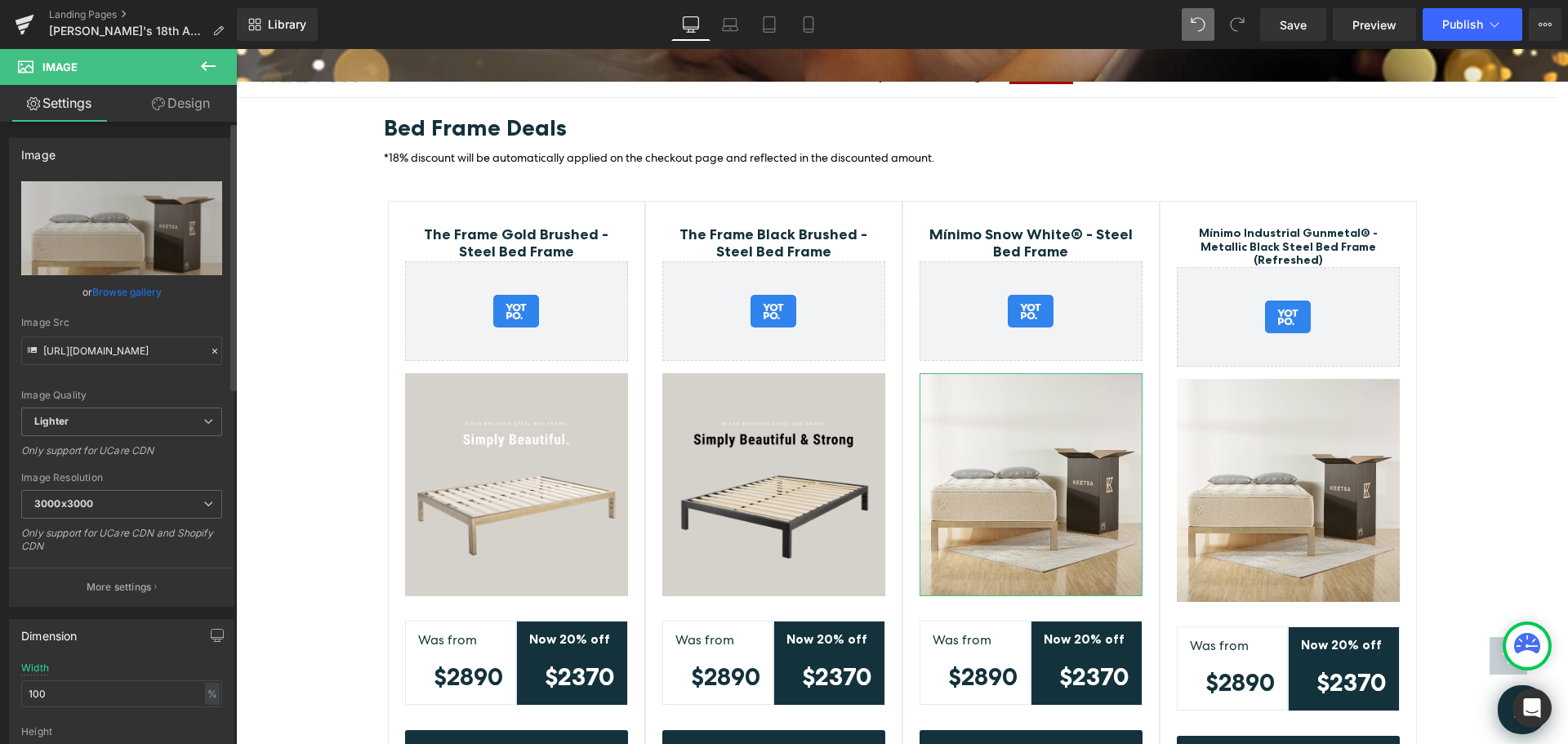
click at [132, 294] on link "Browse gallery" at bounding box center [127, 292] width 69 height 29
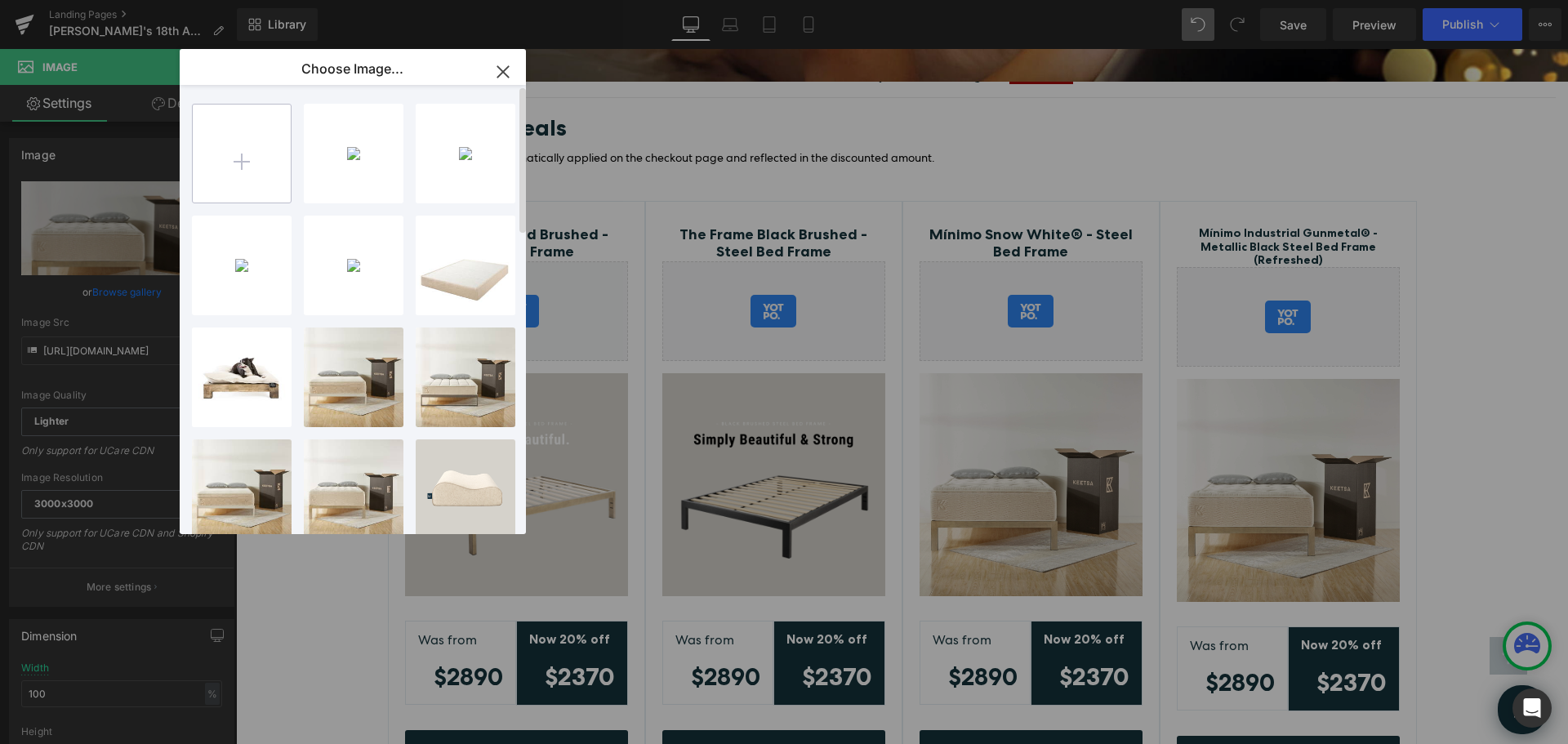
click at [247, 160] on input "file" at bounding box center [241, 153] width 98 height 98
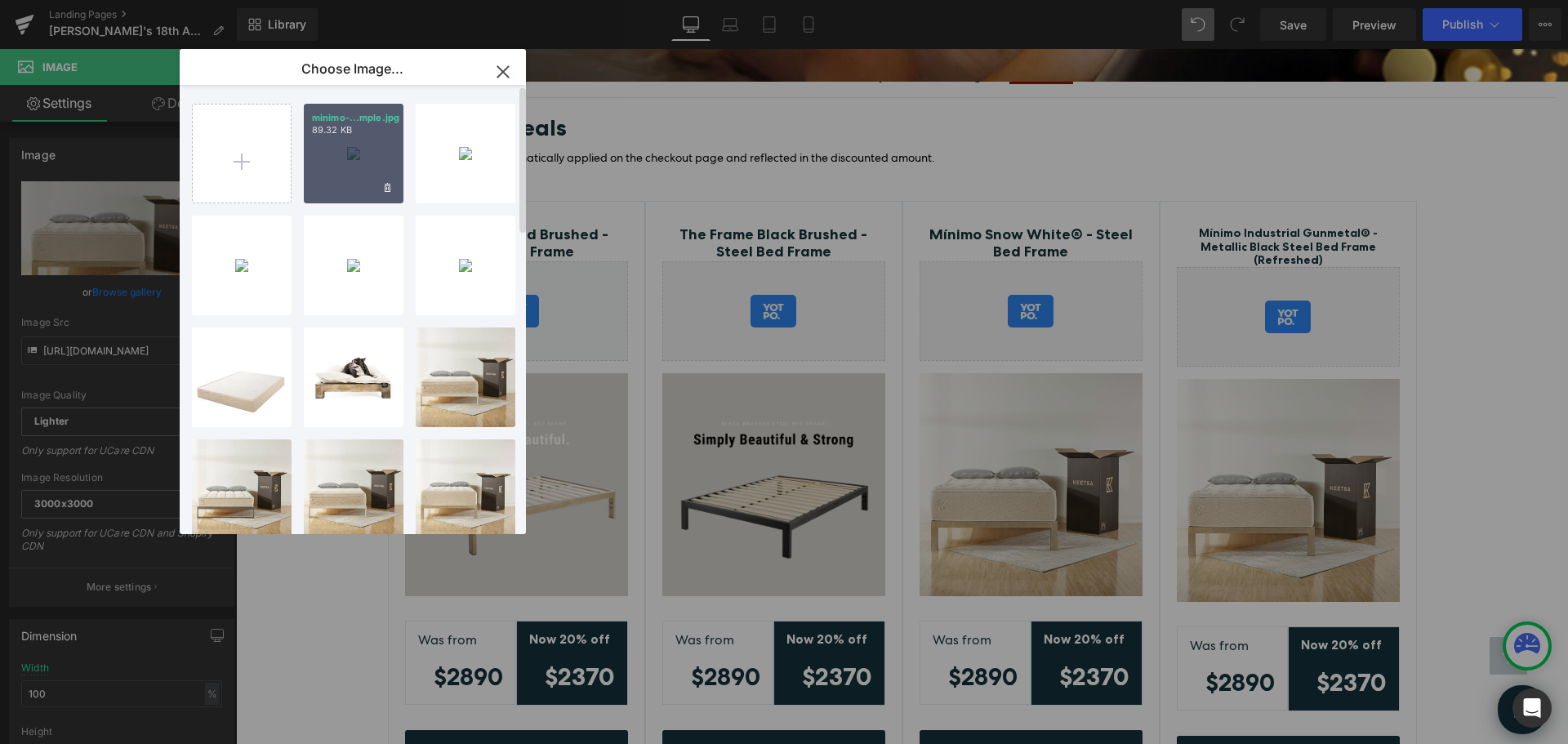
click at [348, 163] on div "minimo-...mple.jpg 89.32 KB" at bounding box center [353, 154] width 99 height 99
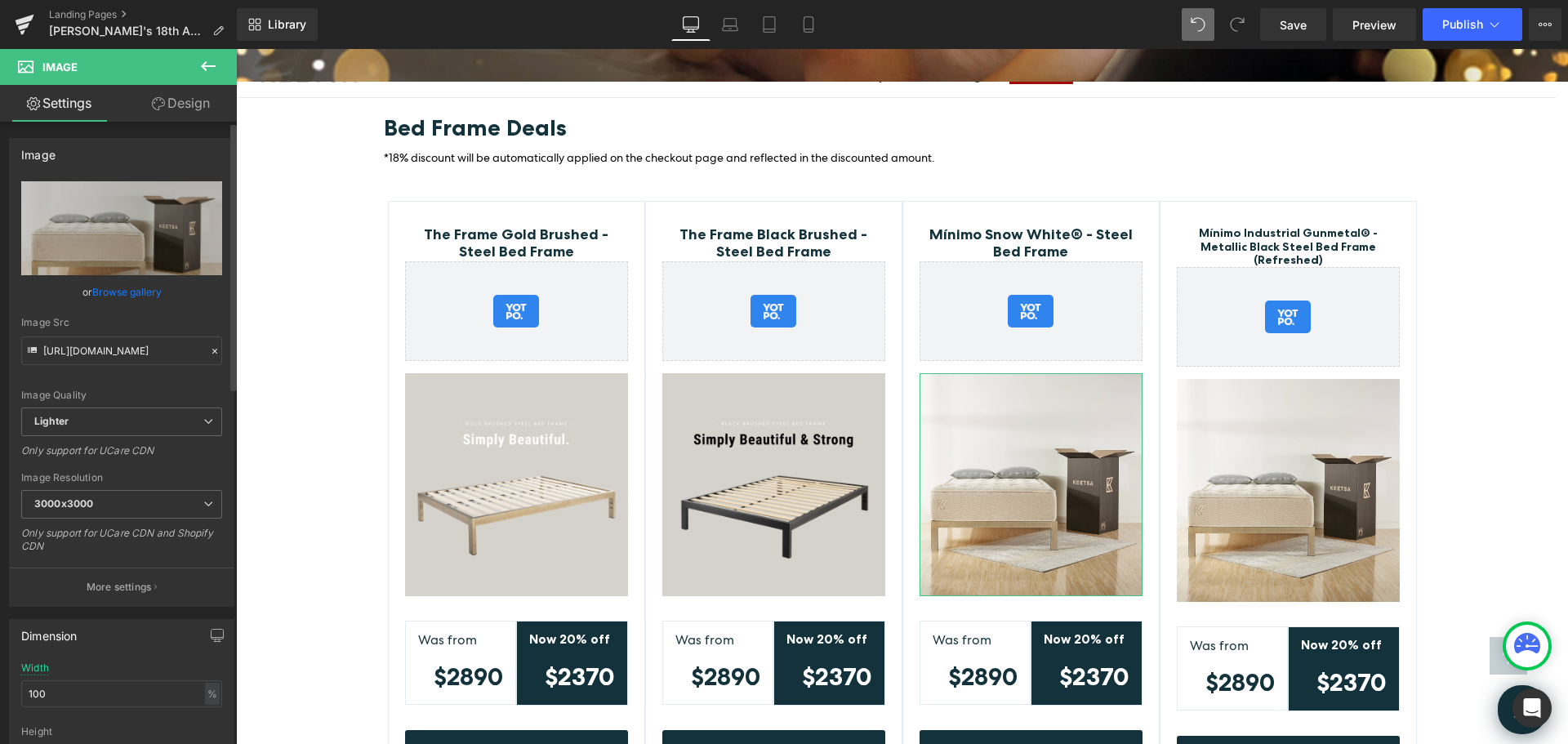
click at [144, 290] on link "Browse gallery" at bounding box center [127, 292] width 69 height 29
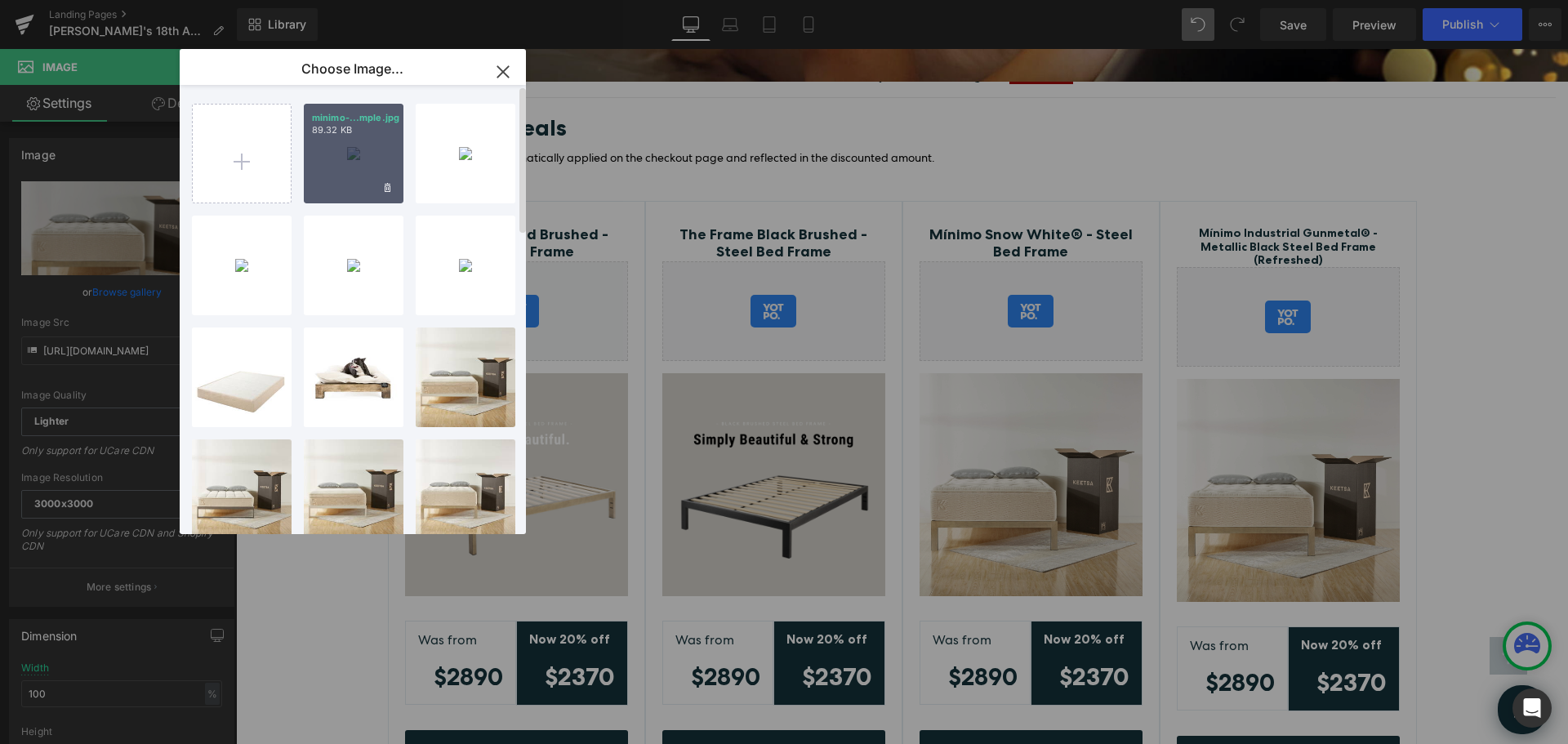
click at [349, 162] on div "minimo-...mple.jpg 89.32 KB" at bounding box center [353, 154] width 99 height 99
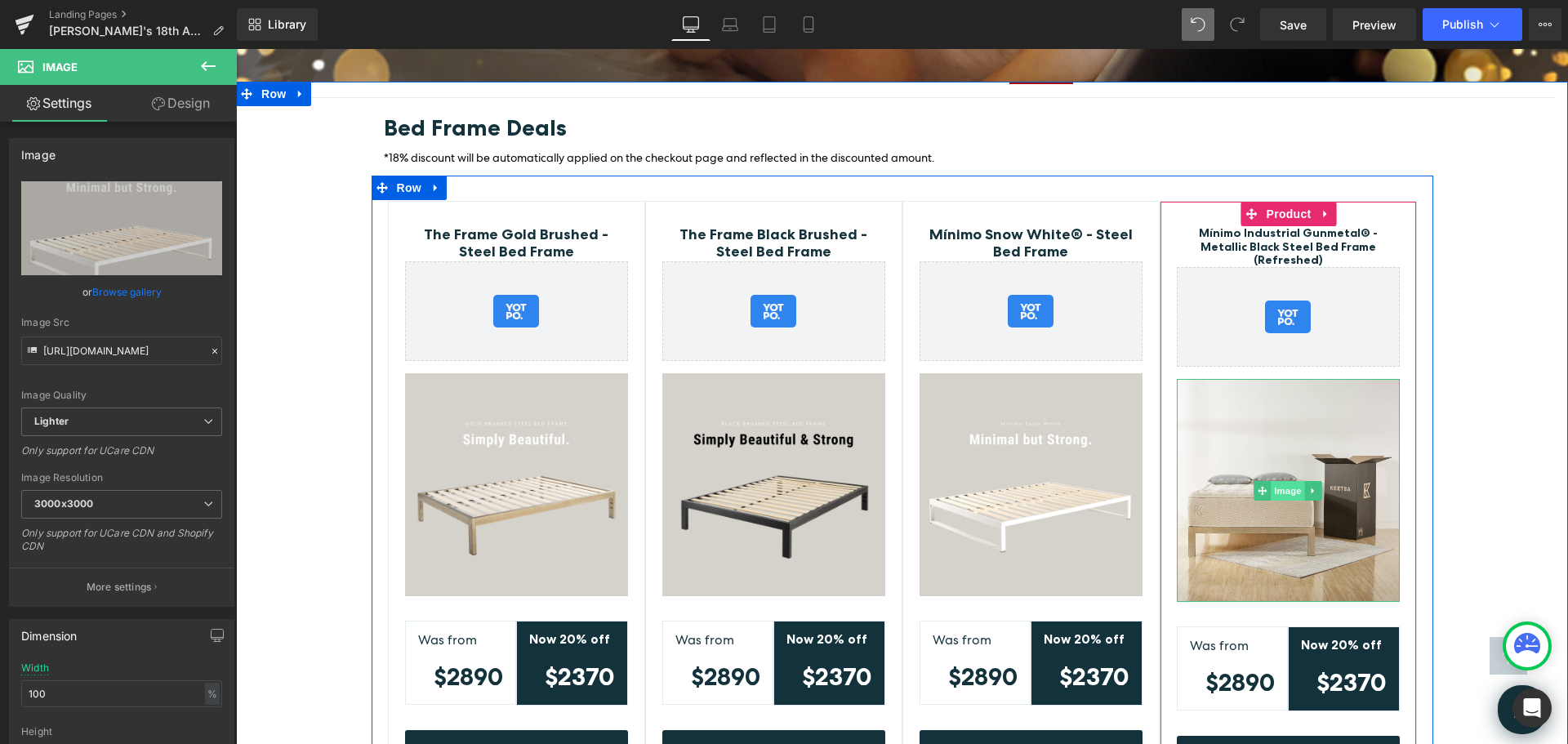
click at [1286, 481] on span "Image" at bounding box center [1287, 491] width 35 height 20
click at [1270, 482] on span "Image" at bounding box center [1287, 492] width 35 height 20
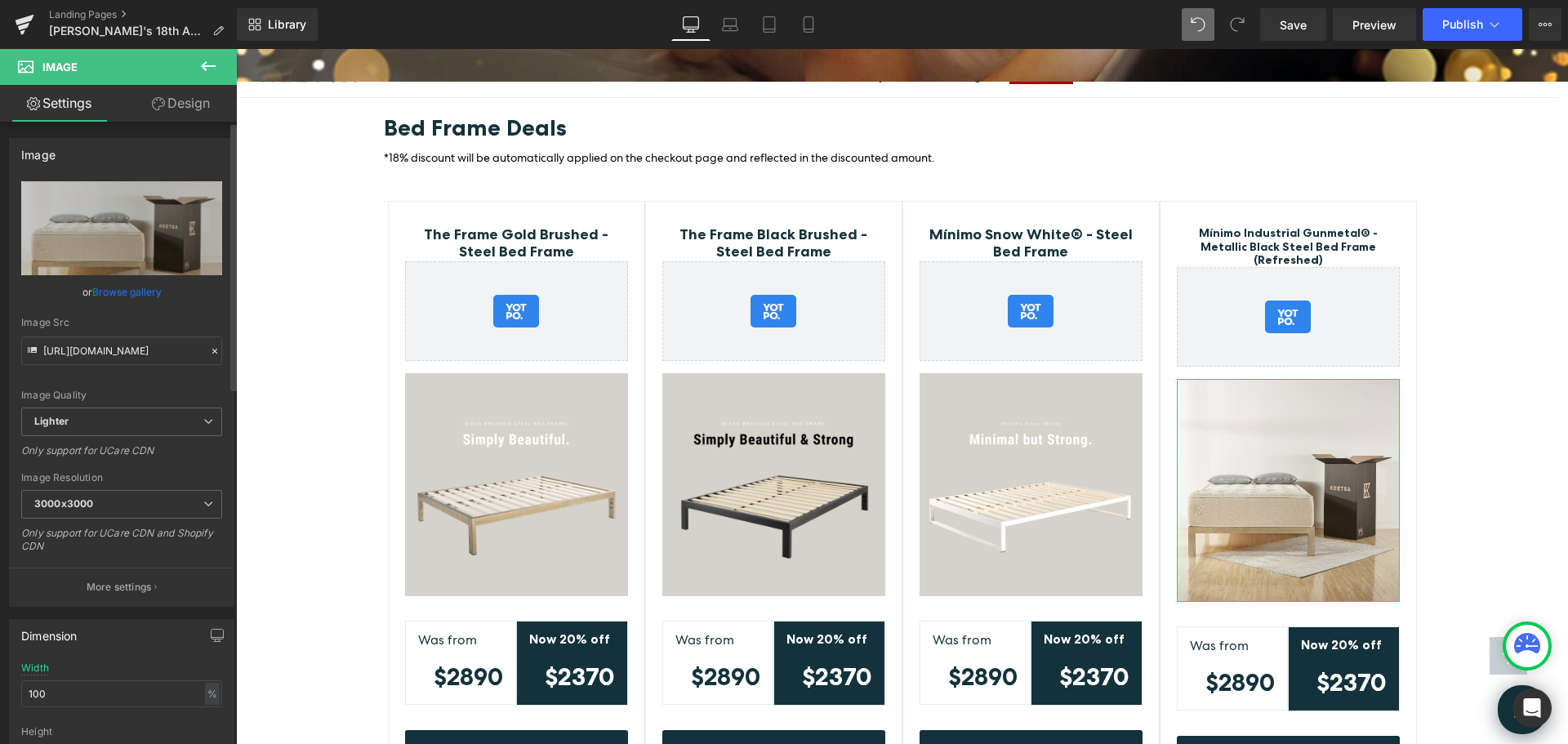
click at [133, 294] on link "Browse gallery" at bounding box center [127, 292] width 69 height 29
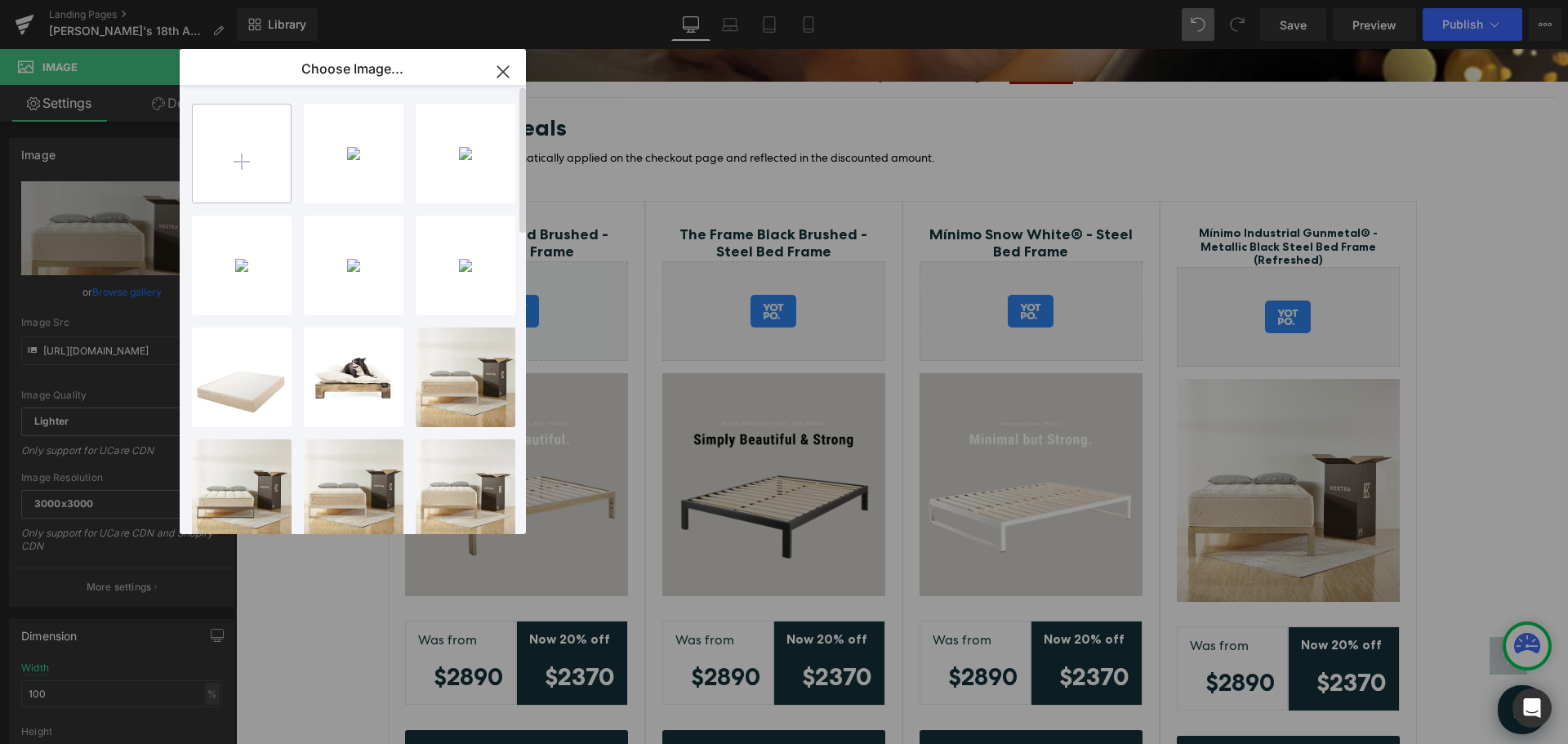
click at [242, 163] on input "file" at bounding box center [241, 153] width 98 height 98
type input "C:\fakepath\minimo-gun-simple.jpg"
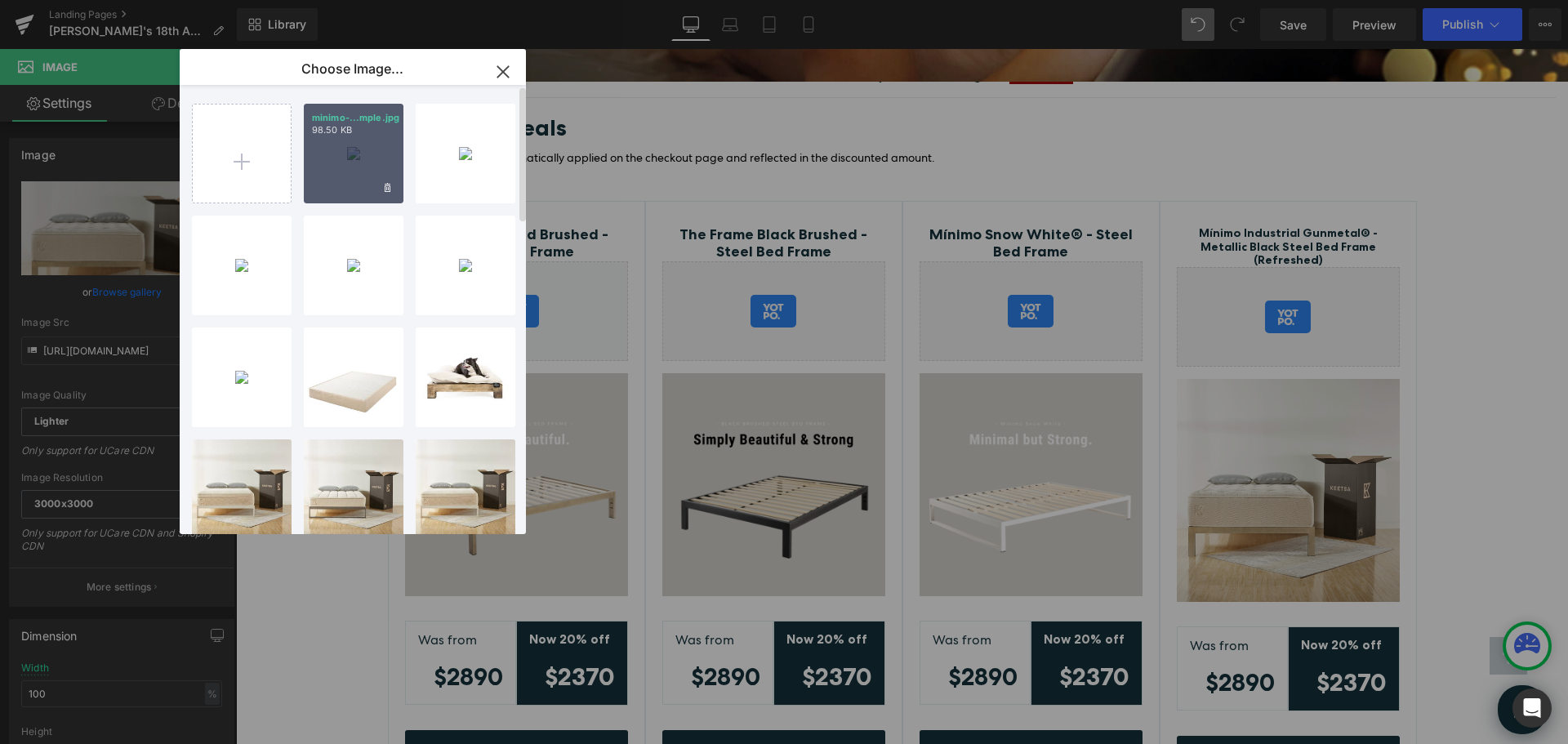
click at [351, 159] on div "minimo-...mple.jpg 98.50 KB" at bounding box center [353, 154] width 99 height 99
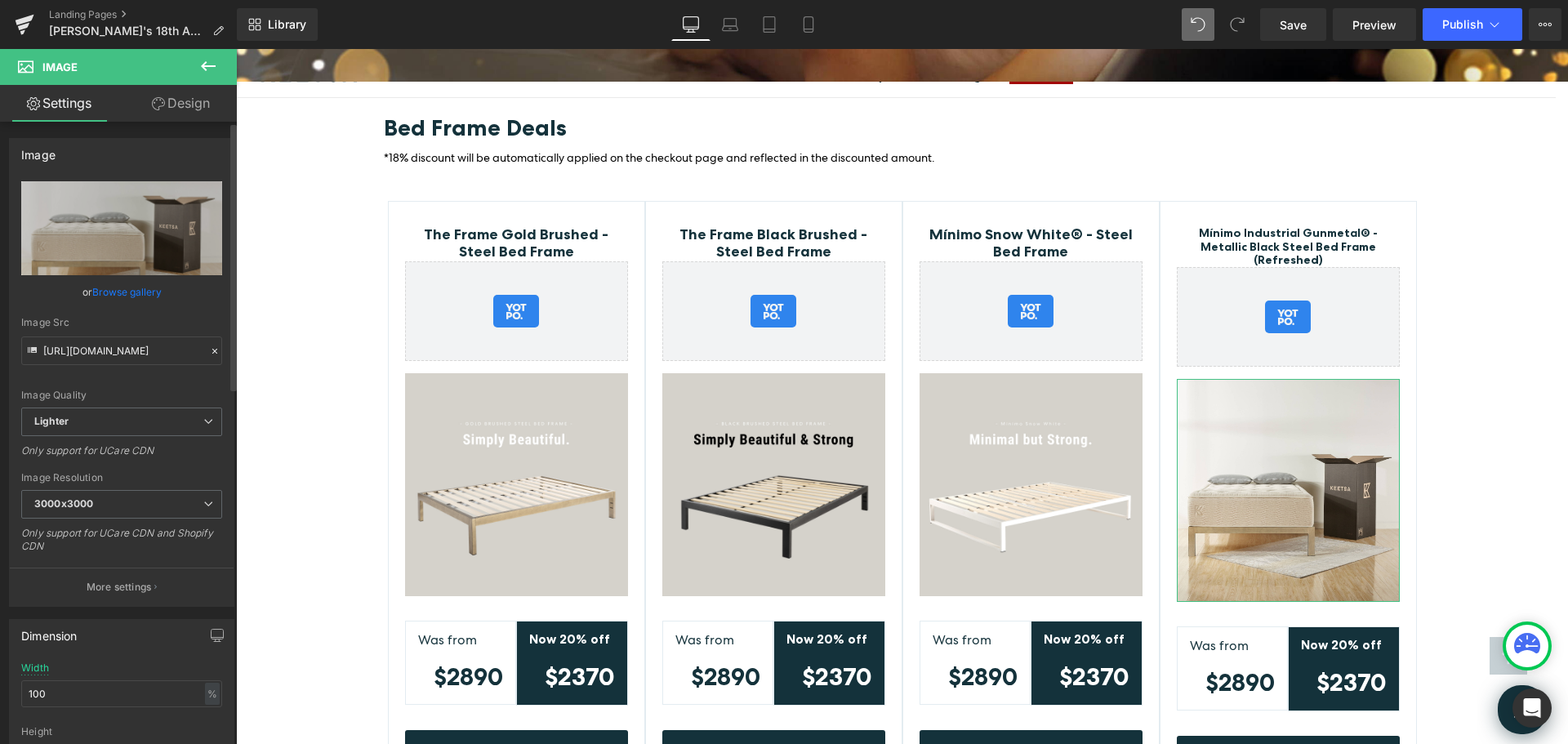
drag, startPoint x: 109, startPoint y: 226, endPoint x: 145, endPoint y: 295, distance: 77.8
click at [145, 295] on div "https://ucarecdn.com/dfabfa9a-2f13-4b98-b6a7-9c67a01ab376/-/format/auto/-/previ…" at bounding box center [122, 394] width 224 height 425
click at [145, 292] on link "Browse gallery" at bounding box center [127, 292] width 69 height 29
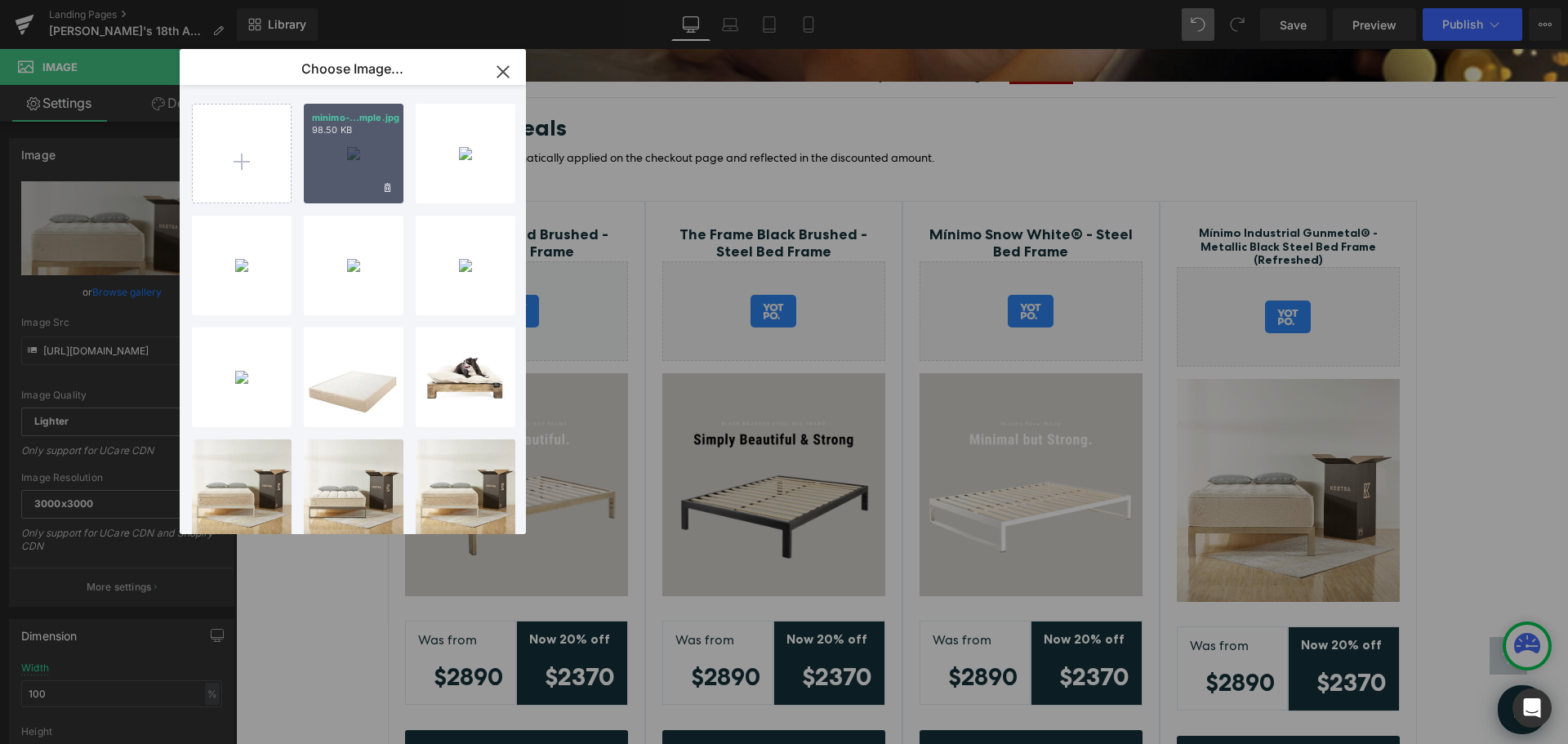
click at [354, 148] on div "minimo-...mple.jpg 98.50 KB" at bounding box center [353, 154] width 99 height 99
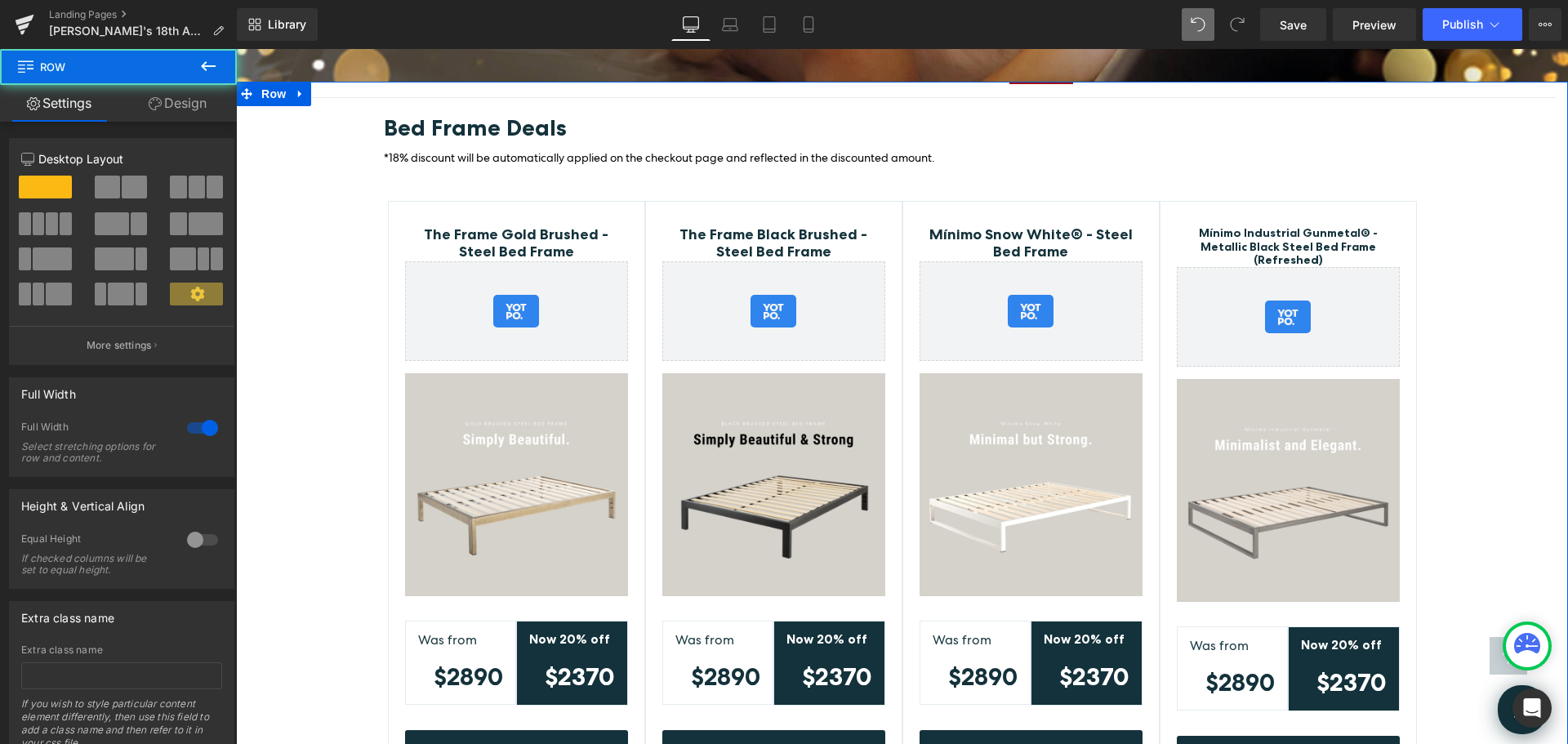
click at [1459, 377] on div "Bed Frame Deals Heading *18% discount will be automatically applied on the chec…" at bounding box center [902, 466] width 1332 height 704
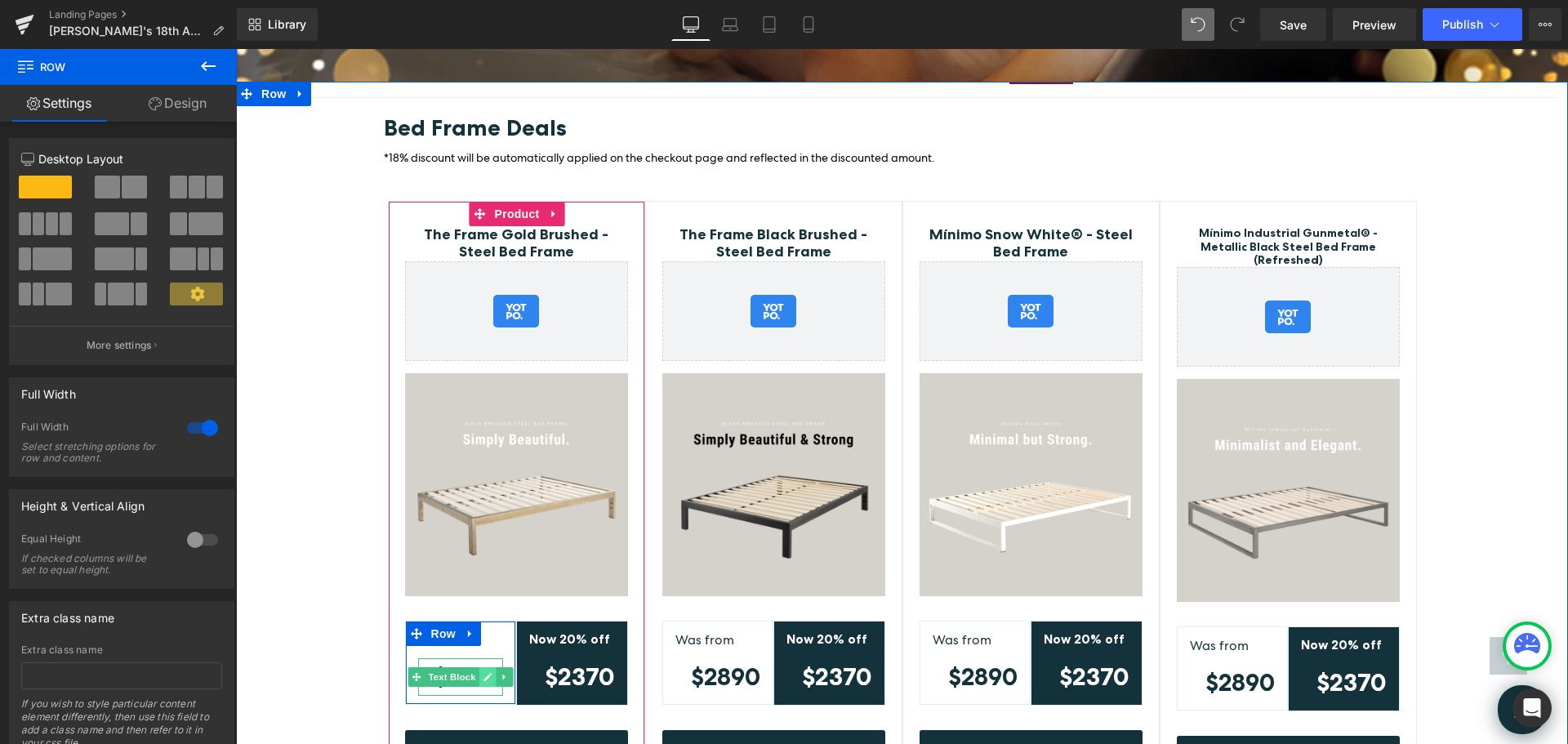
click at [484, 674] on icon at bounding box center [488, 678] width 8 height 8
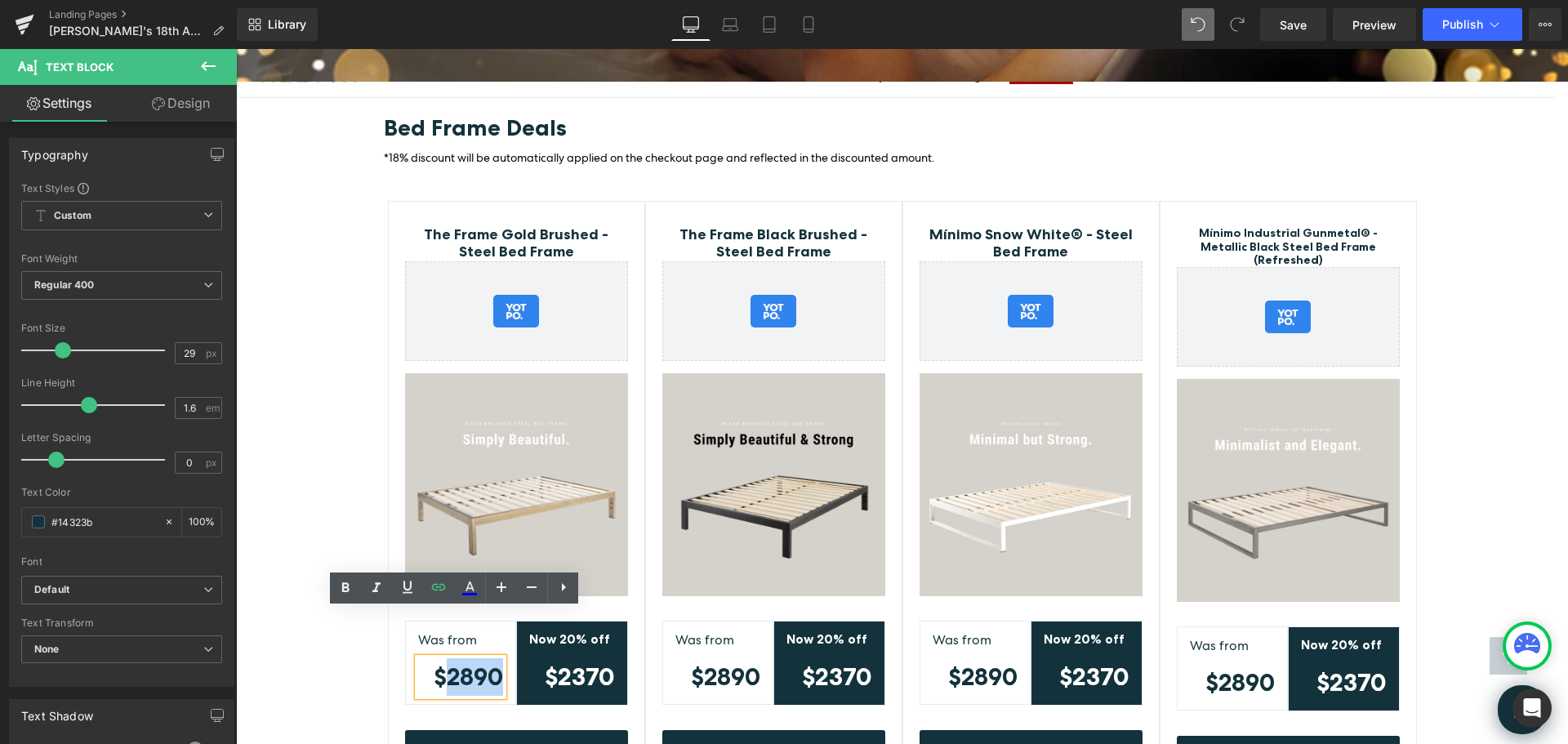
drag, startPoint x: 443, startPoint y: 630, endPoint x: 490, endPoint y: 628, distance: 47.0
click at [490, 663] on strong "$2890" at bounding box center [468, 677] width 69 height 29
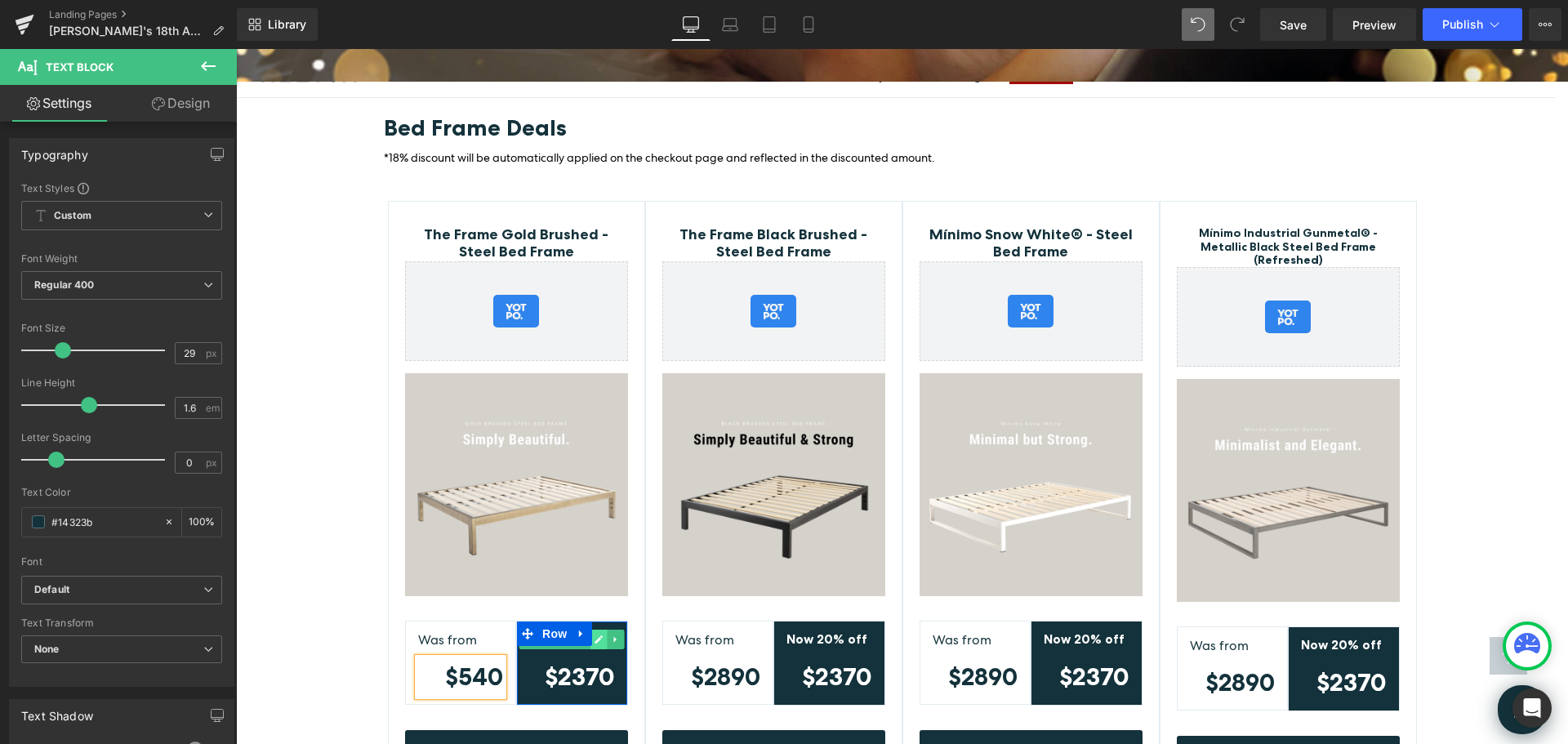
click at [598, 630] on link at bounding box center [598, 640] width 17 height 20
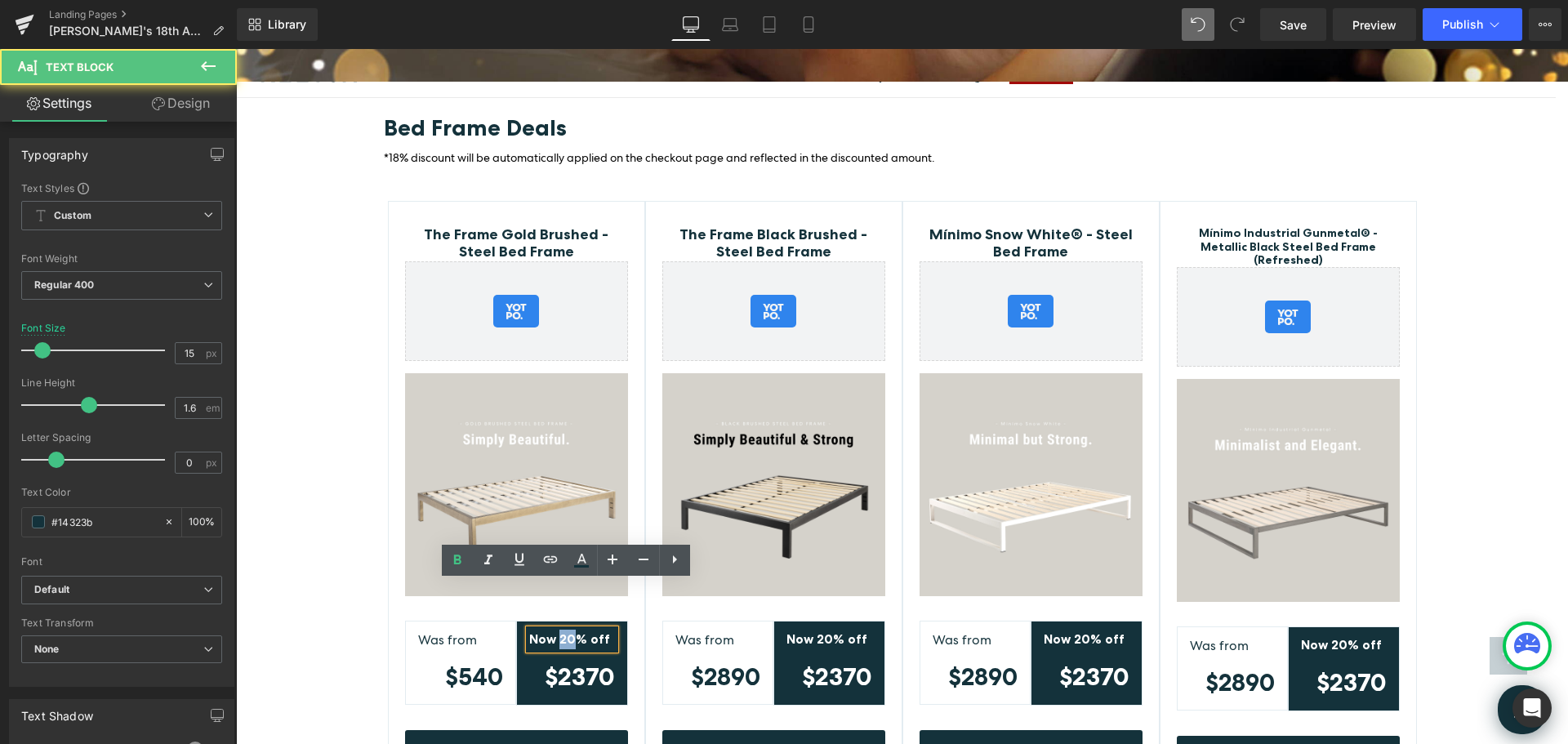
drag, startPoint x: 568, startPoint y: 591, endPoint x: 555, endPoint y: 593, distance: 13.2
click at [555, 632] on strong "Now 20% off" at bounding box center [570, 640] width 81 height 16
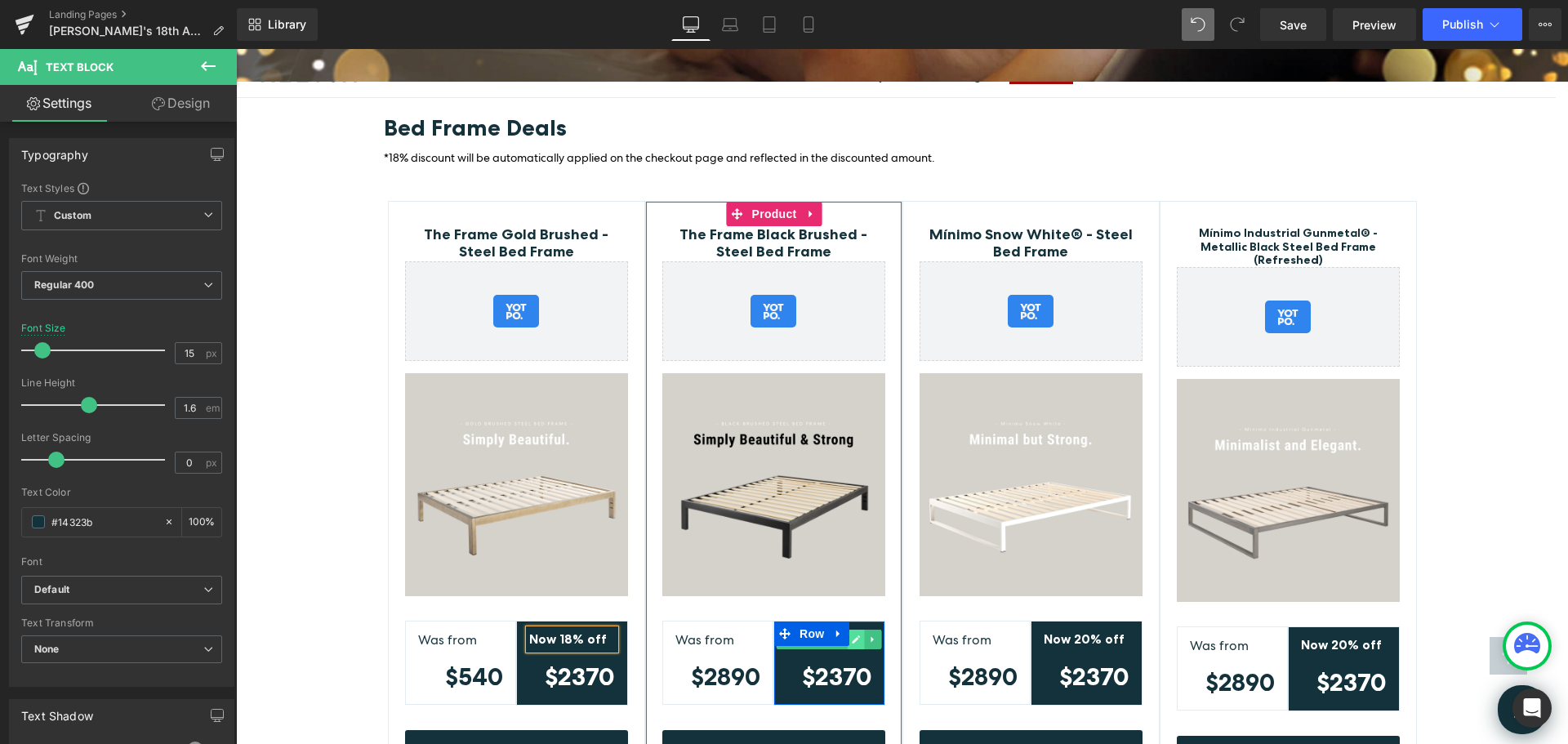
click at [854, 635] on icon at bounding box center [856, 640] width 9 height 10
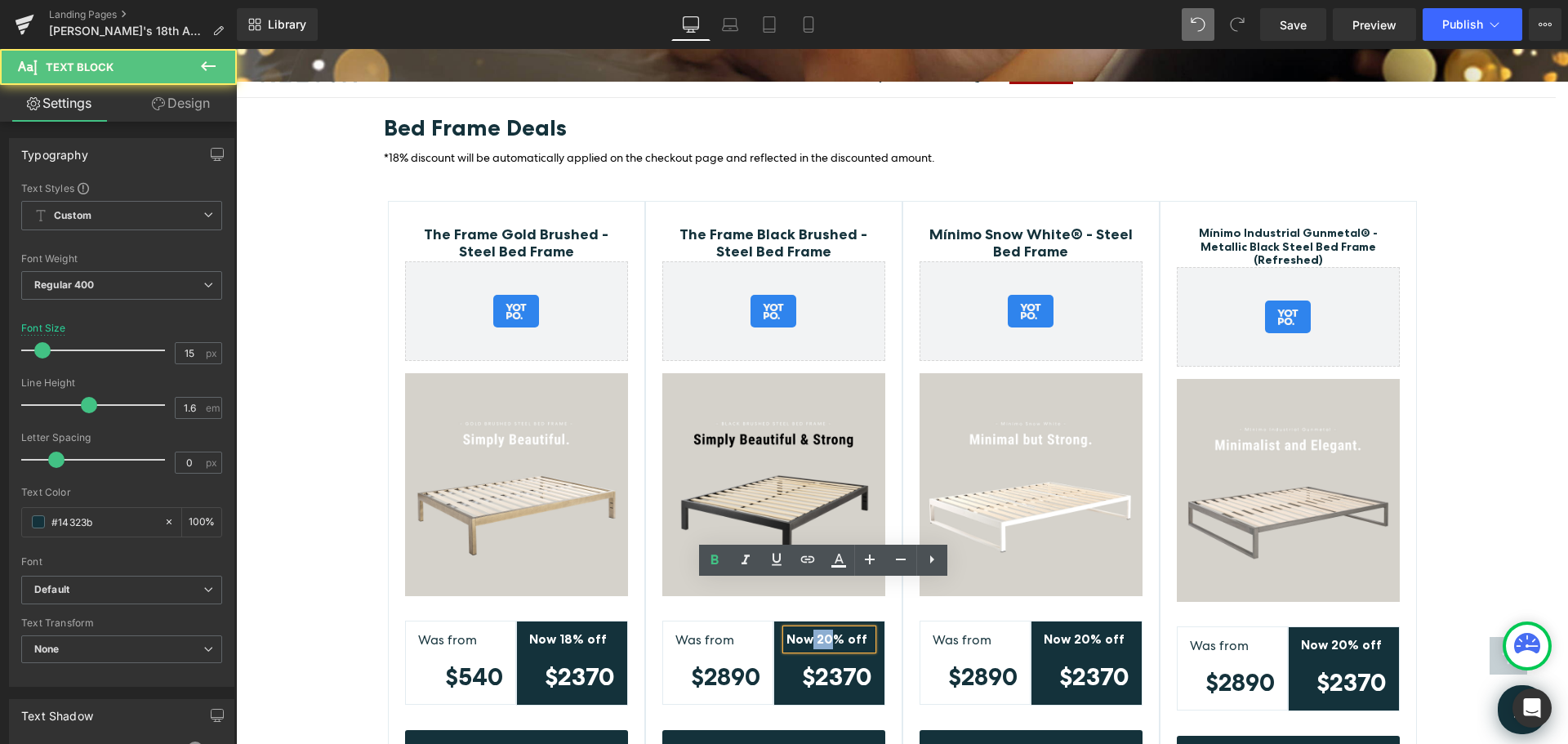
drag, startPoint x: 823, startPoint y: 594, endPoint x: 808, endPoint y: 594, distance: 15.0
click at [808, 632] on strong "Now 20% off" at bounding box center [827, 640] width 81 height 16
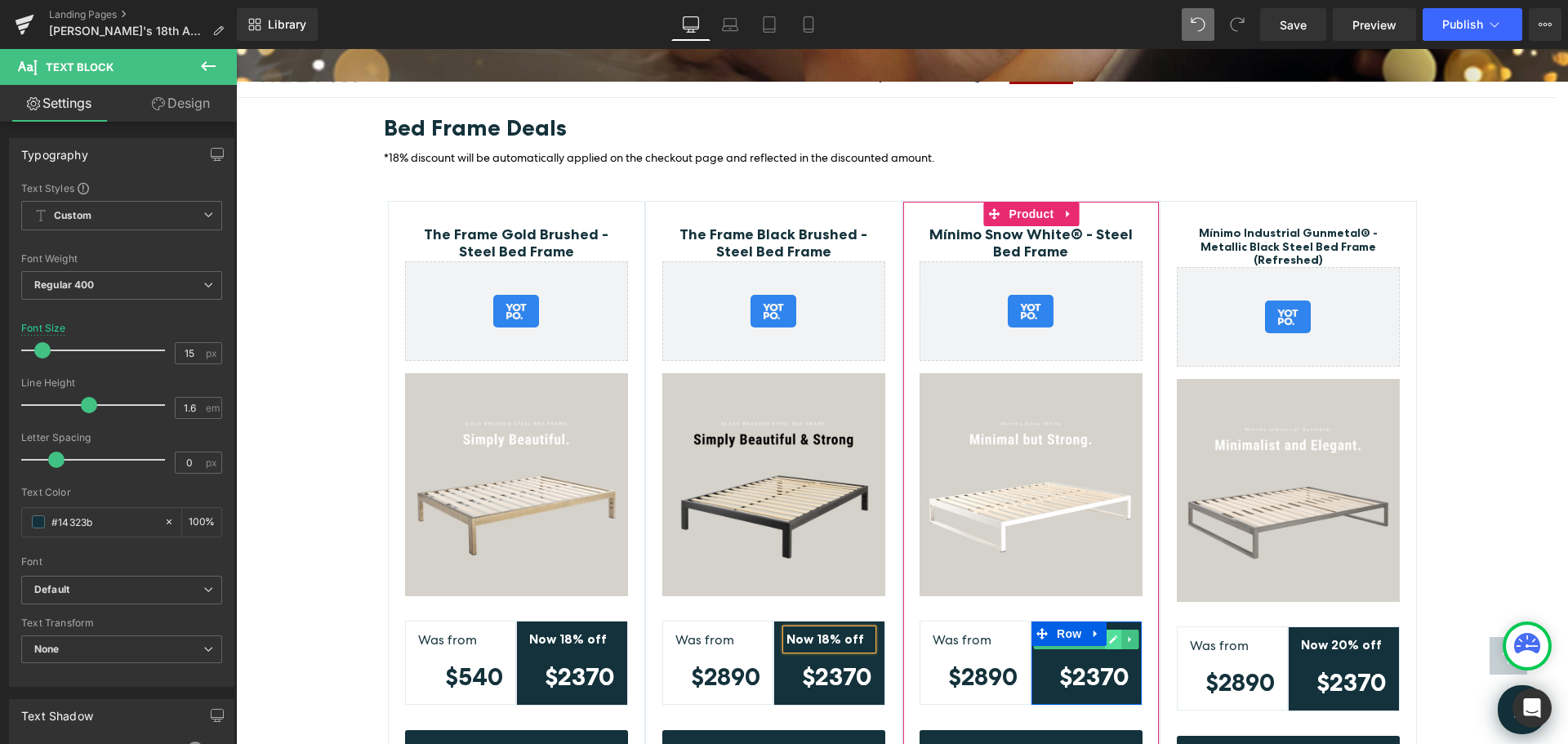
click at [1110, 636] on icon at bounding box center [1114, 640] width 8 height 8
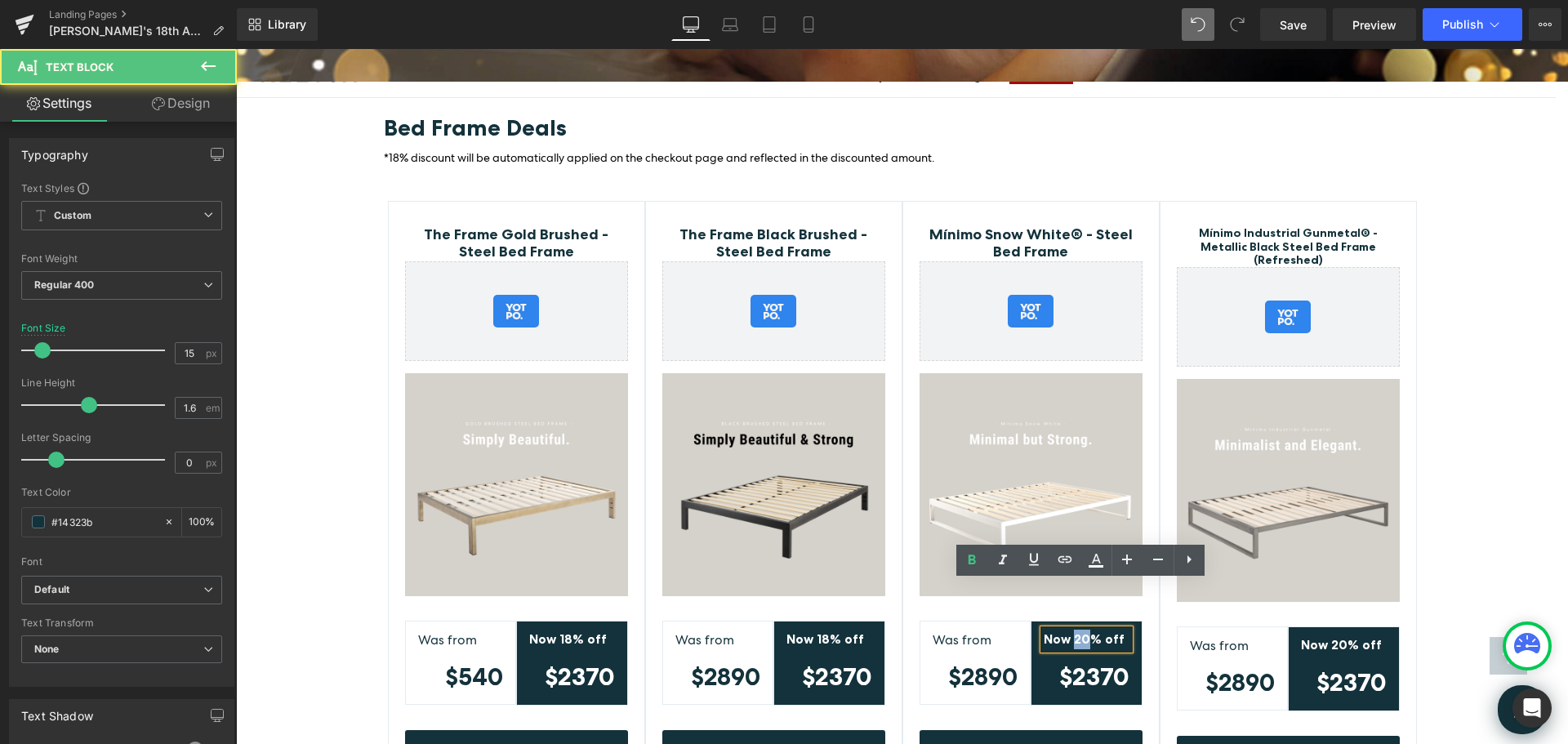
click at [1070, 632] on strong "Now 20% off" at bounding box center [1085, 640] width 81 height 16
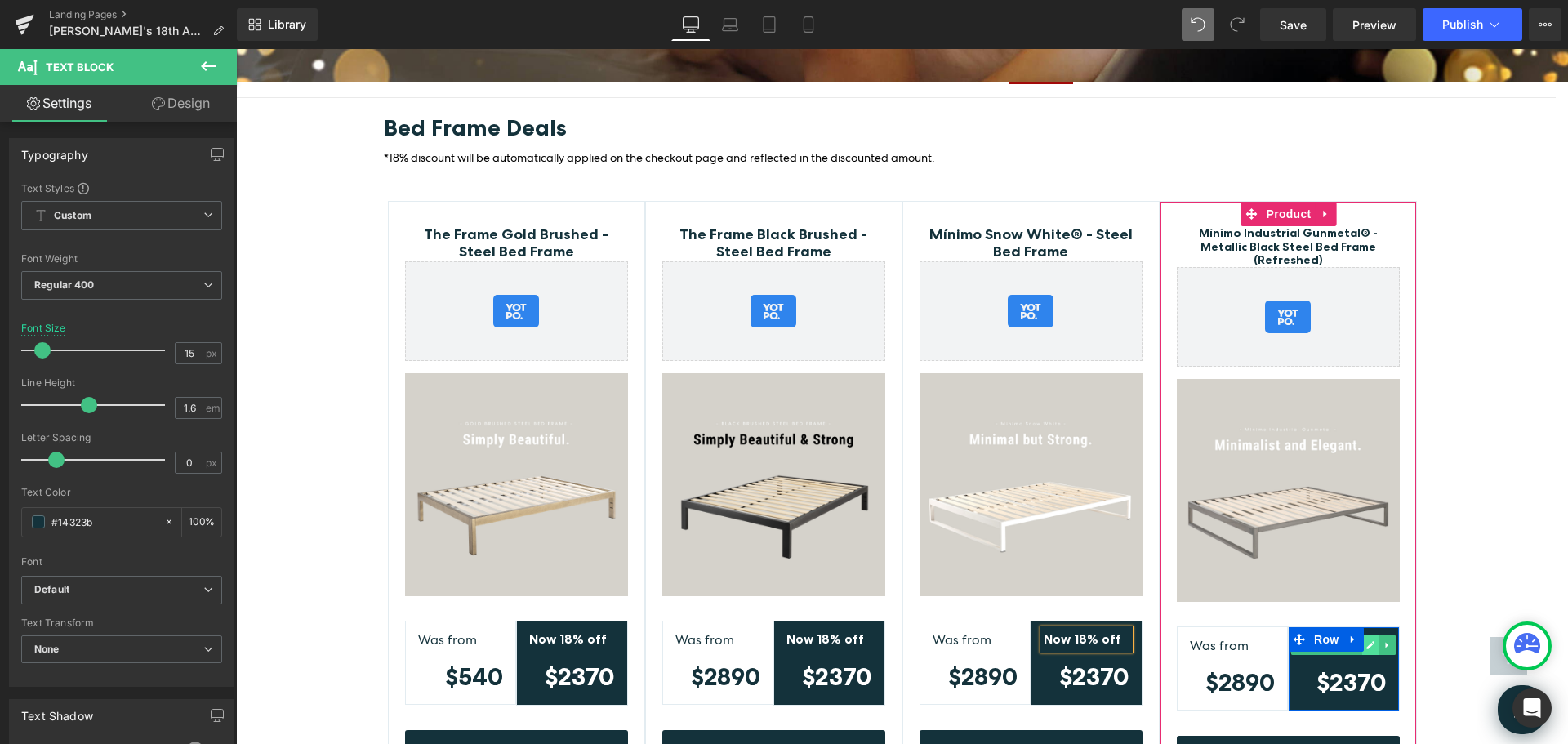
click at [1369, 641] on icon at bounding box center [1371, 646] width 9 height 10
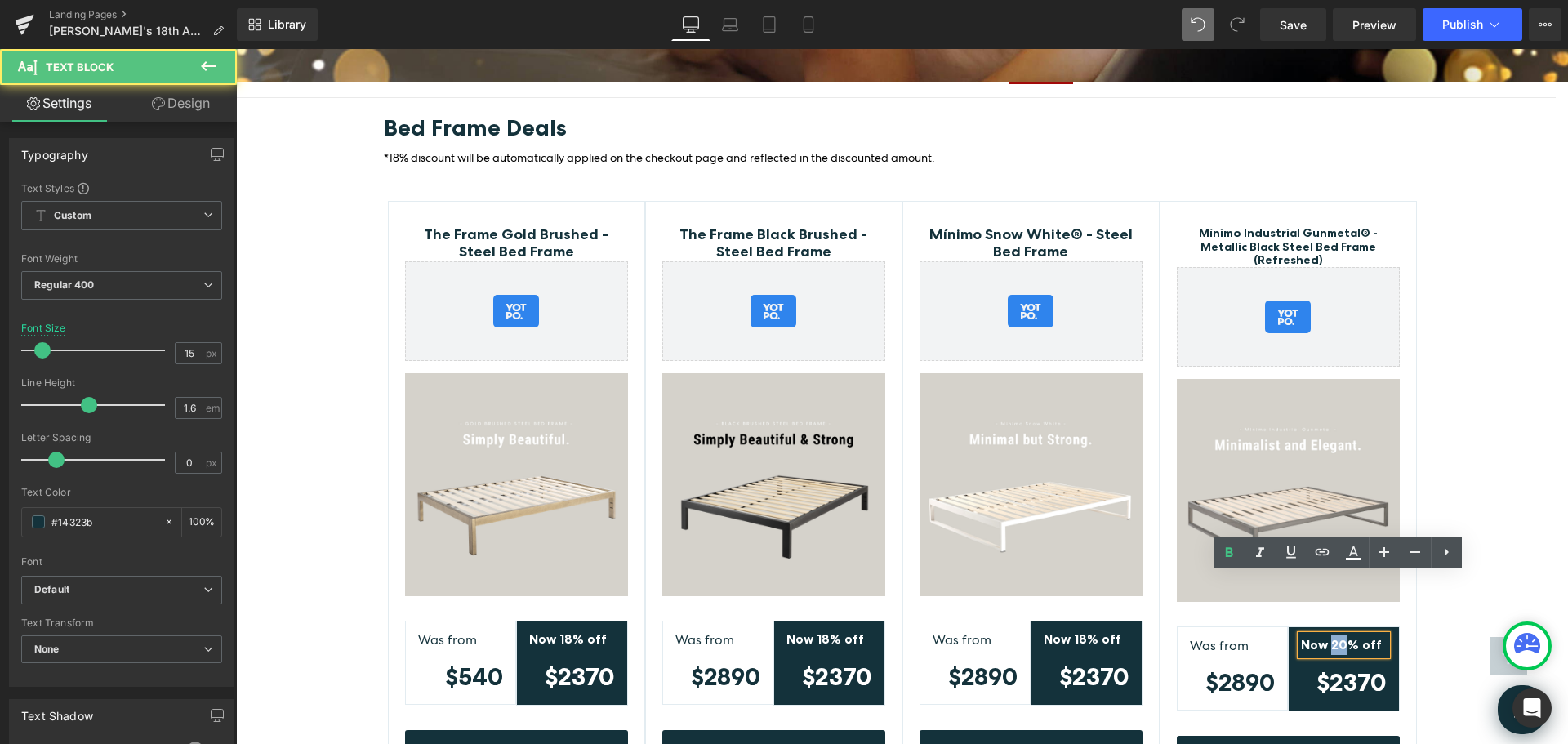
drag, startPoint x: 1337, startPoint y: 583, endPoint x: 1326, endPoint y: 583, distance: 11.0
click at [1326, 637] on strong "Now 20% off" at bounding box center [1342, 645] width 81 height 16
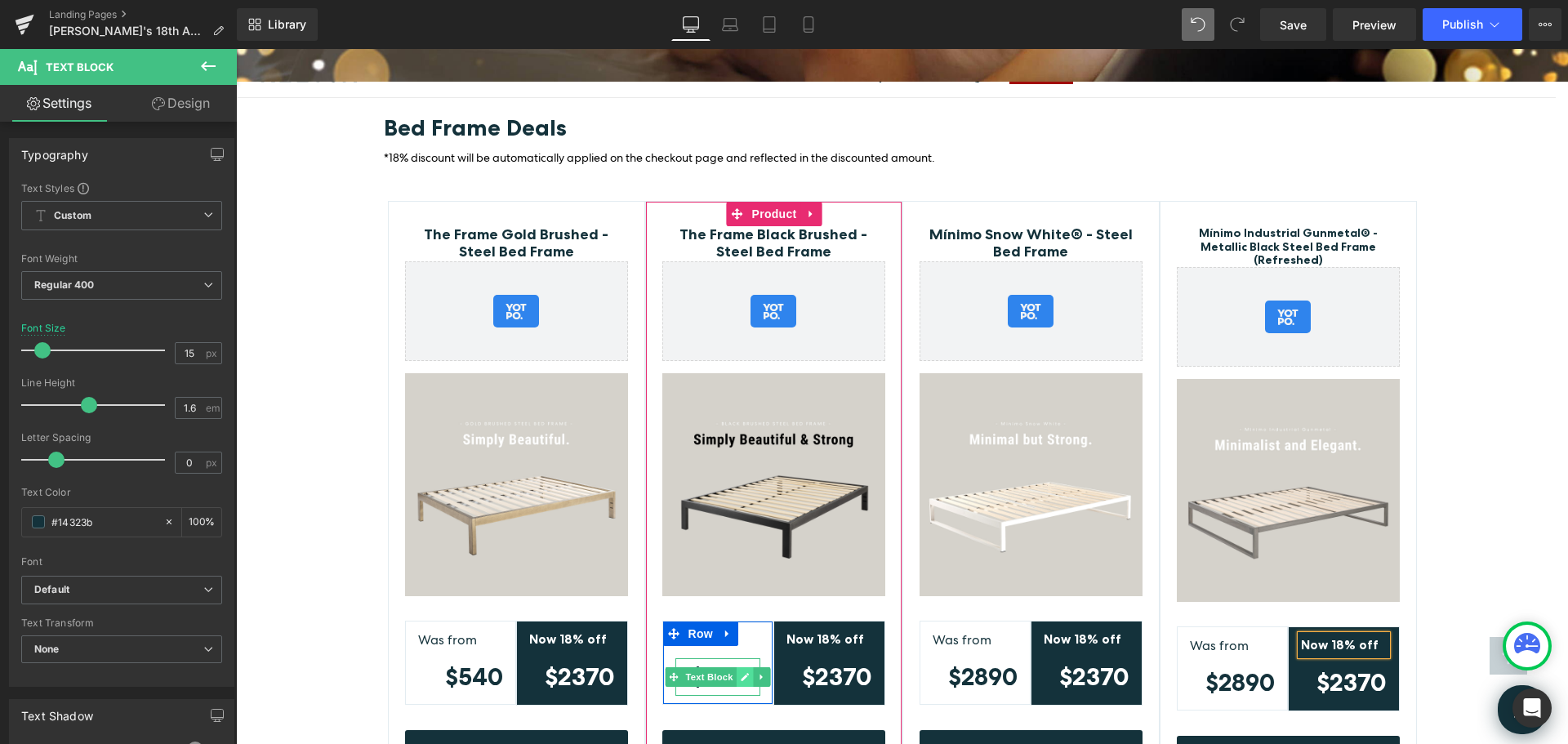
click at [741, 674] on icon at bounding box center [745, 678] width 8 height 8
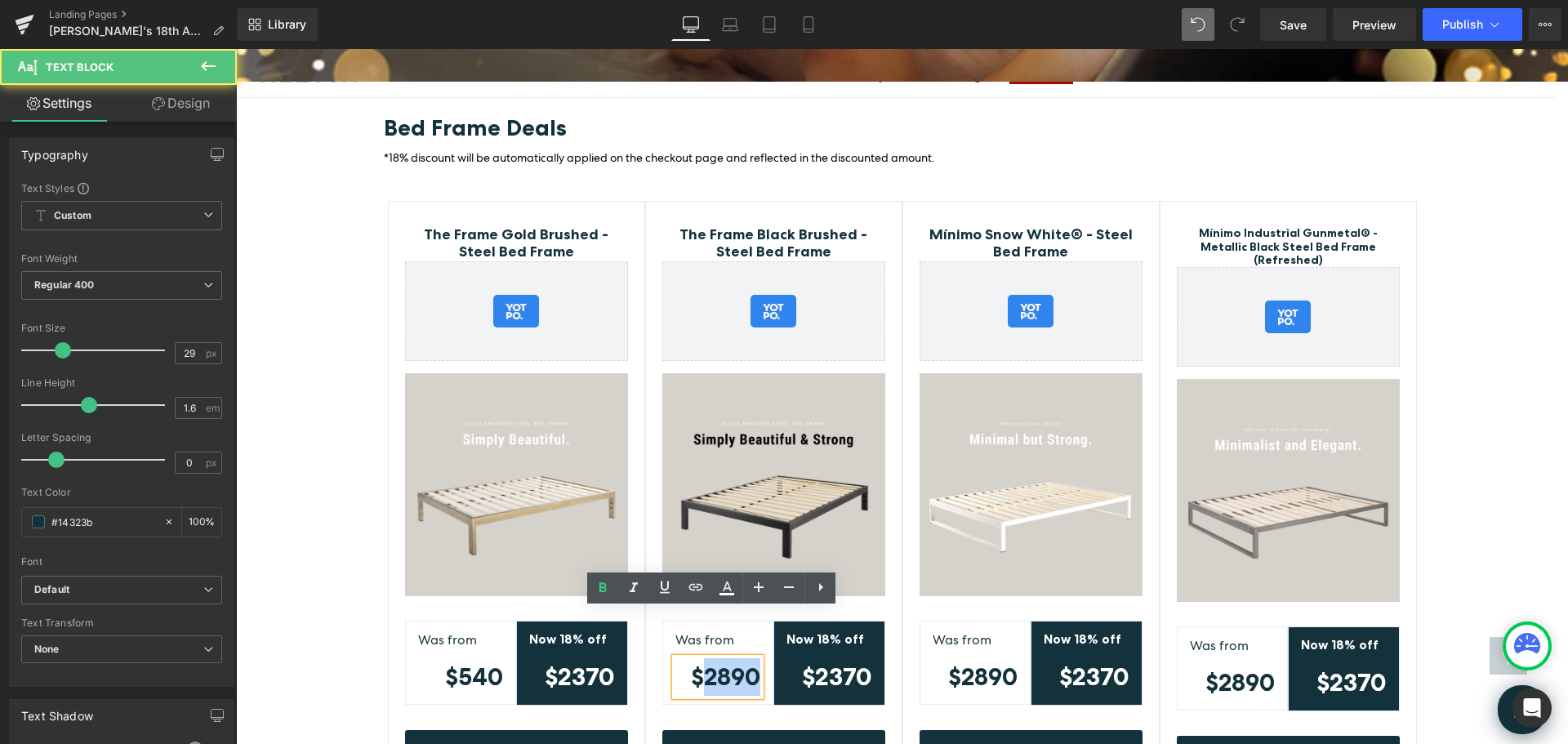
drag, startPoint x: 702, startPoint y: 632, endPoint x: 755, endPoint y: 628, distance: 53.2
click at [755, 659] on div "$2890" at bounding box center [718, 678] width 85 height 38
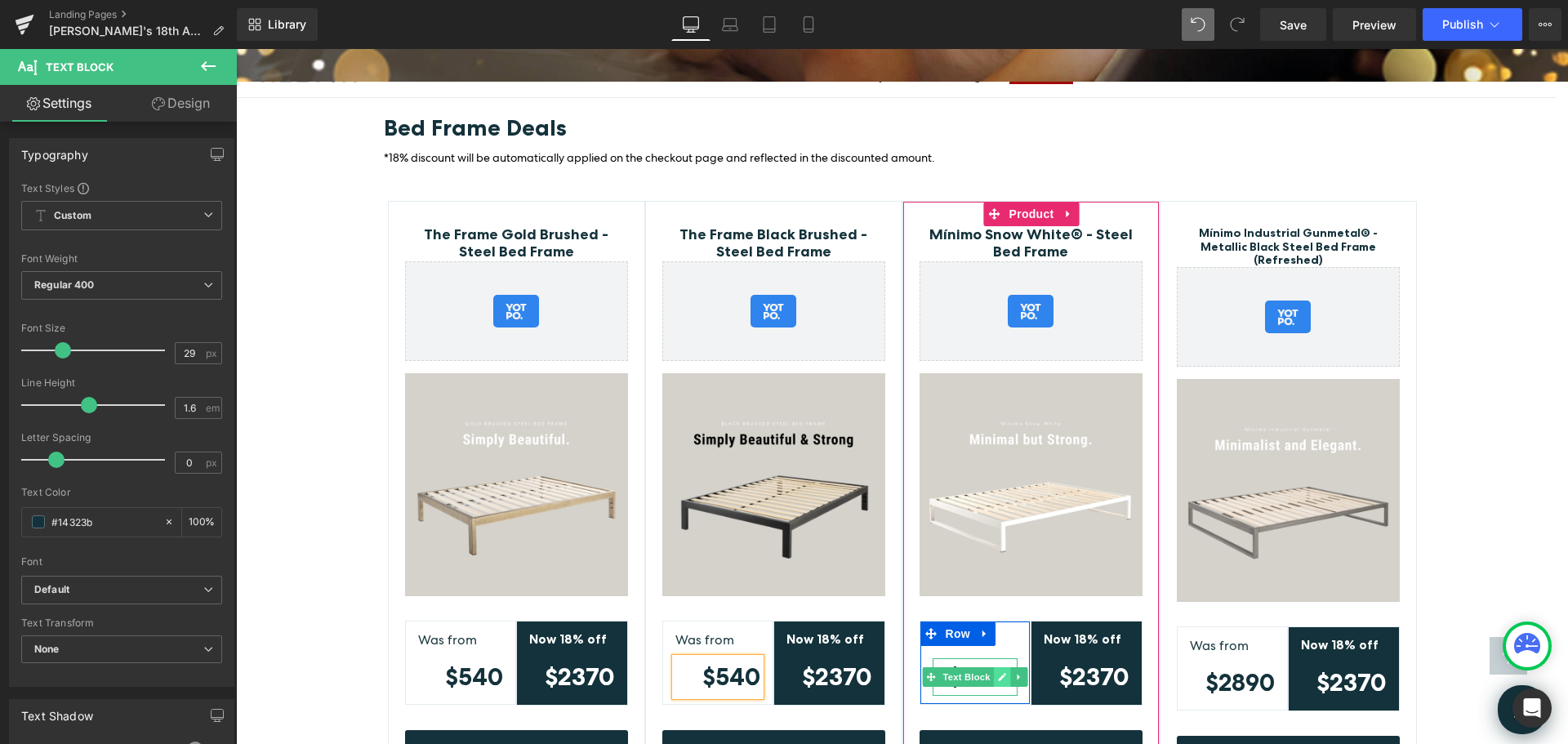
click at [998, 674] on icon at bounding box center [1002, 678] width 8 height 8
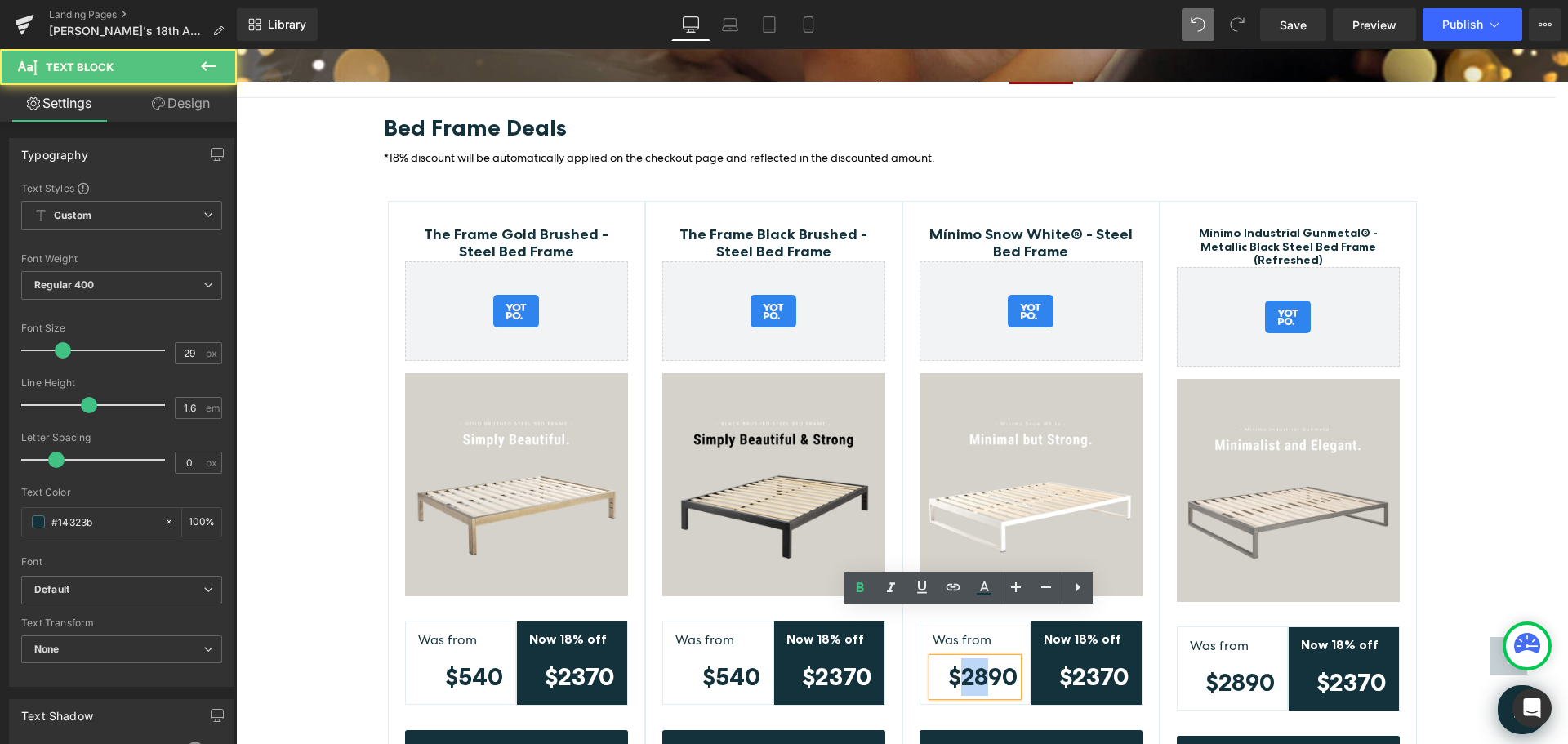
drag, startPoint x: 956, startPoint y: 631, endPoint x: 984, endPoint y: 630, distance: 28.0
click at [984, 663] on strong "$2890" at bounding box center [983, 677] width 69 height 29
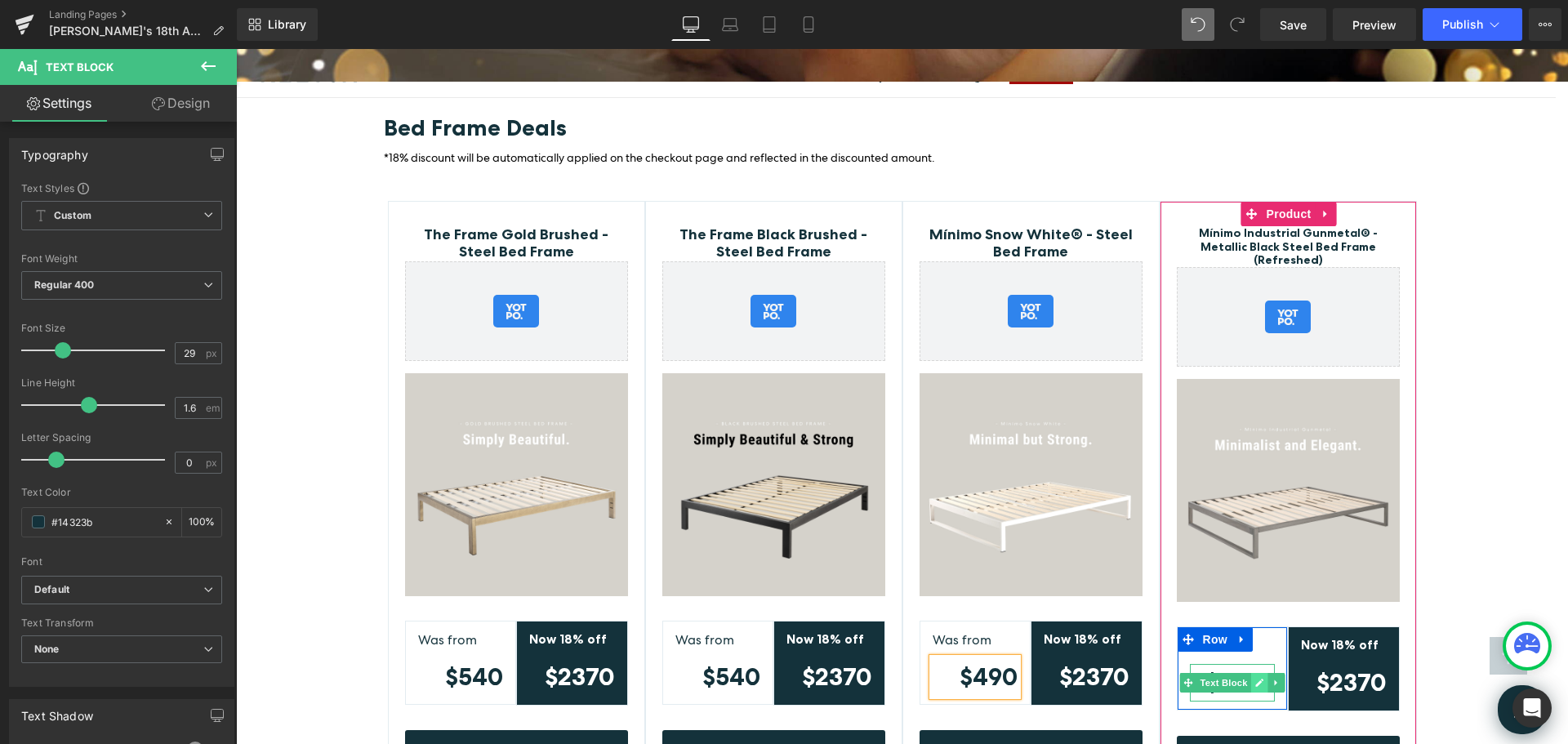
click at [1256, 679] on icon at bounding box center [1260, 682] width 8 height 8
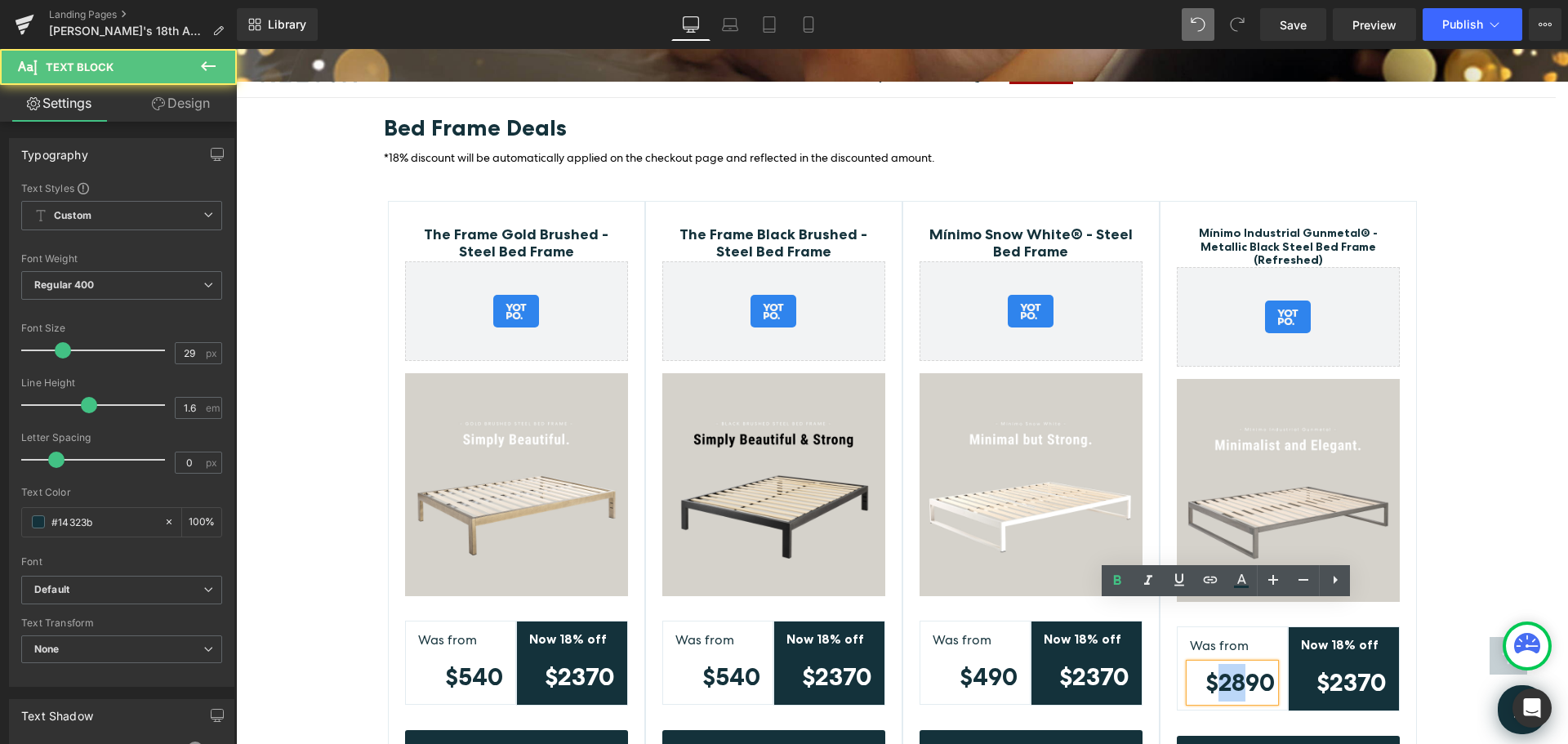
drag, startPoint x: 1235, startPoint y: 625, endPoint x: 1217, endPoint y: 622, distance: 18.2
click at [1217, 669] on strong "$2890" at bounding box center [1241, 682] width 69 height 29
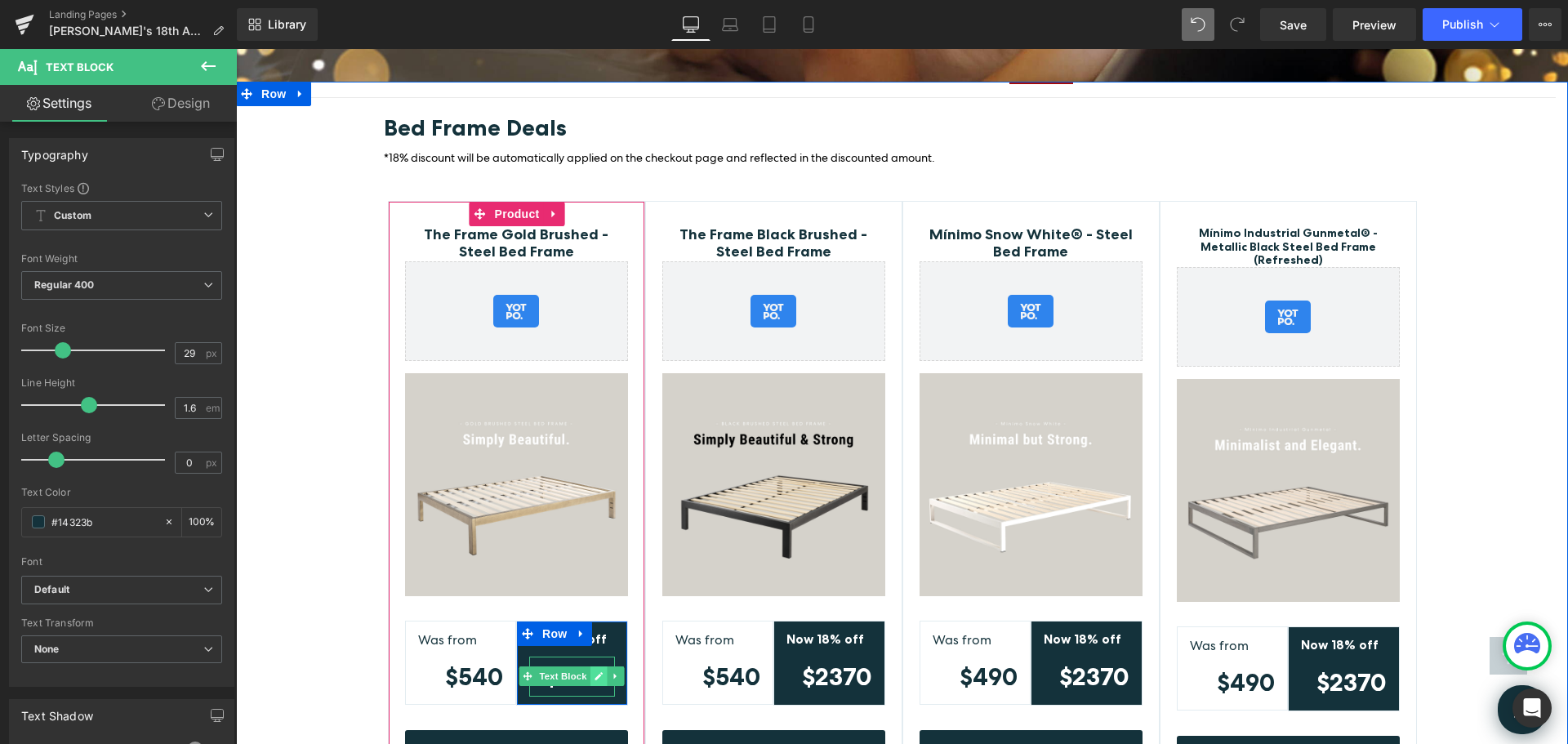
click at [590, 667] on link at bounding box center [598, 677] width 17 height 20
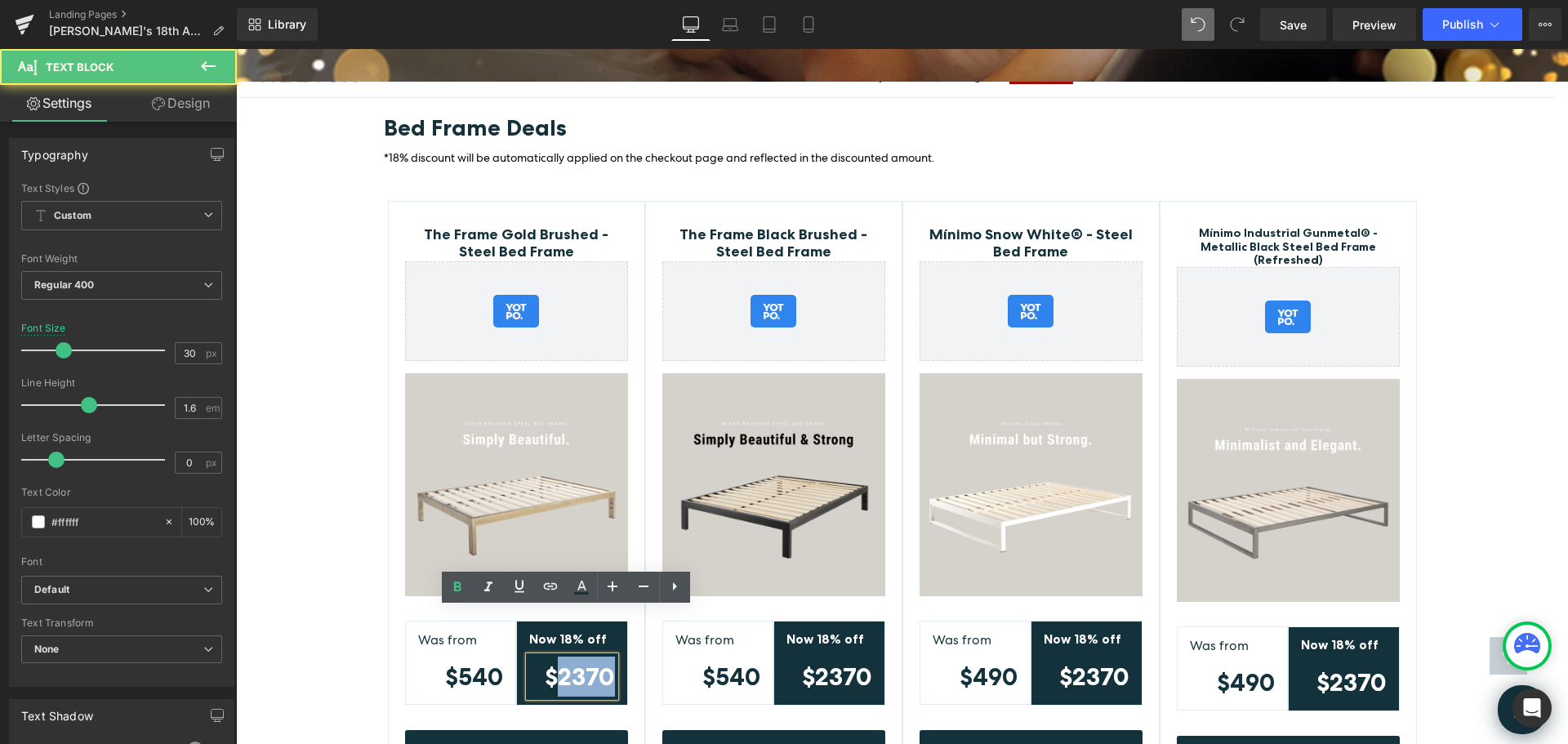
drag, startPoint x: 554, startPoint y: 628, endPoint x: 604, endPoint y: 628, distance: 50.0
click at [602, 662] on strong "$2370" at bounding box center [579, 677] width 70 height 30
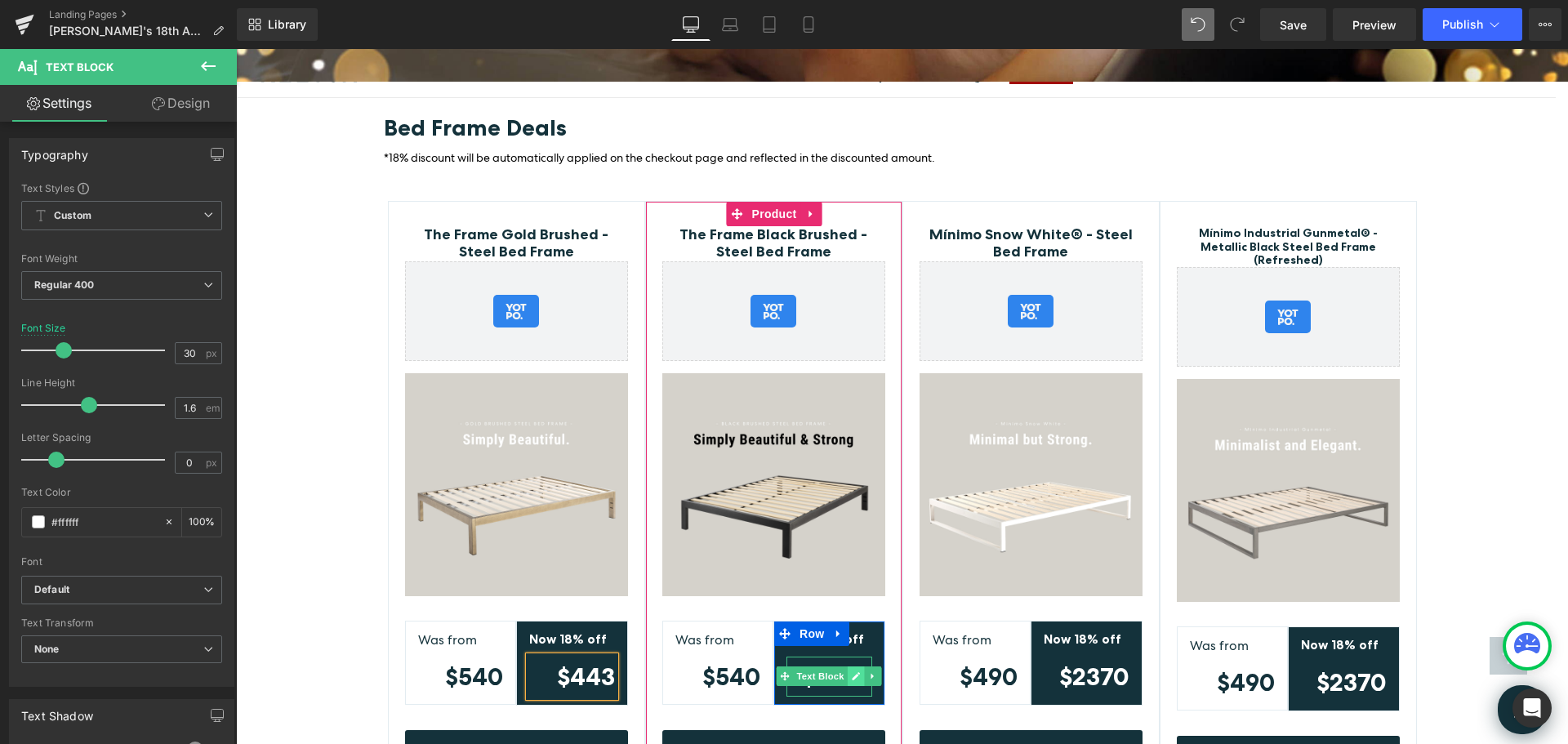
click at [853, 673] on icon at bounding box center [857, 677] width 8 height 8
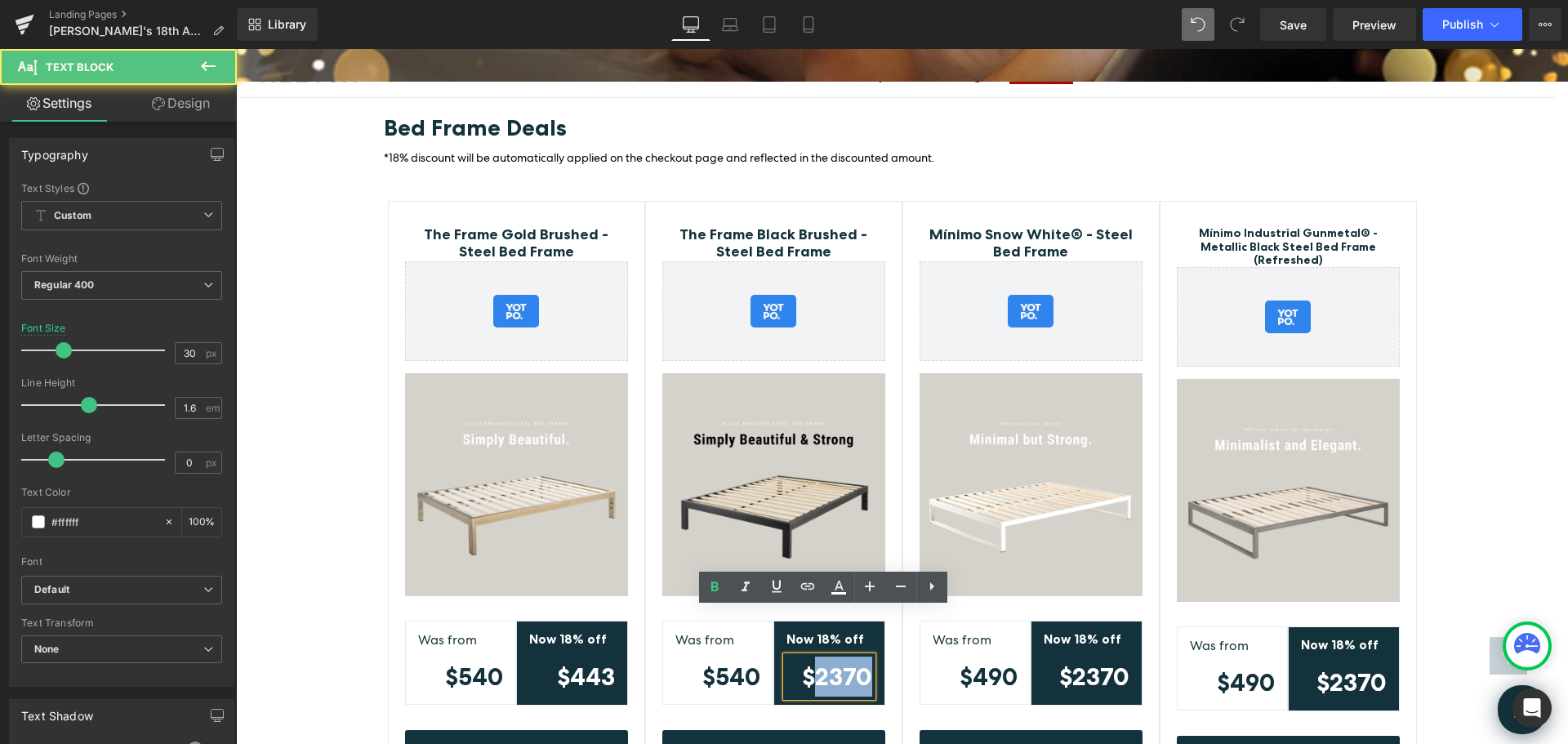
drag, startPoint x: 825, startPoint y: 628, endPoint x: 864, endPoint y: 630, distance: 39.1
click at [864, 662] on strong "$2370" at bounding box center [837, 677] width 70 height 30
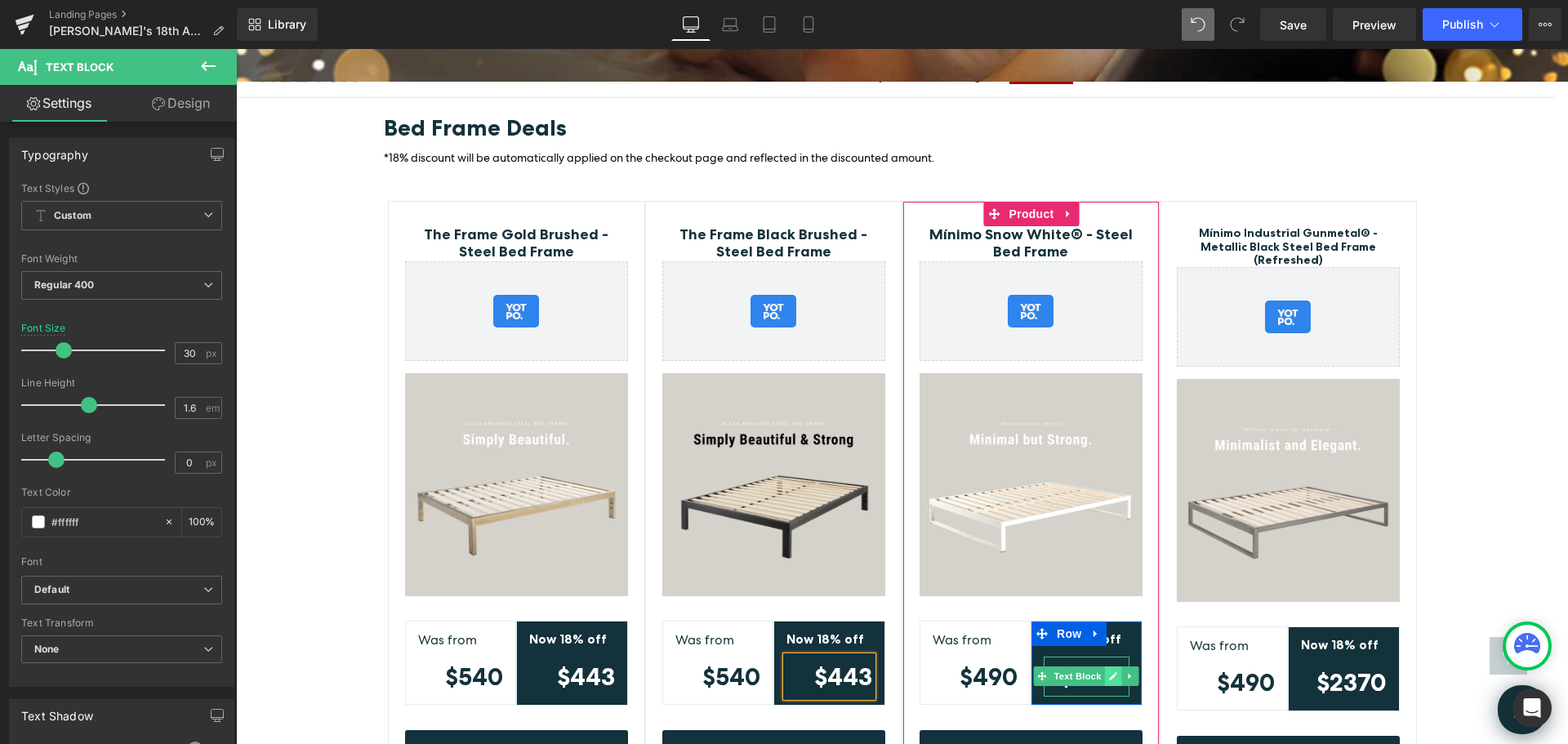
click at [1110, 673] on icon at bounding box center [1114, 677] width 8 height 8
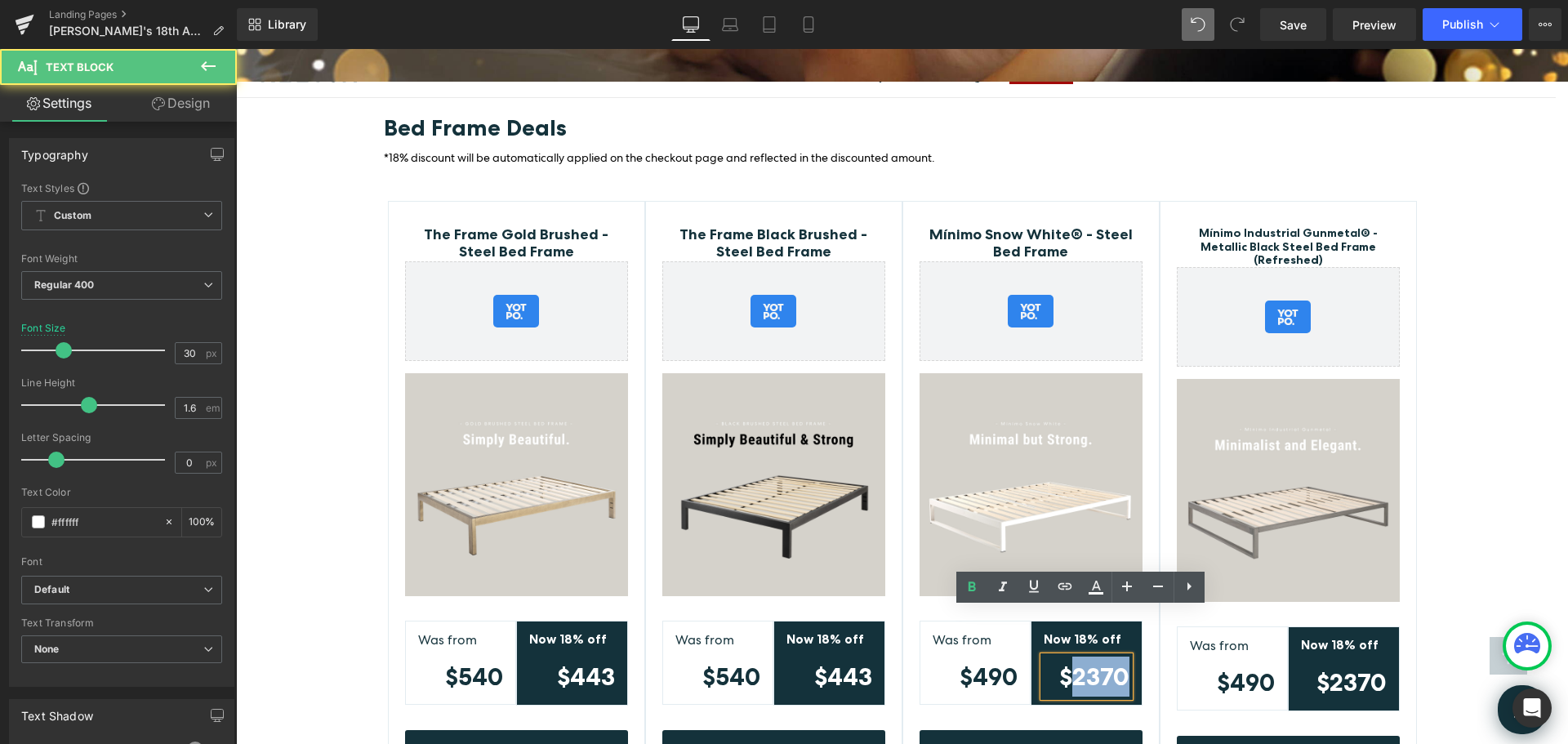
drag, startPoint x: 1105, startPoint y: 628, endPoint x: 1127, endPoint y: 628, distance: 22.0
click at [1127, 657] on div "$2370" at bounding box center [1087, 677] width 85 height 40
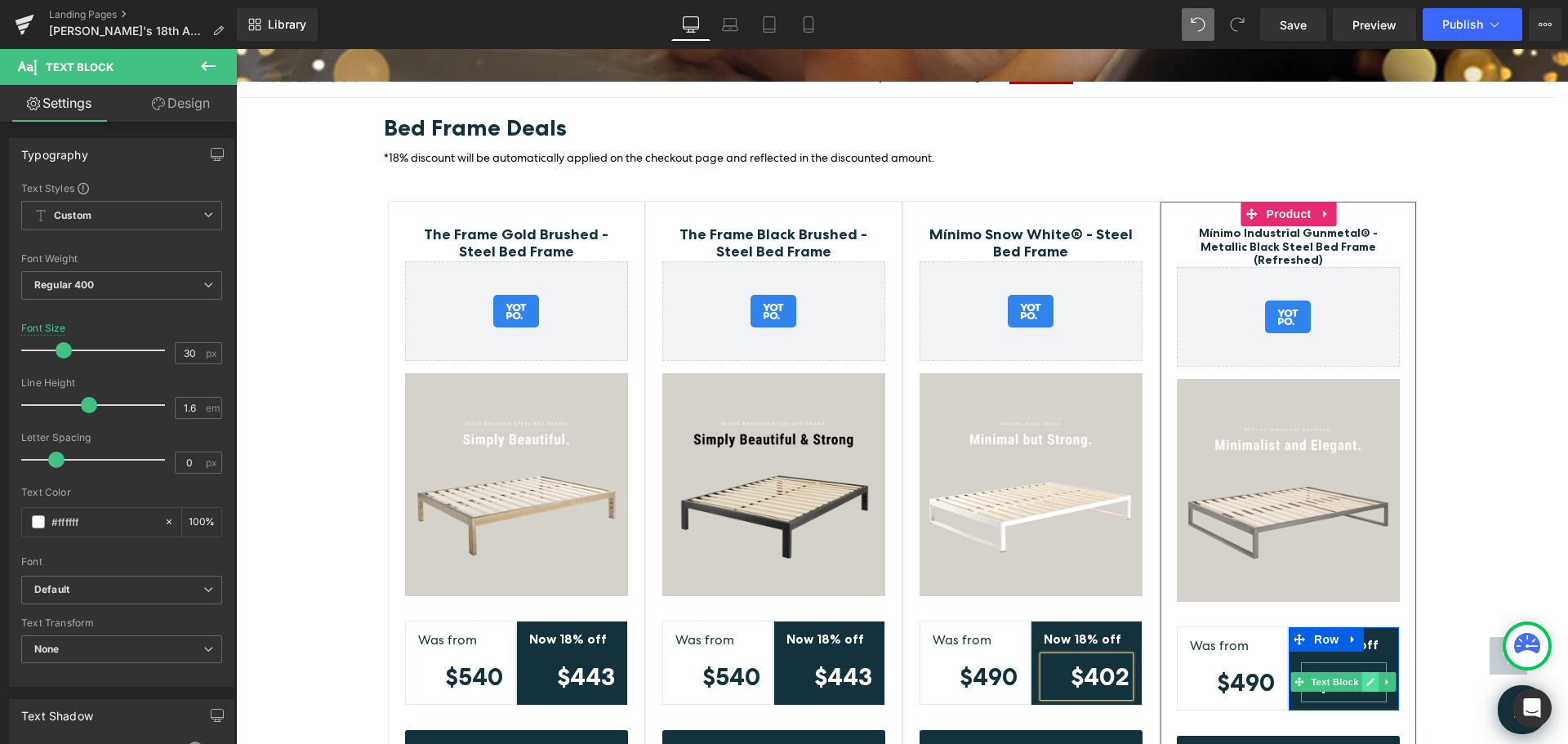
click at [1369, 678] on icon at bounding box center [1371, 682] width 9 height 10
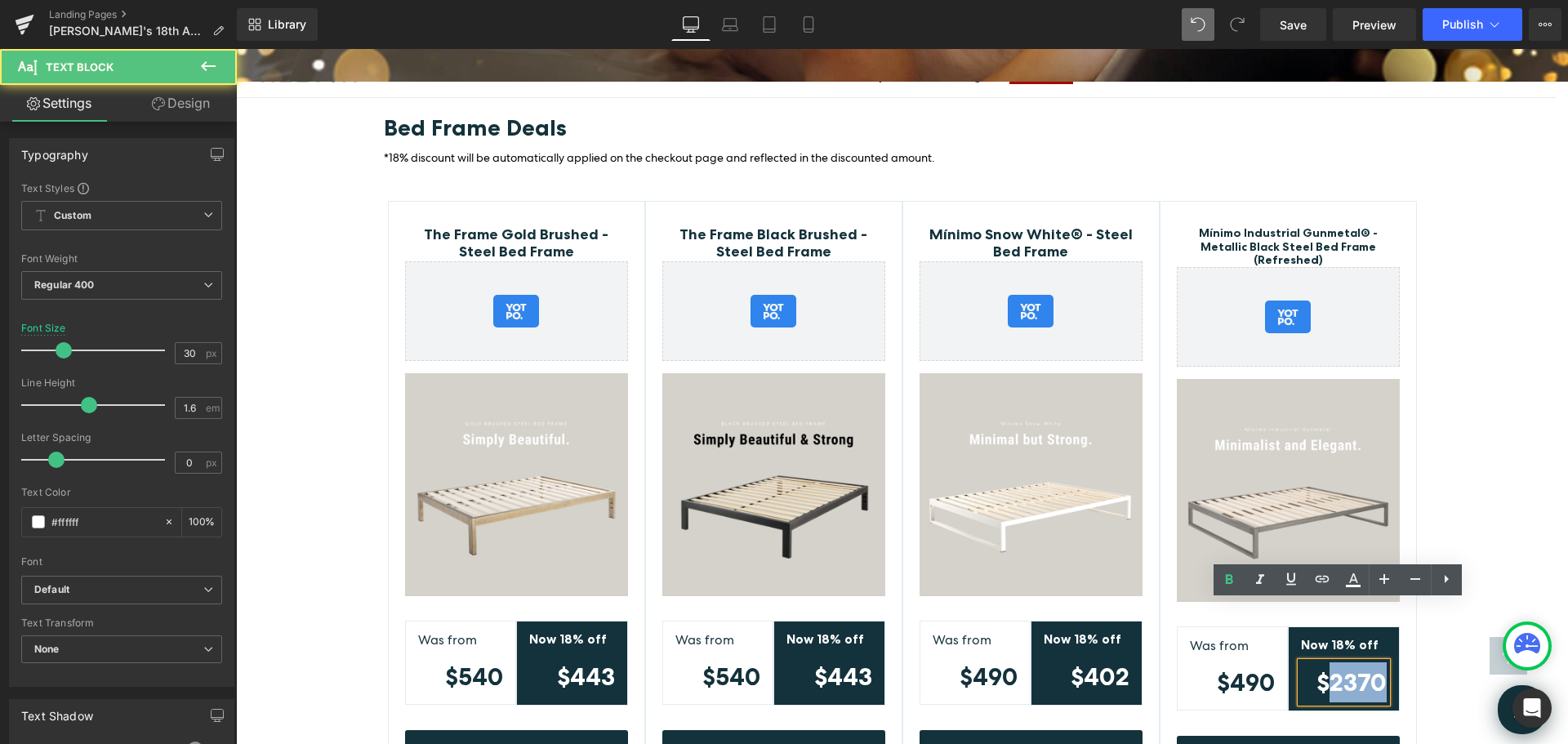
drag, startPoint x: 1373, startPoint y: 624, endPoint x: 1389, endPoint y: 624, distance: 16.0
click at [1389, 636] on div "Now 18% off Text Block $2370 Text Block" at bounding box center [1344, 670] width 110 height 67
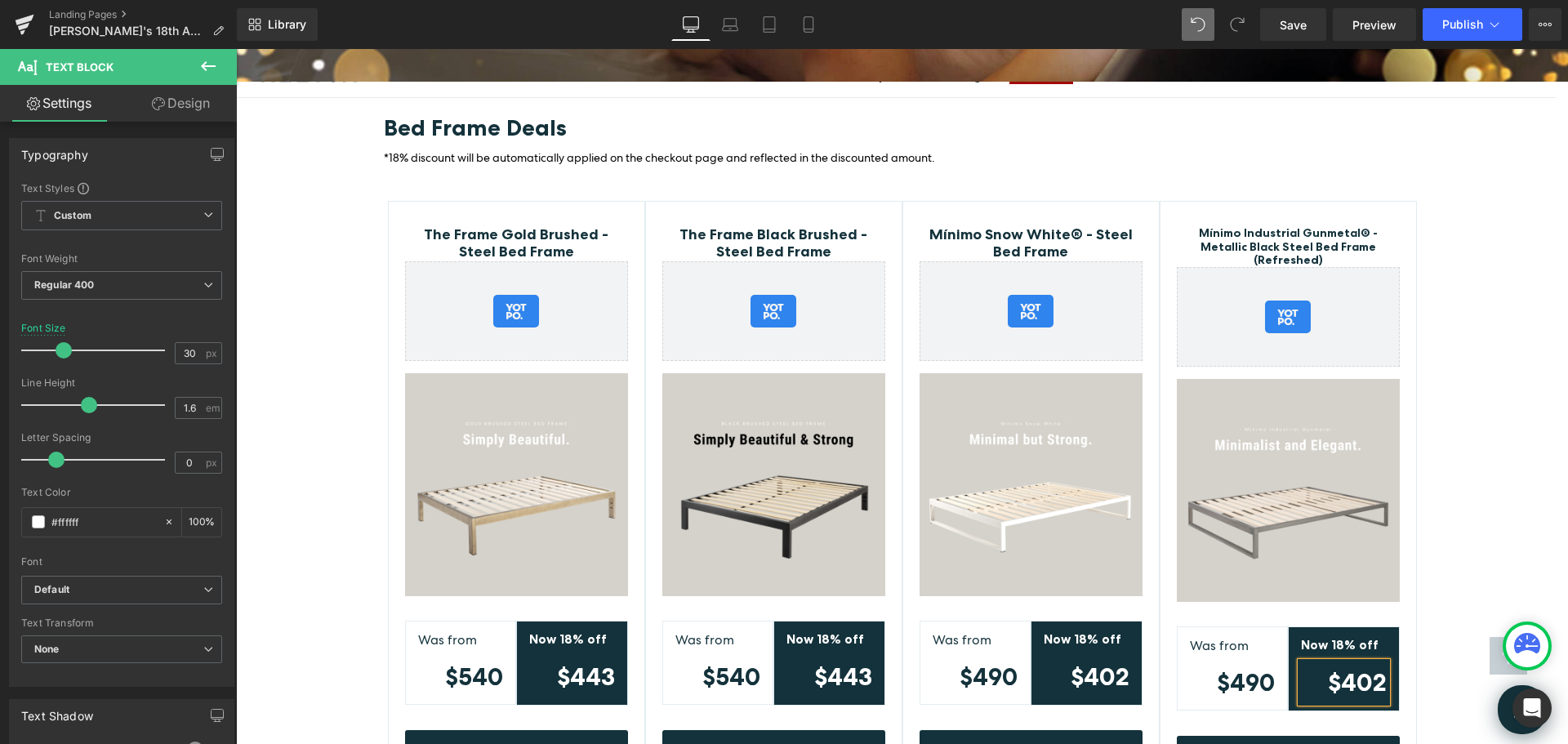
click at [1489, 436] on div "Bed Frame Deals Heading *18% discount will be automatically applied on the chec…" at bounding box center [902, 466] width 1332 height 704
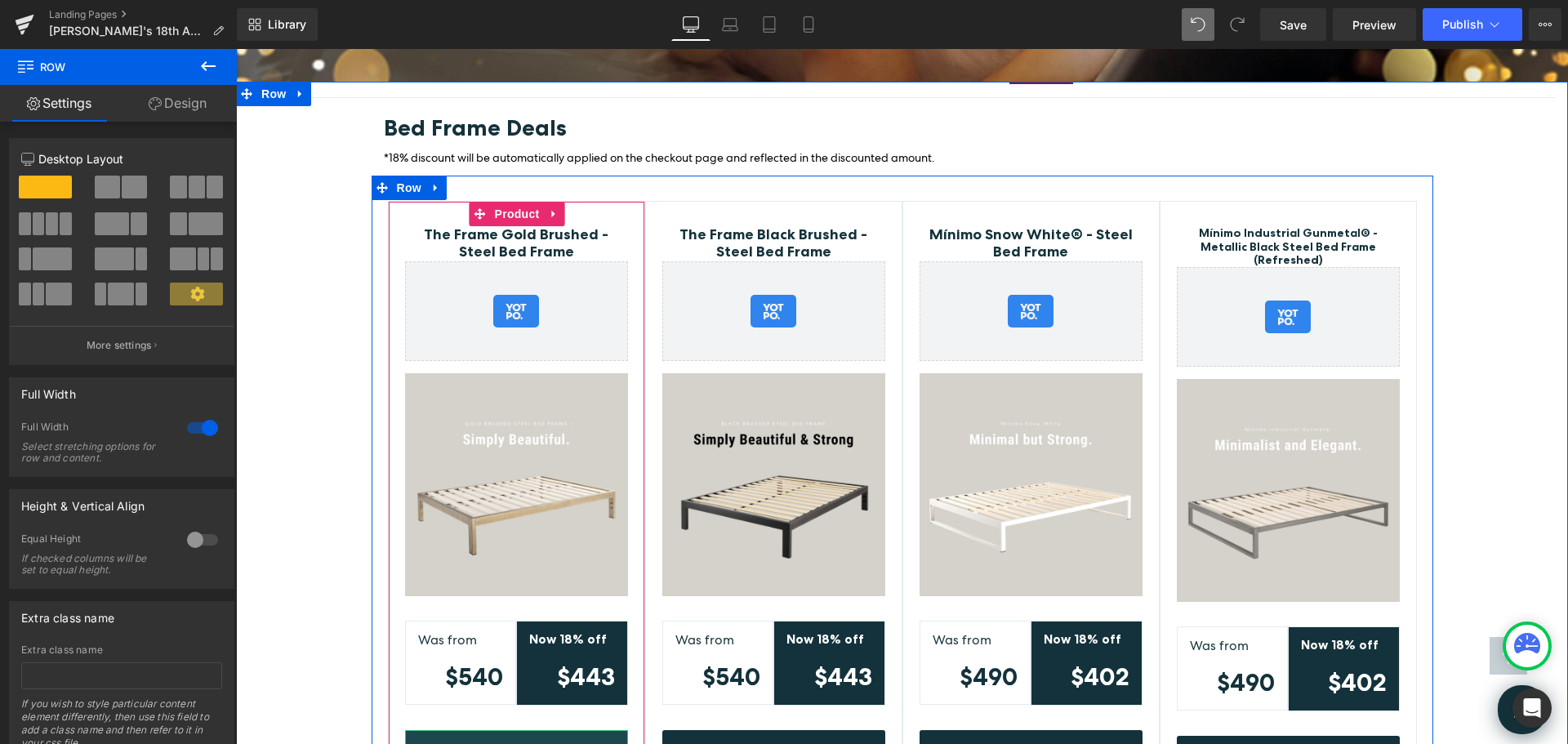
click at [579, 730] on link "Shop The Mattress" at bounding box center [516, 754] width 223 height 49
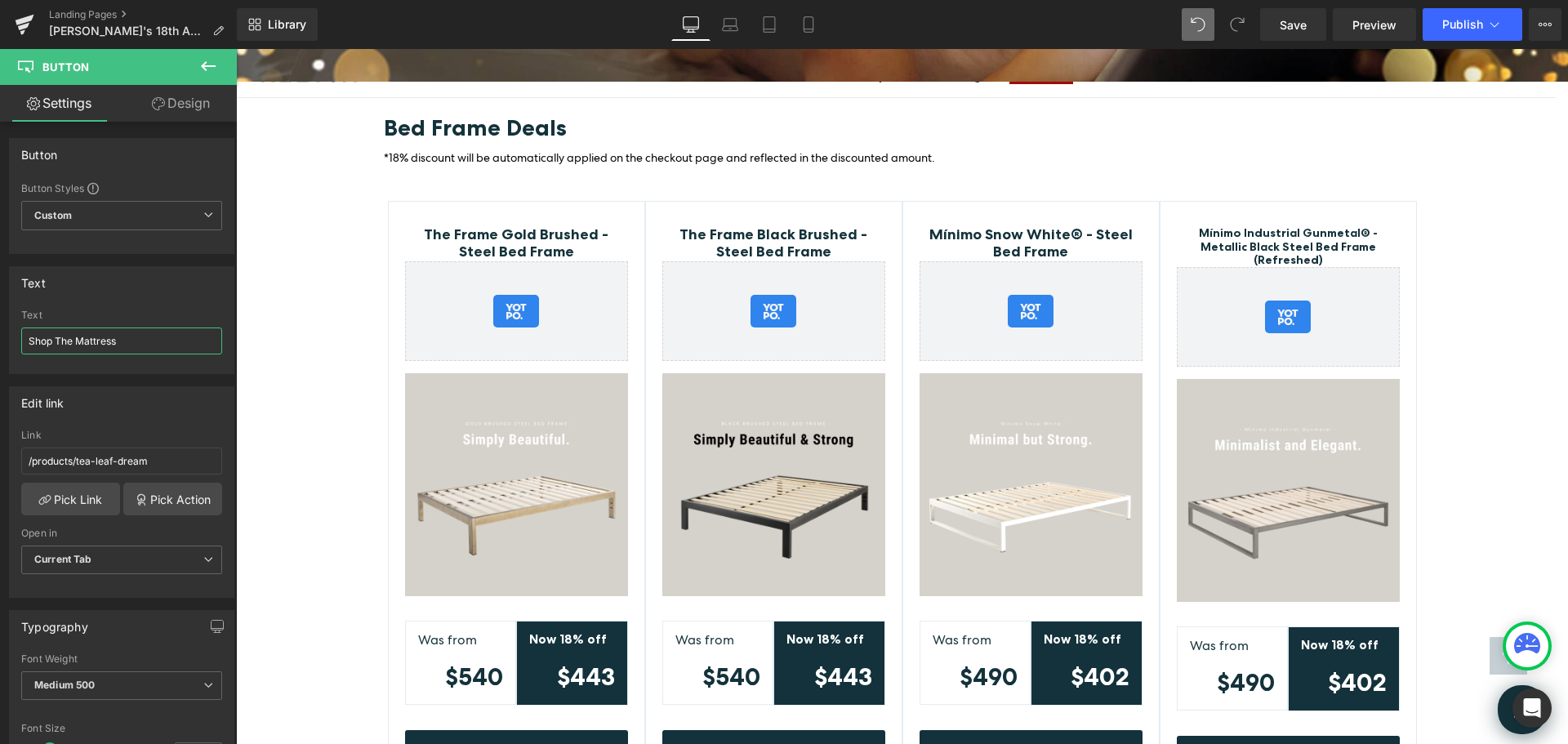
drag, startPoint x: 312, startPoint y: 391, endPoint x: 311, endPoint y: 327, distance: 64.0
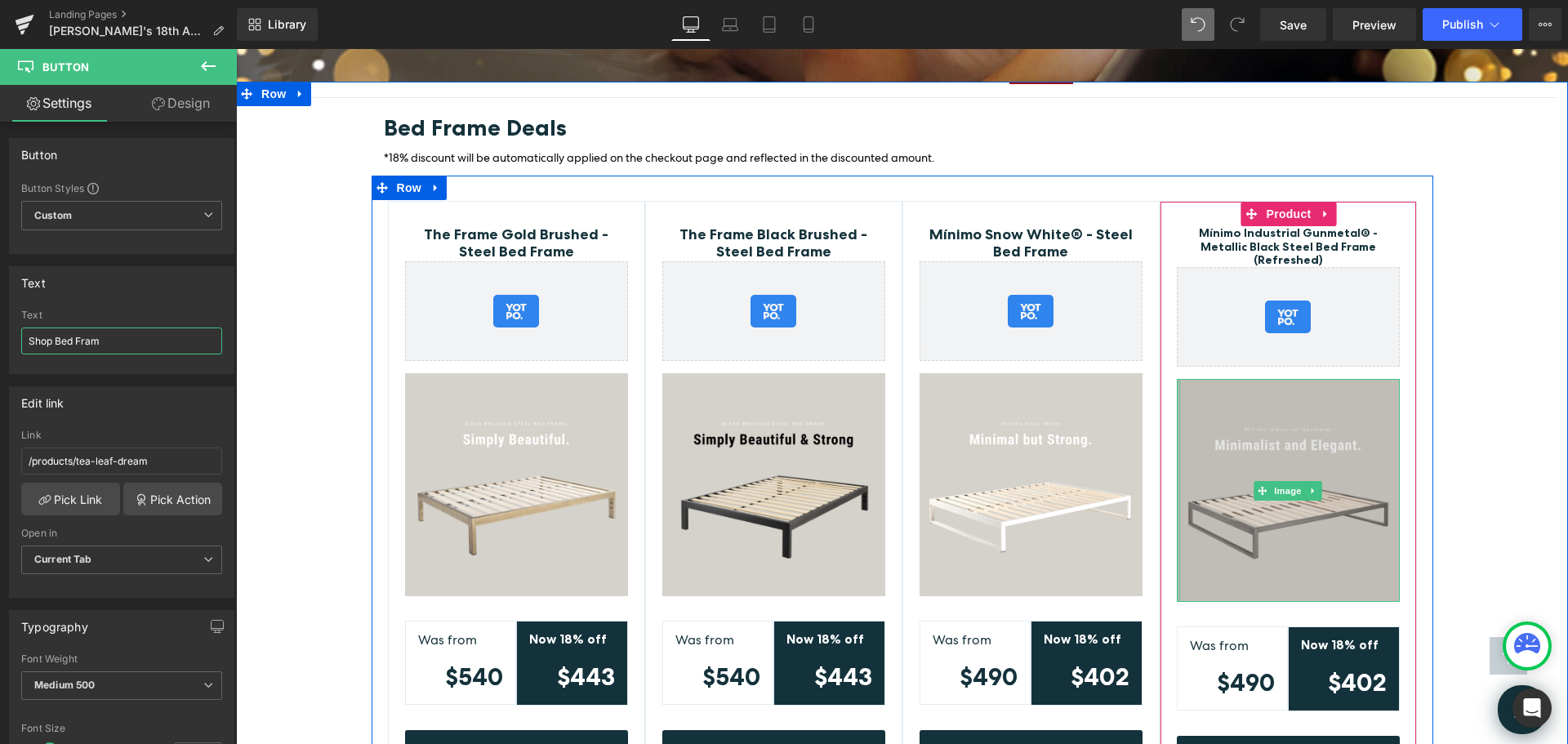
type input "Shop Bed Frame"
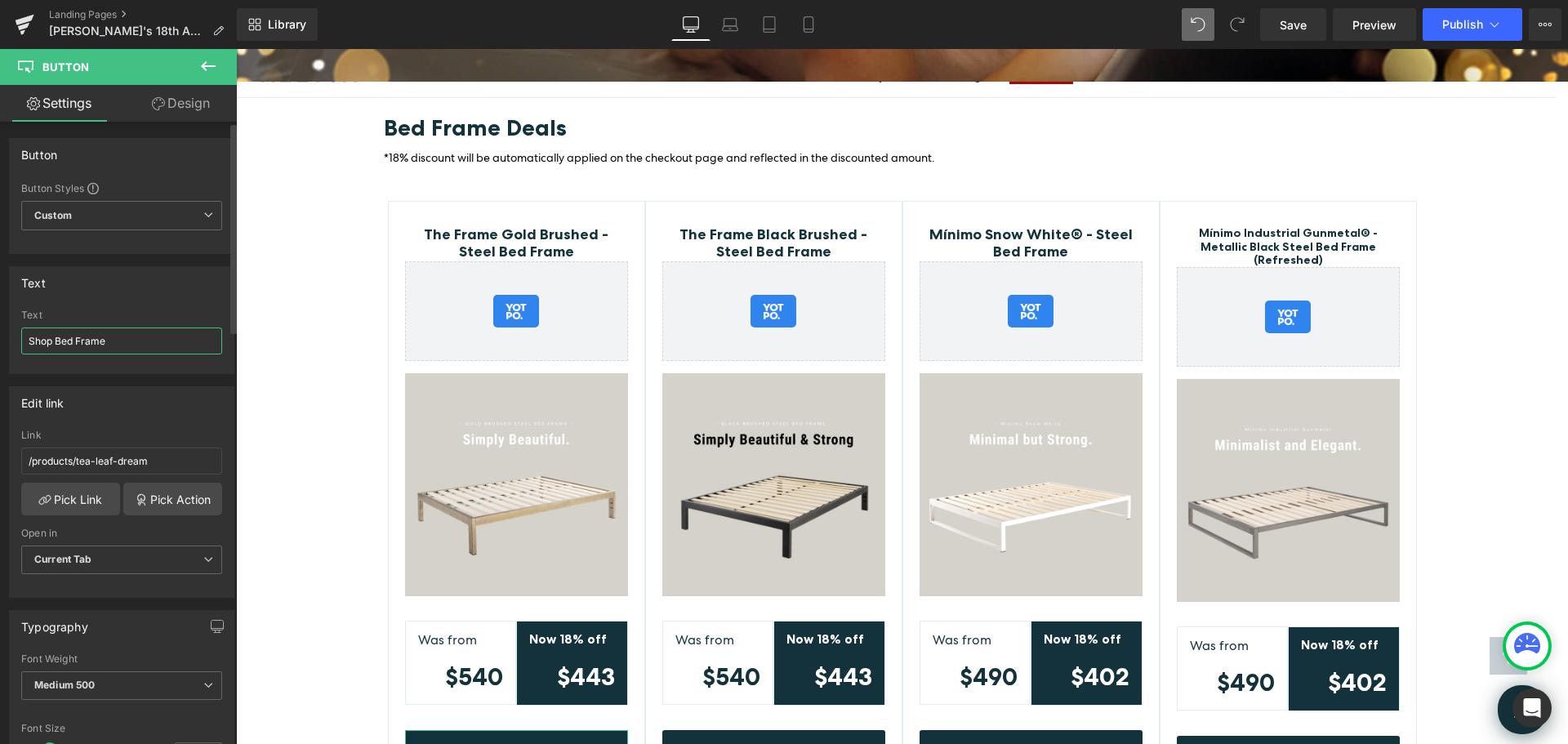
click at [114, 340] on input "Shop Bed Frame" at bounding box center [121, 340] width 201 height 27
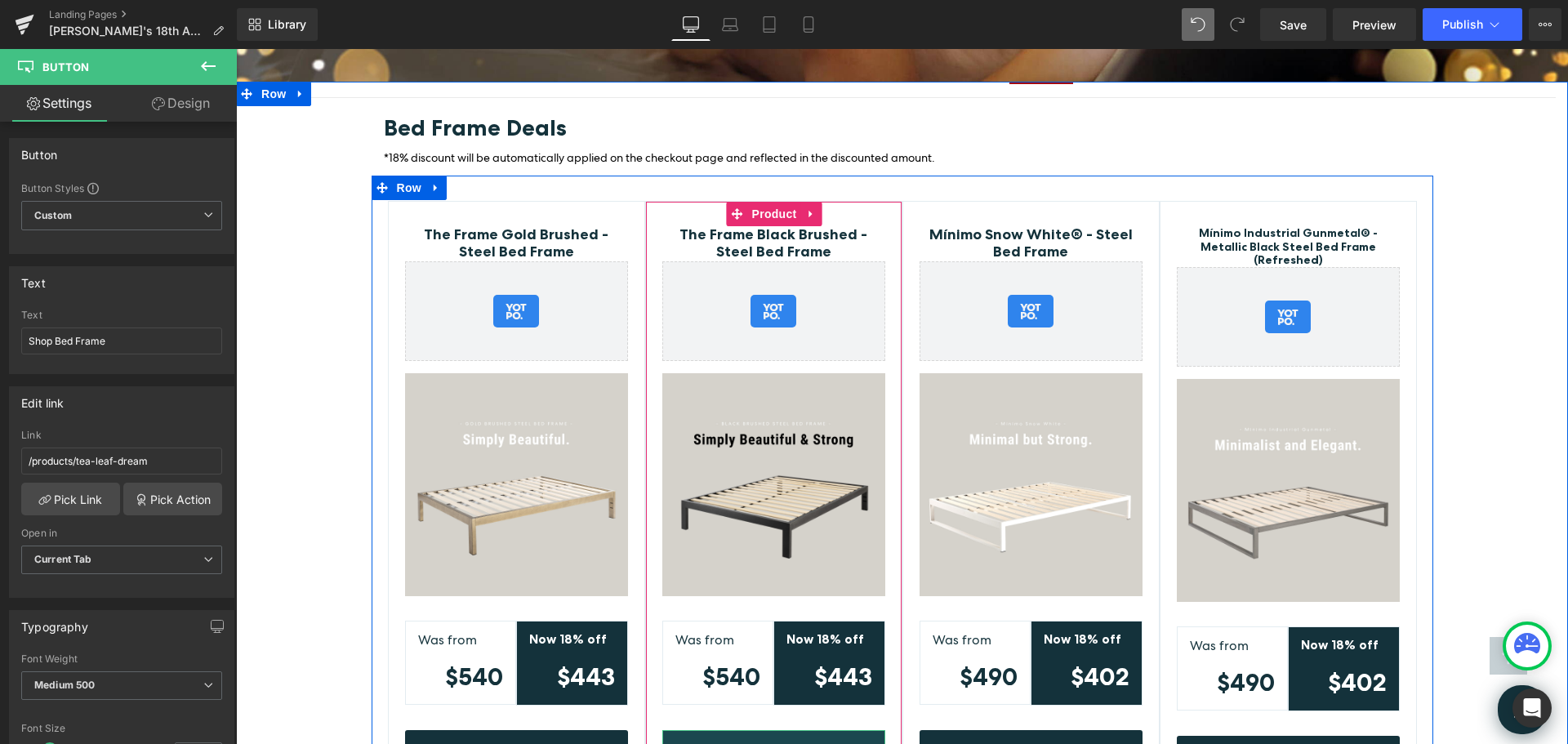
click at [832, 730] on link "Shop The Mattress" at bounding box center [774, 754] width 223 height 49
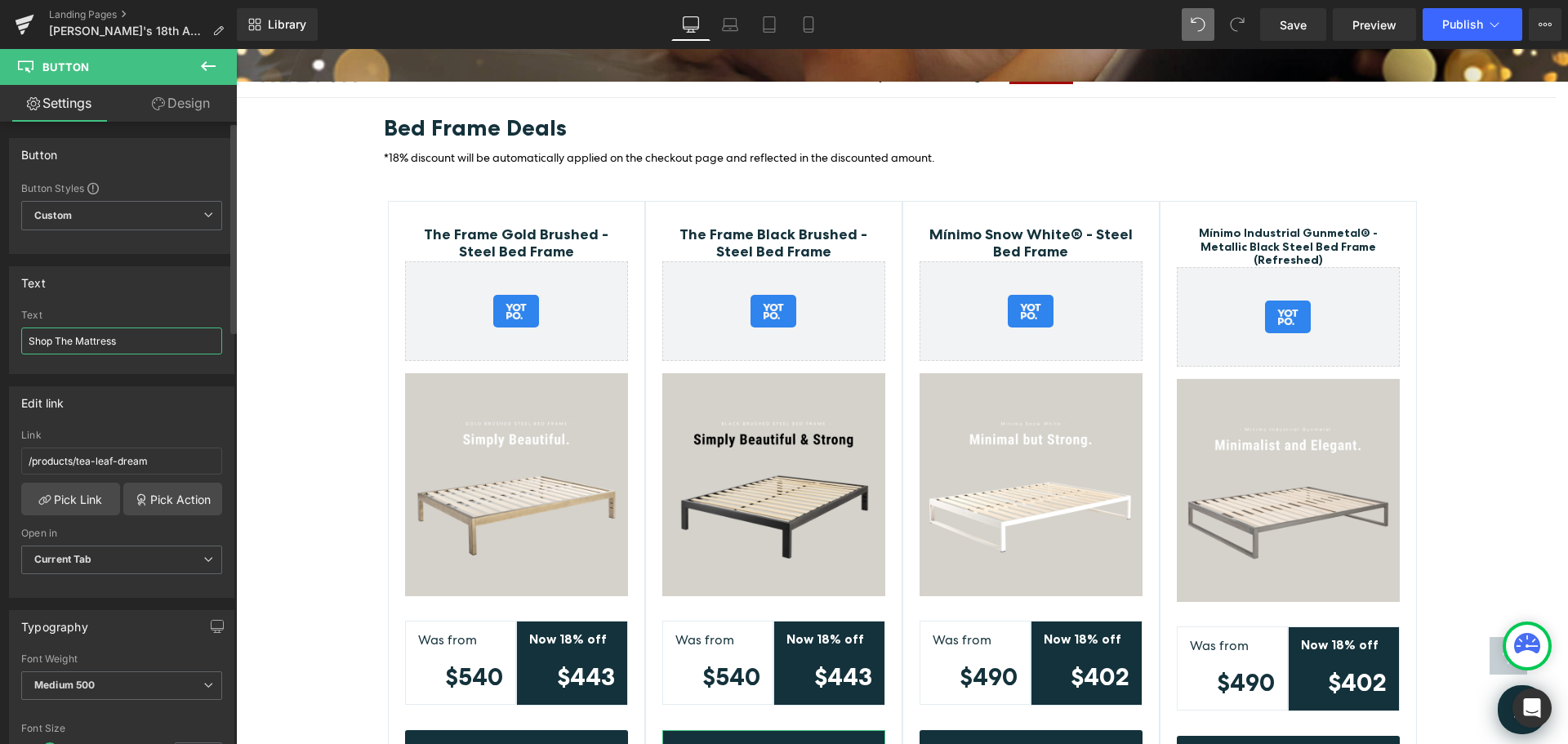
click at [140, 338] on input "Shop The Mattress" at bounding box center [121, 340] width 201 height 27
type input "Shop Bed Frame"
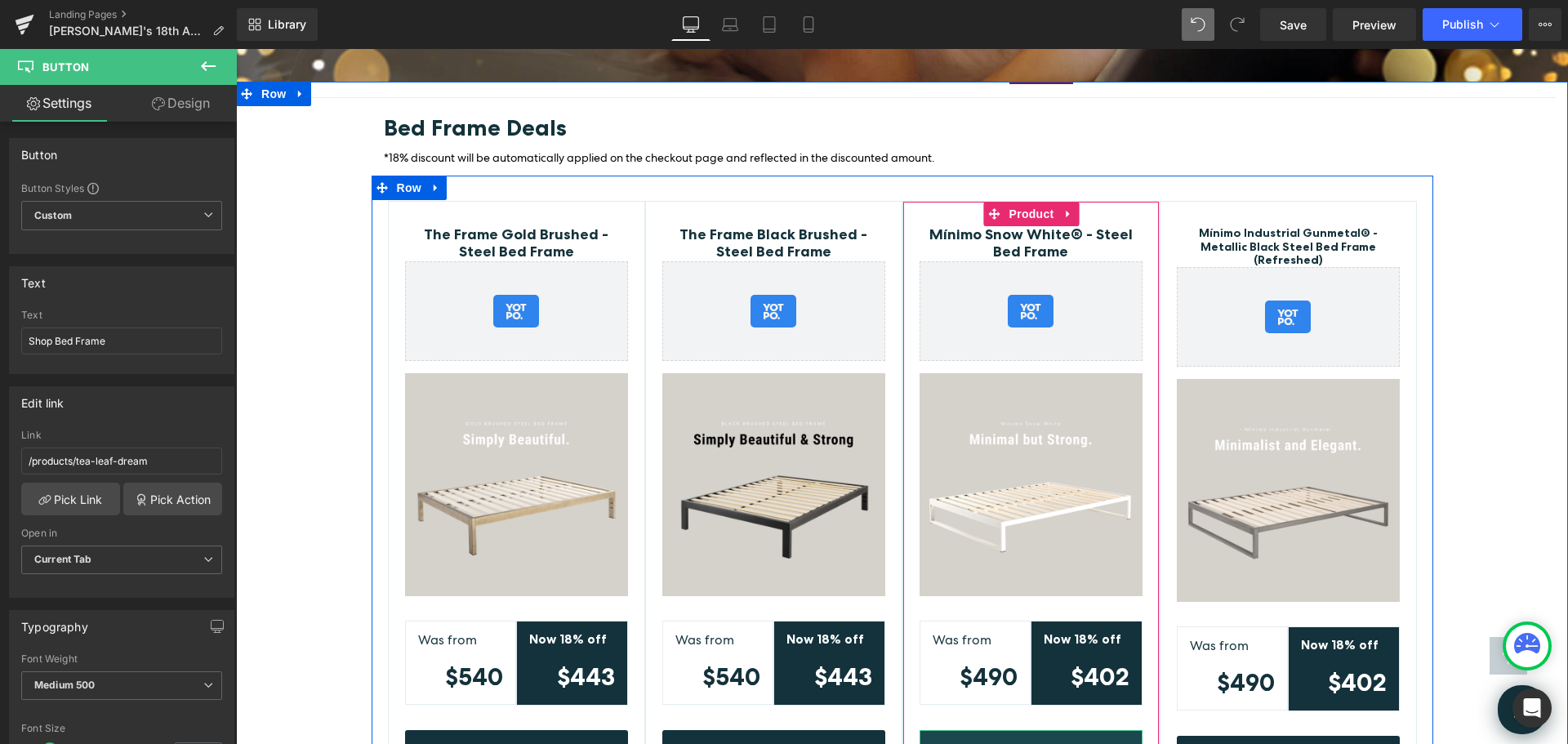
click at [1087, 743] on span "Shop The Mattress" at bounding box center [1030, 754] width 134 height 15
click at [1100, 730] on link "Shop The Mattress" at bounding box center [1030, 754] width 223 height 49
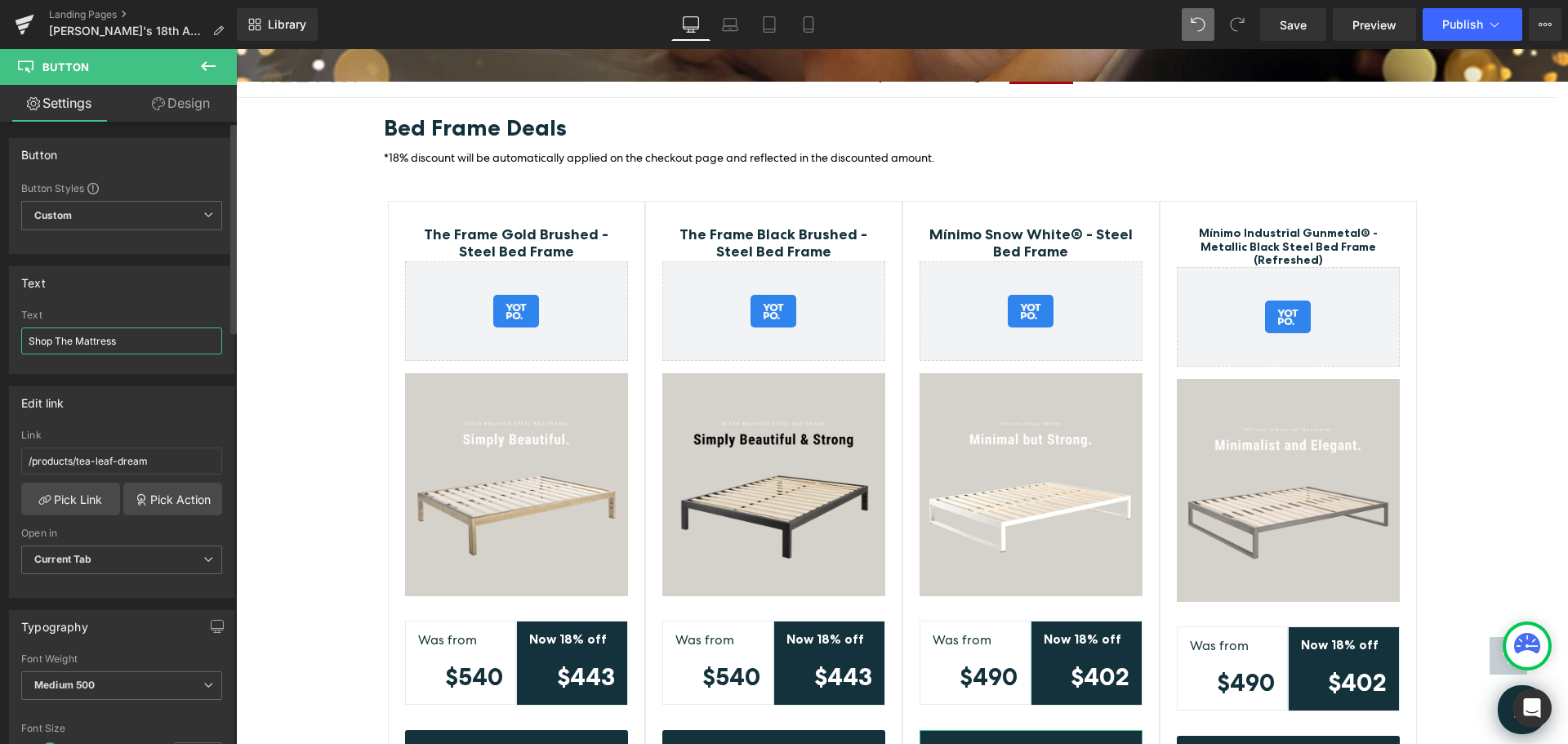
click at [118, 341] on input "Shop The Mattress" at bounding box center [121, 340] width 201 height 27
type input "Shop Bed Frame"
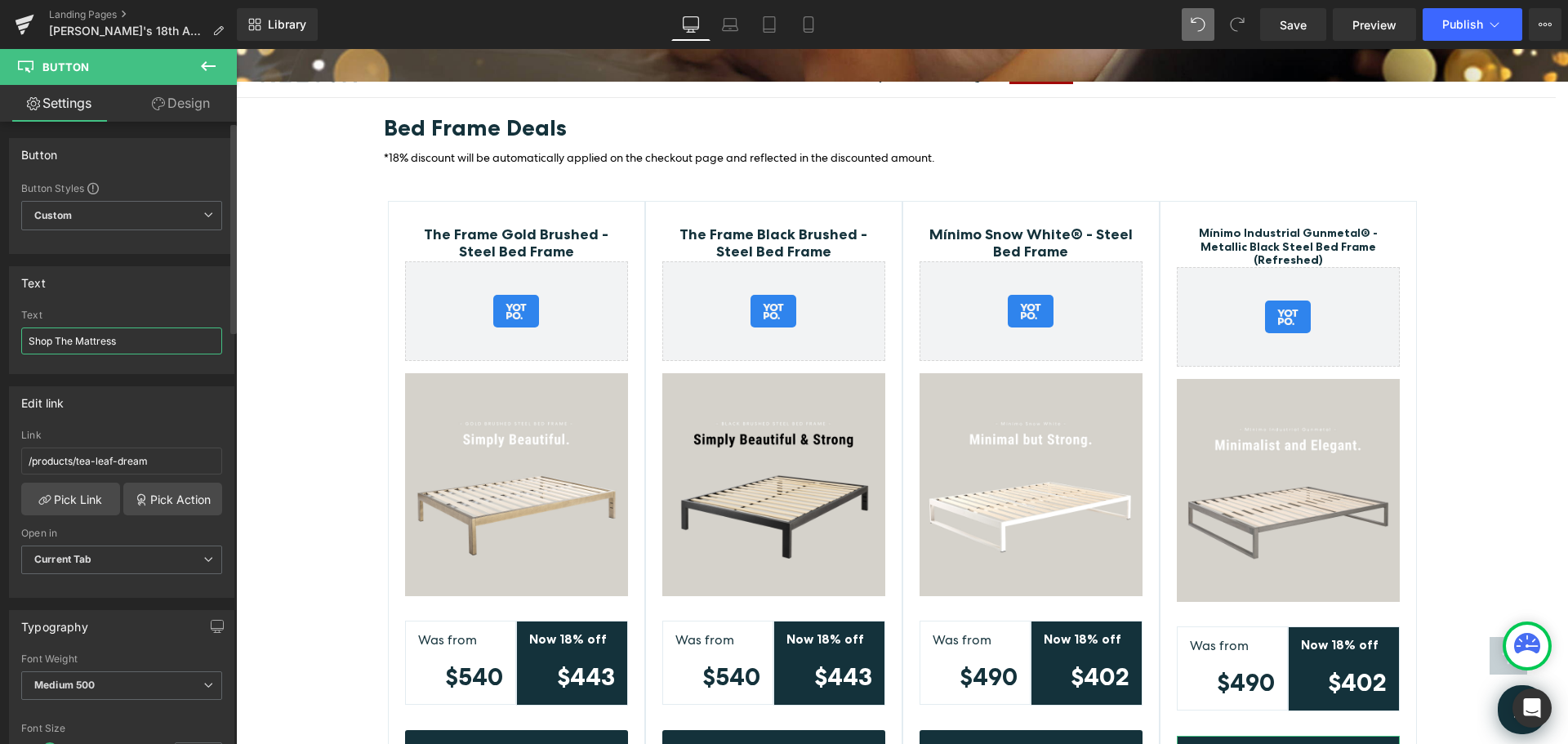
click at [127, 335] on input "Shop The Mattress" at bounding box center [121, 340] width 201 height 27
type input "Shop Bed Frame"
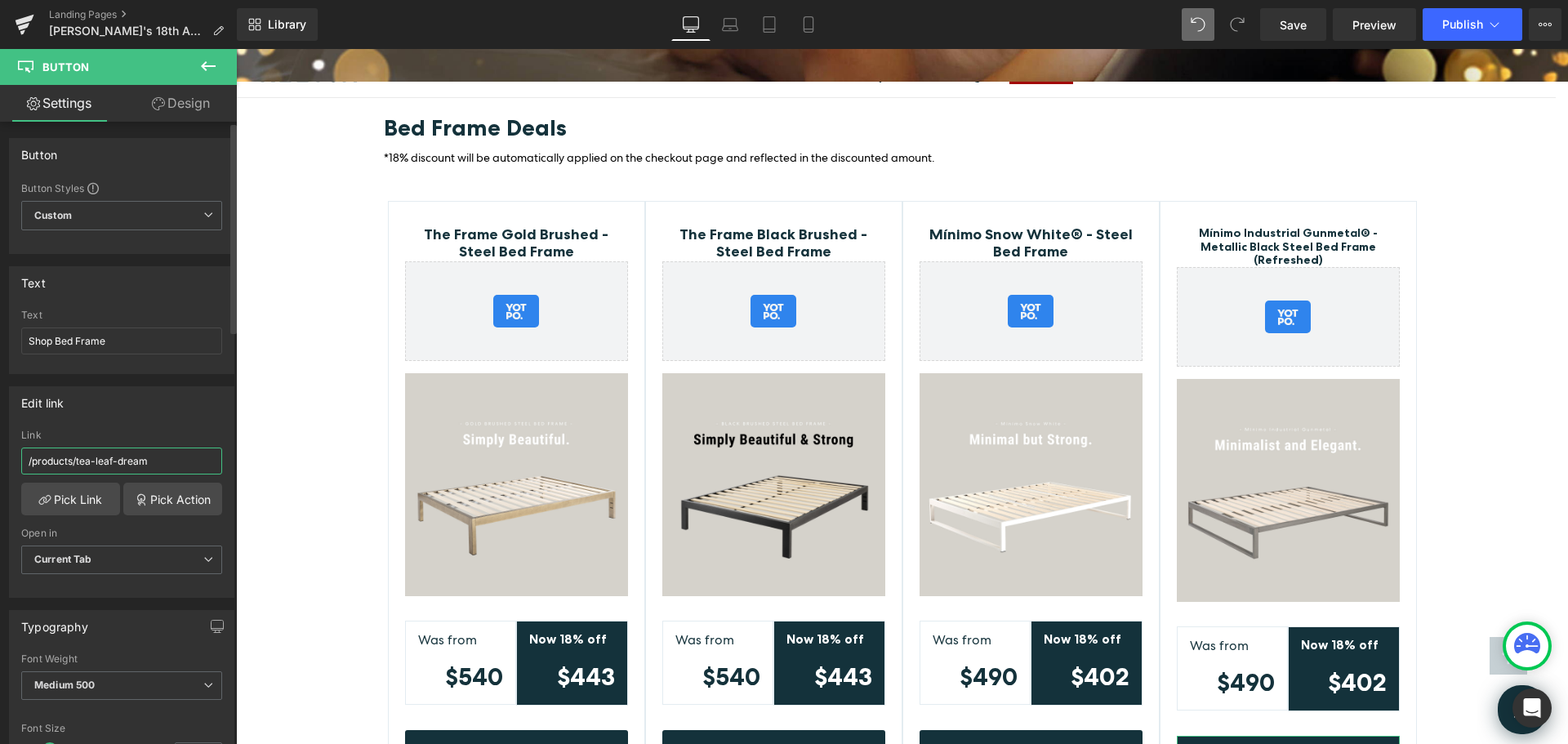
click at [149, 460] on input "/products/tea-leaf-dream" at bounding box center [121, 460] width 201 height 27
type input "https://www.keetsa.com/collections/bed-frames/products/minimo-industrial-gunmet…"
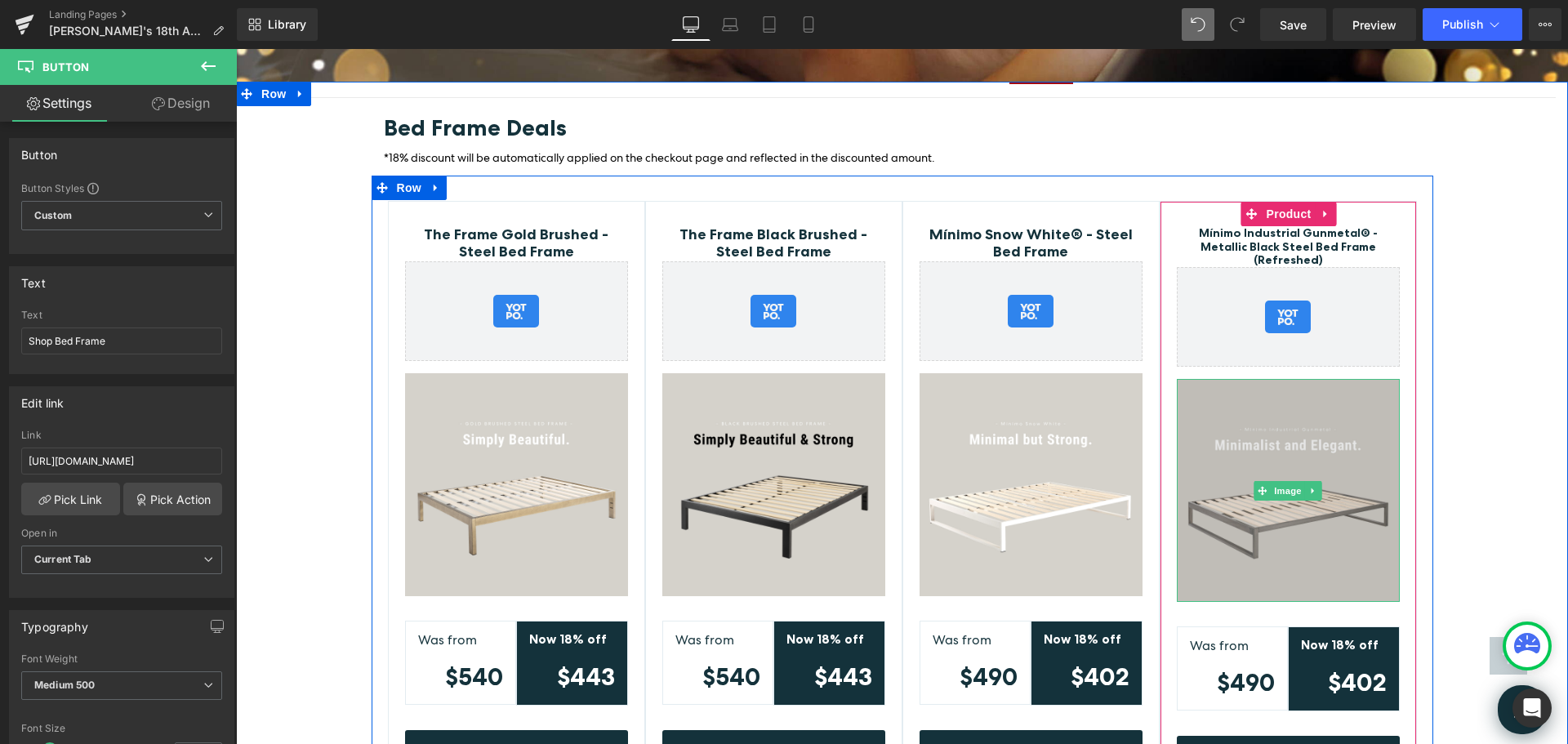
click at [1344, 416] on img at bounding box center [1288, 490] width 223 height 223
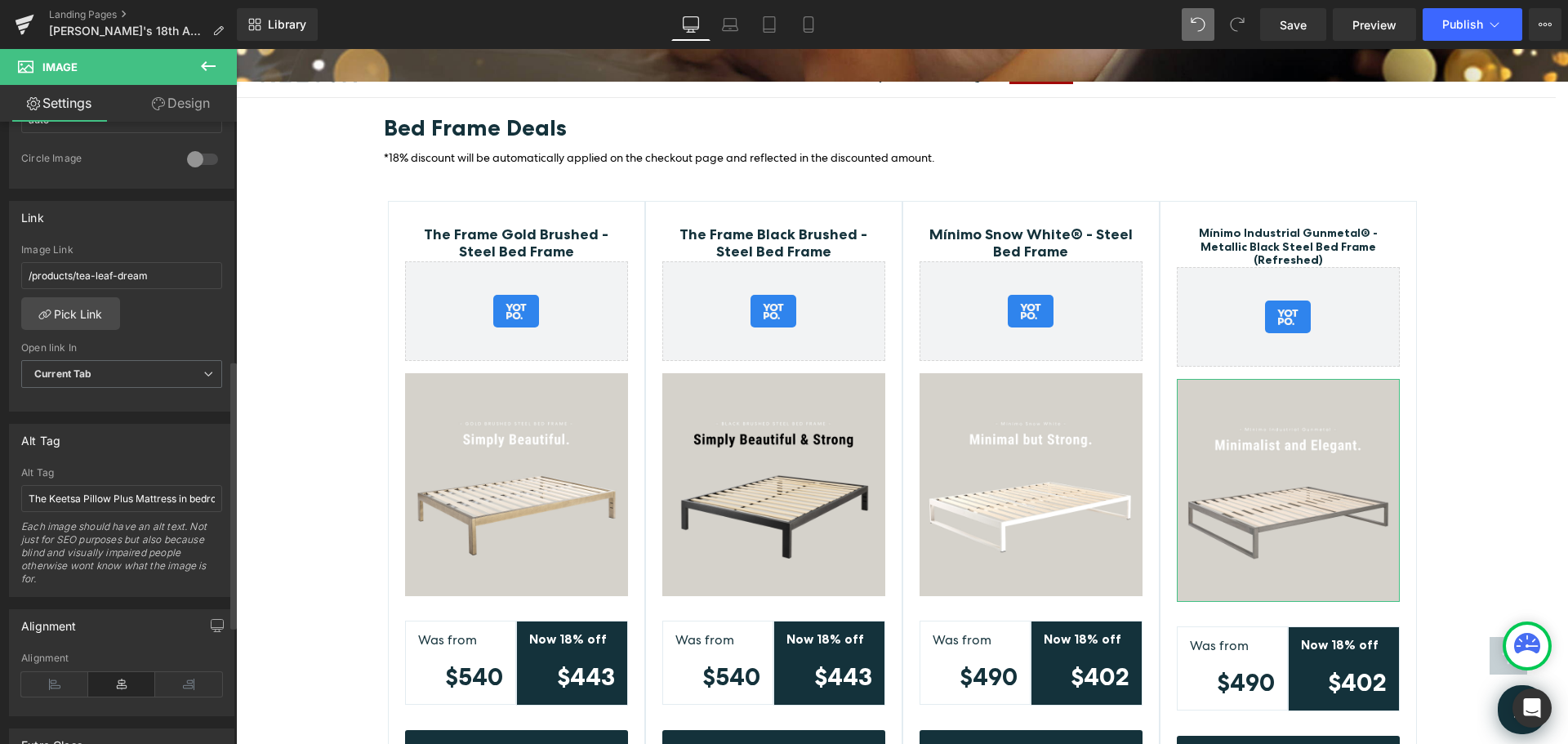
scroll to position [654, 0]
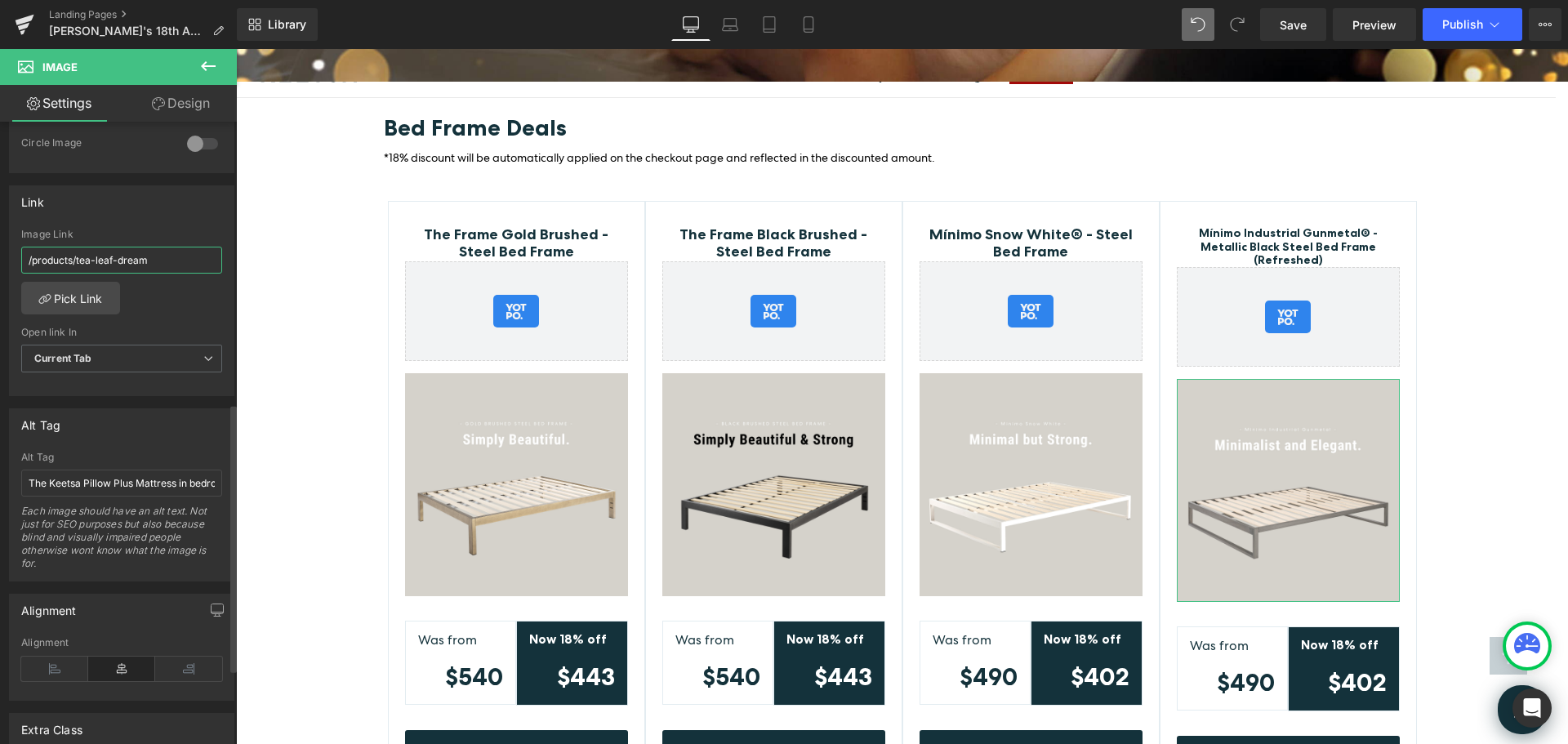
click at [147, 264] on input "/products/tea-leaf-dream" at bounding box center [121, 260] width 201 height 27
click at [85, 300] on link "Pick Link" at bounding box center [70, 298] width 99 height 33
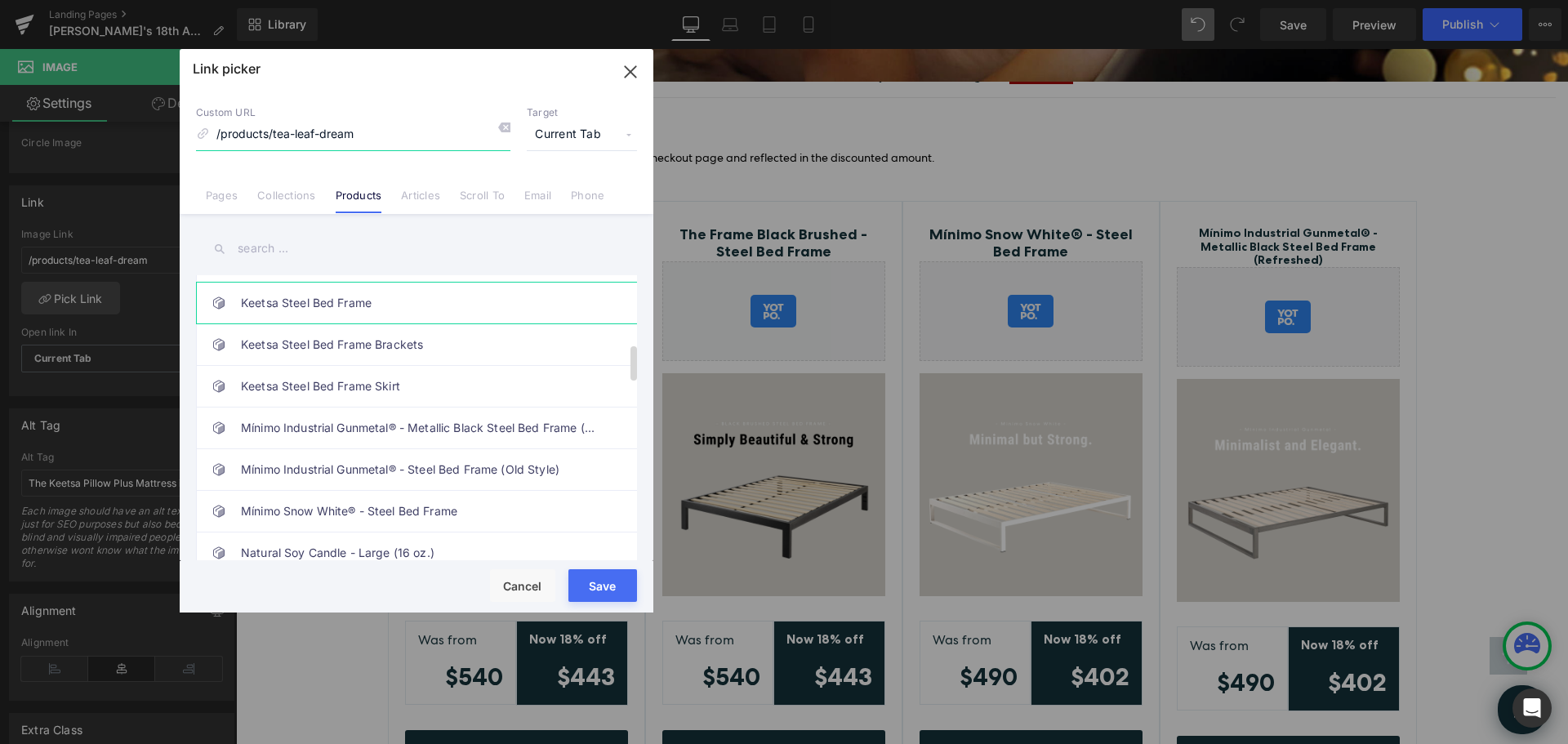
scroll to position [571, 0]
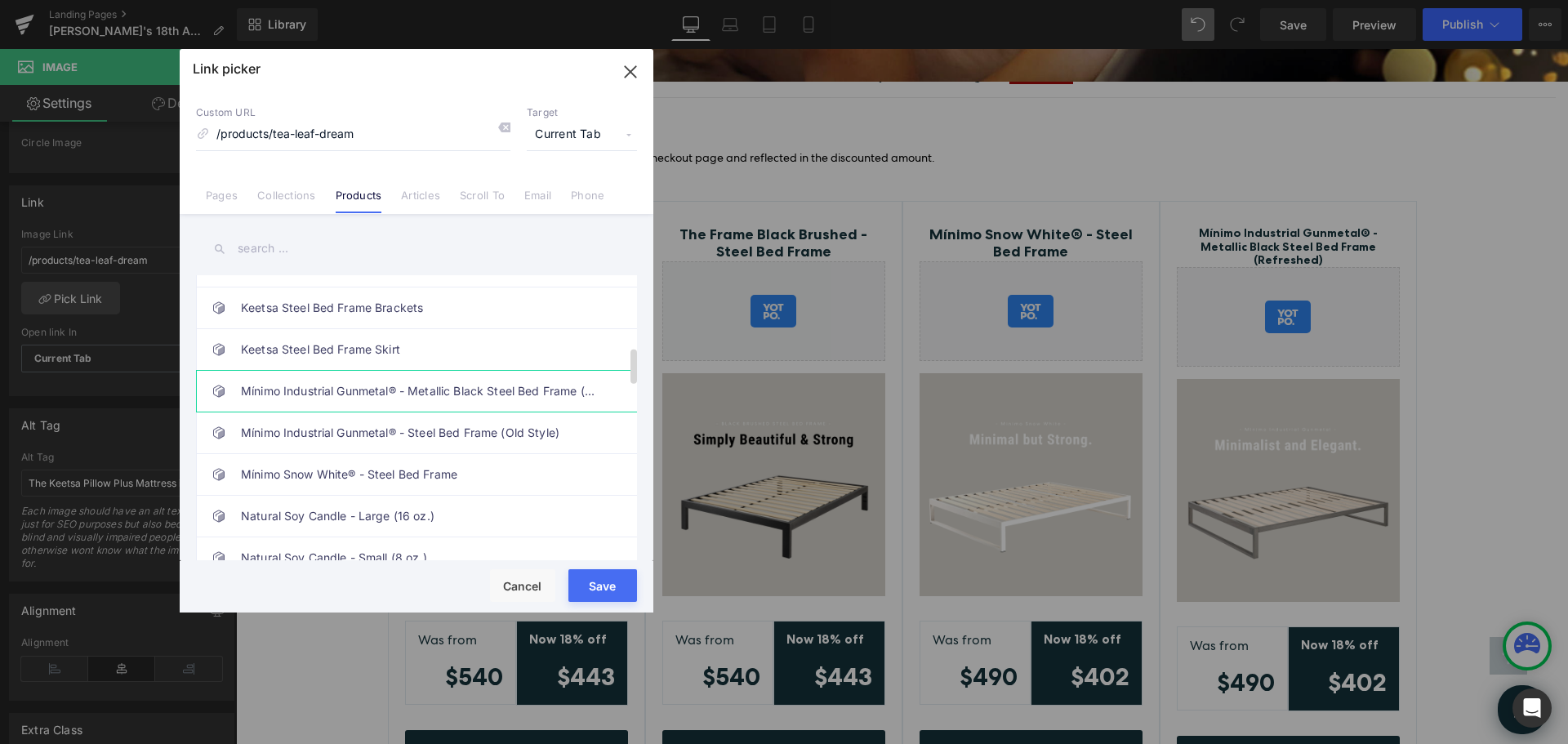
click at [518, 390] on link "Mínimo Industrial Gunmetal® - Metallic Black Steel Bed Frame (Refreshed)" at bounding box center [421, 391] width 359 height 41
click at [606, 590] on button "Save" at bounding box center [602, 585] width 68 height 33
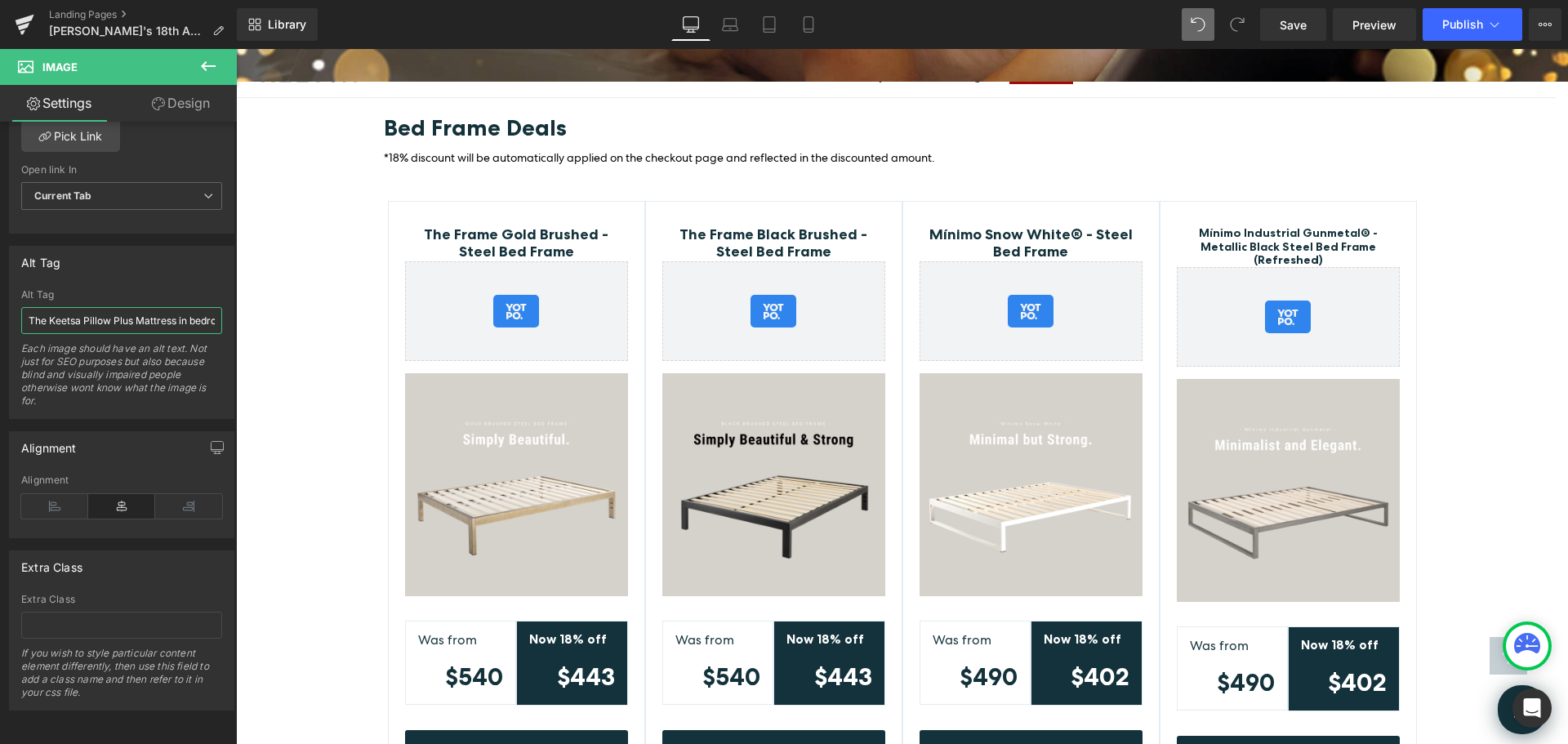
scroll to position [0, 26]
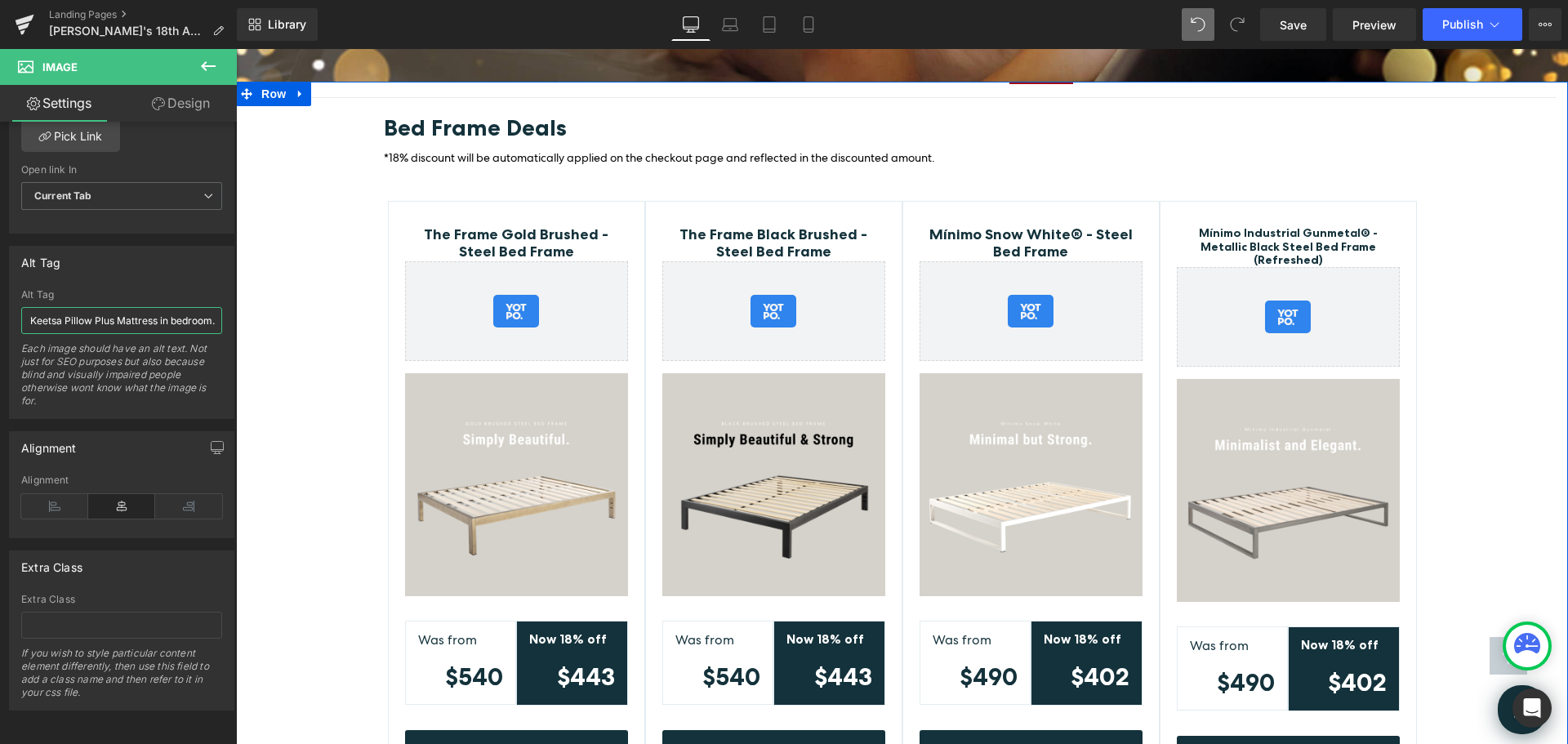
drag, startPoint x: 285, startPoint y: 365, endPoint x: 339, endPoint y: 322, distance: 69.0
type input "T"
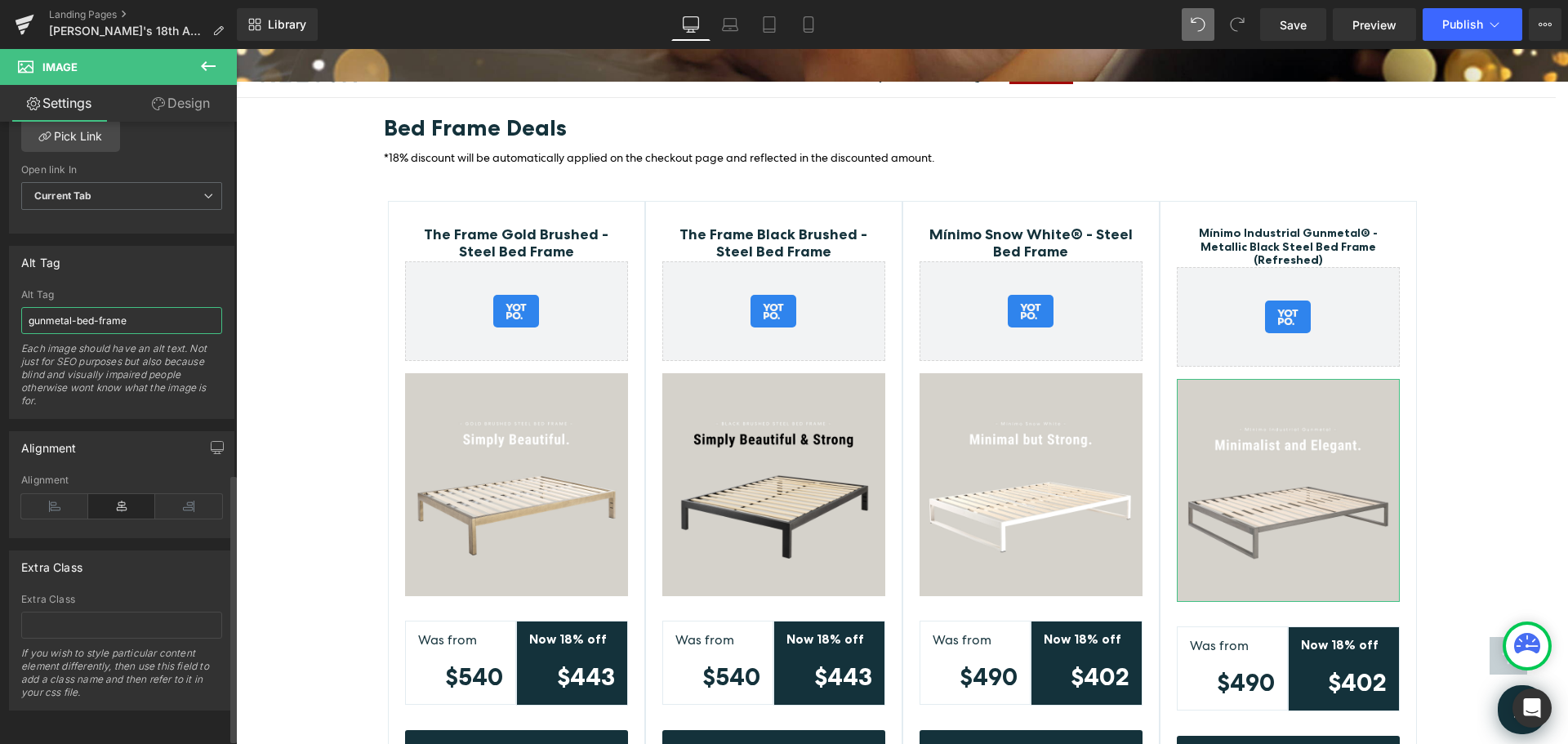
type input "gunmetal-bed-frame"
click at [166, 262] on div "Alt Tag" at bounding box center [122, 262] width 224 height 31
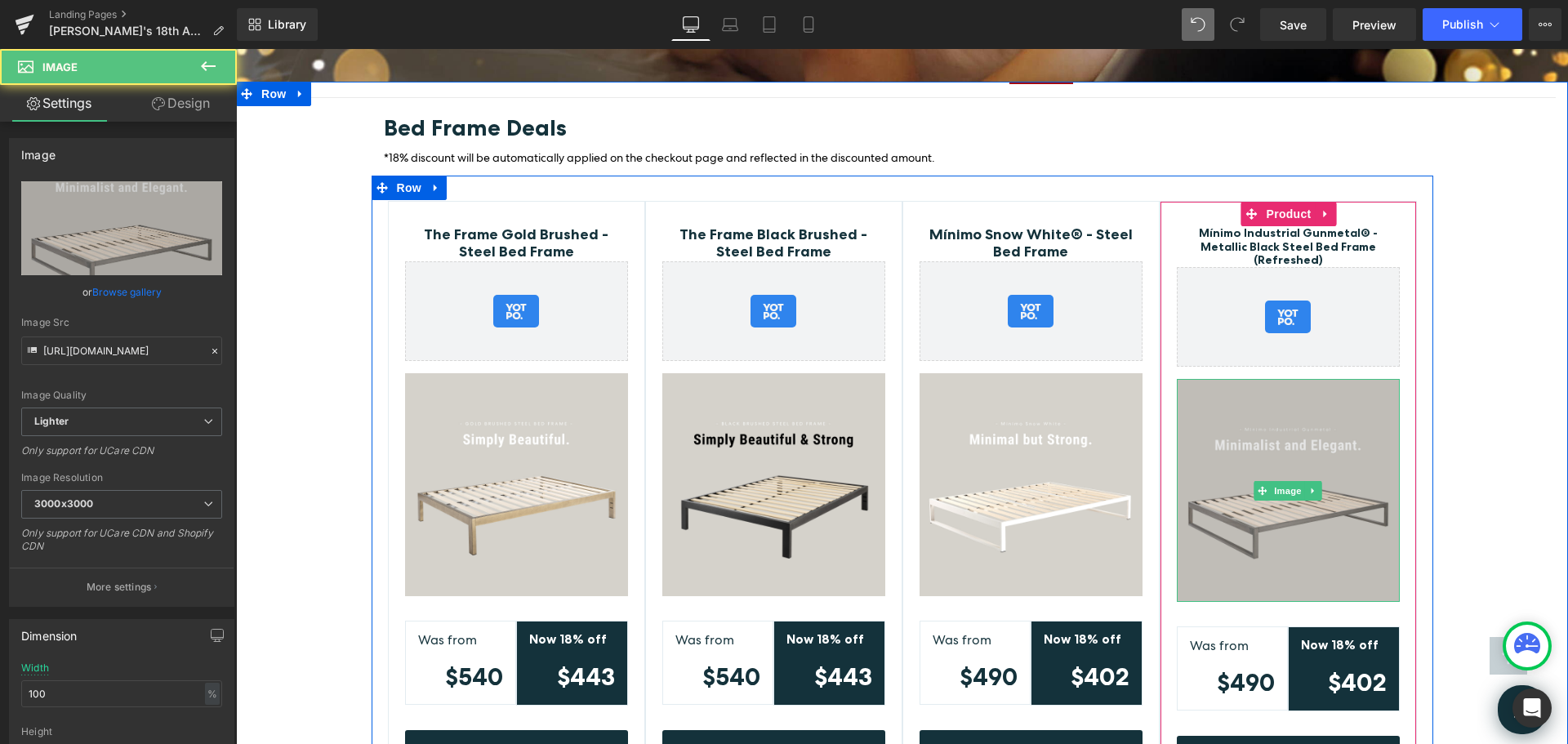
click at [1334, 391] on img at bounding box center [1288, 490] width 223 height 223
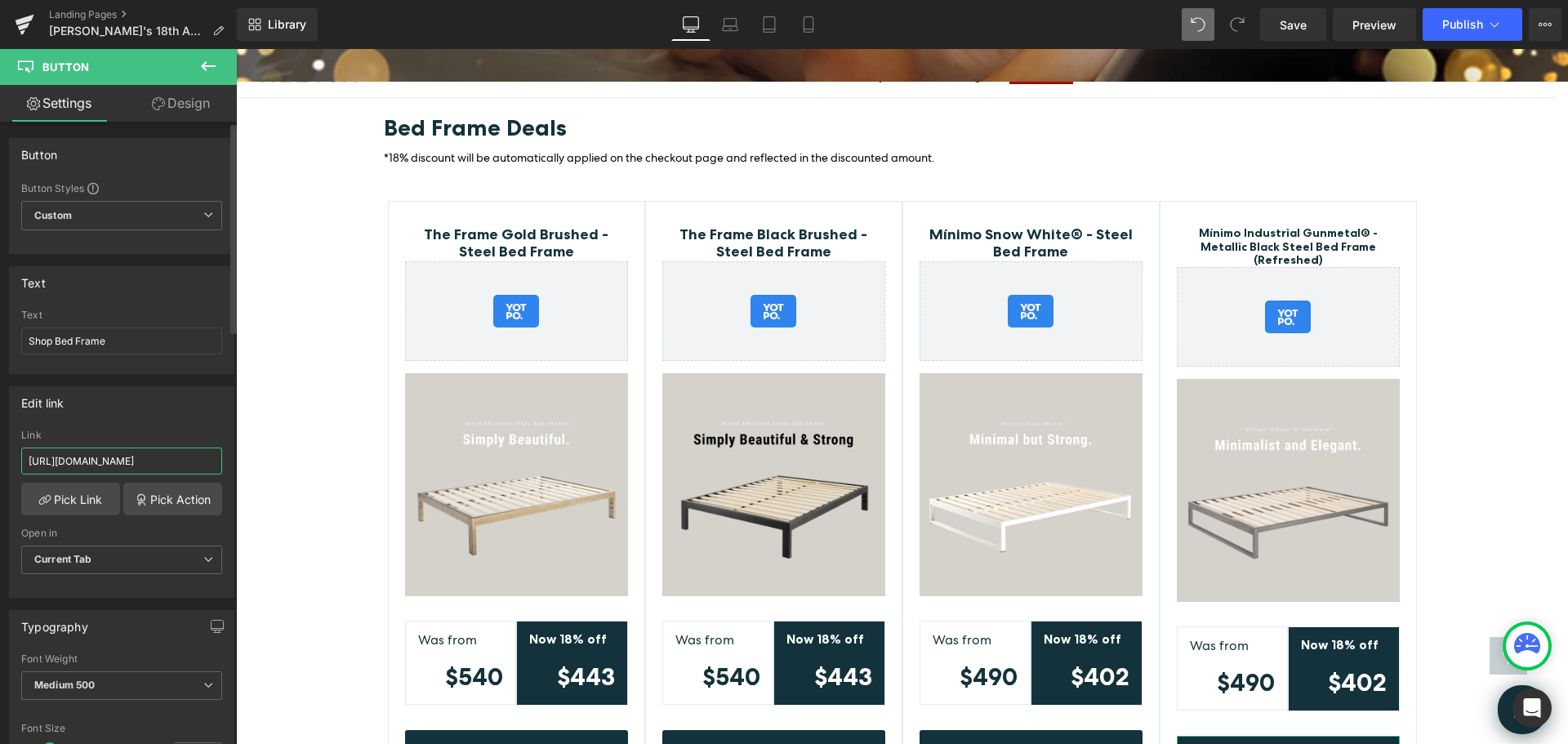
click at [180, 460] on input "https://www.keetsa.com/collections/bed-frames/products/minimo-industrial-gunmet…" at bounding box center [121, 460] width 201 height 27
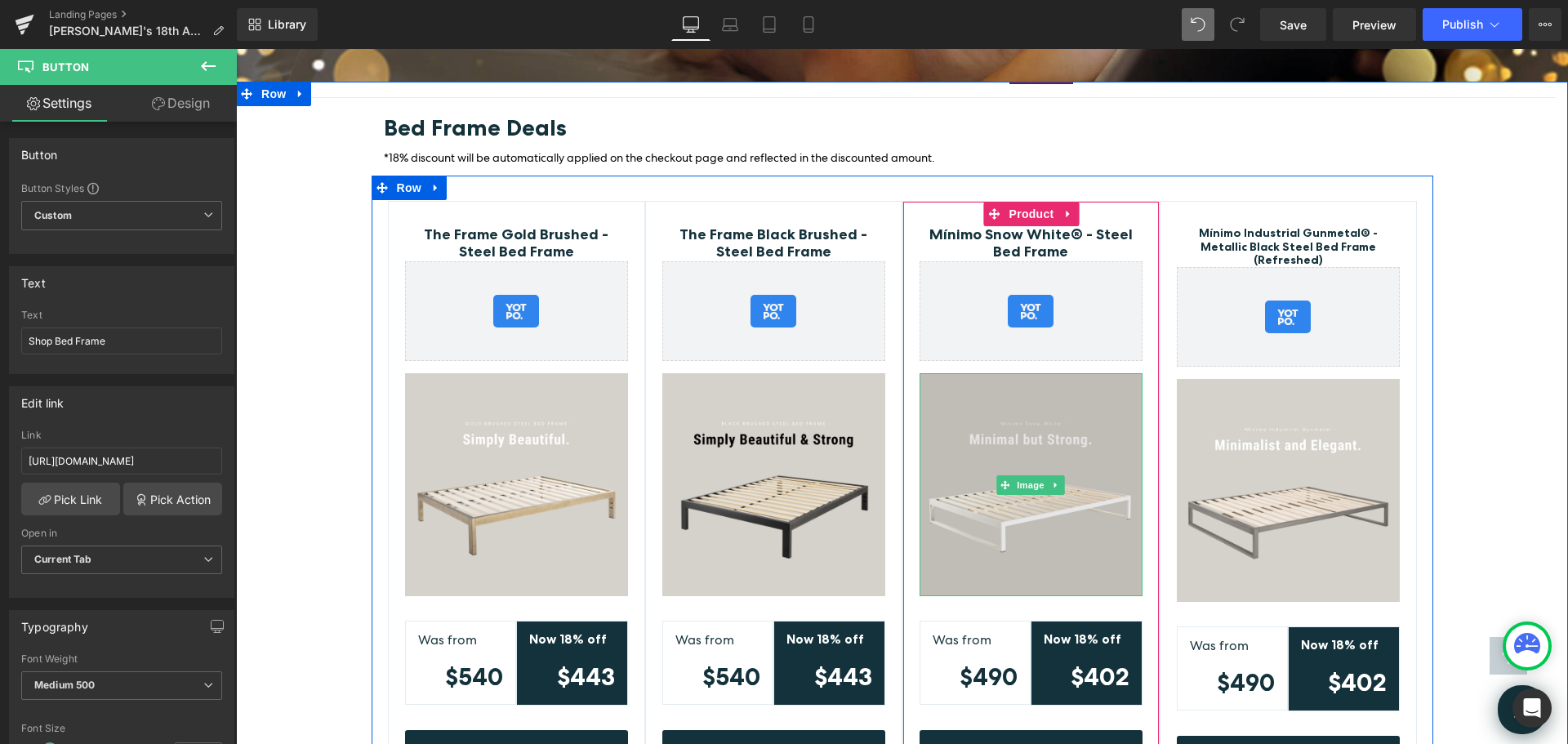
click at [1081, 402] on img at bounding box center [1030, 484] width 223 height 223
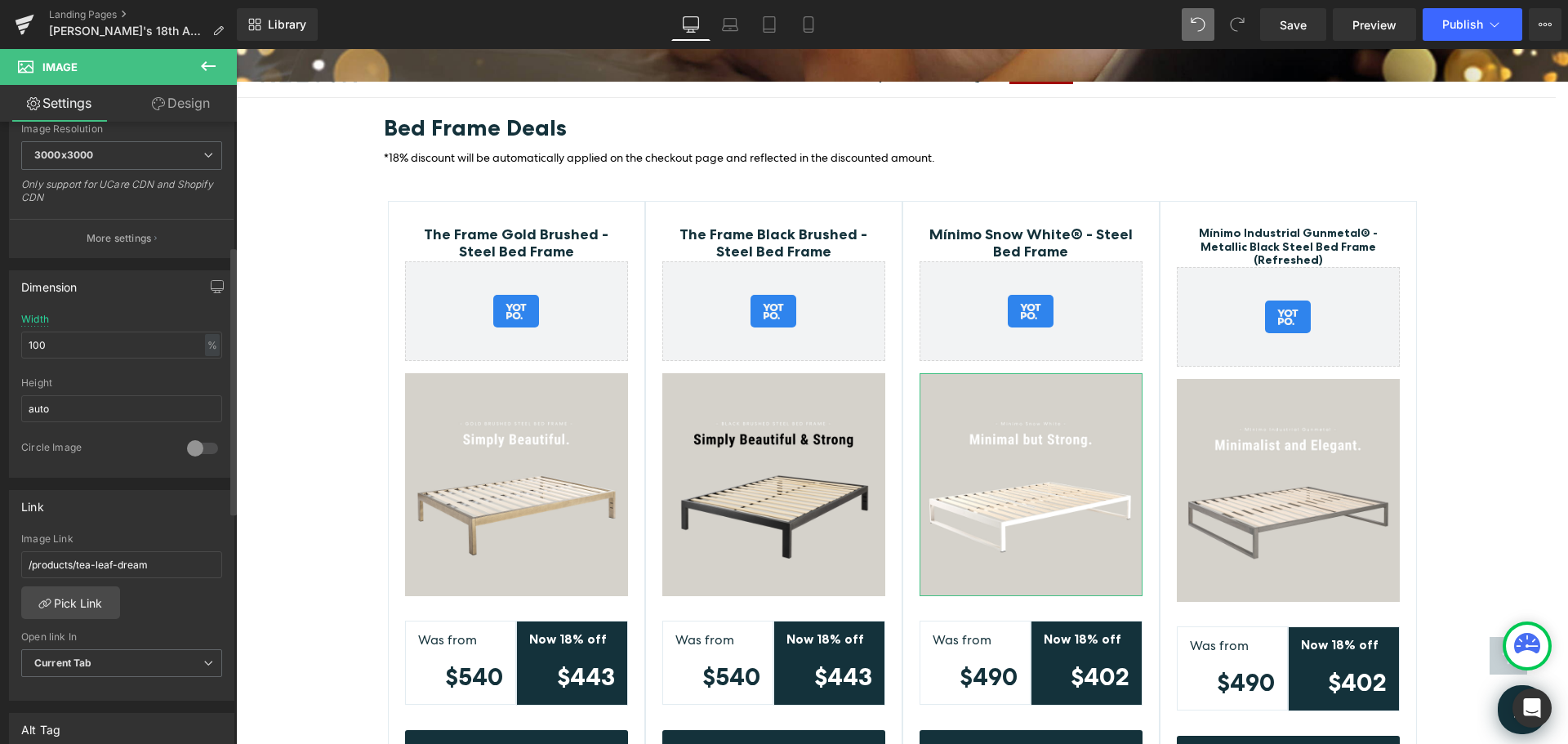
scroll to position [490, 0]
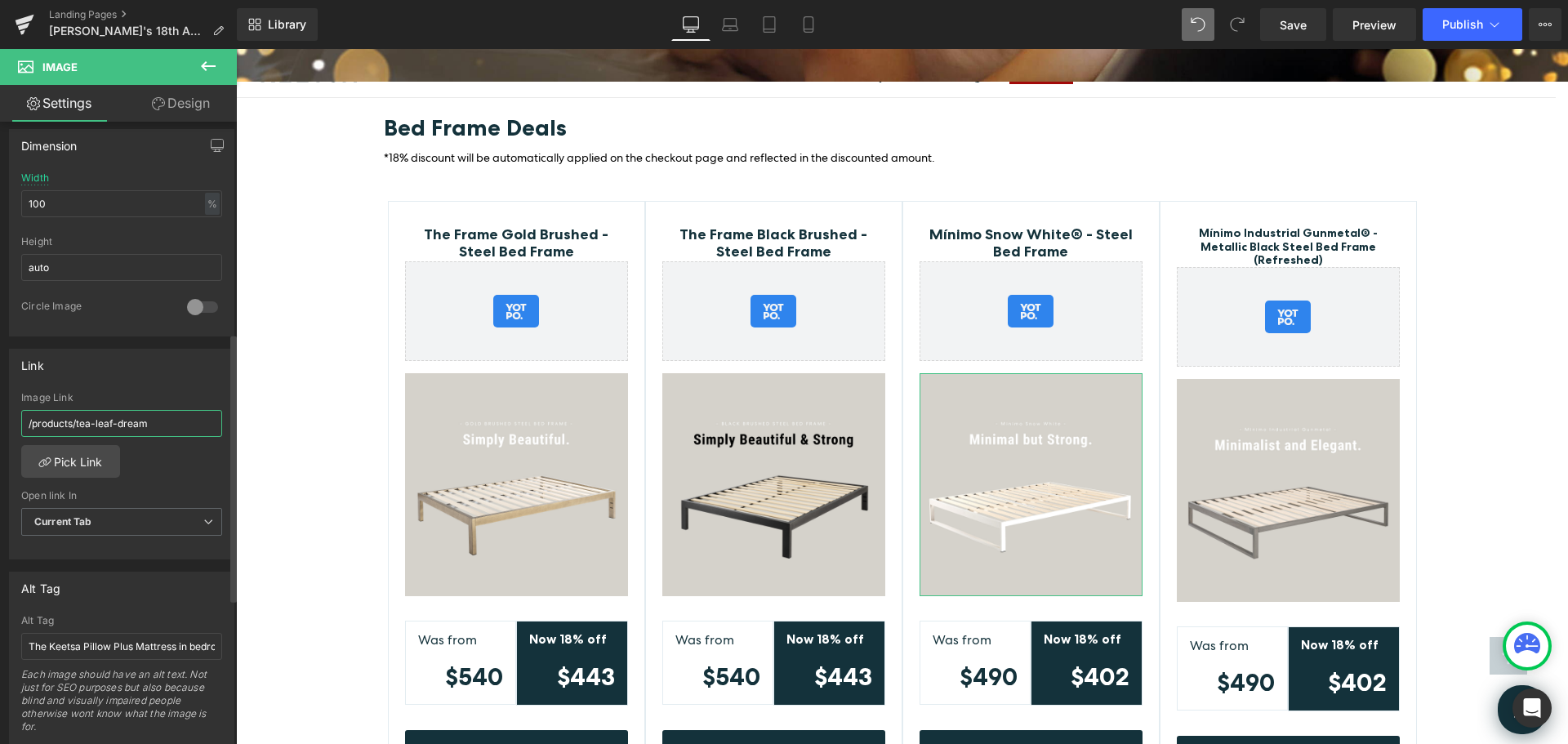
click at [175, 420] on input "/products/tea-leaf-dream" at bounding box center [121, 423] width 201 height 27
click at [84, 460] on link "Pick Link" at bounding box center [70, 461] width 99 height 33
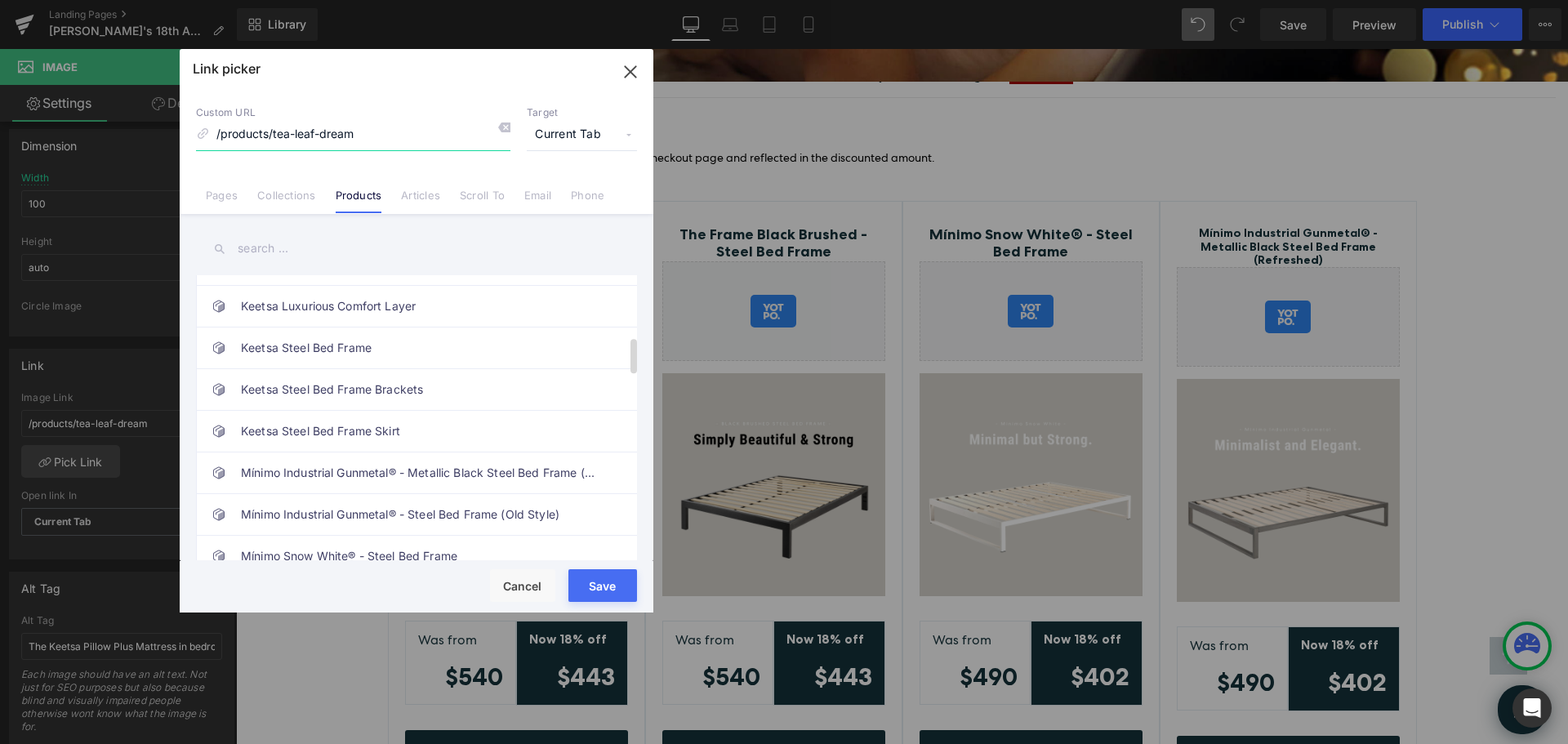
scroll to position [654, 0]
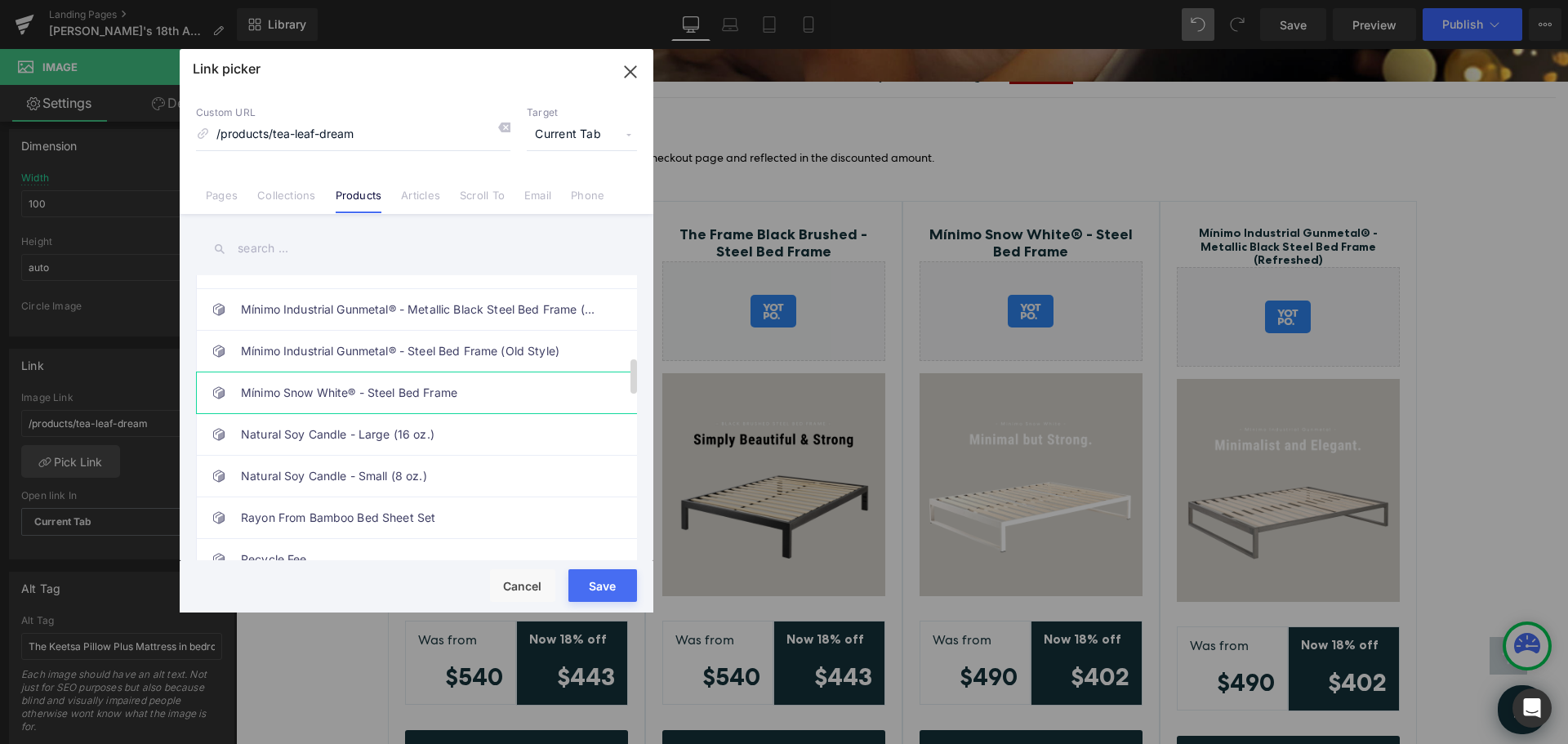
click at [403, 395] on link "Mínimo Snow White® - Steel Bed Frame" at bounding box center [421, 393] width 359 height 41
click at [594, 581] on button "Save" at bounding box center [602, 585] width 68 height 33
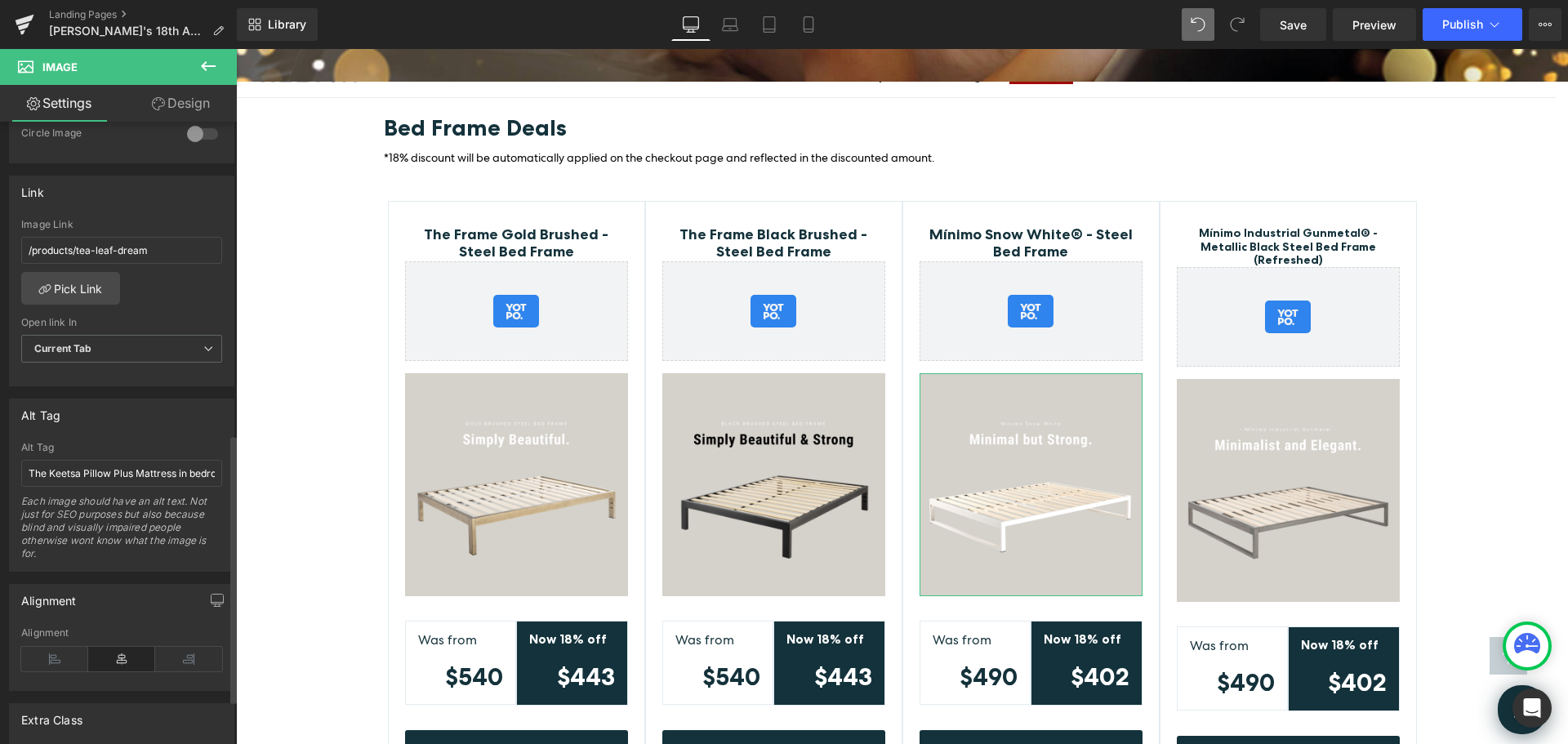
scroll to position [735, 0]
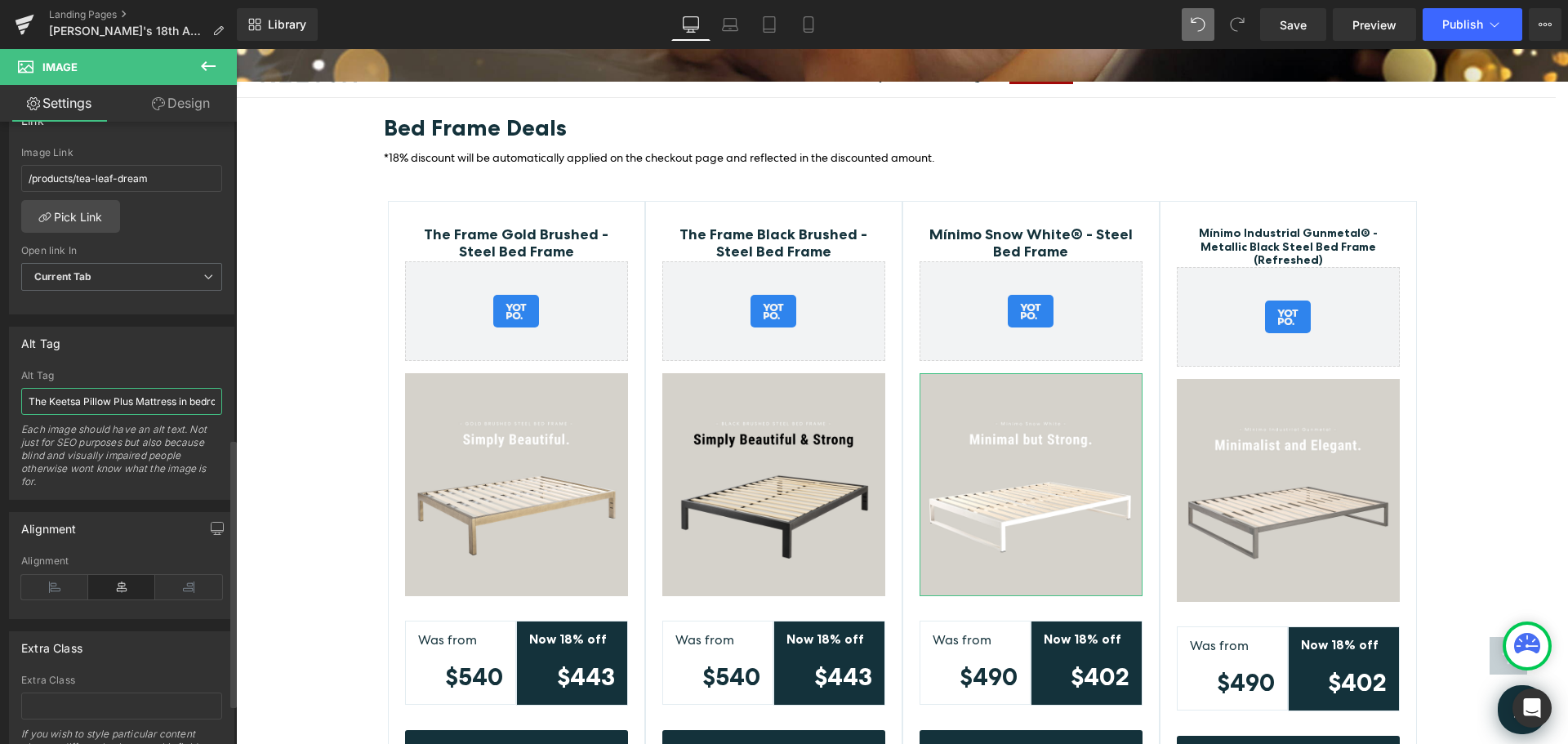
click at [169, 399] on input "The Keetsa Pillow Plus Mattress in bedroom." at bounding box center [121, 401] width 201 height 27
type input "snow-white-bed-frame"
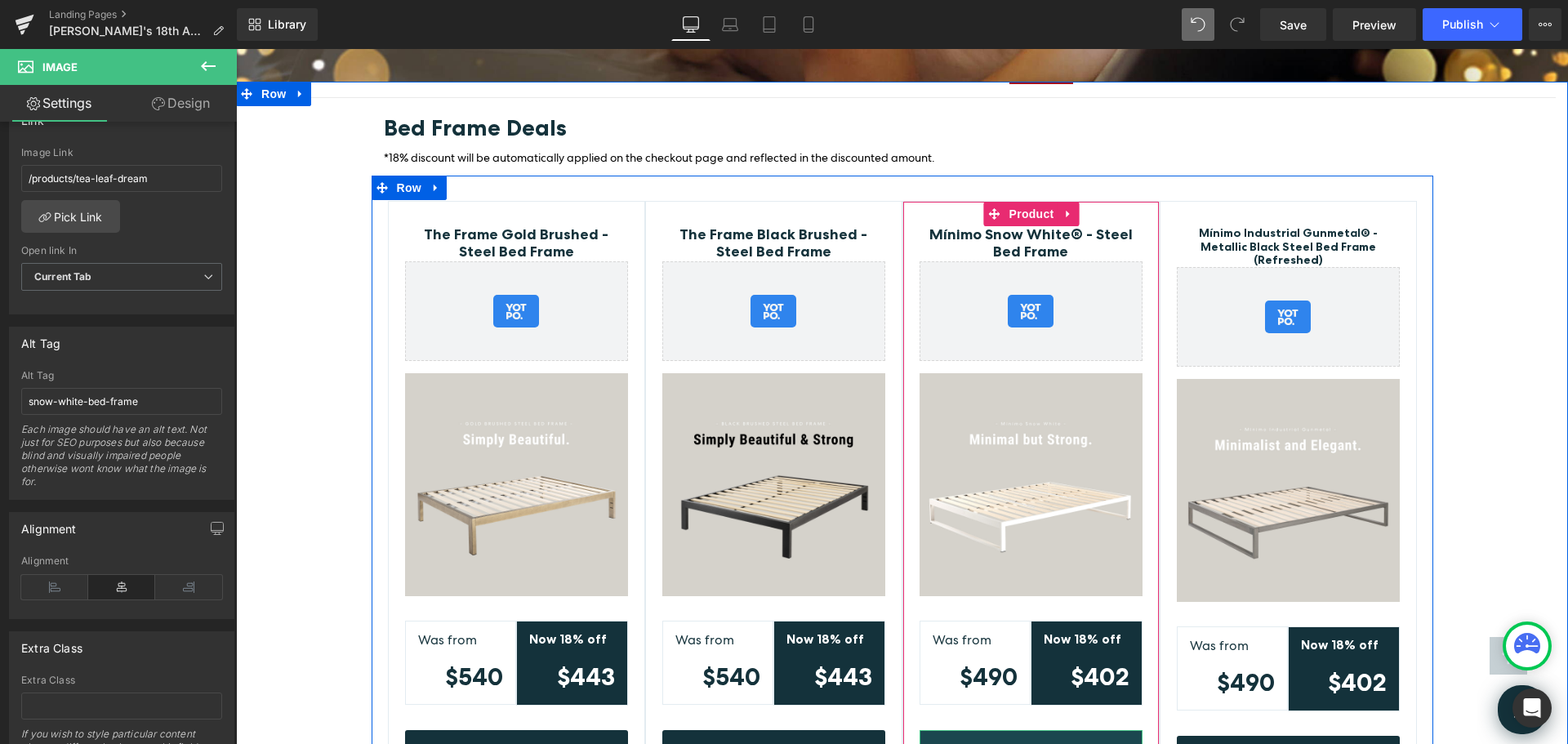
click at [1043, 730] on link "Shop Bed Frame" at bounding box center [1030, 754] width 223 height 49
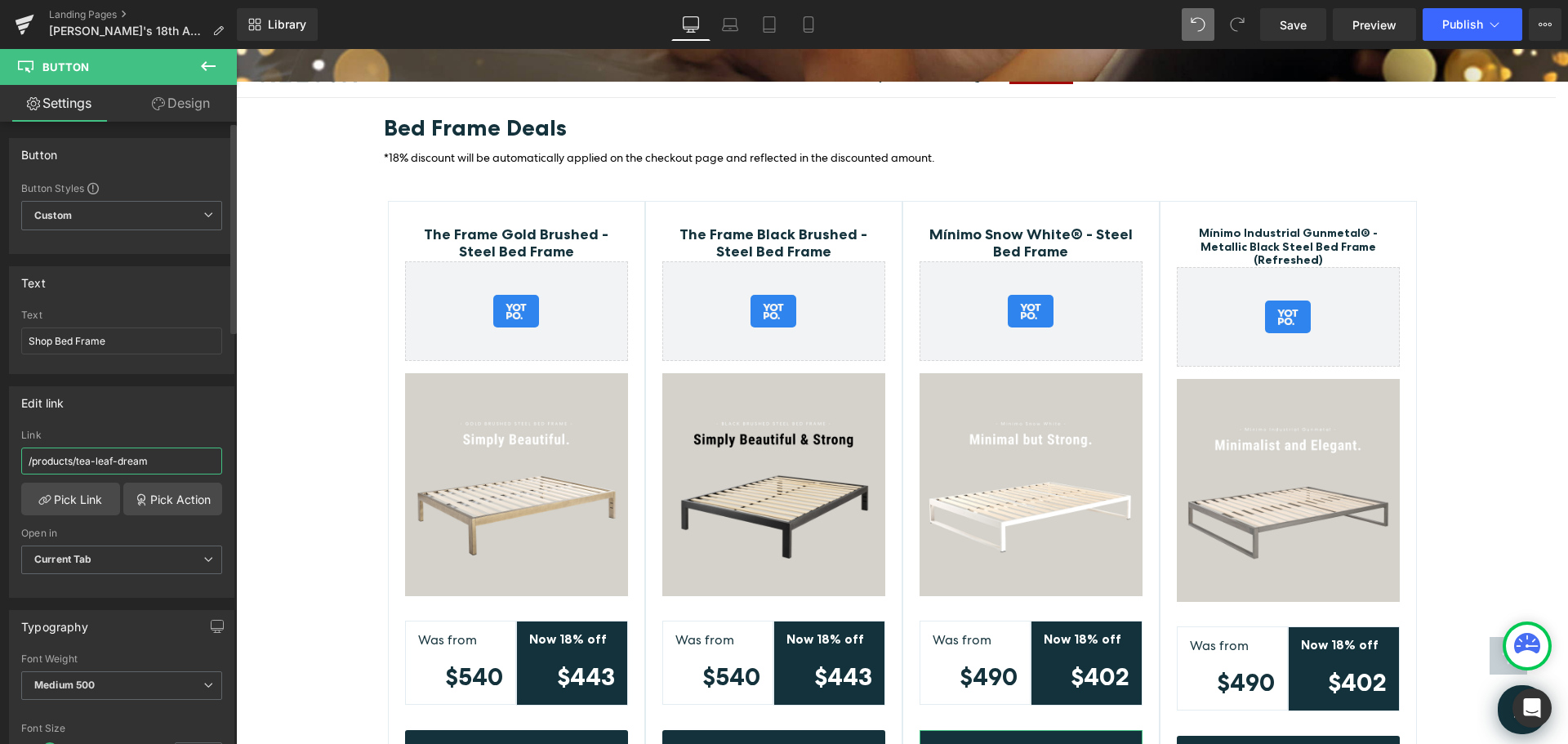
click at [167, 457] on input "/products/tea-leaf-dream" at bounding box center [121, 460] width 201 height 27
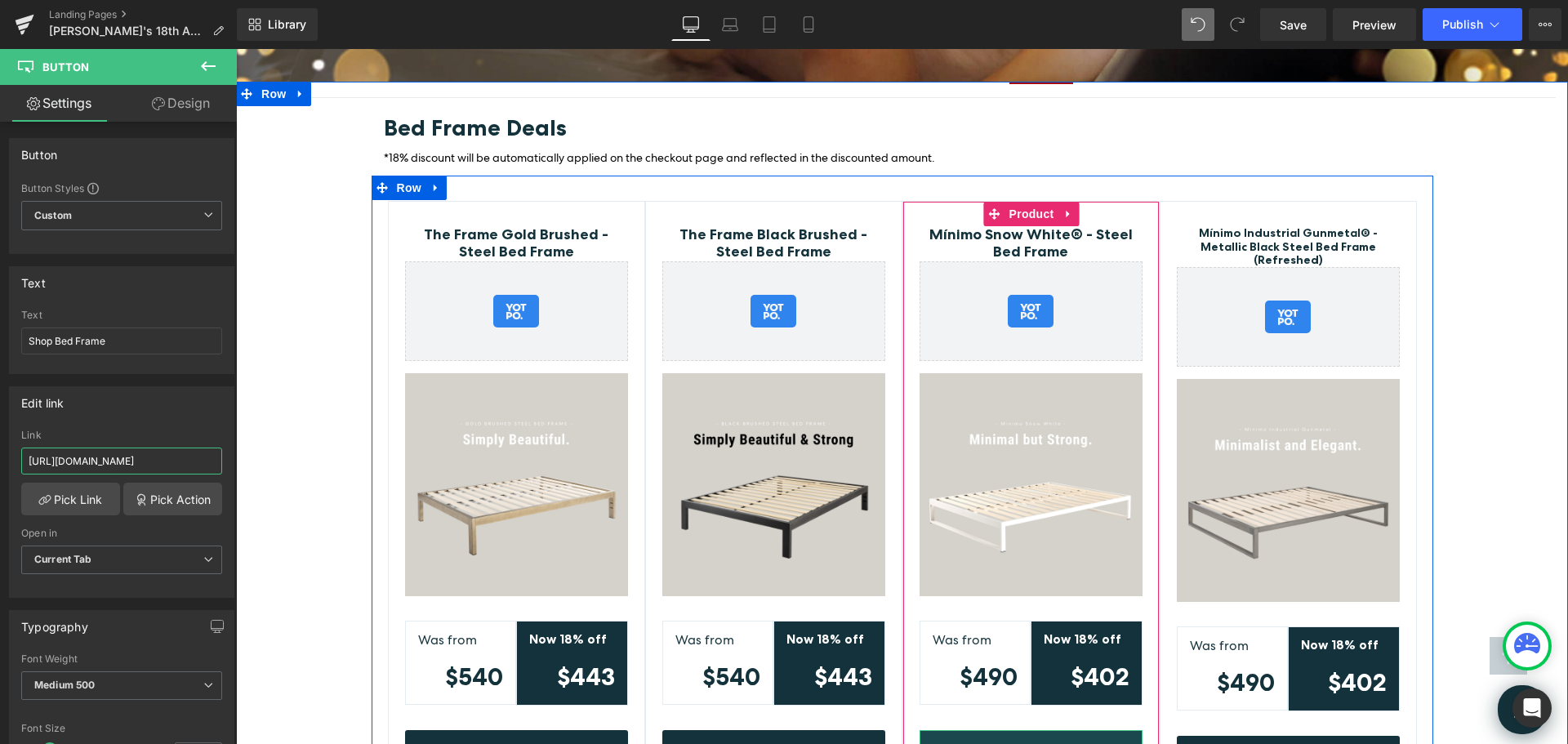
type input "https://www.keetsa.com/collections/bed-frames/products/minimo-snow-white-steel-…"
click at [1099, 730] on link "Shop Bed Frame" at bounding box center [1030, 754] width 223 height 49
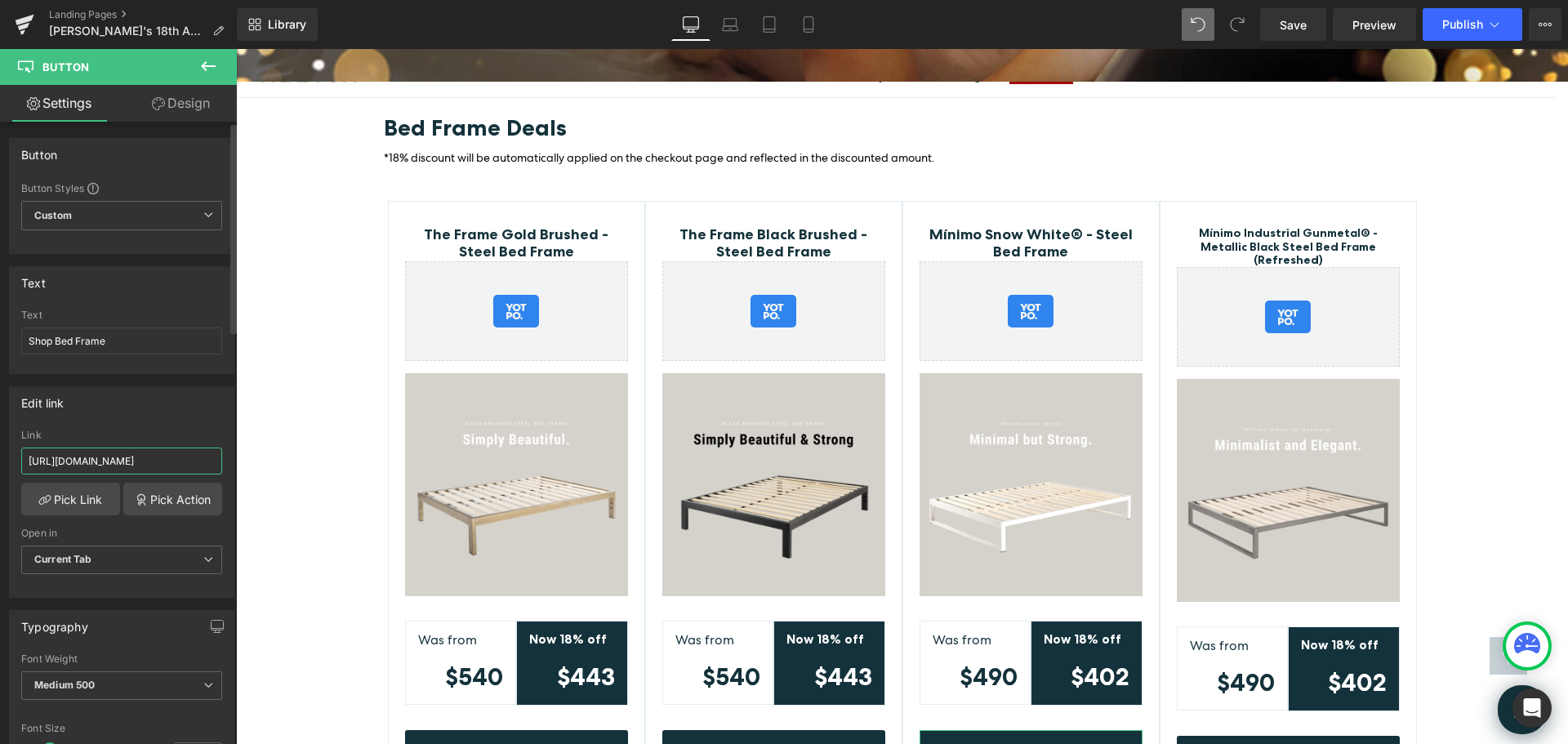
click at [164, 460] on input "https://www.keetsa.com/collections/bed-frames/products/minimo-snow-white-steel-…" at bounding box center [121, 460] width 201 height 27
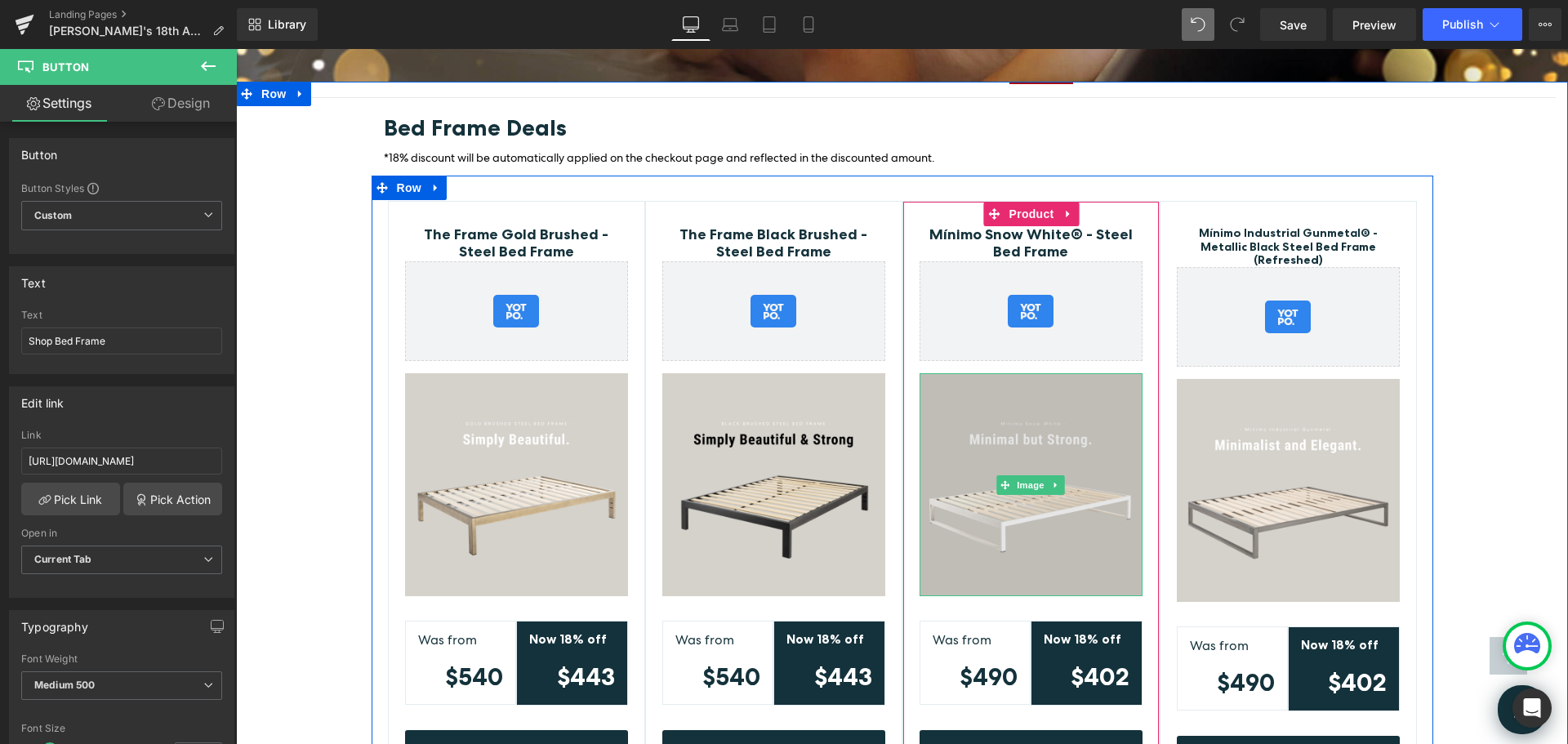
click at [1068, 373] on img at bounding box center [1030, 484] width 223 height 223
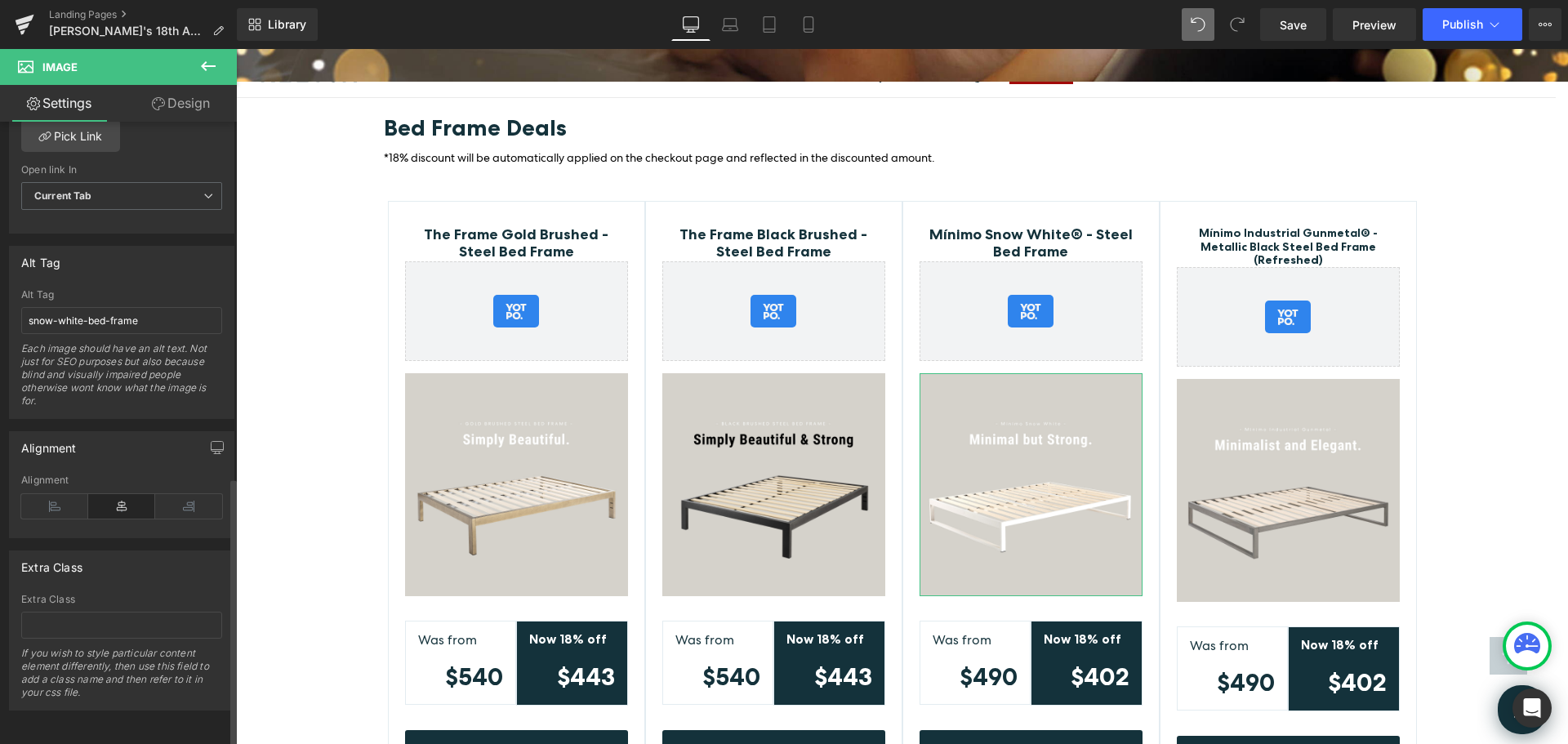
scroll to position [828, 0]
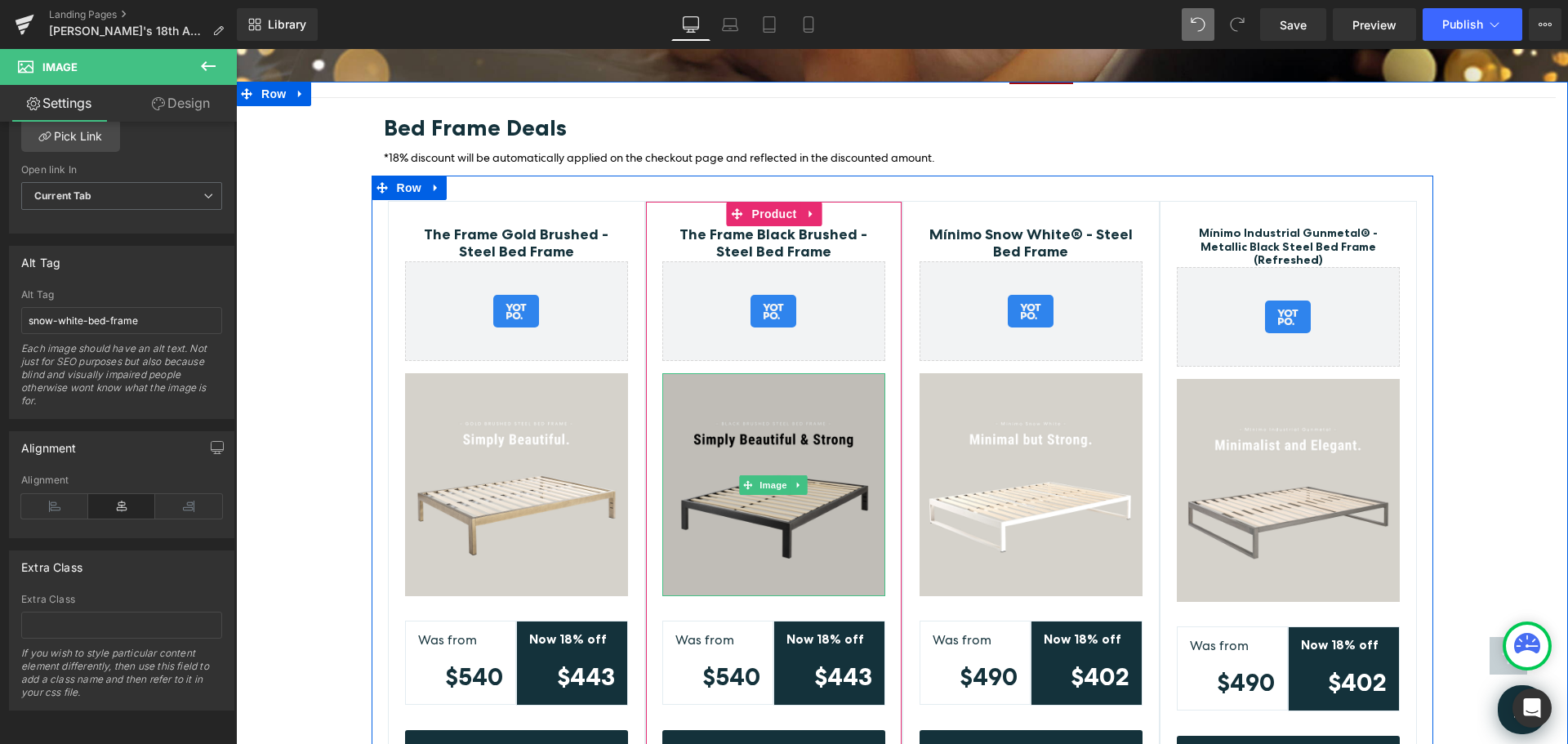
click at [826, 402] on img at bounding box center [774, 484] width 223 height 223
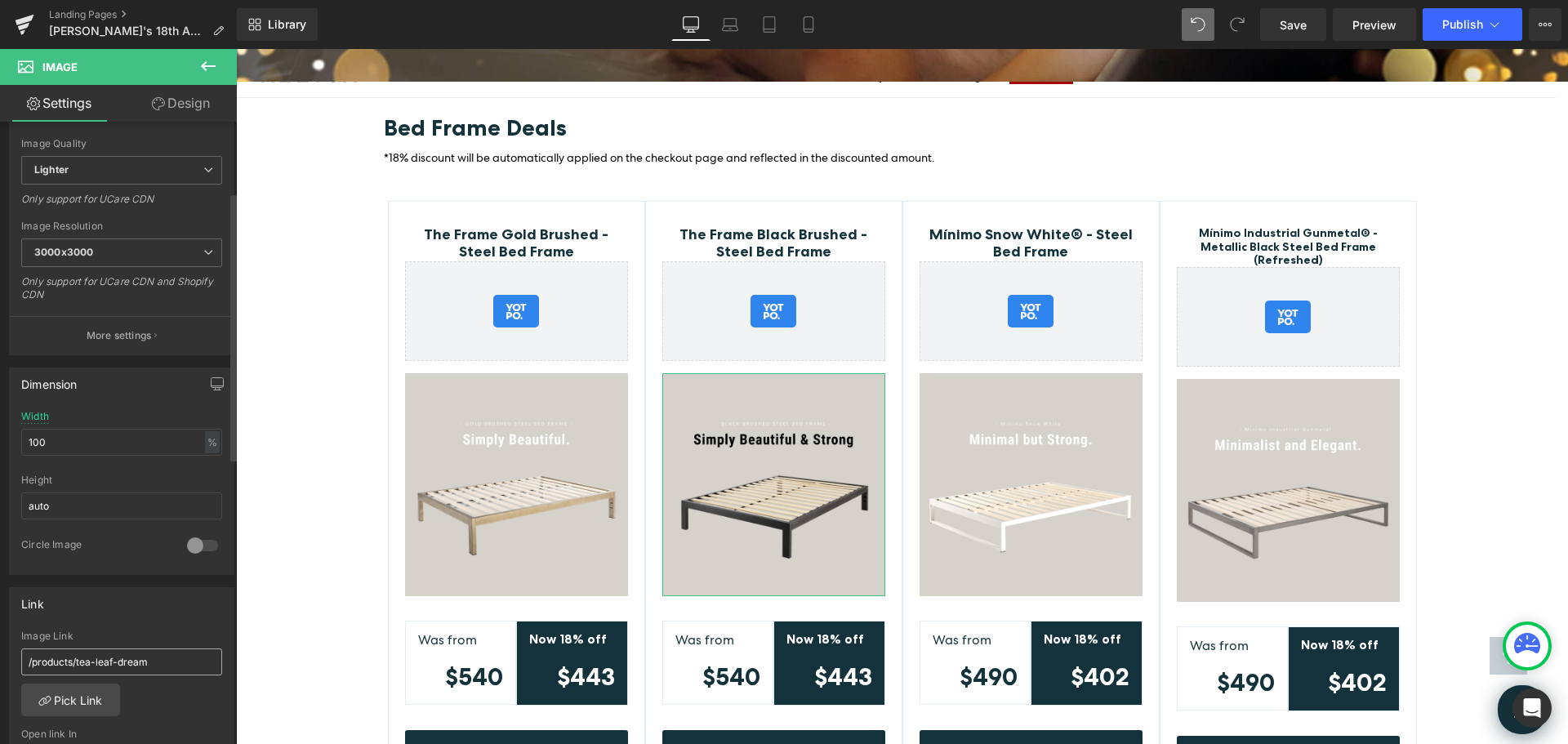
scroll to position [409, 0]
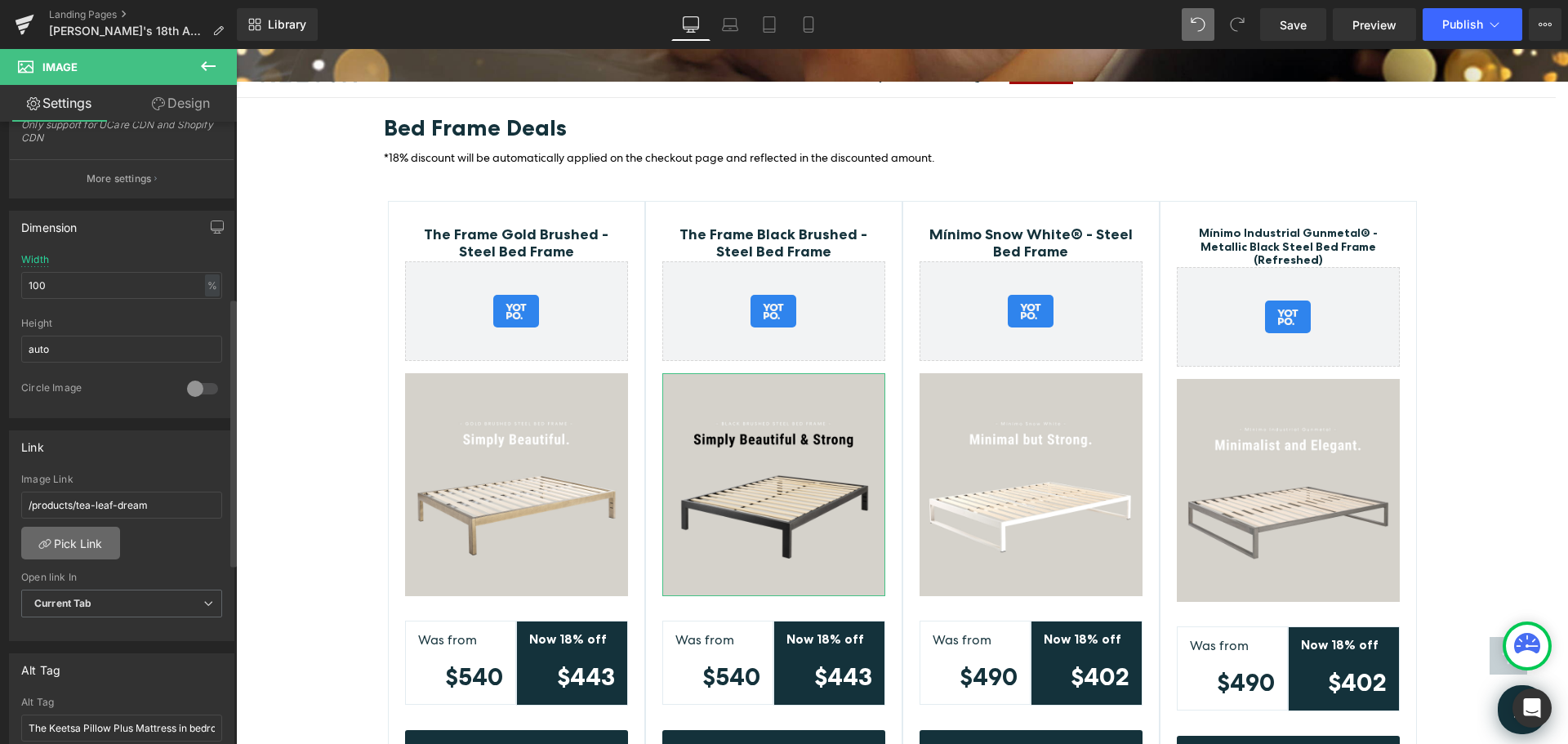
click at [87, 548] on link "Pick Link" at bounding box center [70, 543] width 99 height 33
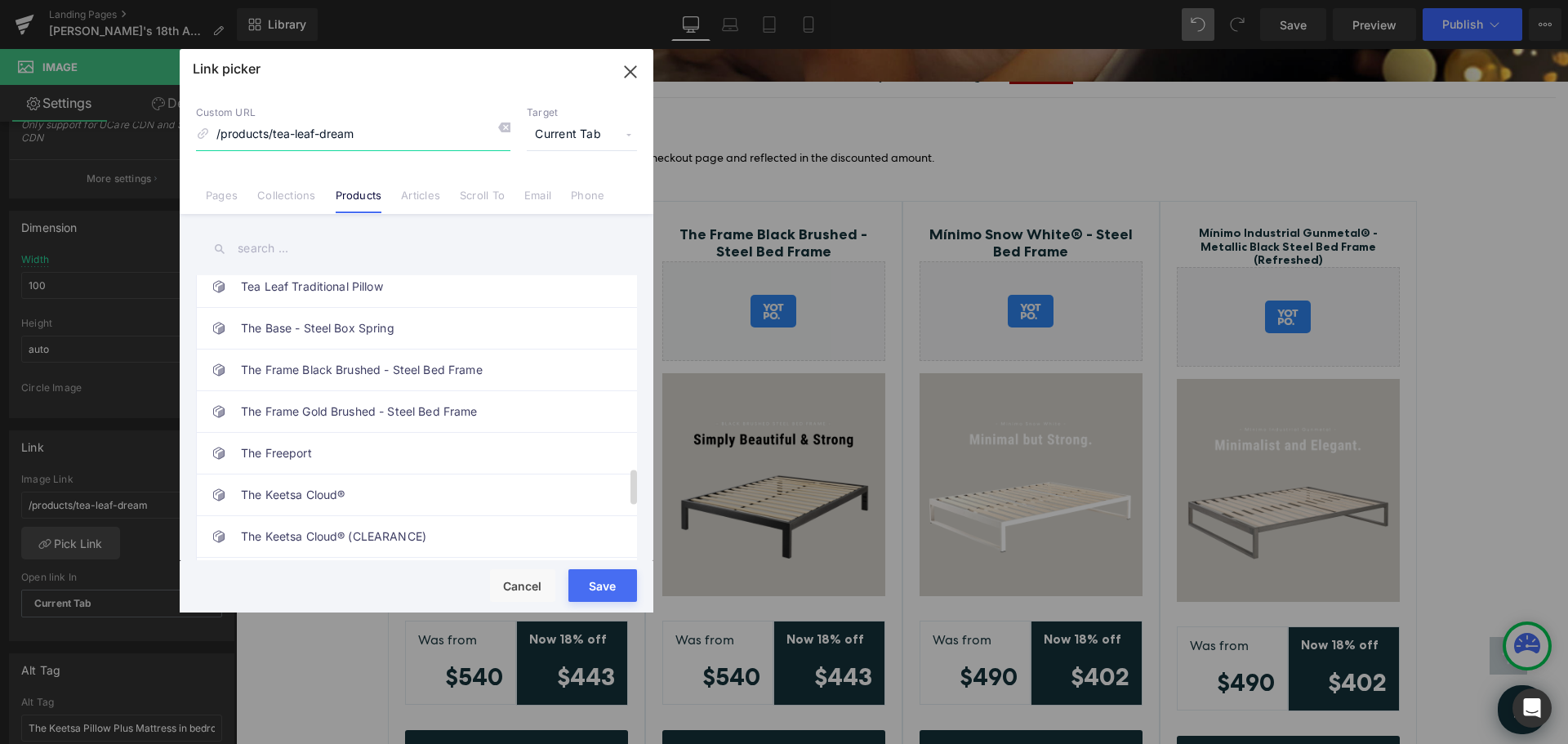
scroll to position [1552, 0]
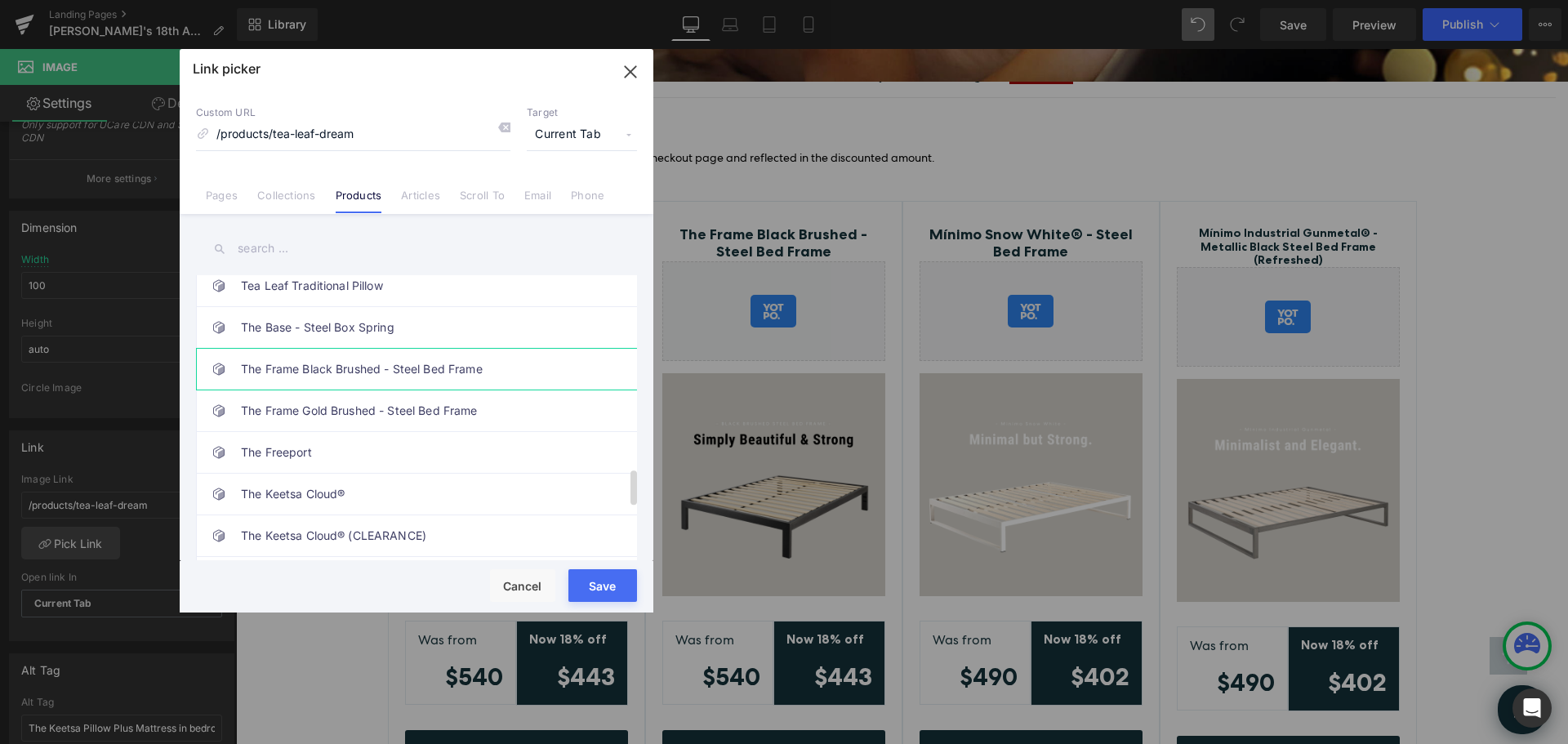
click at [470, 375] on link "The Frame Black Brushed - Steel Bed Frame" at bounding box center [421, 369] width 359 height 41
click at [600, 584] on button "Save" at bounding box center [602, 585] width 68 height 33
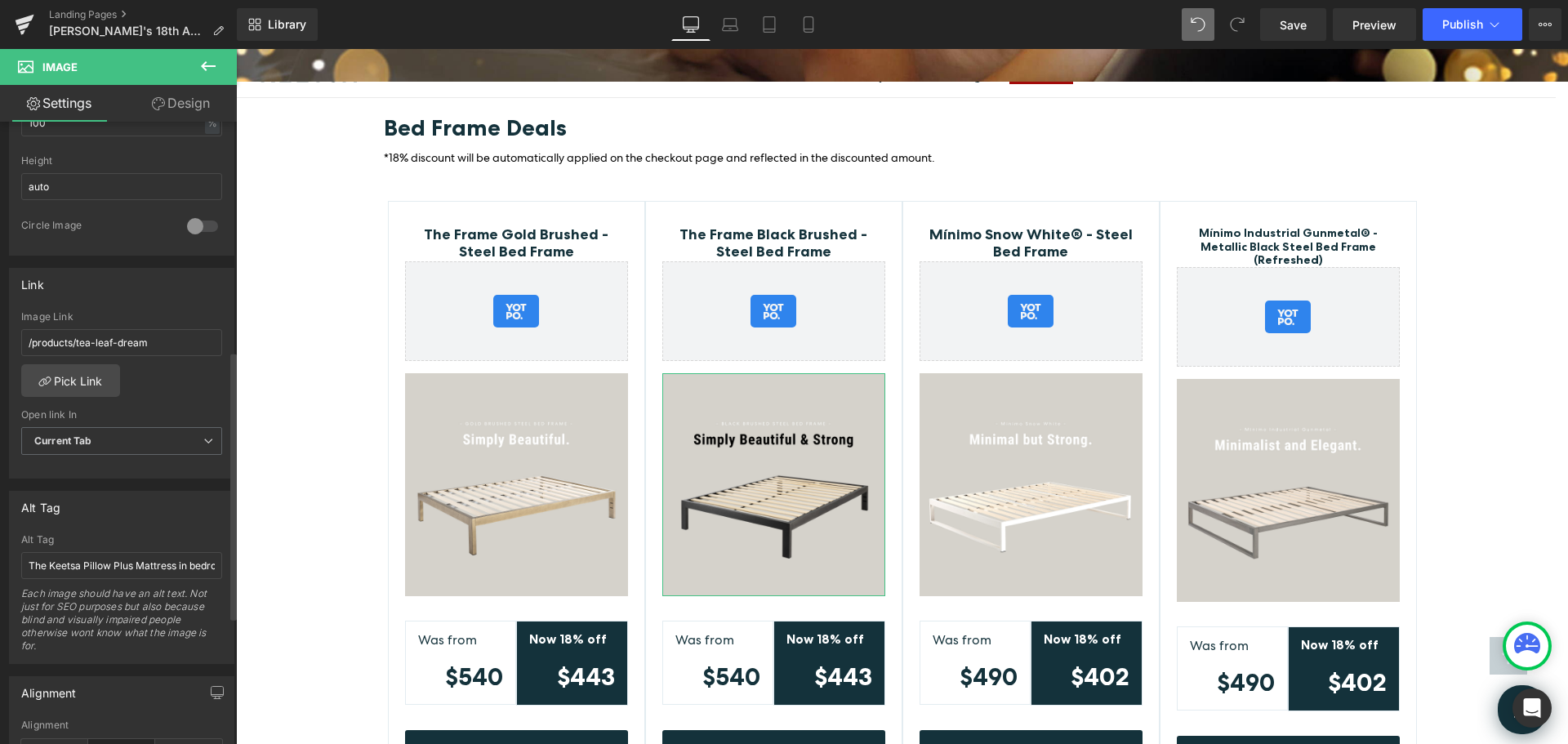
scroll to position [571, 0]
click at [148, 572] on input "The Keetsa Pillow Plus Mattress in bedroom." at bounding box center [121, 564] width 201 height 27
type input "black-bed-frame"
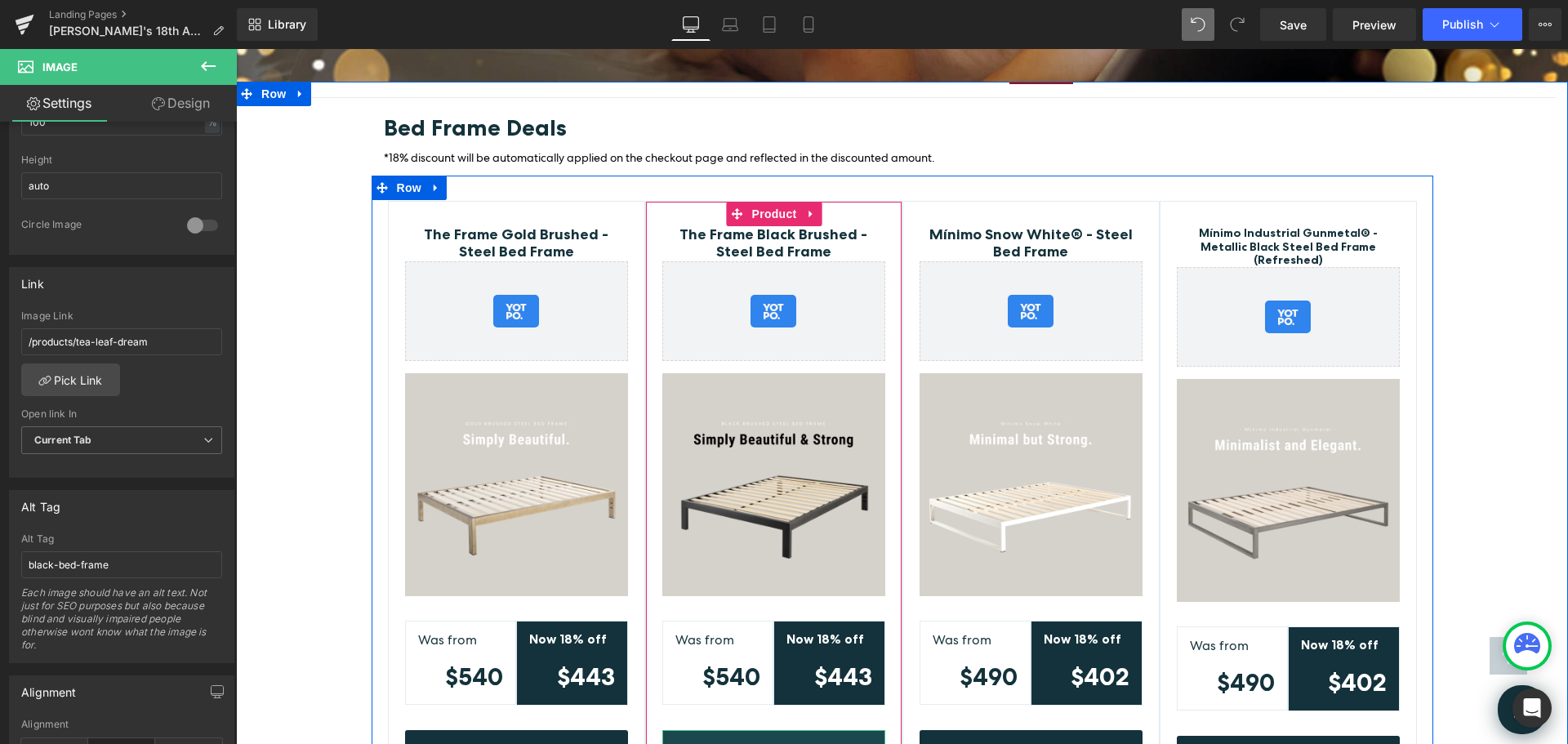
click at [831, 730] on link "Shop Bed Frame" at bounding box center [774, 754] width 223 height 49
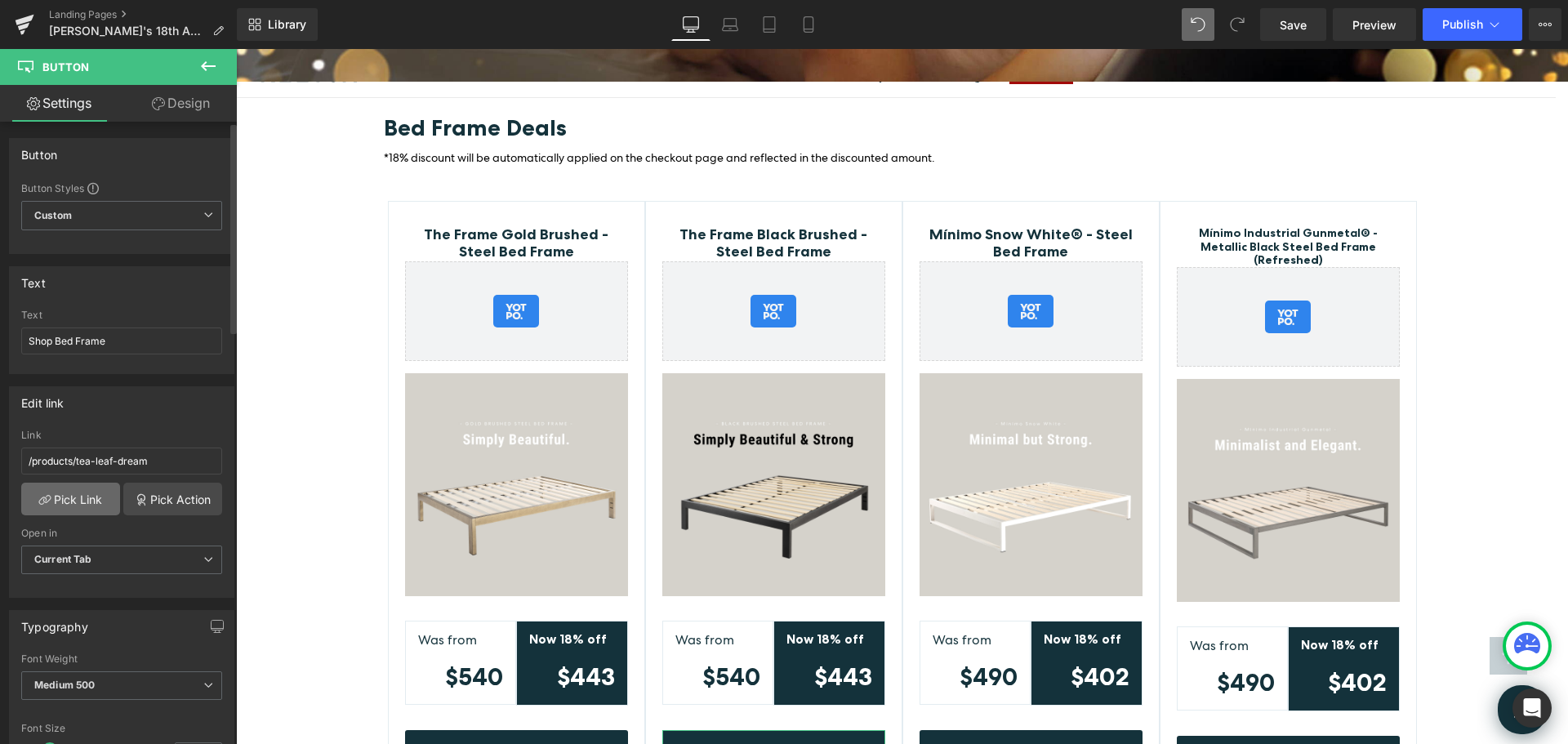
click at [84, 495] on link "Pick Link" at bounding box center [70, 499] width 99 height 33
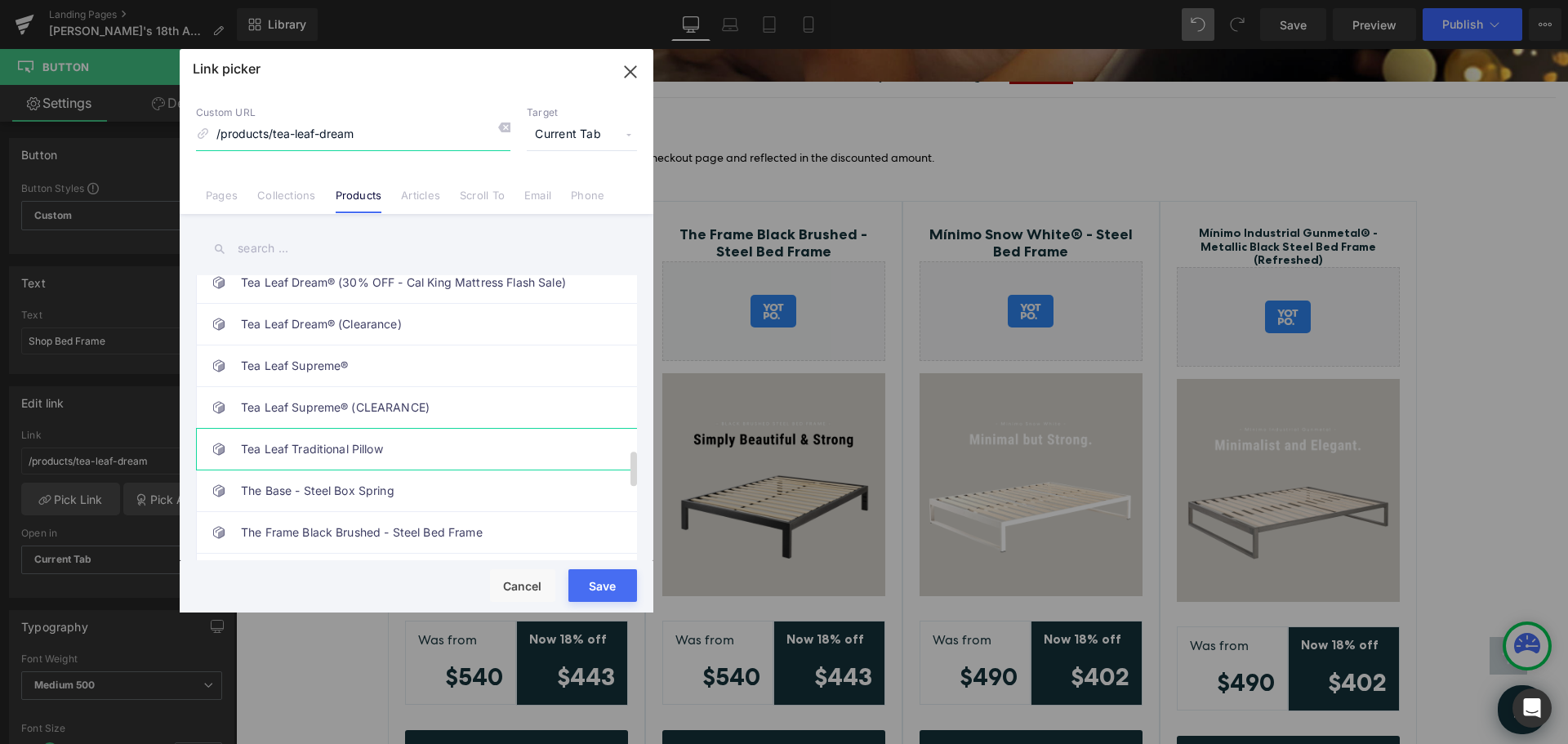
scroll to position [1470, 0]
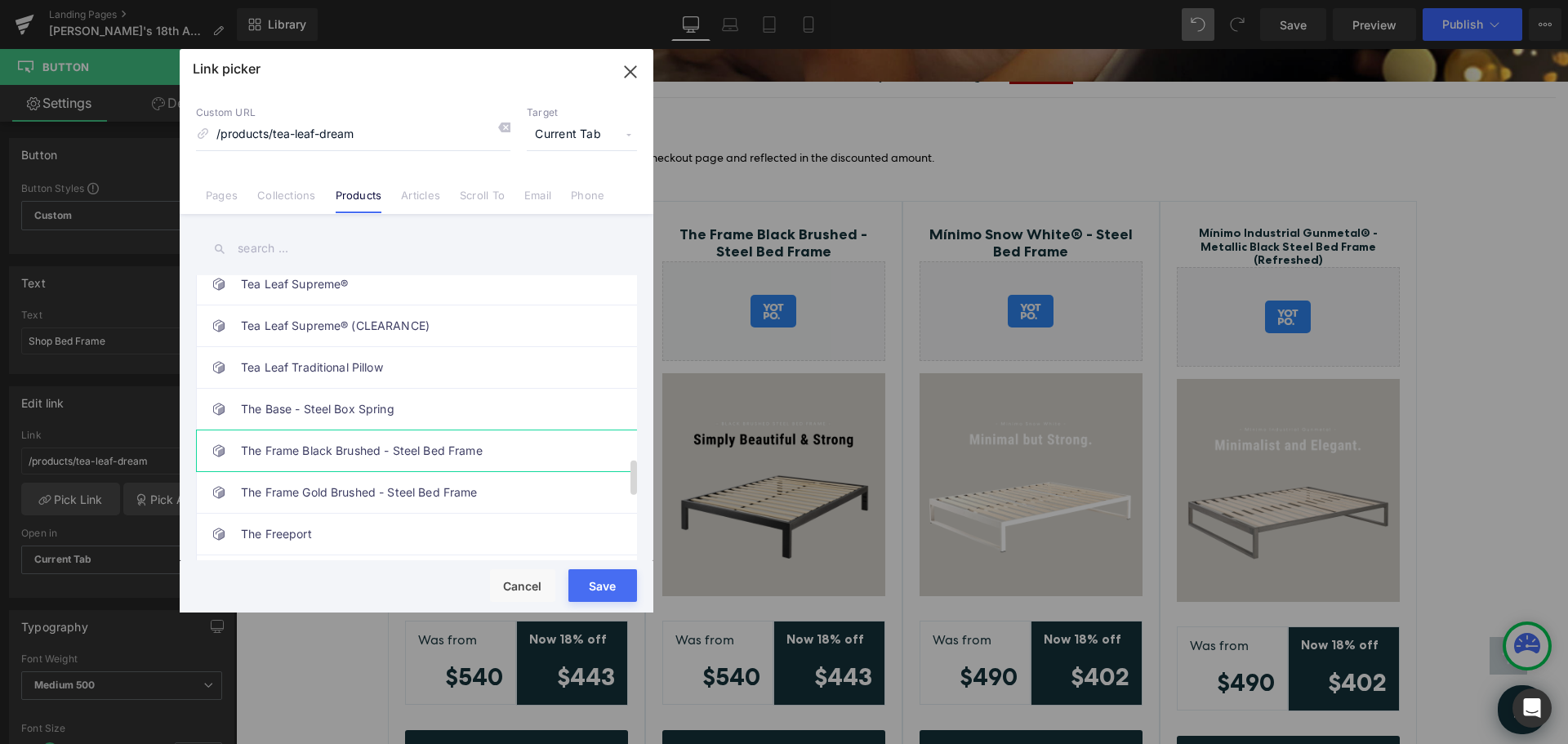
click at [441, 449] on link "The Frame Black Brushed - Steel Bed Frame" at bounding box center [421, 450] width 359 height 41
click at [587, 577] on button "Save" at bounding box center [602, 585] width 68 height 33
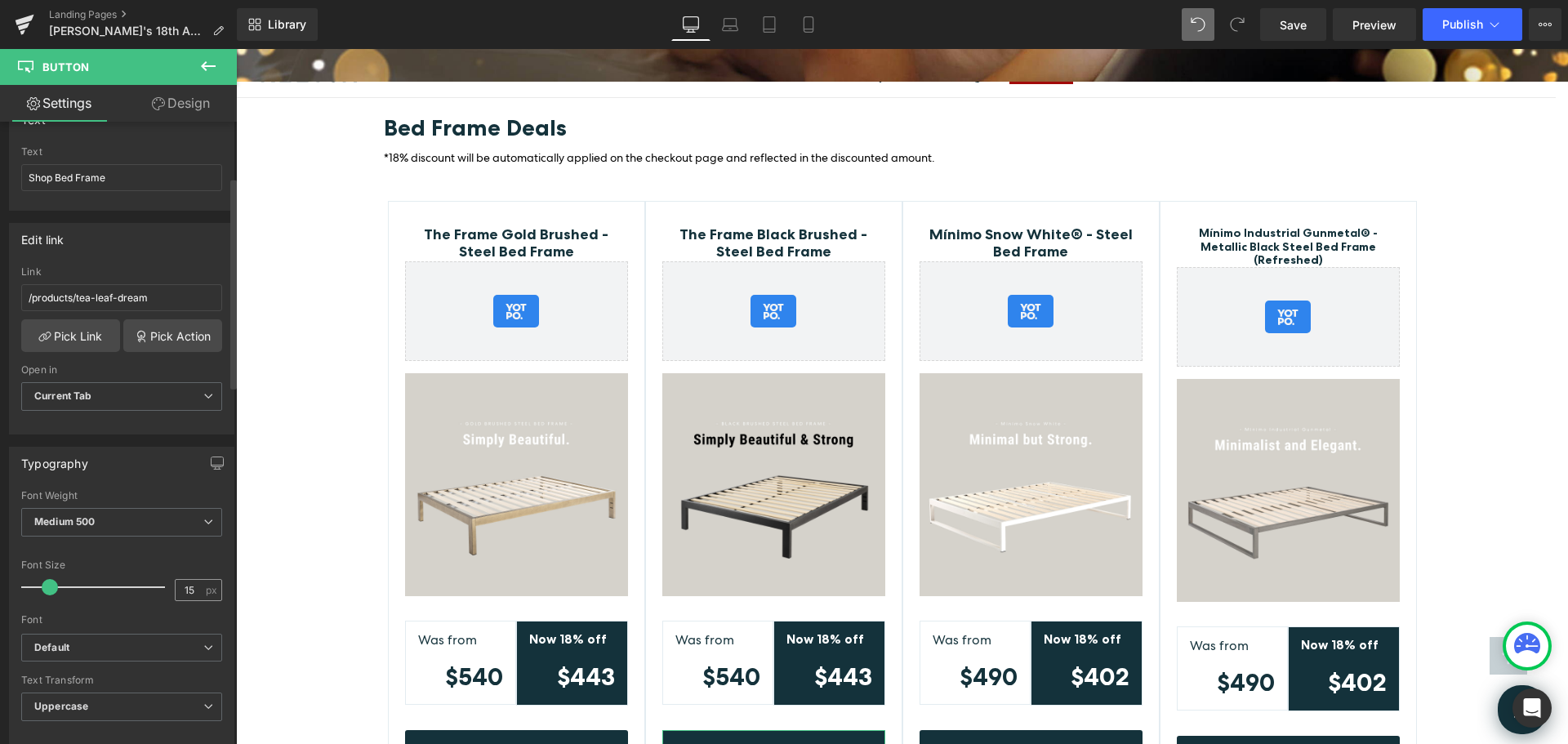
scroll to position [1, 0]
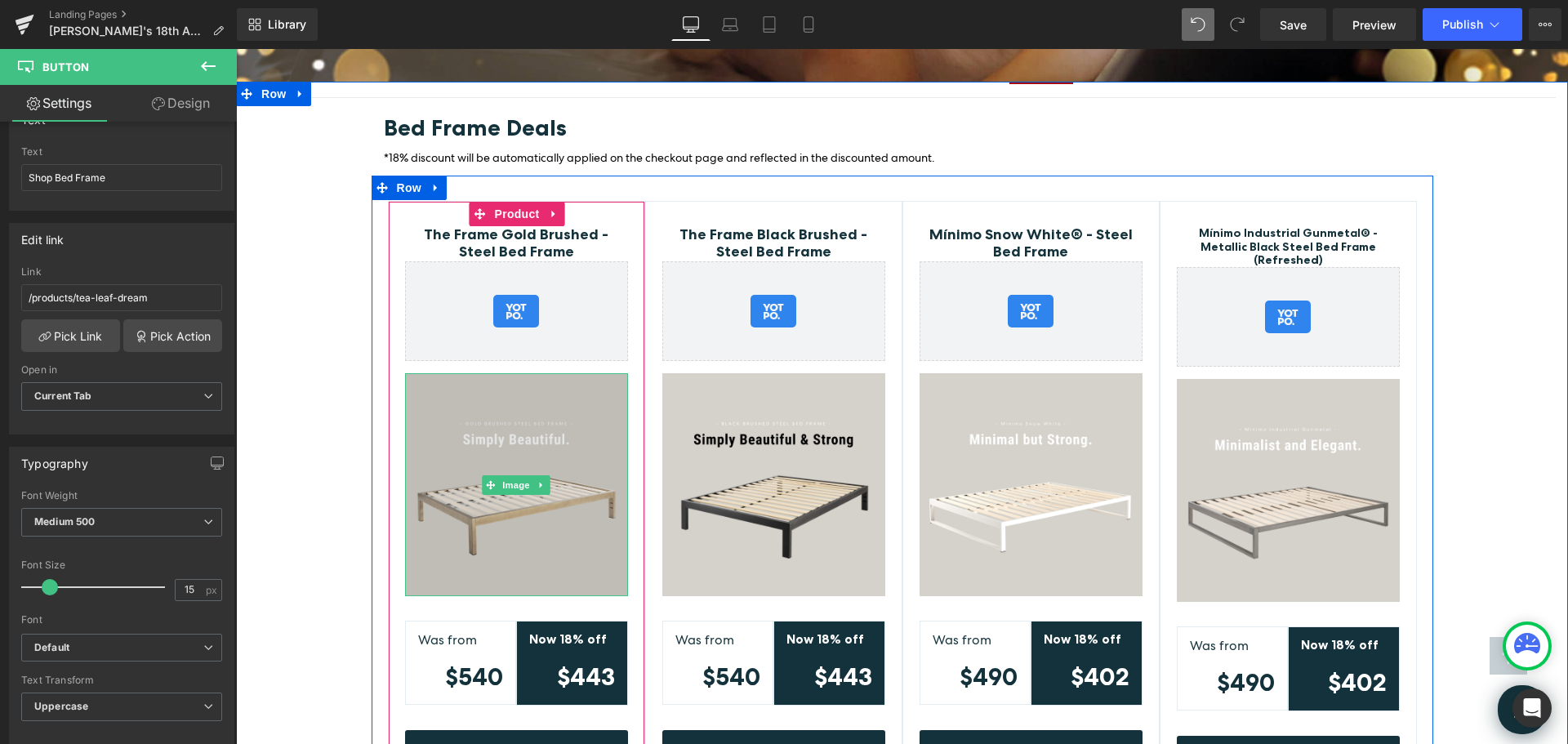
click at [562, 433] on img at bounding box center [516, 484] width 223 height 223
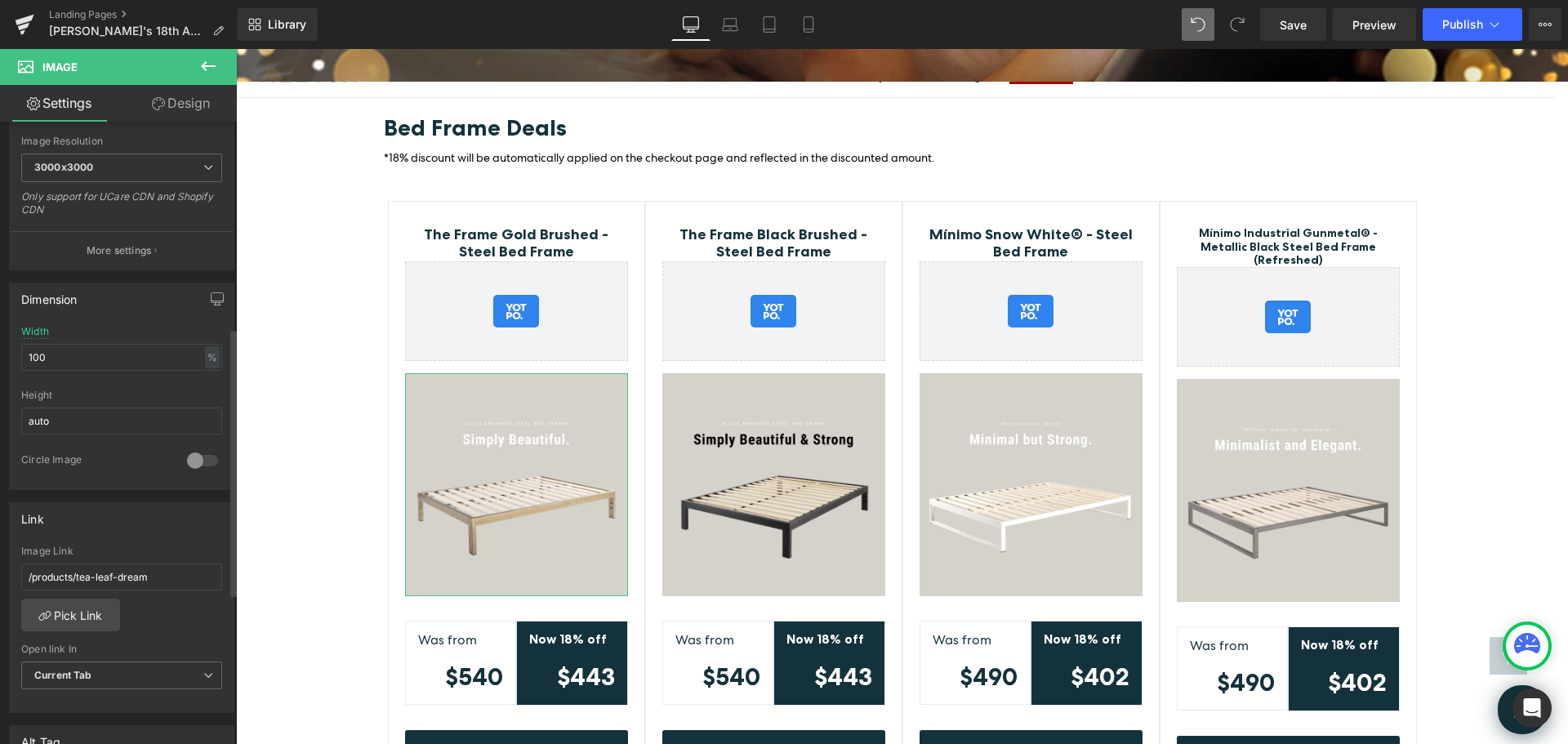
scroll to position [490, 0]
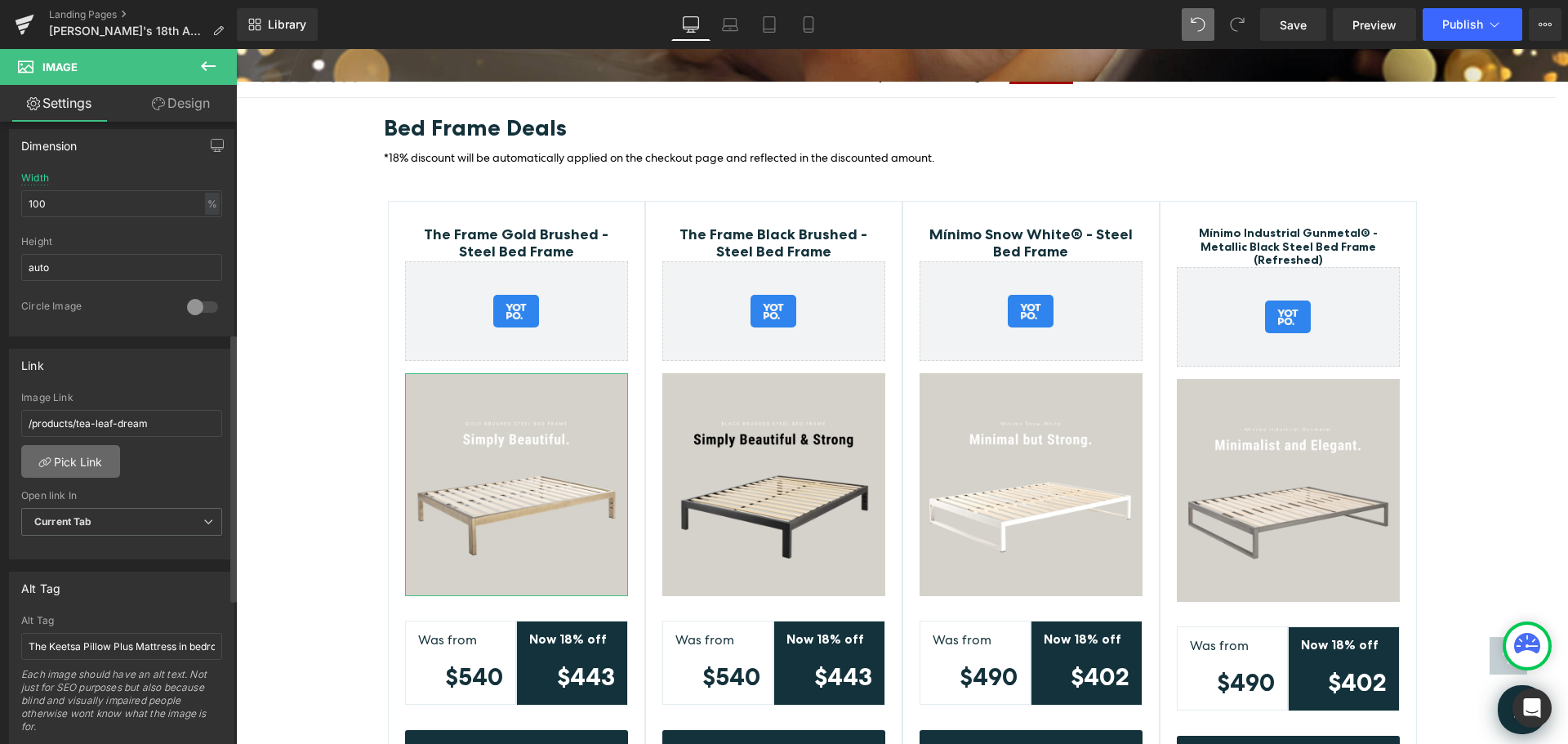
click at [93, 460] on link "Pick Link" at bounding box center [70, 461] width 99 height 33
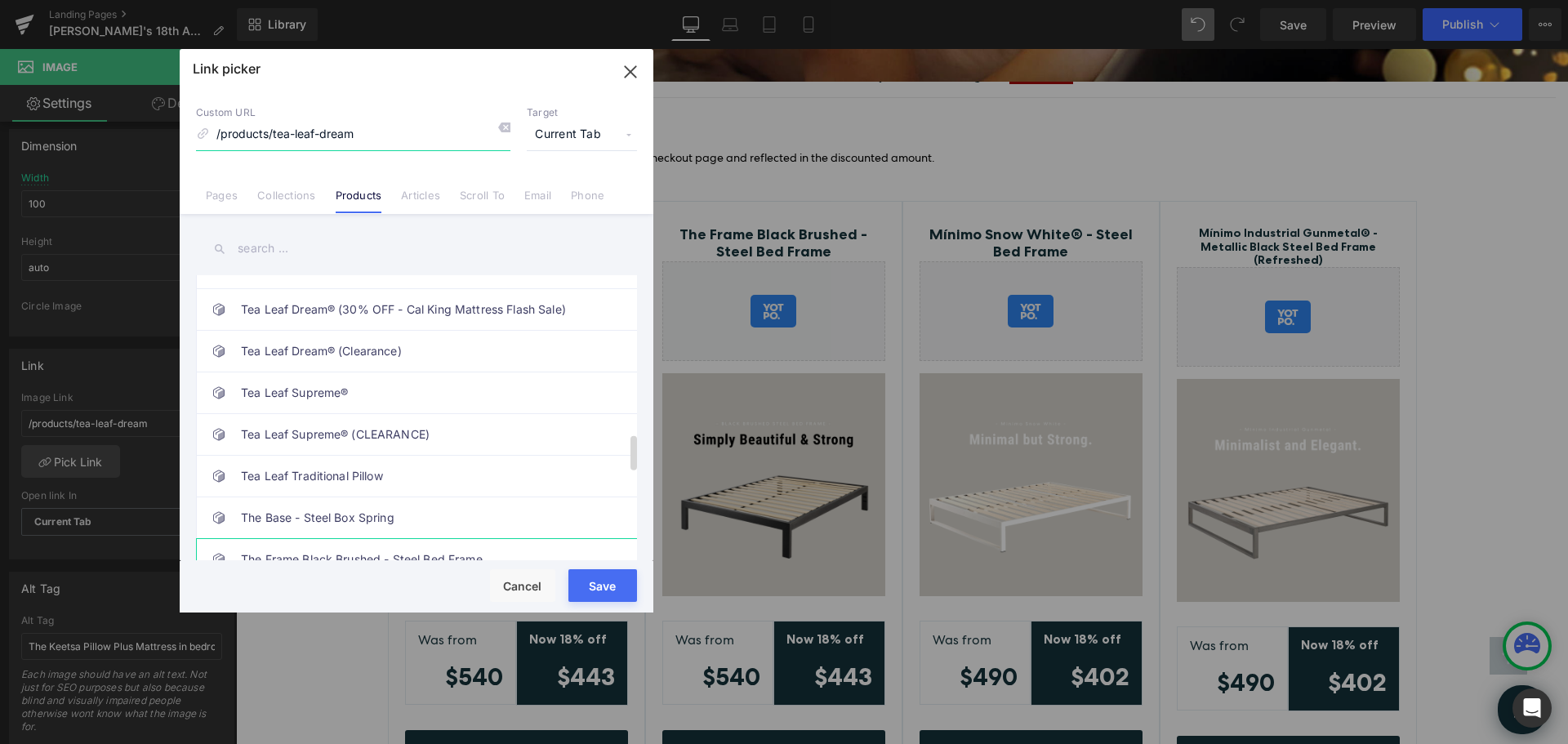
scroll to position [1481, 0]
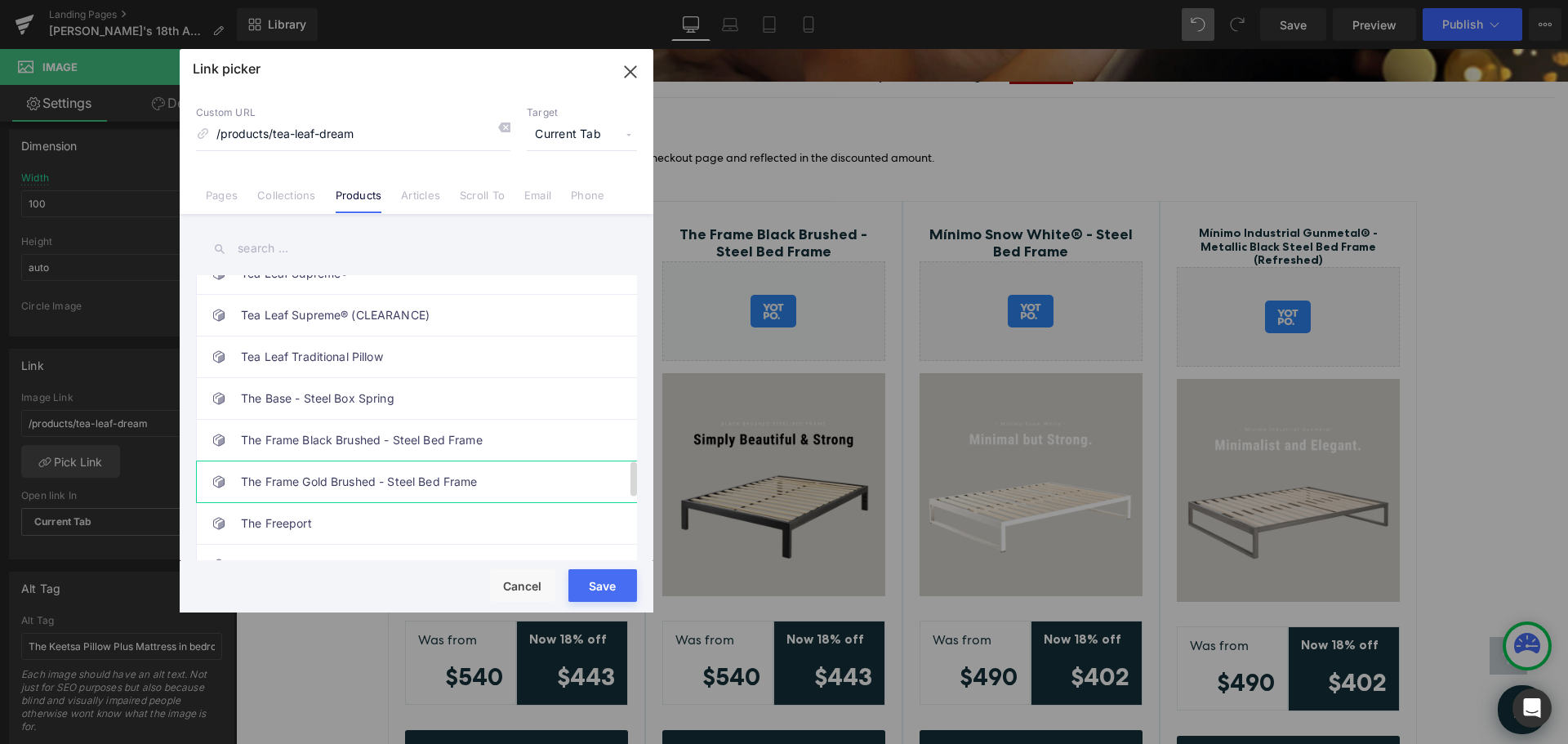
click at [433, 479] on link "The Frame Gold Brushed - Steel Bed Frame" at bounding box center [421, 481] width 359 height 41
drag, startPoint x: 595, startPoint y: 577, endPoint x: 355, endPoint y: 516, distance: 247.6
click at [595, 577] on button "Save" at bounding box center [602, 585] width 68 height 33
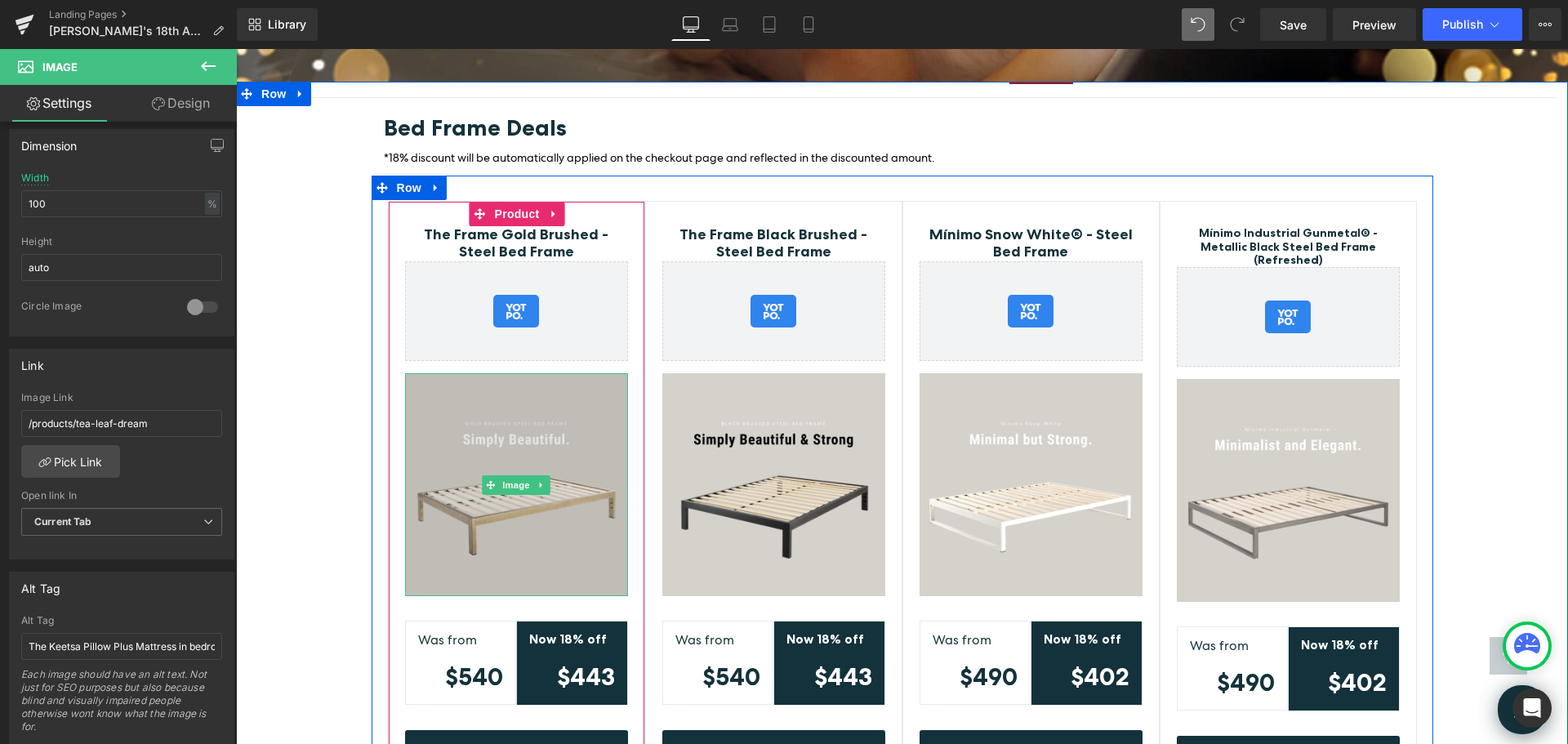
click at [582, 407] on img at bounding box center [516, 484] width 223 height 223
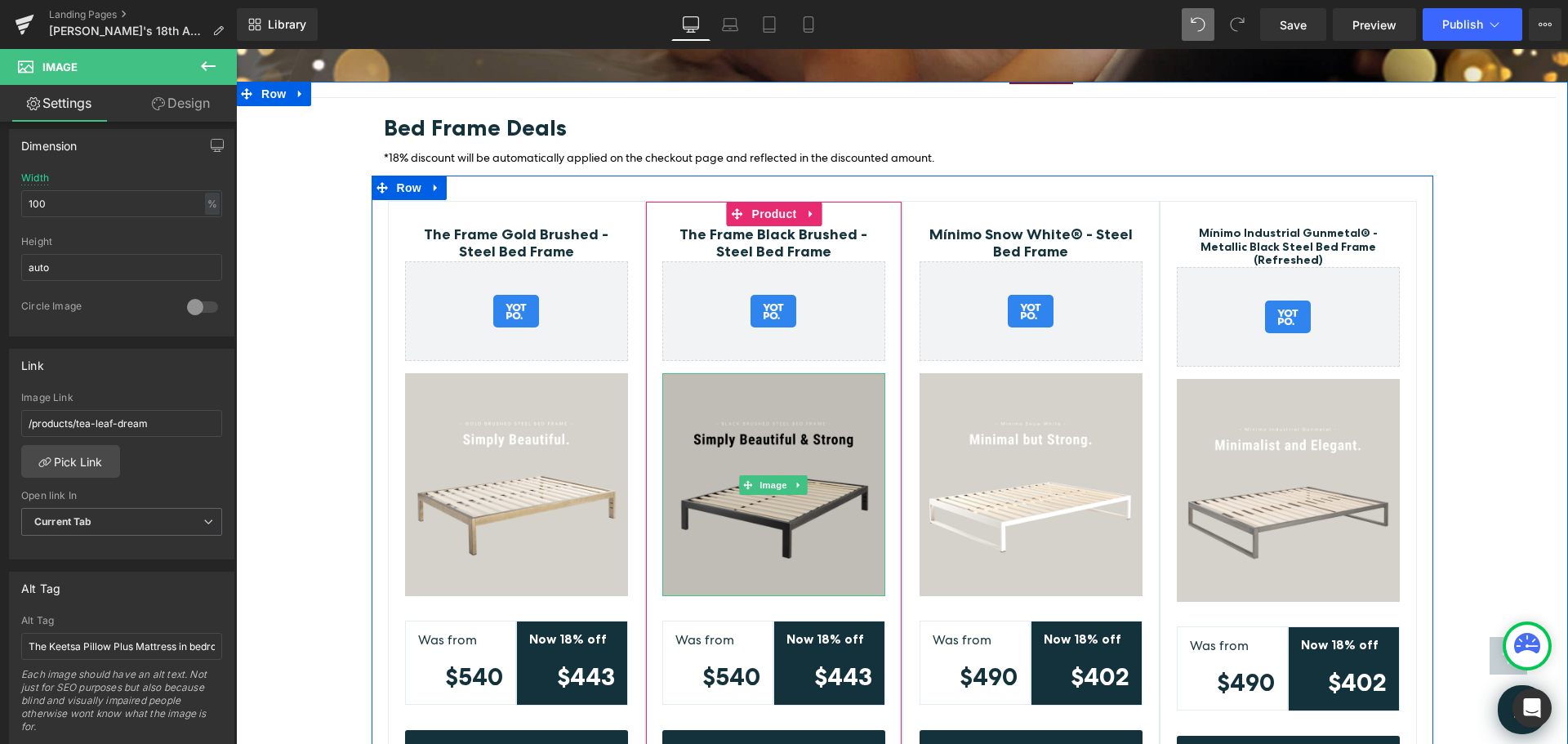
click at [804, 417] on img at bounding box center [774, 484] width 223 height 223
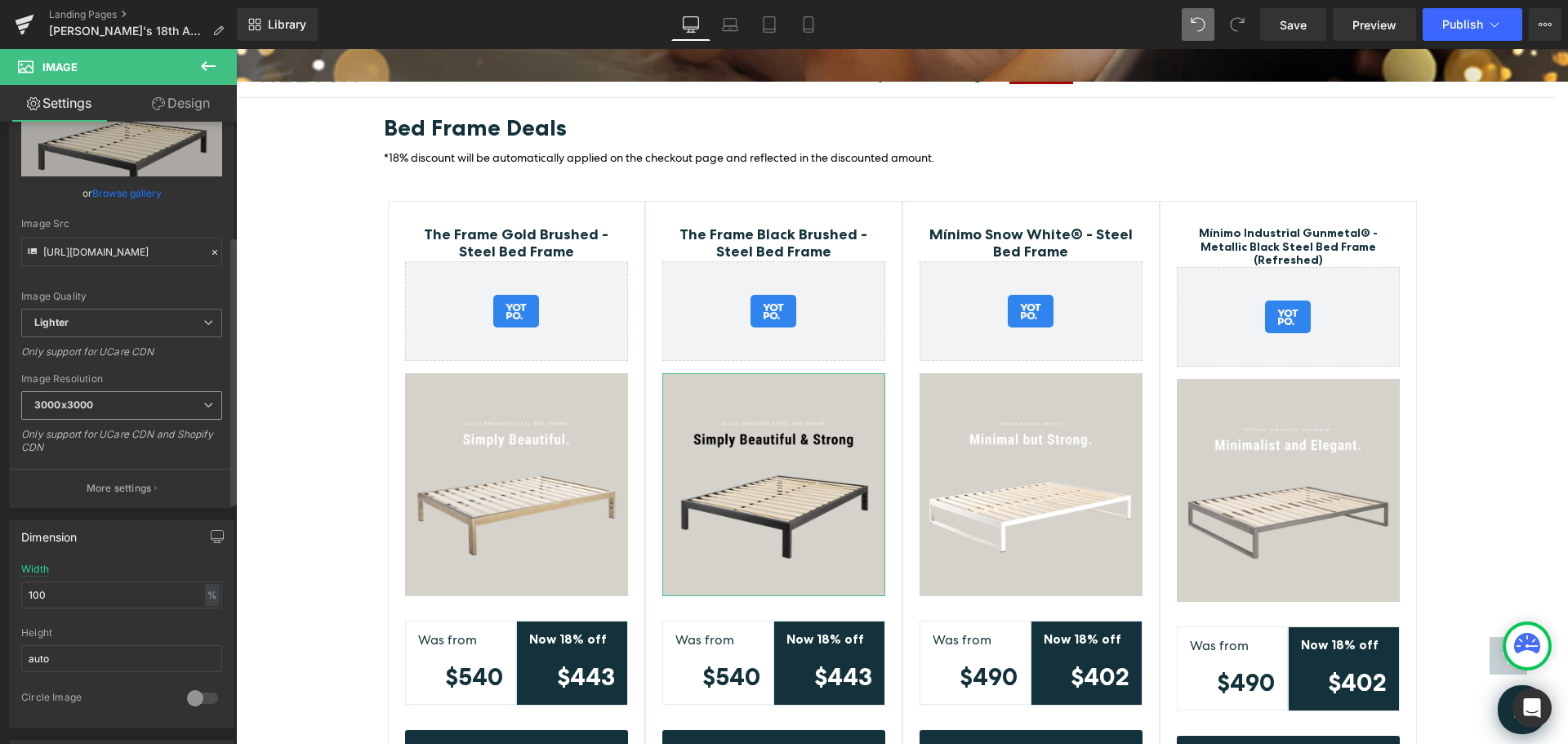
scroll to position [326, 0]
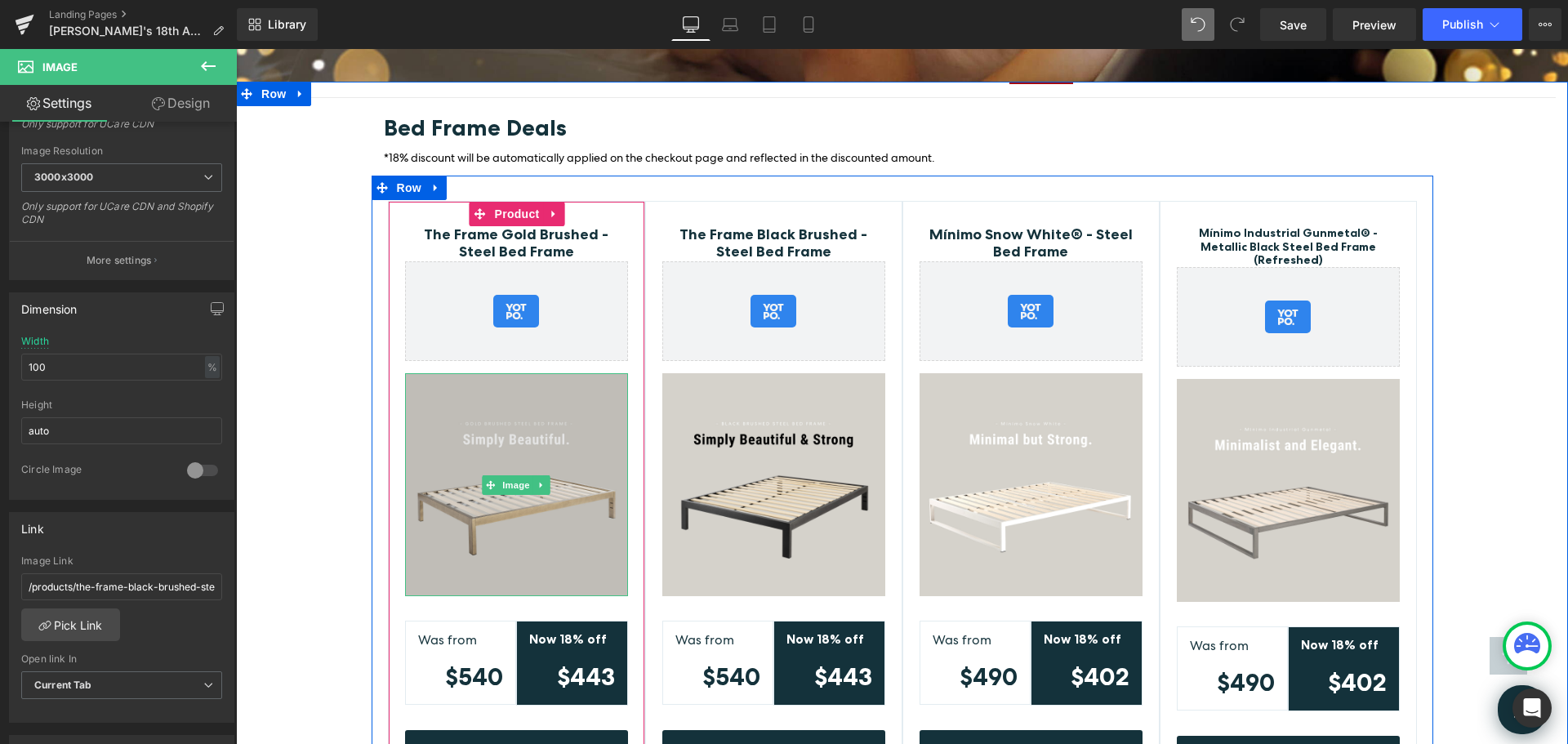
click at [589, 395] on img at bounding box center [516, 484] width 223 height 223
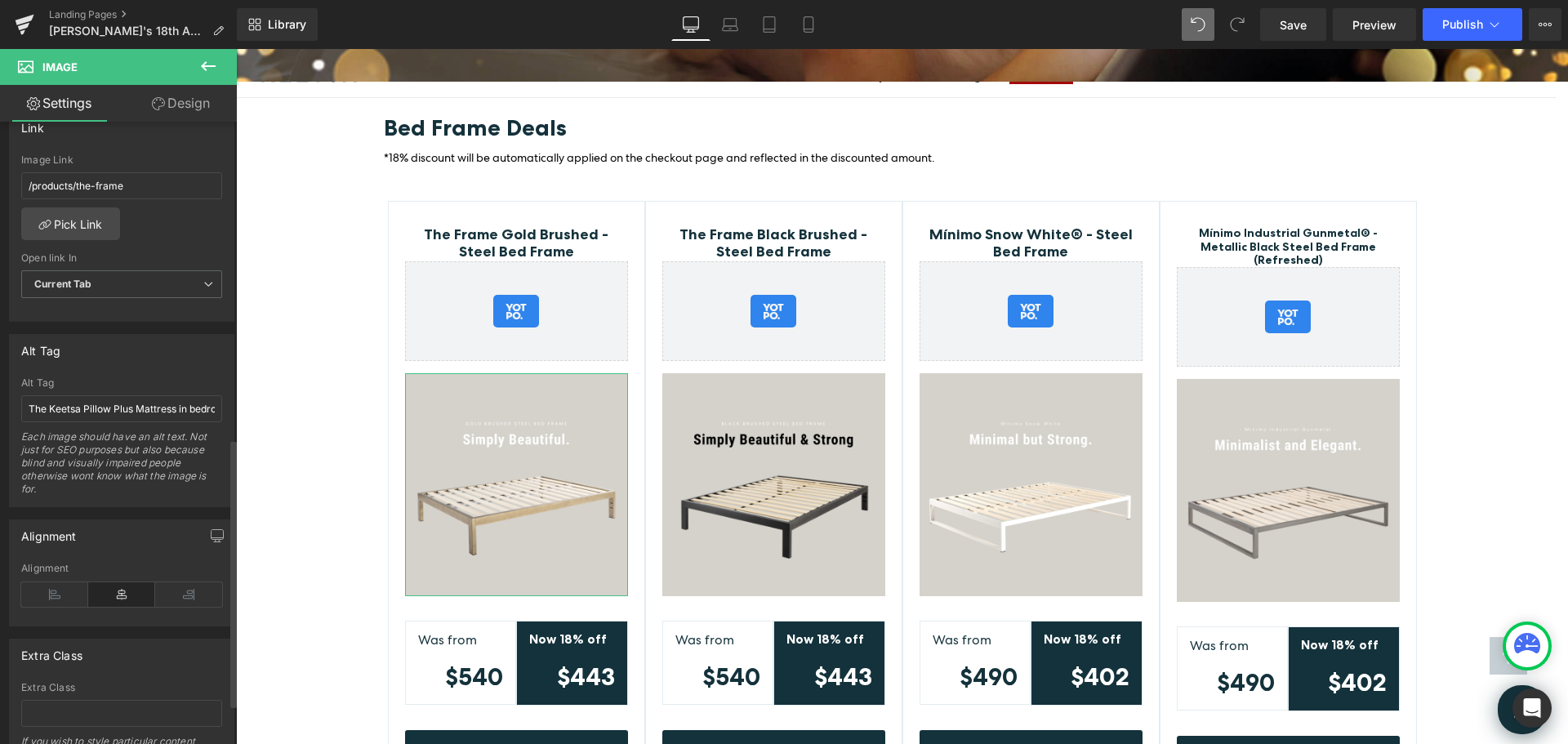
scroll to position [735, 0]
click at [145, 406] on input "The Keetsa Pillow Plus Mattress in bedroom." at bounding box center [121, 401] width 201 height 27
type input "golden-bed-frame"
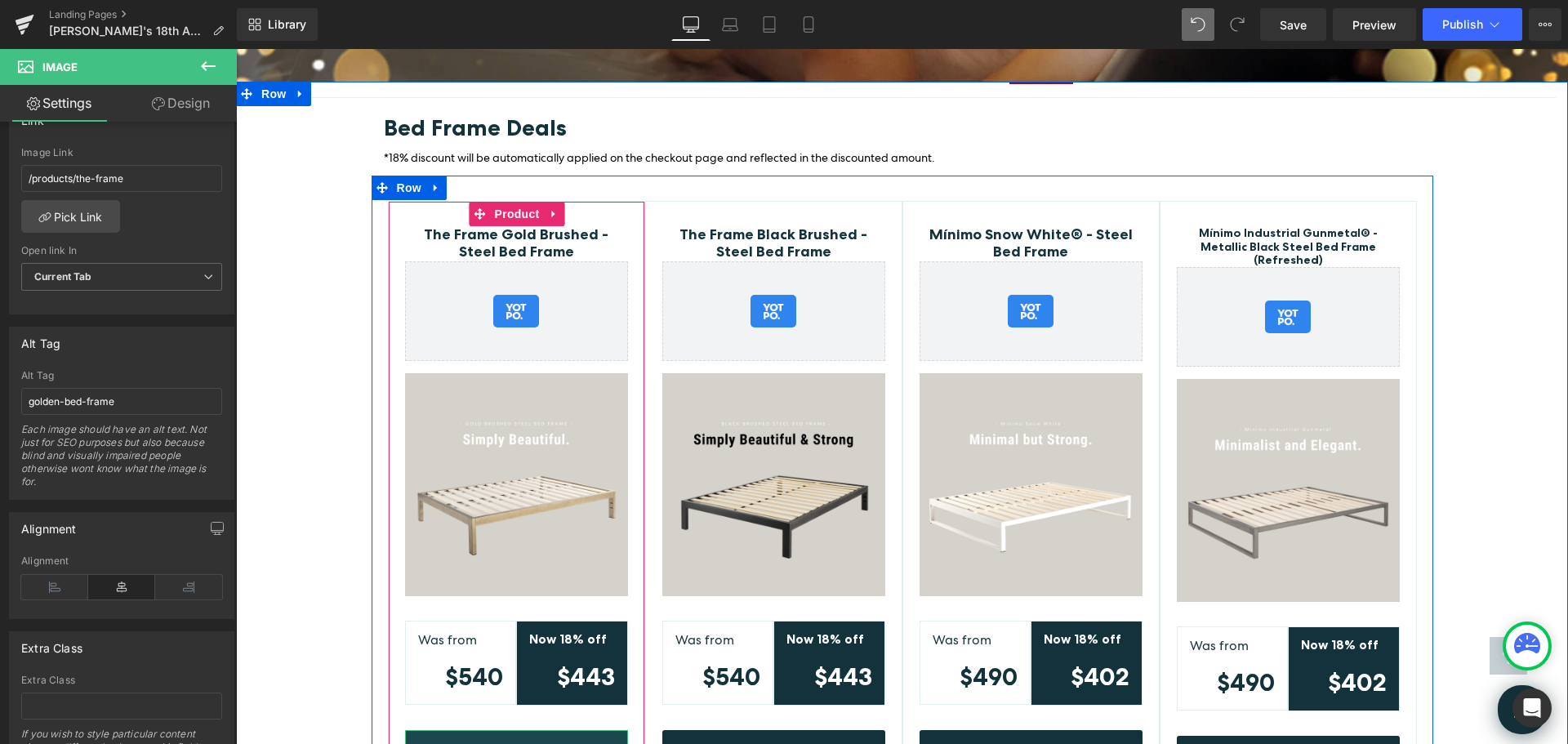
click at [600, 730] on link "Shop Bed Frame" at bounding box center [516, 754] width 223 height 49
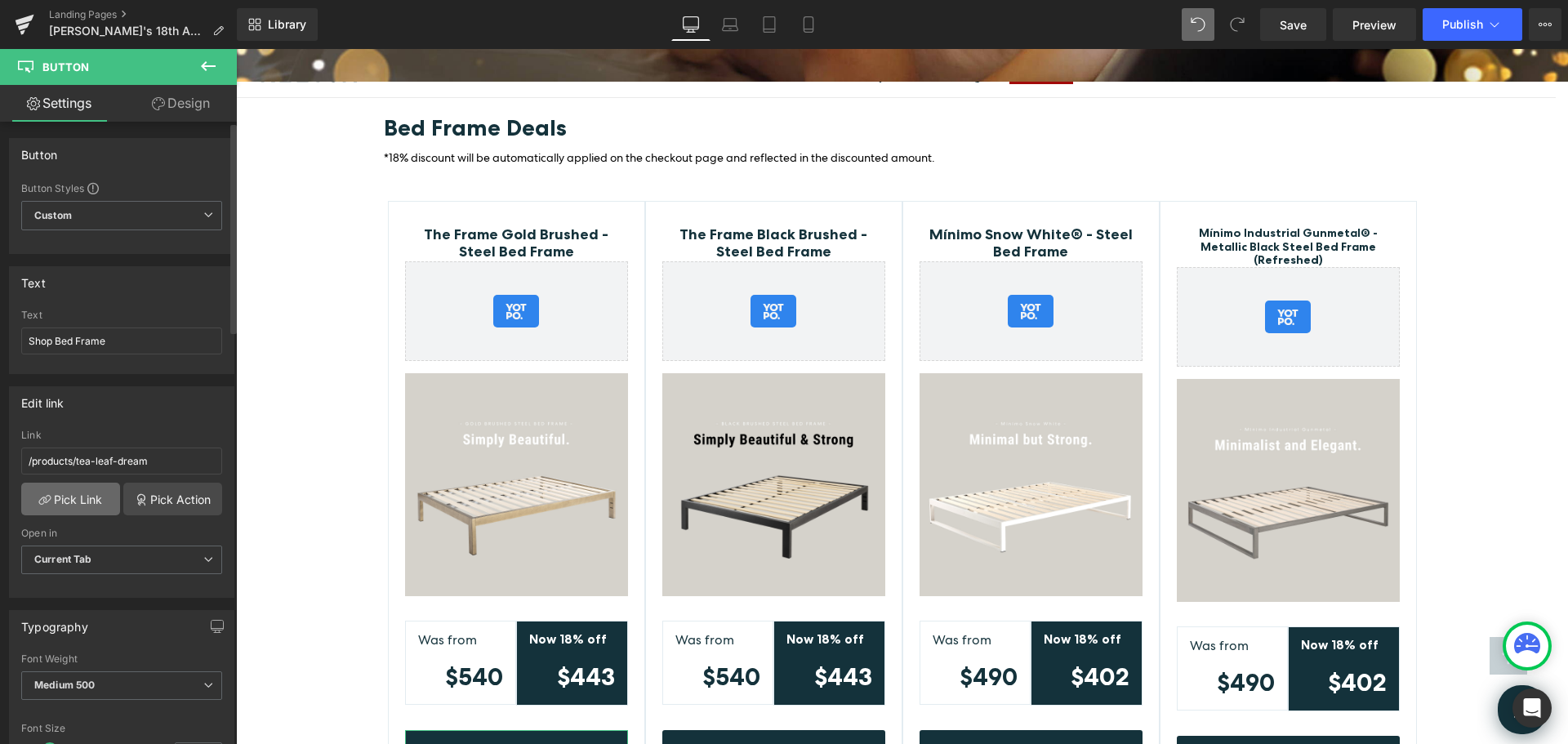
click at [97, 498] on link "Pick Link" at bounding box center [70, 499] width 99 height 33
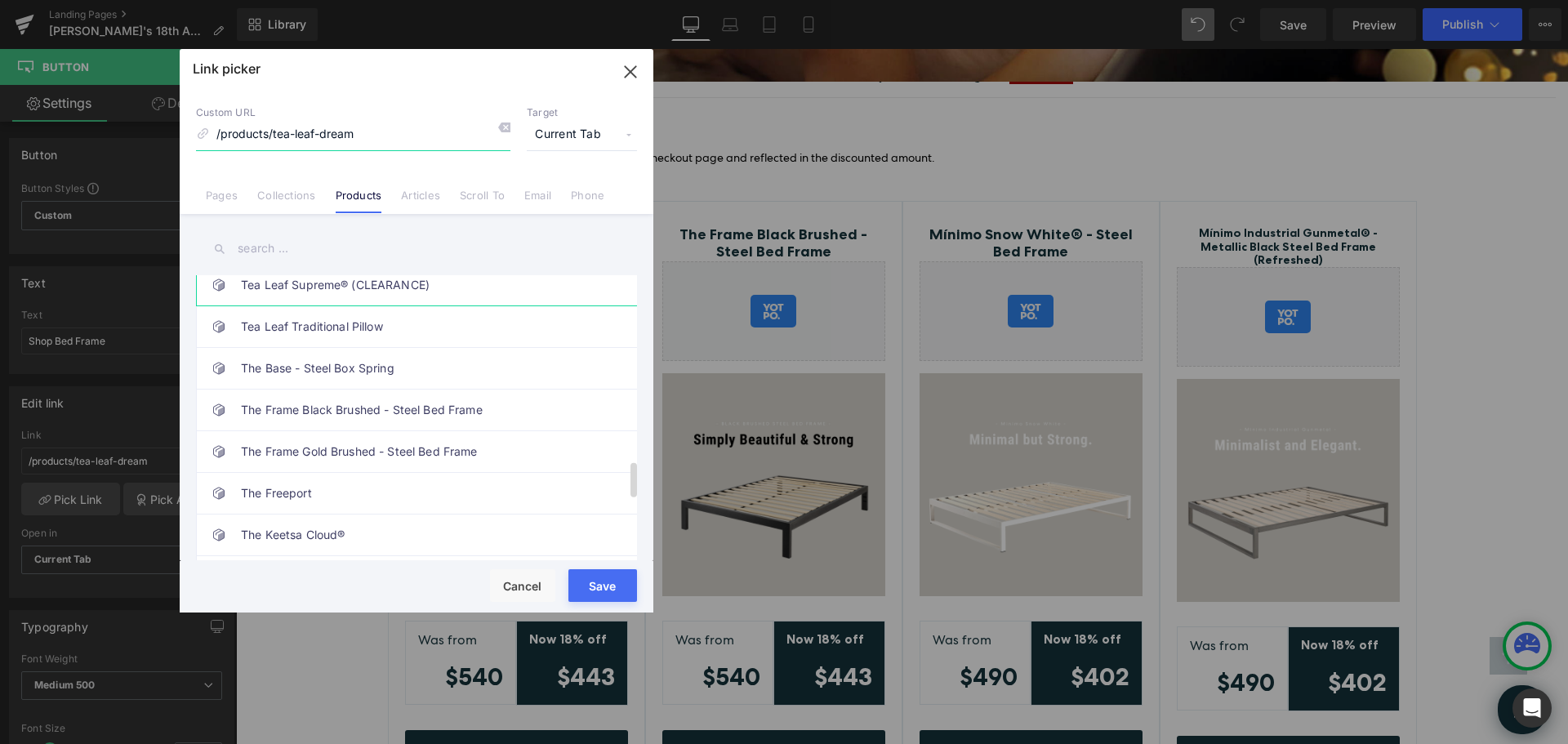
scroll to position [1552, 0]
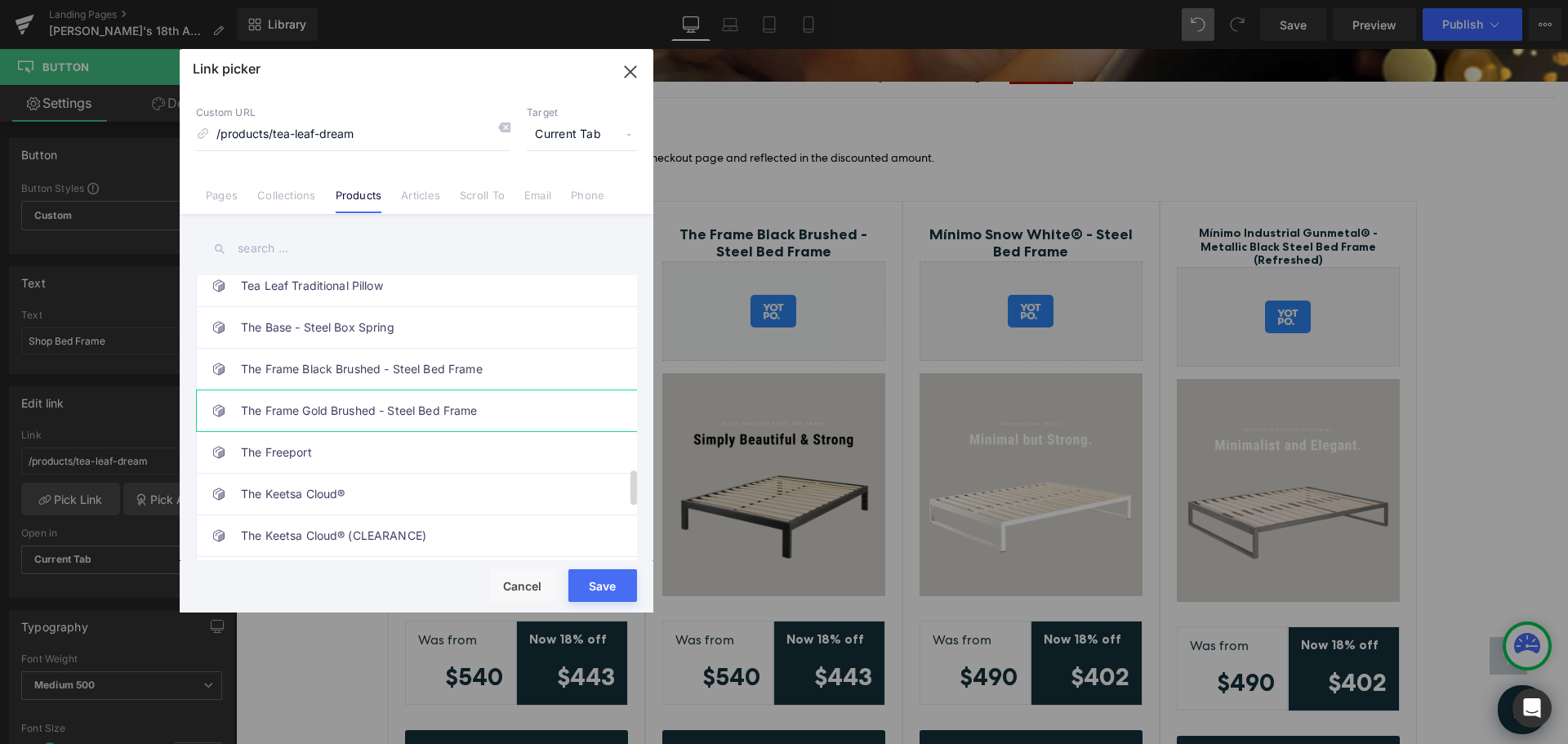
click at [471, 411] on link "The Frame Gold Brushed - Steel Bed Frame" at bounding box center [421, 411] width 359 height 41
click at [600, 576] on button "Save" at bounding box center [602, 585] width 68 height 33
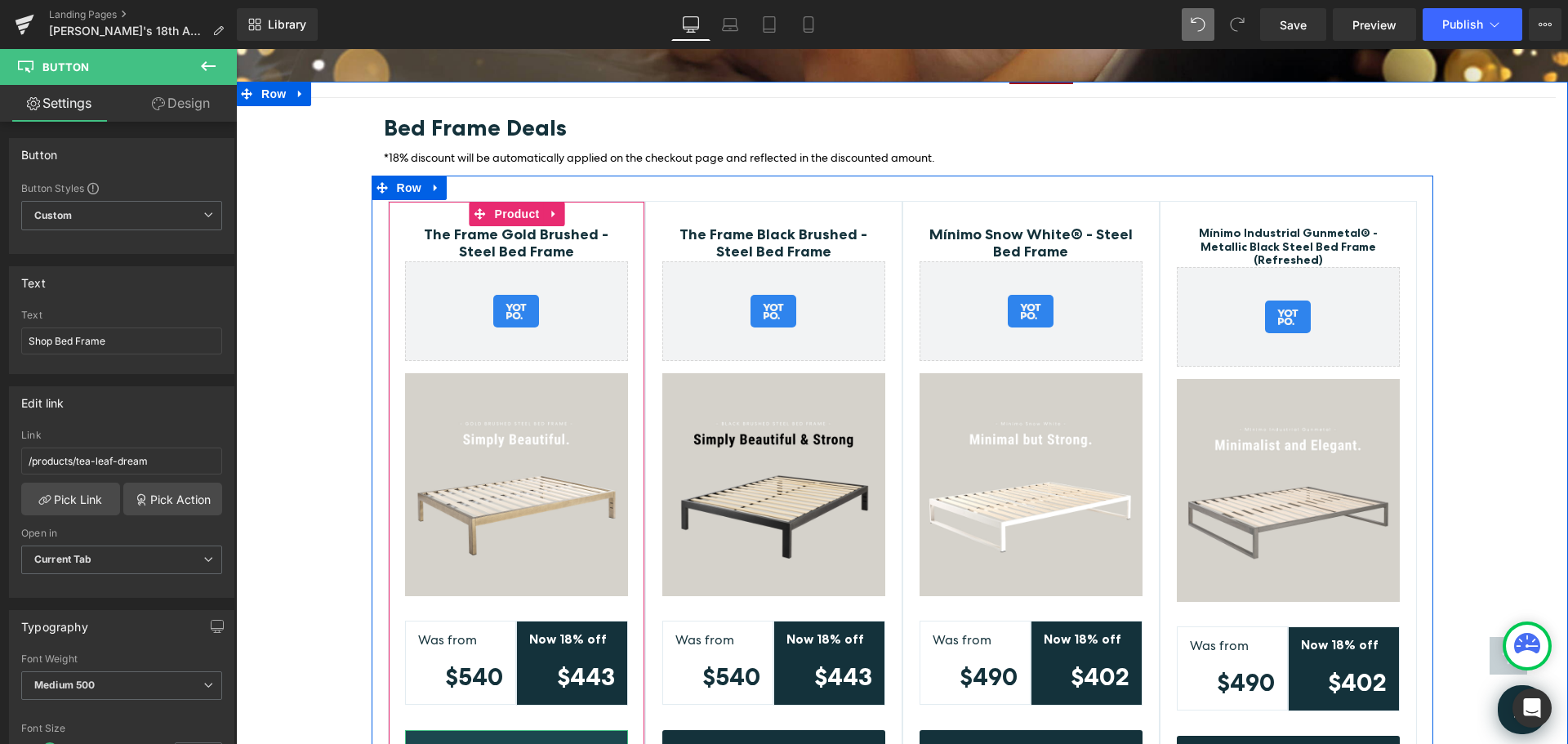
click at [573, 730] on link "Shop Bed Frame" at bounding box center [516, 754] width 223 height 49
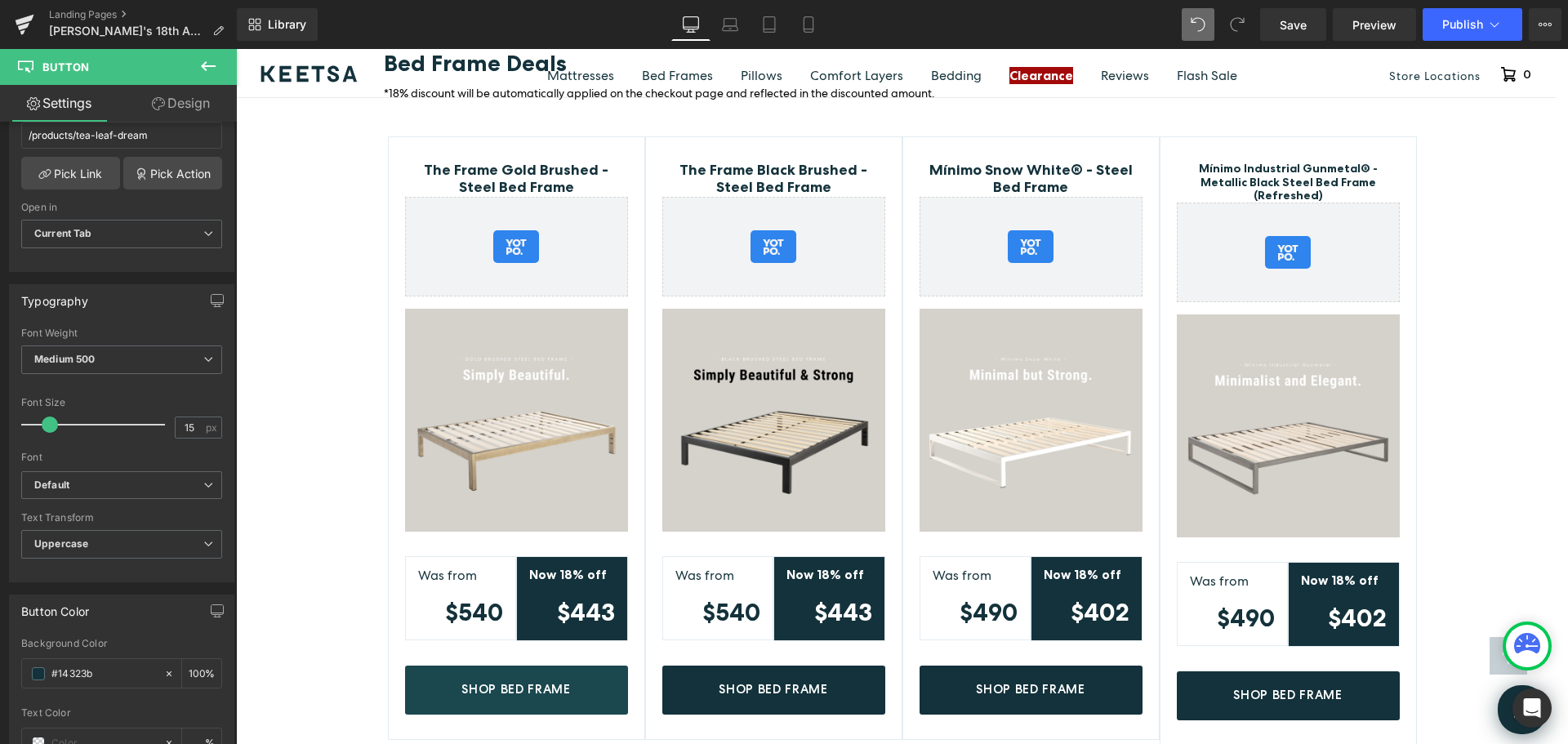
scroll to position [3500, 0]
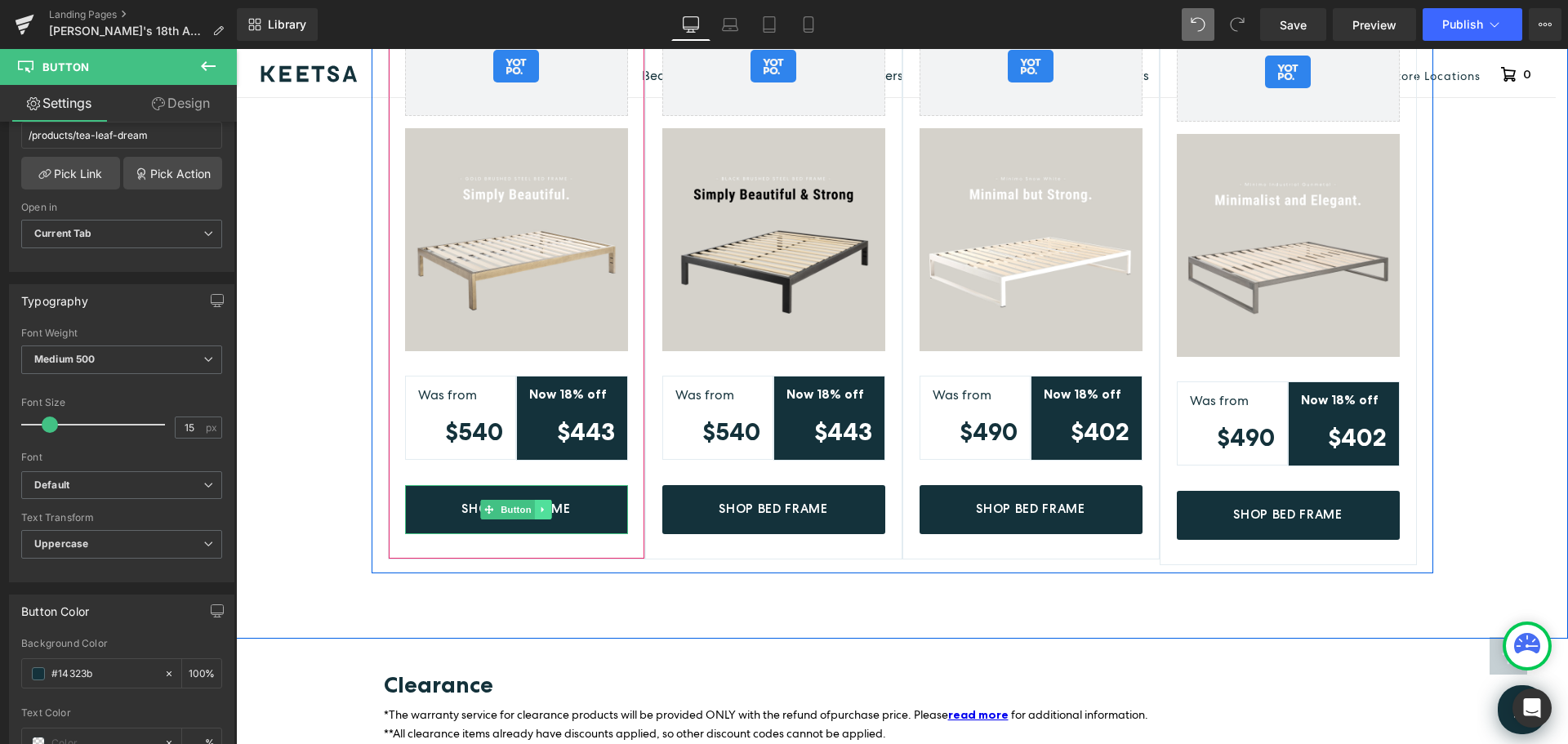
click at [545, 500] on link at bounding box center [543, 510] width 17 height 20
click at [603, 485] on link "Shop Bed Frame" at bounding box center [516, 509] width 223 height 49
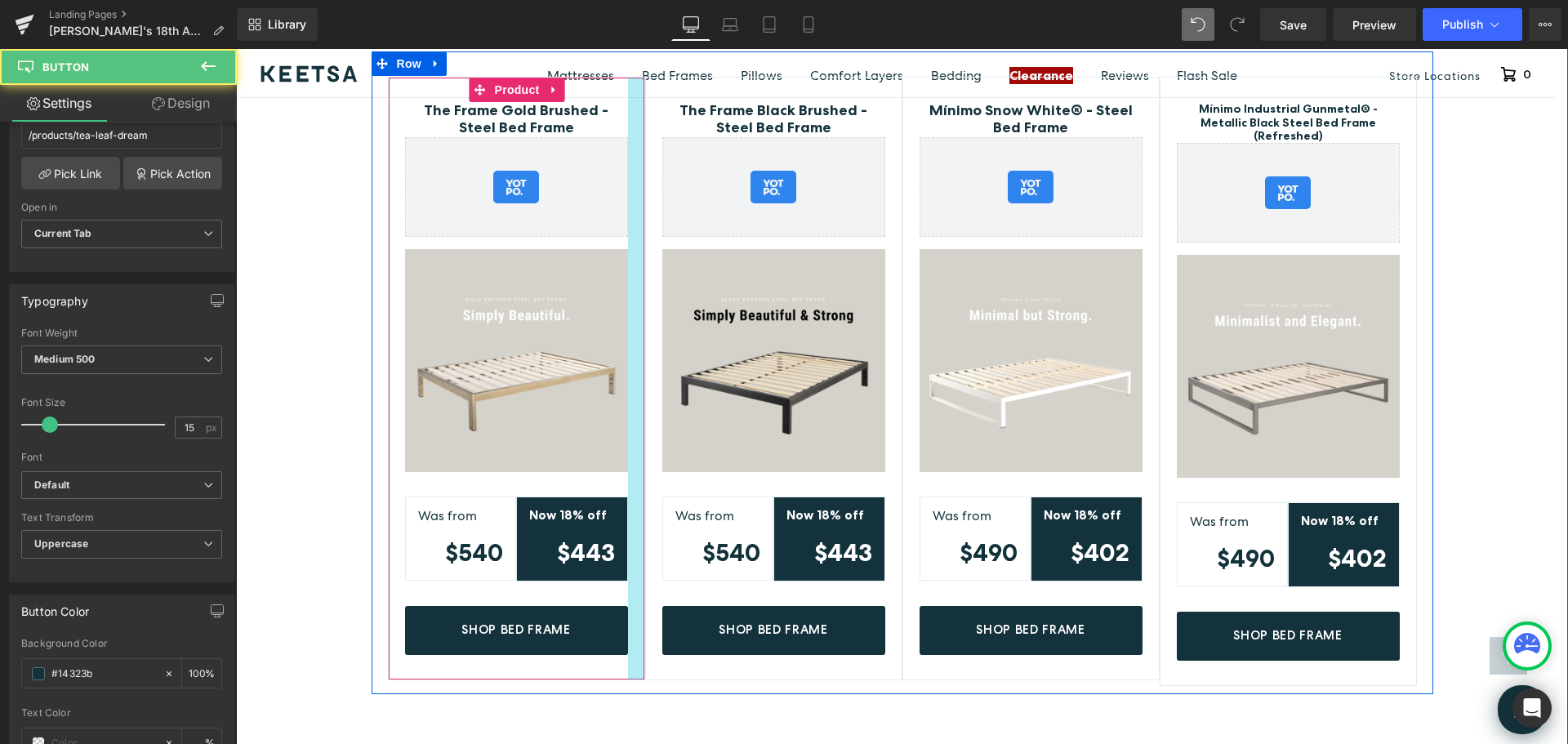
scroll to position [3173, 0]
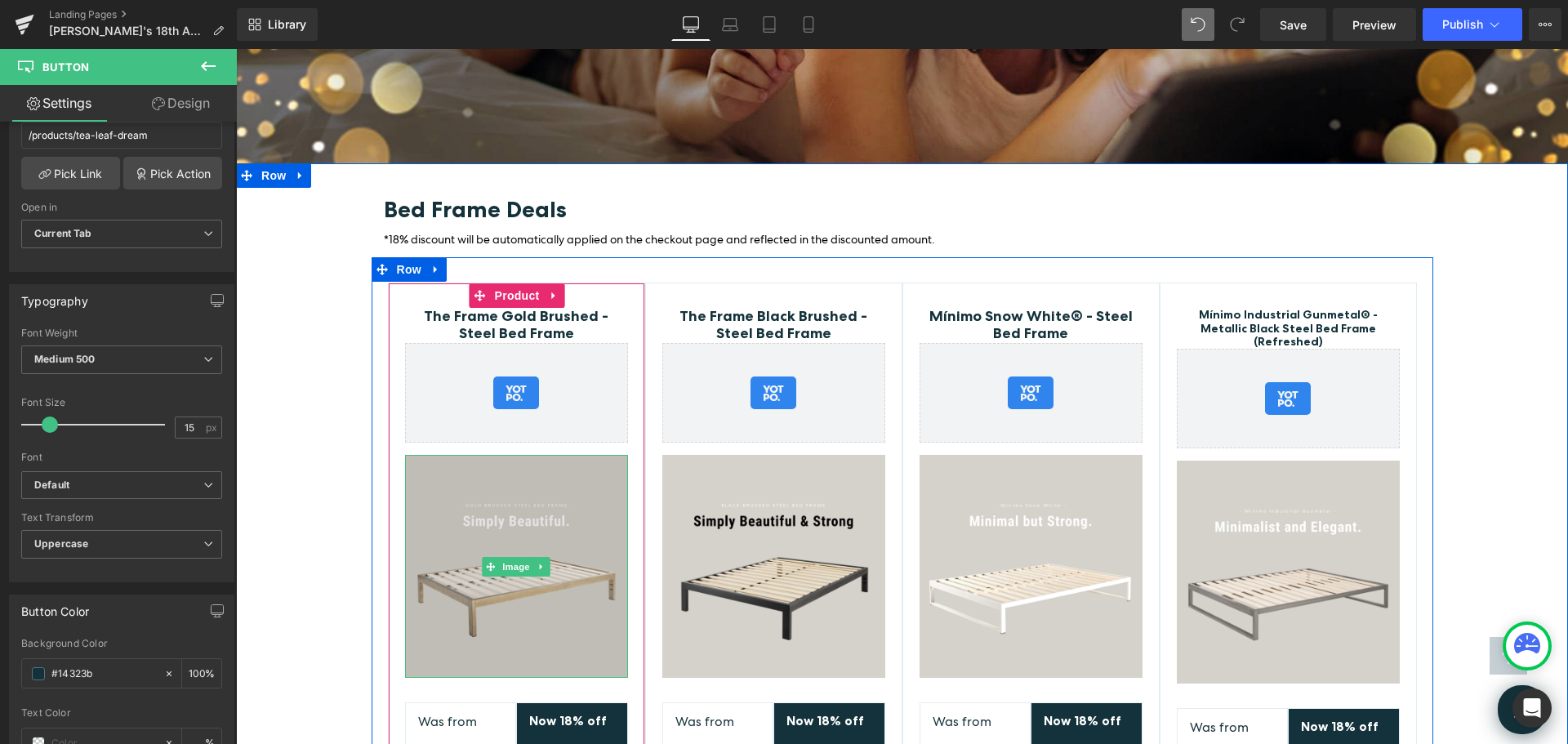
click at [595, 478] on img at bounding box center [516, 566] width 223 height 223
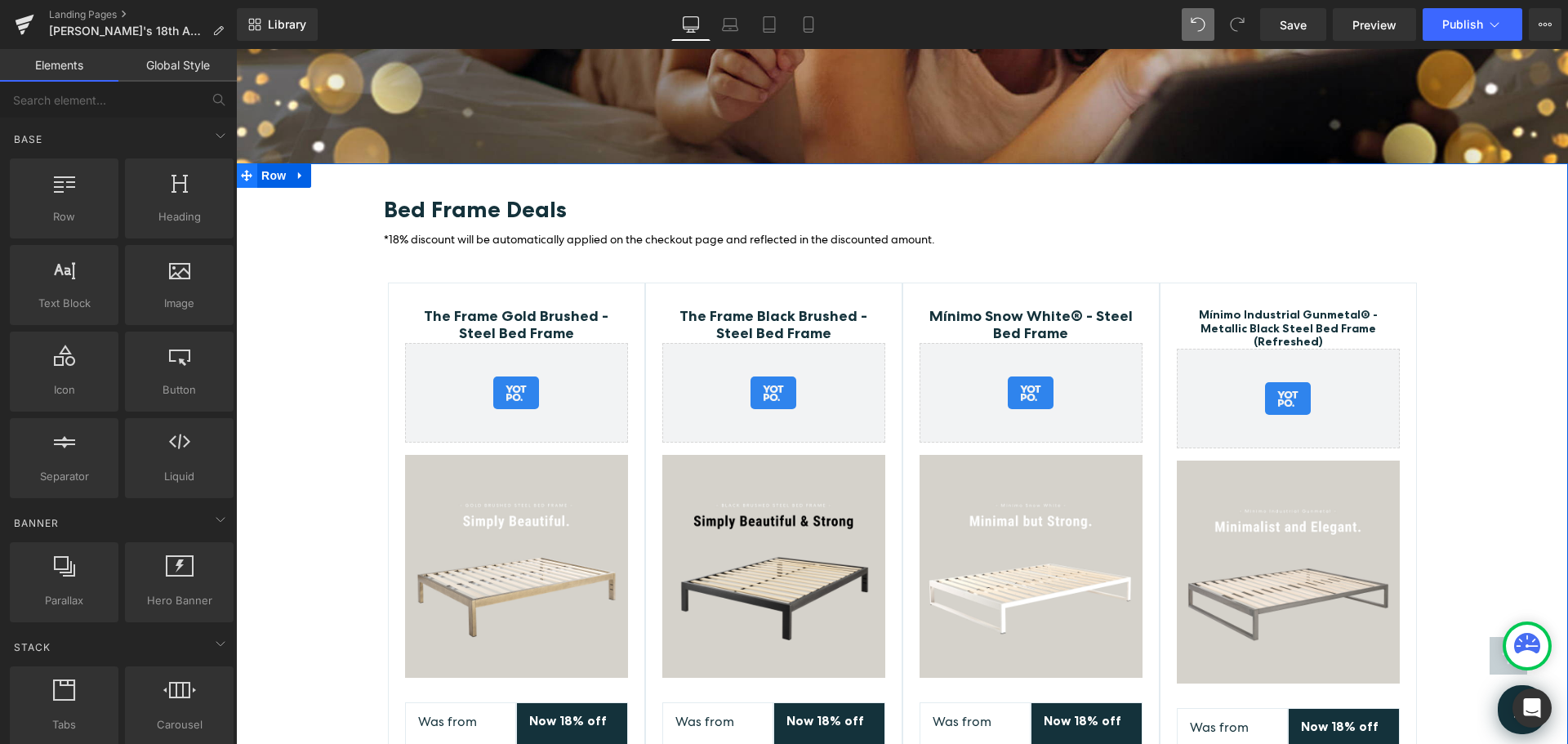
click at [247, 164] on span at bounding box center [246, 176] width 21 height 25
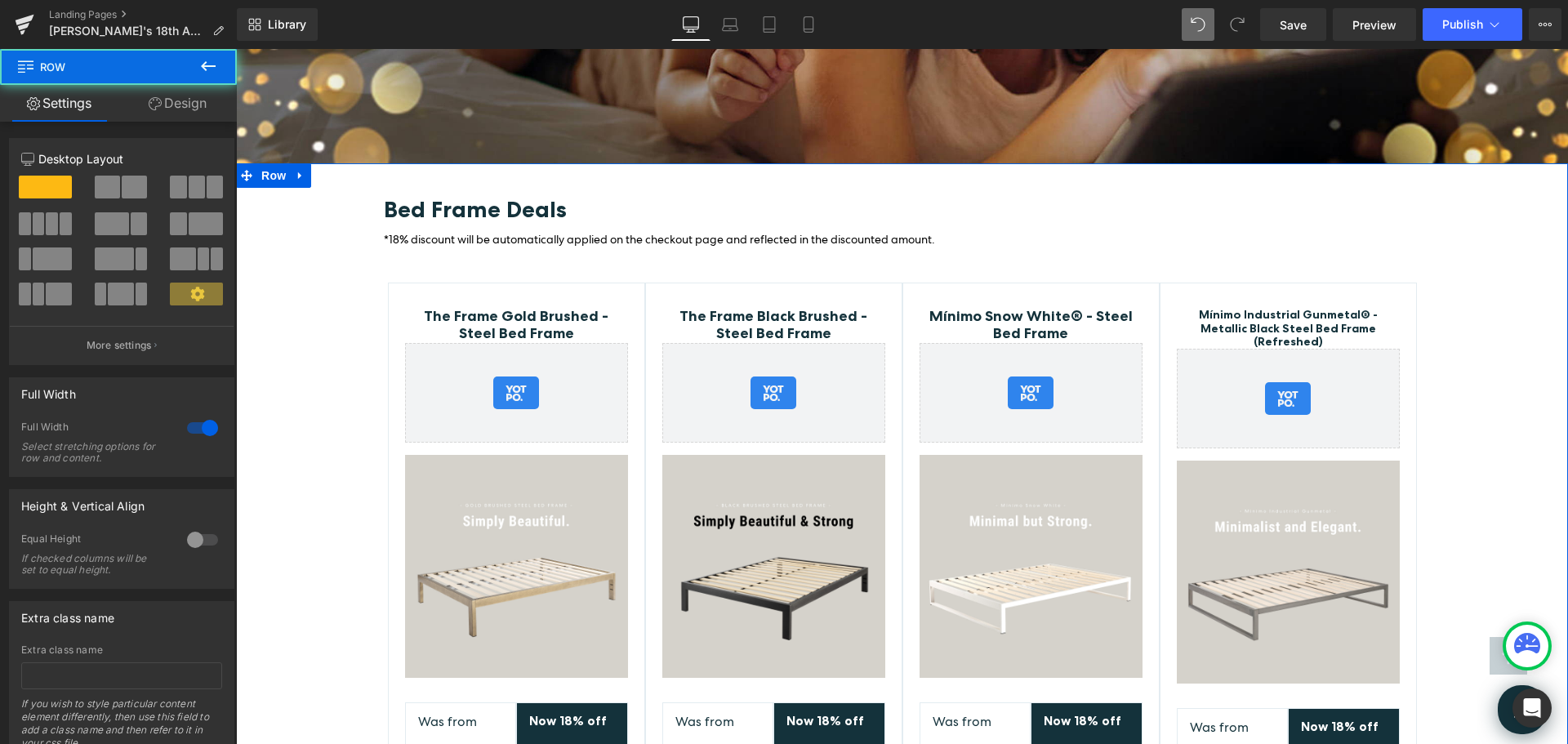
click at [1482, 196] on div "Bed Frame Deals Heading *18% discount will be automatically applied on the chec…" at bounding box center [902, 549] width 1332 height 704
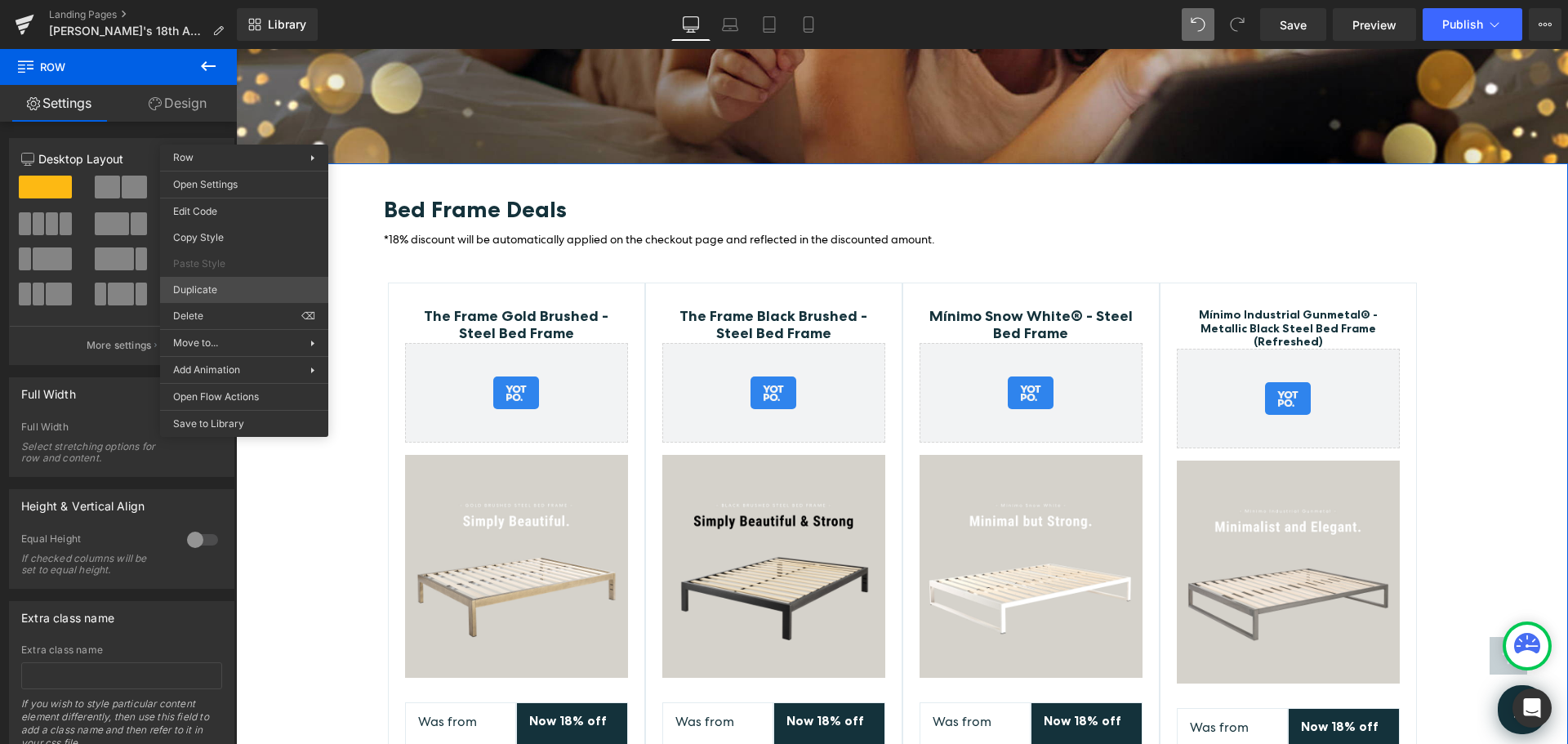
click at [208, 293] on div "Row You are previewing how the will restyle your page. You can not edit Element…" at bounding box center [784, 386] width 1568 height 772
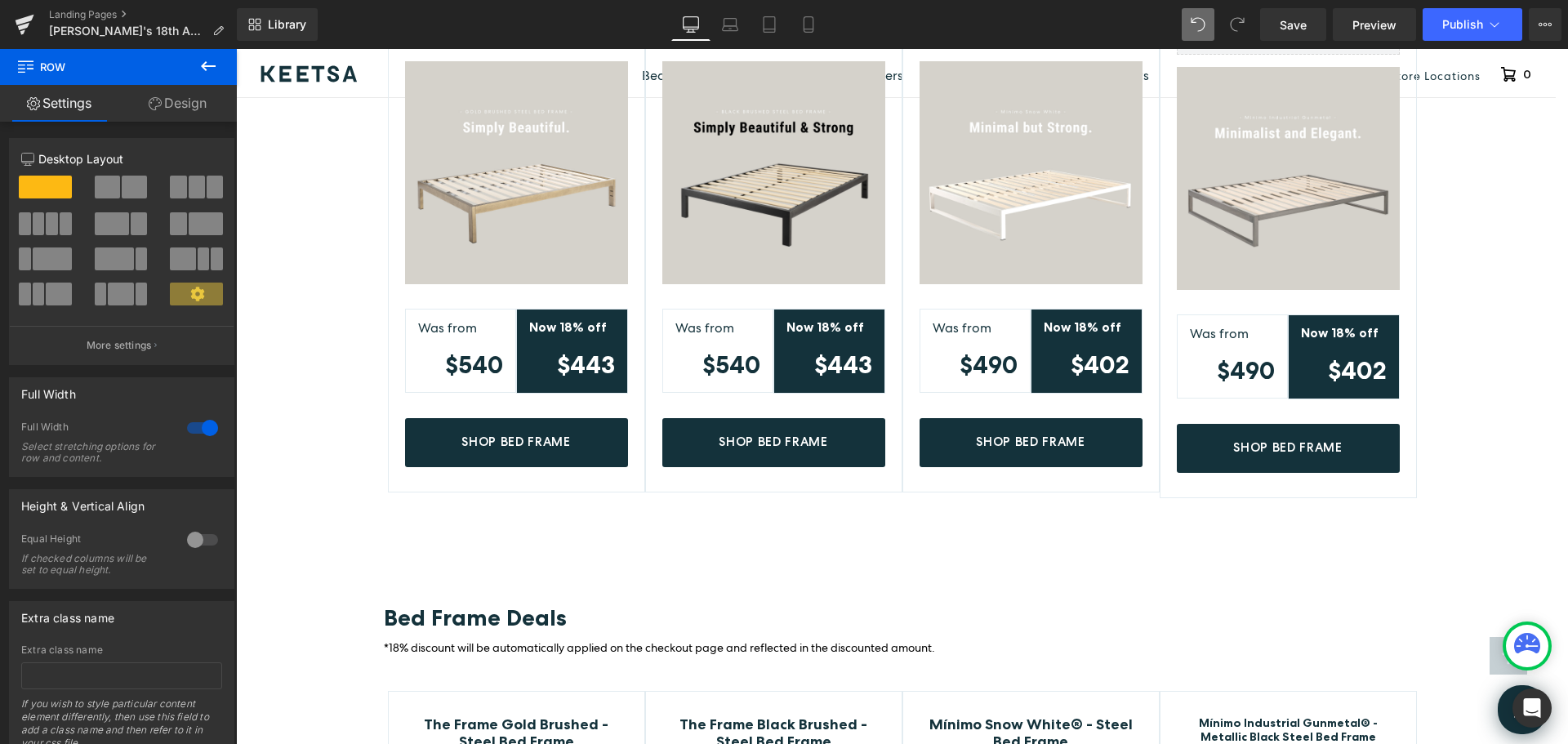
scroll to position [3725, 0]
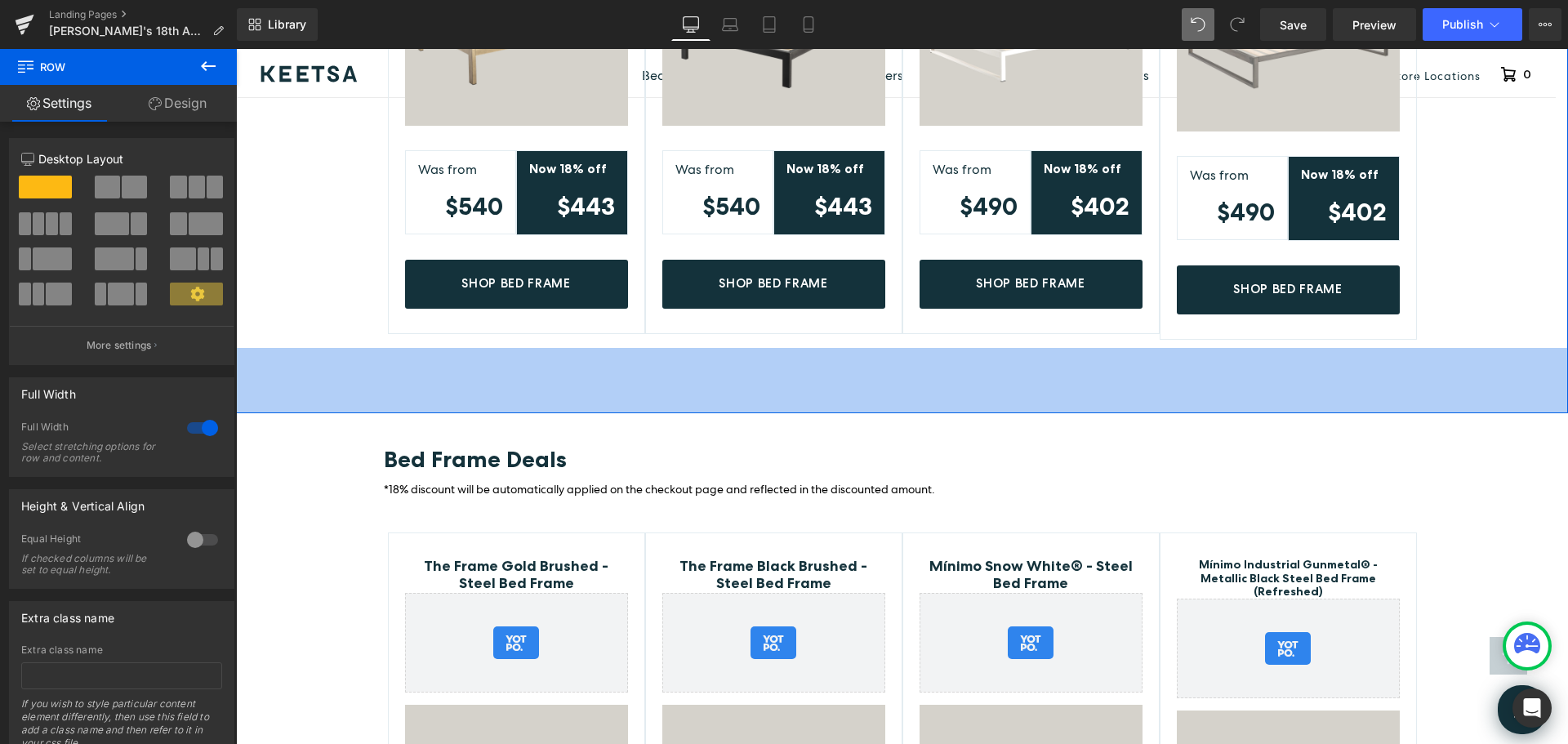
click at [477, 348] on div "80px" at bounding box center [902, 381] width 1332 height 65
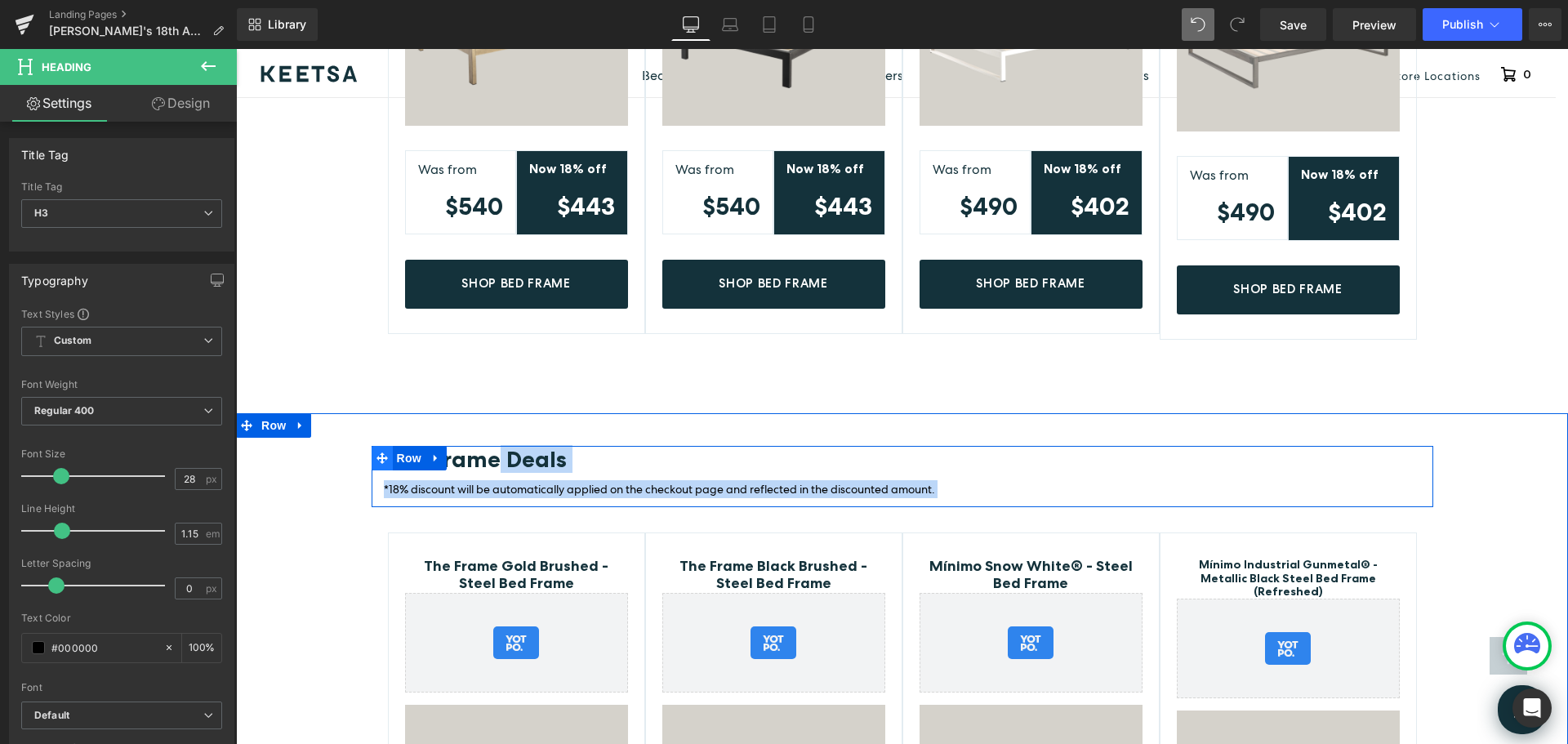
drag, startPoint x: 493, startPoint y: 406, endPoint x: 381, endPoint y: 396, distance: 112.4
click at [381, 446] on div "Bed Frame Deals Heading *18% discount will be automatically applied on the chec…" at bounding box center [903, 477] width 1062 height 62
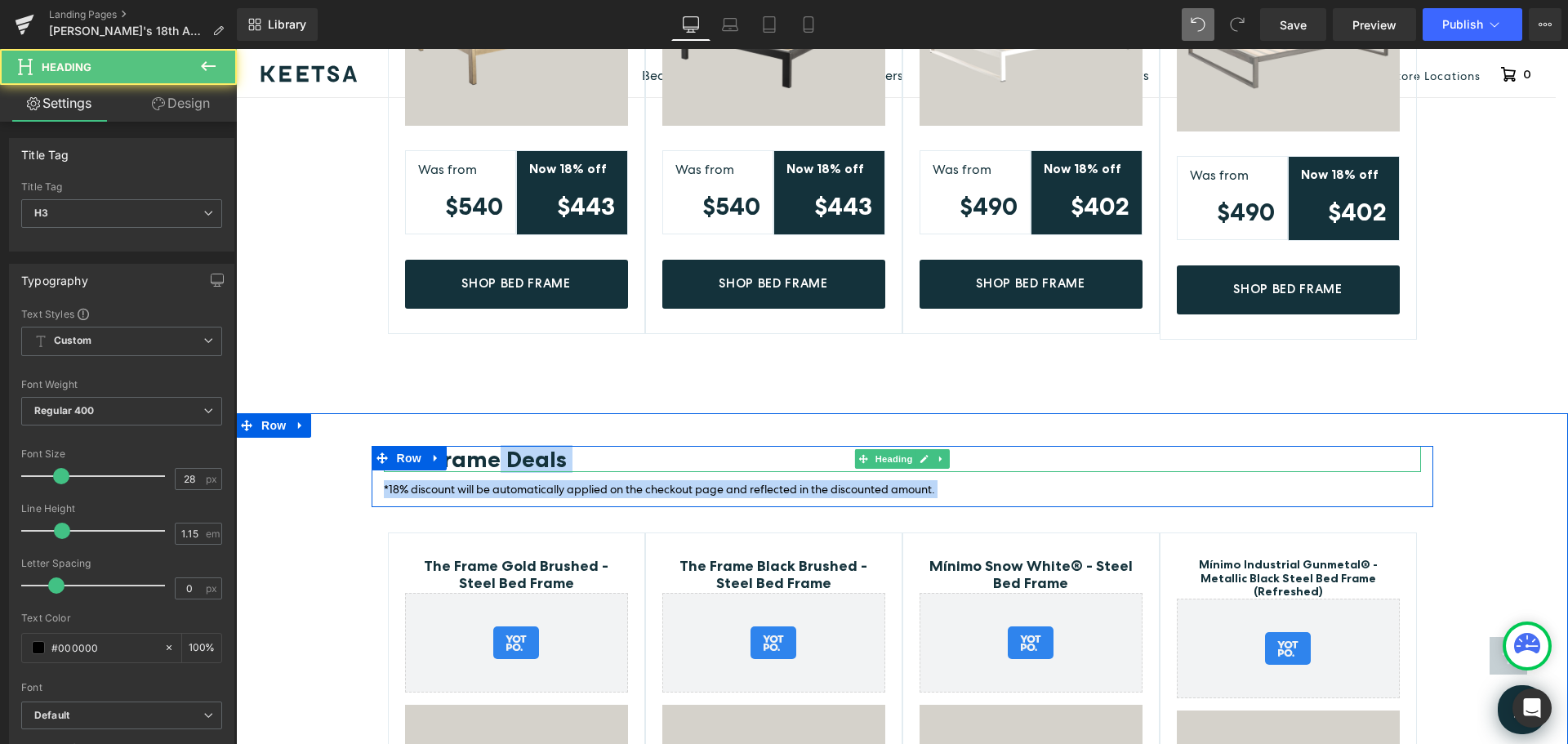
click at [492, 445] on b "Bed Frame Deals" at bounding box center [475, 459] width 182 height 28
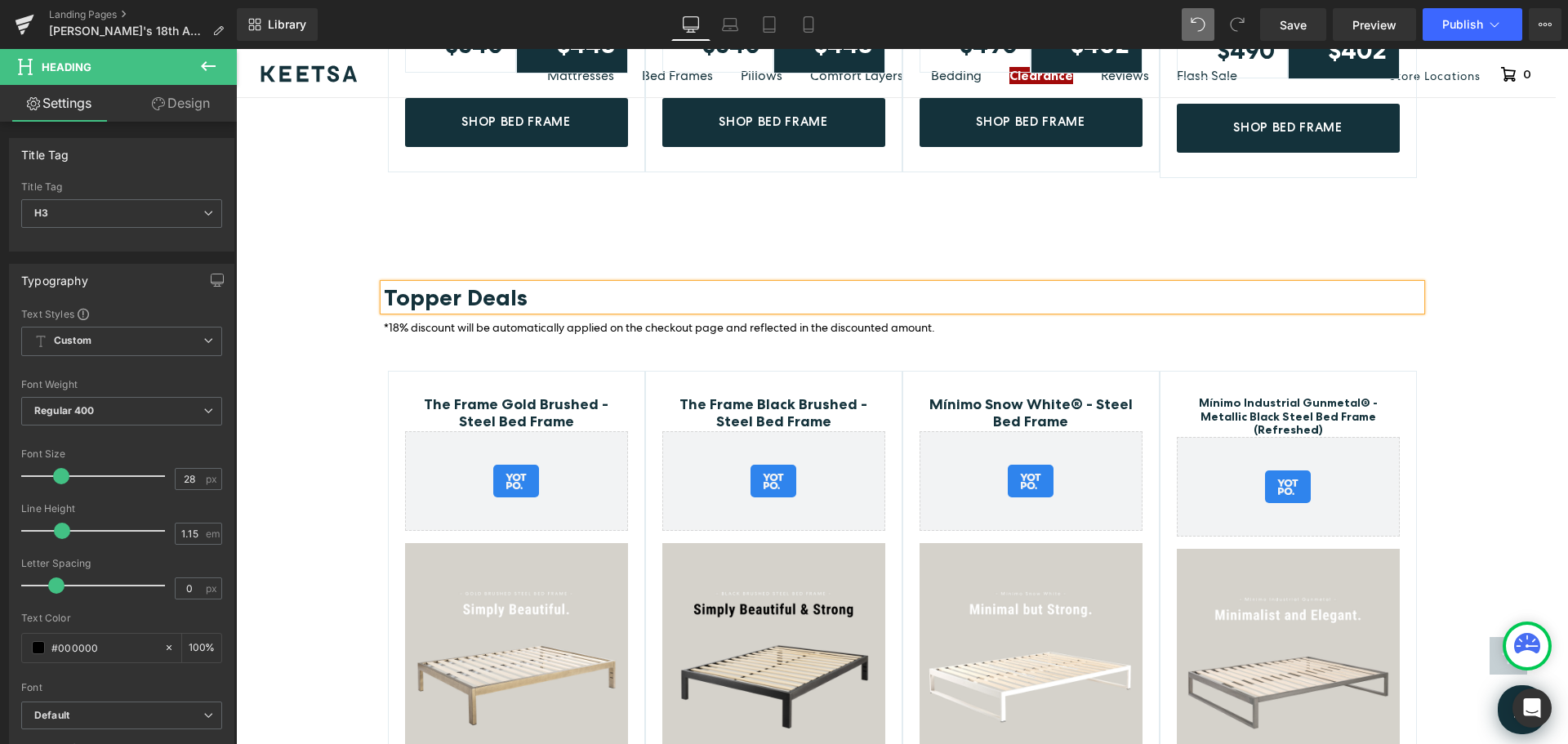
scroll to position [3889, 0]
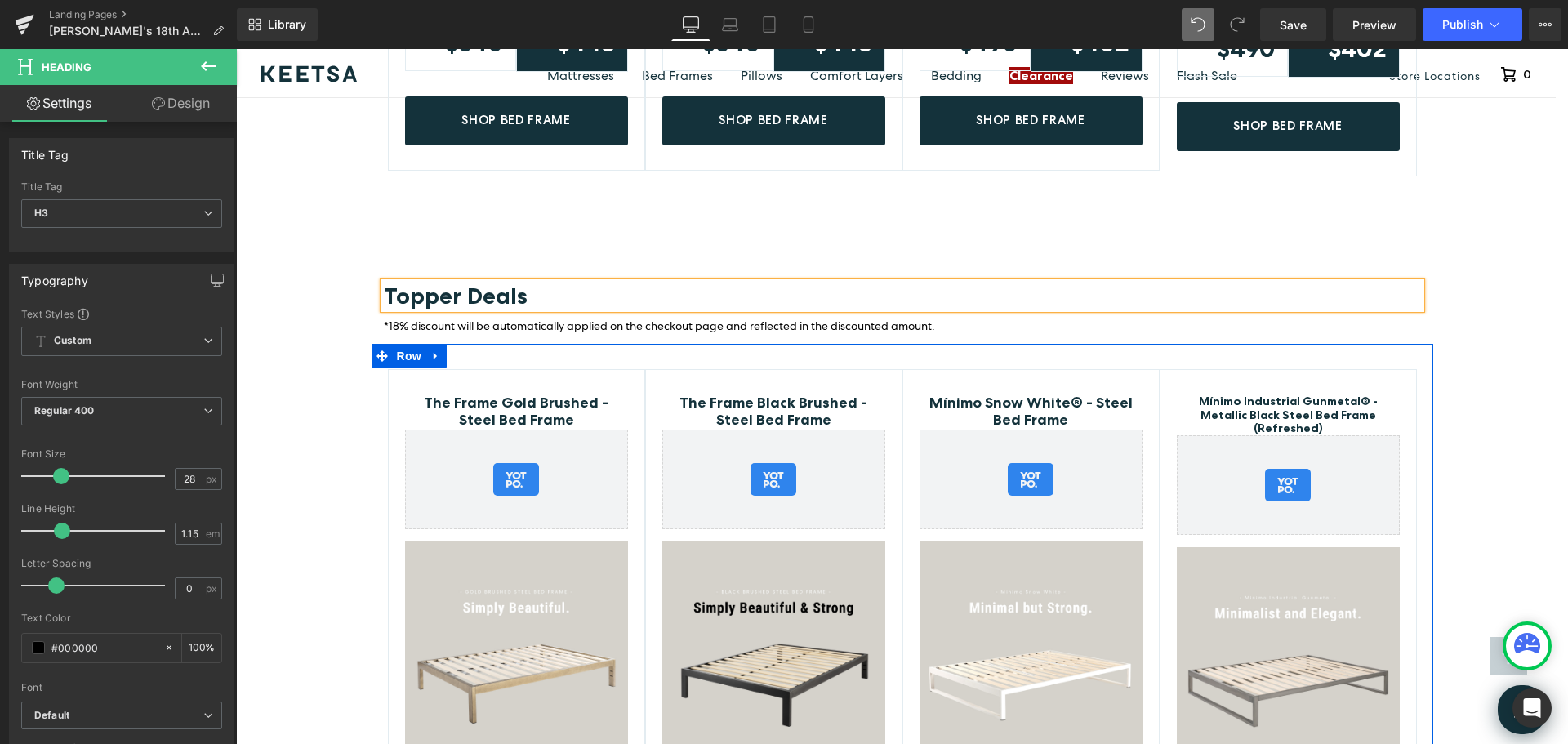
click at [585, 344] on div "The Frame Gold Brushed - Steel Bed Frame (P) Title Yotpo - Product & Collection…" at bounding box center [903, 666] width 1062 height 643
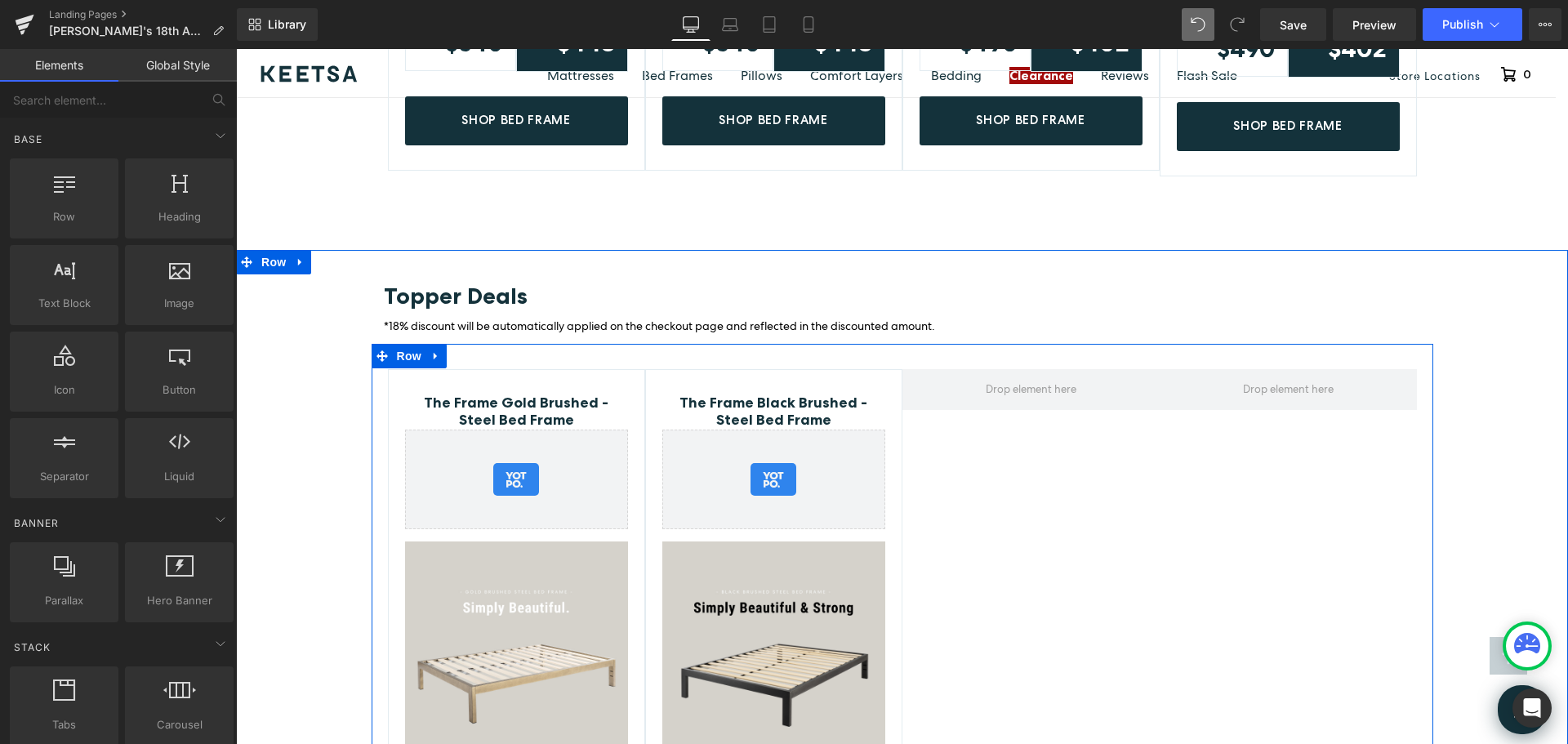
click at [497, 344] on div "The Frame Gold Brushed - Steel Bed Frame (P) Title Yotpo - Product & Collection…" at bounding box center [903, 663] width 1062 height 637
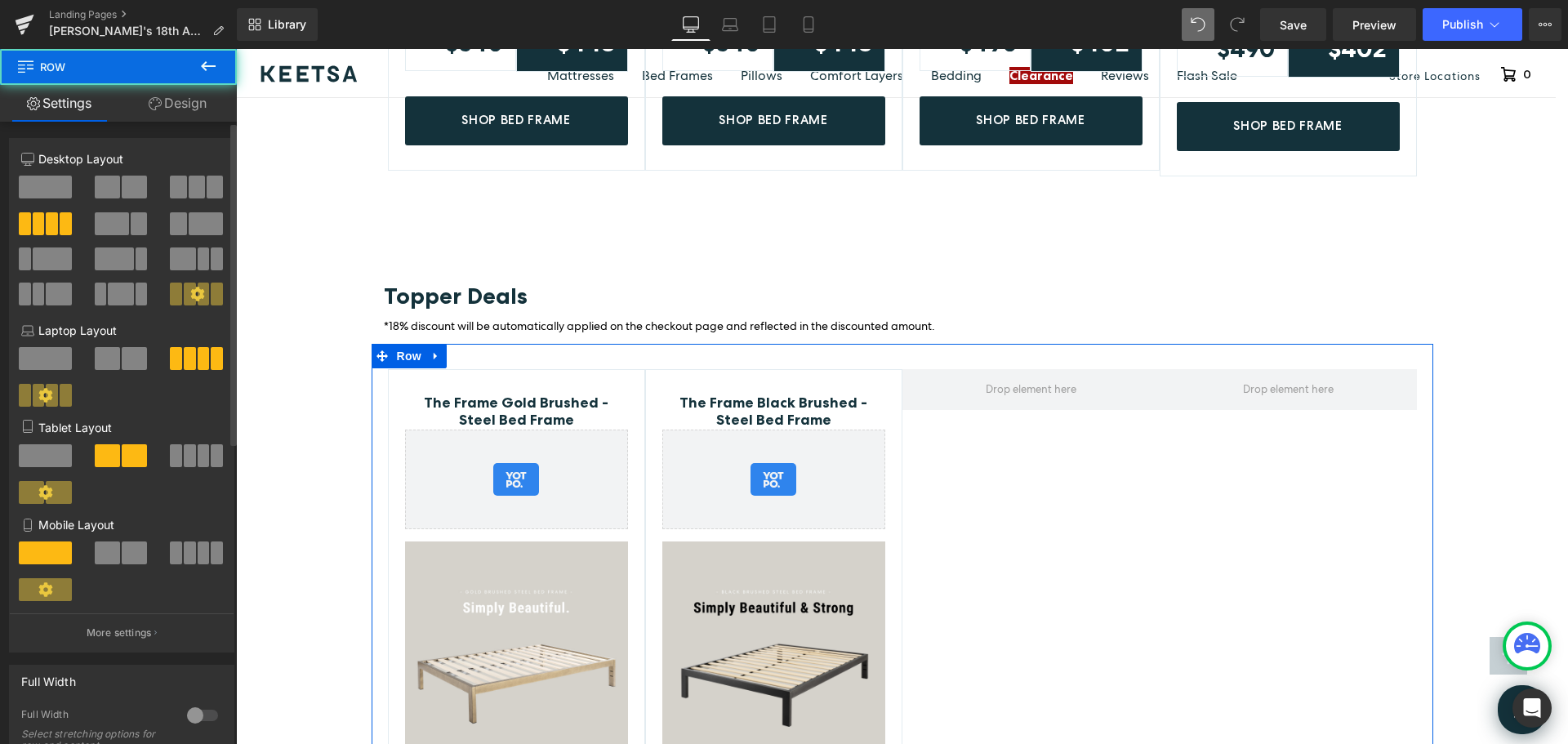
click at [132, 192] on span at bounding box center [135, 186] width 26 height 23
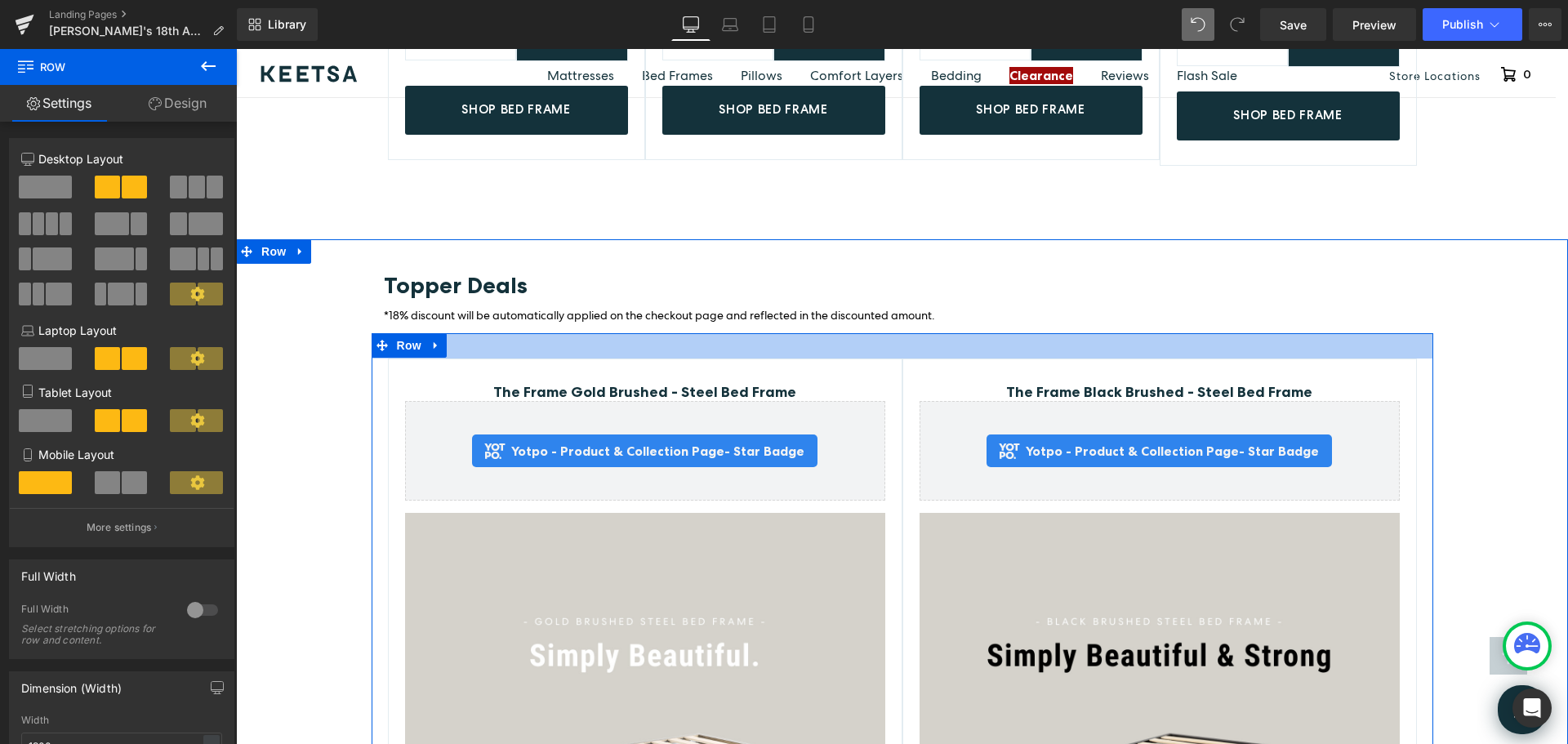
scroll to position [3971, 0]
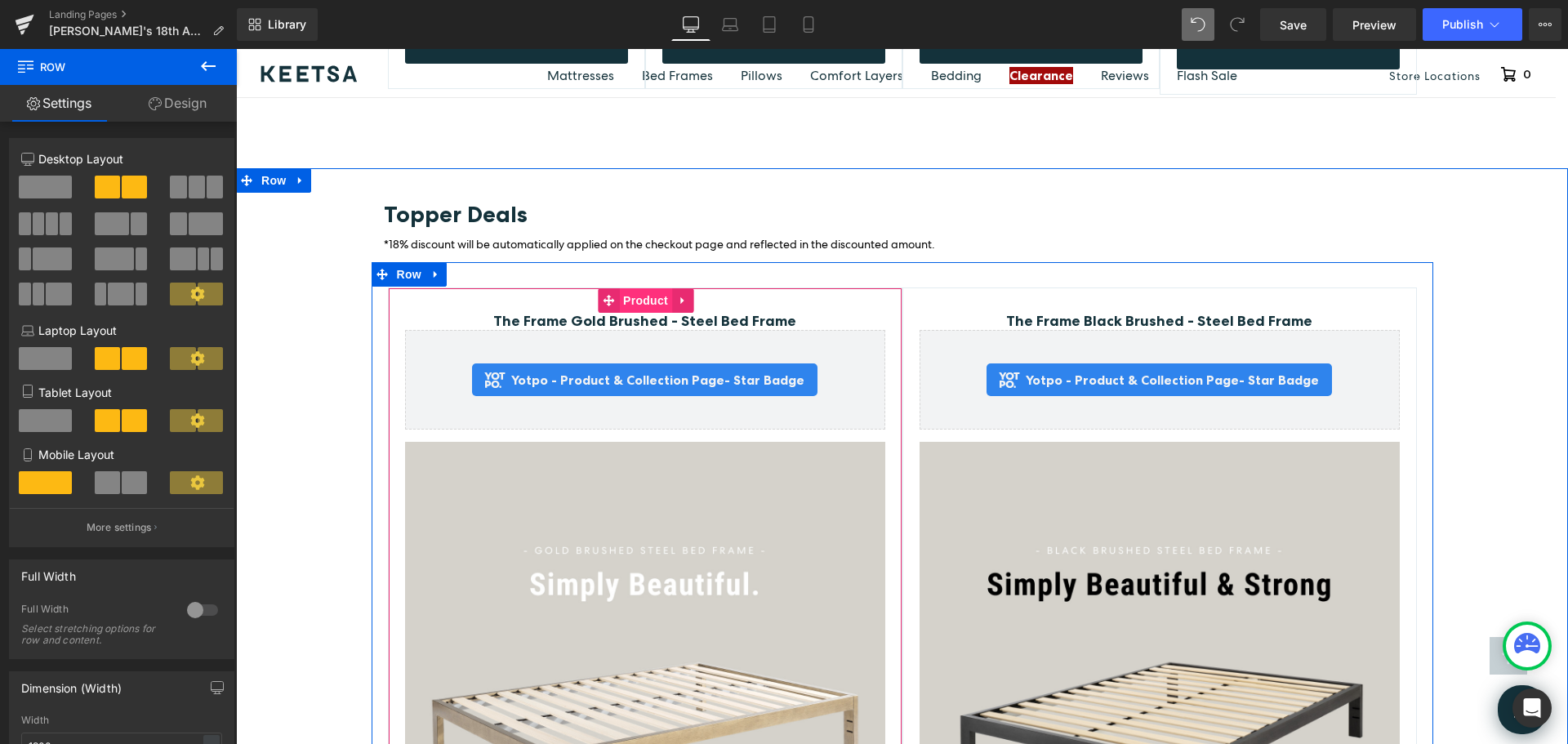
click at [642, 289] on span "Product" at bounding box center [646, 301] width 54 height 25
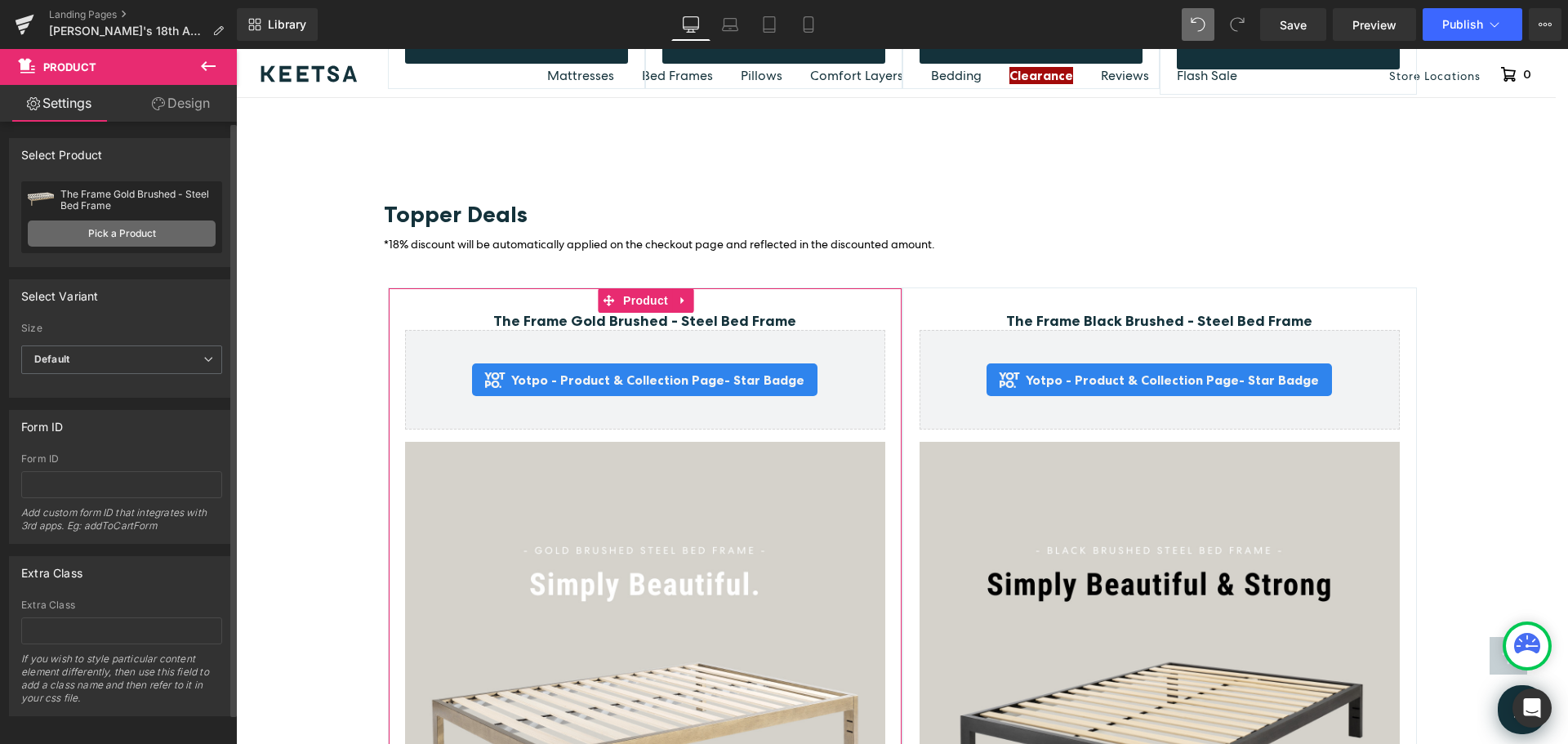
click at [158, 228] on link "Pick a Product" at bounding box center [121, 233] width 187 height 26
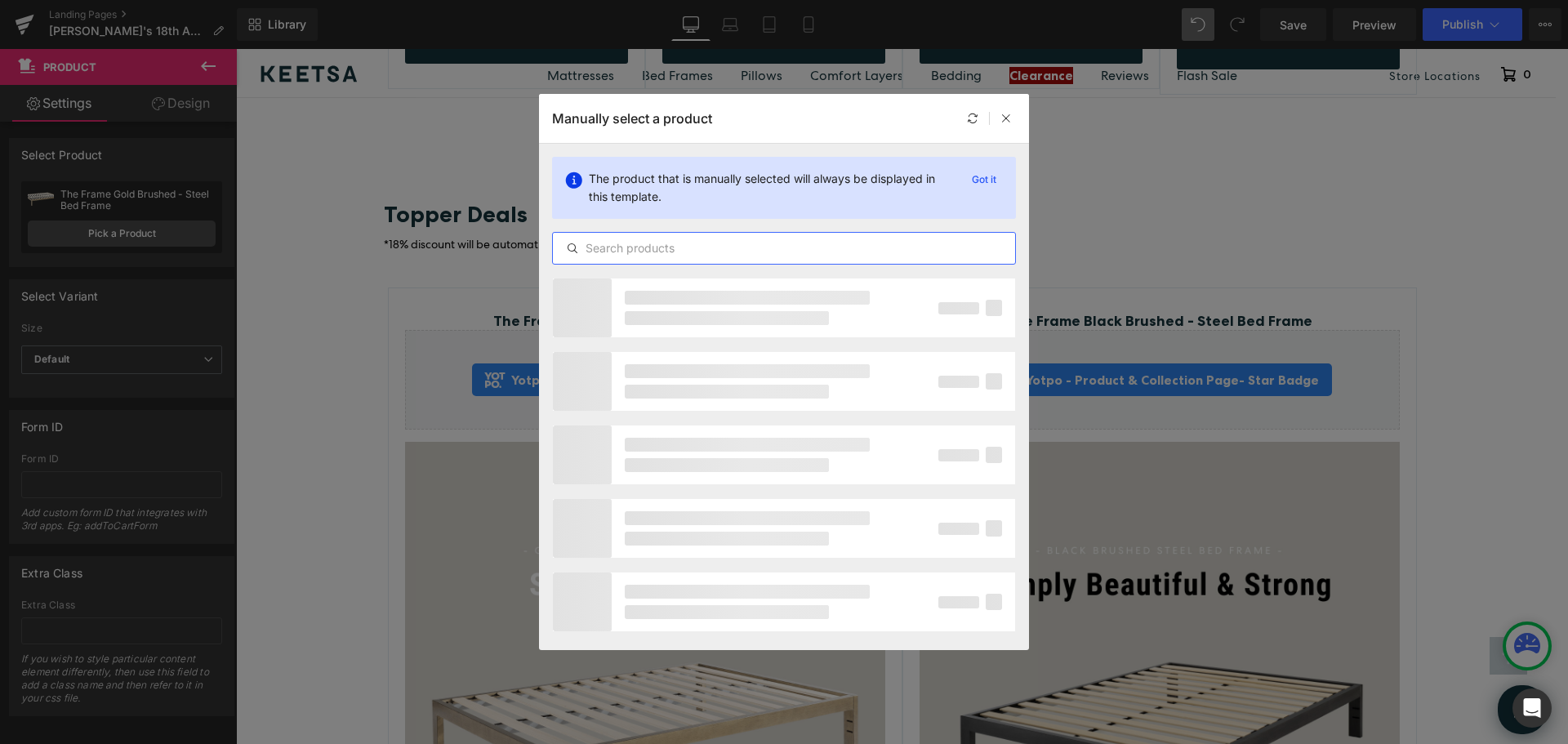
click at [788, 247] on input "text" at bounding box center [784, 248] width 462 height 20
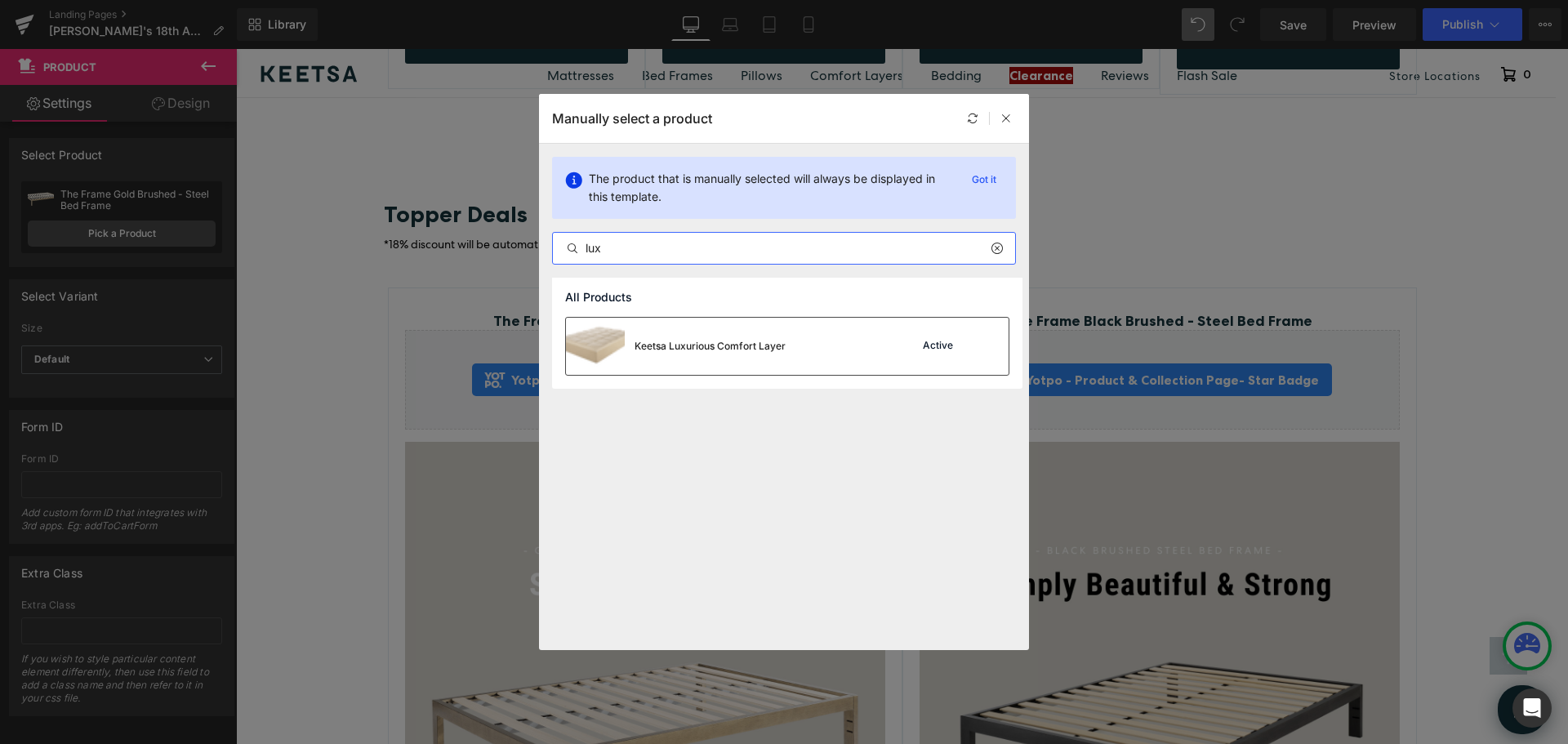
type input "lux"
click at [754, 338] on div "Keetsa Luxurious Comfort Layer" at bounding box center [676, 346] width 220 height 58
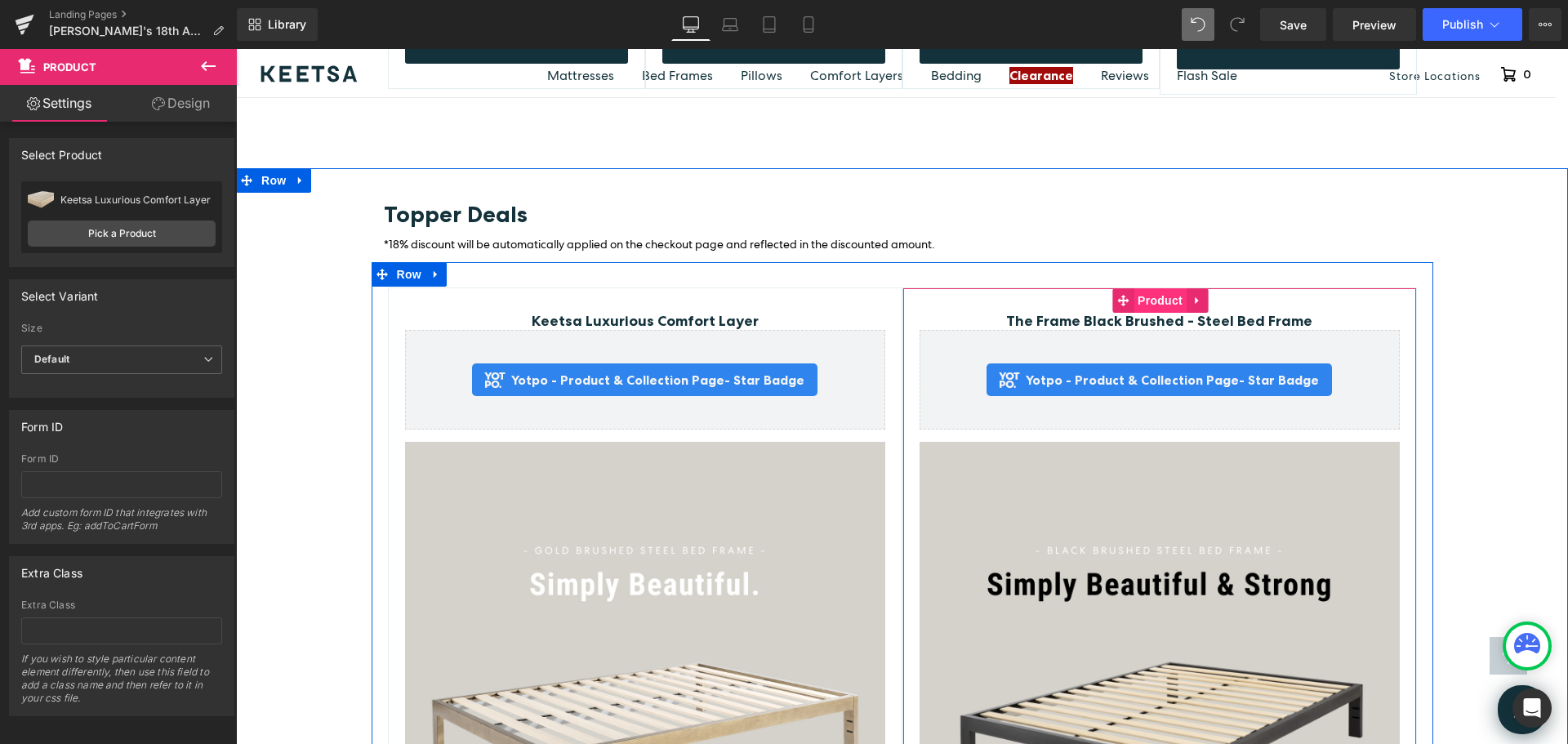
click at [1143, 289] on span "Product" at bounding box center [1160, 301] width 54 height 25
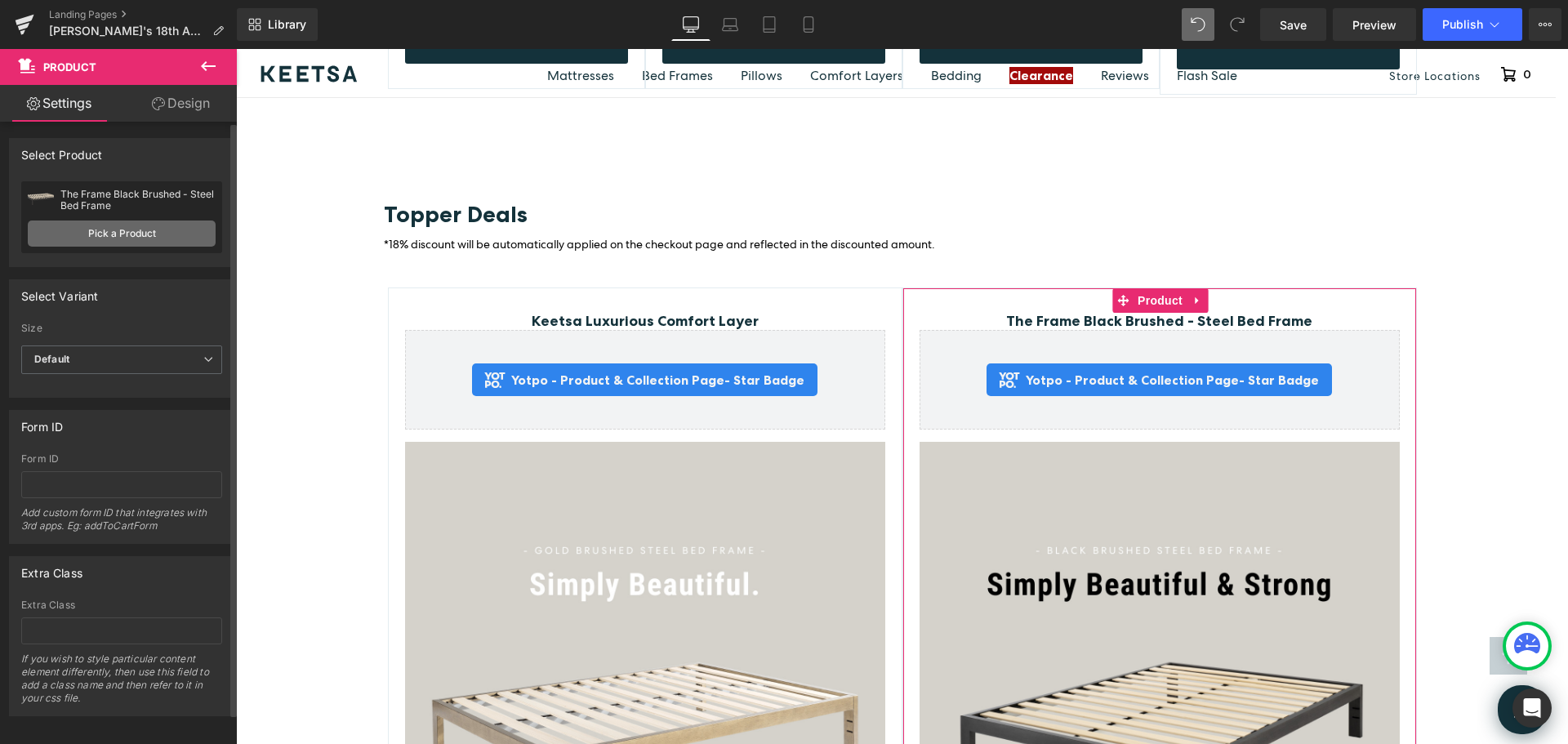
click at [150, 235] on link "Pick a Product" at bounding box center [121, 233] width 187 height 26
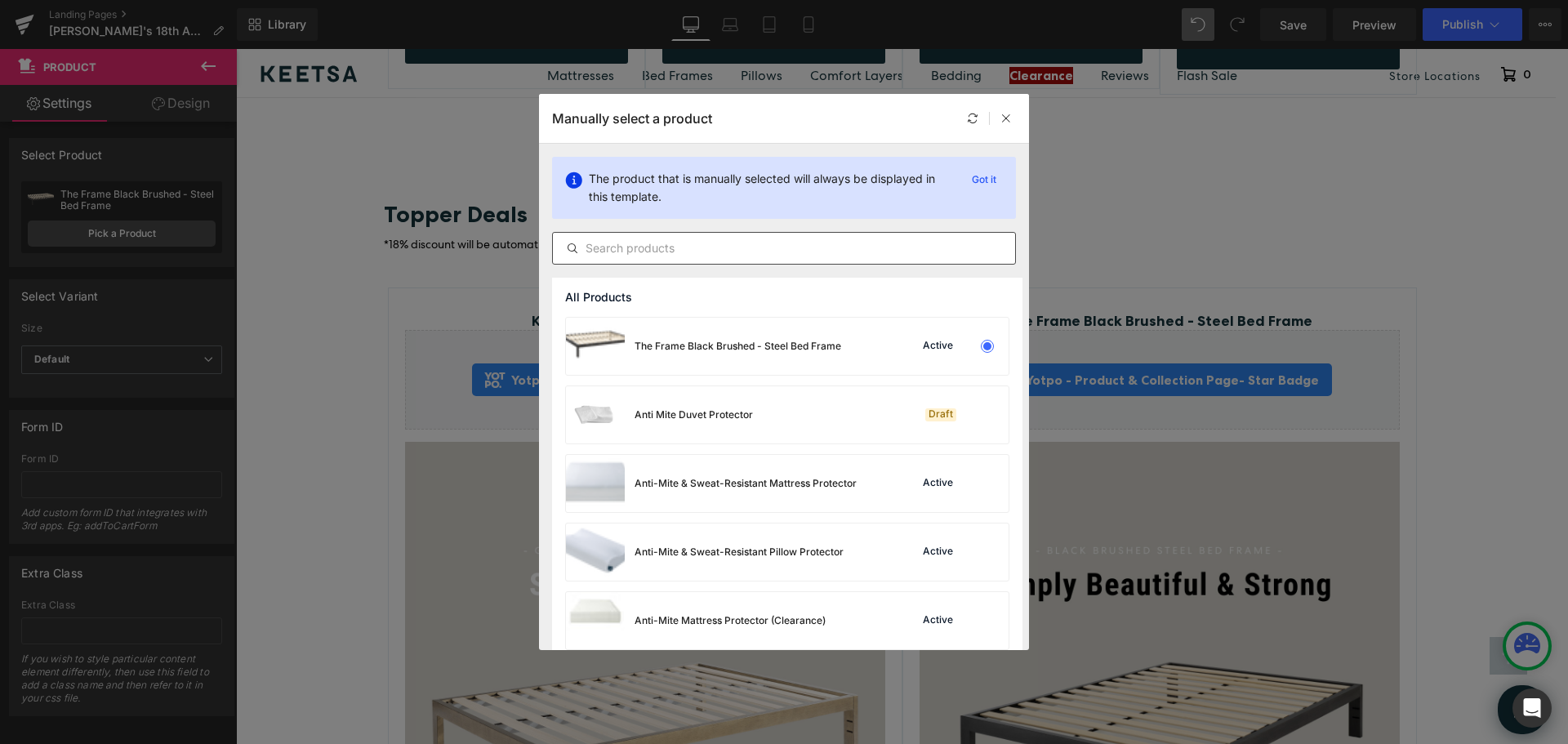
click at [594, 245] on input "text" at bounding box center [784, 248] width 462 height 20
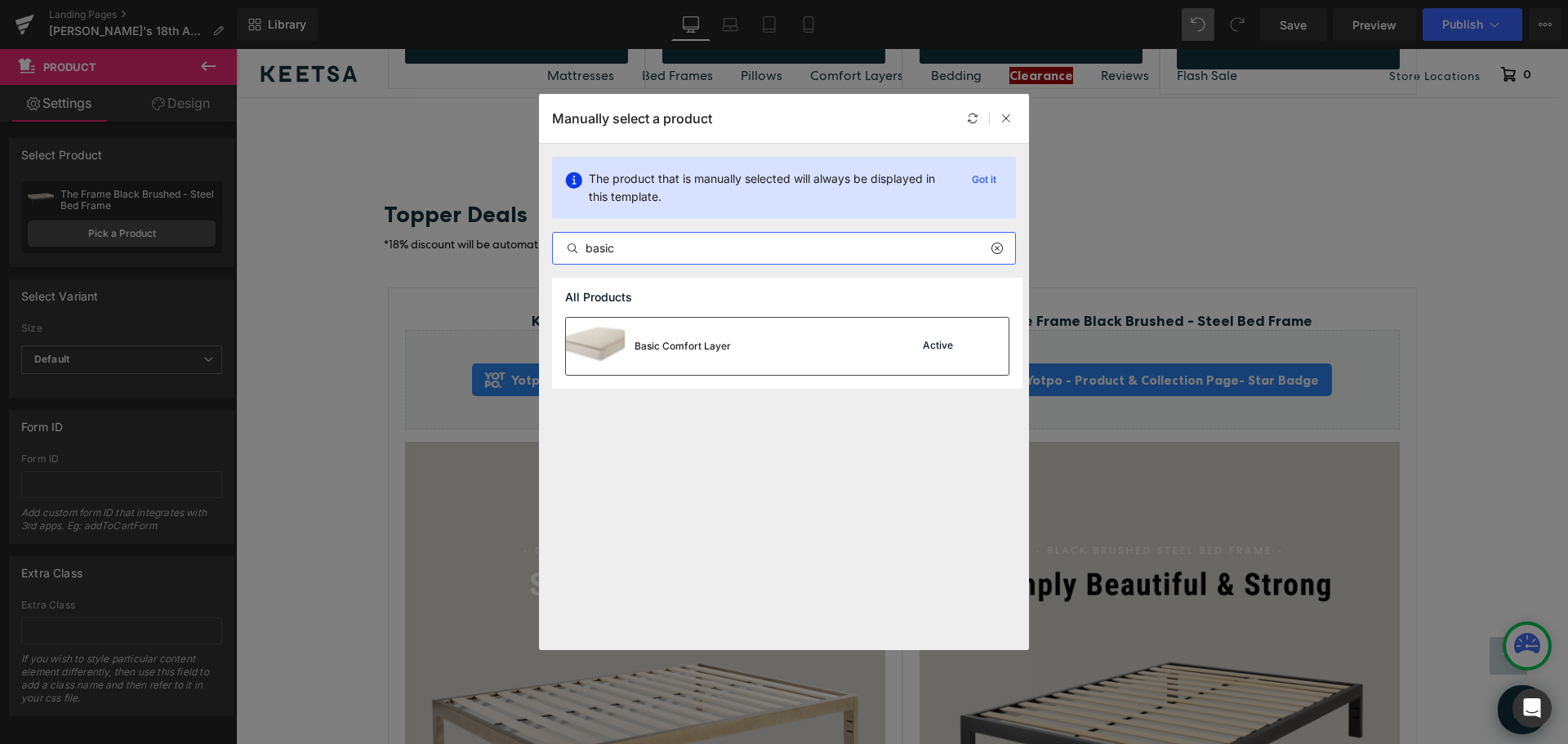
type input "basic"
click at [674, 338] on div "Basic Comfort Layer" at bounding box center [649, 346] width 165 height 58
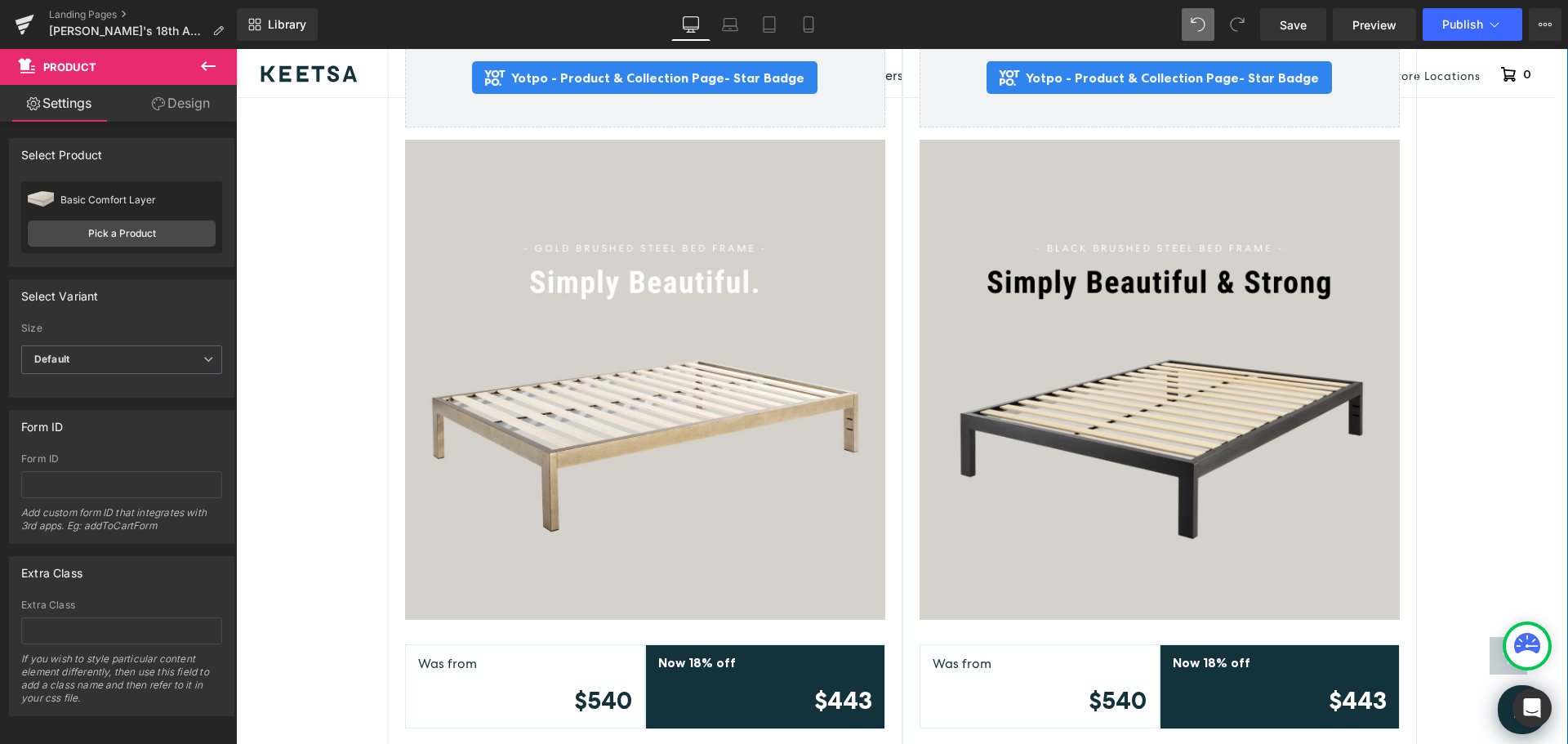
scroll to position [4297, 0]
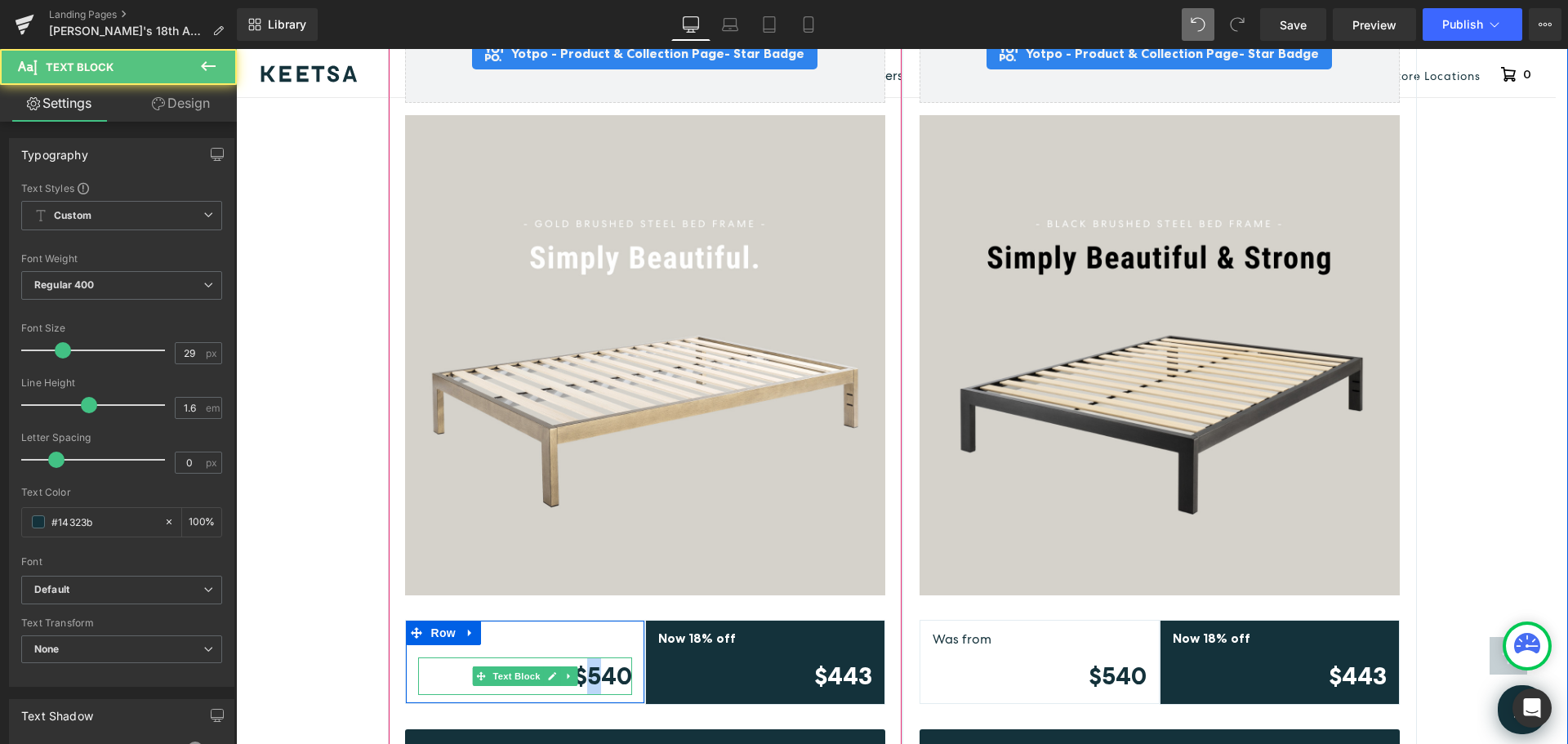
click at [586, 662] on strong "$540" at bounding box center [603, 676] width 58 height 29
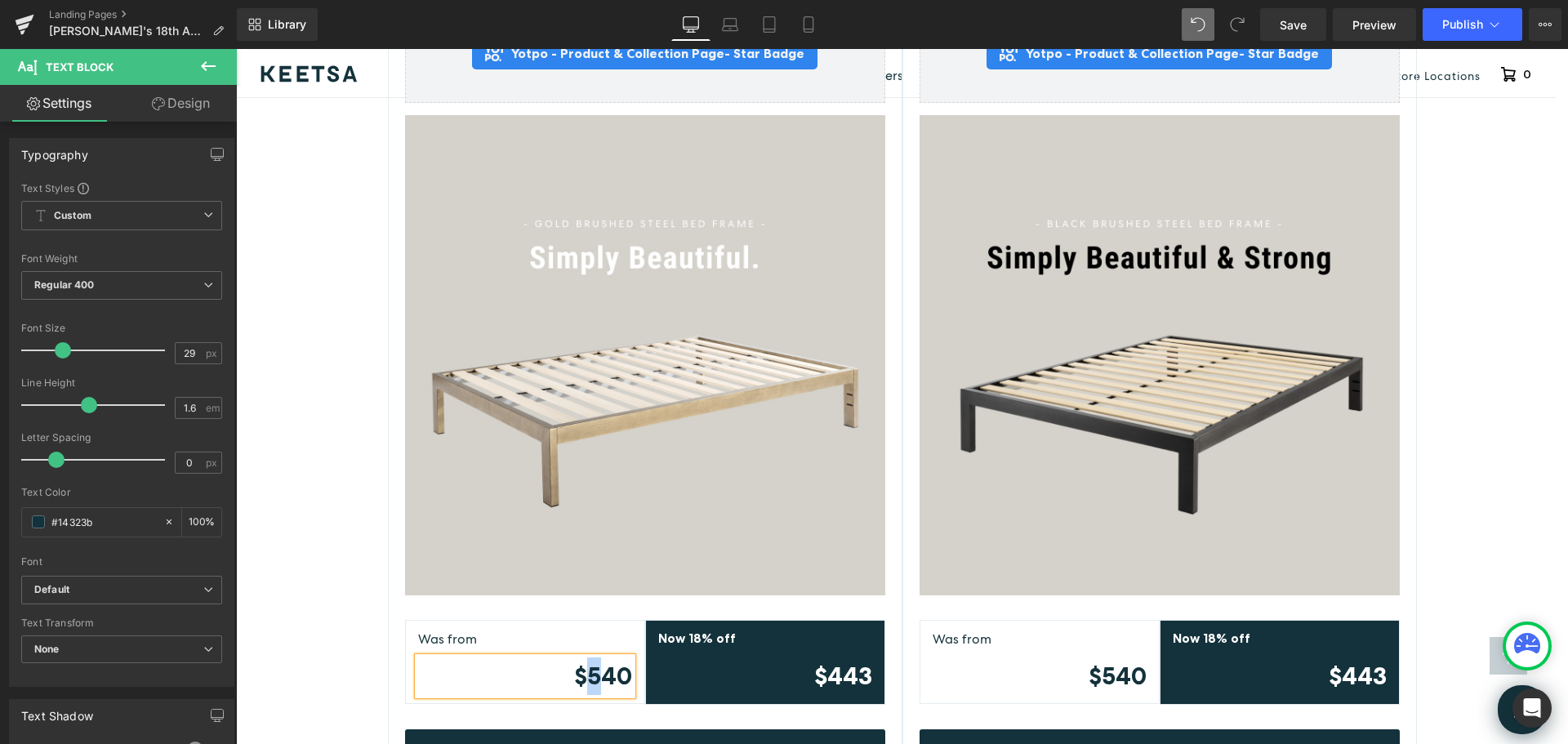
click at [600, 662] on strong "$540" at bounding box center [603, 676] width 58 height 29
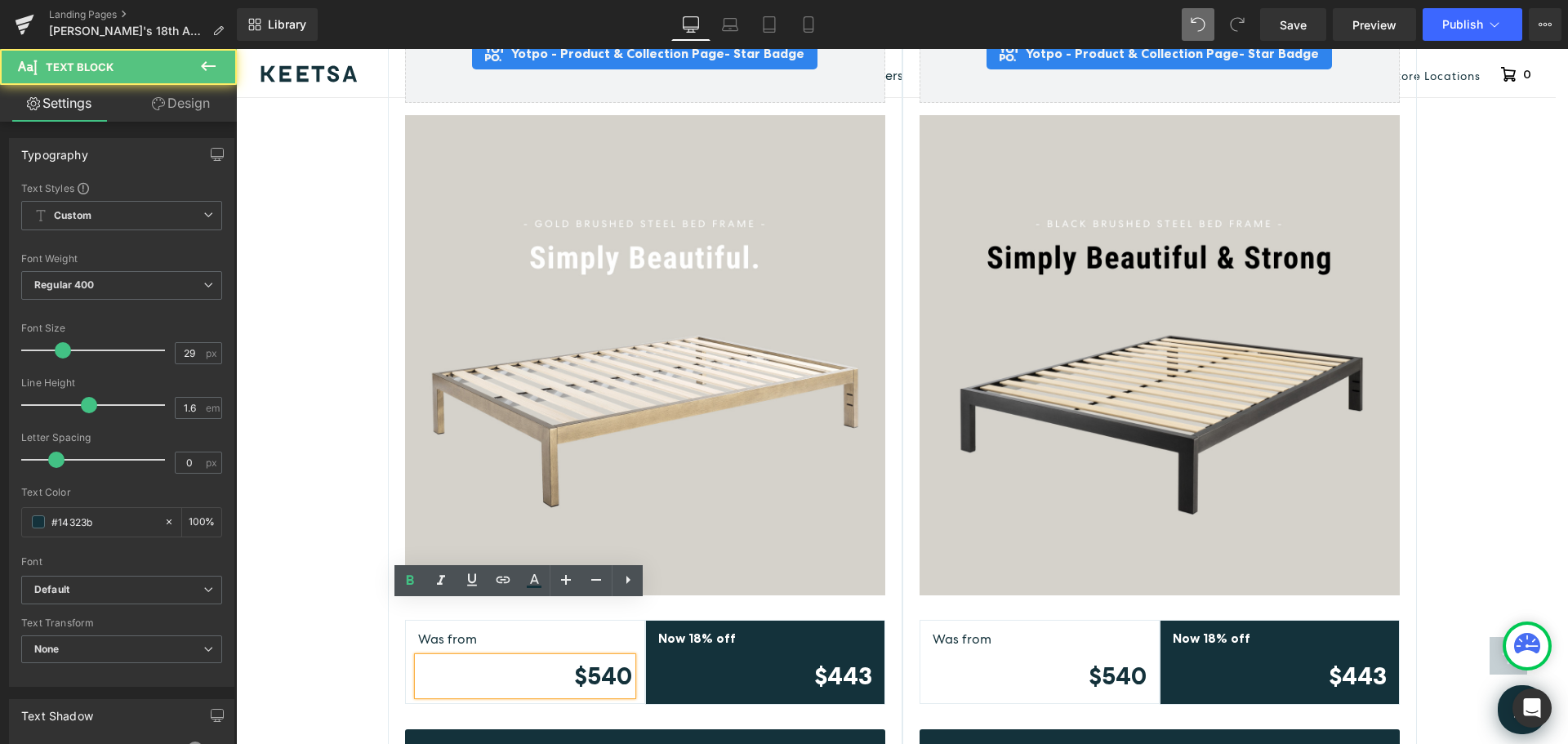
click at [595, 662] on strong "$540" at bounding box center [603, 676] width 58 height 29
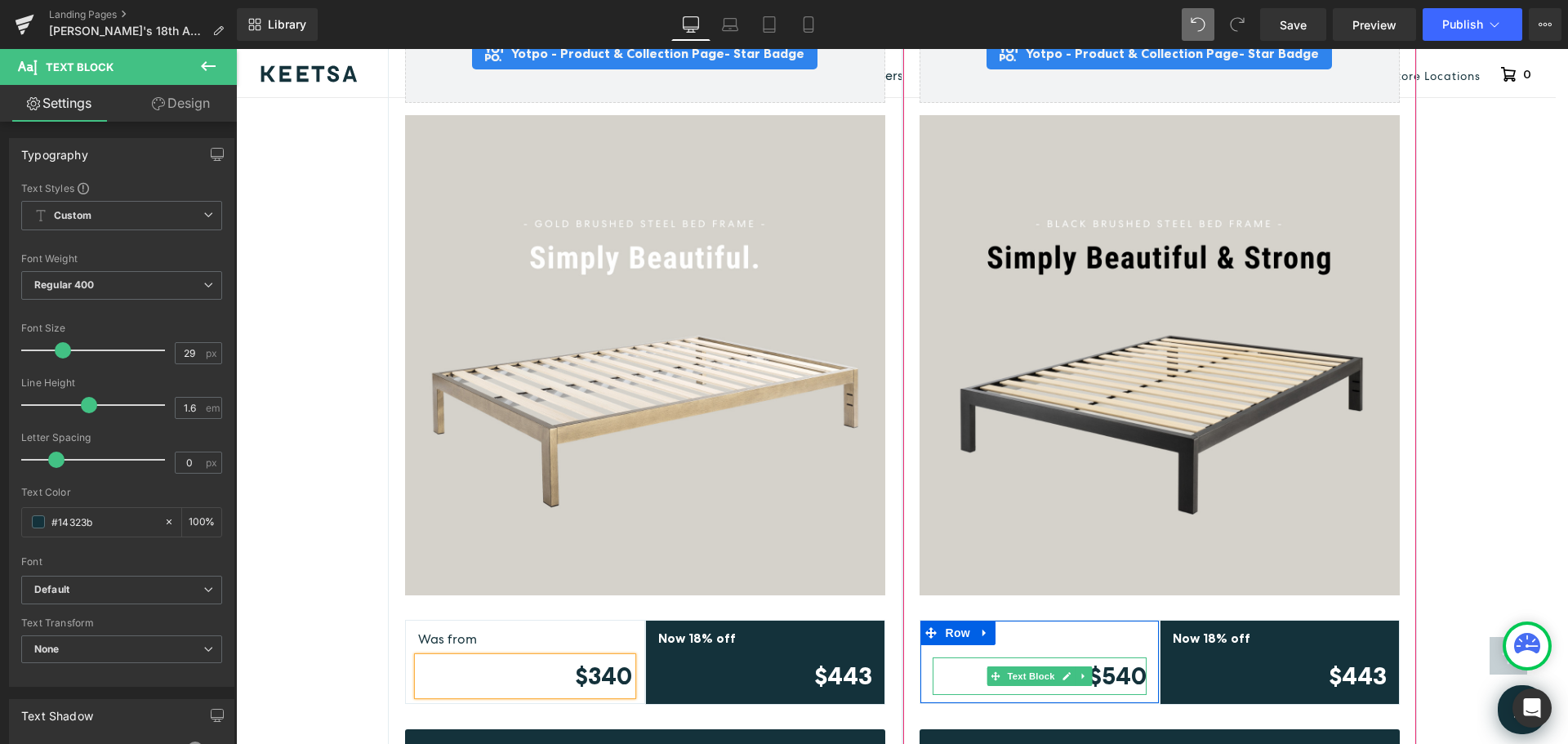
click at [1121, 662] on strong "$540" at bounding box center [1118, 676] width 58 height 29
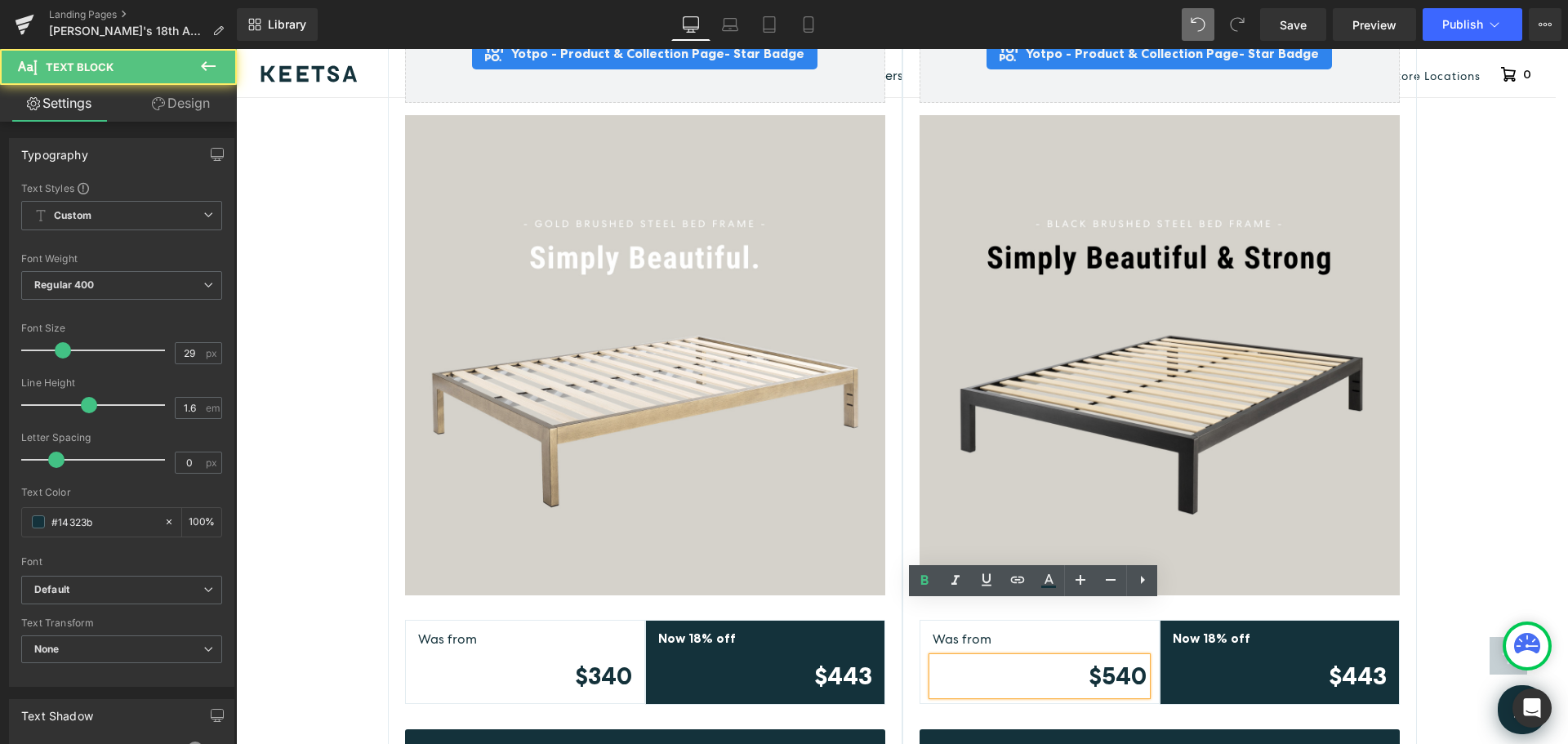
click at [1127, 662] on strong "$540" at bounding box center [1118, 676] width 58 height 29
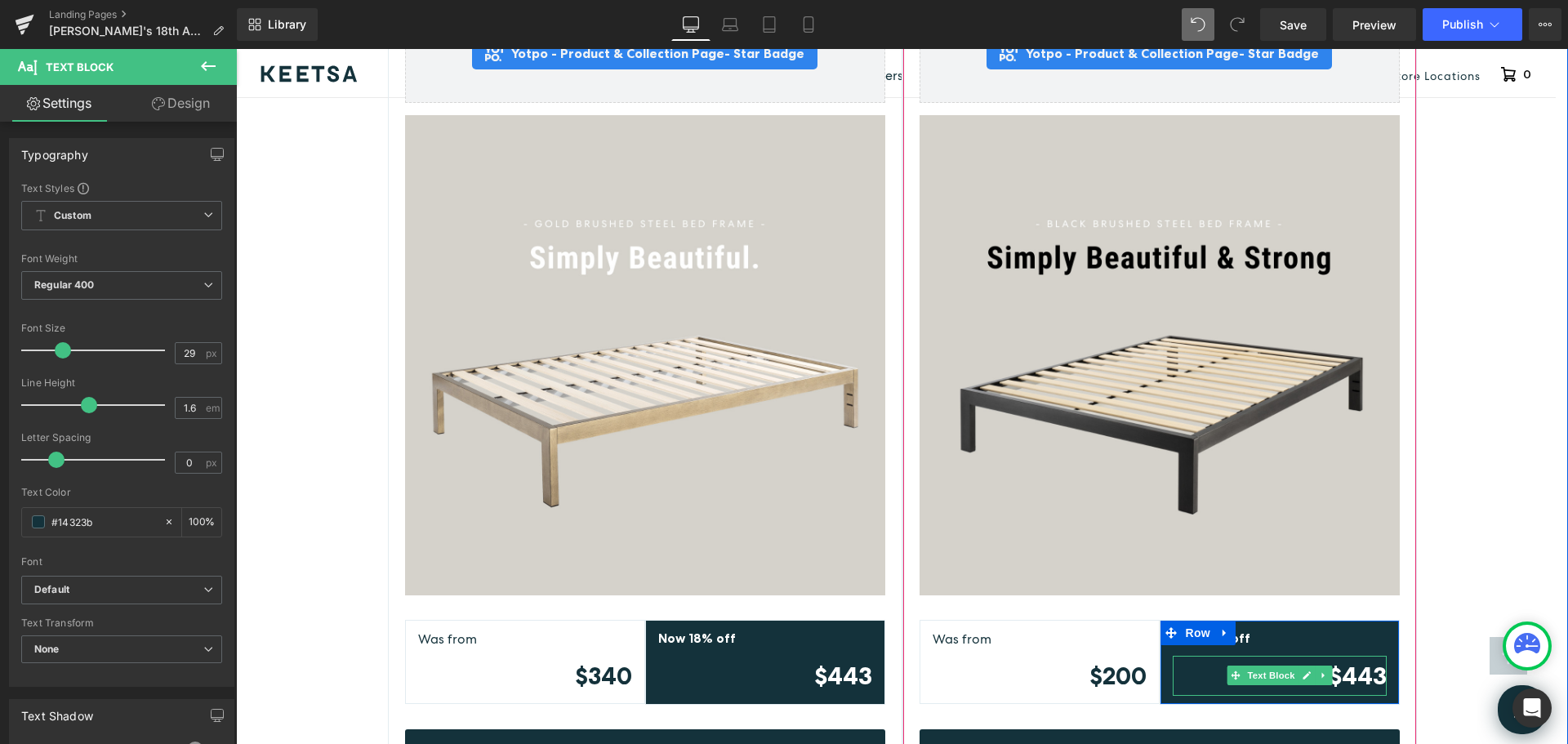
drag, startPoint x: 1342, startPoint y: 619, endPoint x: 1363, endPoint y: 629, distance: 23.3
click at [1342, 661] on strong "$443" at bounding box center [1358, 676] width 58 height 30
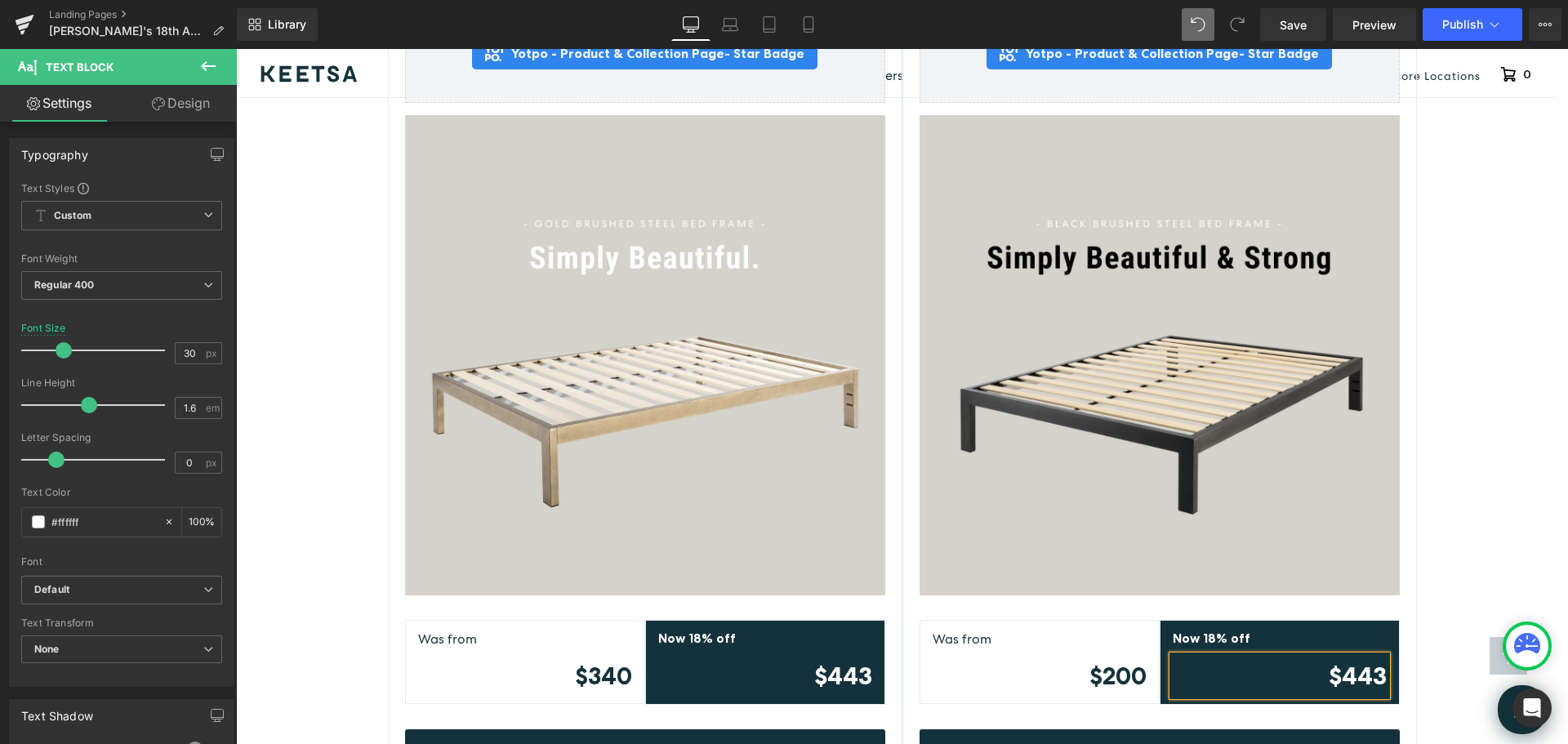
click at [1379, 661] on strong "$443" at bounding box center [1358, 676] width 58 height 30
click at [859, 661] on strong "$443" at bounding box center [843, 676] width 58 height 30
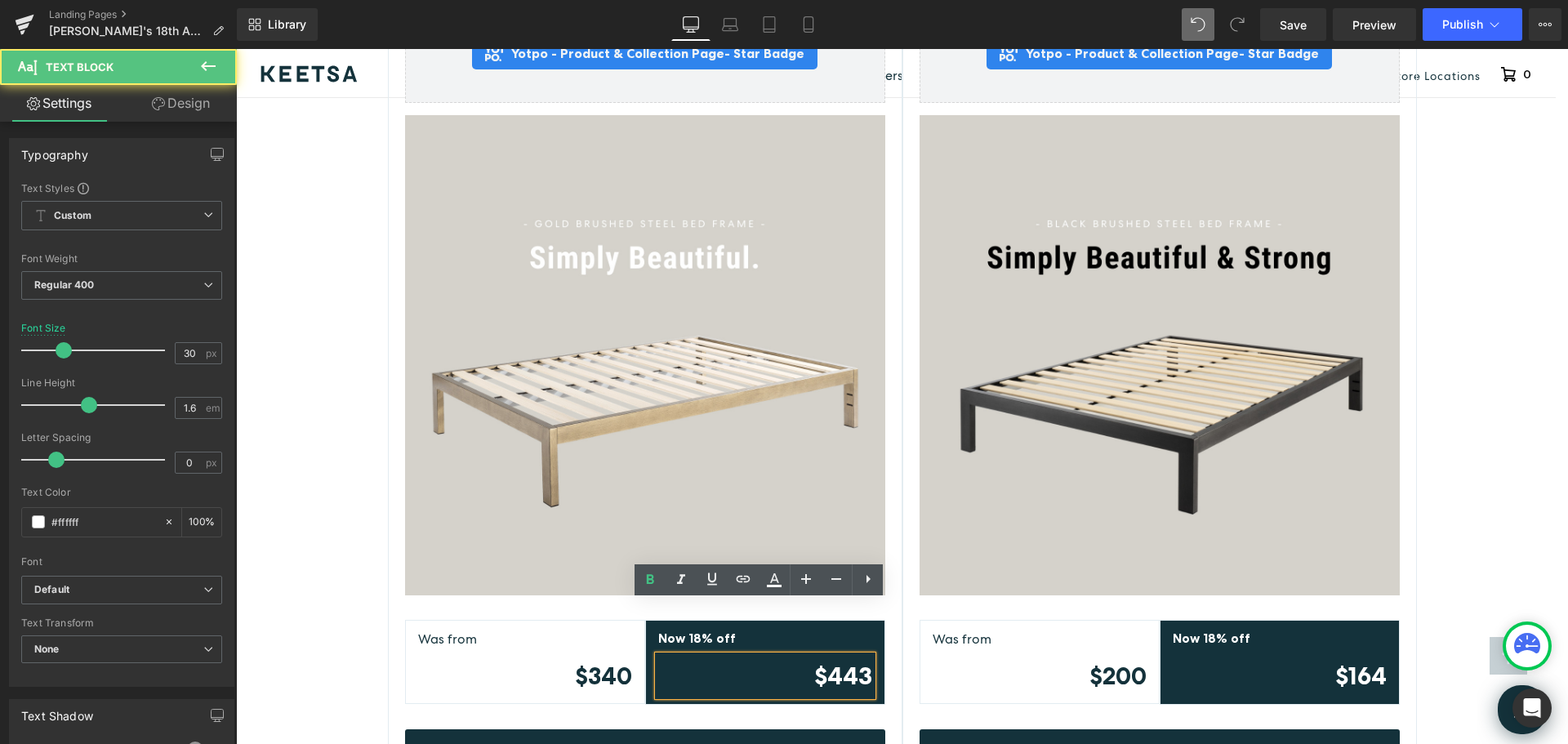
click at [861, 661] on strong "$443" at bounding box center [843, 676] width 58 height 30
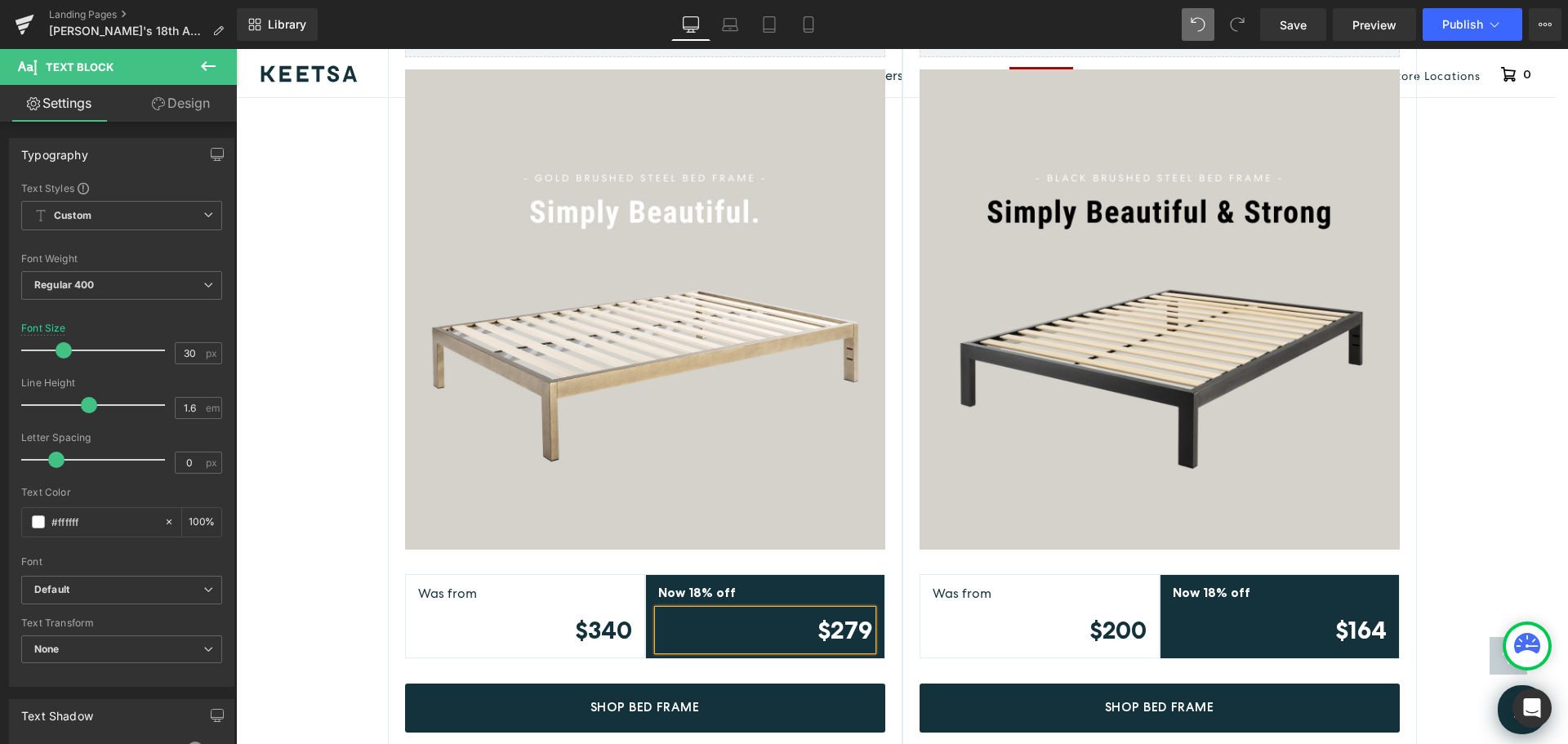
scroll to position [4379, 0]
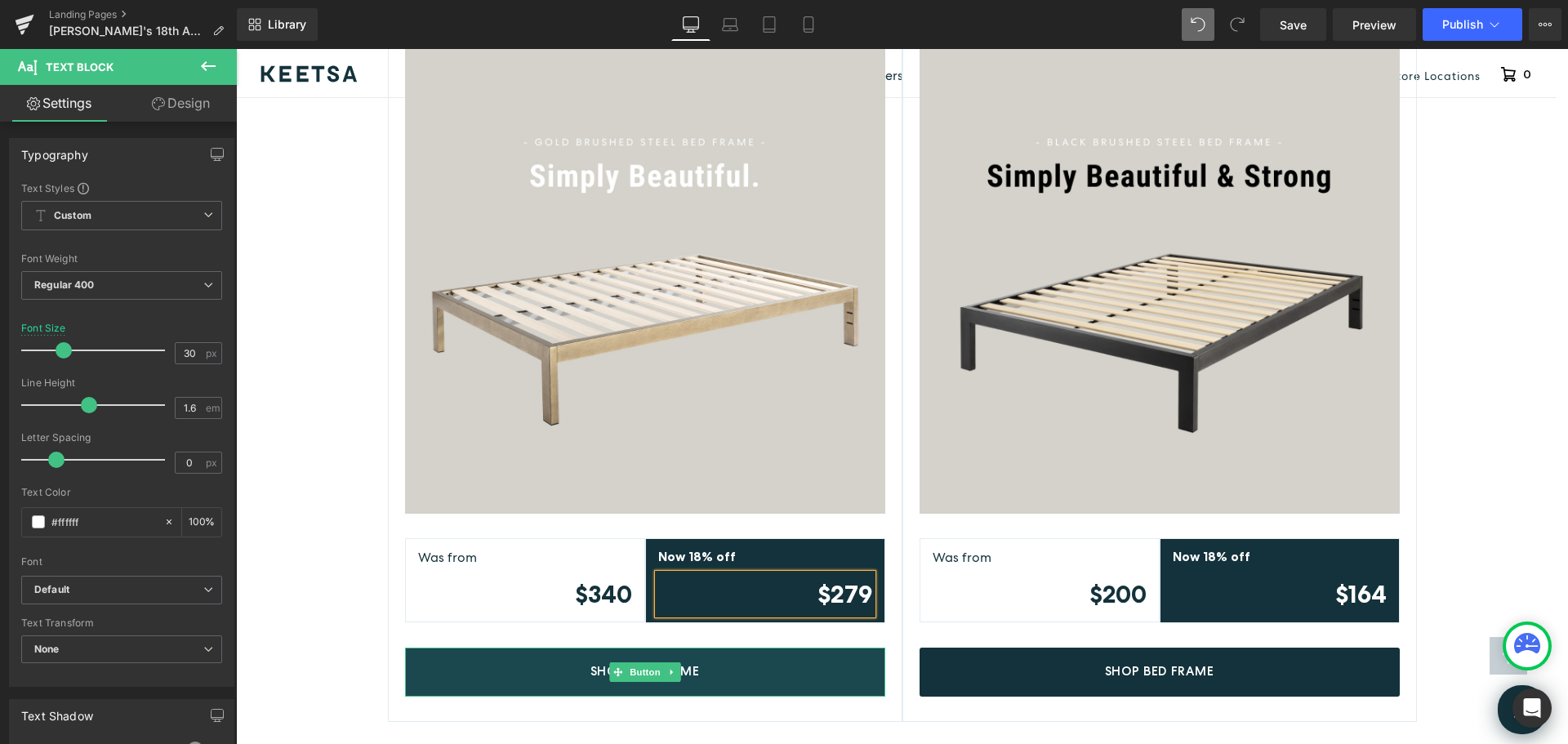
click at [704, 648] on link "Shop Bed Frame" at bounding box center [645, 672] width 480 height 49
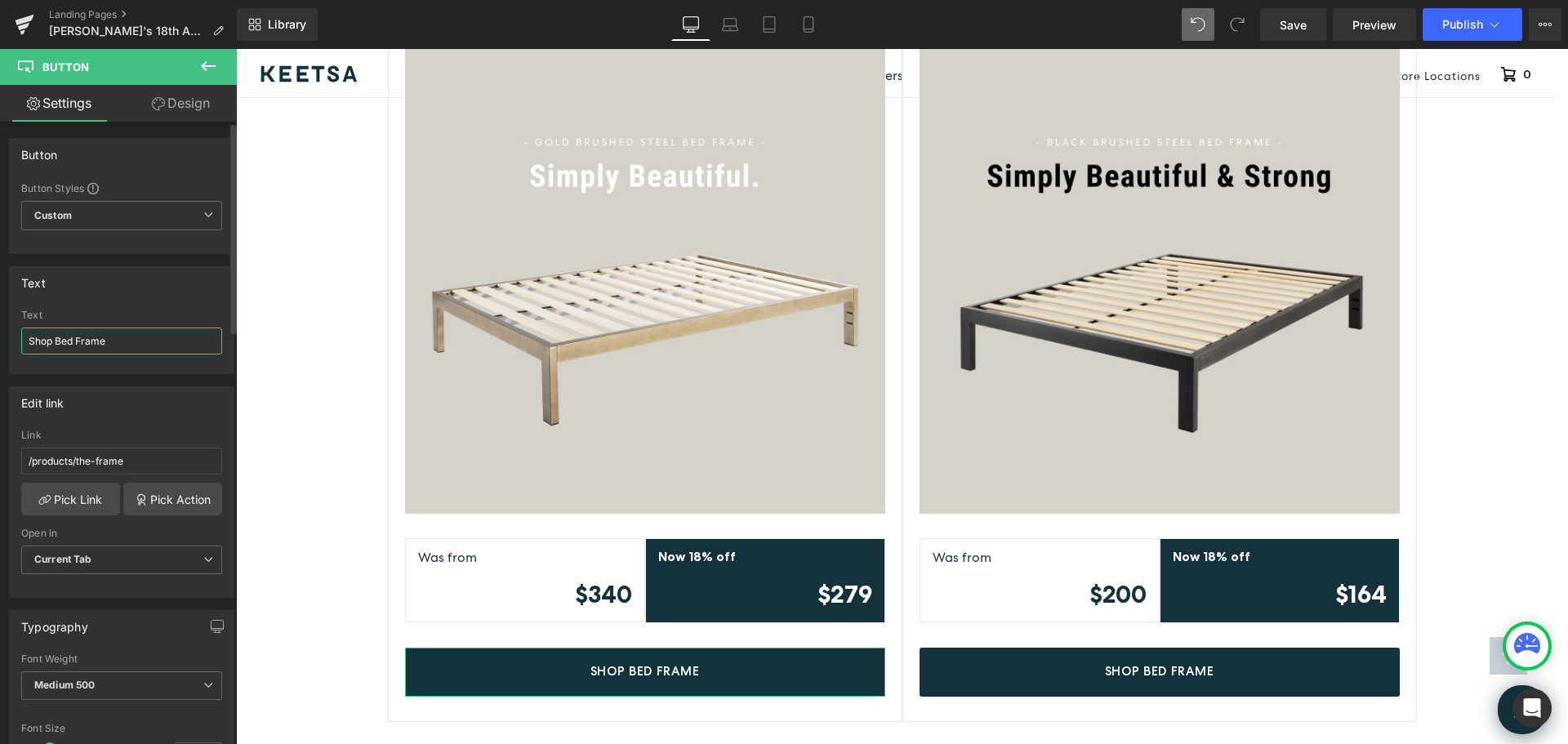
drag, startPoint x: 135, startPoint y: 337, endPoint x: 57, endPoint y: 340, distance: 78.1
click at [57, 340] on input "Shop Bed Frame" at bounding box center [121, 340] width 201 height 27
type input "Shop Topper"
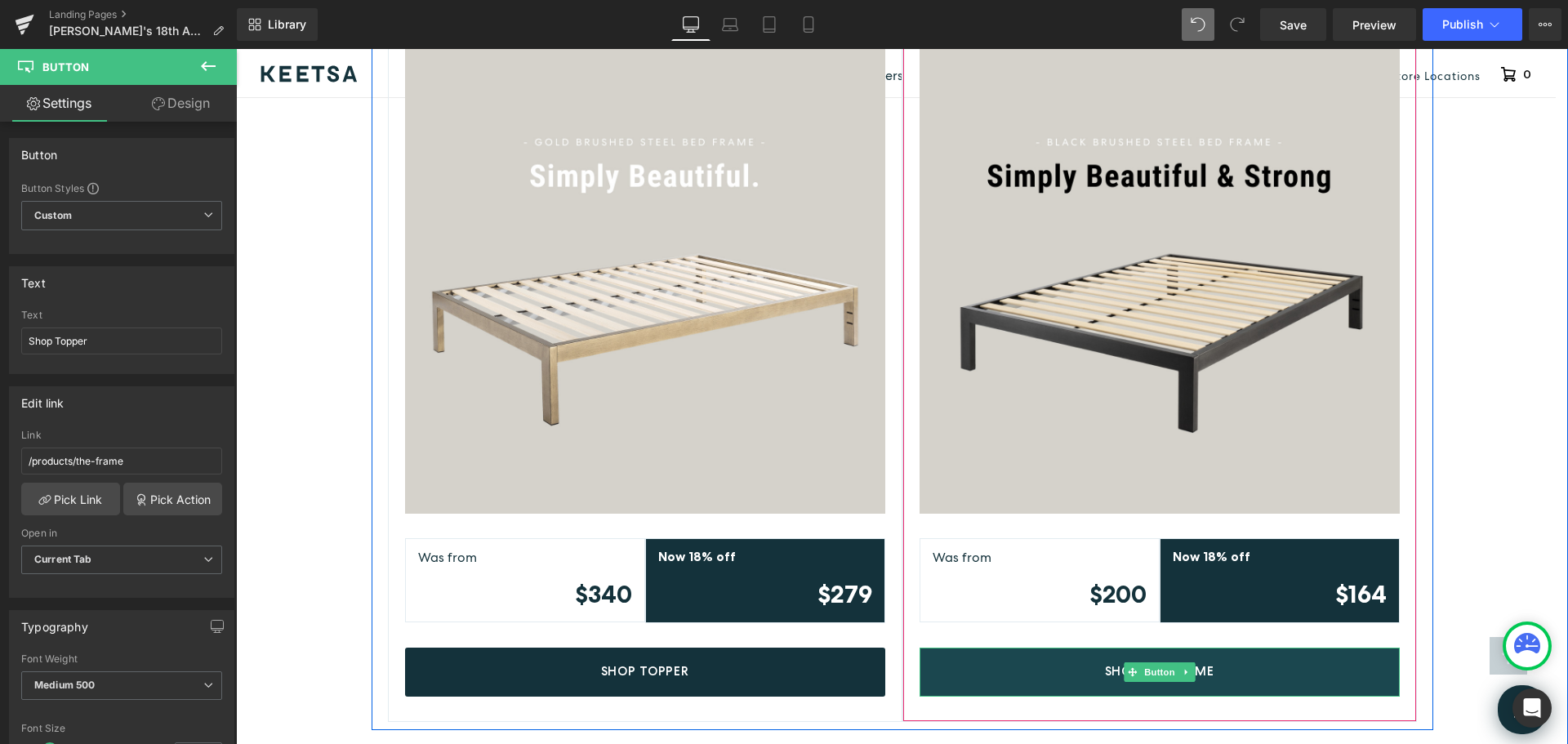
click at [1247, 648] on link "Shop Bed Frame" at bounding box center [1159, 672] width 480 height 49
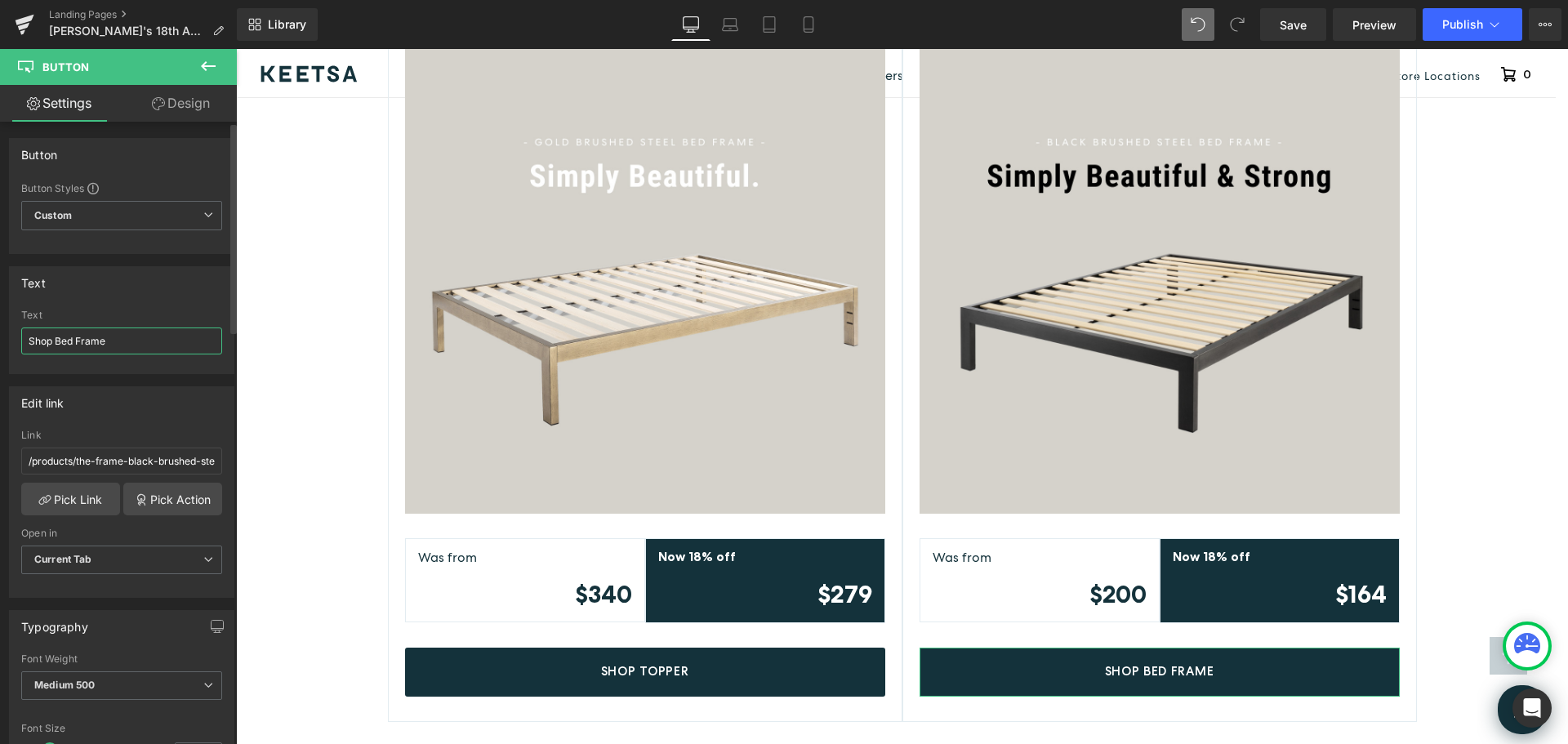
drag, startPoint x: 56, startPoint y: 340, endPoint x: 192, endPoint y: 345, distance: 136.1
click at [192, 345] on input "Shop Bed Frame" at bounding box center [121, 340] width 201 height 27
type input "Shop Topper"
click at [61, 497] on link "Pick Link" at bounding box center [70, 499] width 99 height 33
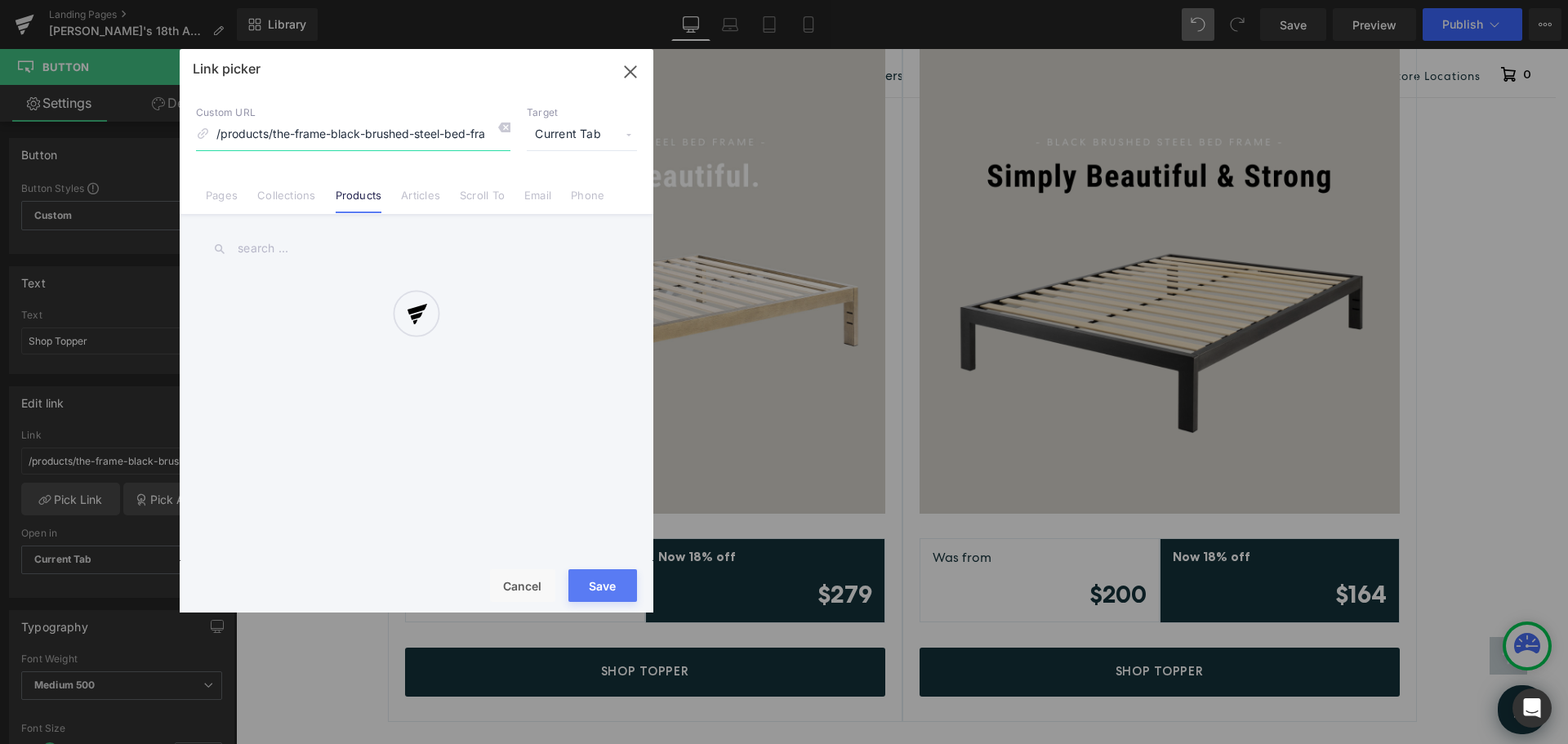
scroll to position [0, 2]
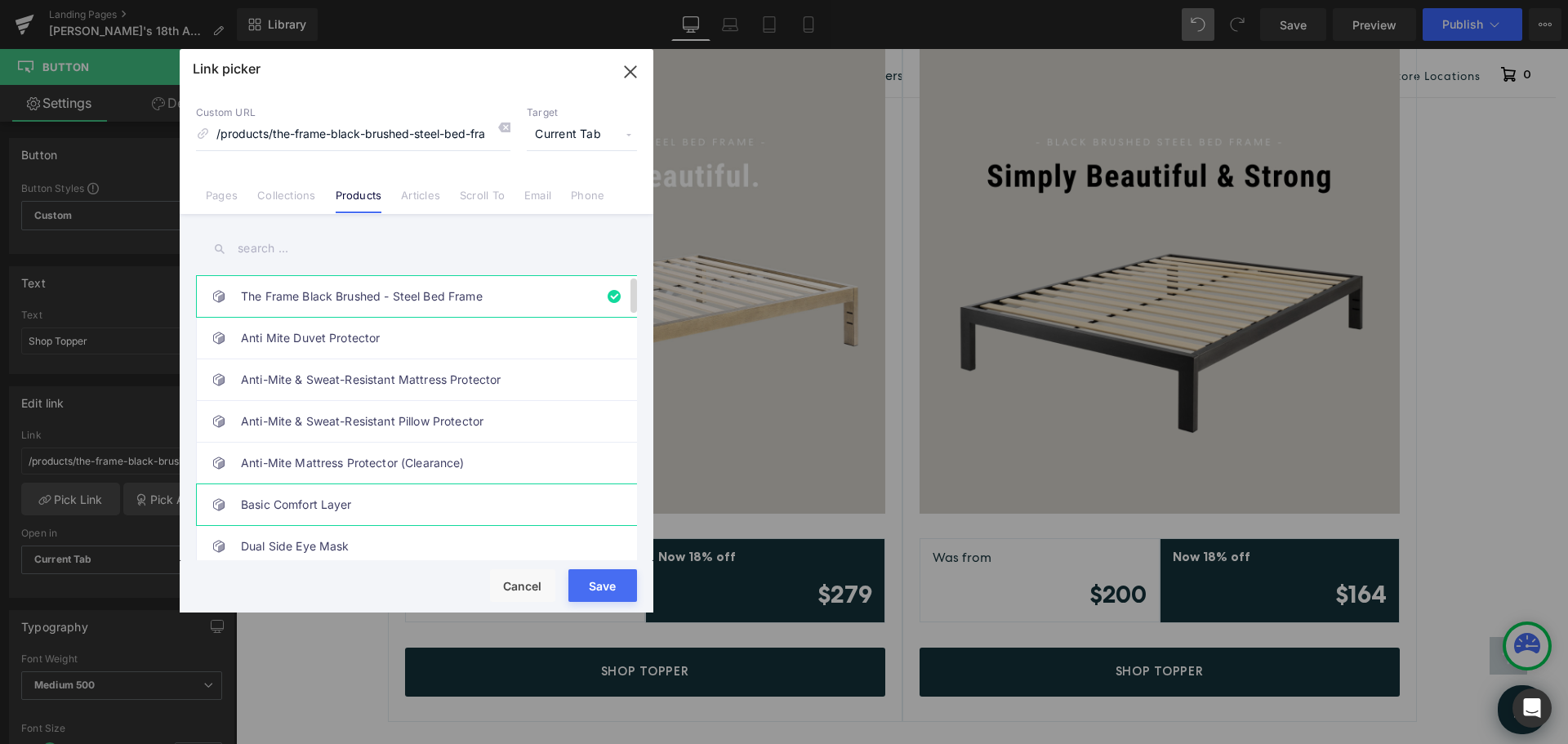
click at [327, 509] on link "Basic Comfort Layer" at bounding box center [421, 504] width 359 height 41
click at [619, 581] on button "Save" at bounding box center [602, 585] width 68 height 33
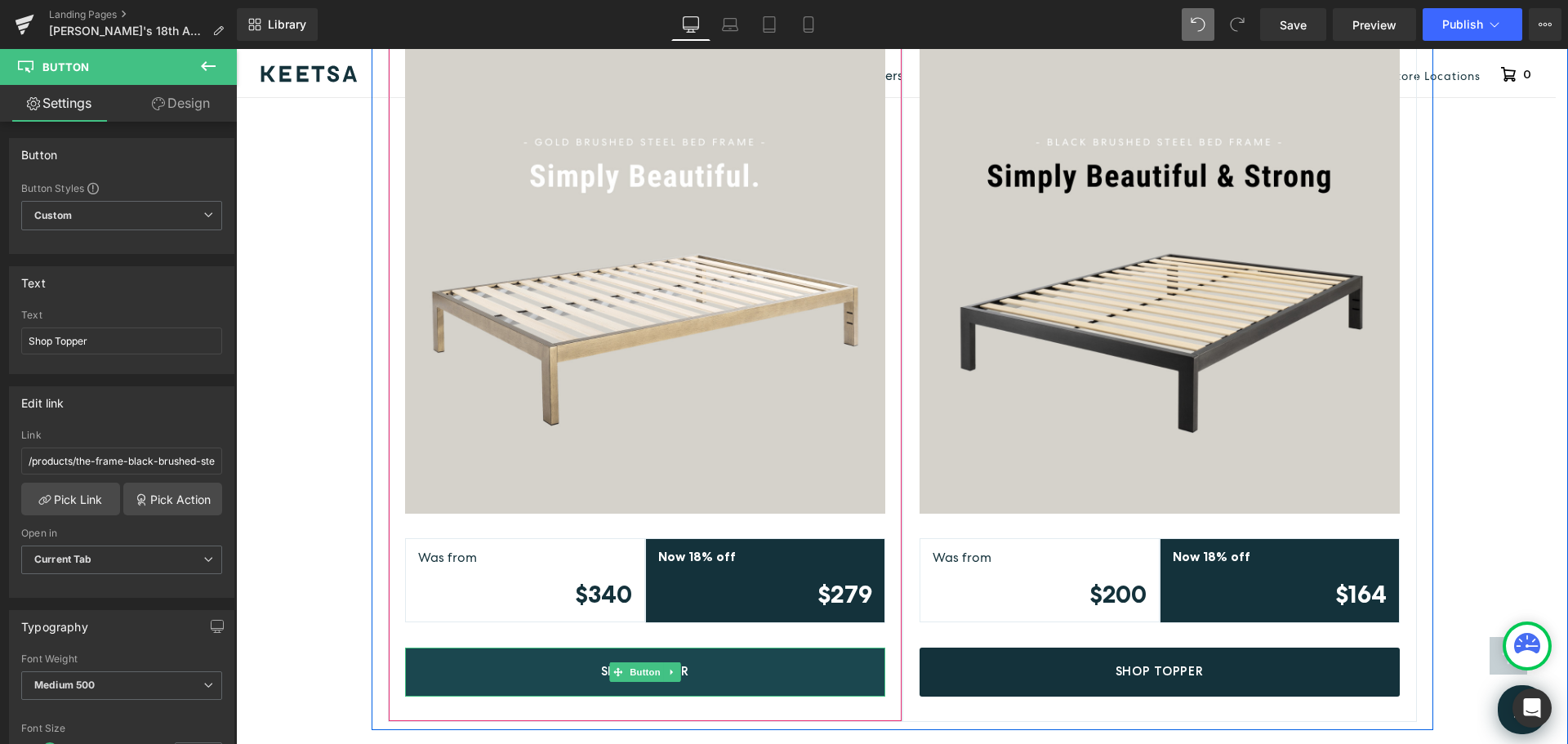
click at [756, 648] on link "Shop Topper" at bounding box center [645, 672] width 480 height 49
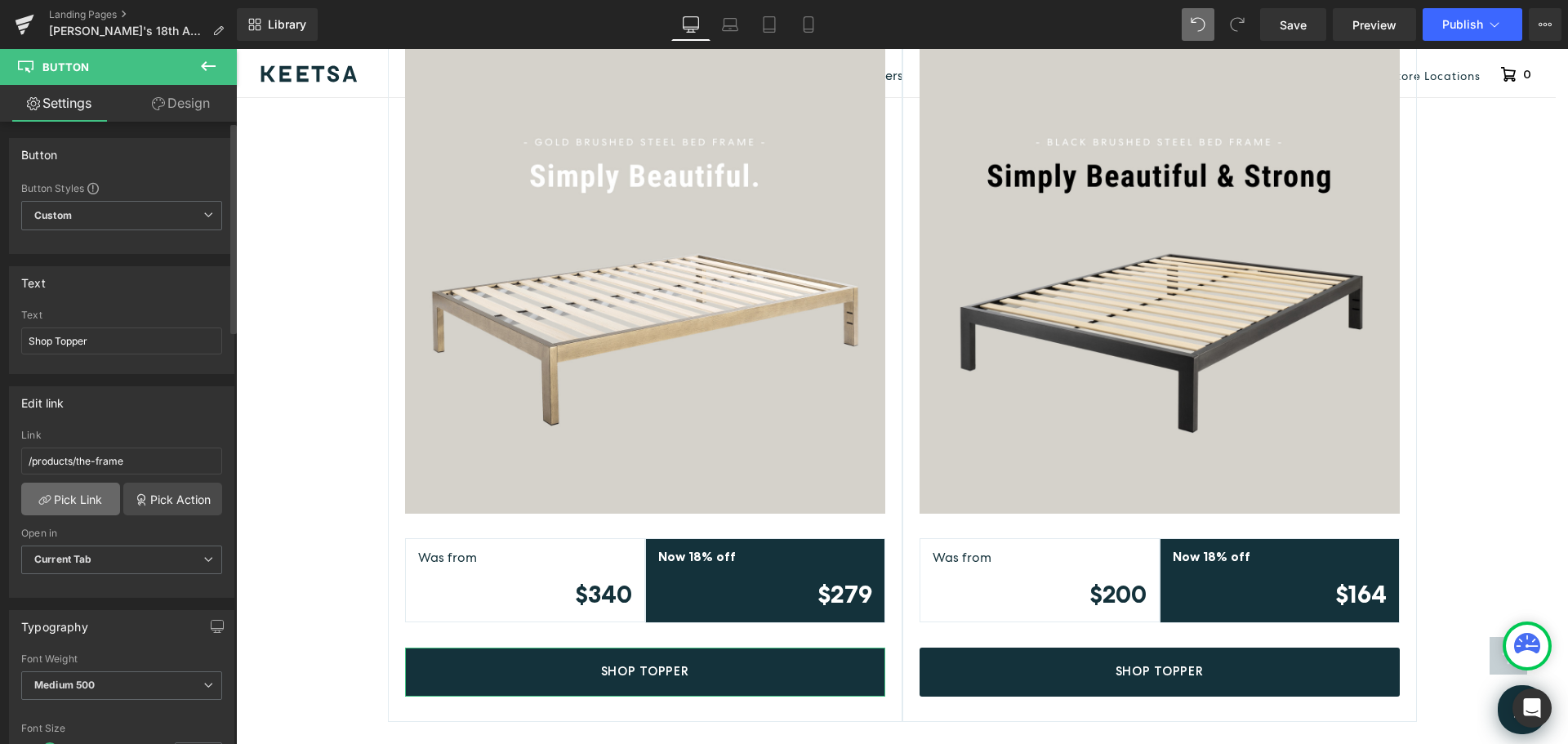
click at [87, 497] on link "Pick Link" at bounding box center [70, 499] width 99 height 33
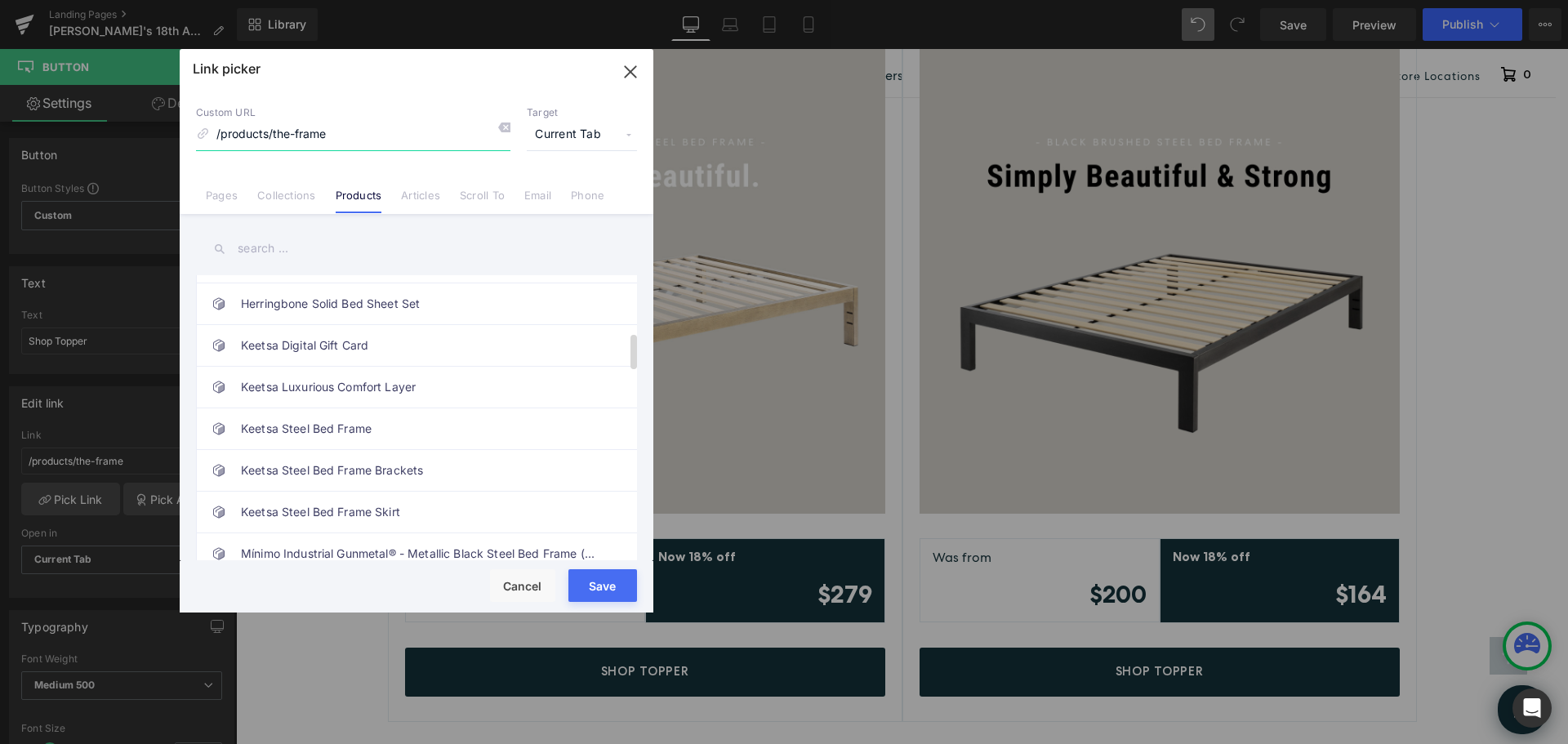
scroll to position [409, 0]
click at [388, 396] on link "Keetsa Luxurious Comfort Layer" at bounding box center [421, 388] width 359 height 41
click at [595, 579] on button "Save" at bounding box center [602, 585] width 68 height 33
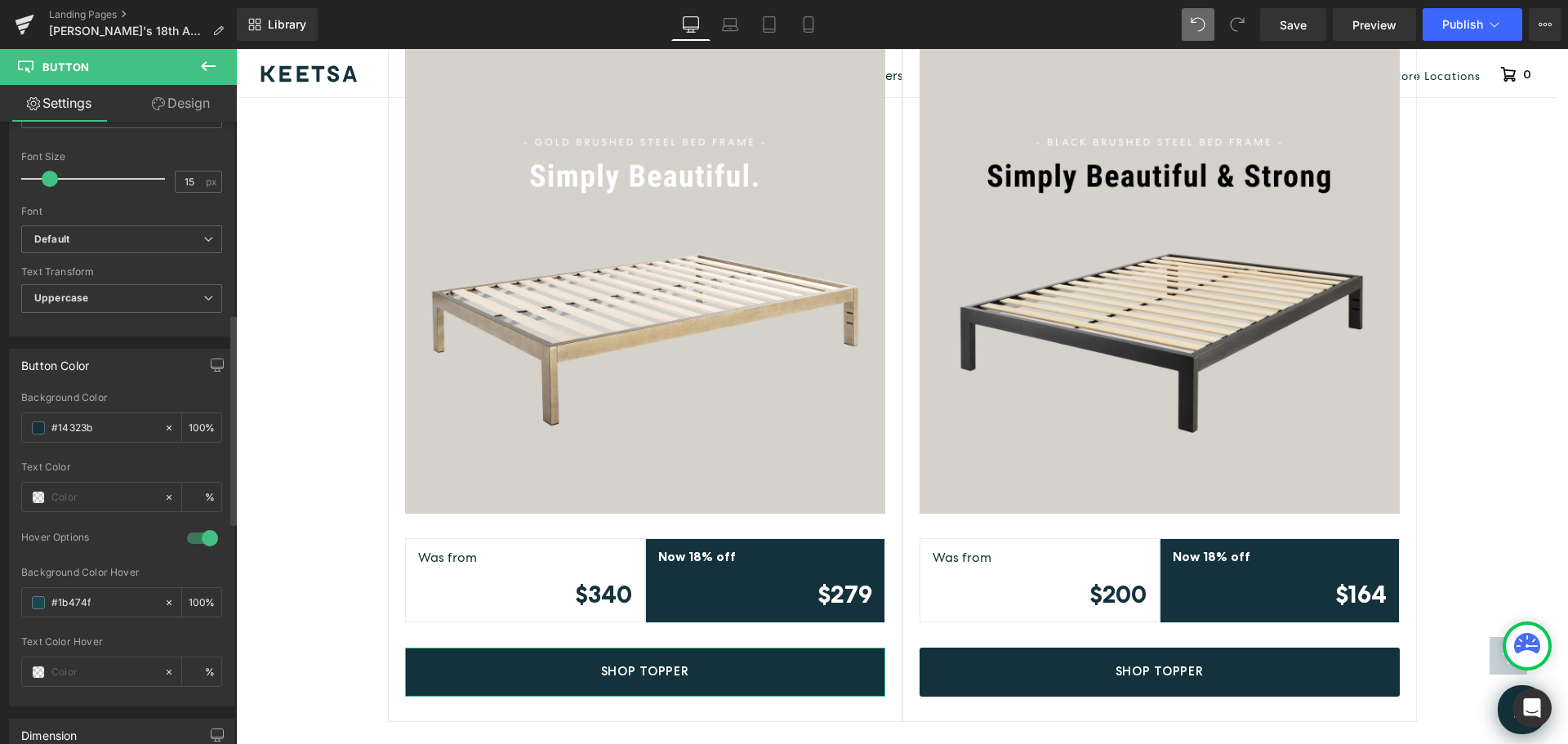
scroll to position [245, 0]
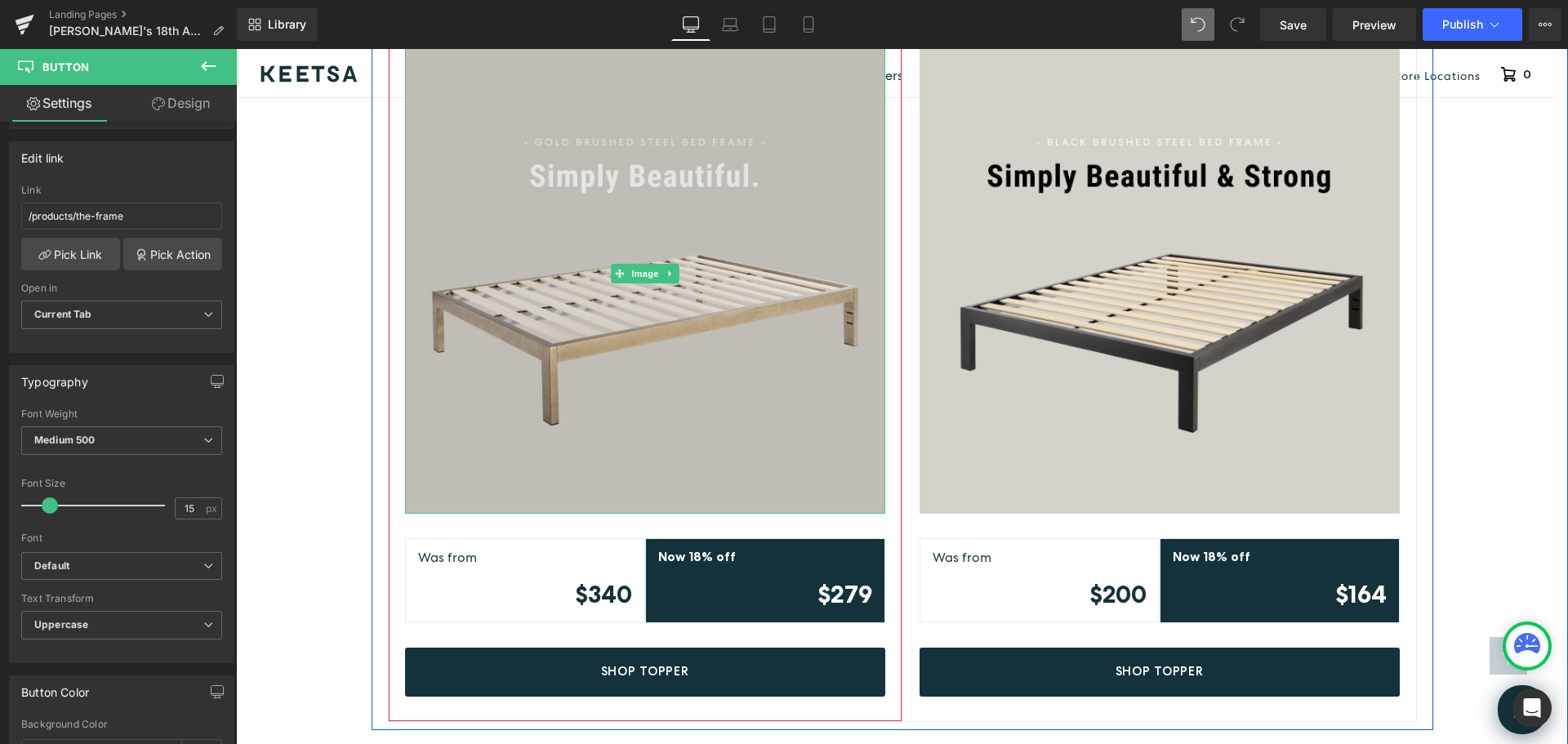
click at [776, 302] on img at bounding box center [645, 274] width 480 height 480
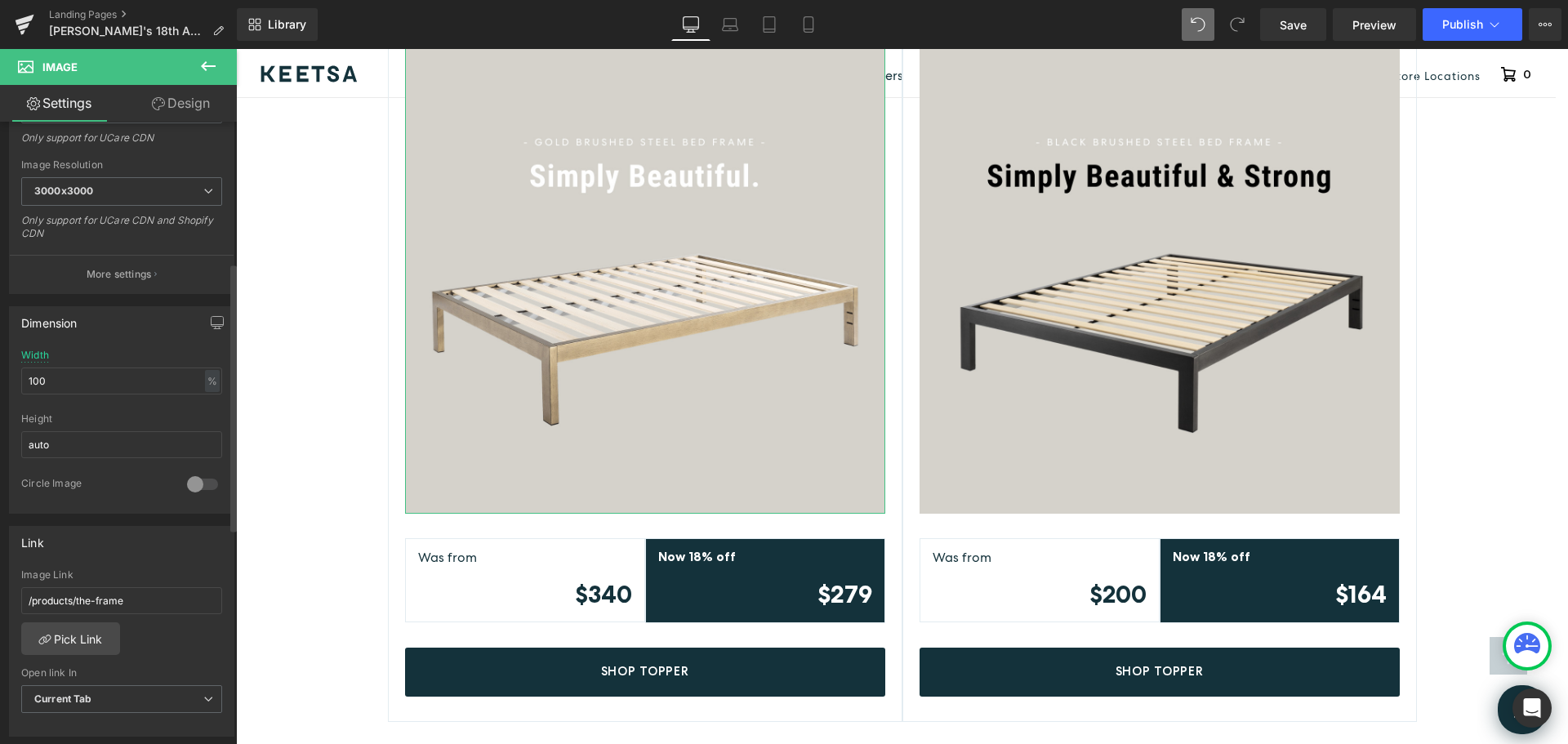
scroll to position [326, 0]
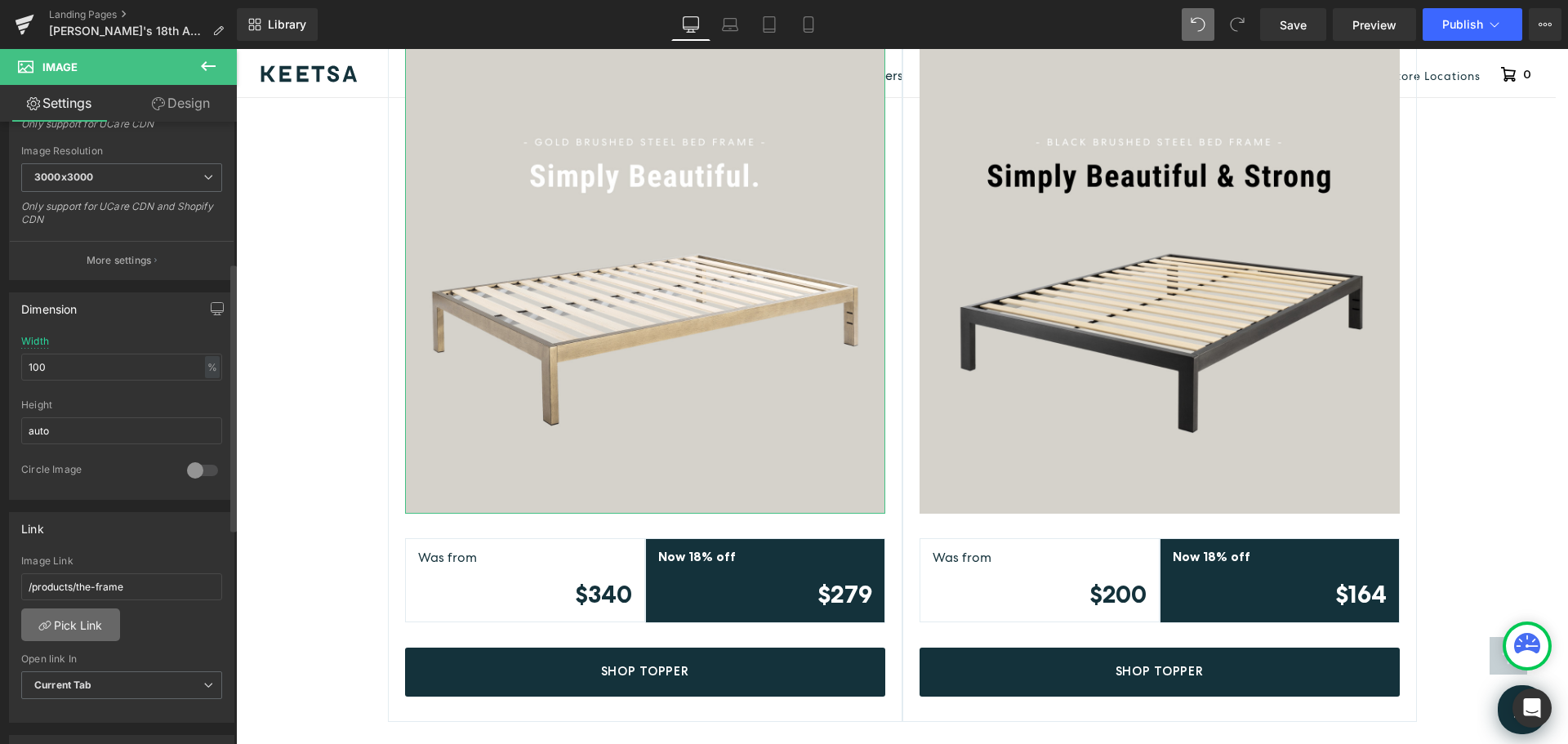
click at [103, 627] on link "Pick Link" at bounding box center [70, 625] width 99 height 33
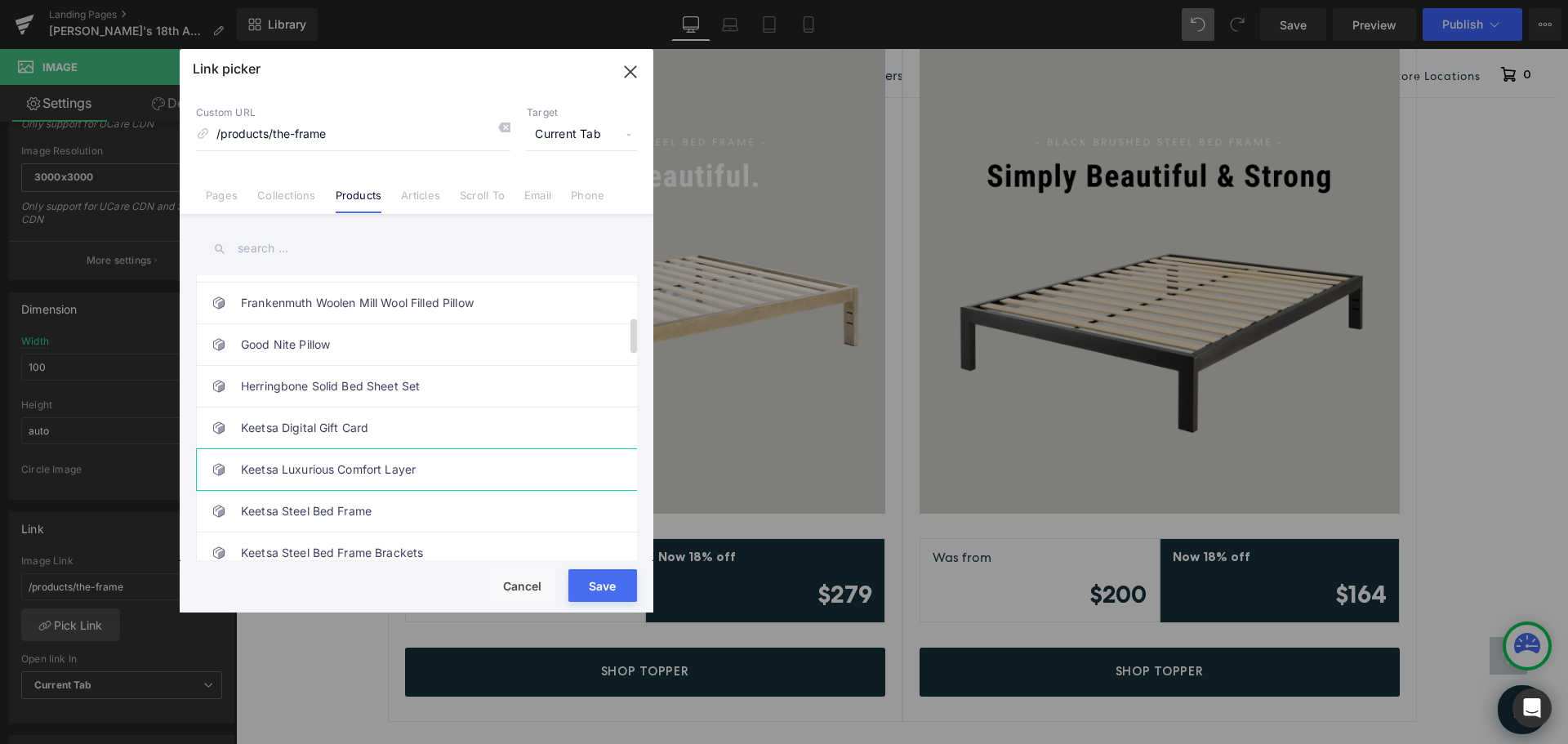
click at [373, 472] on link "Keetsa Luxurious Comfort Layer" at bounding box center [421, 469] width 359 height 41
click at [605, 580] on button "Save" at bounding box center [602, 585] width 68 height 33
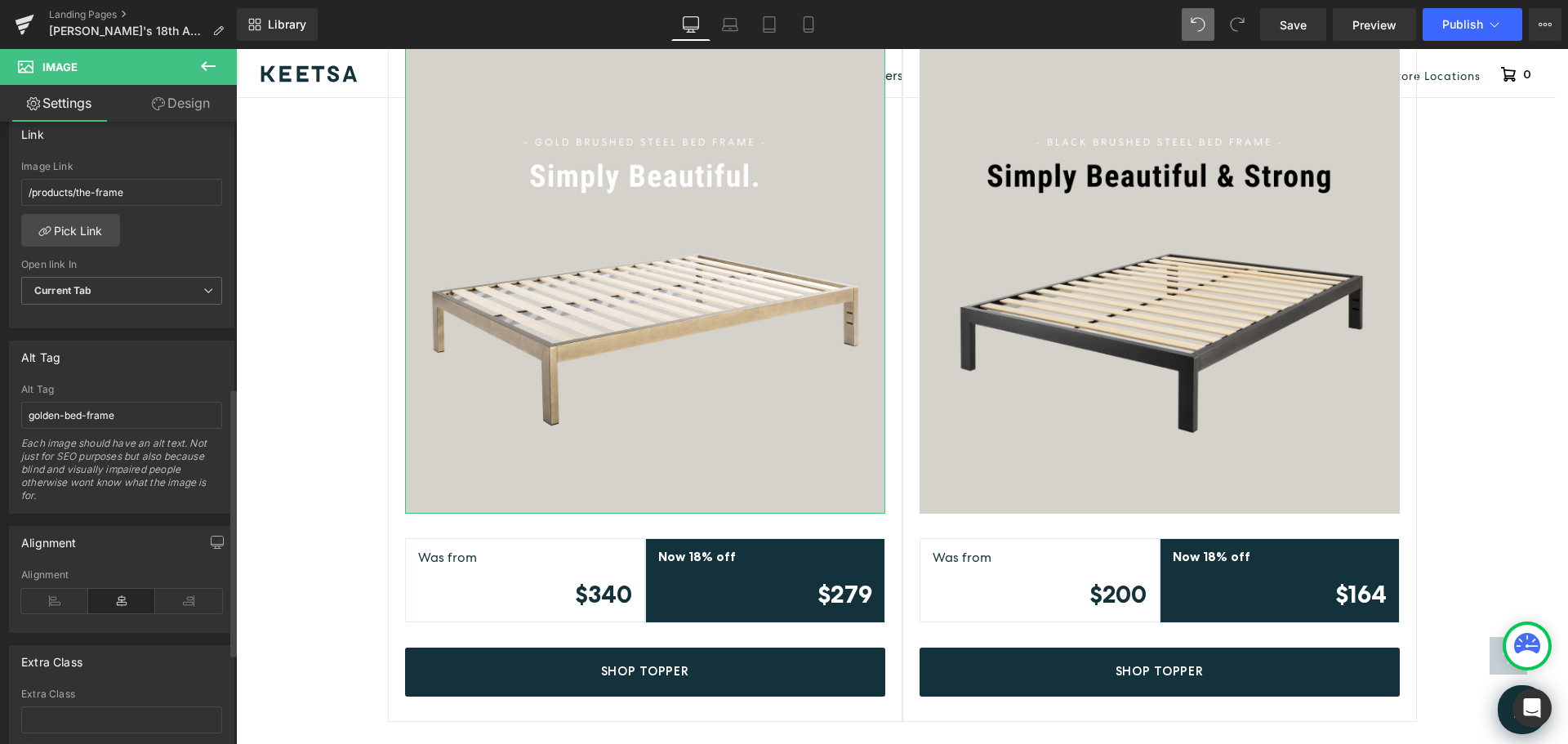
scroll to position [735, 0]
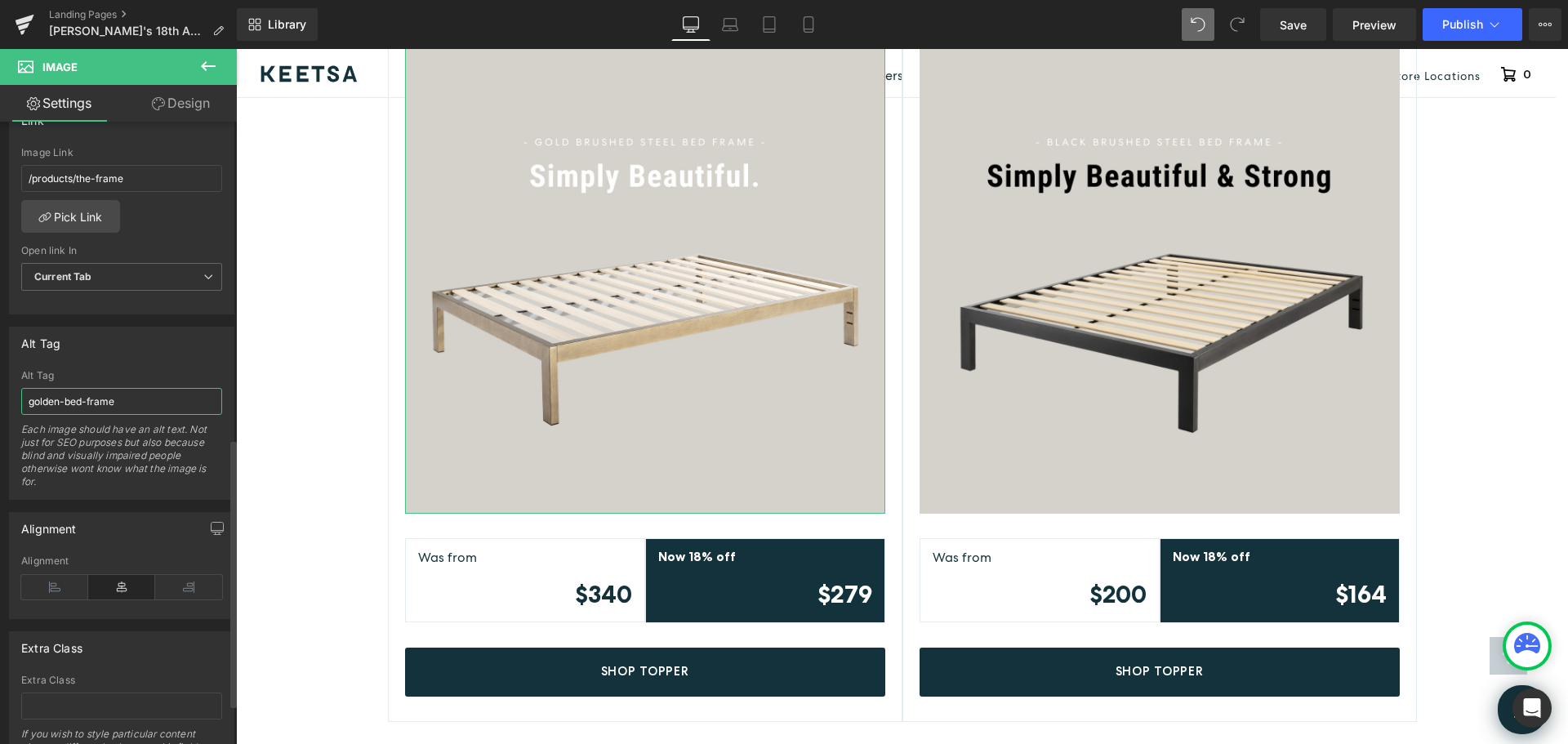
drag, startPoint x: 130, startPoint y: 405, endPoint x: 0, endPoint y: 408, distance: 130.0
click at [0, 408] on div "Alt Tag golden-bed-frame Alt Tag golden-bed-frame Each image should have an alt…" at bounding box center [122, 407] width 244 height 186
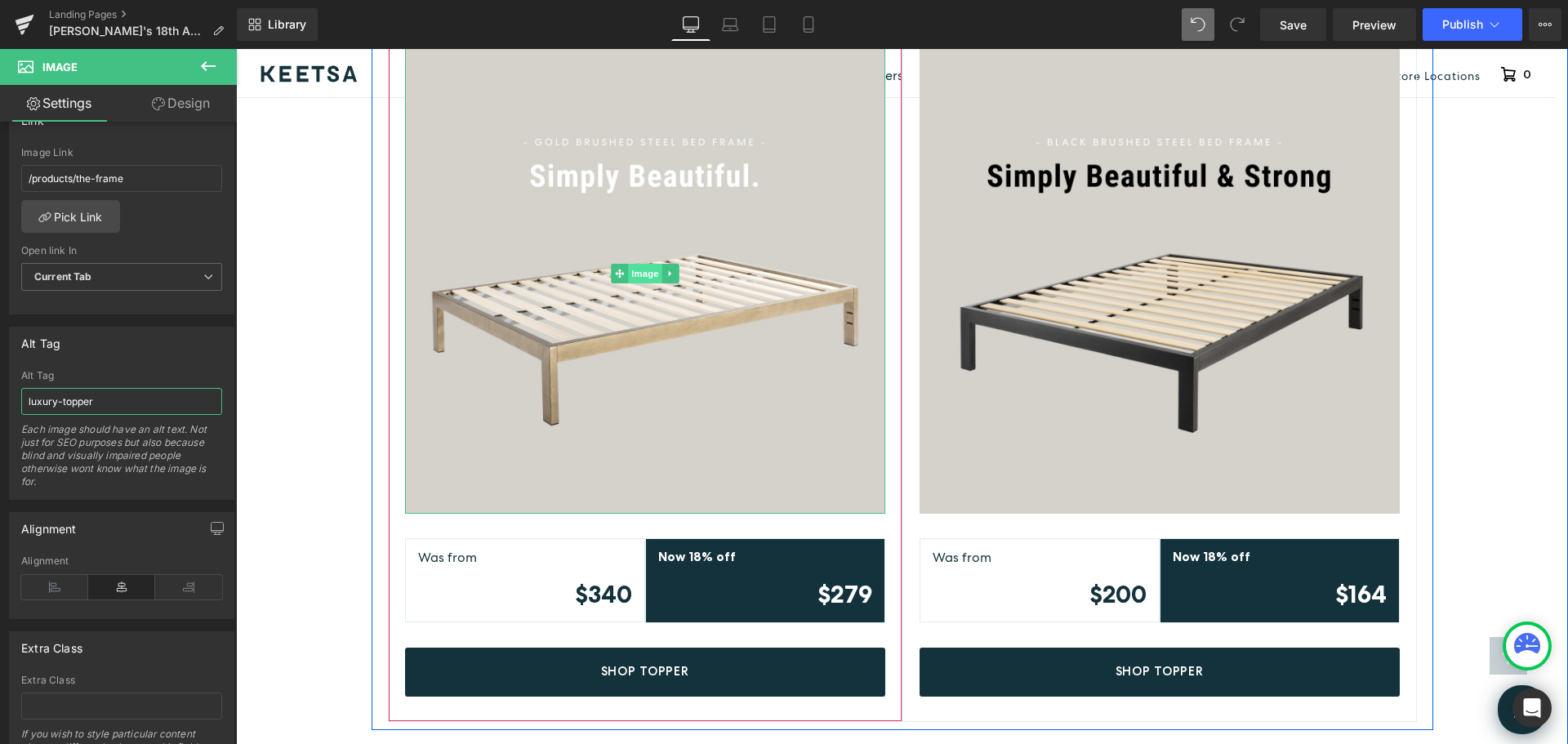
click at [630, 264] on span "Image" at bounding box center [645, 274] width 35 height 20
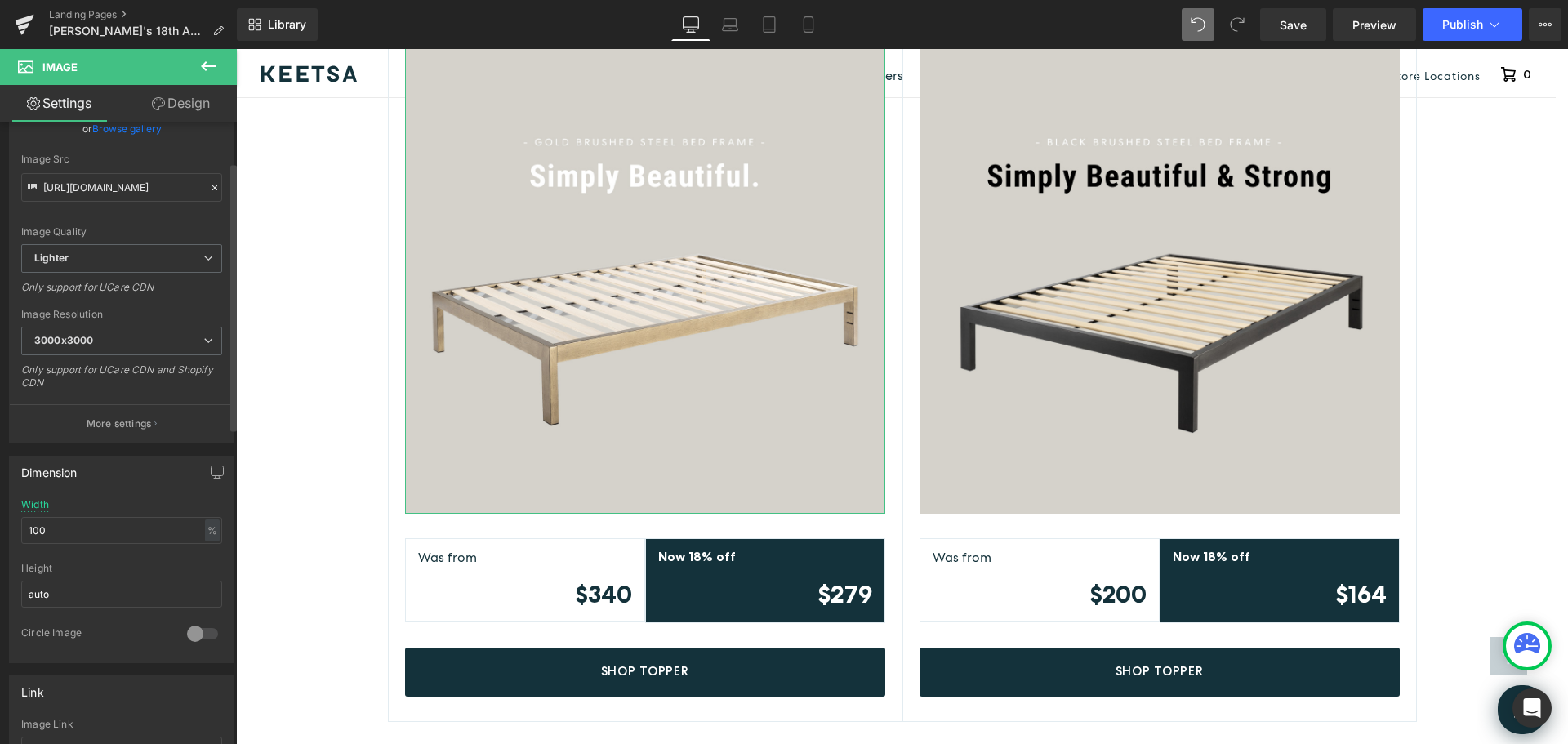
scroll to position [0, 0]
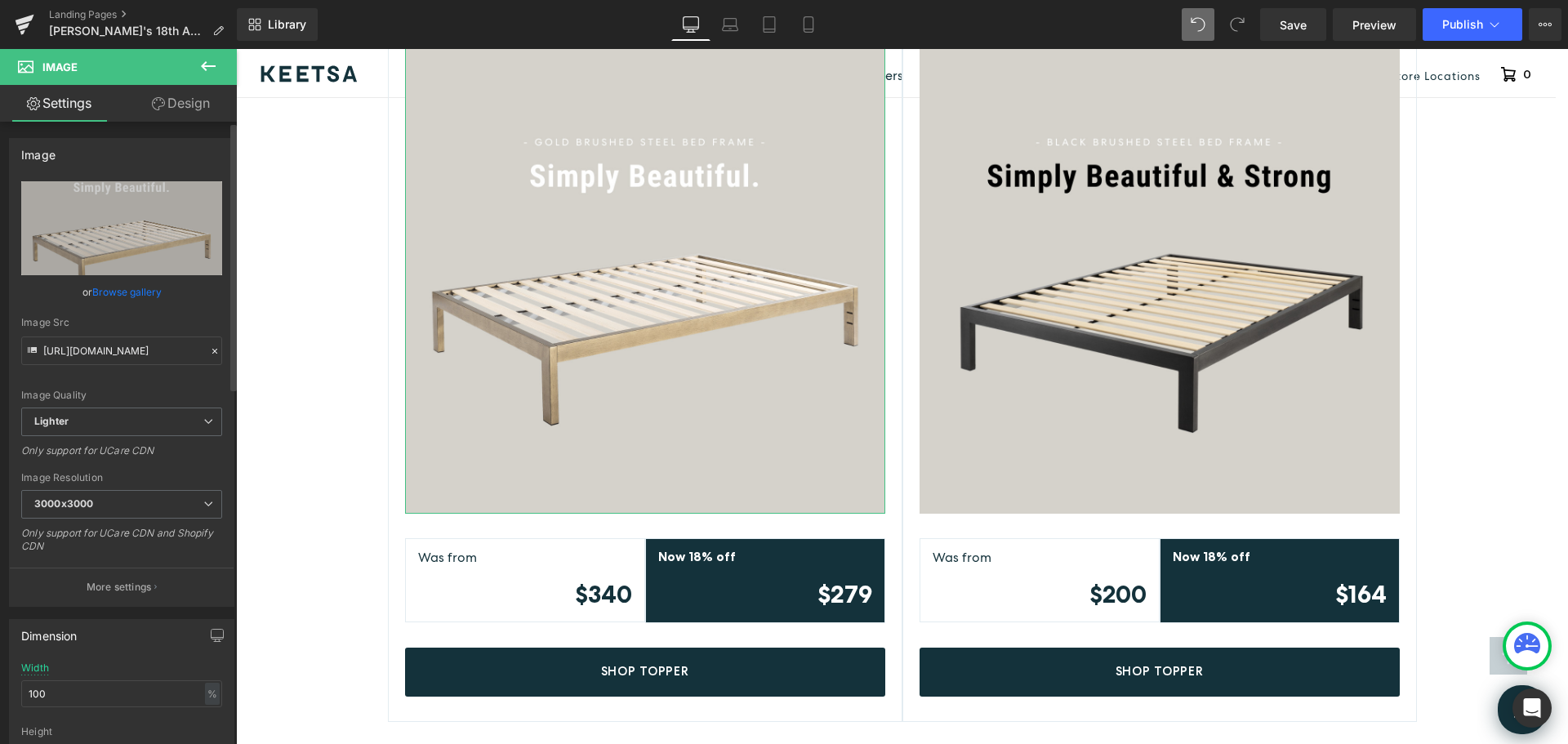
type input "luxury-topper"
click at [132, 295] on link "Browse gallery" at bounding box center [127, 292] width 69 height 29
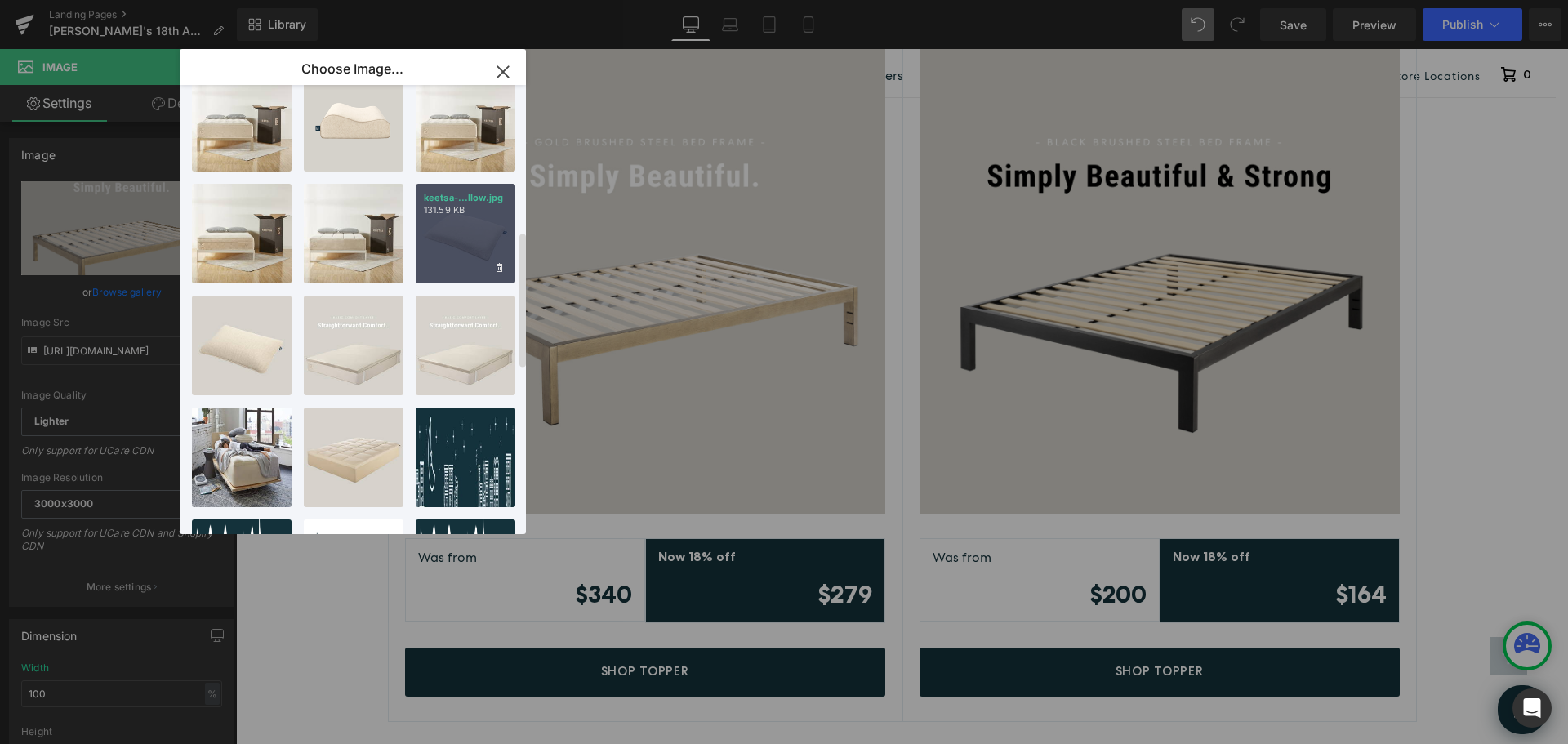
scroll to position [490, 0]
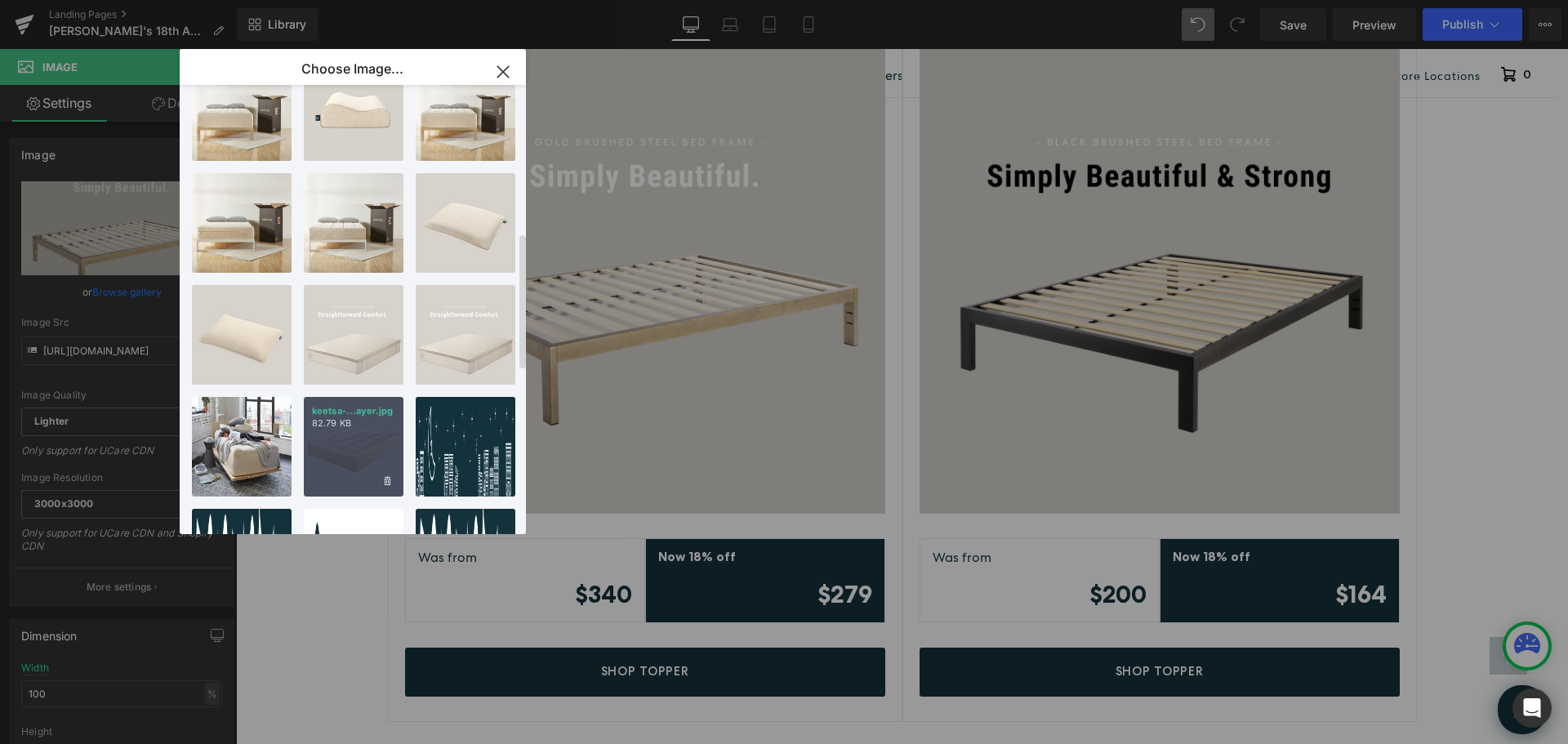
click at [349, 438] on div "keetsa-...ayer.jpg 82.79 KB" at bounding box center [353, 446] width 99 height 99
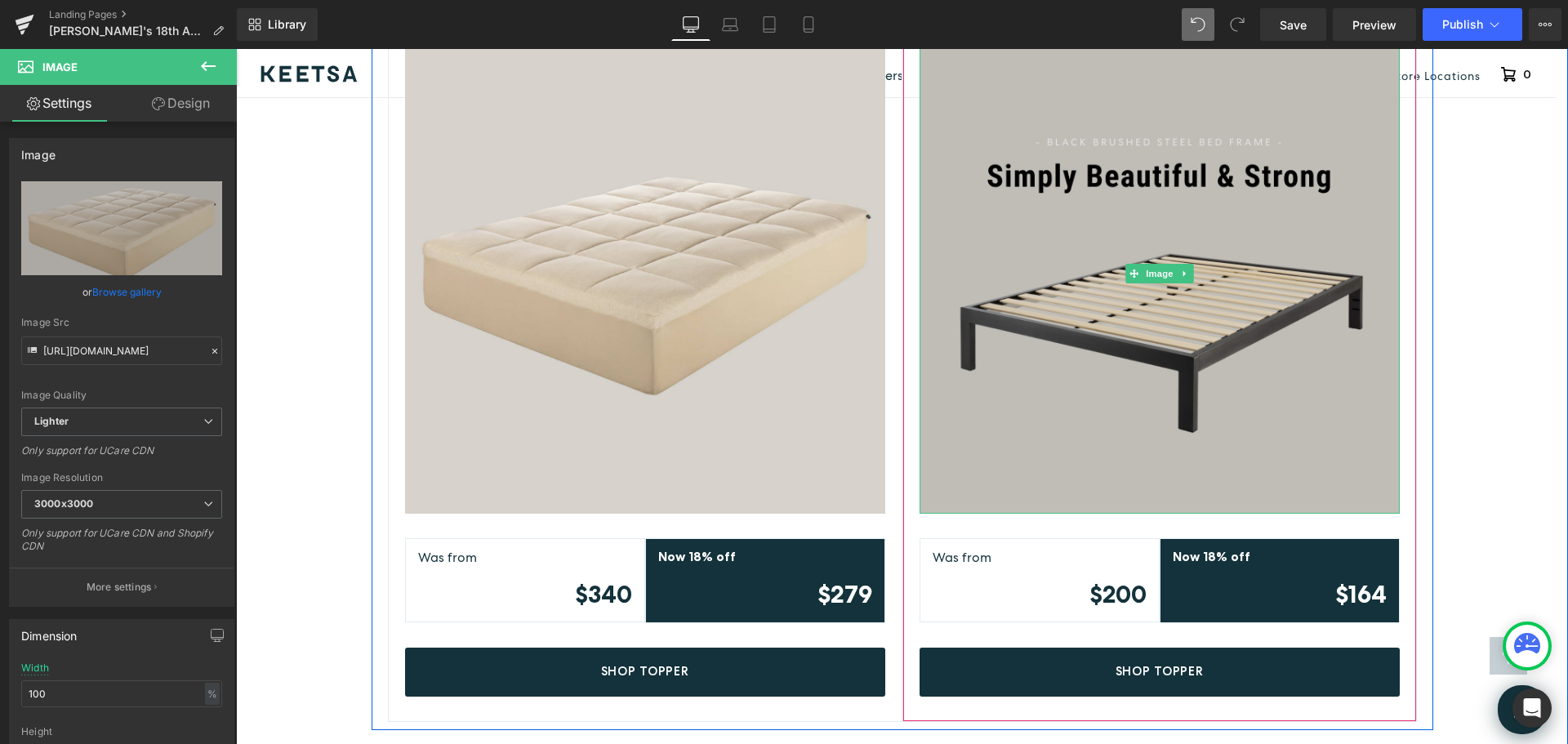
click at [1242, 235] on img at bounding box center [1159, 274] width 480 height 480
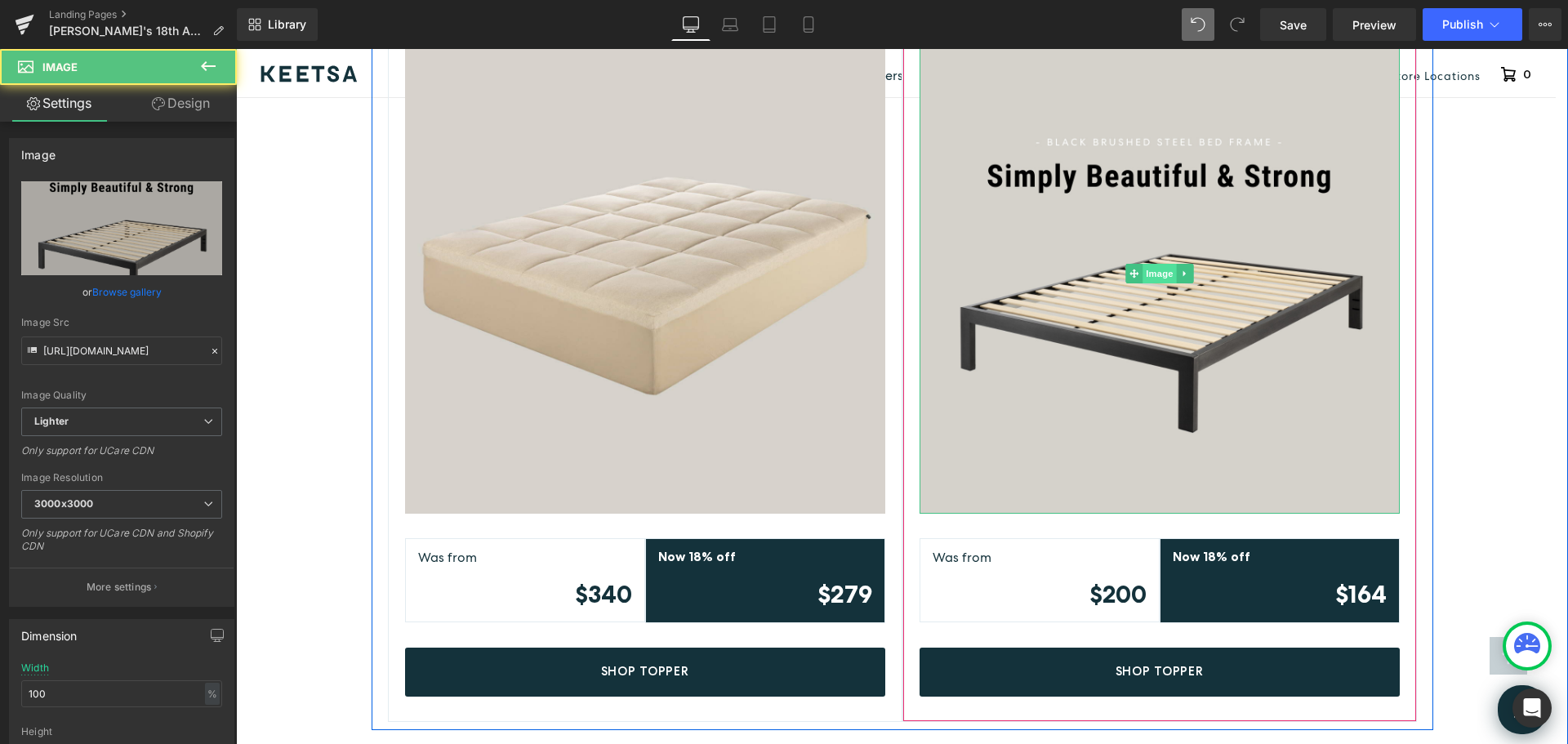
click at [1146, 264] on span "Image" at bounding box center [1159, 274] width 35 height 20
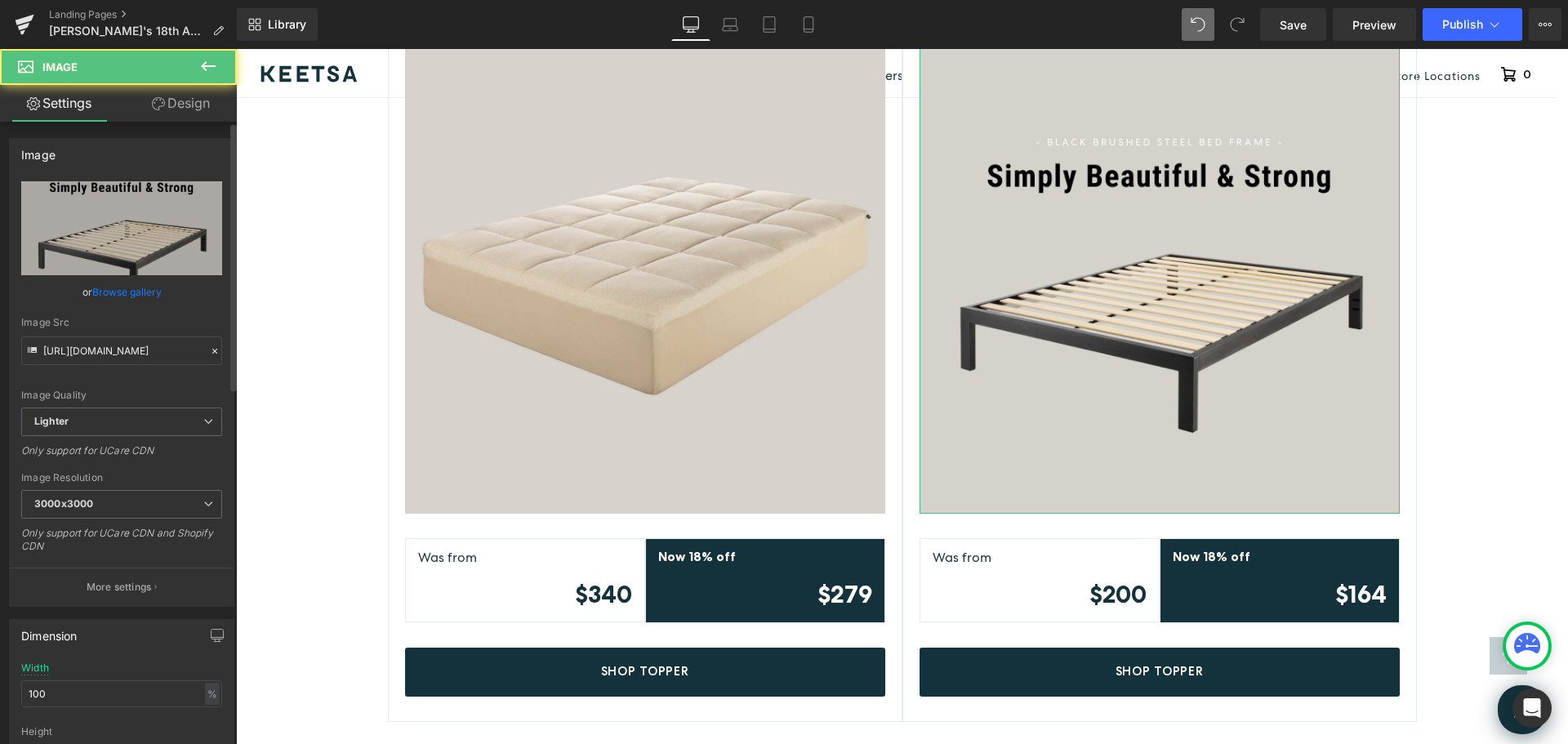
click at [137, 291] on link "Browse gallery" at bounding box center [127, 292] width 69 height 29
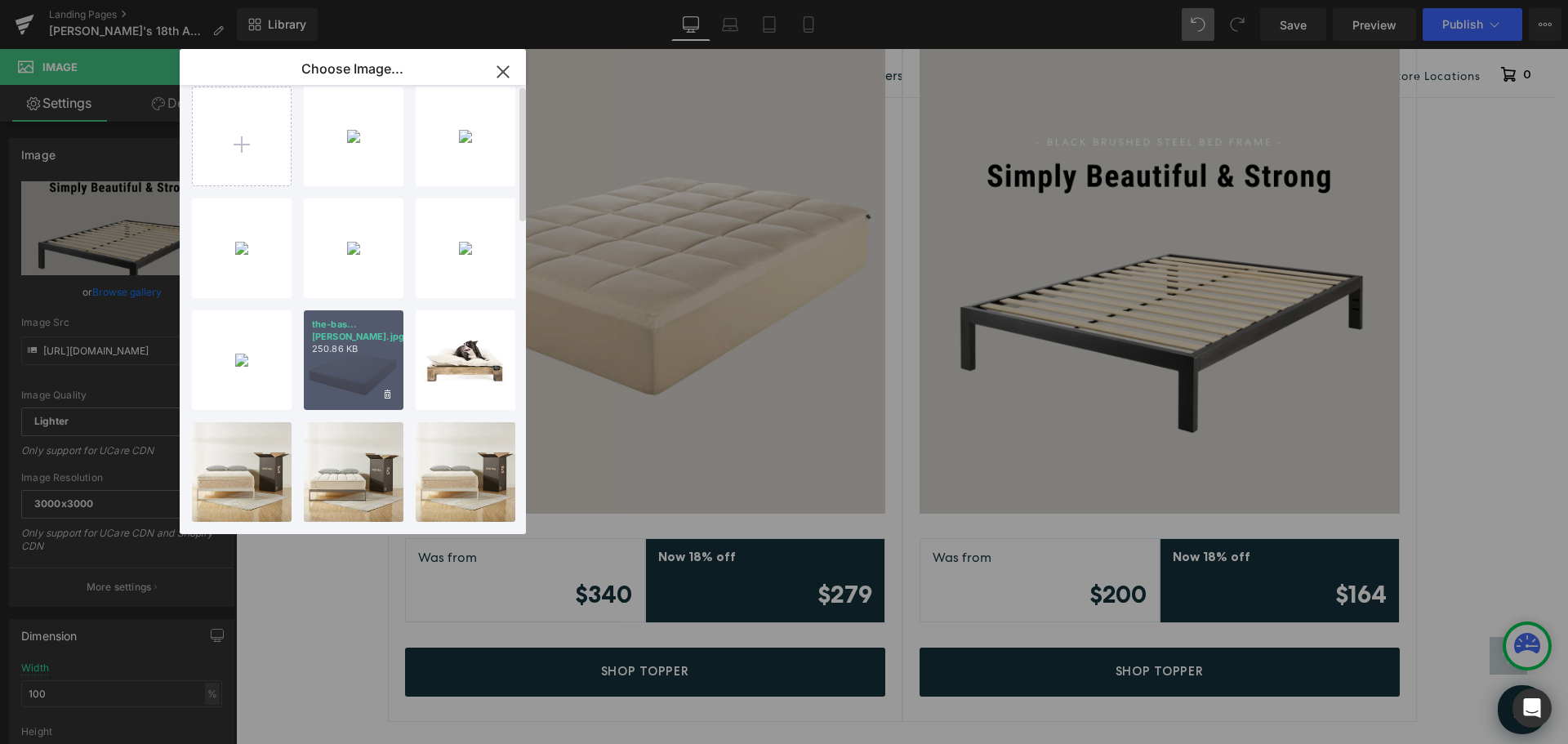
scroll to position [0, 0]
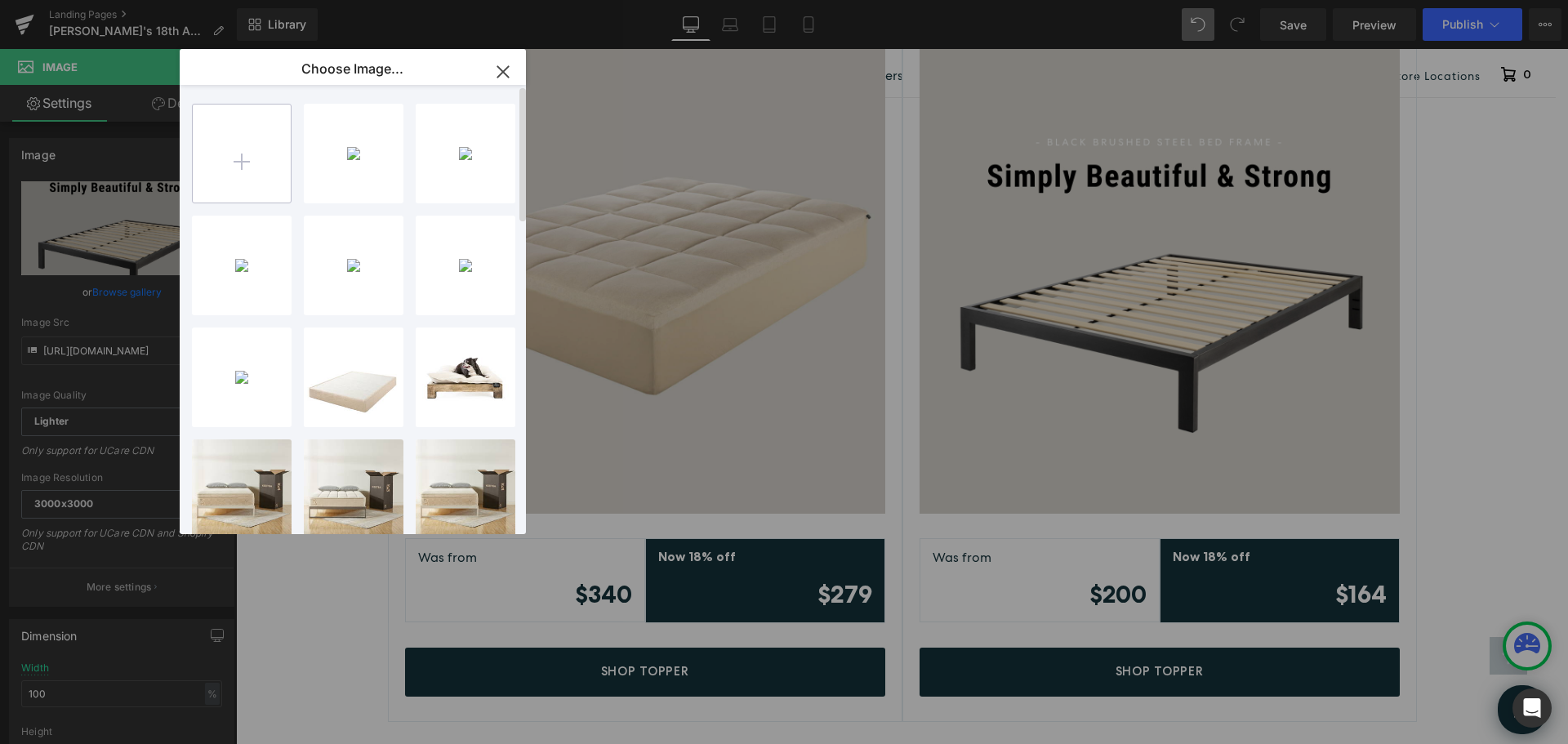
click at [243, 155] on input "file" at bounding box center [241, 153] width 98 height 98
type input "C:\fakepath\keetsa-basic-comfort-layer.jpg"
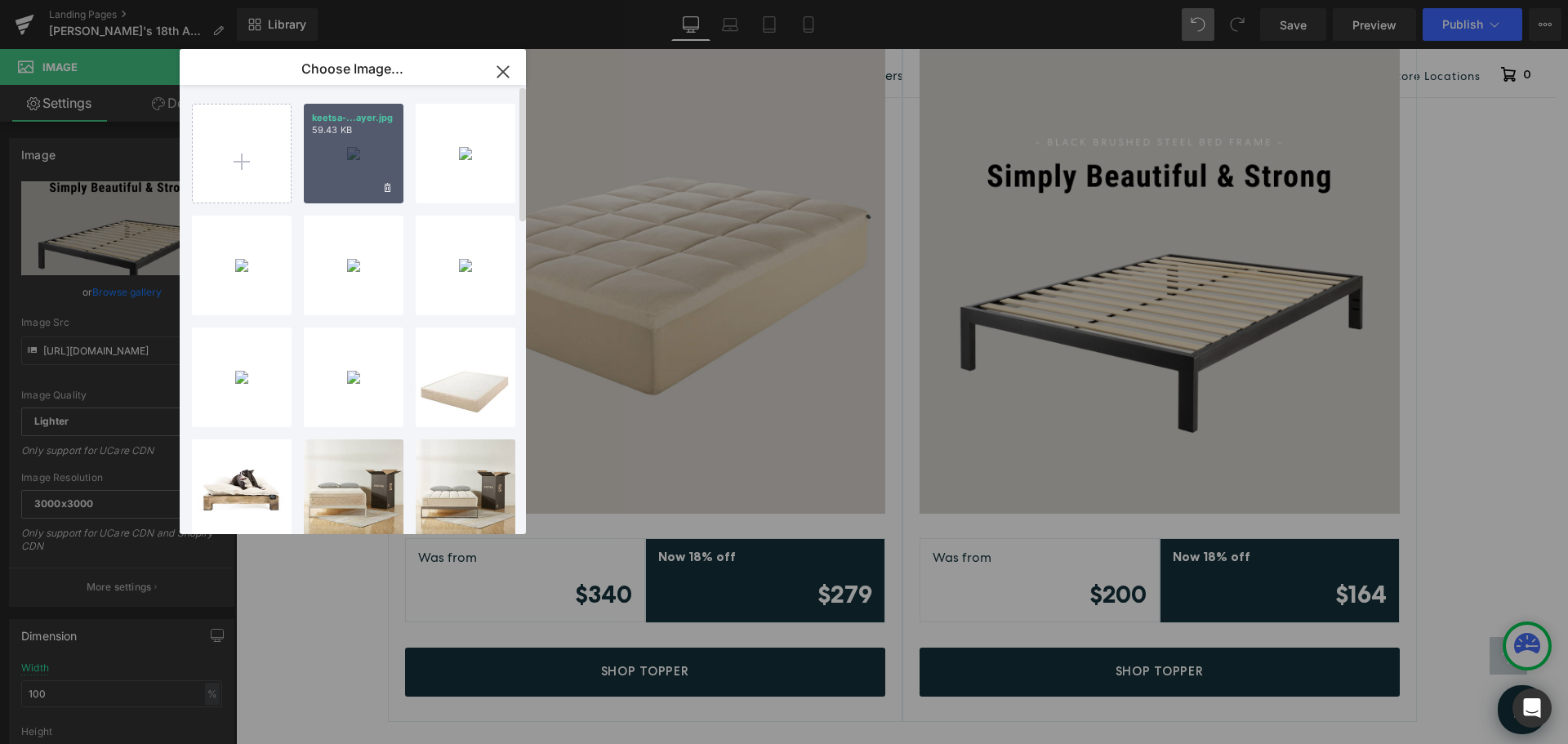
click at [343, 148] on div "keetsa-...ayer.jpg 59.43 KB" at bounding box center [353, 154] width 99 height 99
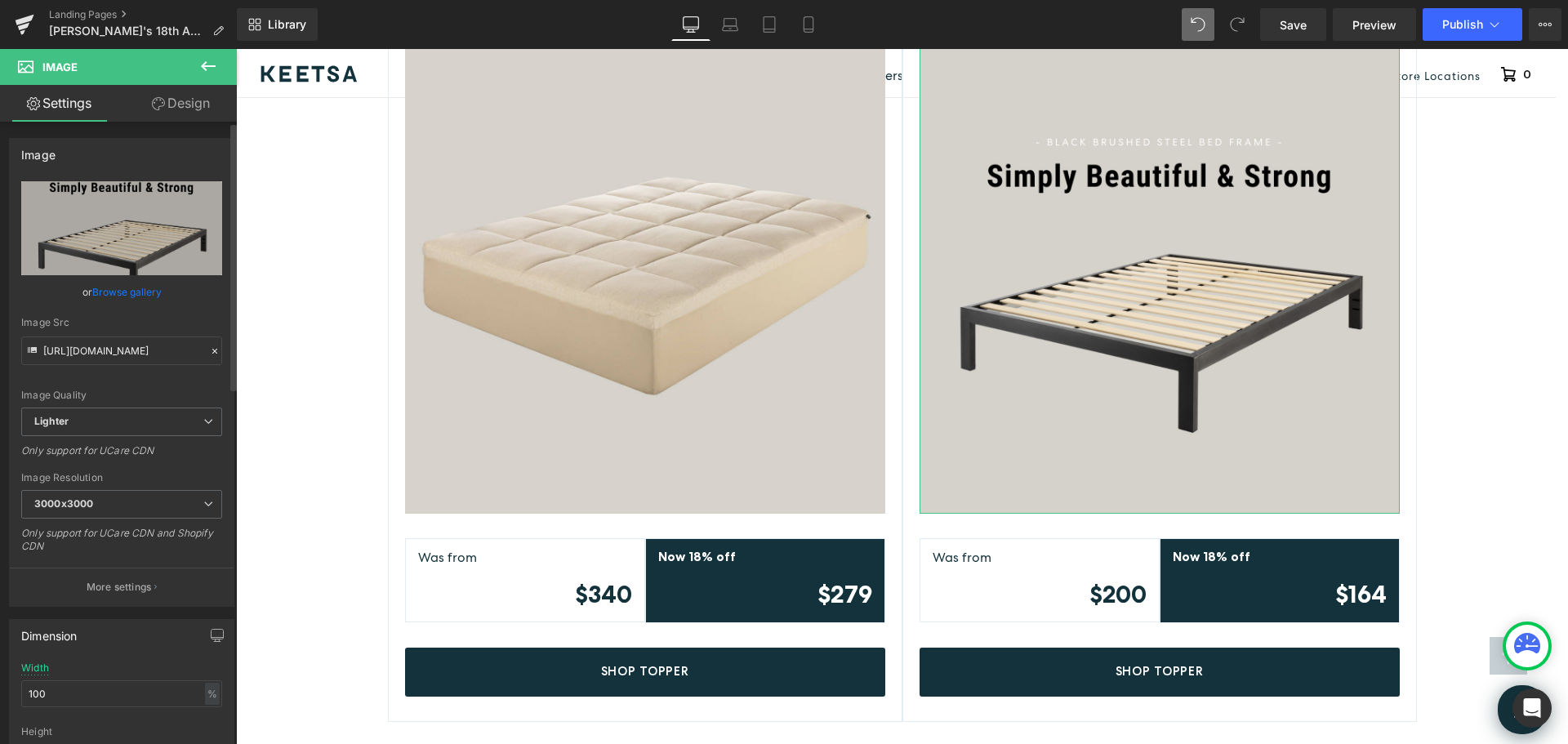
click at [127, 290] on link "Browse gallery" at bounding box center [127, 292] width 69 height 29
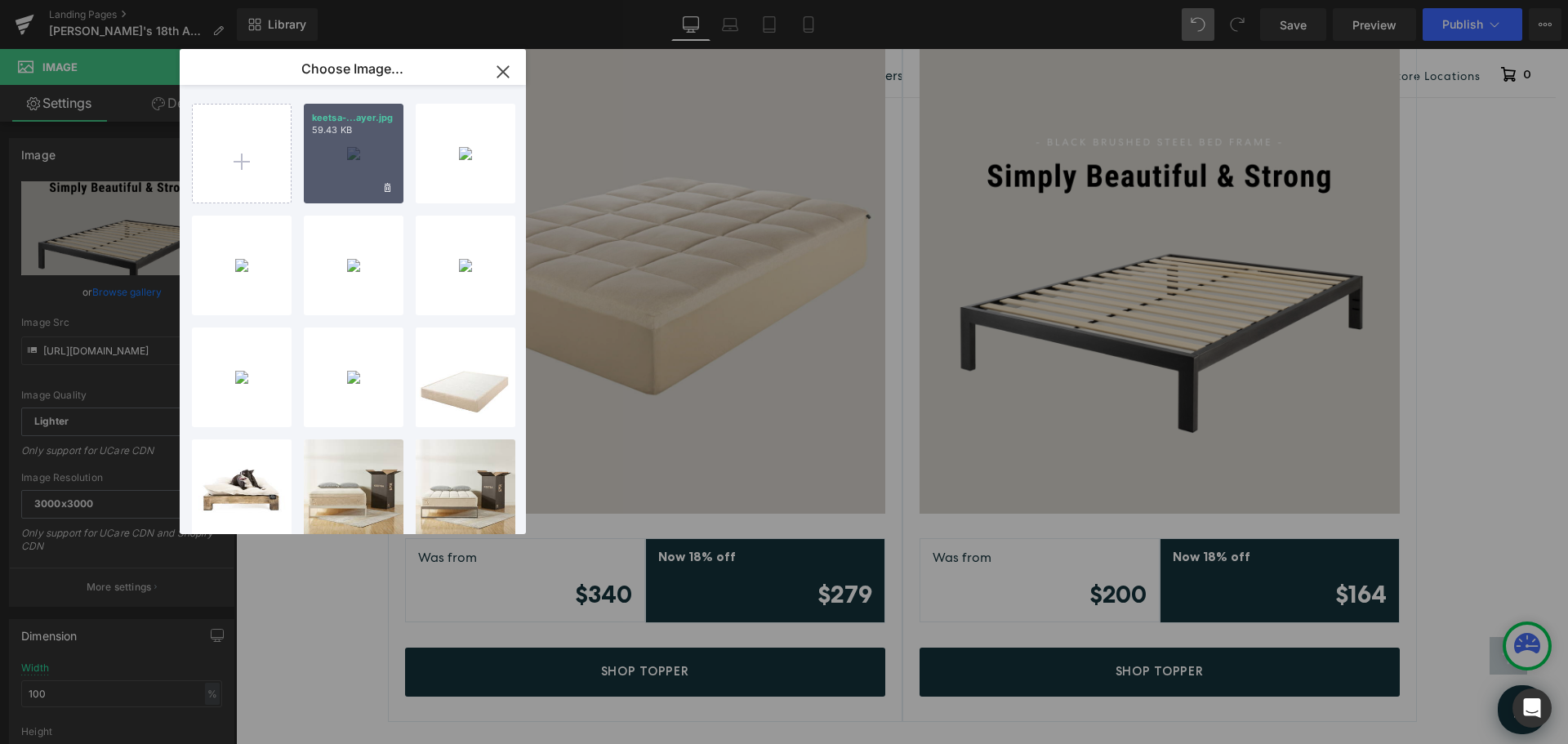
click at [363, 169] on div "keetsa-...ayer.jpg 59.43 KB" at bounding box center [353, 154] width 99 height 99
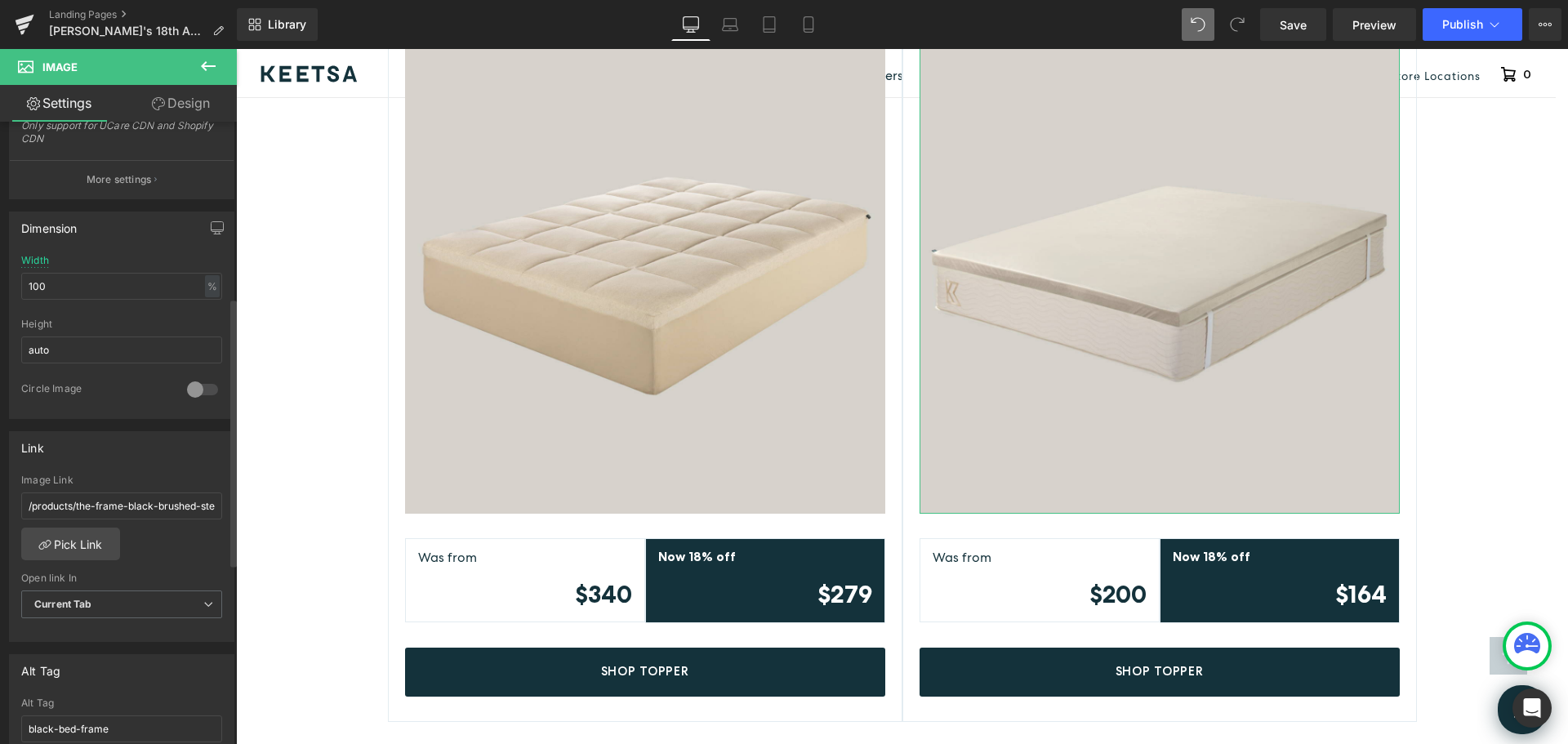
scroll to position [409, 0]
click at [99, 537] on link "Pick Link" at bounding box center [70, 543] width 99 height 33
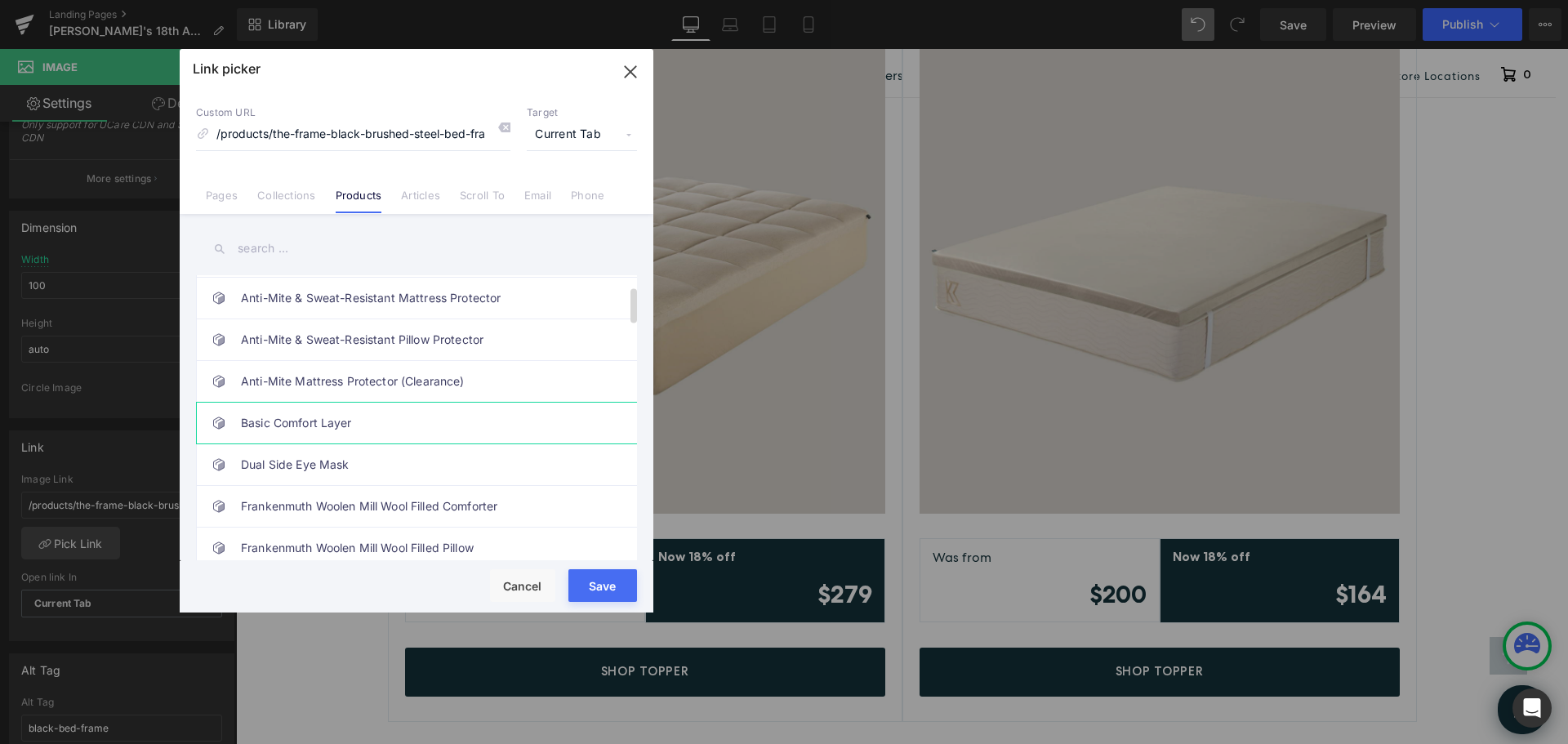
scroll to position [0, 0]
click at [340, 422] on link "Basic Comfort Layer" at bounding box center [421, 423] width 359 height 41
click at [606, 583] on button "Save" at bounding box center [602, 585] width 68 height 33
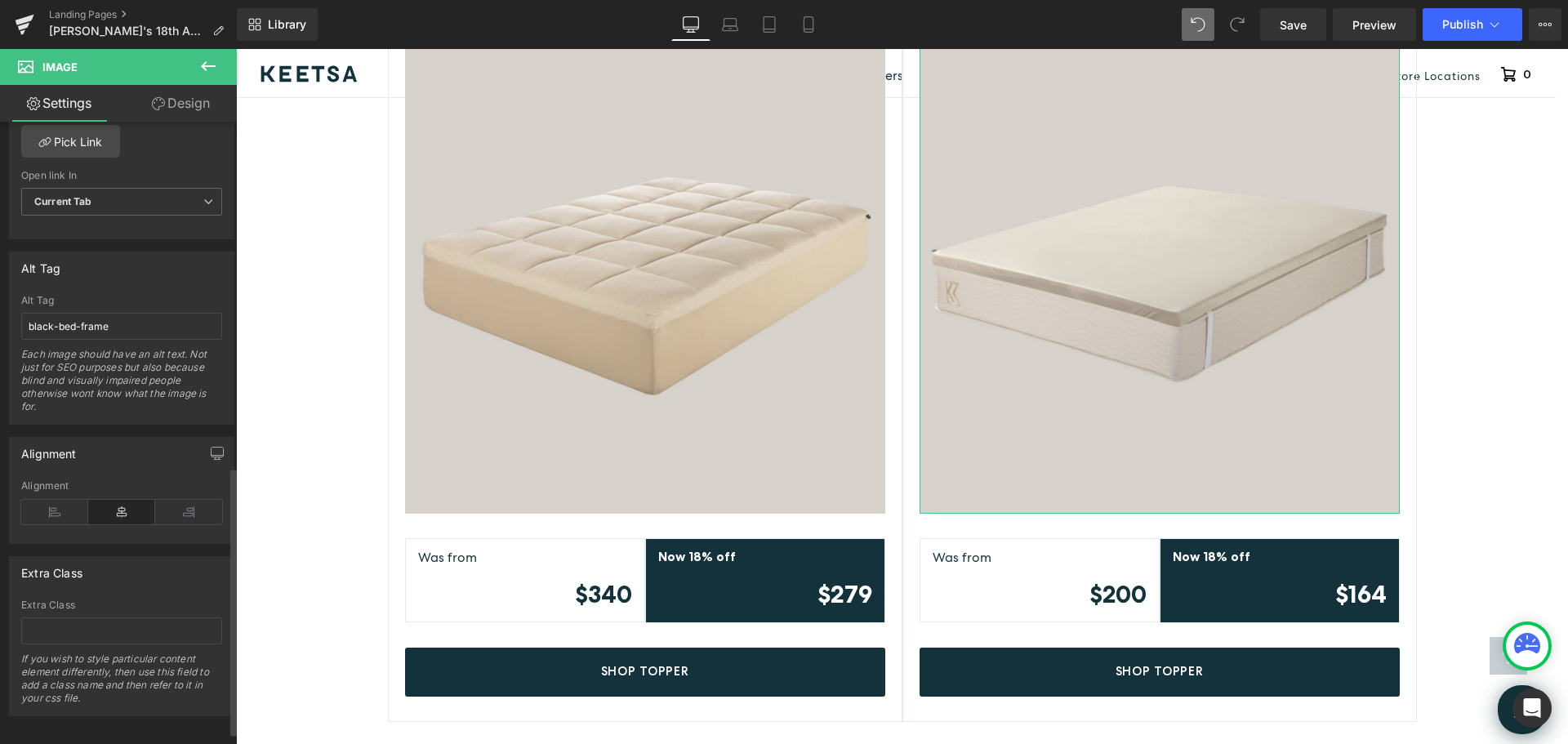
scroll to position [817, 0]
drag, startPoint x: 132, startPoint y: 324, endPoint x: 0, endPoint y: 321, distance: 132.0
click at [0, 321] on div "Alt Tag black-bed-frame Alt Tag black-bed-frame Each image should have an alt t…" at bounding box center [122, 326] width 244 height 186
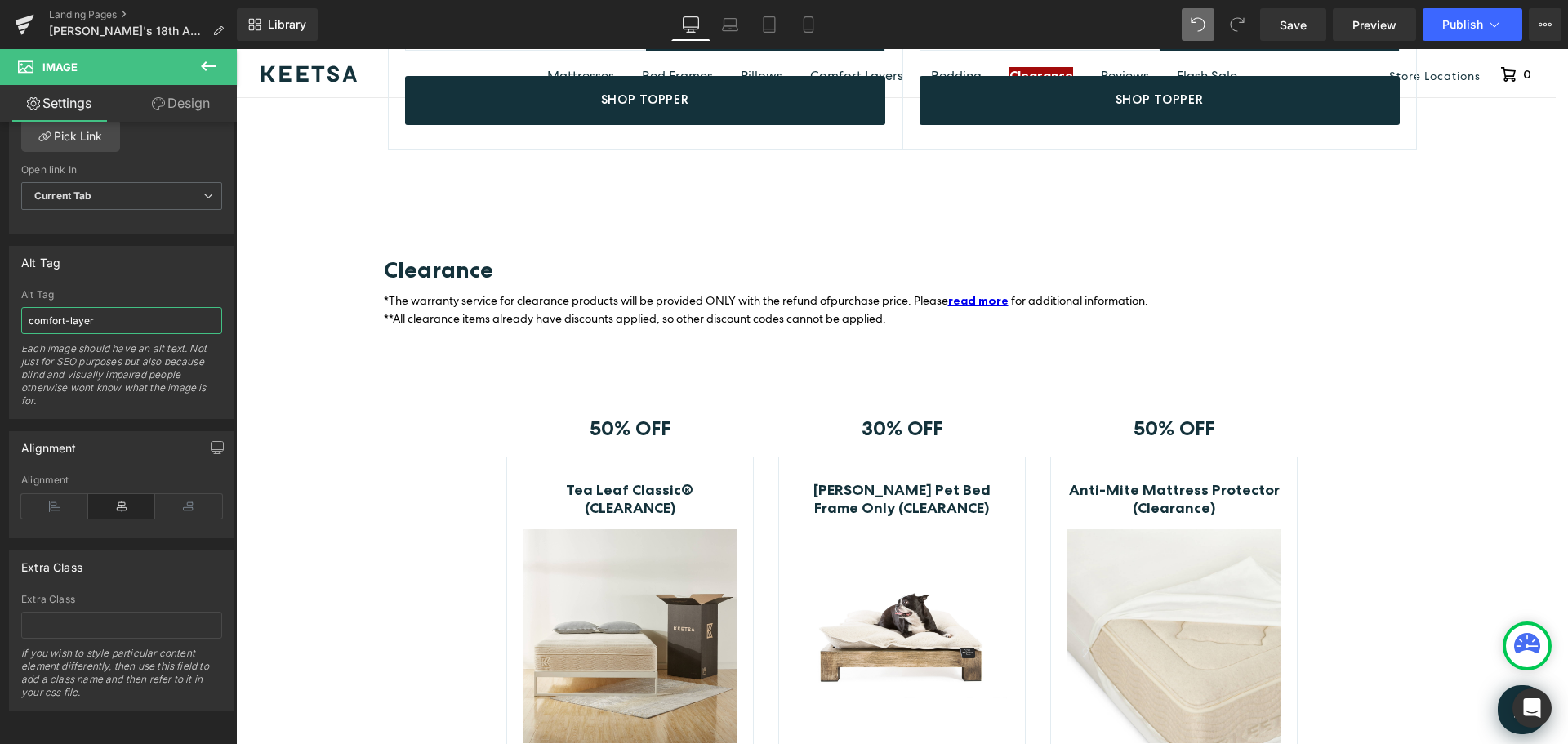
scroll to position [5196, 0]
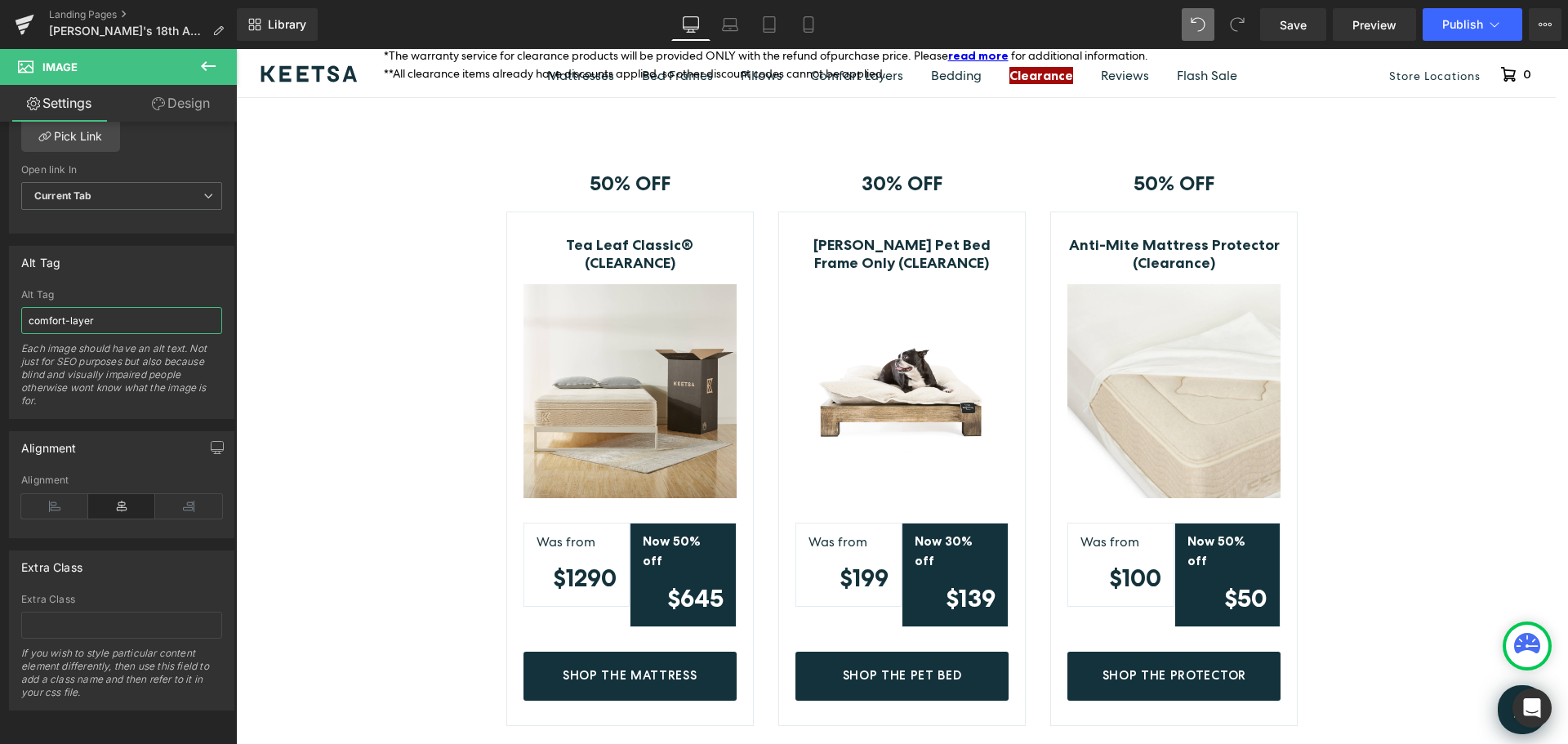
type input "comfort-layer"
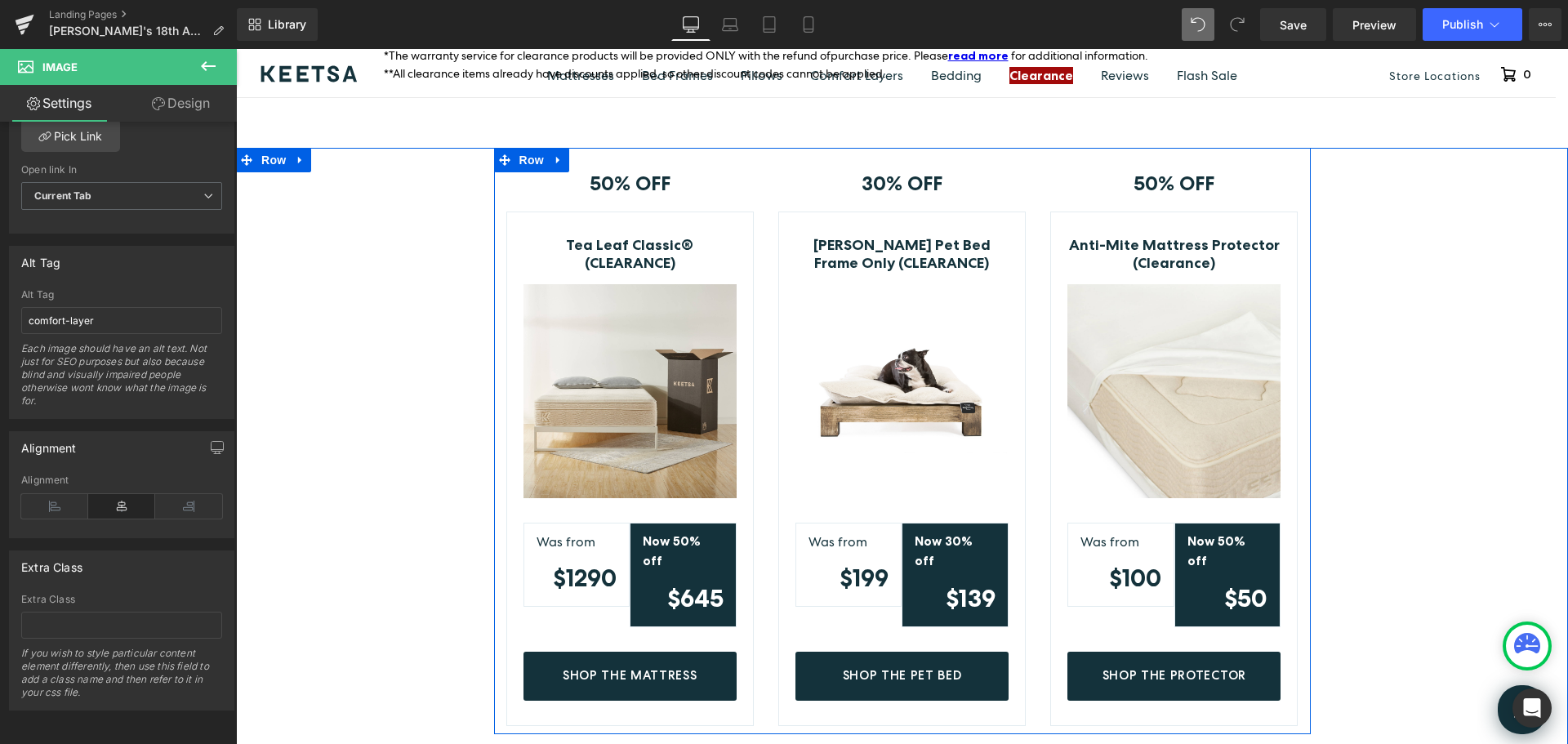
click at [826, 148] on div "30% OFF Text Block Row Toby&Molly Pet Bed Frame Only (CLEARANCE) (P) Title Imag…" at bounding box center [903, 436] width 272 height 577
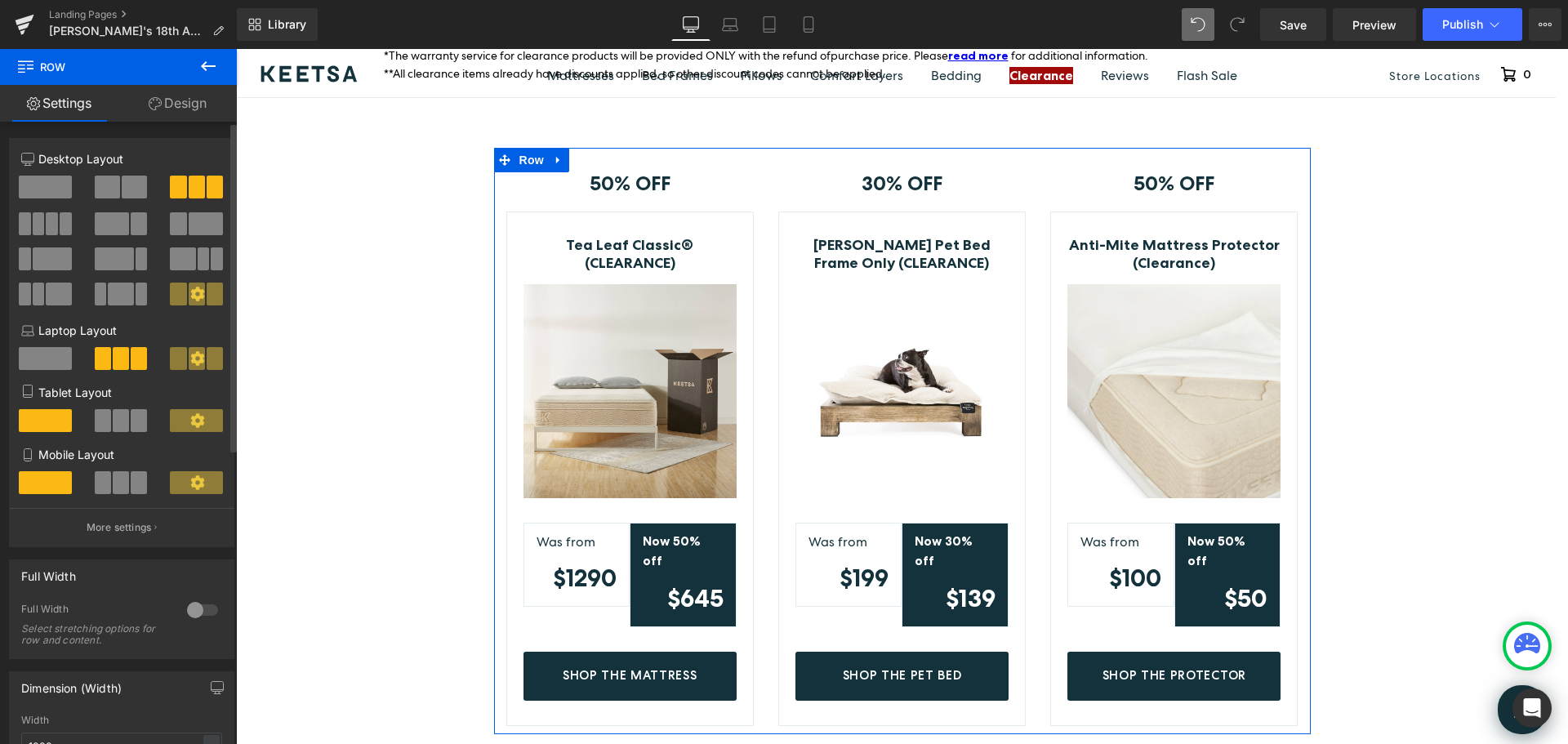
click at [46, 224] on span at bounding box center [52, 223] width 12 height 23
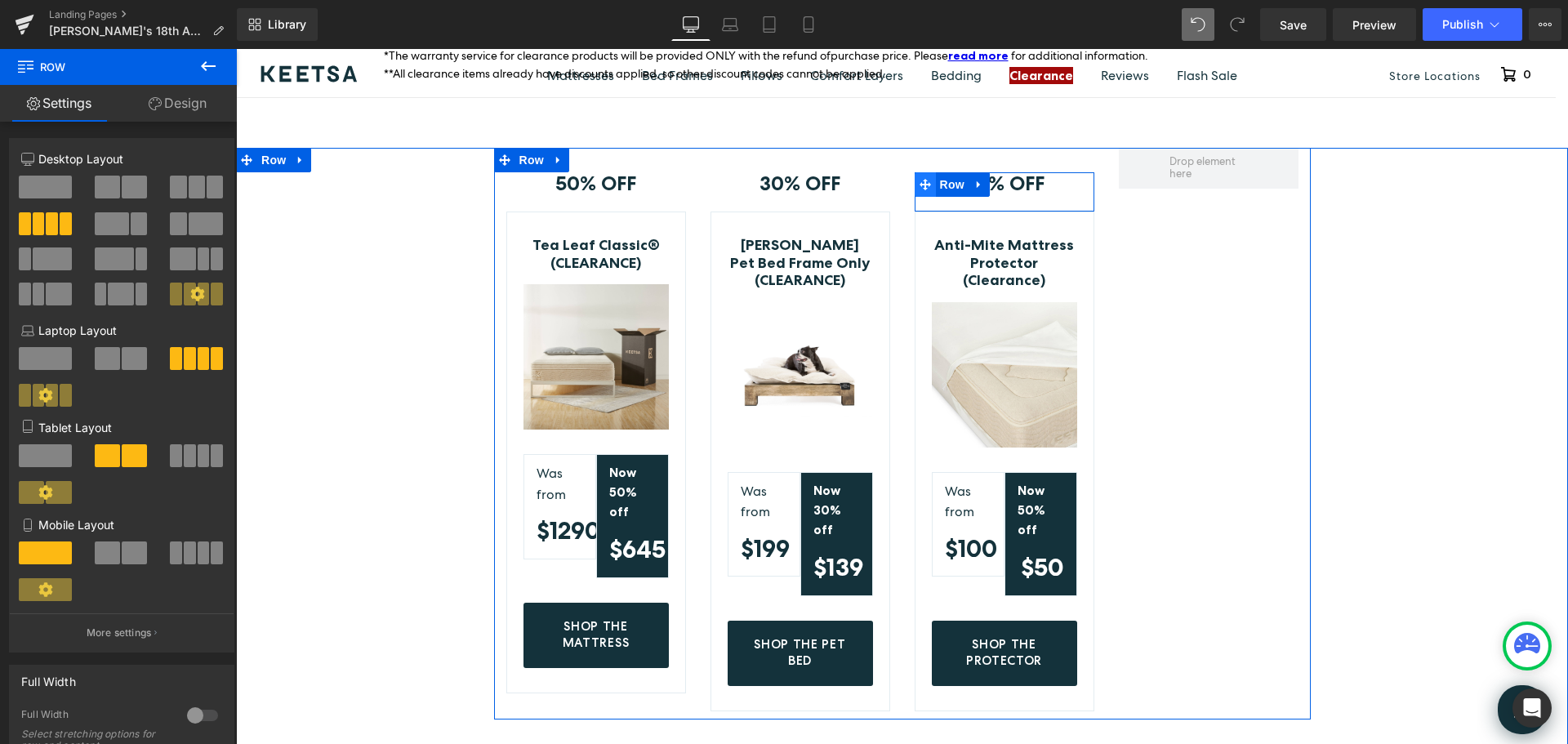
click at [919, 179] on icon at bounding box center [925, 185] width 12 height 12
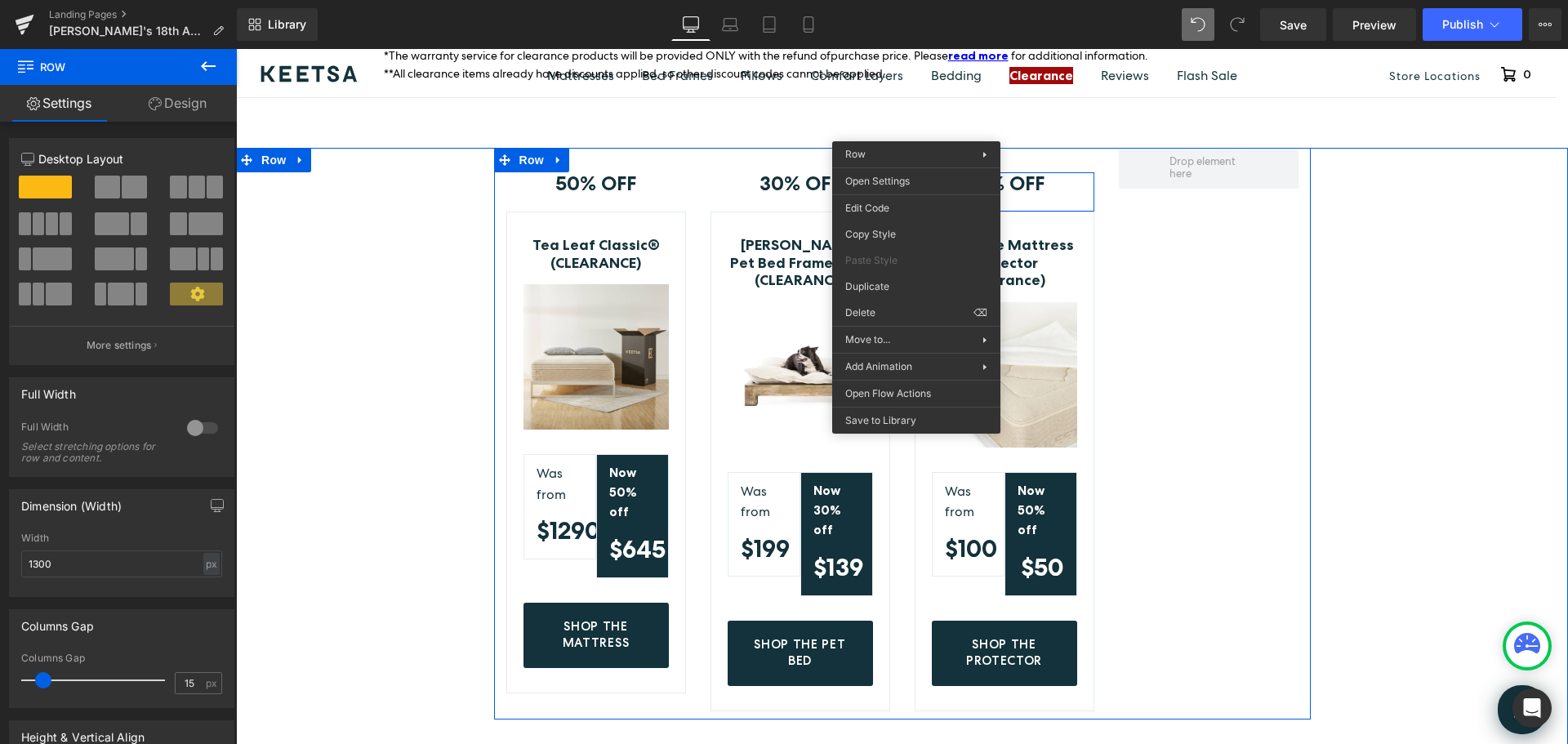
click at [1168, 190] on div at bounding box center [1209, 429] width 204 height 562
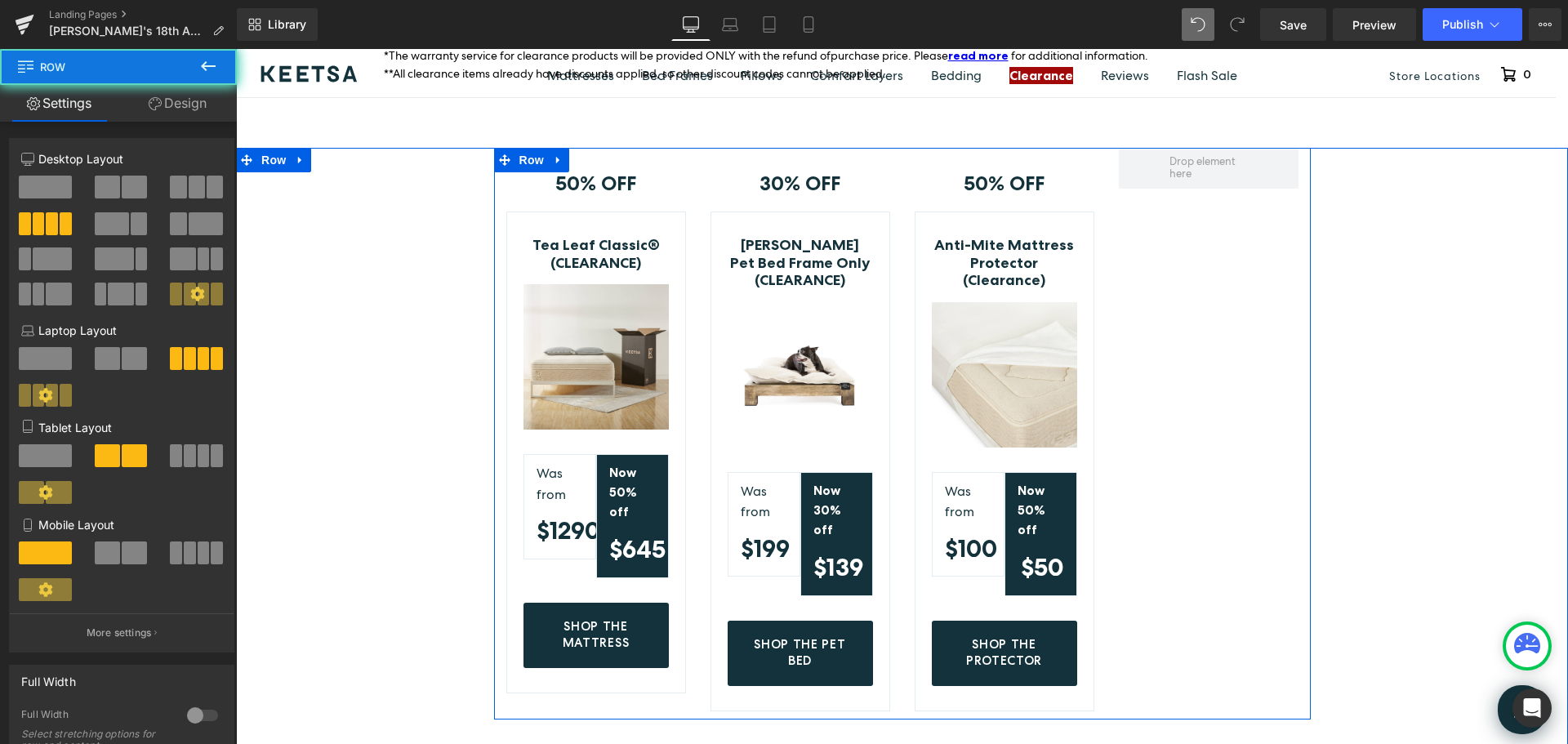
click at [984, 148] on div "50% OFF Text Block Row Anti-Mite Mattress Protector (Clearance) (P) Title Image…" at bounding box center [1005, 429] width 204 height 562
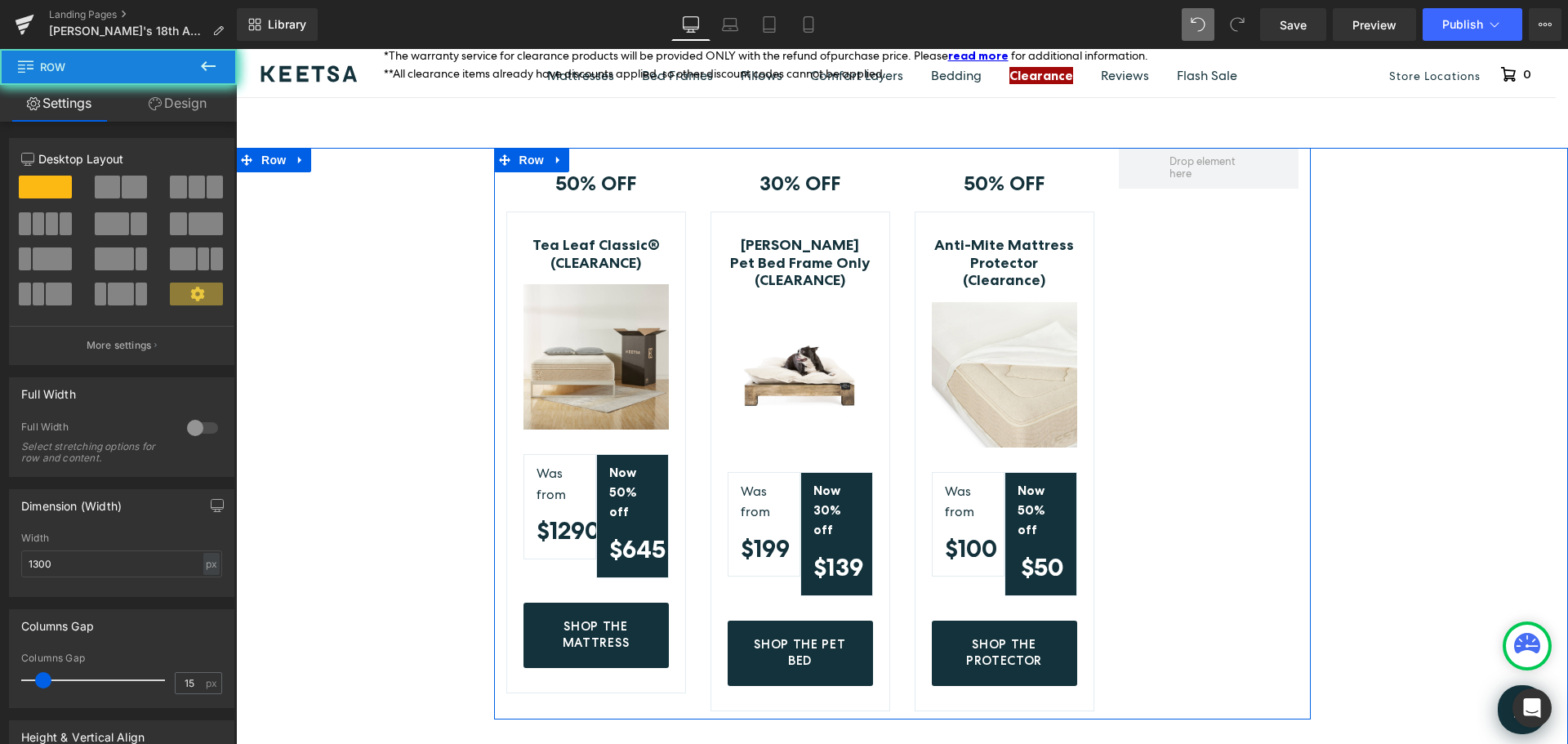
click at [236, 49] on div at bounding box center [236, 49] width 0 height 0
click at [981, 315] on div "Image" at bounding box center [1005, 376] width 146 height 146
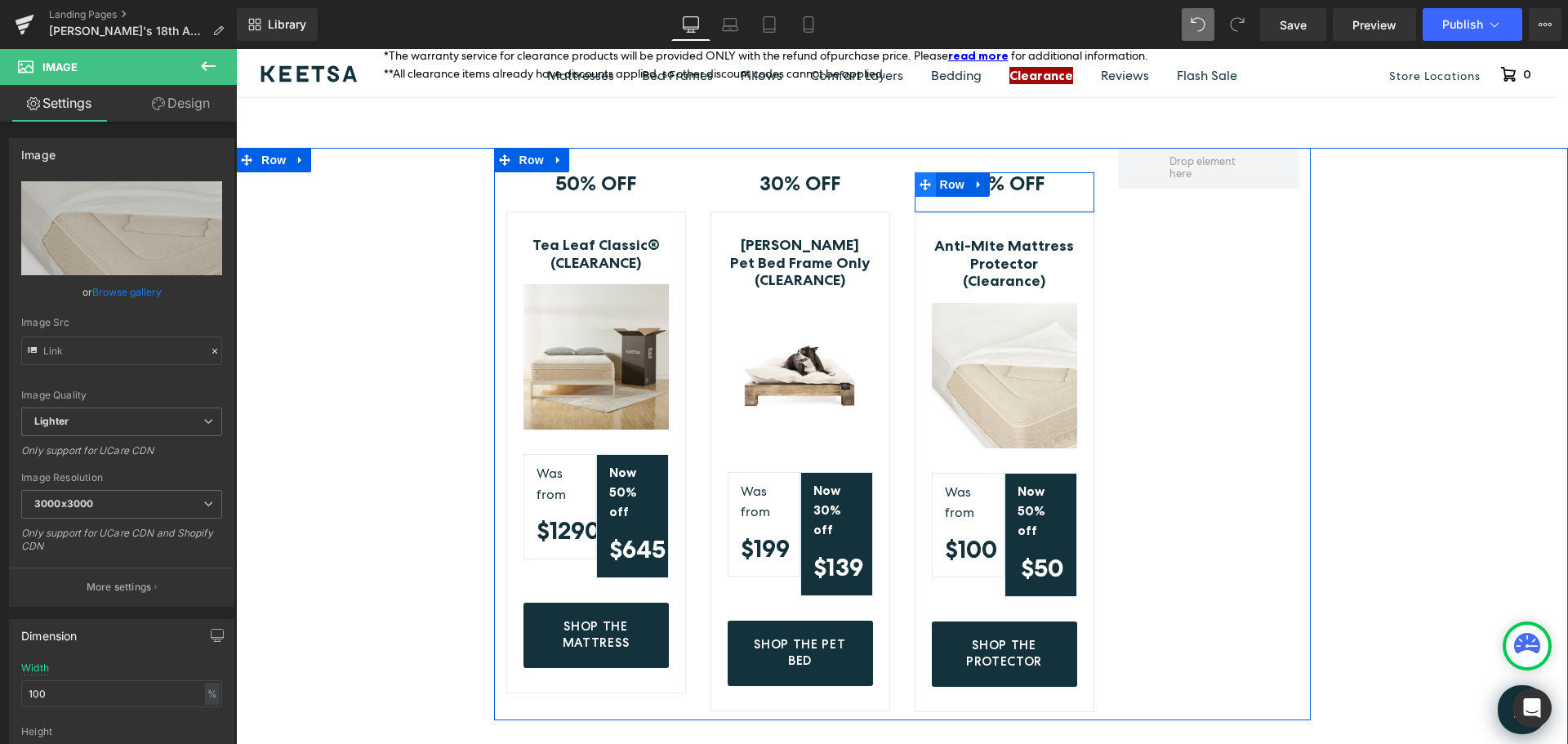
click at [922, 179] on icon at bounding box center [925, 185] width 12 height 12
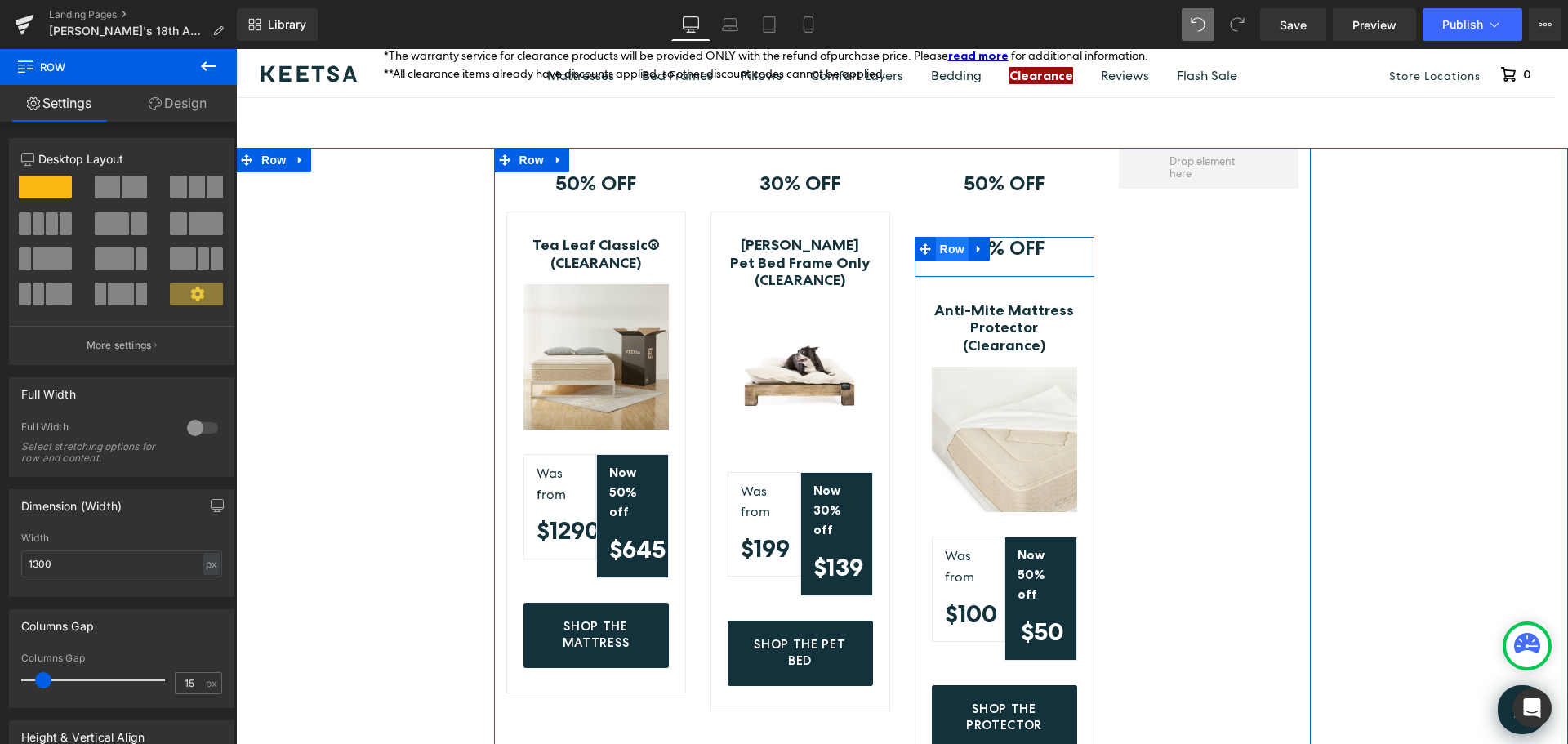
click at [936, 237] on span "Row" at bounding box center [952, 249] width 33 height 25
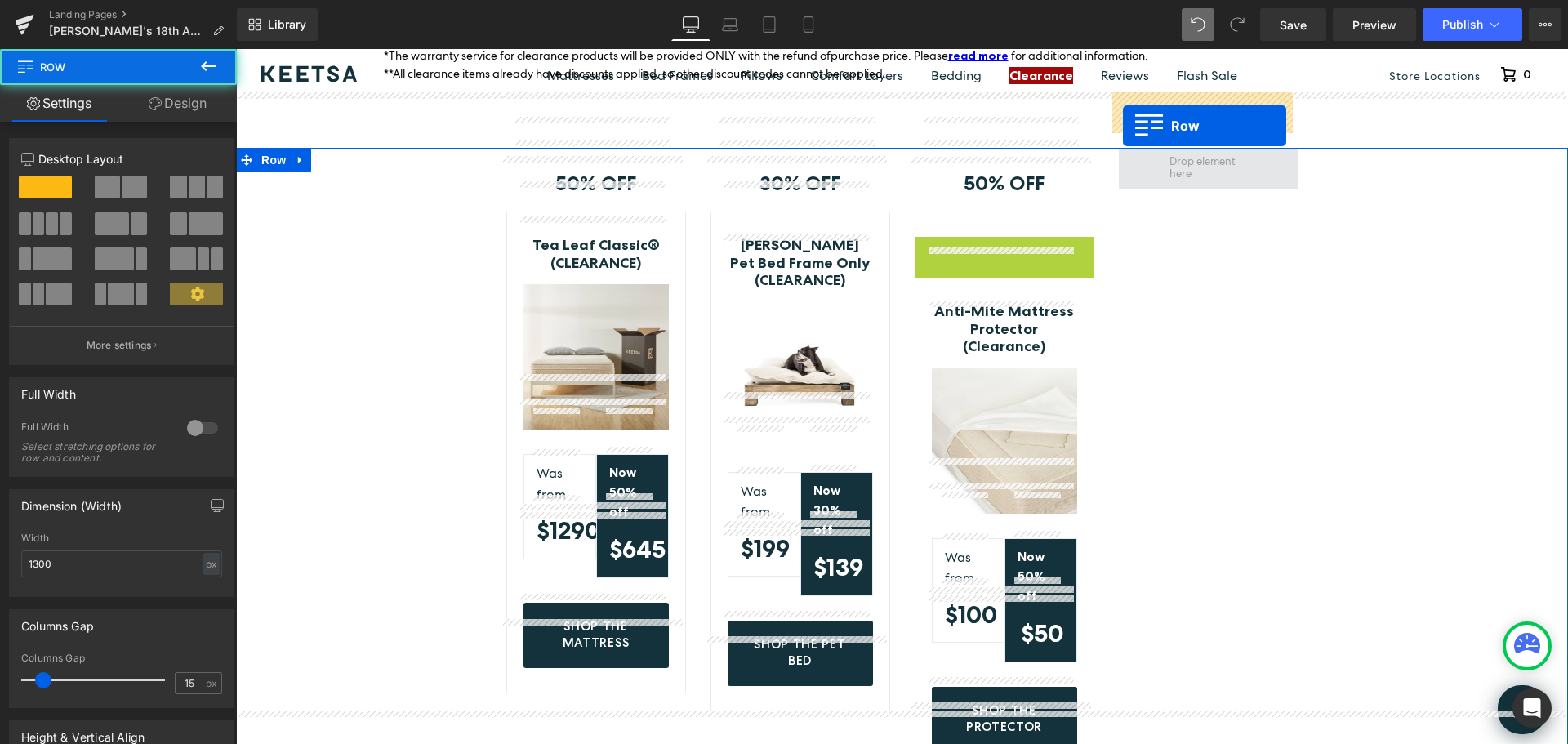
drag, startPoint x: 918, startPoint y: 188, endPoint x: 1123, endPoint y: 126, distance: 214.2
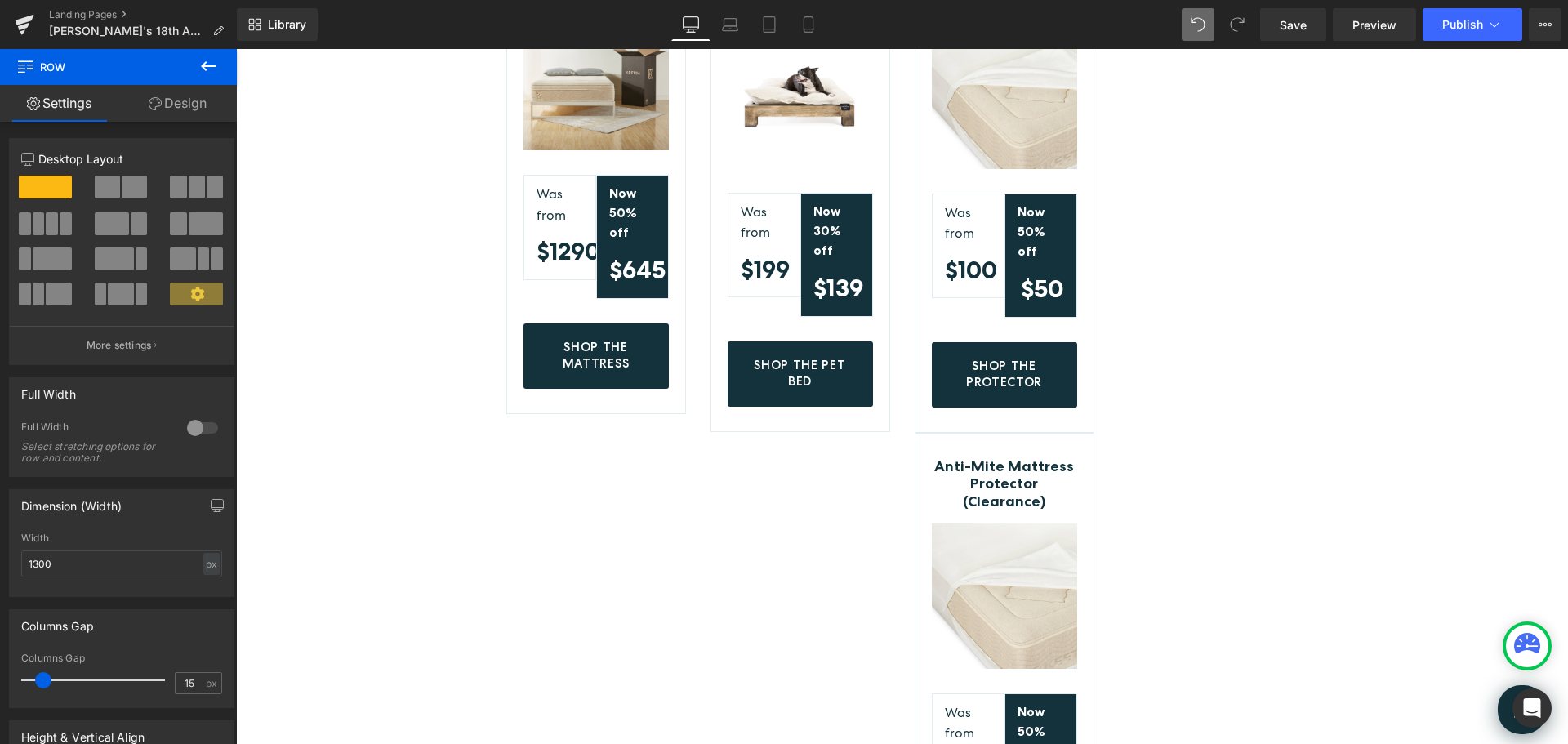
scroll to position [5475, 0]
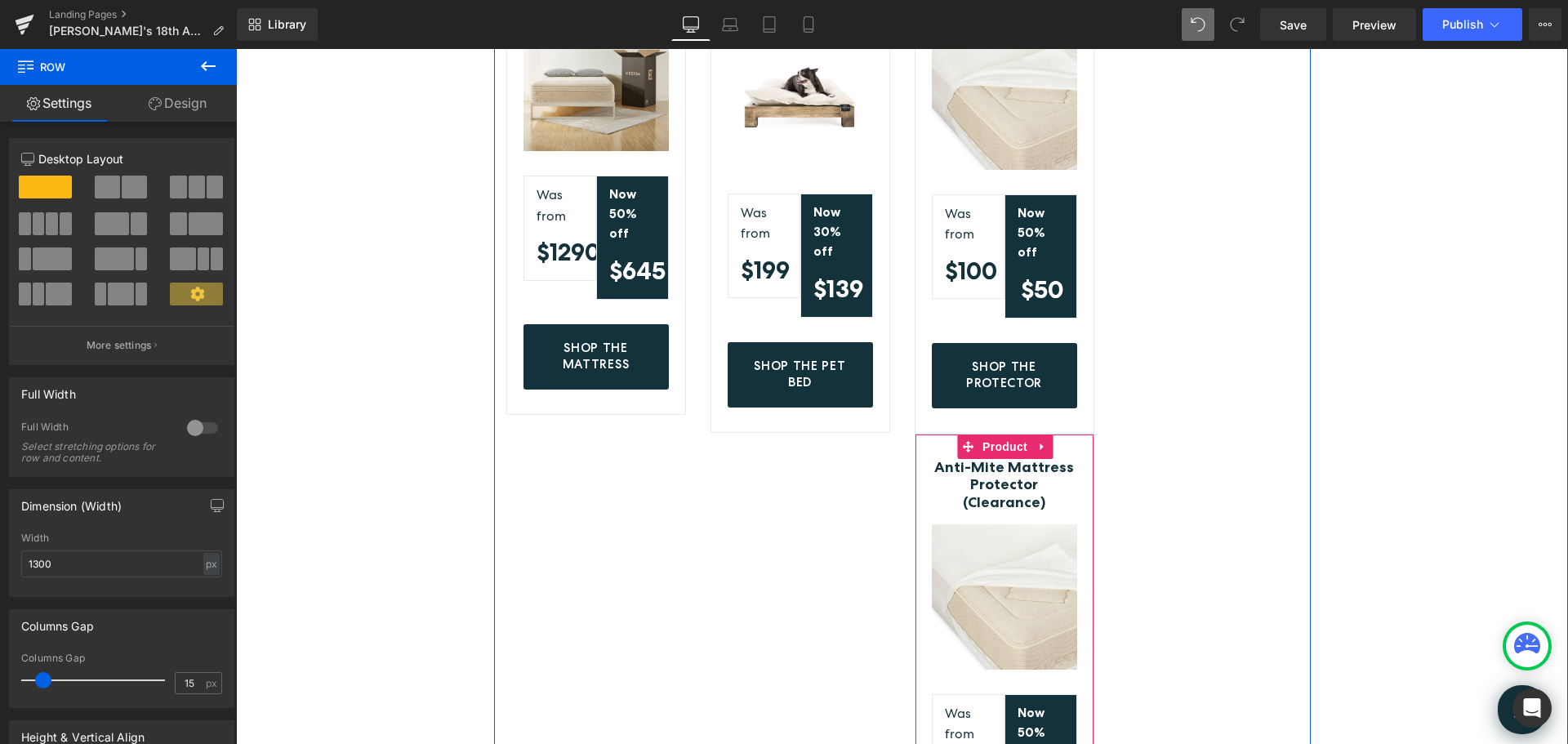
click at [924, 434] on div "Anti-Mite Mattress Protector (Clearance) (P) Title Image Was from Text Block $1…" at bounding box center [1004, 683] width 180 height 500
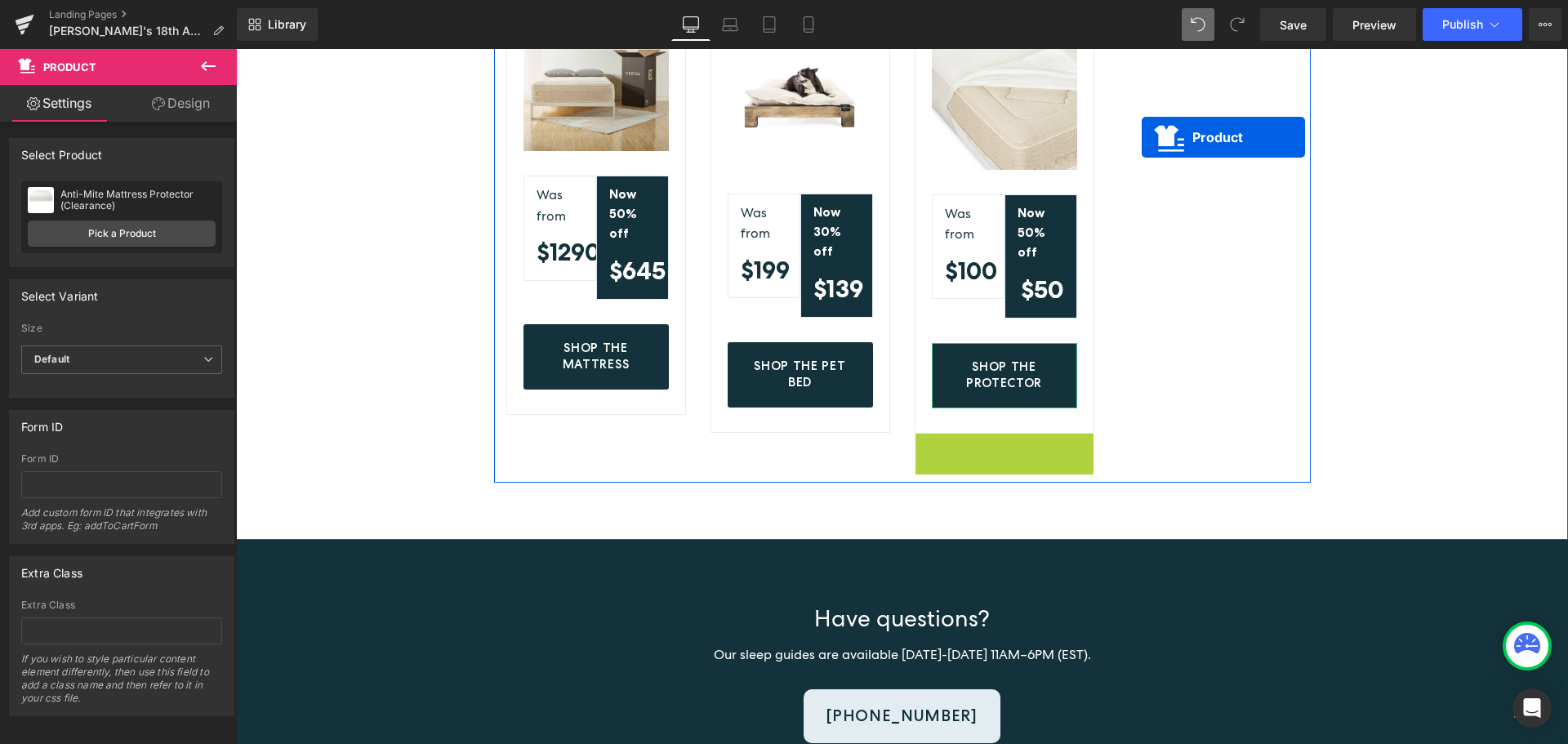
drag, startPoint x: 964, startPoint y: 368, endPoint x: 1142, endPoint y: 137, distance: 291.6
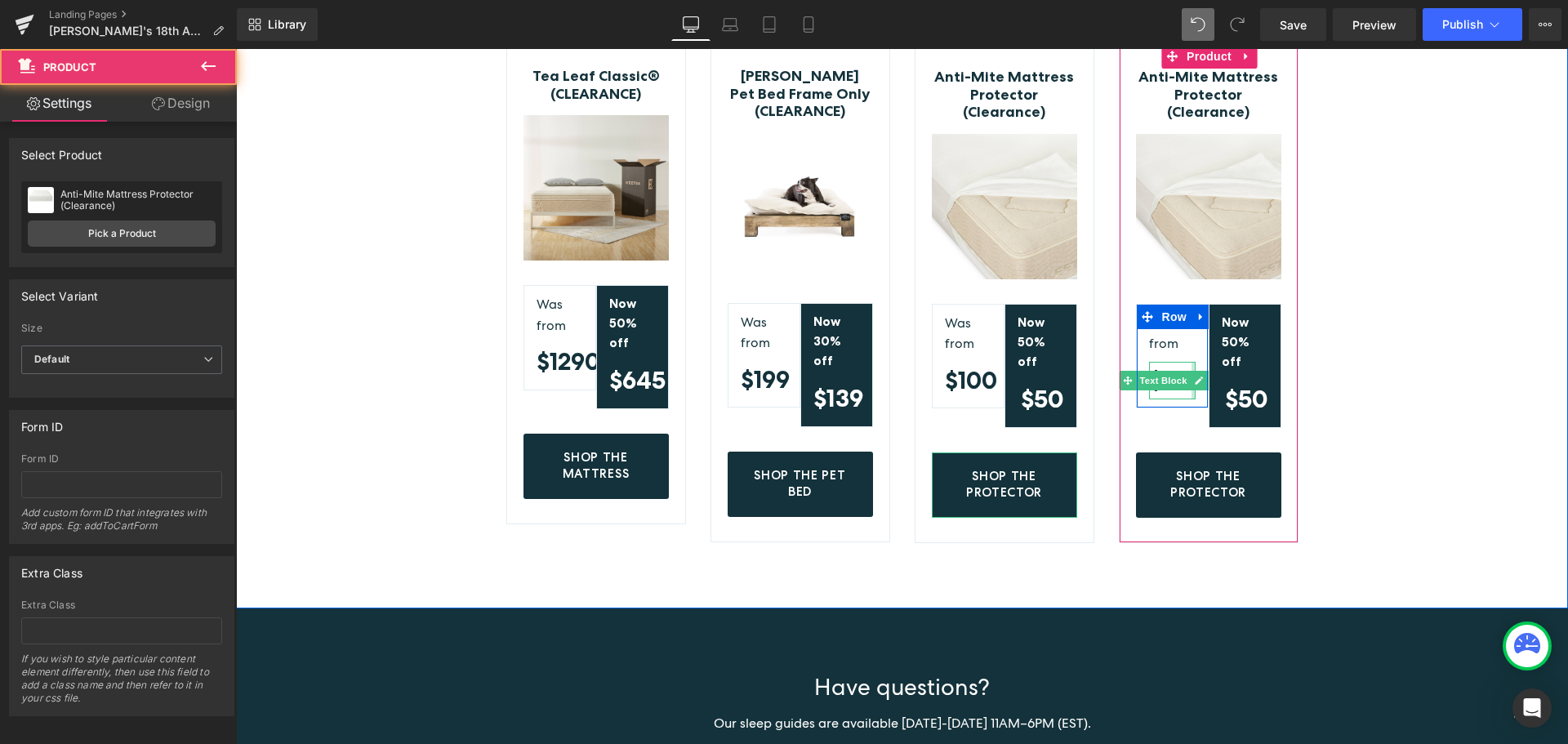
scroll to position [5230, 0]
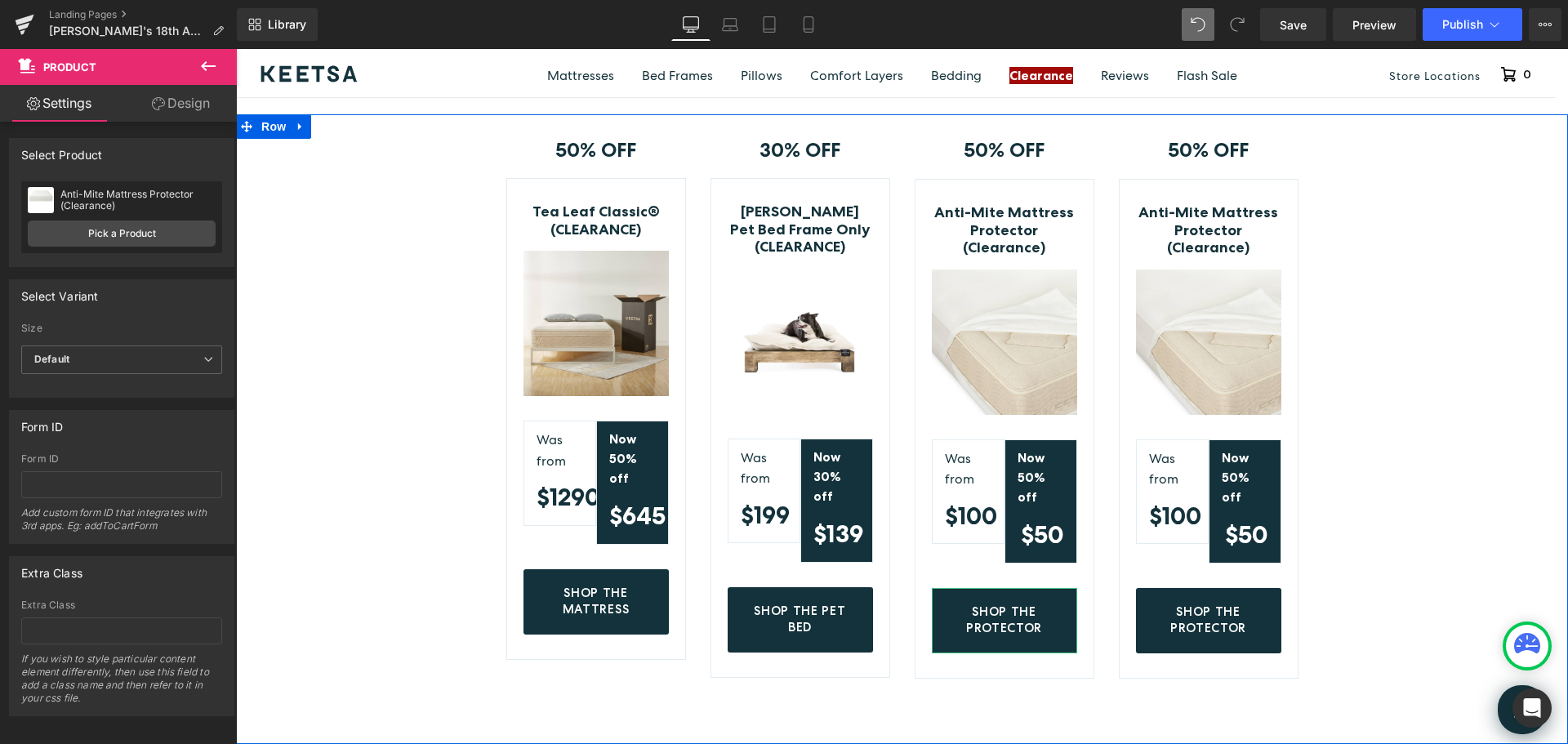
click at [1335, 175] on div "50% OFF Text Block Row Tea Leaf Classic® (CLEARANCE) (P) Title Image Was from T…" at bounding box center [902, 400] width 1332 height 571
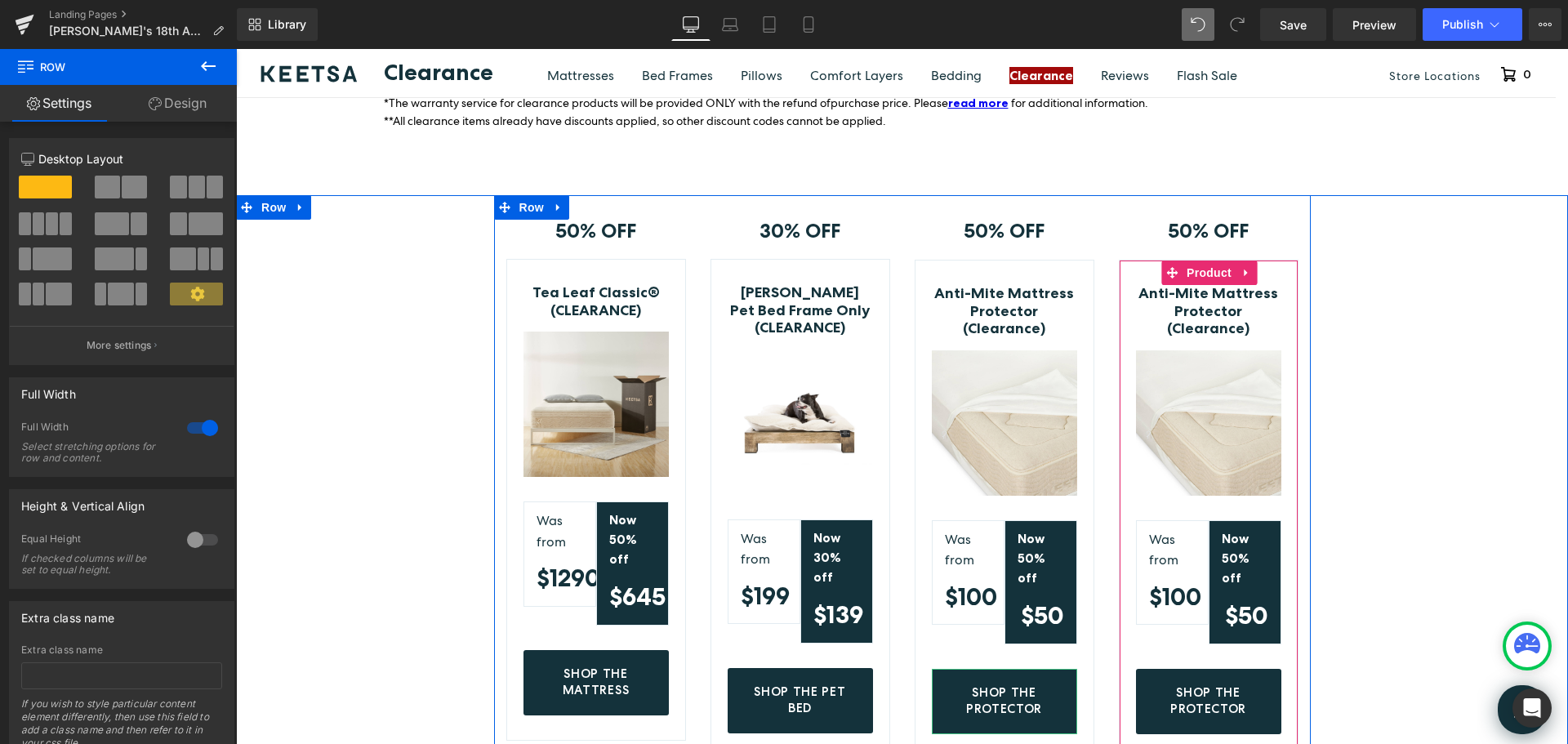
scroll to position [5147, 0]
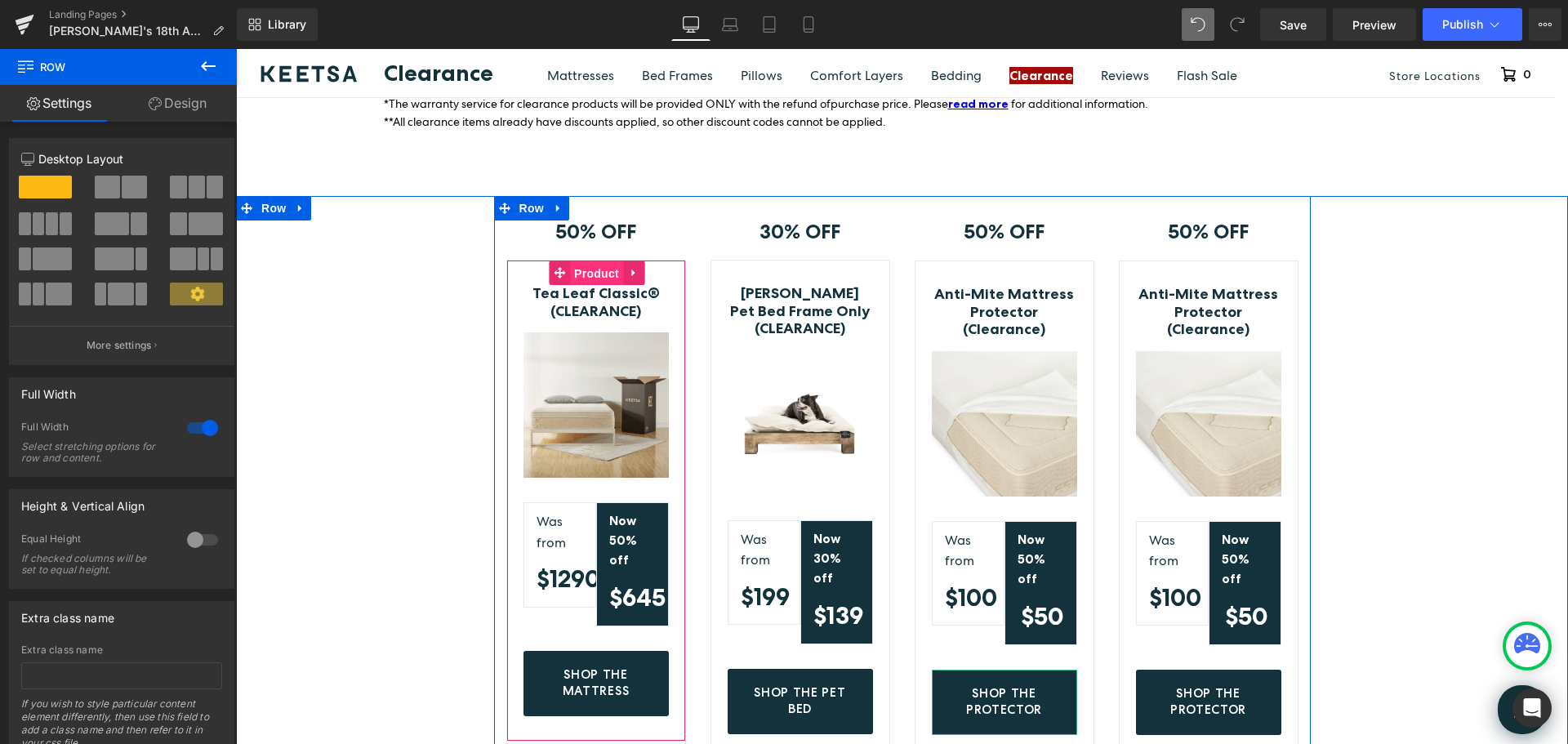
click at [582, 262] on span "Product" at bounding box center [597, 274] width 54 height 25
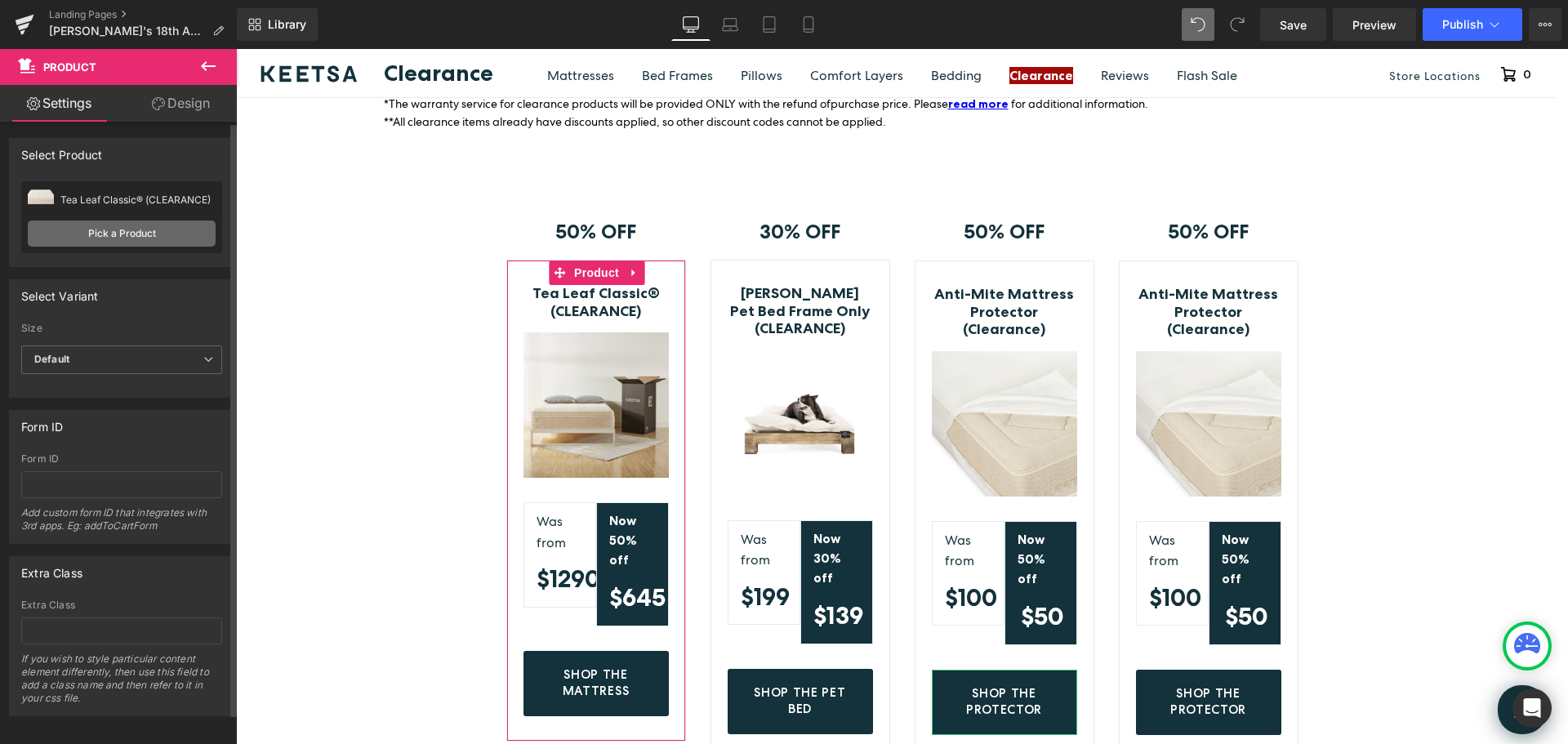
click at [124, 233] on link "Pick a Product" at bounding box center [121, 233] width 187 height 26
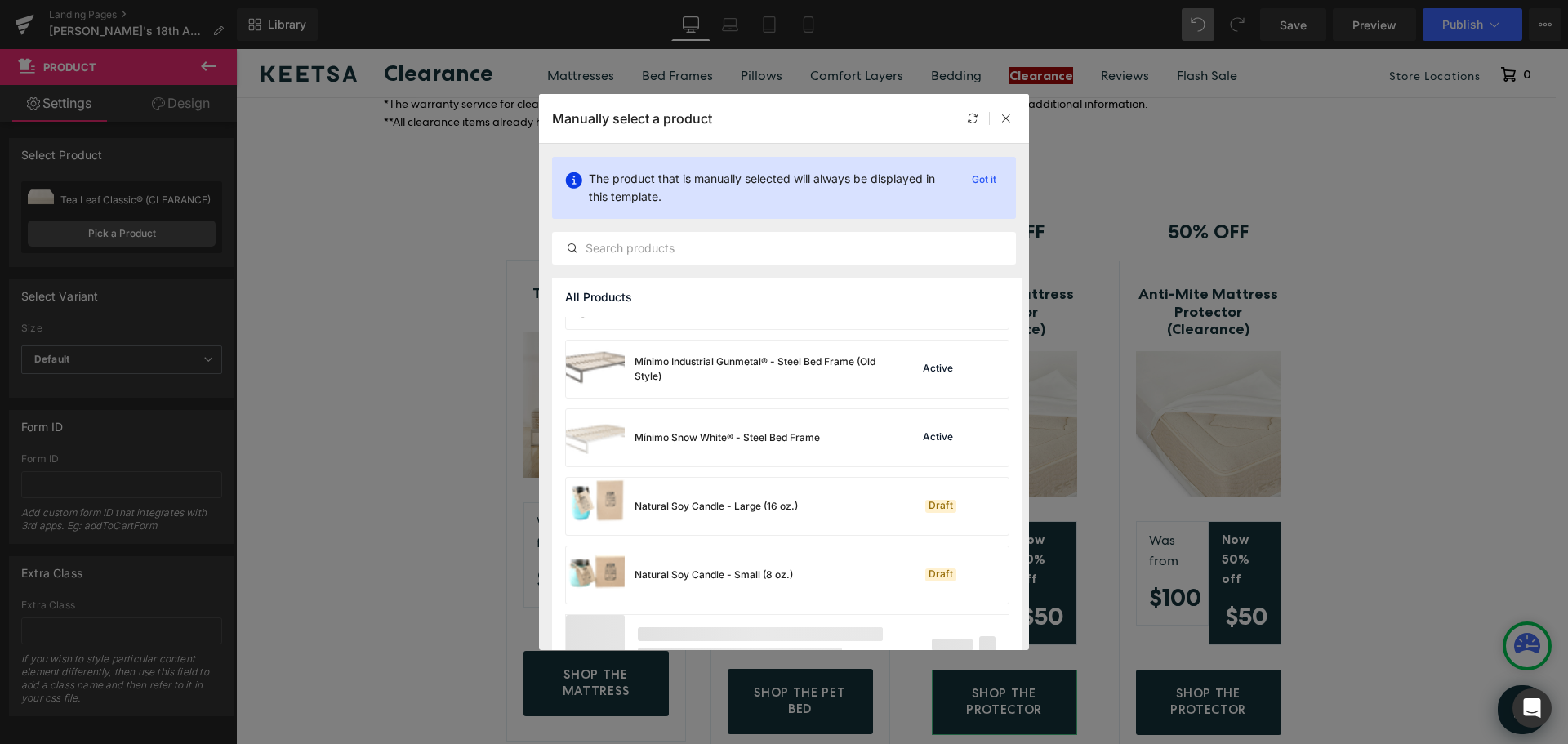
scroll to position [1181, 0]
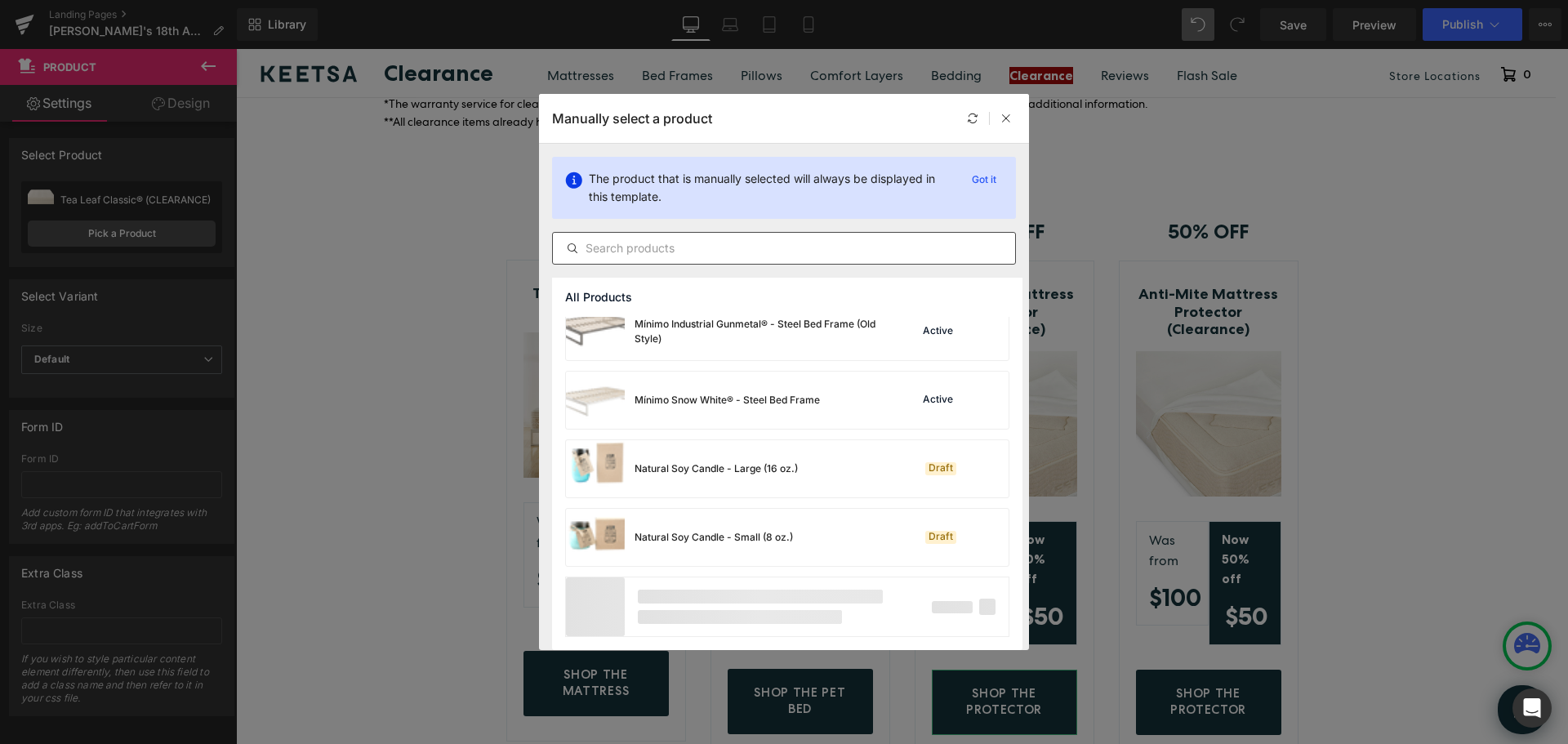
click at [752, 250] on input "text" at bounding box center [784, 248] width 462 height 20
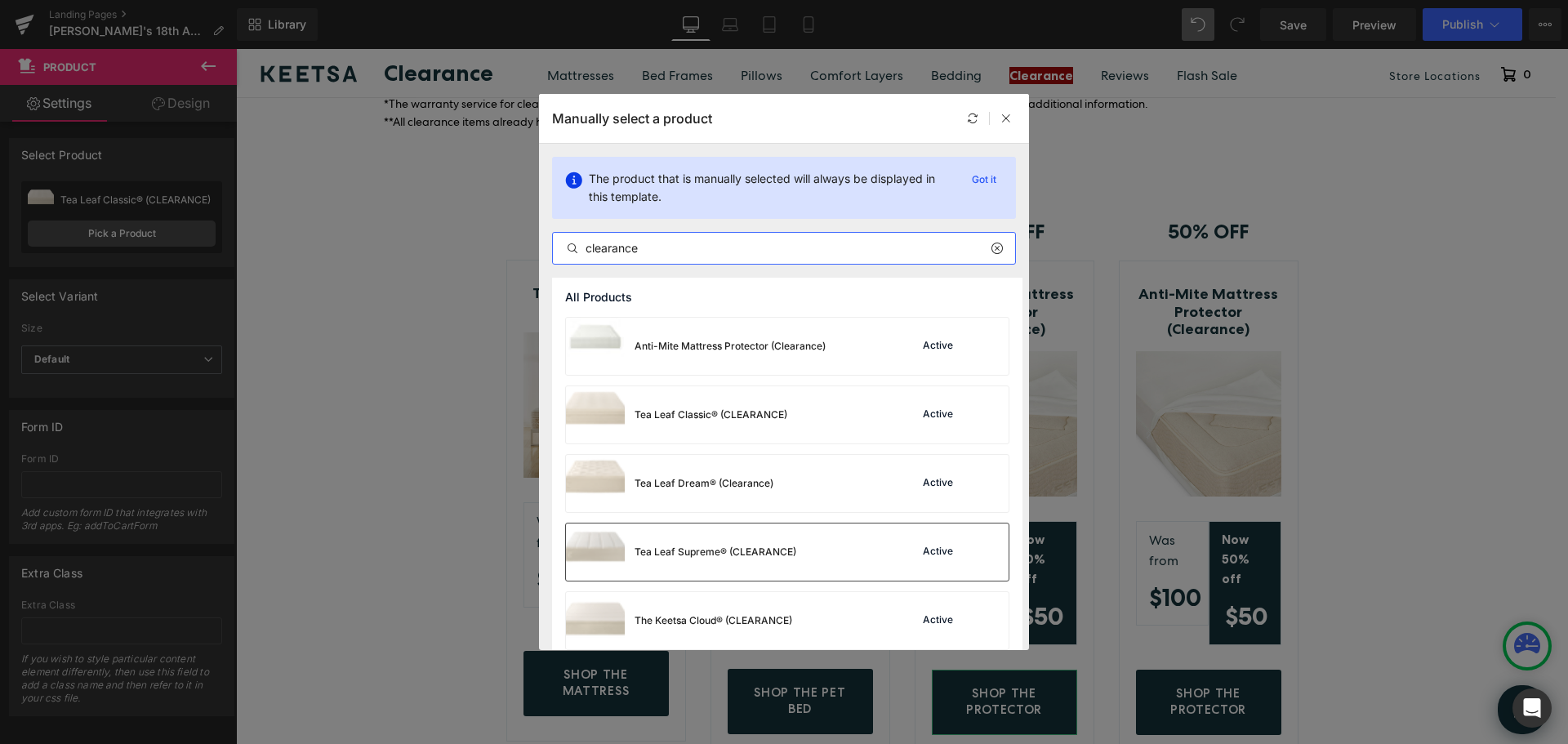
type input "clearance"
click at [758, 550] on div "Tea Leaf Supreme® (CLEARANCE)" at bounding box center [715, 552] width 162 height 15
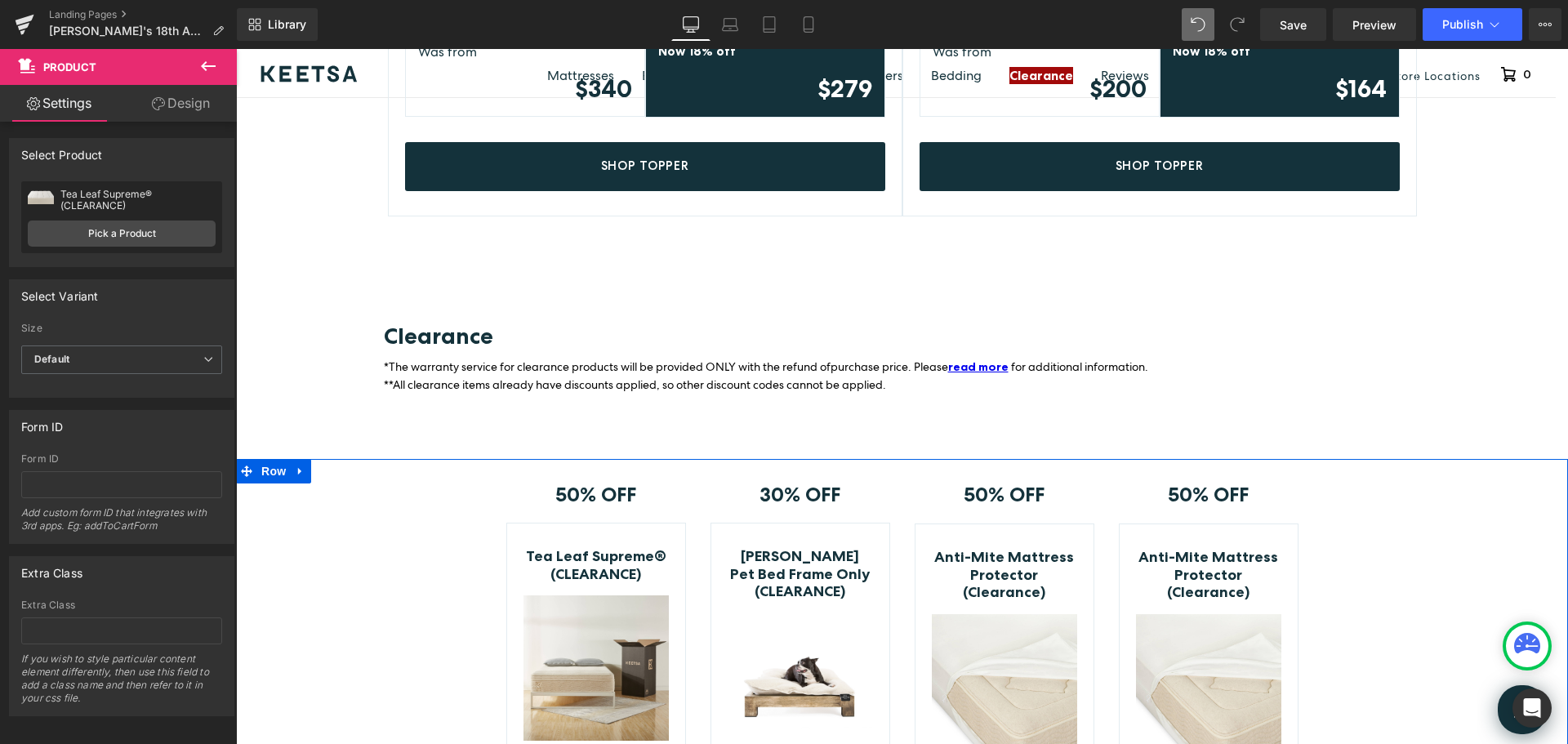
scroll to position [4821, 0]
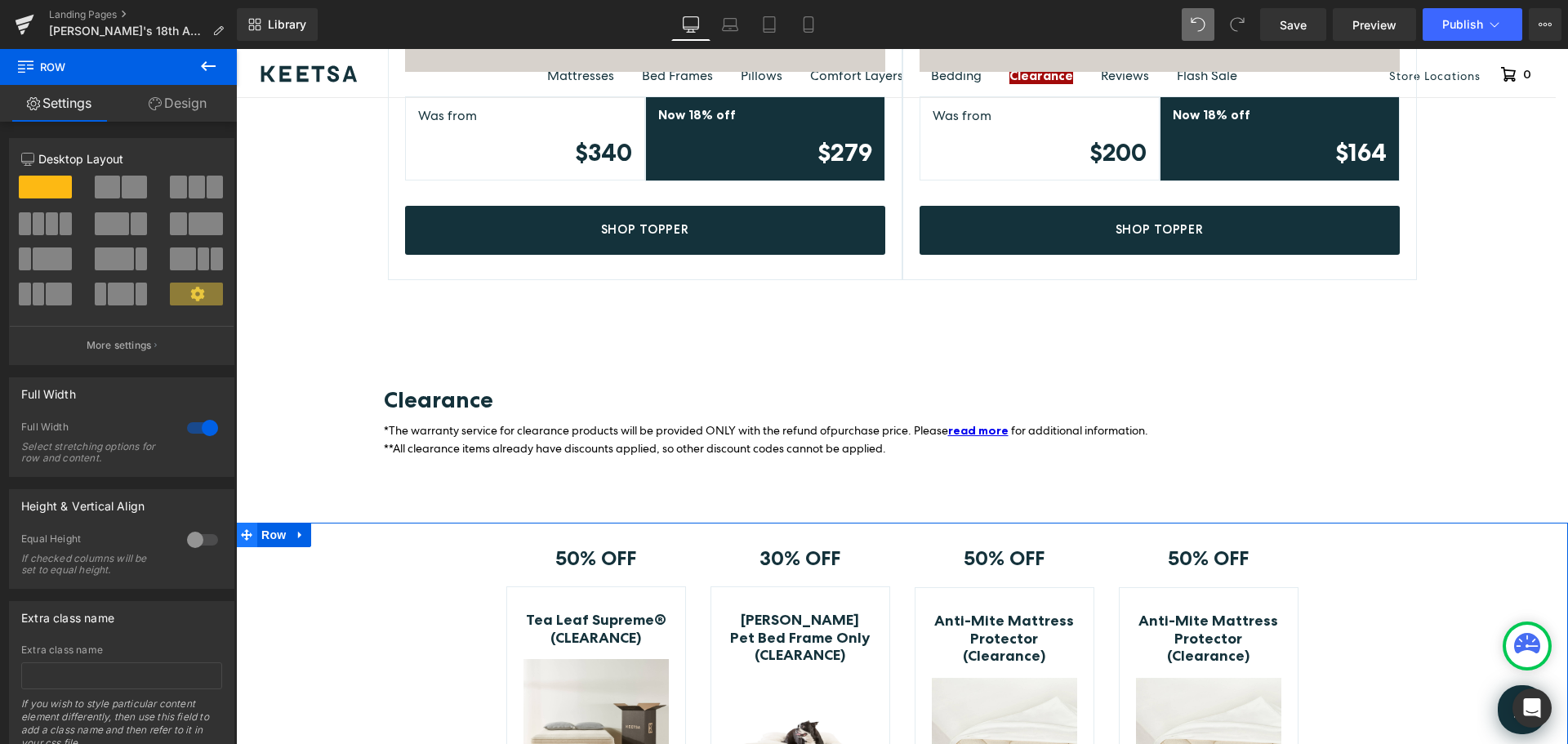
click at [248, 523] on span at bounding box center [246, 535] width 21 height 25
click at [47, 220] on span at bounding box center [52, 223] width 12 height 23
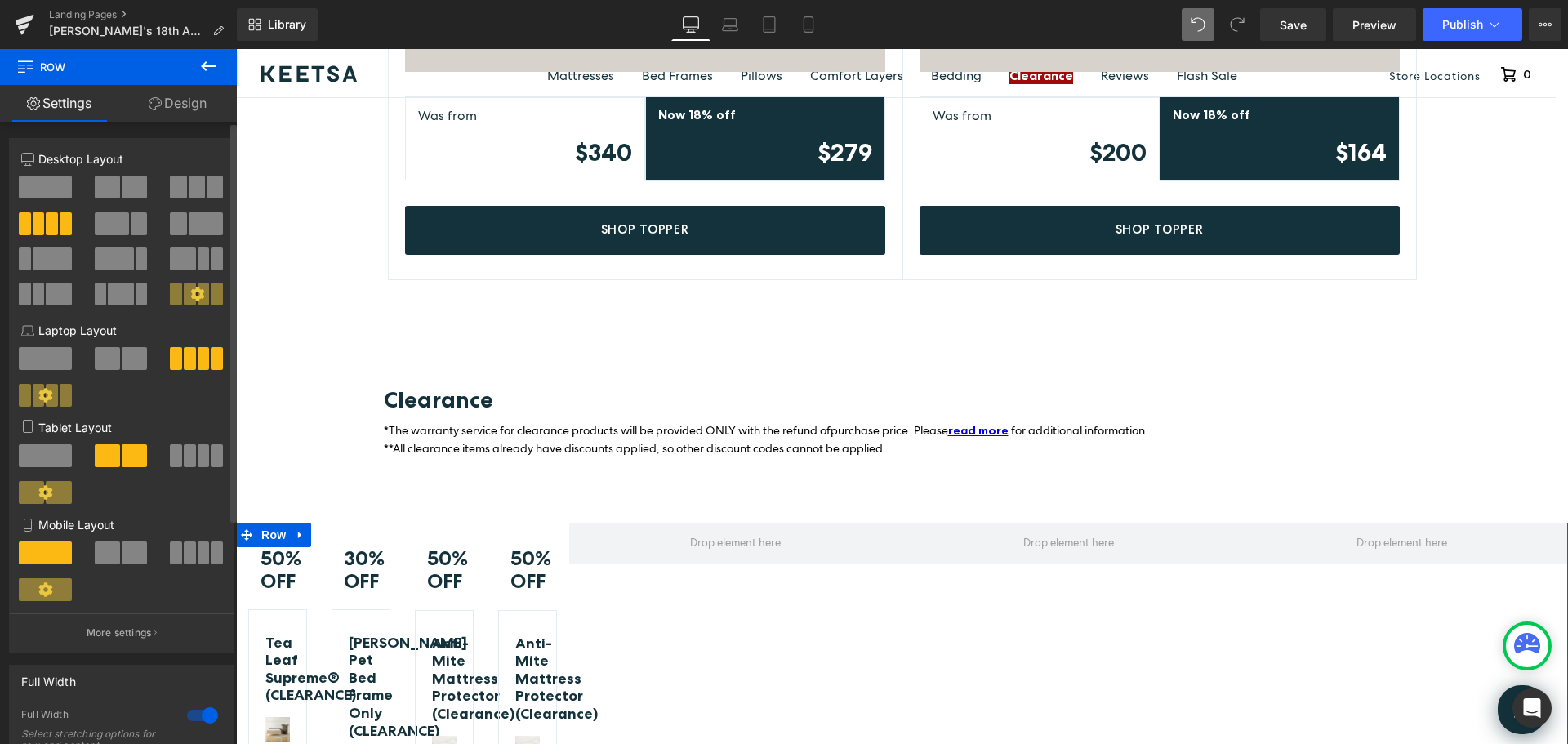
click at [52, 185] on span at bounding box center [46, 186] width 54 height 23
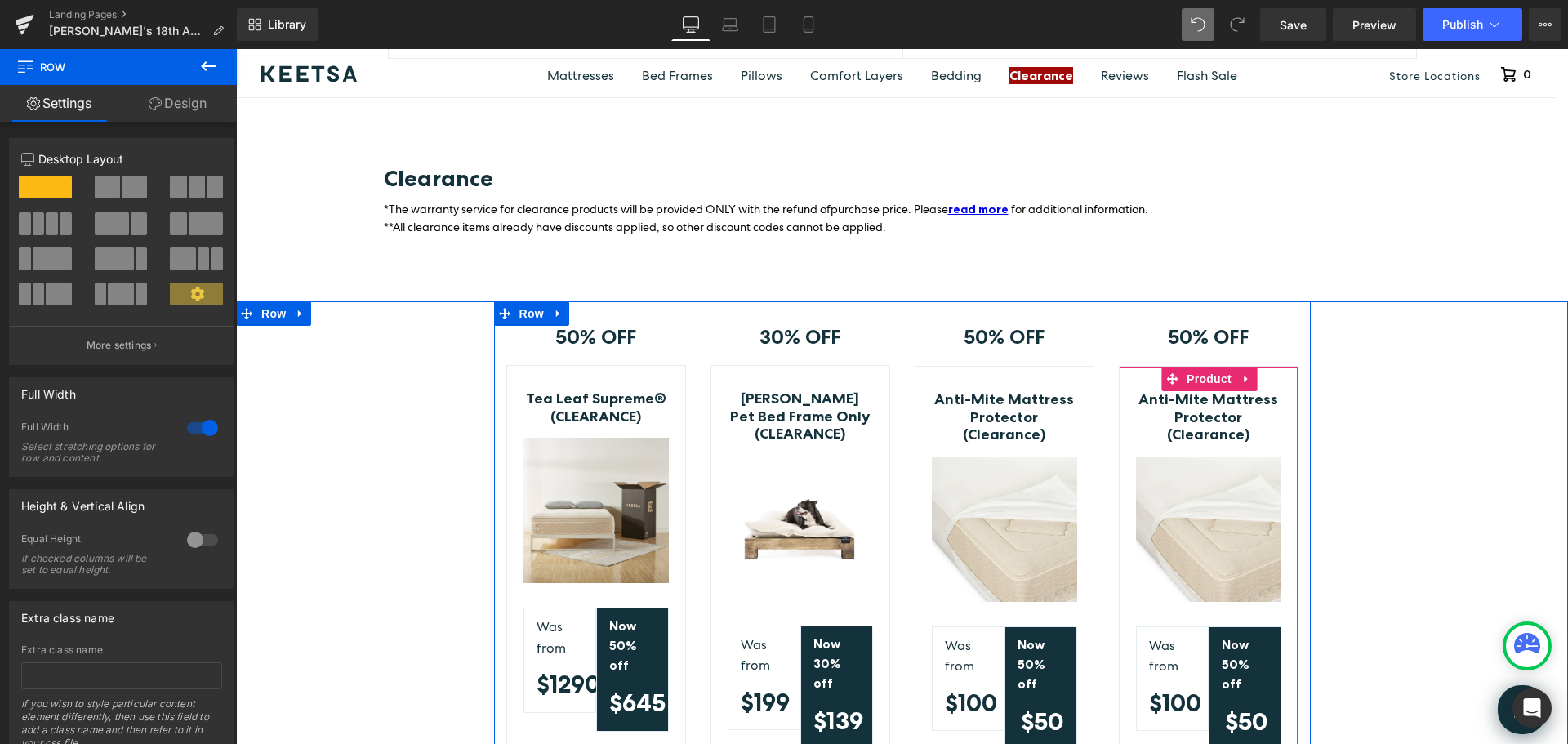
scroll to position [5066, 0]
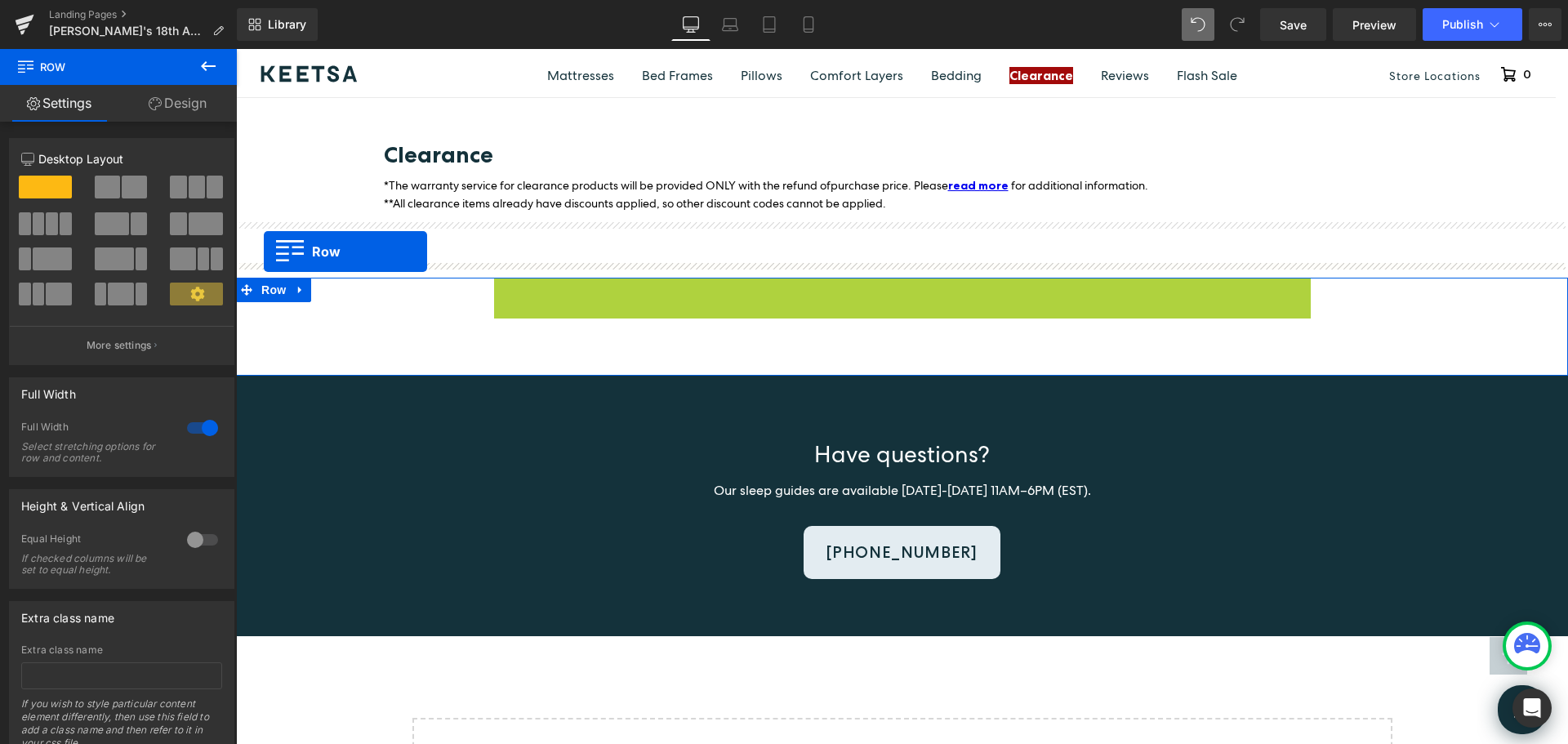
drag, startPoint x: 498, startPoint y: 237, endPoint x: 264, endPoint y: 252, distance: 234.5
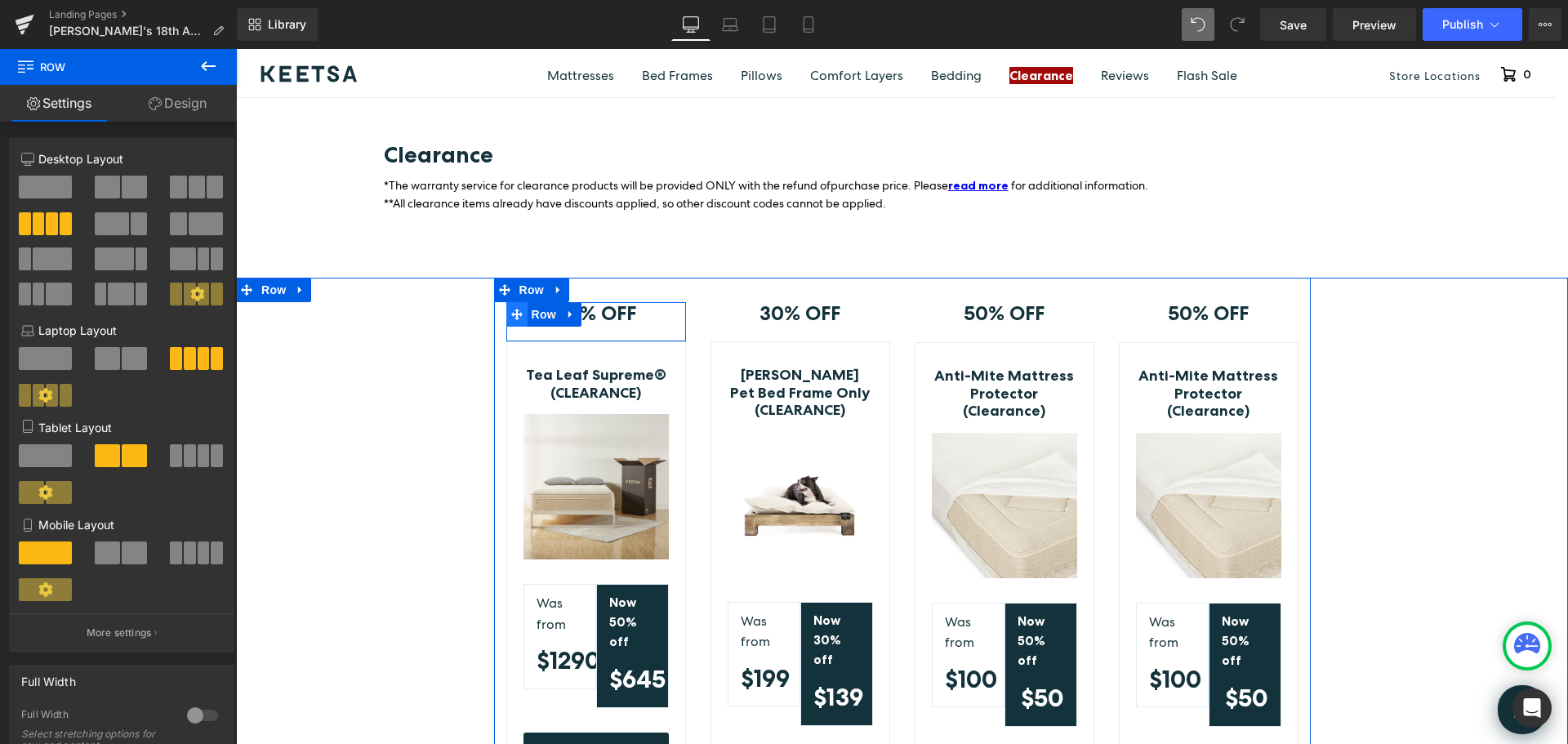
click at [512, 309] on icon at bounding box center [518, 314] width 12 height 12
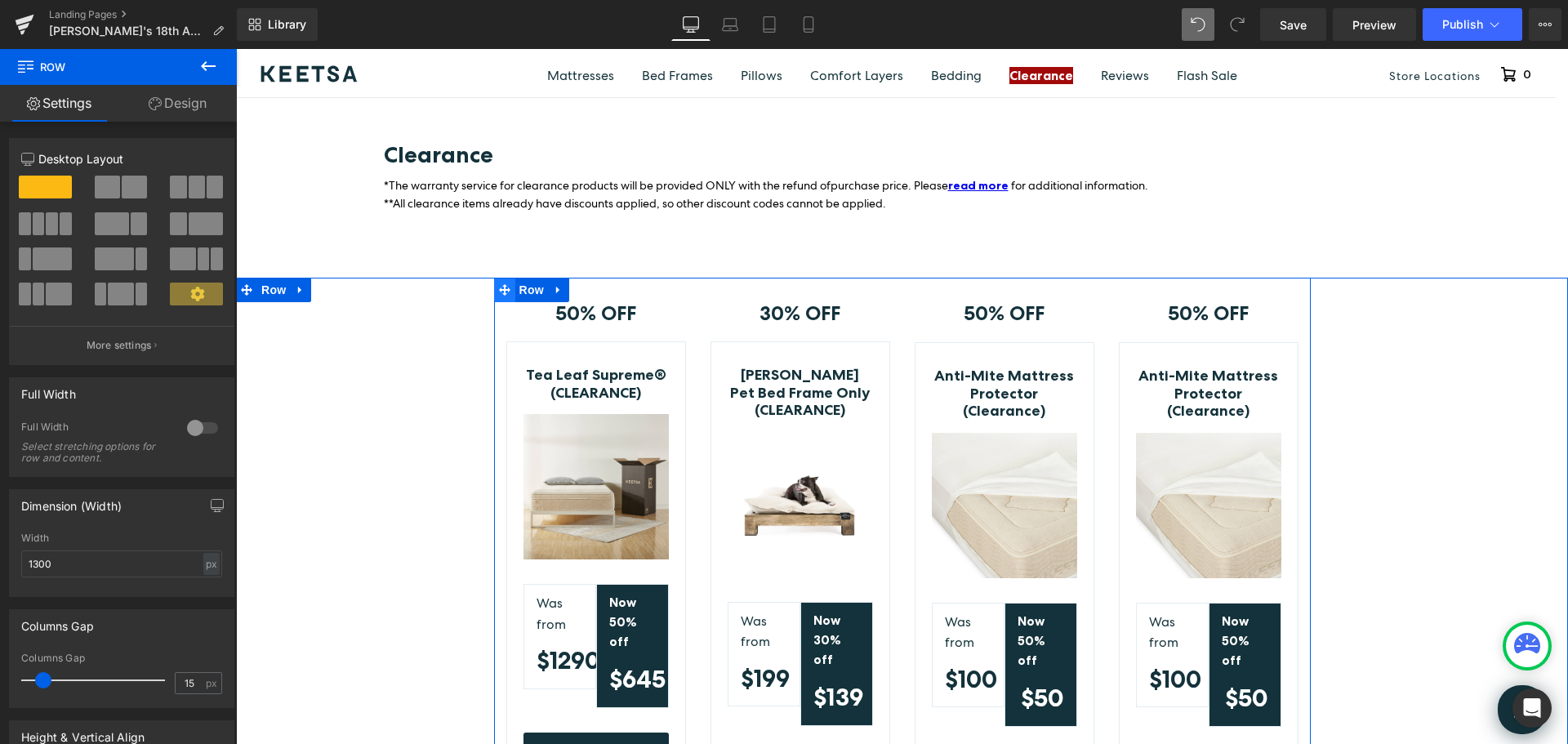
click at [499, 285] on icon at bounding box center [505, 291] width 12 height 12
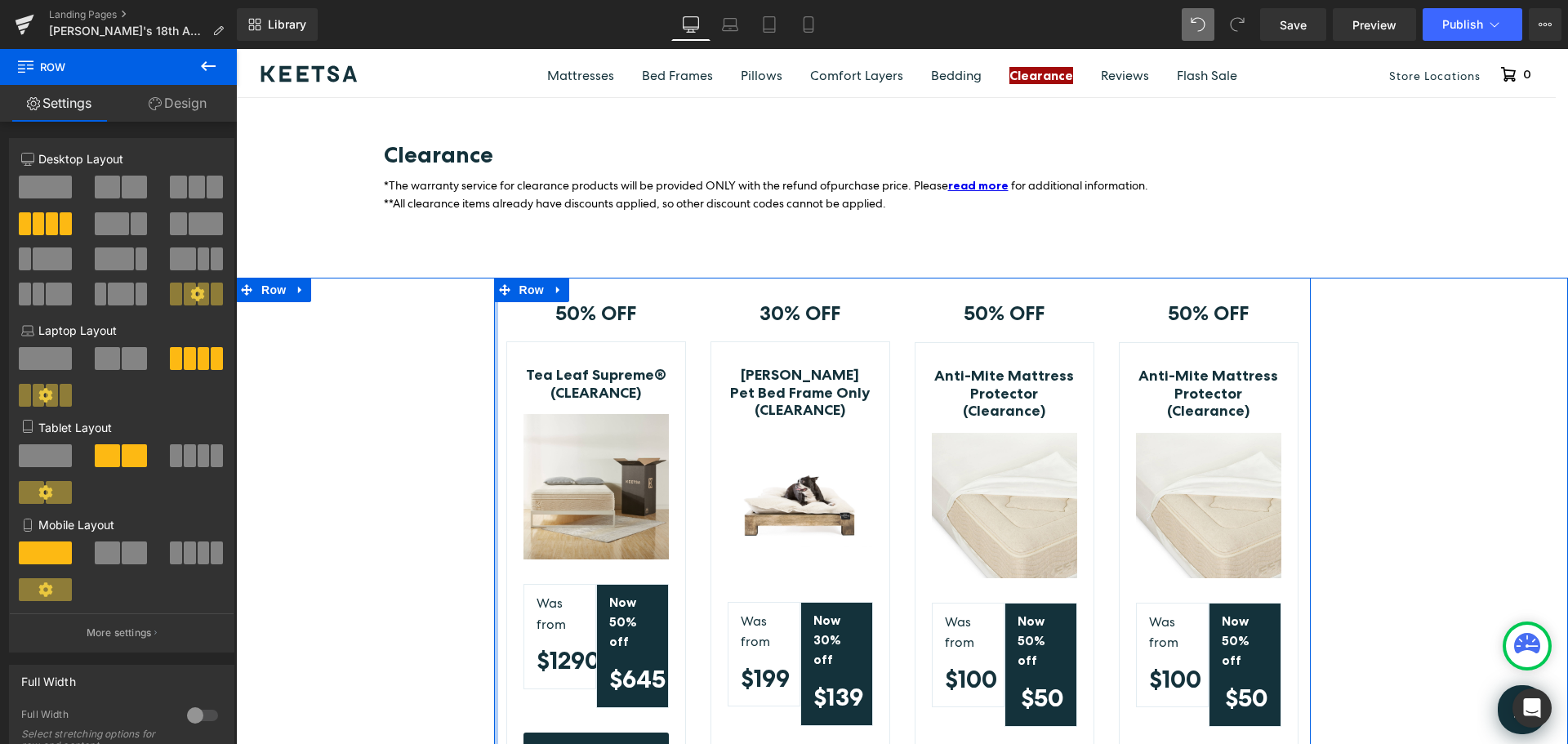
drag, startPoint x: 490, startPoint y: 294, endPoint x: 328, endPoint y: 297, distance: 162.0
click at [328, 297] on div "50% OFF Text Block Row Tea Leaf Supreme® (CLEARANCE) (P) Title Image Was from T…" at bounding box center [902, 563] width 1332 height 571
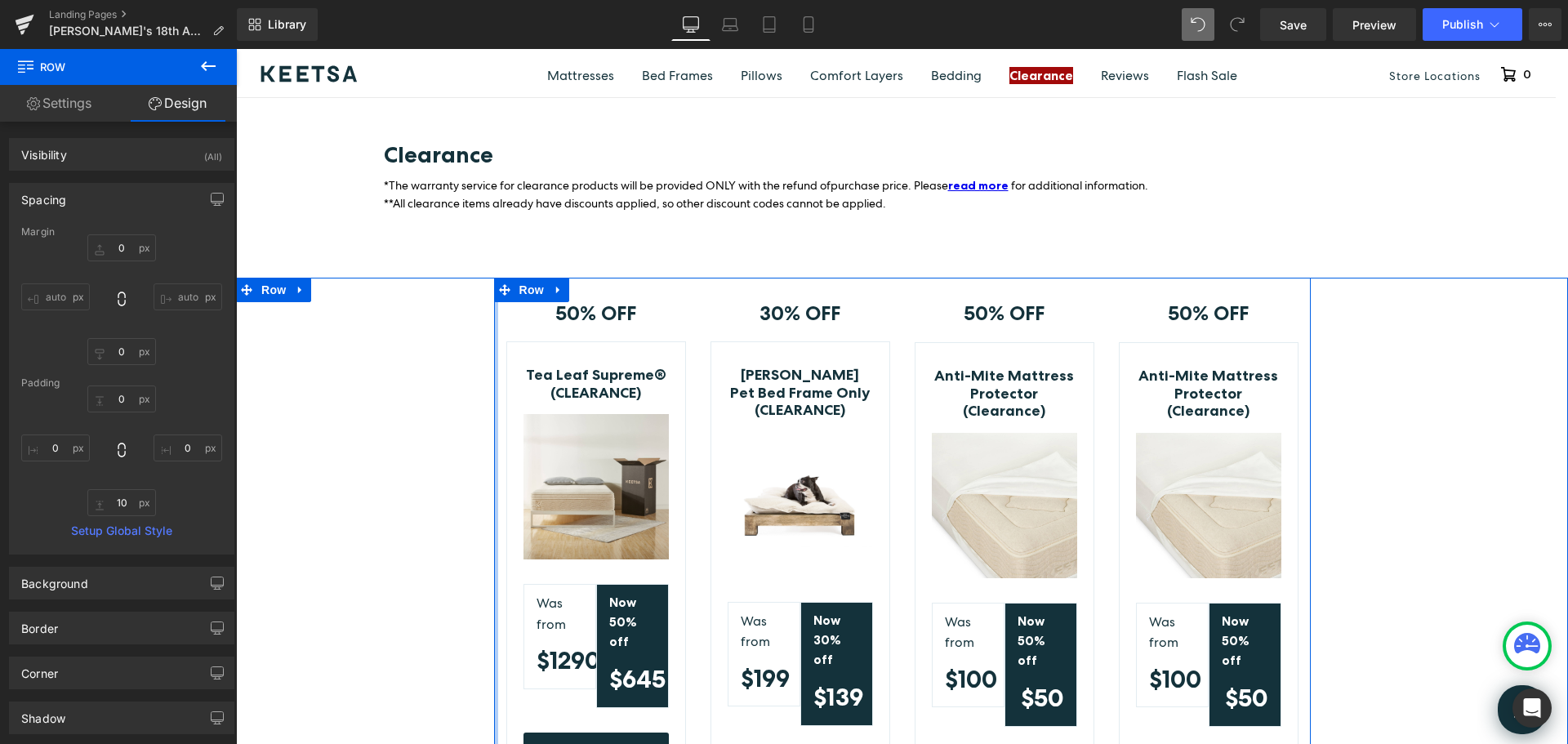
click at [494, 289] on div at bounding box center [496, 563] width 4 height 571
drag, startPoint x: 490, startPoint y: 289, endPoint x: 347, endPoint y: 292, distance: 143.0
click at [347, 292] on div "50% OFF Text Block Row Tea Leaf Supreme® (CLEARANCE) (P) Title Image Was from T…" at bounding box center [902, 563] width 1332 height 571
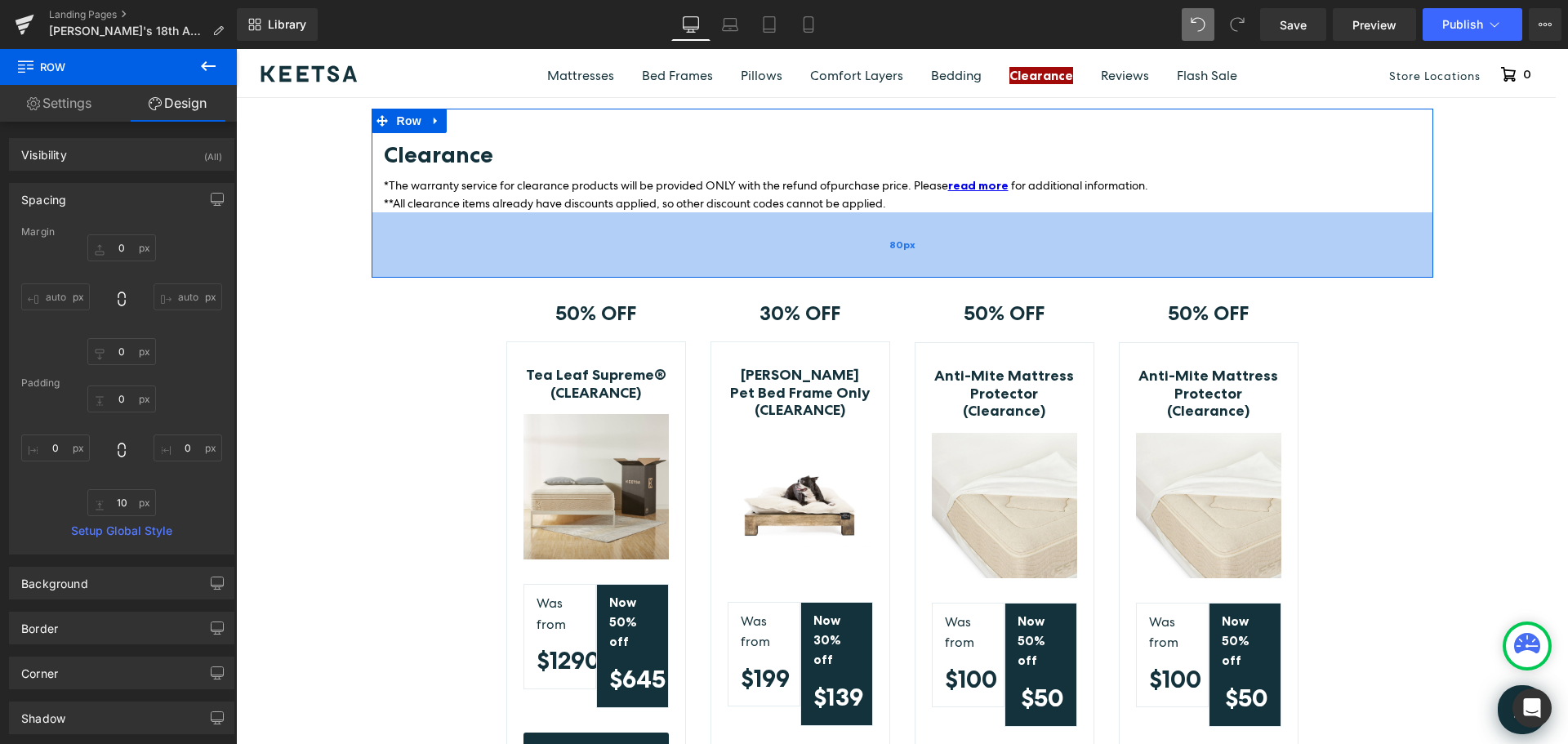
click at [1350, 212] on div "80px" at bounding box center [903, 245] width 1062 height 65
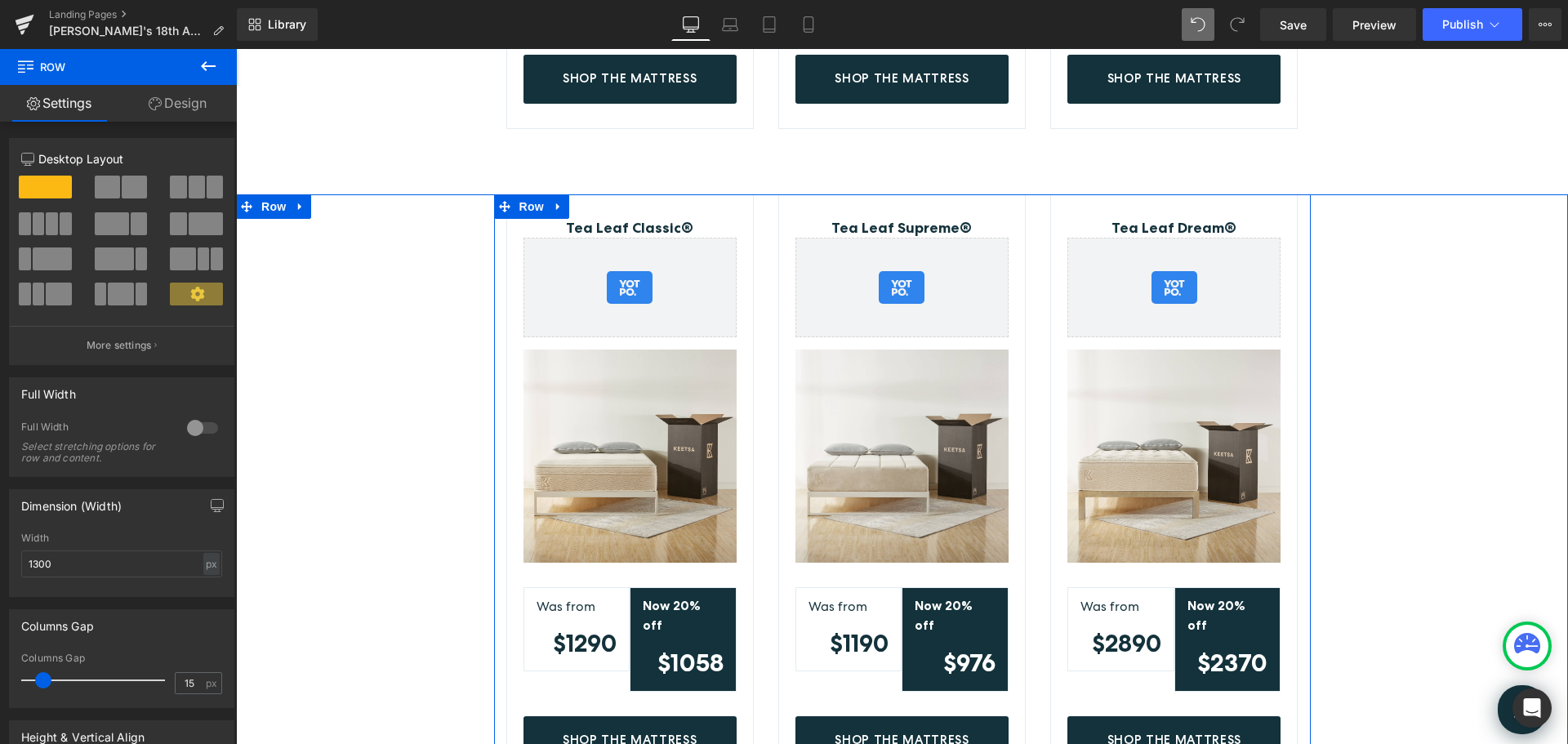
scroll to position [1062, 0]
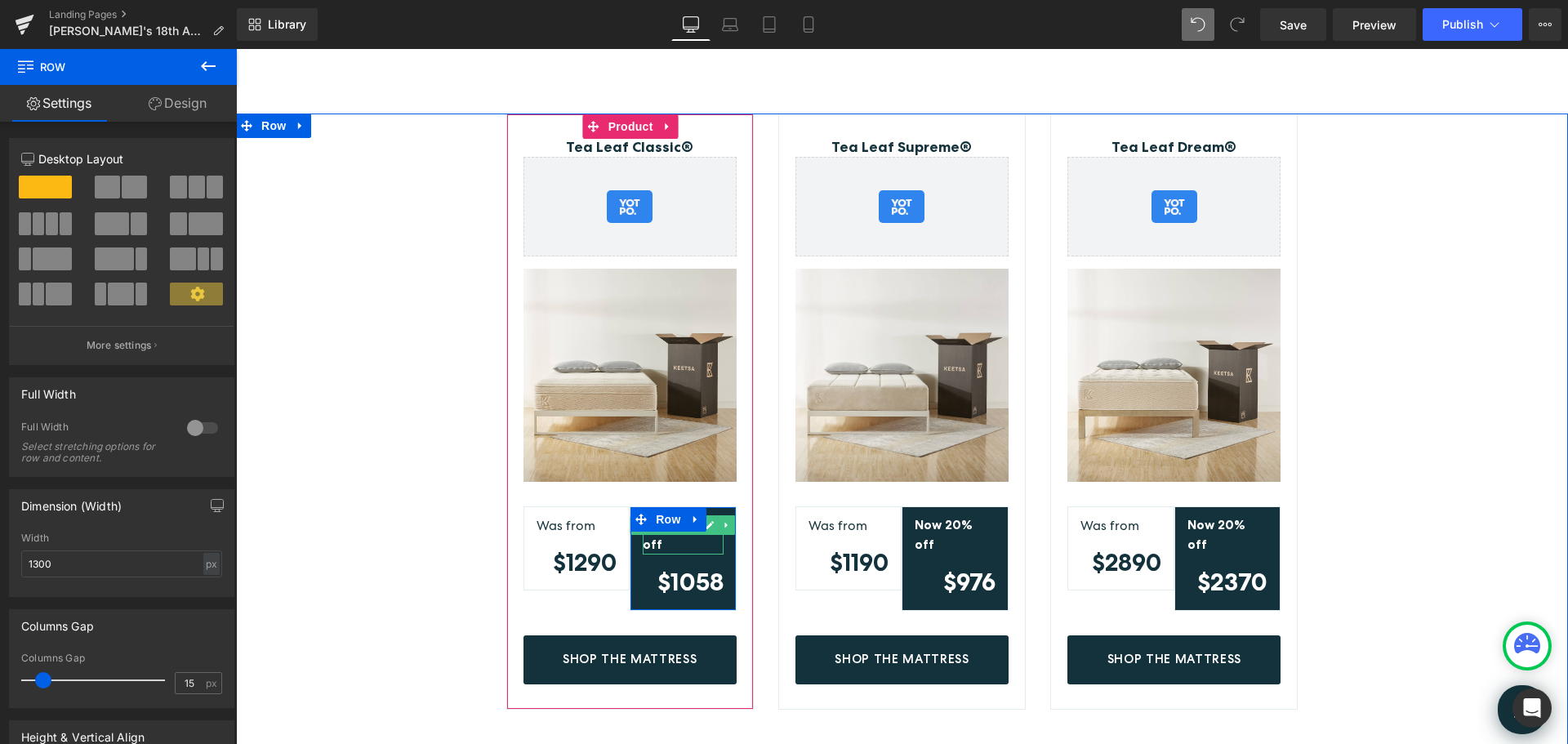
click at [707, 521] on icon at bounding box center [710, 526] width 9 height 10
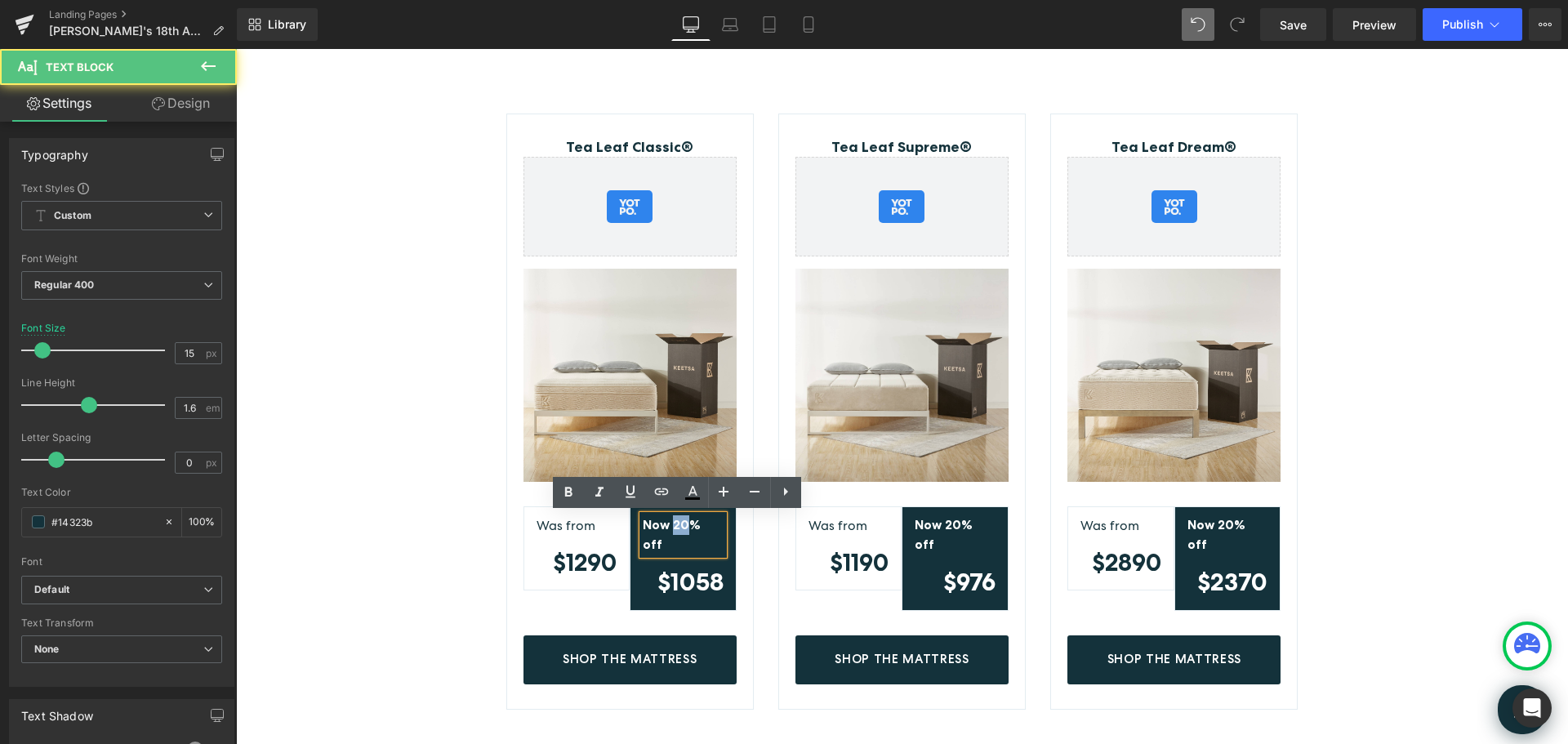
click at [669, 524] on strong "Now 20% off" at bounding box center [671, 534] width 58 height 35
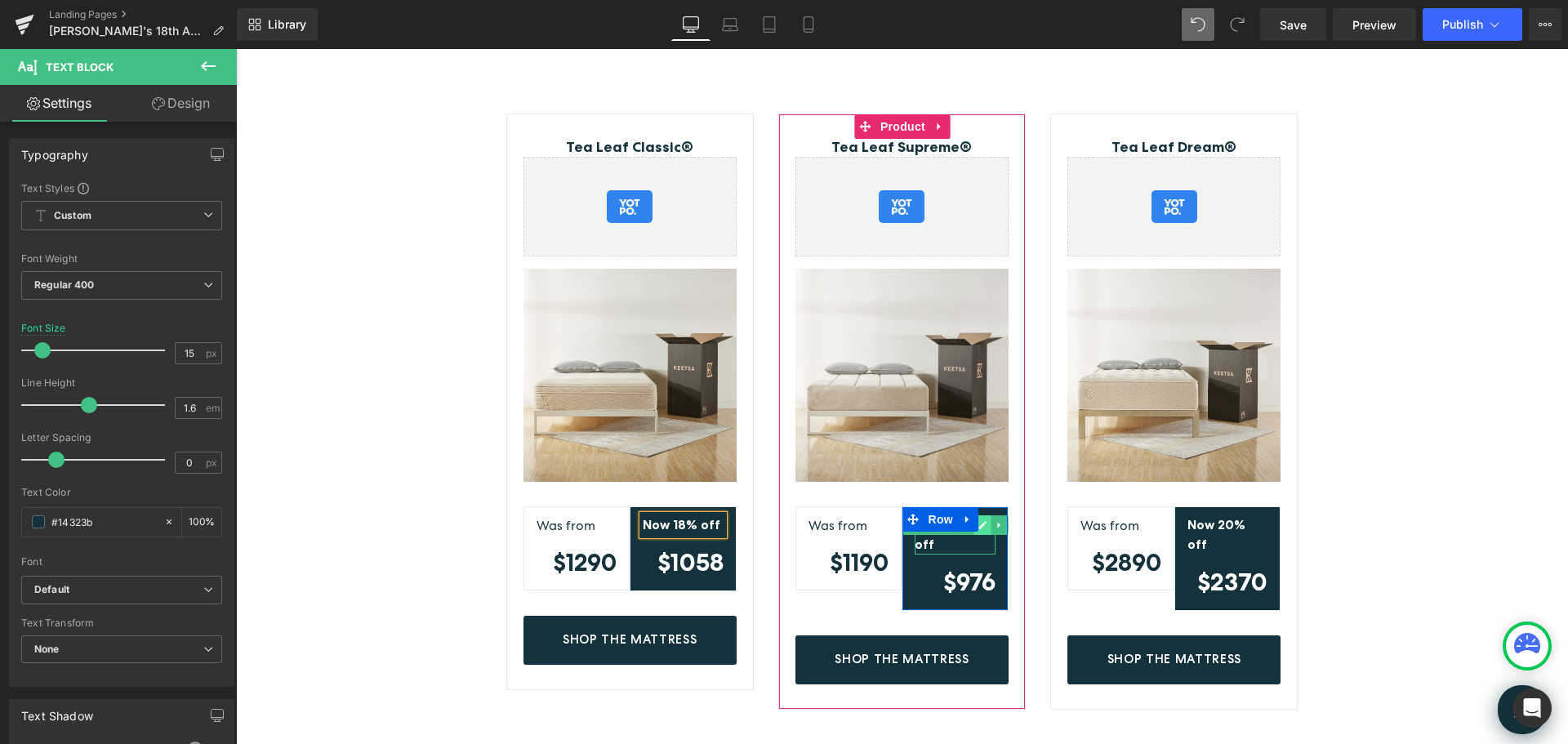
click at [978, 523] on icon at bounding box center [982, 526] width 9 height 10
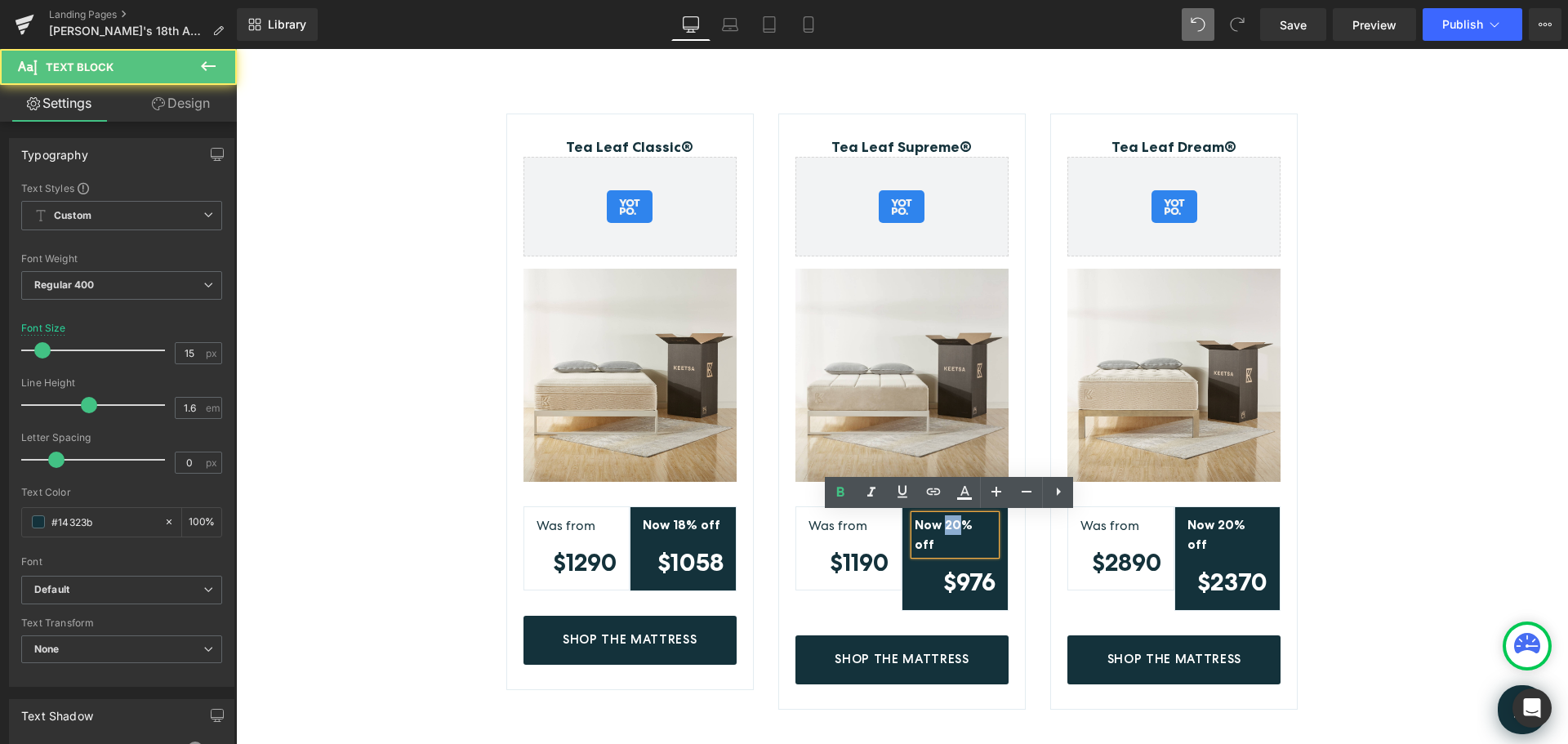
click at [942, 525] on strong "Now 20% off" at bounding box center [943, 534] width 58 height 35
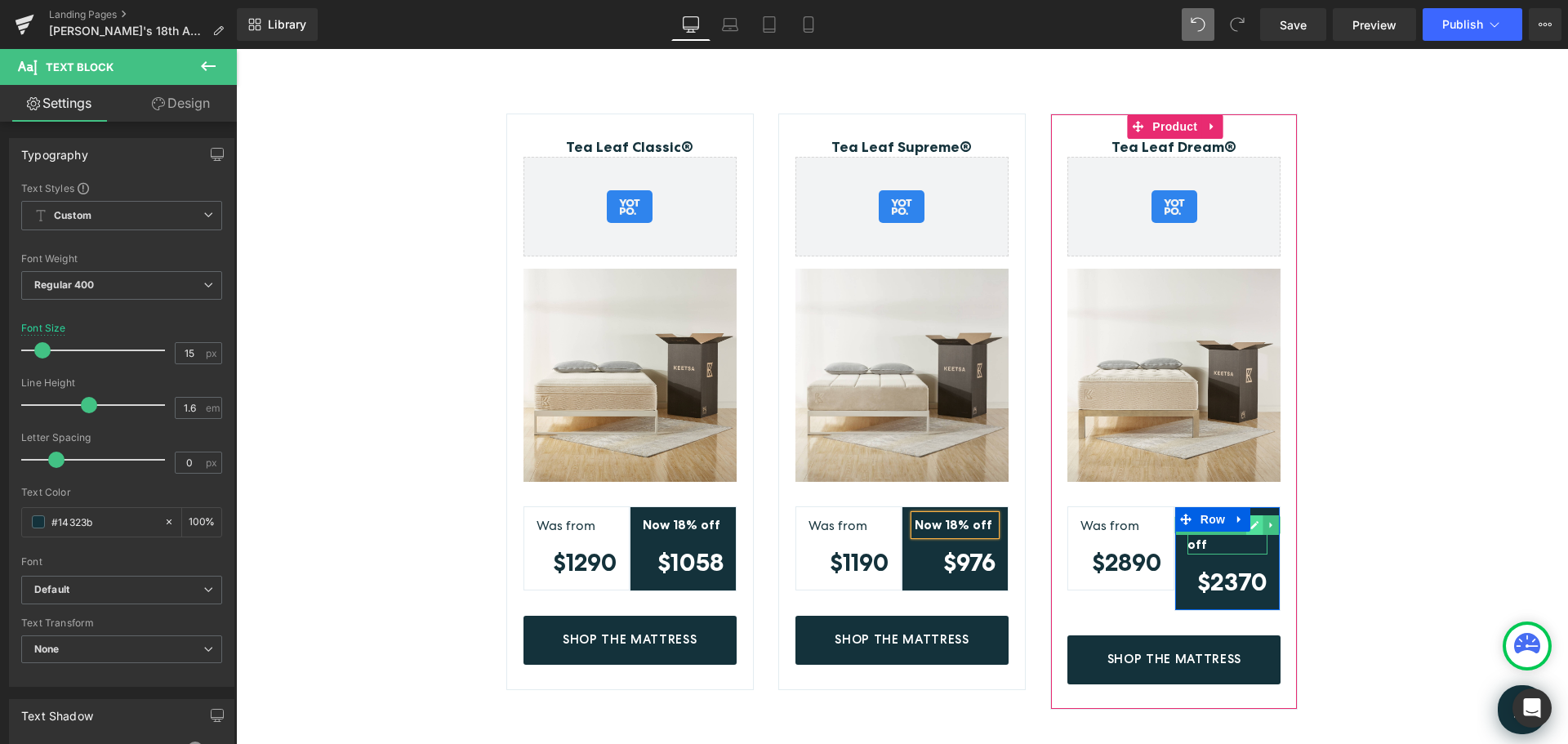
click at [1253, 522] on icon at bounding box center [1255, 525] width 8 height 8
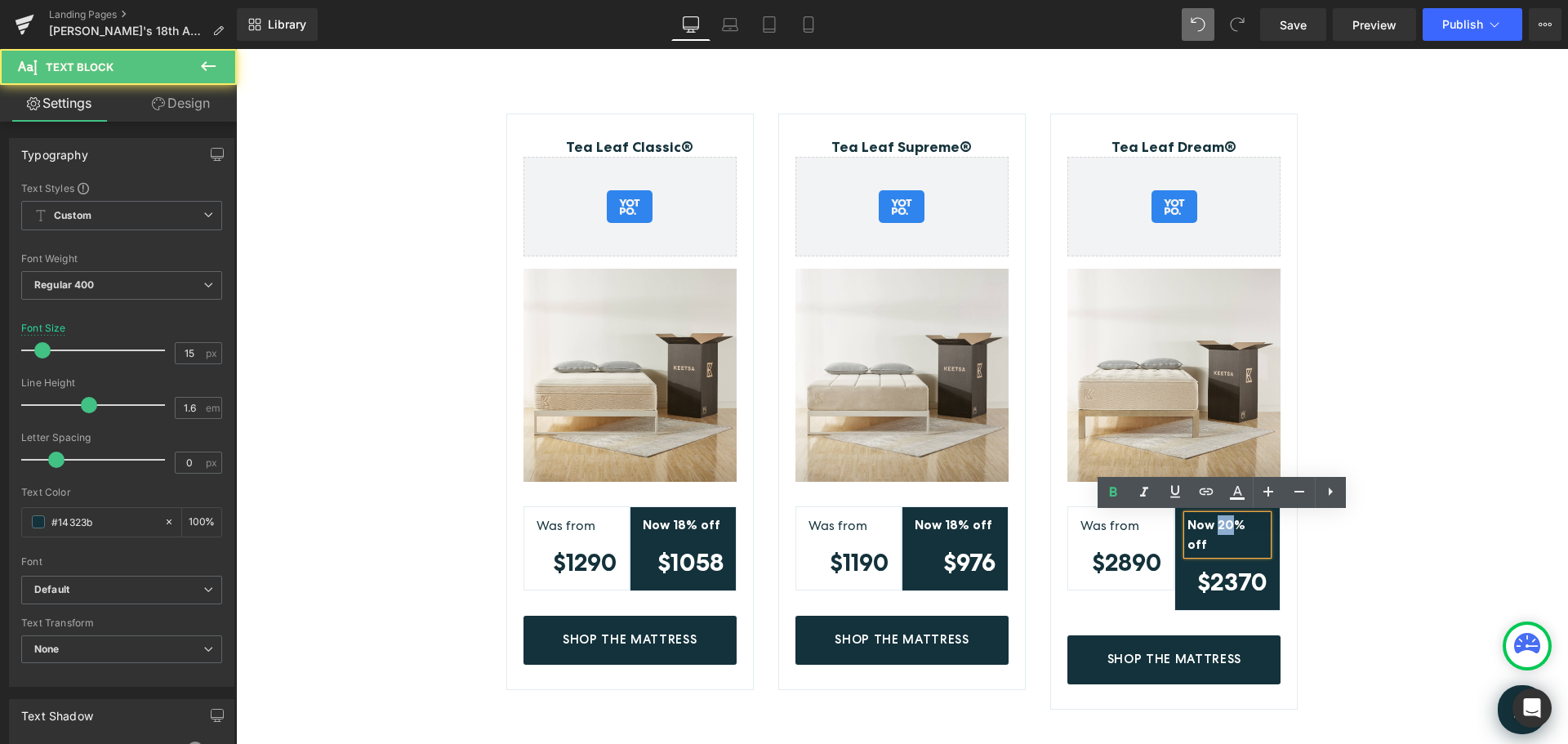
click at [1214, 525] on strong "Now 20% off" at bounding box center [1216, 534] width 58 height 35
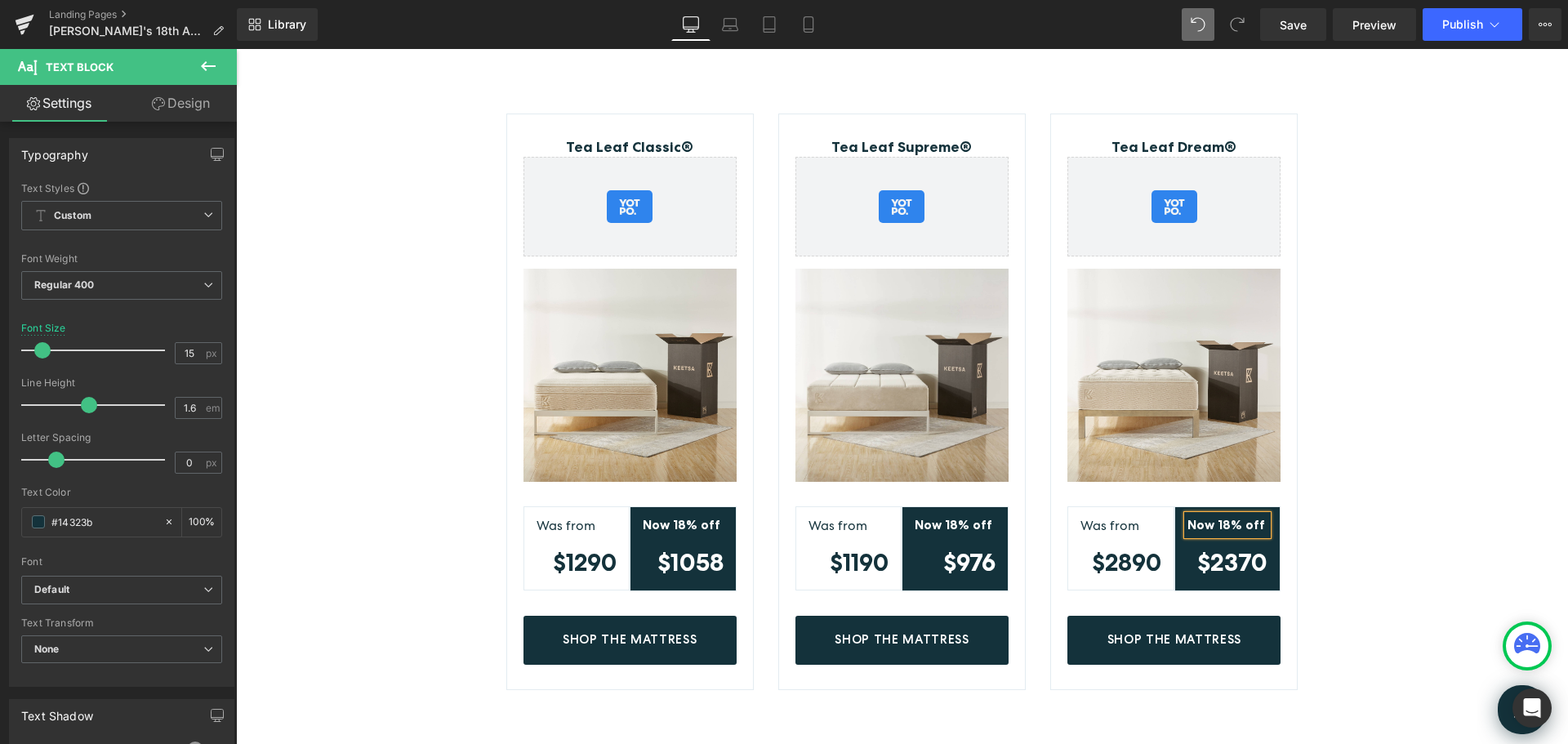
click at [1387, 437] on div "Tea Leaf Classic® (P) Title Yotpo - Product & Collection Page - Star Badge Yotp…" at bounding box center [902, 434] width 1332 height 642
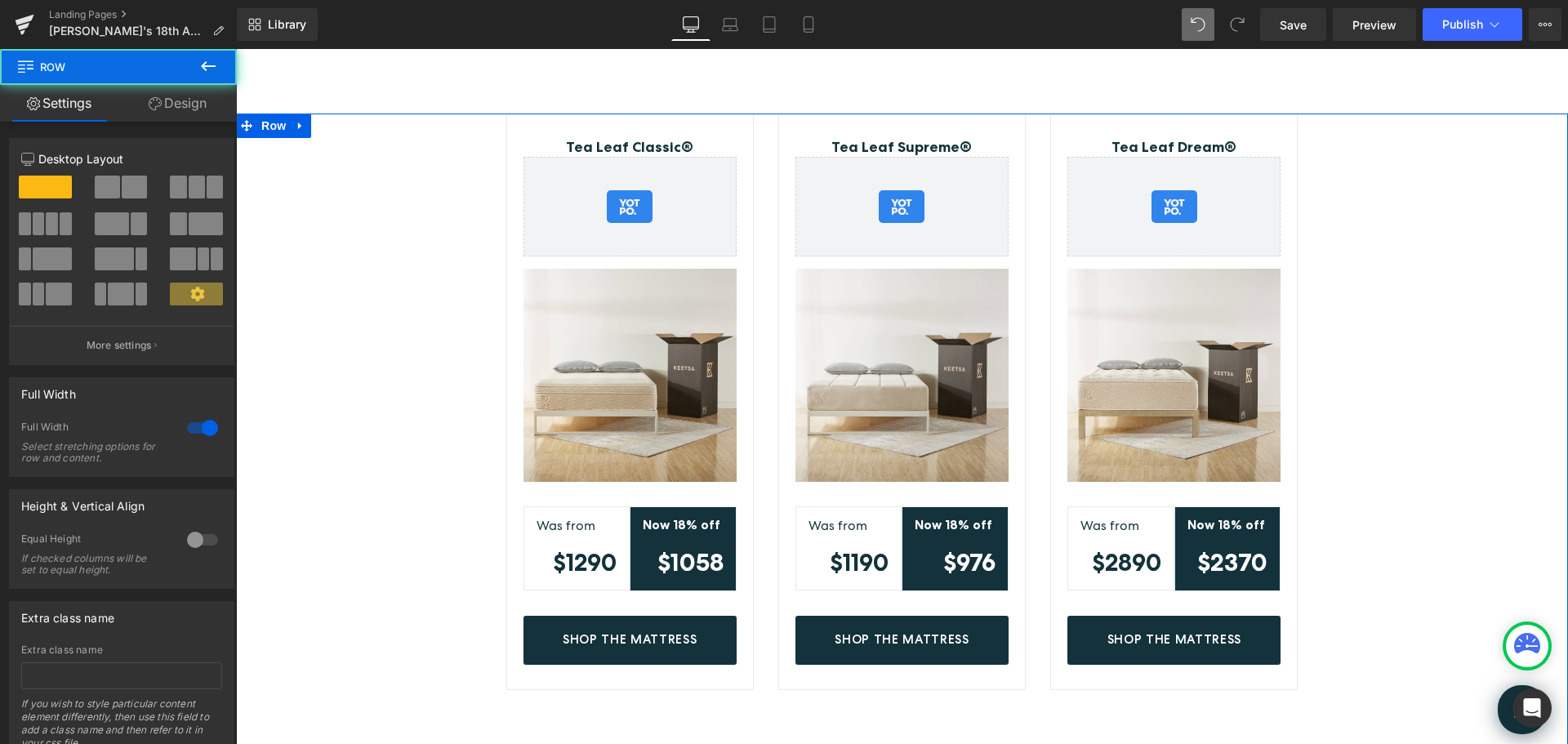
click at [1412, 446] on div "Tea Leaf Classic® (P) Title Yotpo - Product & Collection Page - Star Badge Yotp…" at bounding box center [902, 434] width 1332 height 642
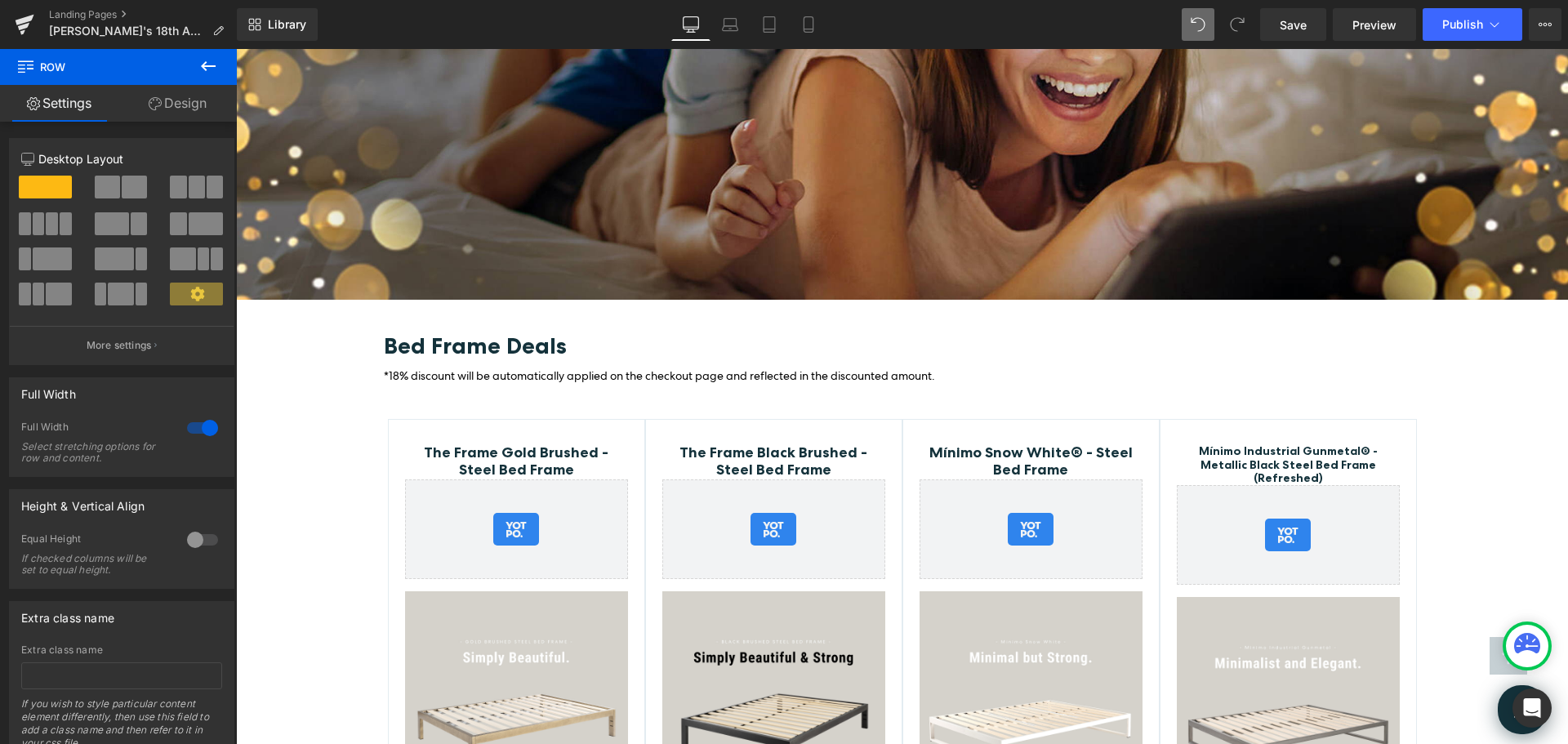
scroll to position [3023, 0]
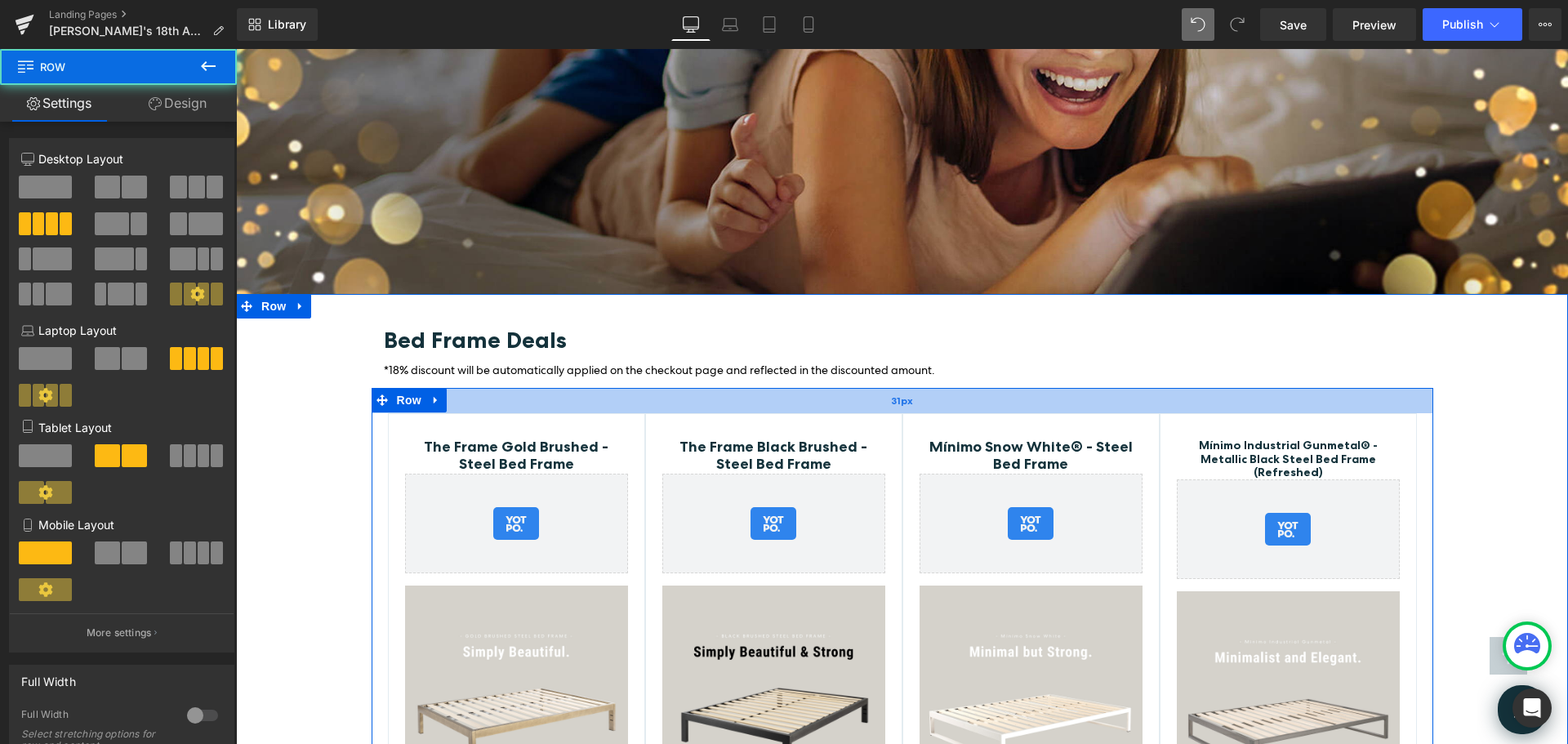
click at [1404, 388] on div "31px" at bounding box center [903, 401] width 1062 height 26
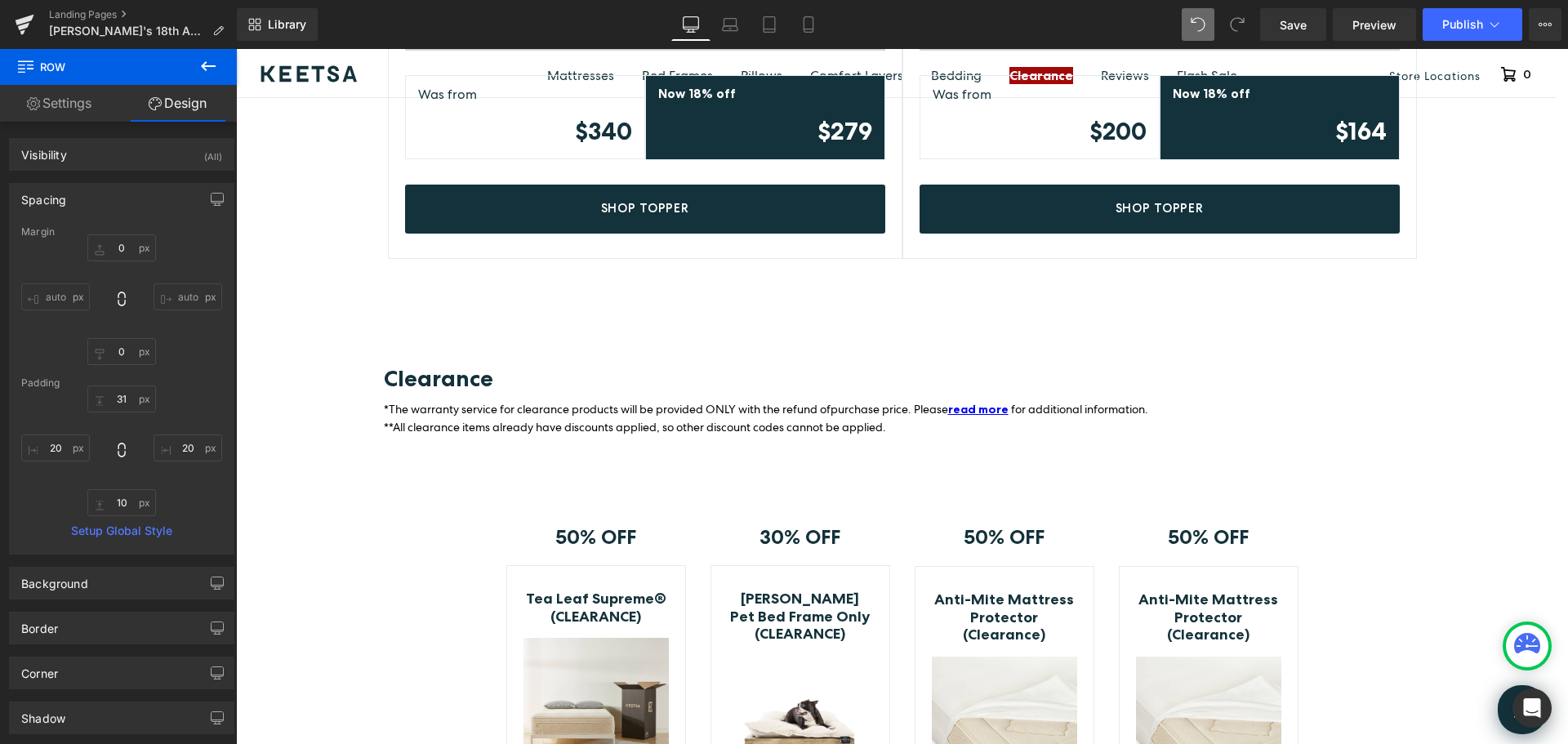
scroll to position [5065, 0]
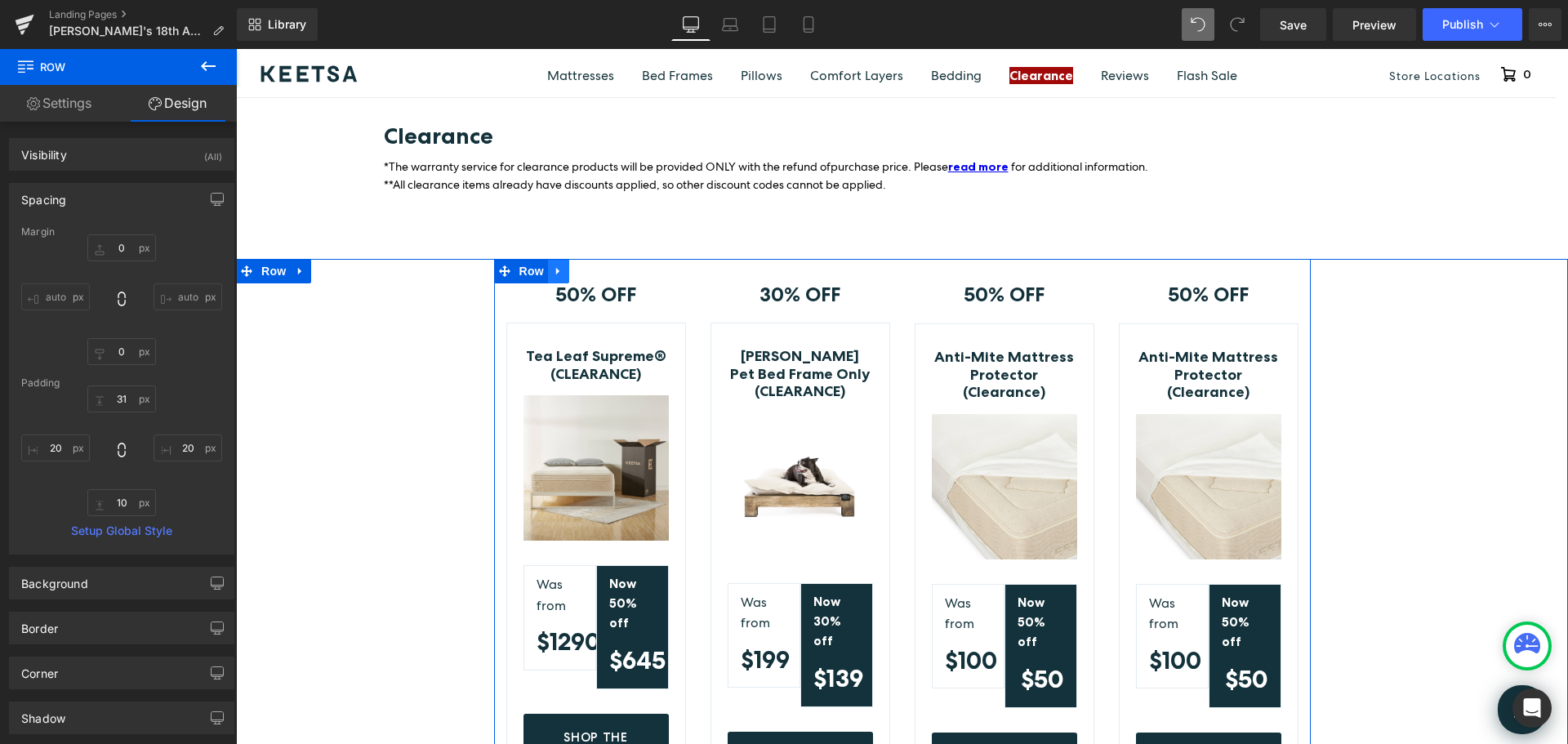
click at [557, 259] on link at bounding box center [558, 271] width 21 height 25
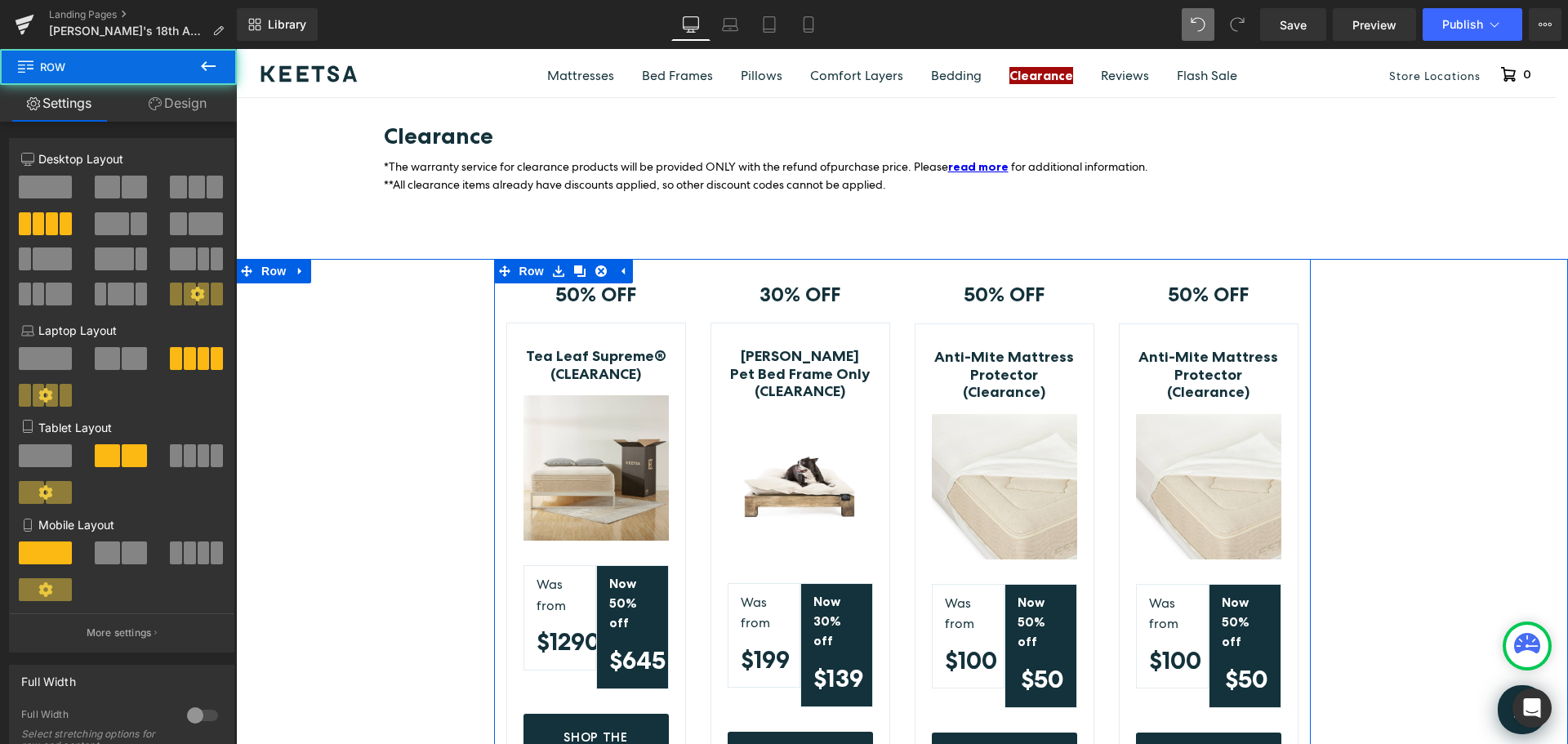
click at [788, 259] on div "30% OFF Text Block Row Toby&Molly Pet Bed Frame Only (CLEARANCE) (P) Title Imag…" at bounding box center [800, 541] width 204 height 563
click at [499, 266] on icon at bounding box center [505, 272] width 12 height 12
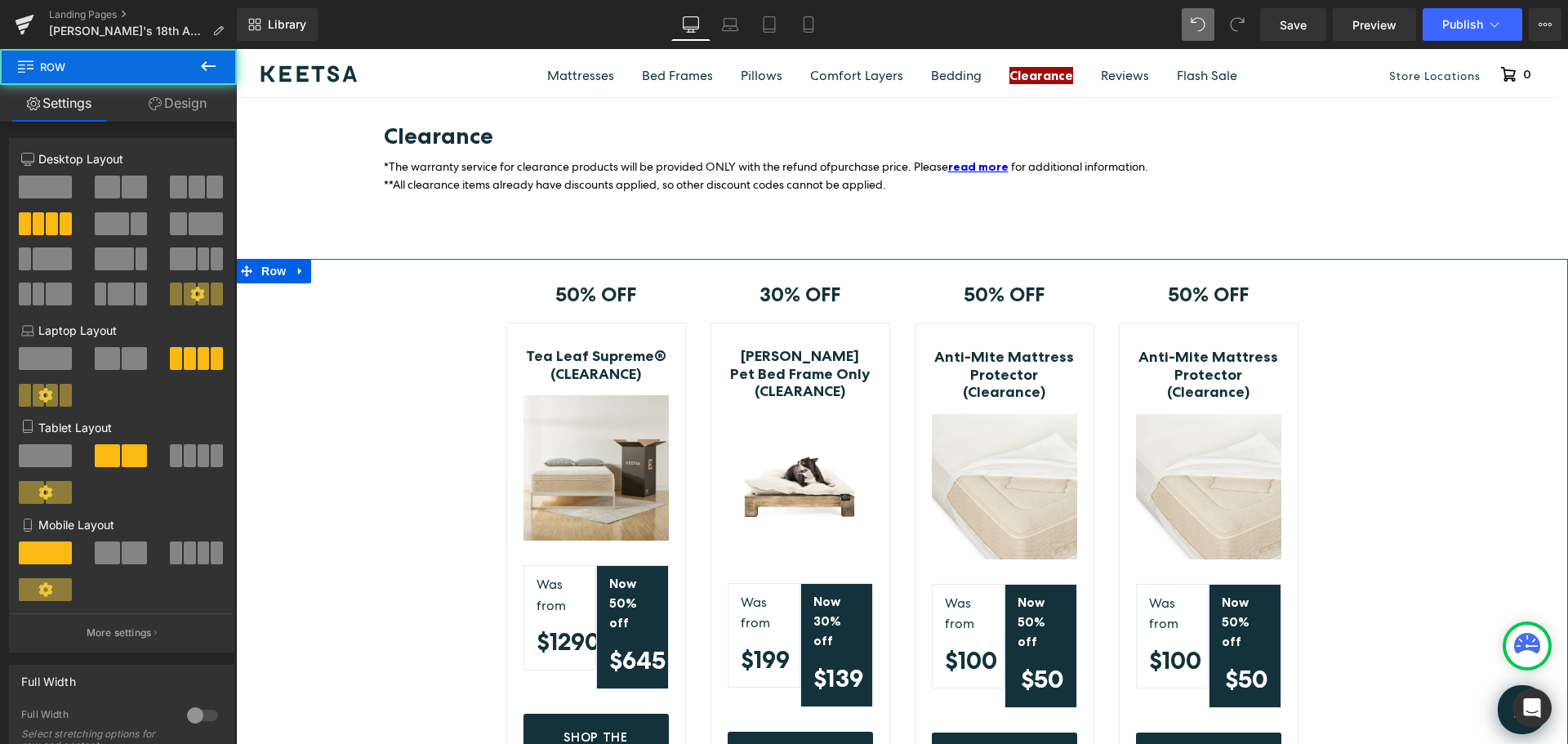
click at [384, 259] on div "50% OFF Text Block Row Tea Leaf Supreme® (CLEARANCE) (P) Title Image Was from T…" at bounding box center [902, 545] width 1332 height 571
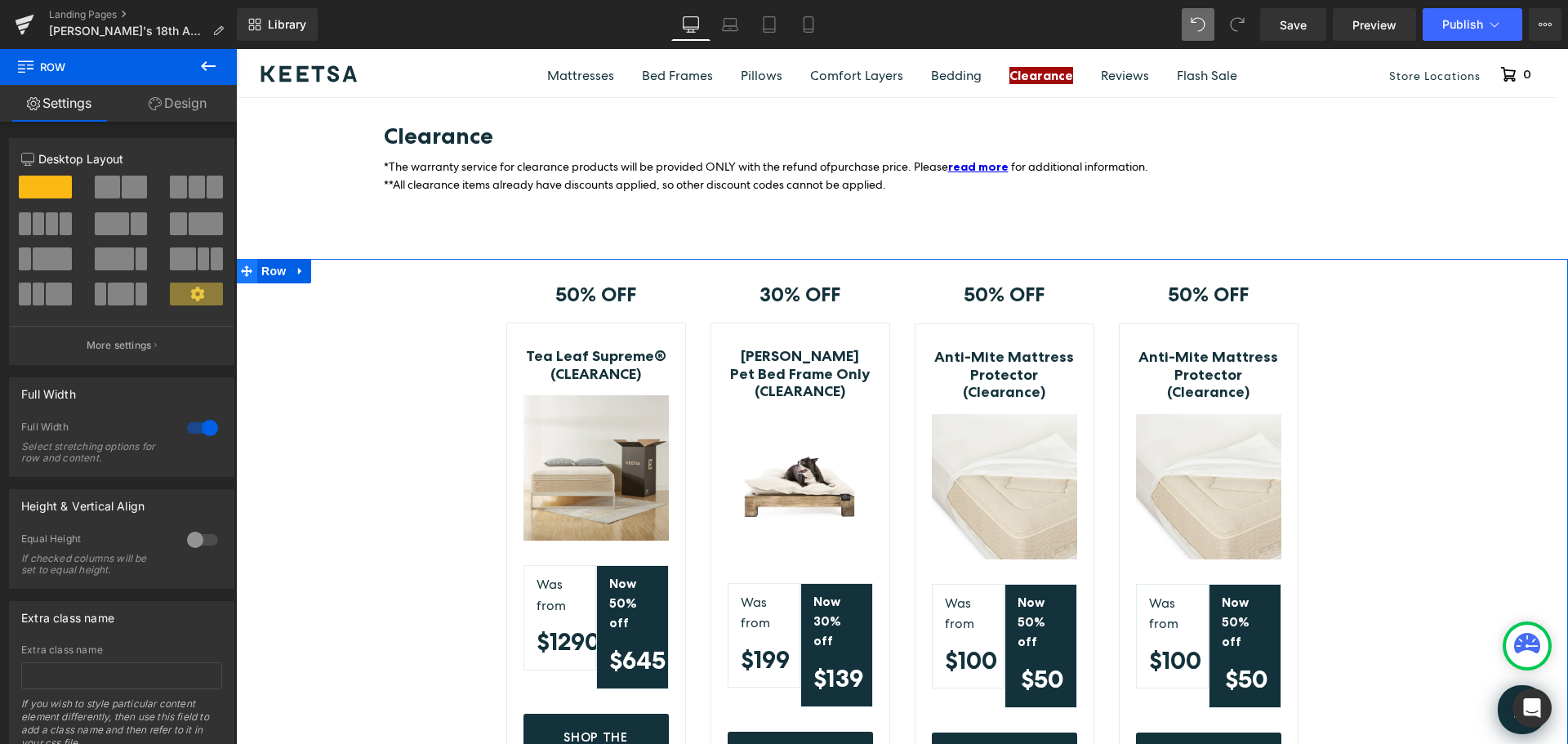
click at [246, 266] on icon at bounding box center [247, 272] width 12 height 12
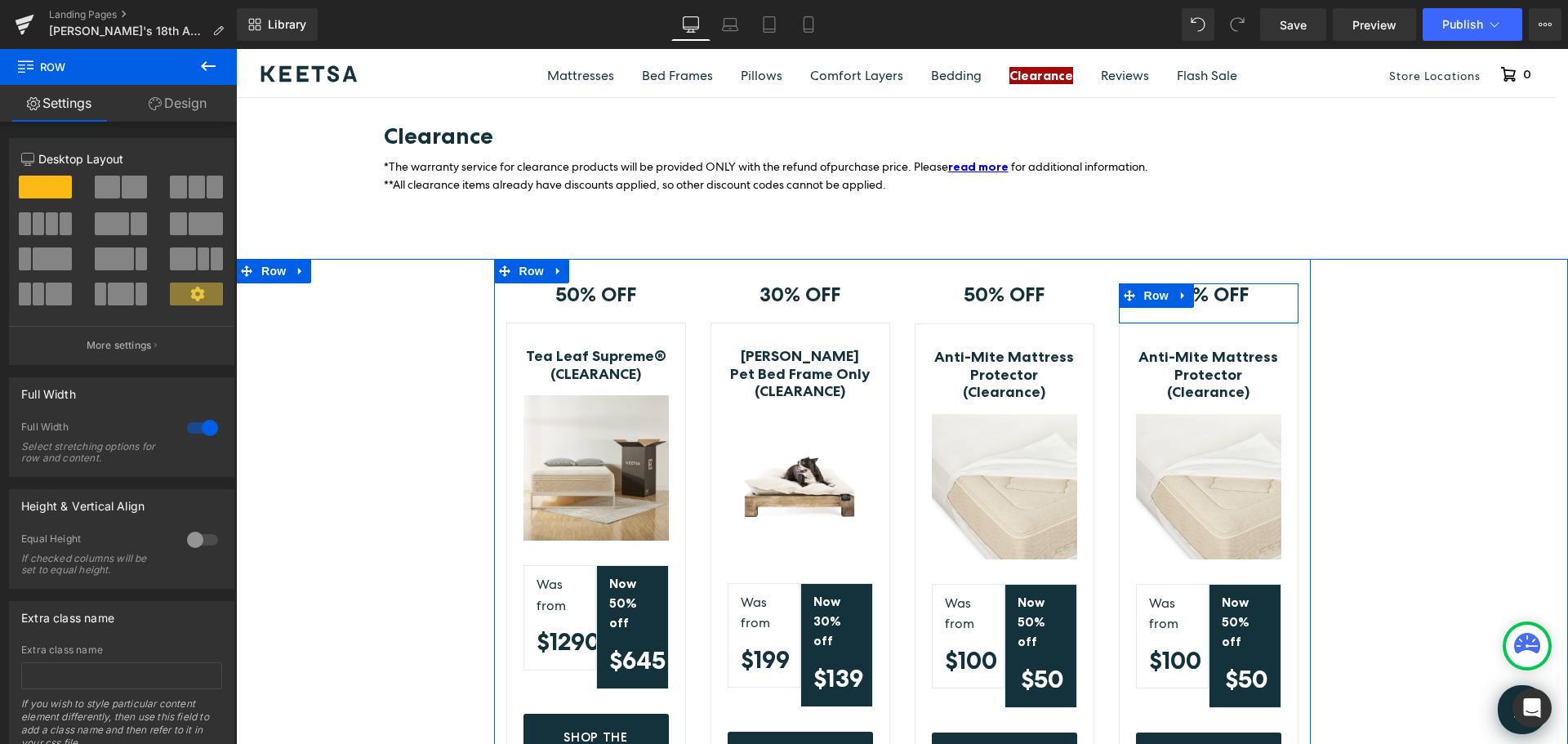
click at [1252, 285] on link at bounding box center [1252, 295] width 17 height 20
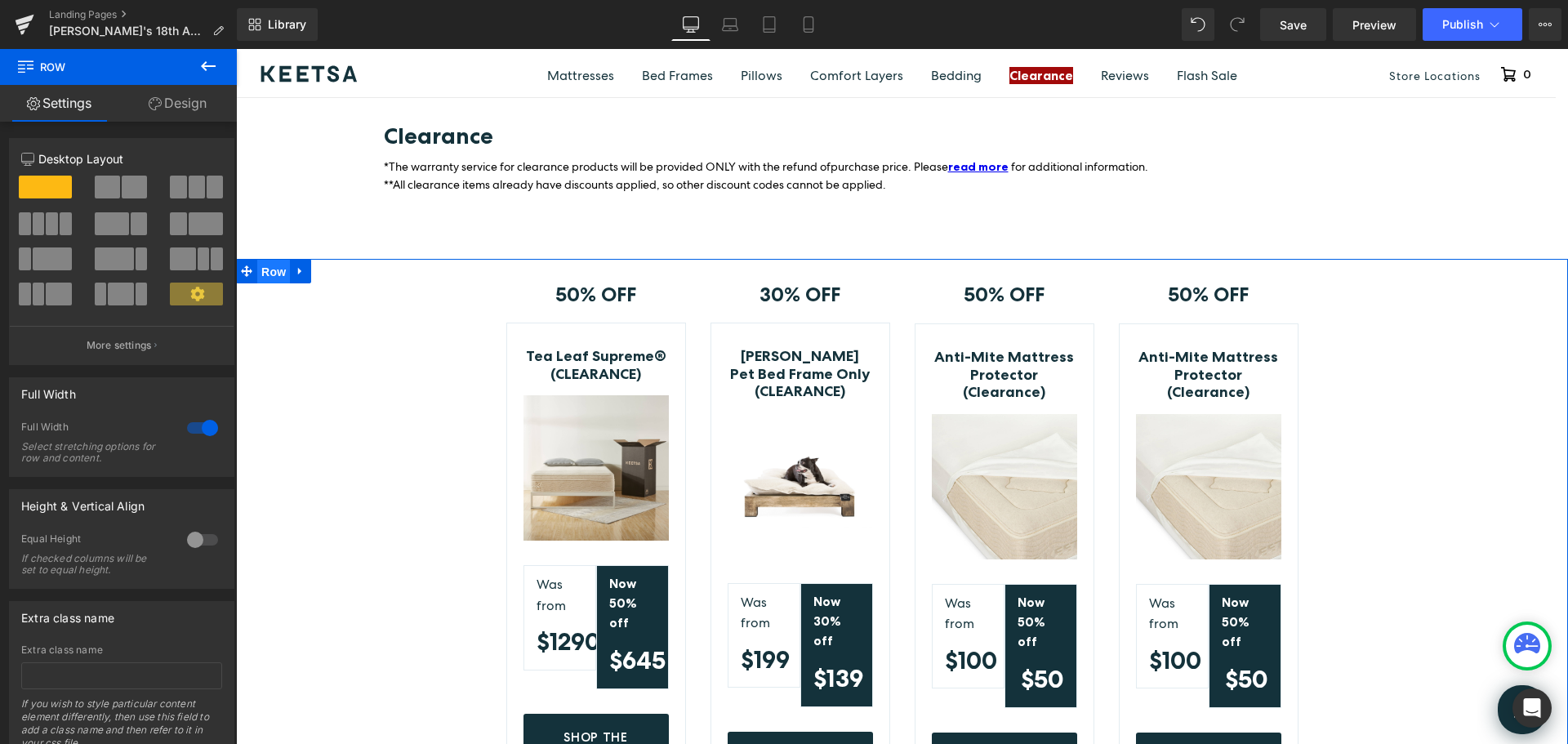
click at [264, 260] on span "Row" at bounding box center [273, 272] width 33 height 25
click at [241, 266] on icon at bounding box center [247, 272] width 12 height 12
click at [342, 259] on div "50% OFF Text Block Row Tea Leaf Supreme® (CLEARANCE) (P) Title Image Was from T…" at bounding box center [902, 545] width 1332 height 571
click at [464, 265] on div "50% OFF Text Block Row Tea Leaf Supreme® (CLEARANCE) (P) Title Image Was from T…" at bounding box center [902, 545] width 1332 height 571
click at [529, 348] on link "Tea Leaf Supreme® (CLEARANCE)" at bounding box center [596, 365] width 146 height 35
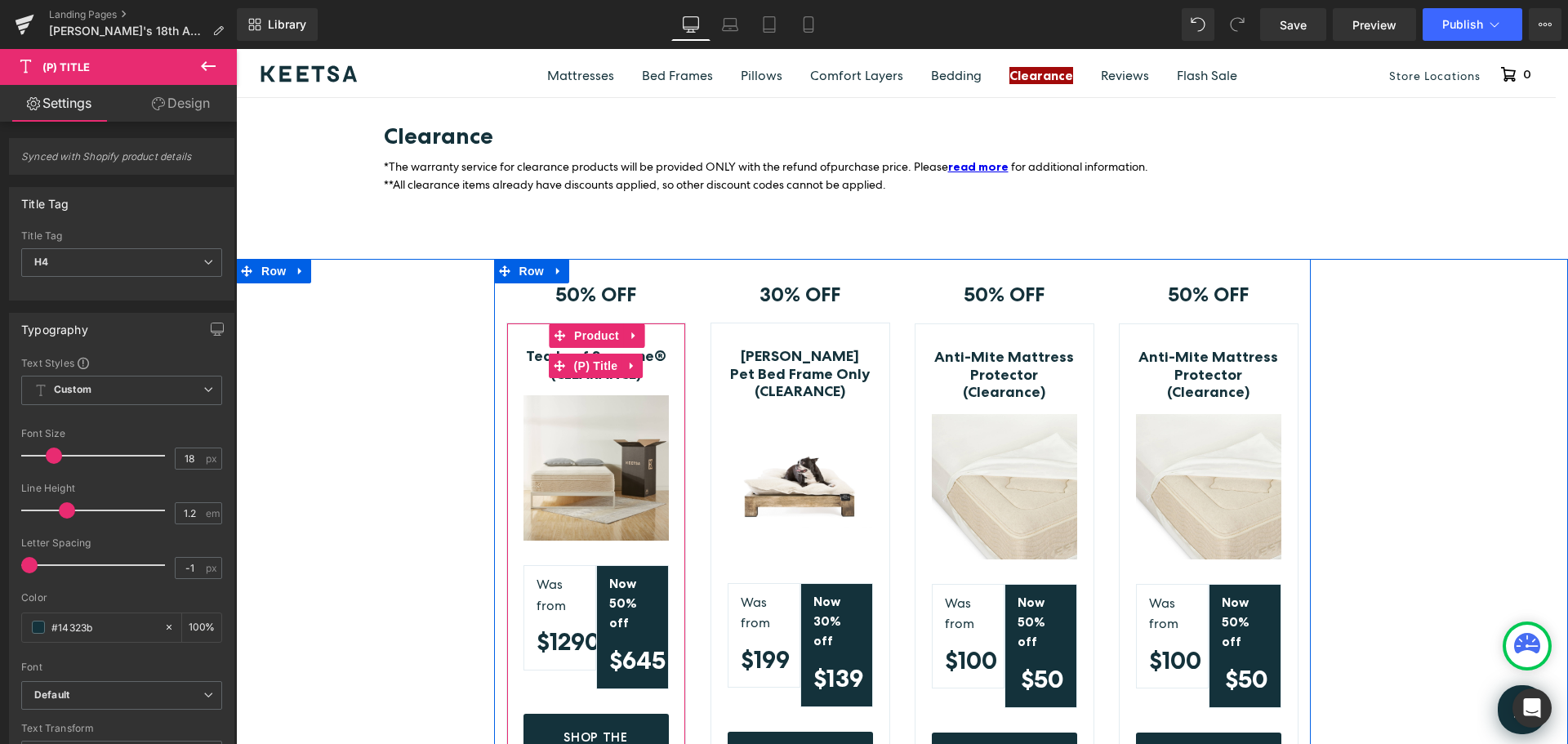
click at [645, 348] on link "Tea Leaf Supreme® (CLEARANCE)" at bounding box center [596, 365] width 146 height 35
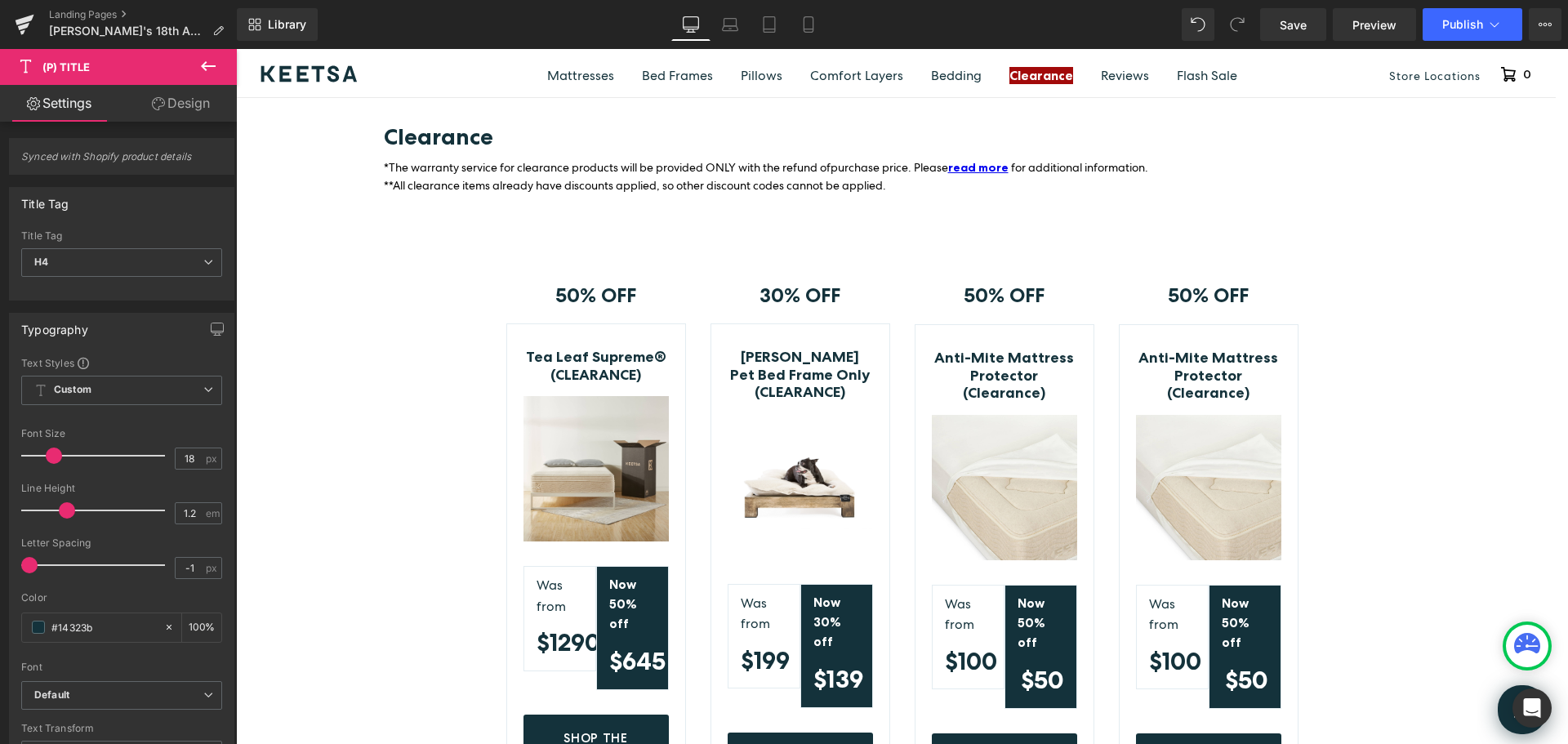
scroll to position [5065, 0]
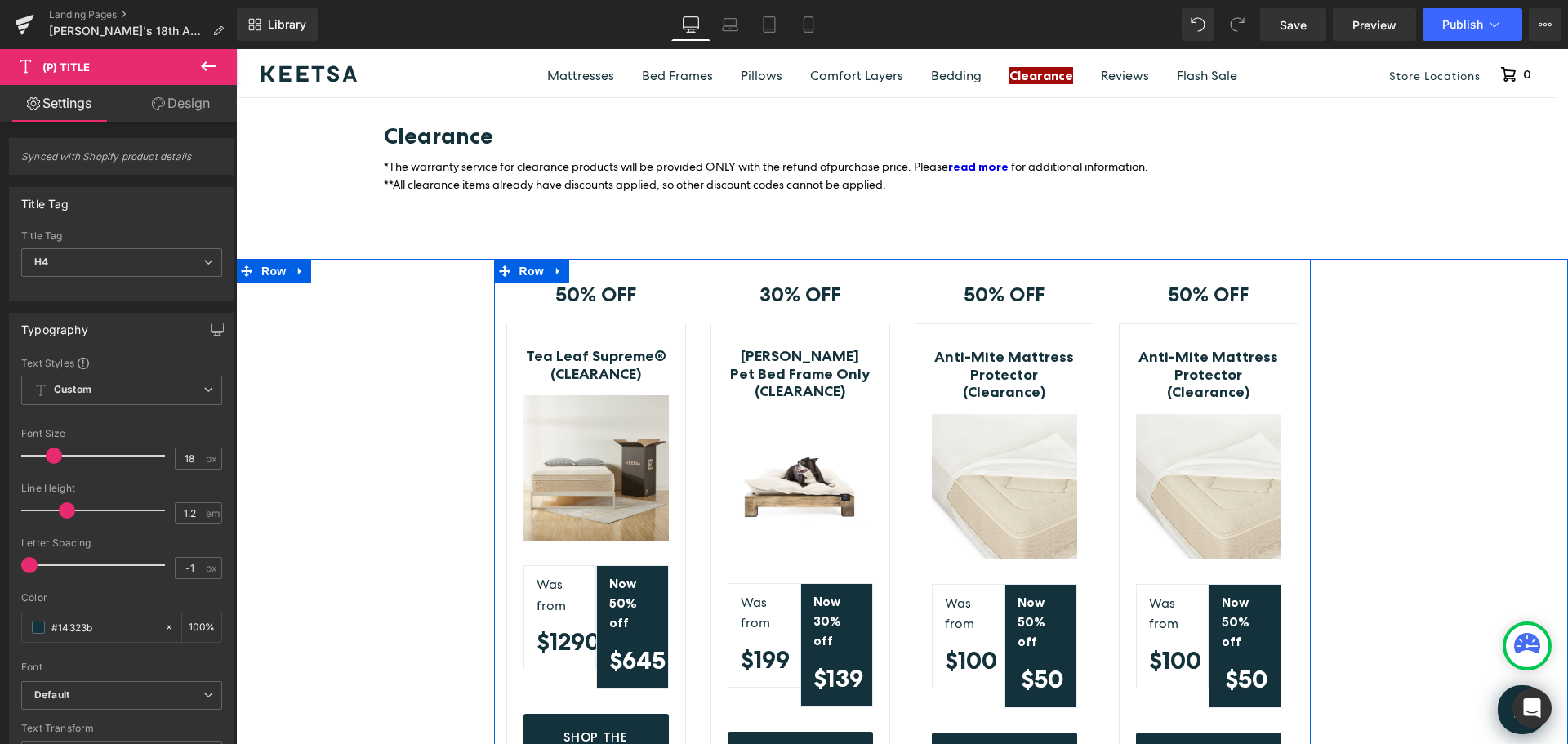
click at [618, 259] on div "50% OFF Text Block Row Tea Leaf Supreme® (CLEARANCE) (P) Title Image Was from T…" at bounding box center [596, 541] width 204 height 563
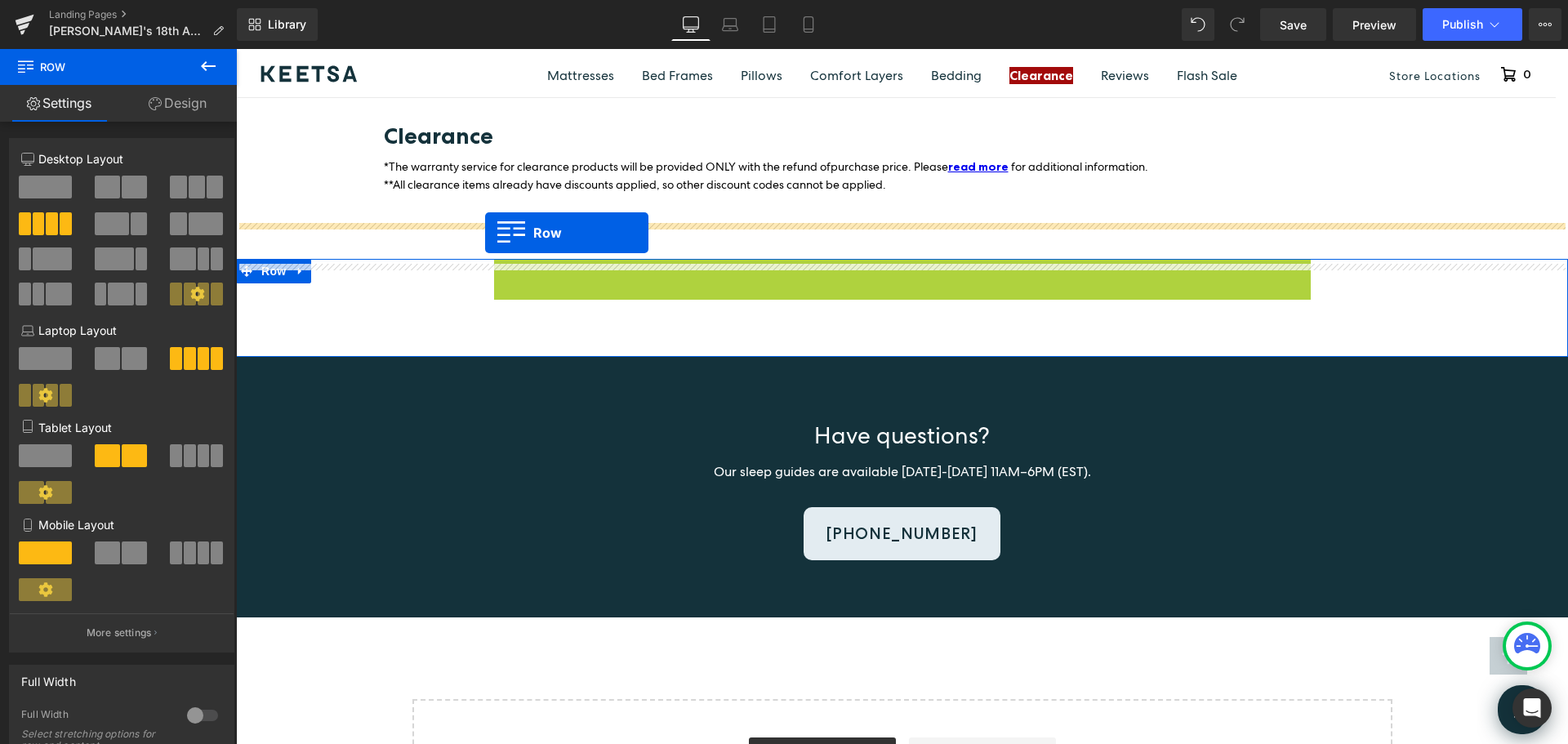
drag, startPoint x: 502, startPoint y: 232, endPoint x: 485, endPoint y: 233, distance: 17.0
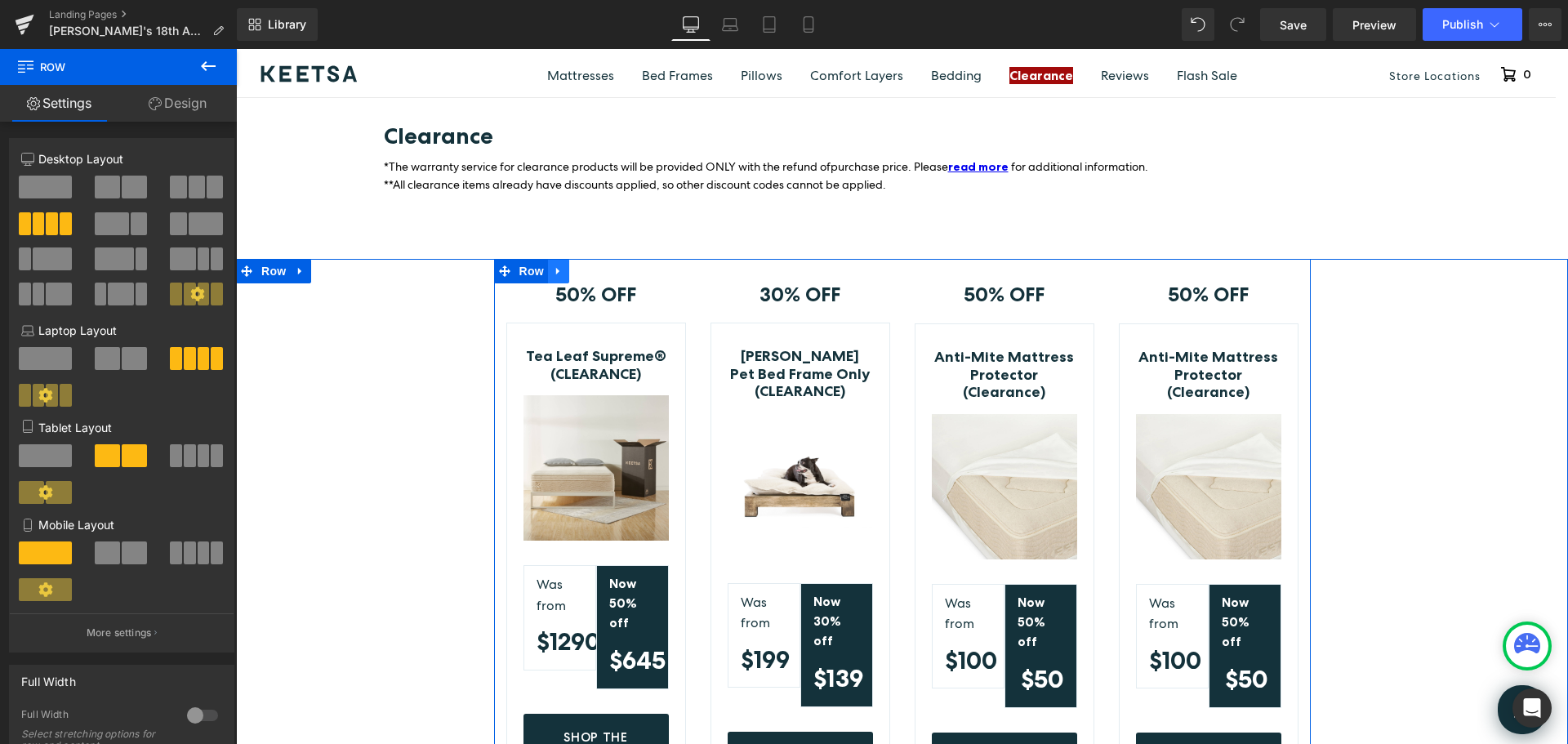
click at [553, 266] on icon at bounding box center [559, 272] width 12 height 12
click at [502, 266] on icon at bounding box center [505, 272] width 12 height 12
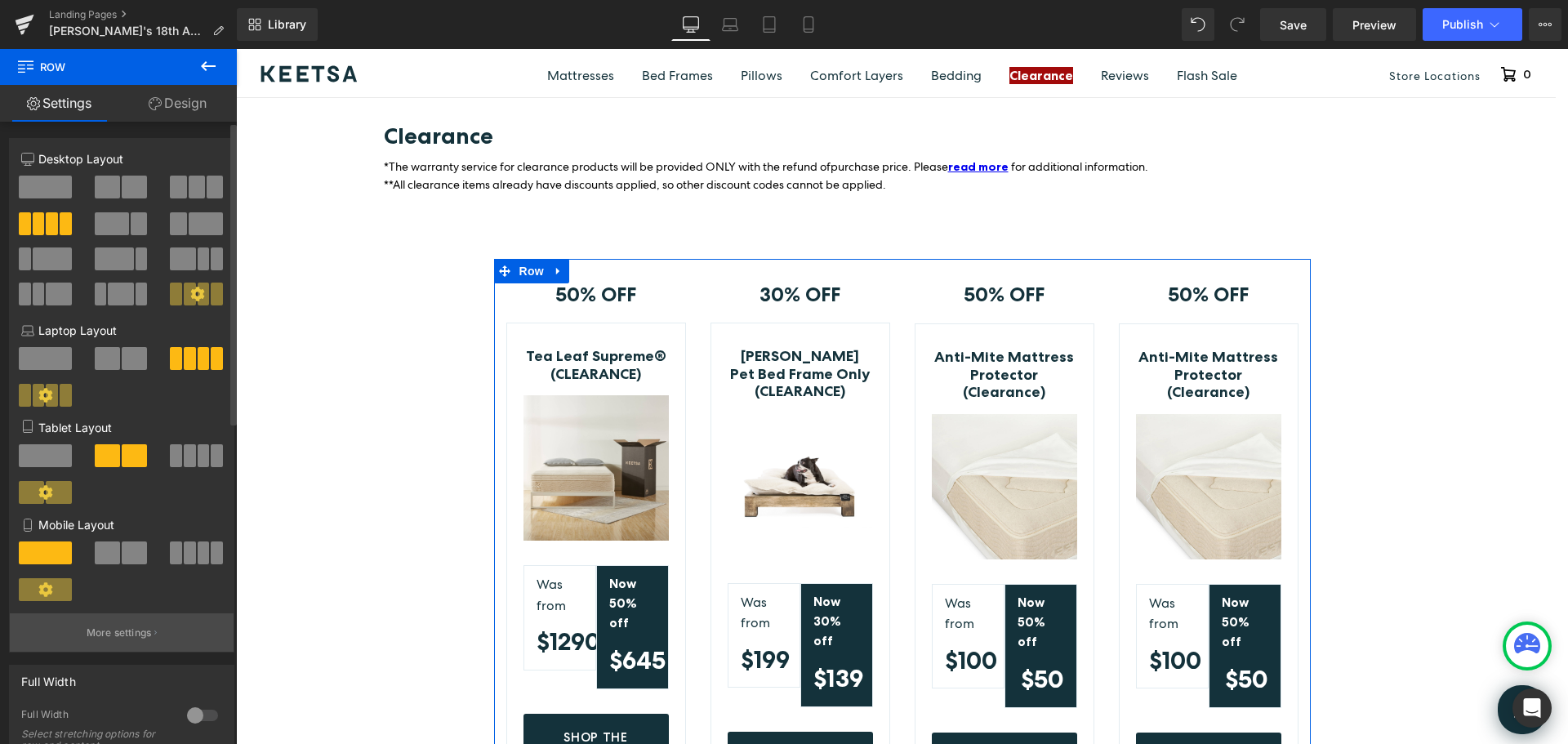
click at [133, 626] on p "More settings" at bounding box center [119, 633] width 65 height 15
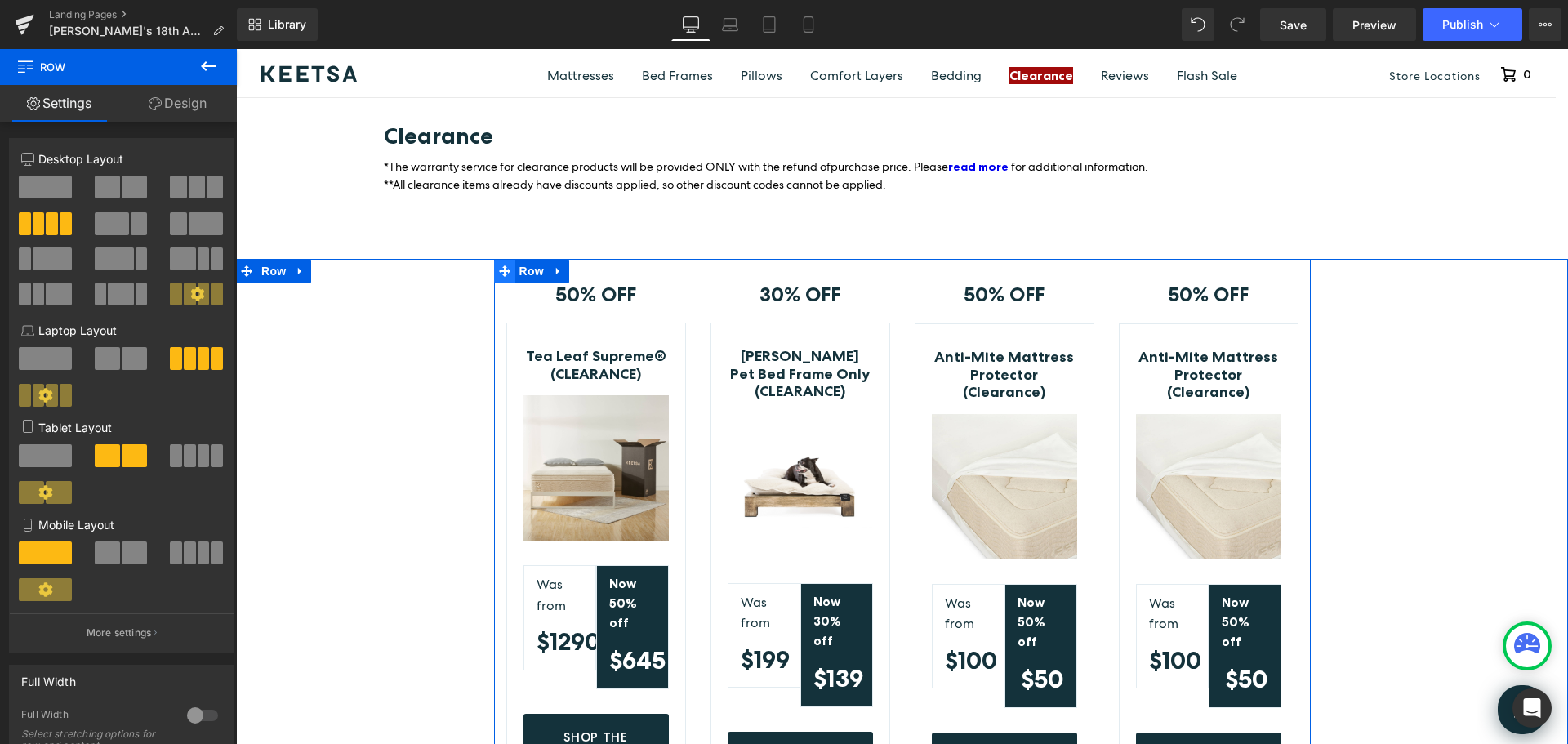
click at [501, 266] on icon at bounding box center [505, 272] width 12 height 12
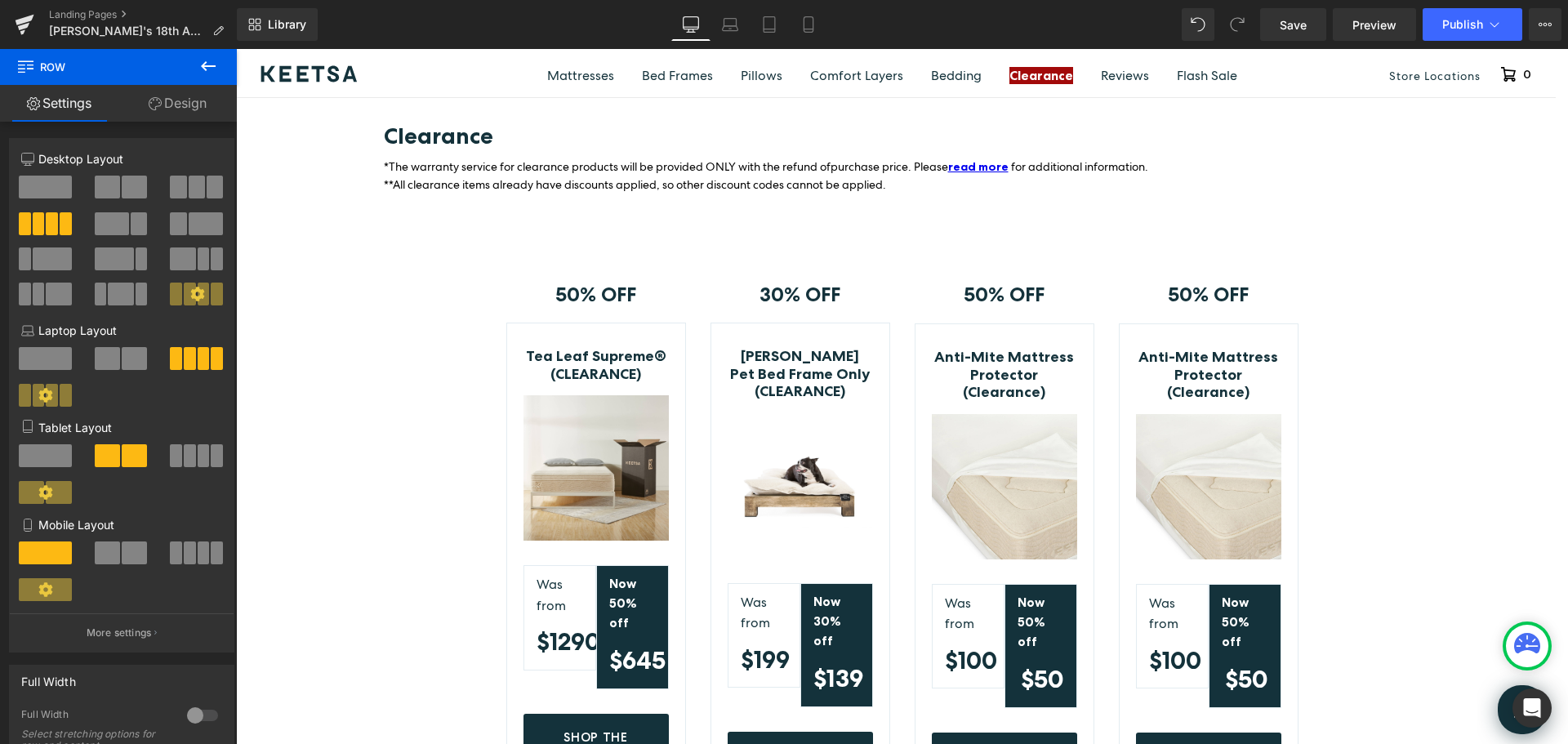
click at [210, 66] on icon at bounding box center [208, 66] width 15 height 10
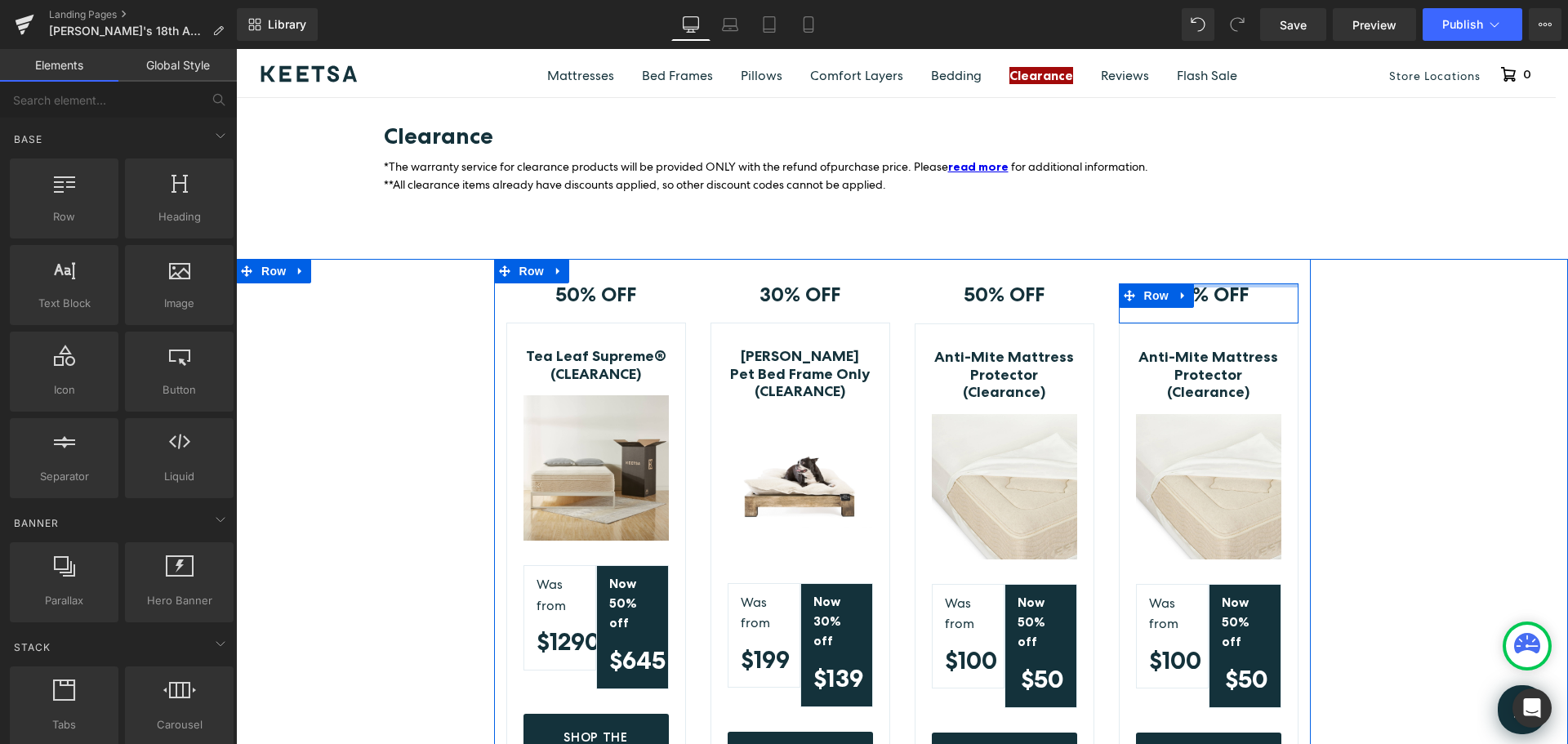
click at [1250, 284] on div at bounding box center [1208, 286] width 180 height 4
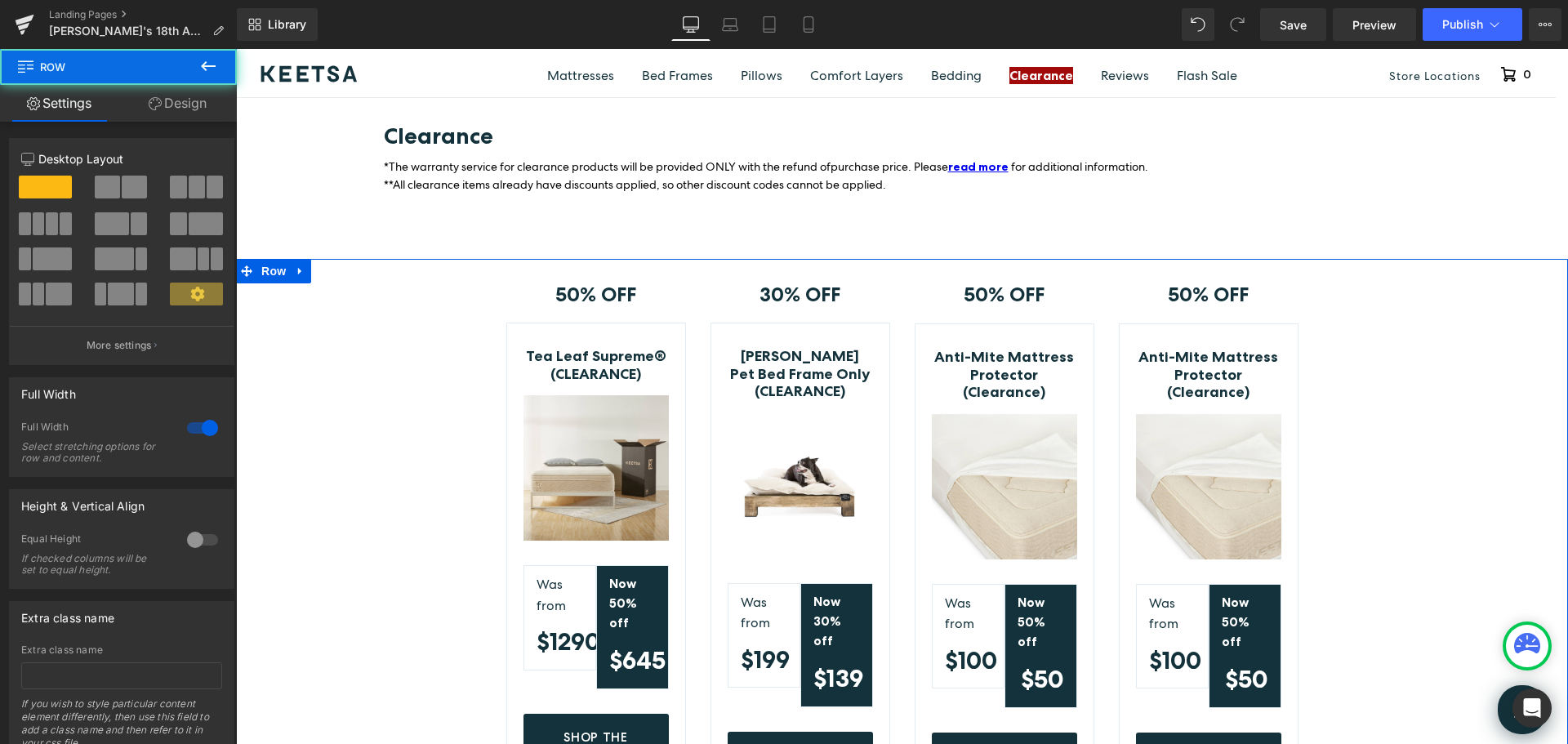
click at [1357, 262] on div "50% OFF Text Block Row Tea Leaf Supreme® (CLEARANCE) (P) Title Image Was from T…" at bounding box center [902, 545] width 1332 height 571
click at [47, 218] on span at bounding box center [52, 223] width 12 height 23
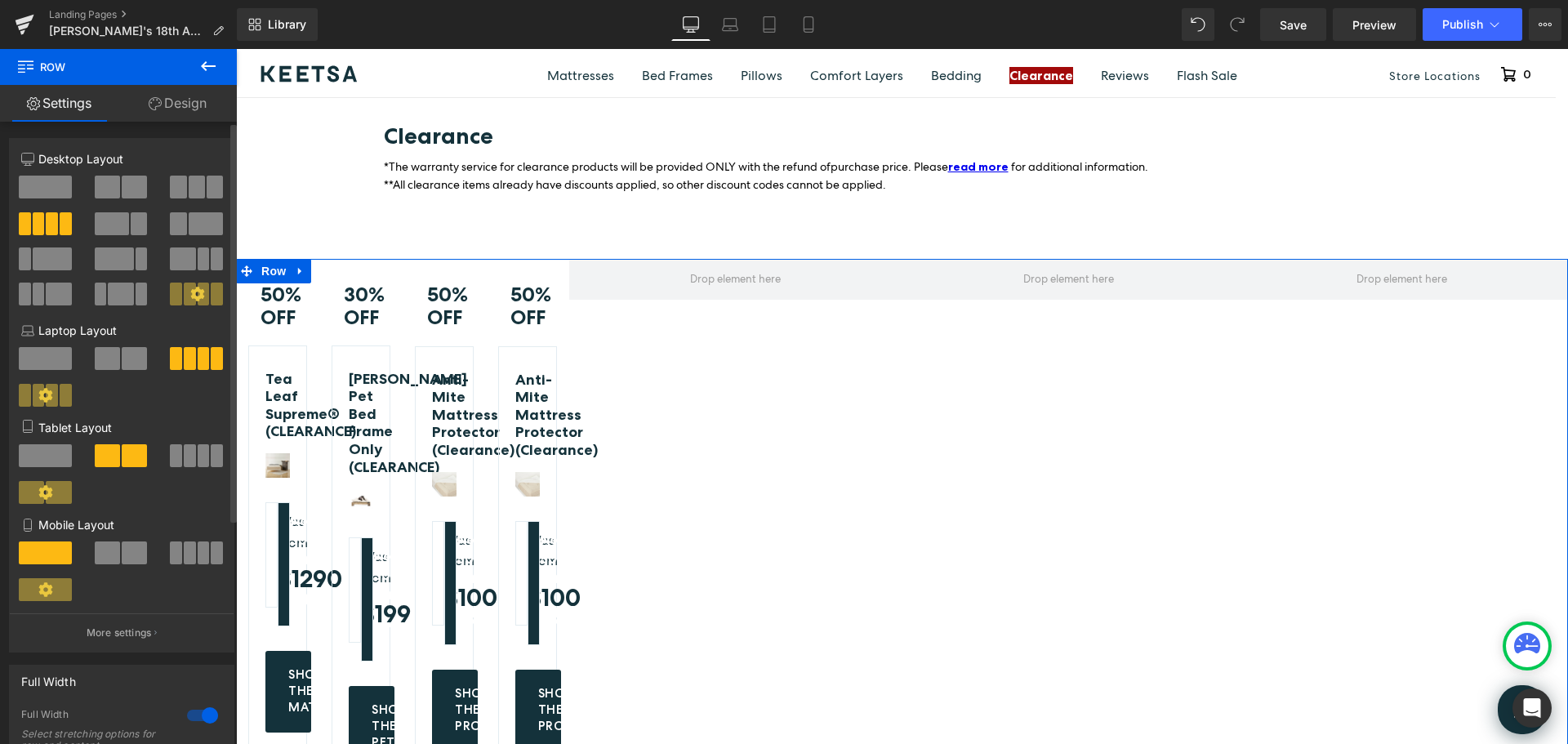
click at [35, 179] on span at bounding box center [46, 186] width 54 height 23
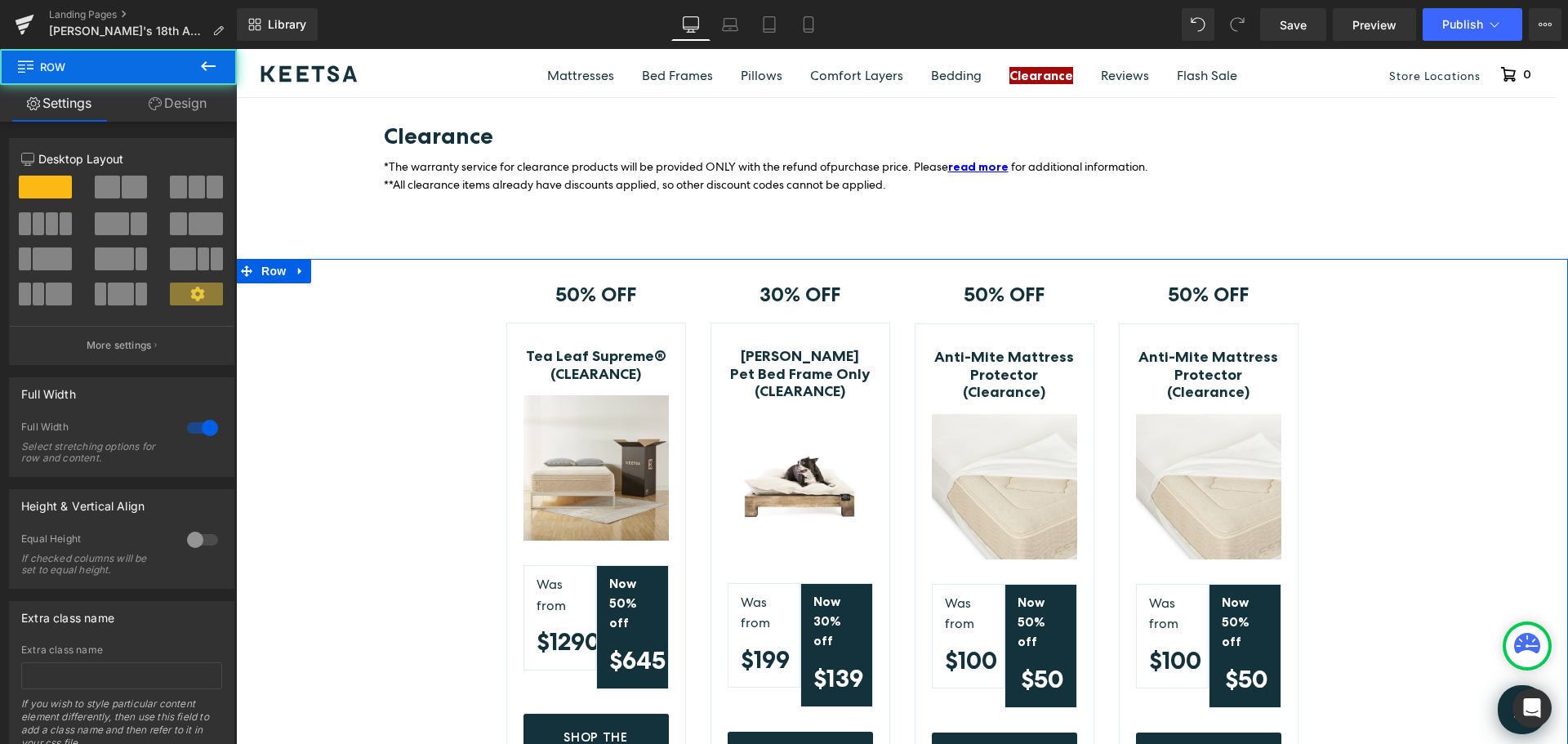
click at [1386, 310] on div "50% OFF Text Block Row Tea Leaf Supreme® (CLEARANCE) (P) Title Image Was from T…" at bounding box center [902, 545] width 1332 height 571
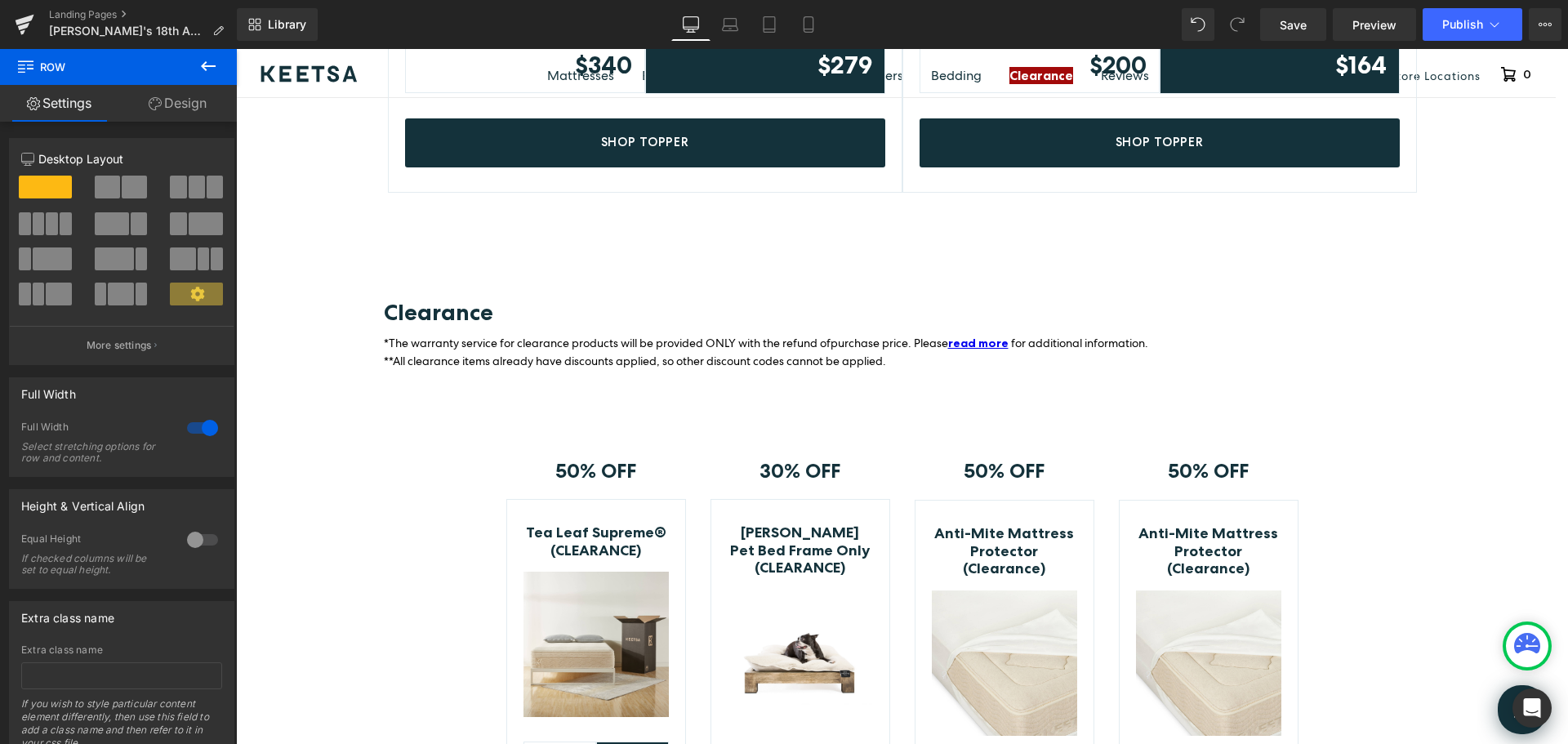
scroll to position [4820, 0]
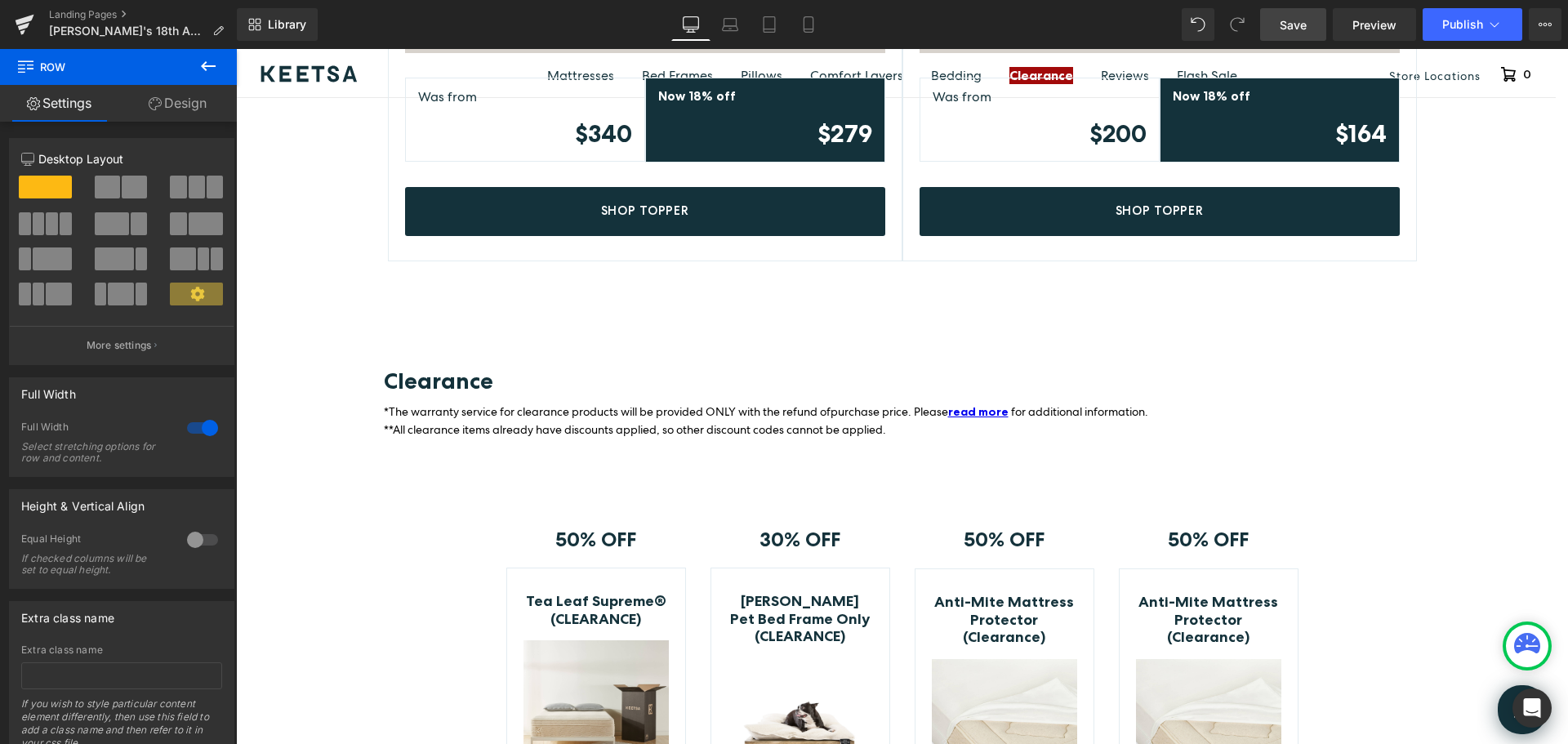
click at [1291, 26] on span "Save" at bounding box center [1293, 24] width 27 height 17
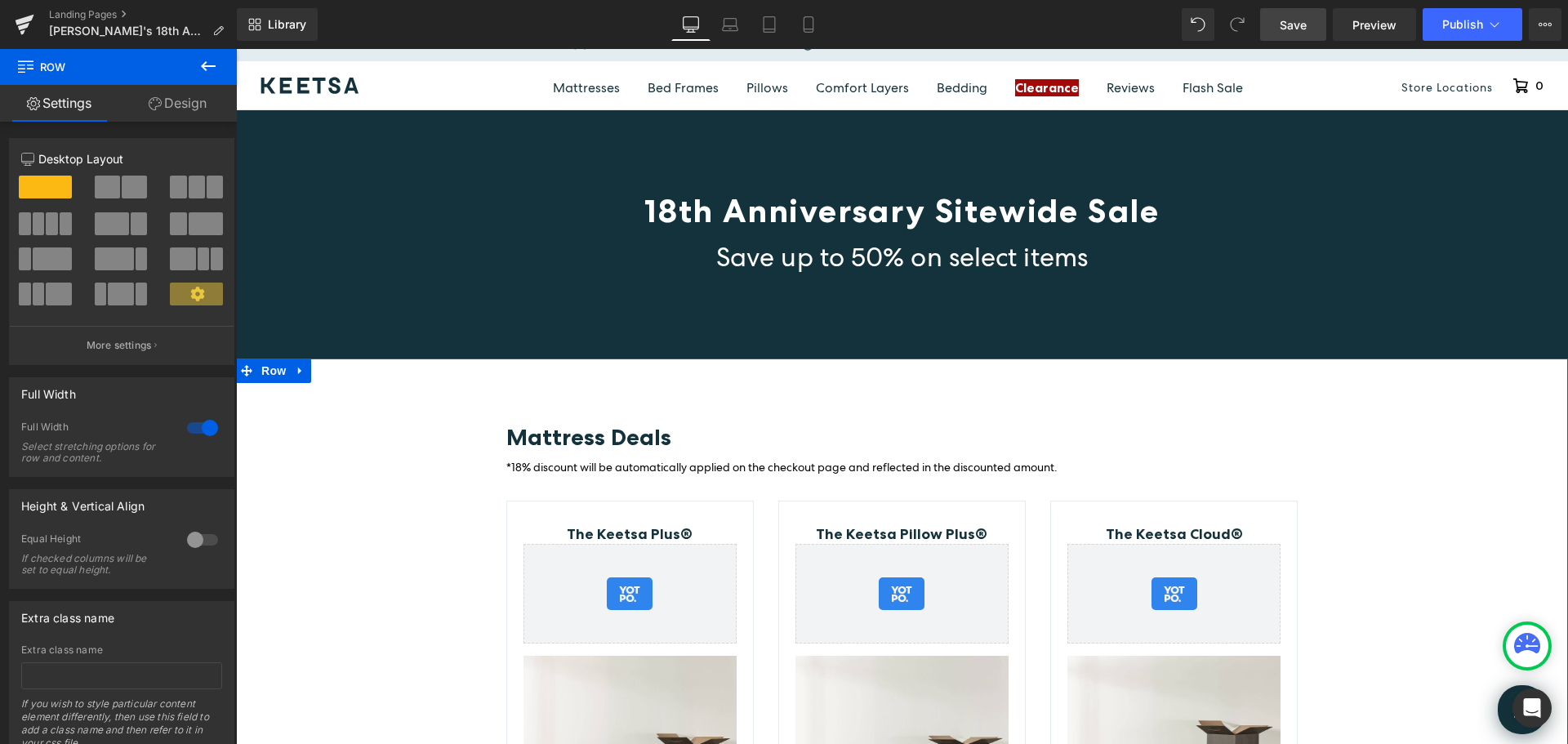
scroll to position [164, 0]
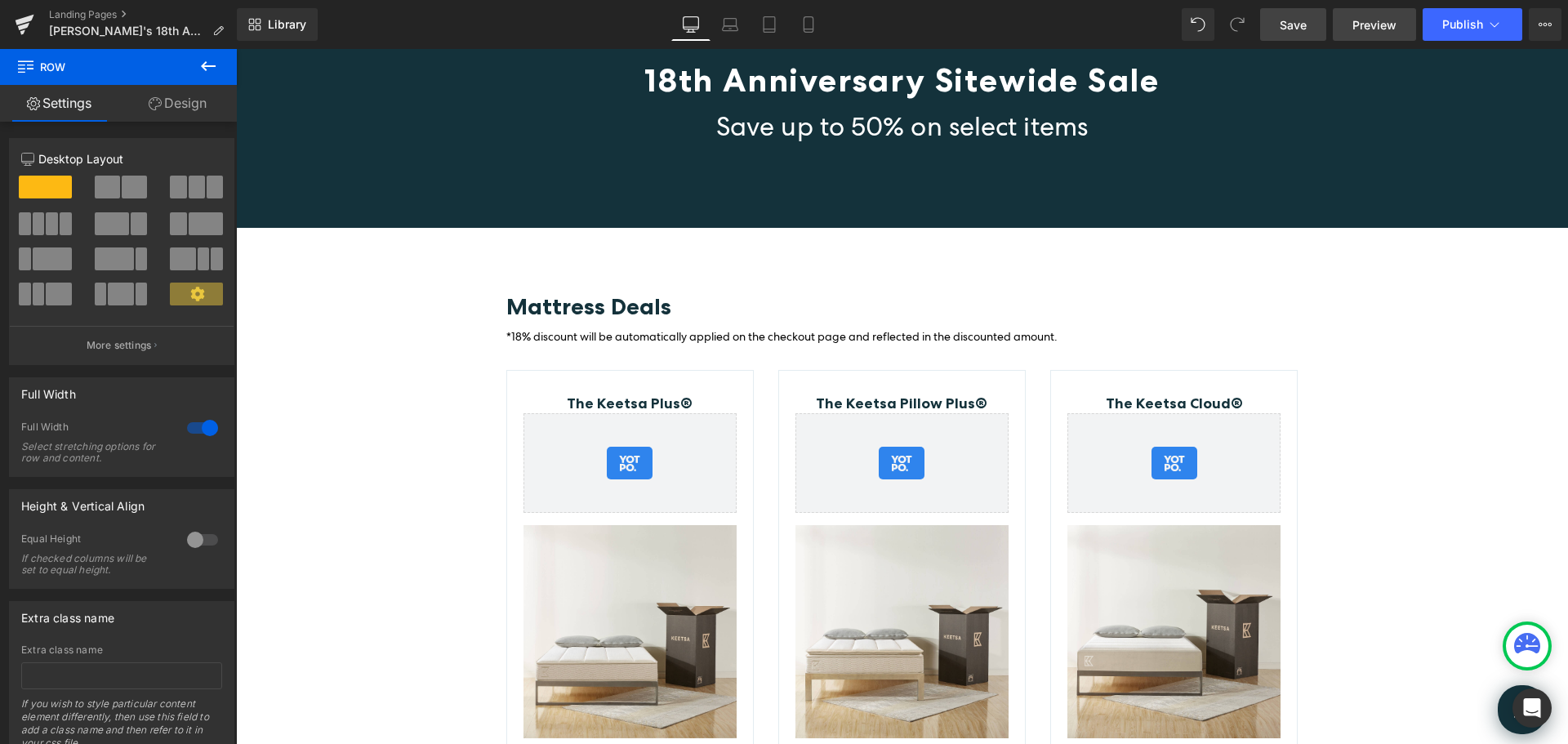
click at [1369, 26] on span "Preview" at bounding box center [1375, 24] width 44 height 17
